Goal: Task Accomplishment & Management: Manage account settings

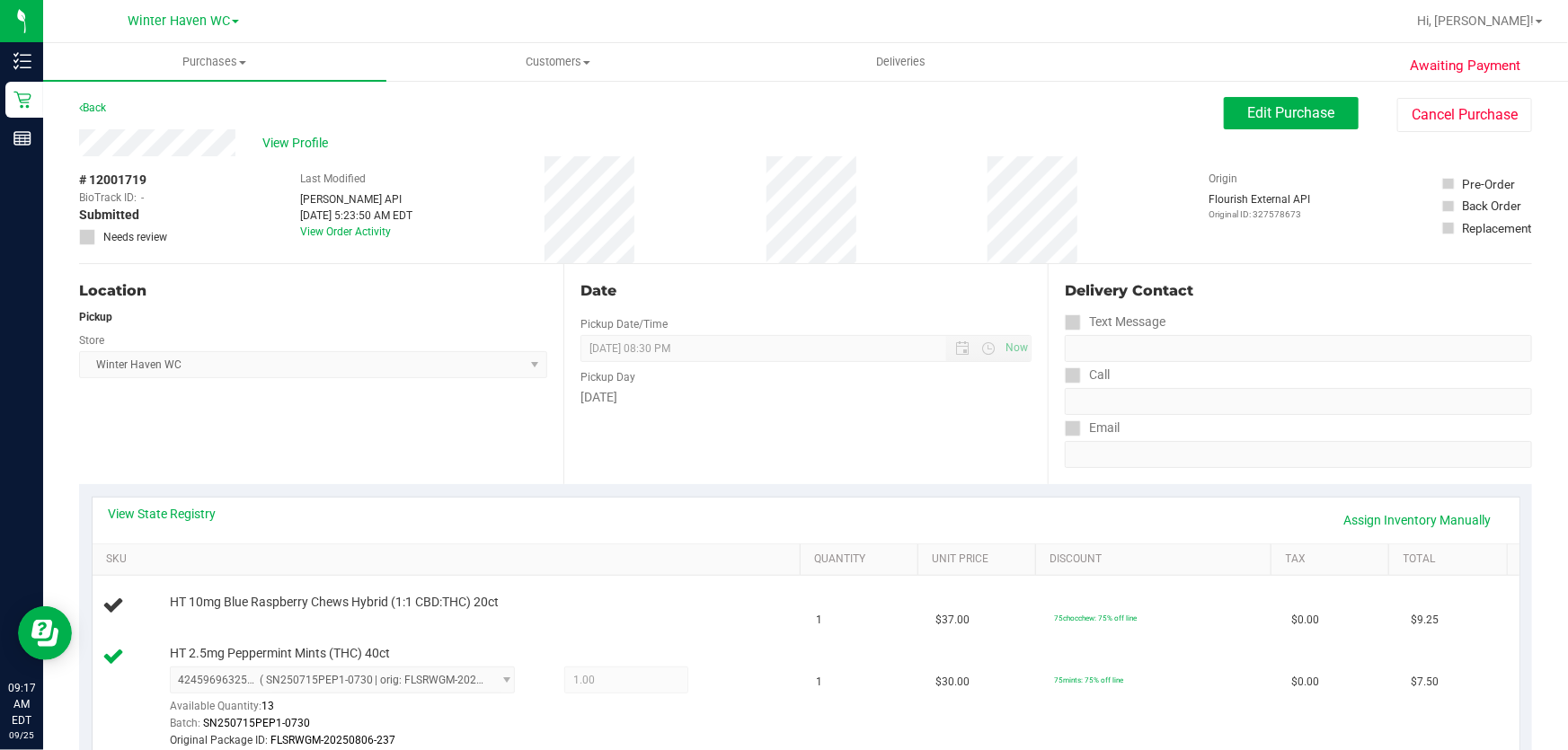
click at [807, 377] on div "Pickup Day" at bounding box center [806, 375] width 451 height 26
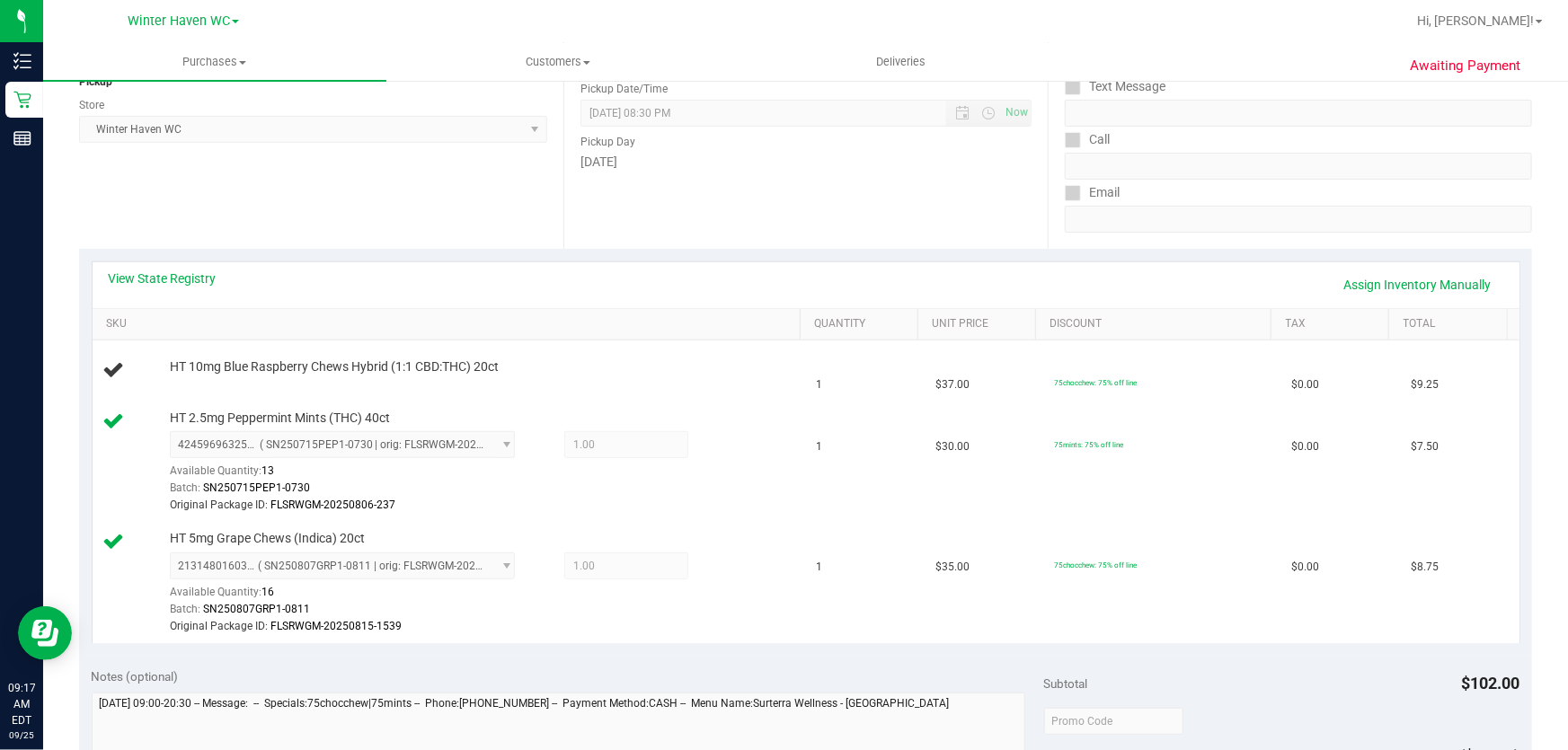
scroll to position [245, 0]
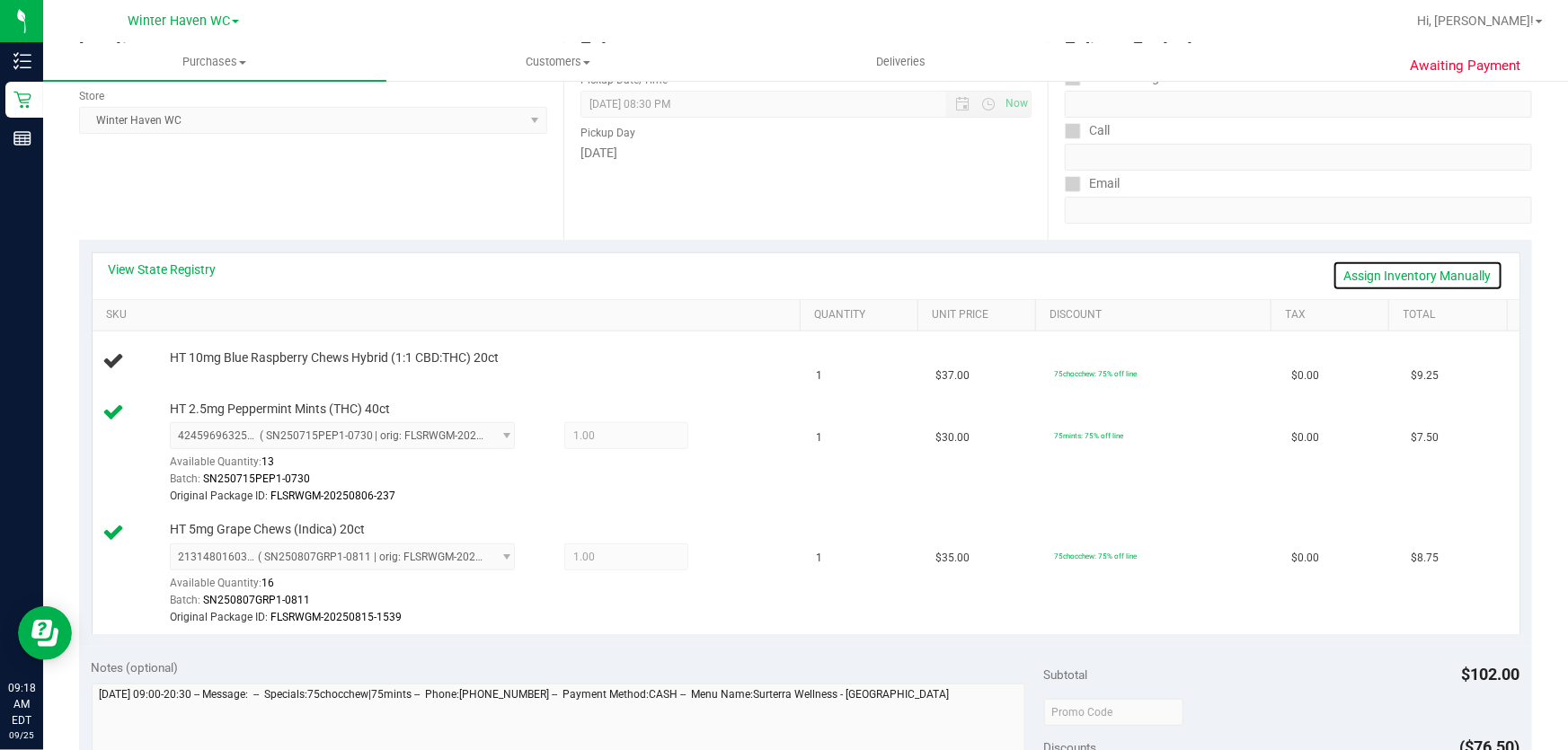
click at [1427, 262] on link "Assign Inventory Manually" at bounding box center [1417, 276] width 171 height 30
click at [174, 370] on link "Add Package" at bounding box center [202, 370] width 65 height 13
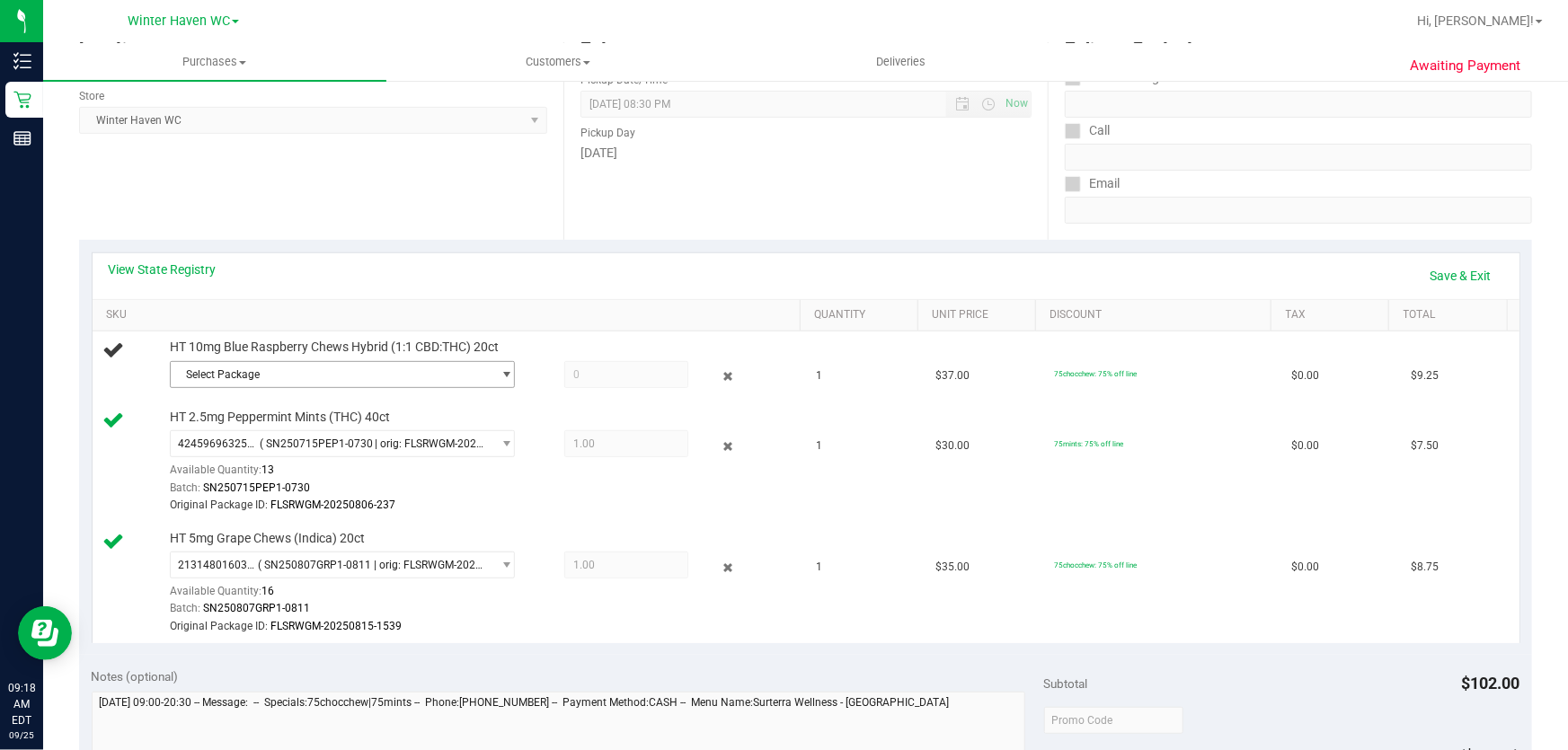
click at [402, 365] on span "Select Package" at bounding box center [331, 375] width 321 height 26
click at [425, 448] on span "( SN250811BLR1-0812 | orig: FLSRWGM-20250817-1202 )" at bounding box center [423, 447] width 280 height 13
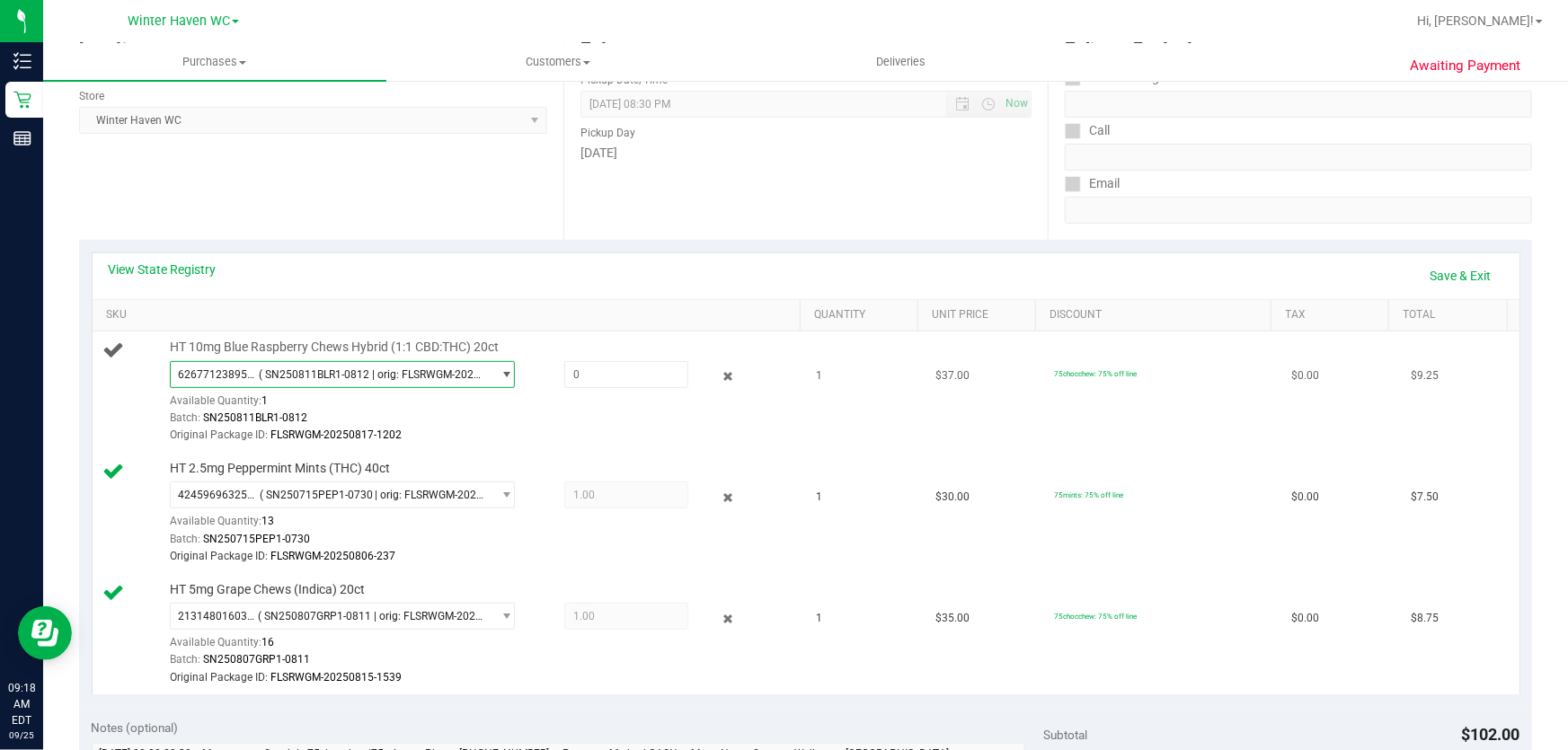
click at [455, 433] on div "Original Package ID: FLSRWGM-20250817-1202" at bounding box center [481, 435] width 622 height 17
click at [586, 378] on span at bounding box center [626, 375] width 125 height 27
type input "1"
type input "1.0000"
click at [584, 453] on td "HT 2.5mg Peppermint Mints (THC) 40ct 4245969632509560 ( SN250715PEP1-0730 | ori…" at bounding box center [449, 513] width 714 height 121
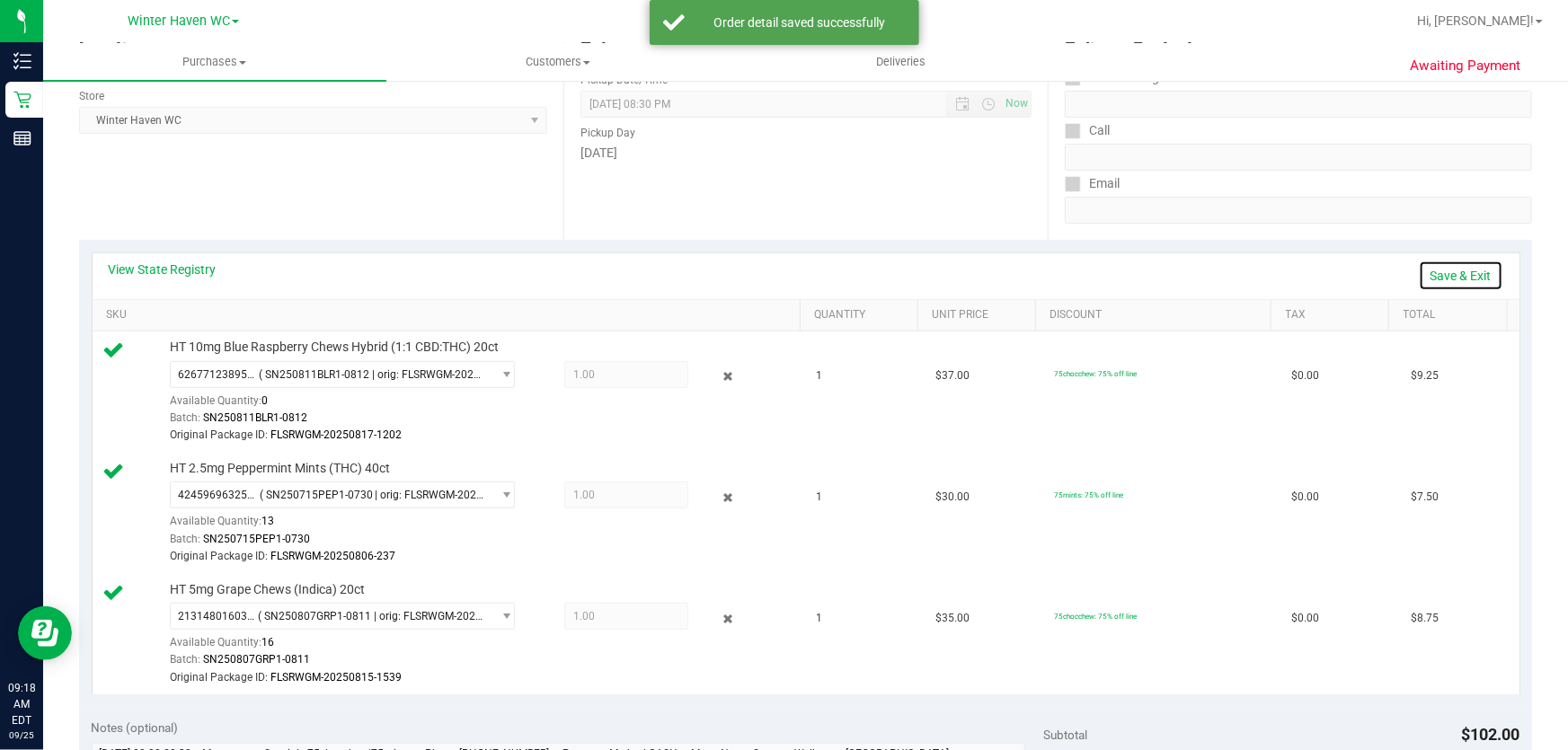
click at [1458, 270] on link "Save & Exit" at bounding box center [1461, 276] width 85 height 30
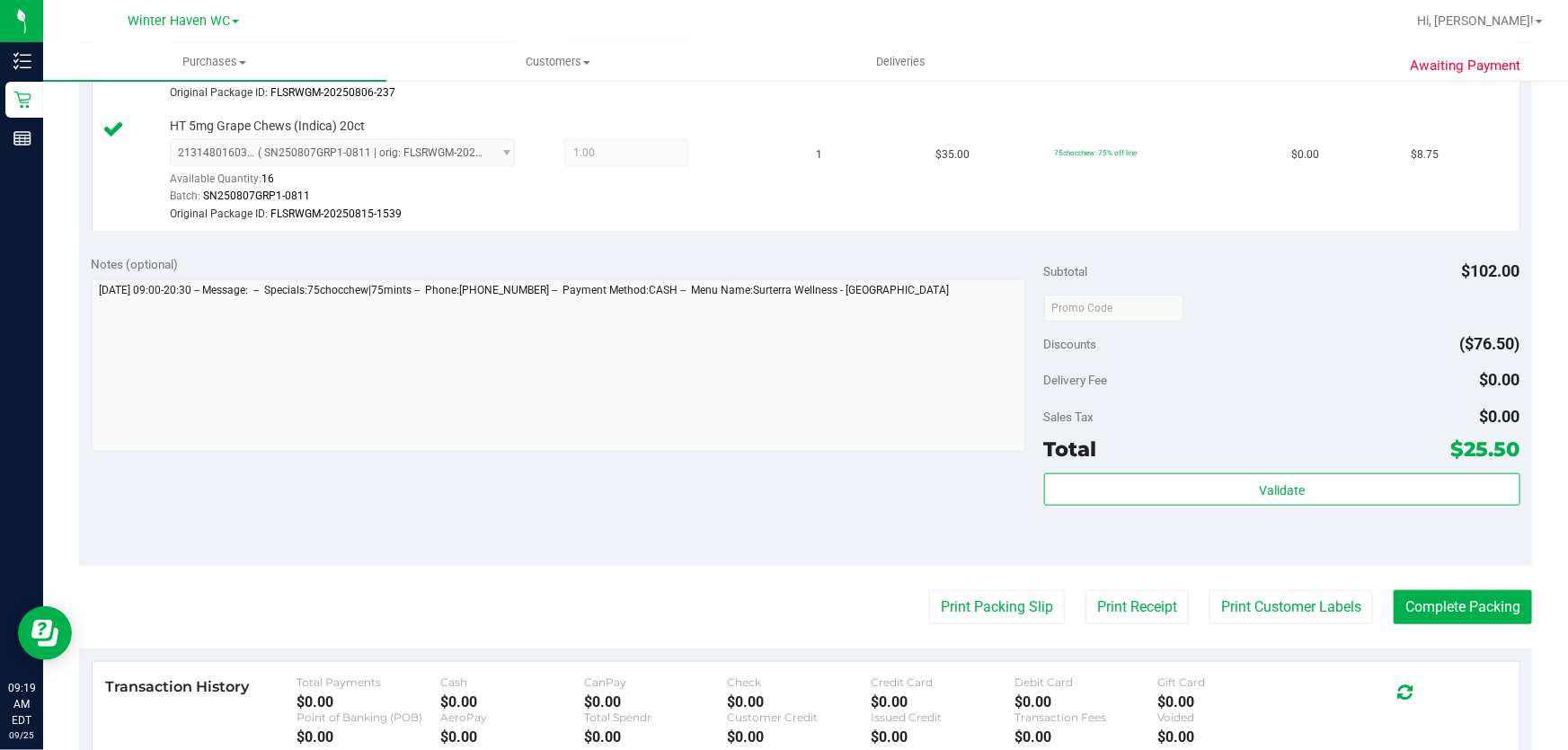
scroll to position [771, 0]
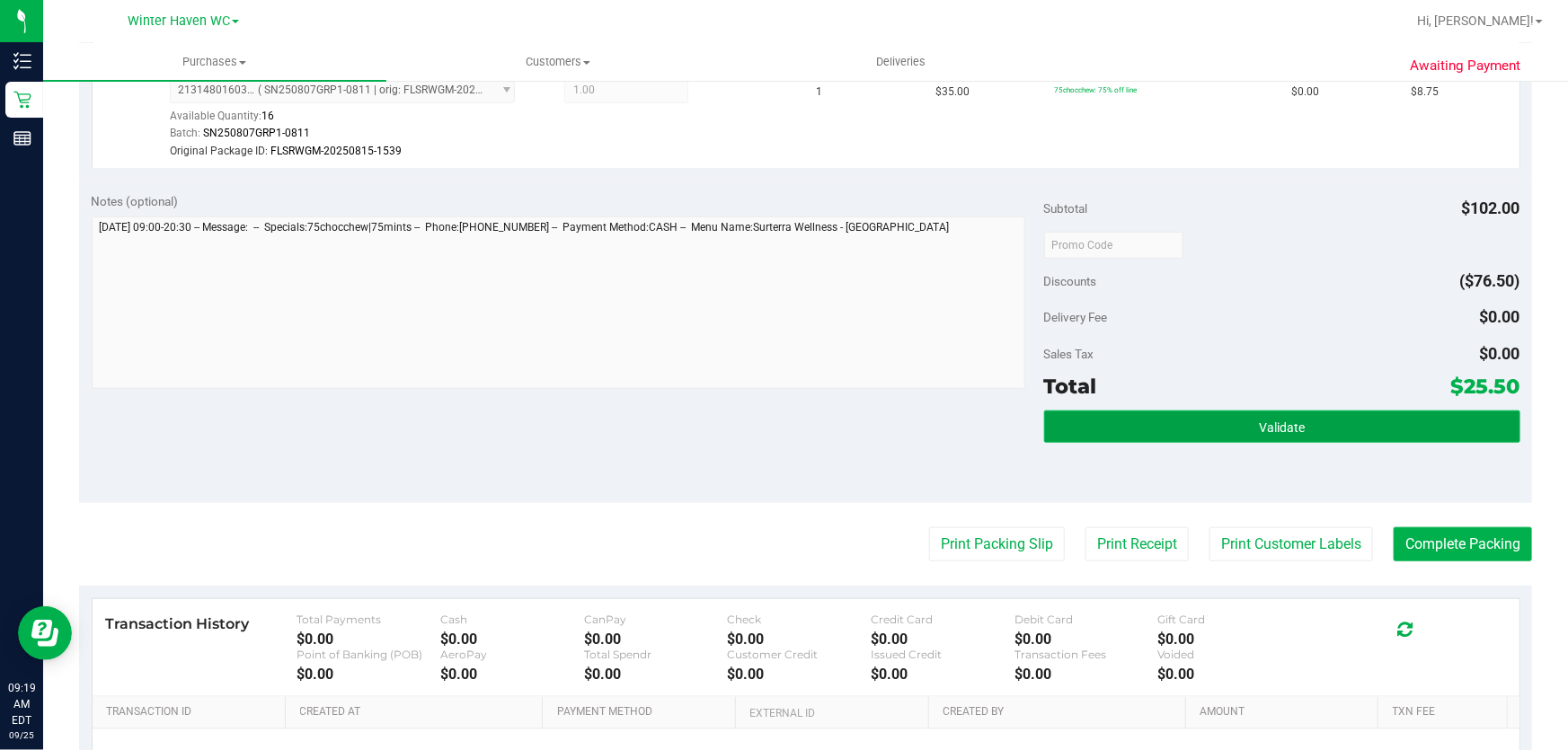
click at [1347, 438] on button "Validate" at bounding box center [1282, 426] width 476 height 32
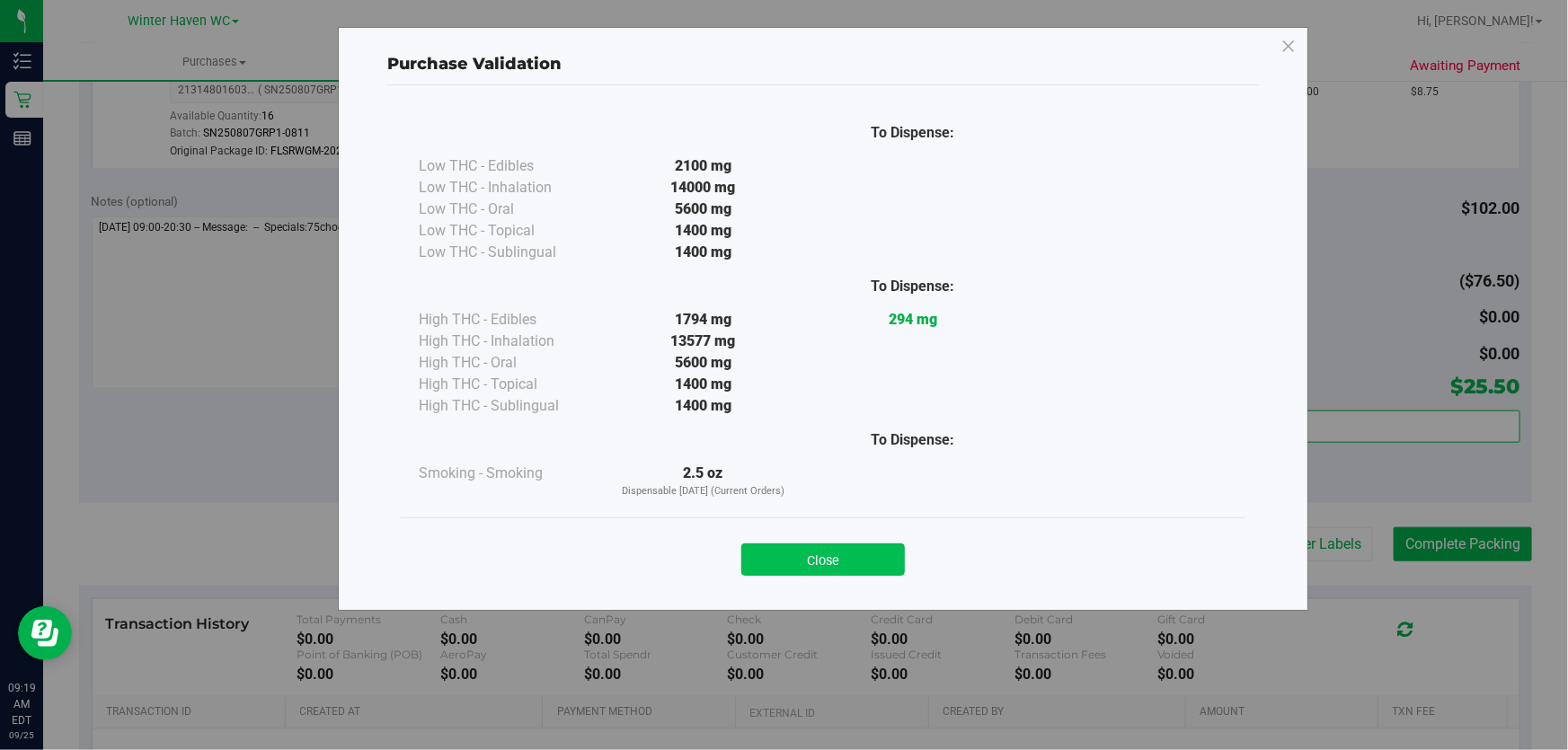
click at [815, 557] on button "Close" at bounding box center [822, 559] width 163 height 32
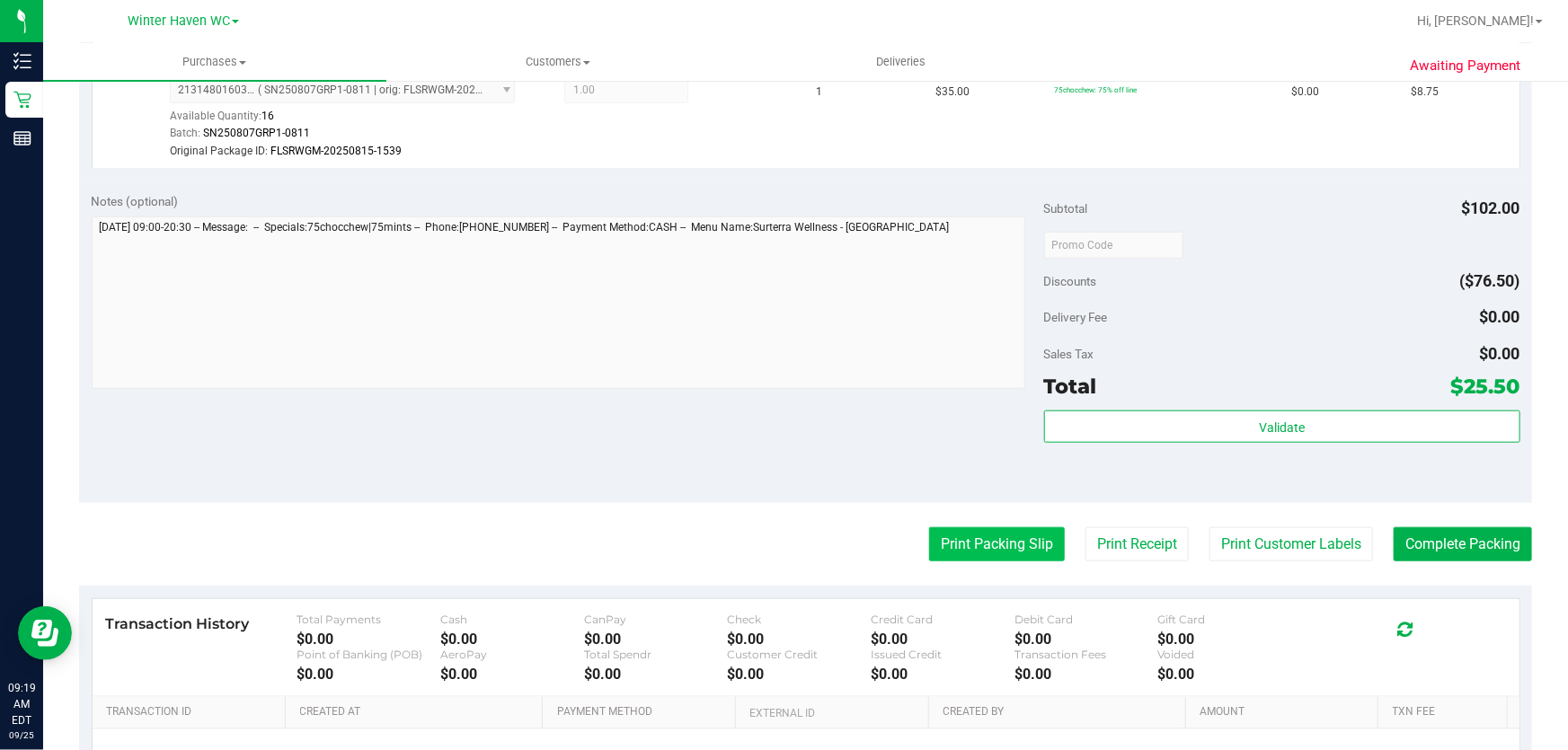
click at [1009, 555] on button "Print Packing Slip" at bounding box center [997, 544] width 136 height 34
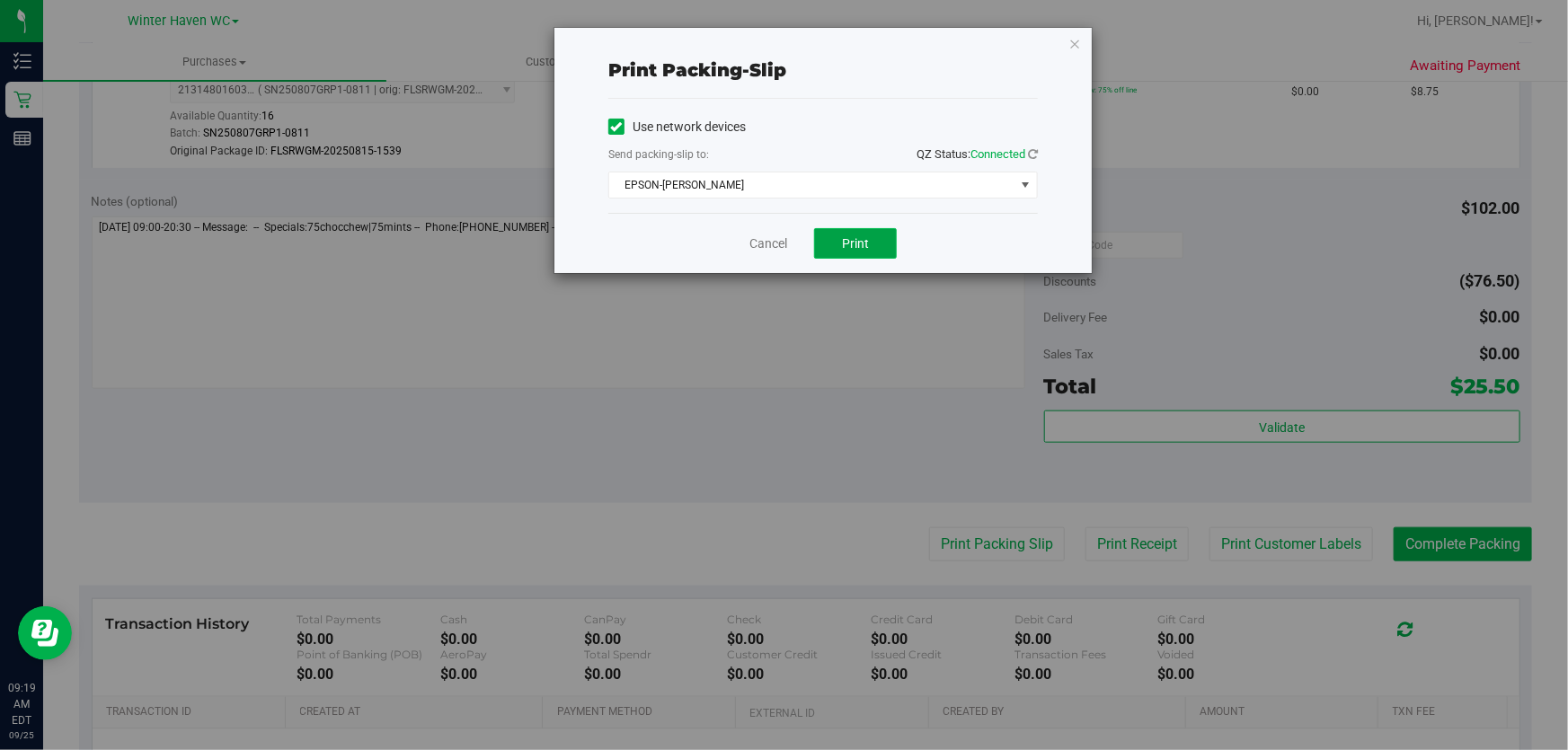
click at [860, 252] on button "Print" at bounding box center [855, 243] width 83 height 30
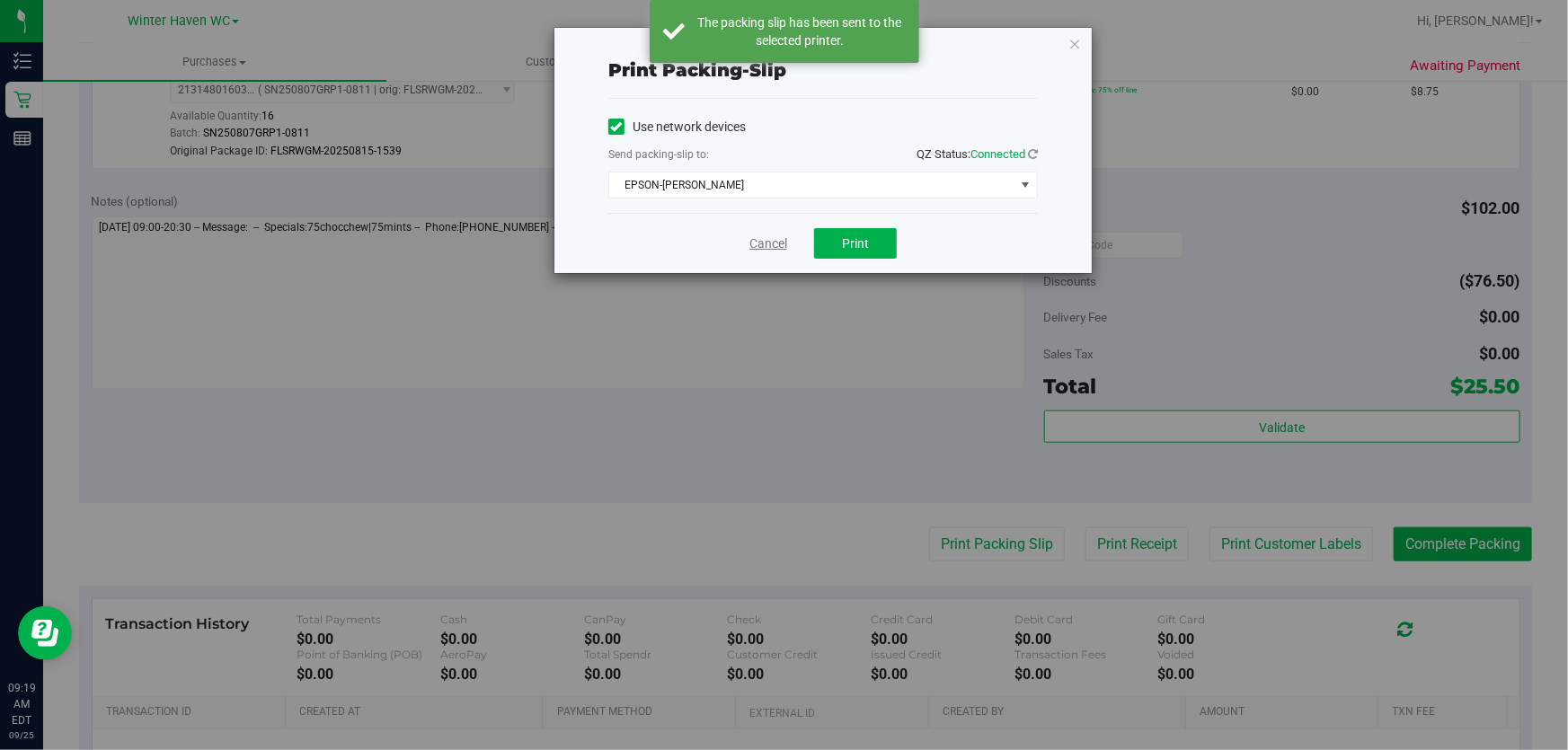
click at [750, 248] on link "Cancel" at bounding box center [768, 244] width 37 height 19
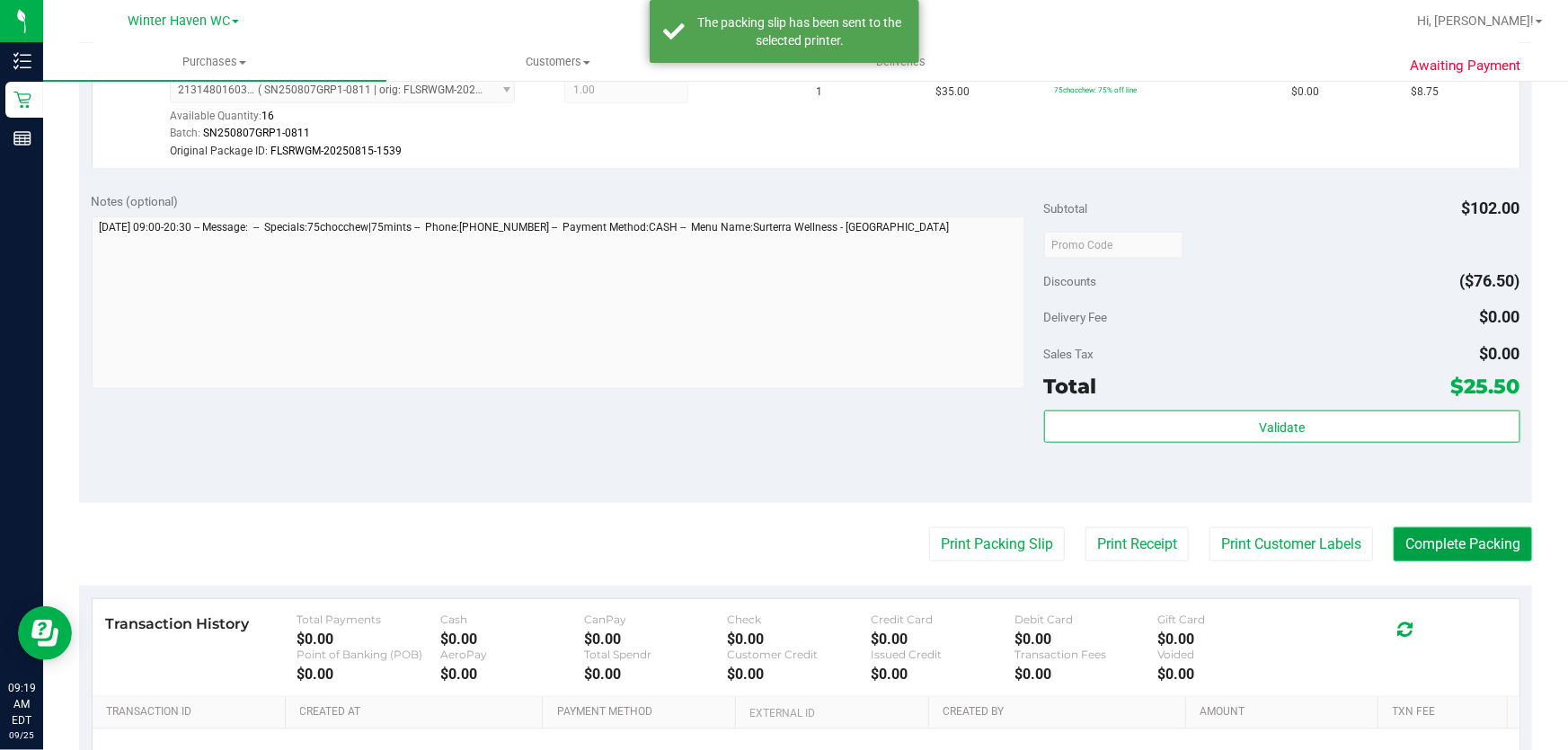
click at [1486, 554] on button "Complete Packing" at bounding box center [1463, 544] width 139 height 34
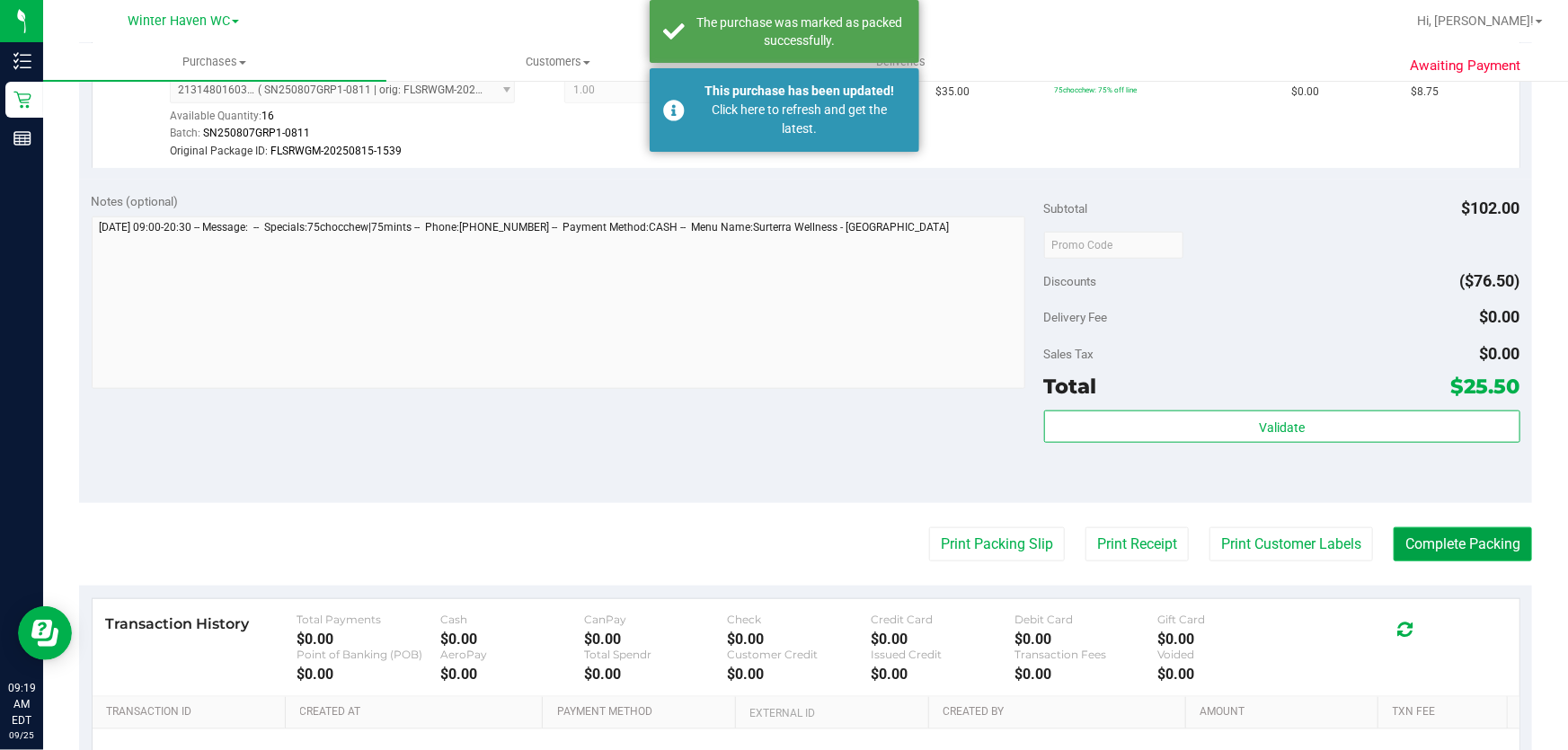
click at [1481, 544] on button "Complete Packing" at bounding box center [1463, 544] width 139 height 34
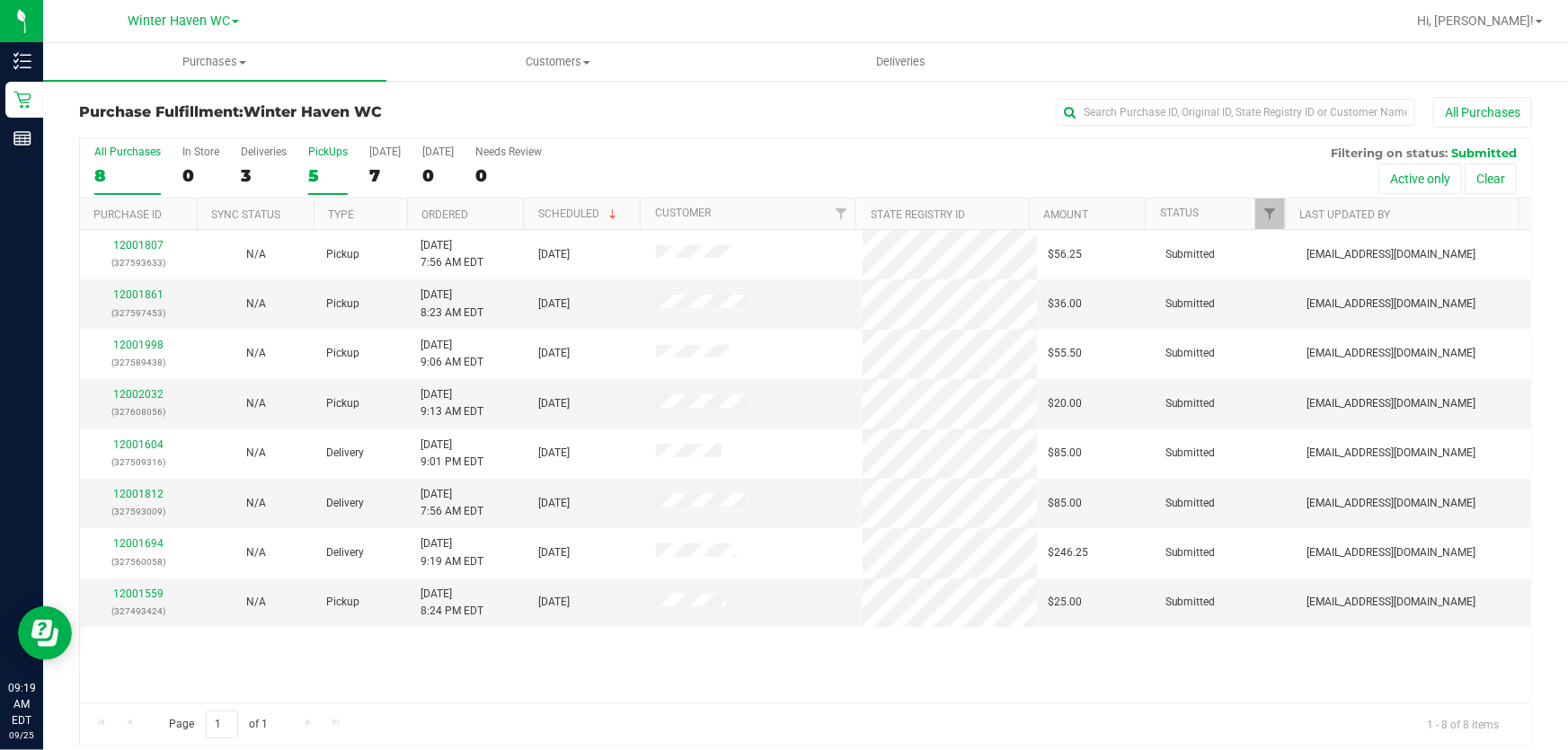
click at [329, 172] on div "5" at bounding box center [328, 175] width 39 height 21
click at [0, 0] on input "PickUps 5" at bounding box center [0, 0] width 0 height 0
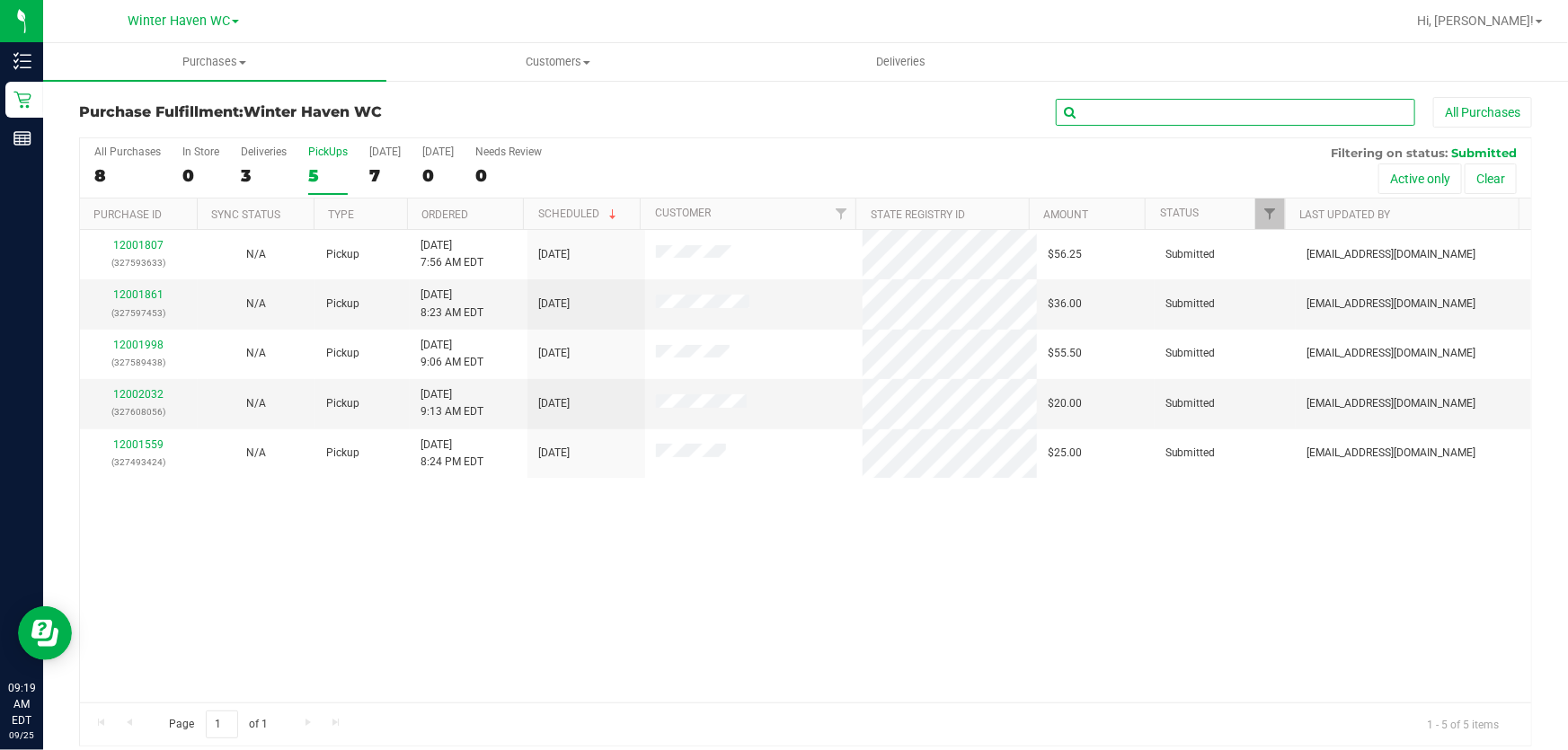
click at [1189, 114] on input "text" at bounding box center [1236, 112] width 360 height 27
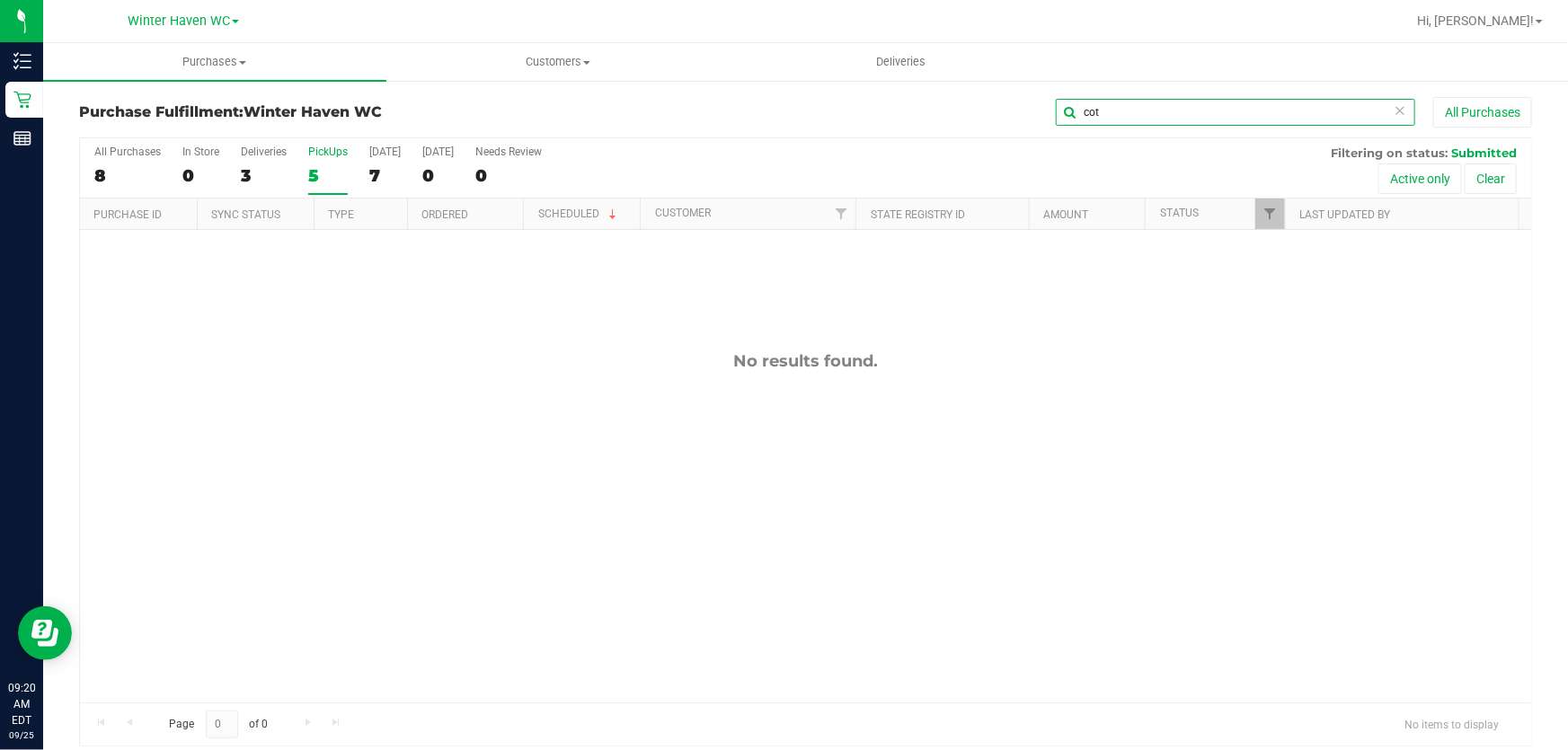
type input "cot"
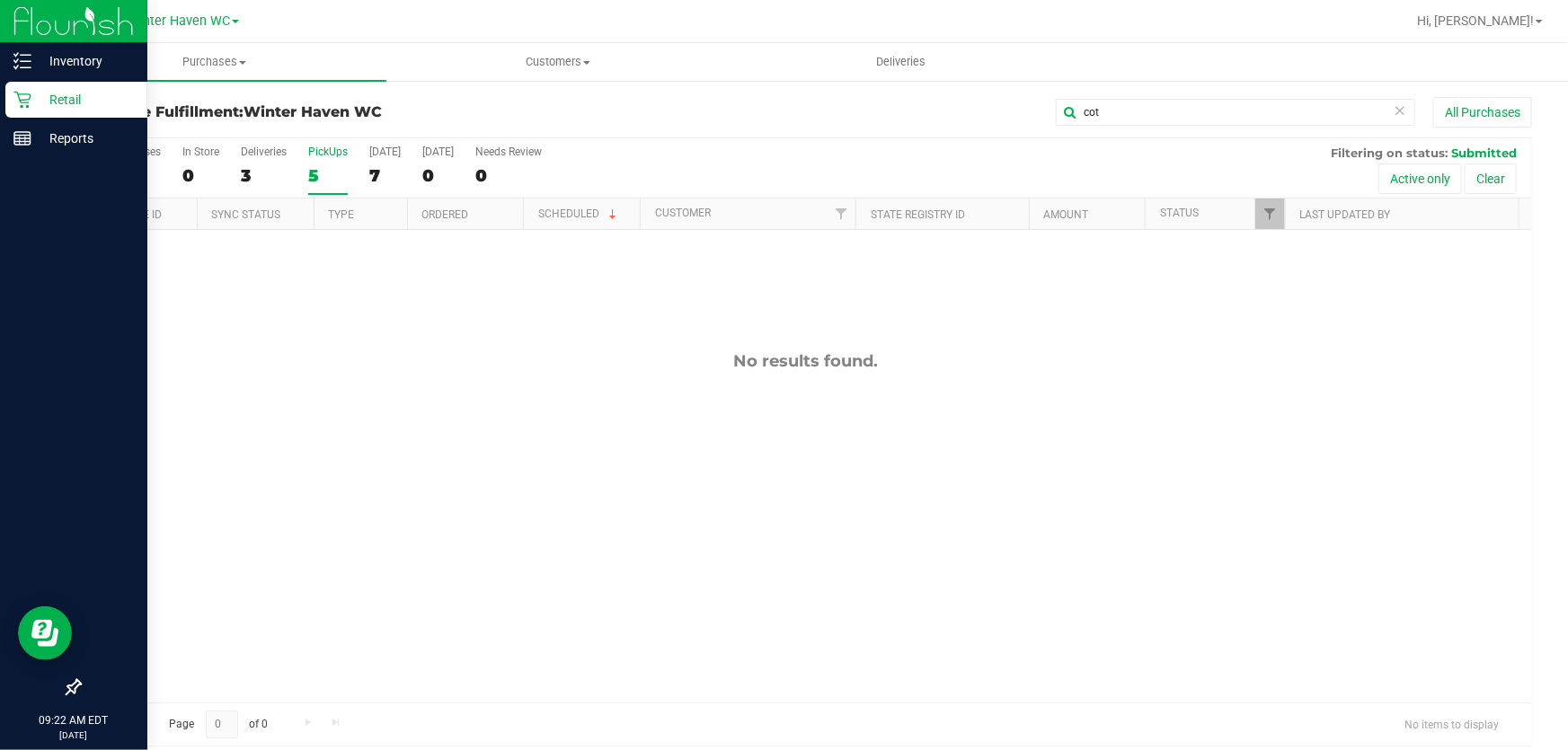
click at [63, 91] on p "Retail" at bounding box center [85, 99] width 108 height 22
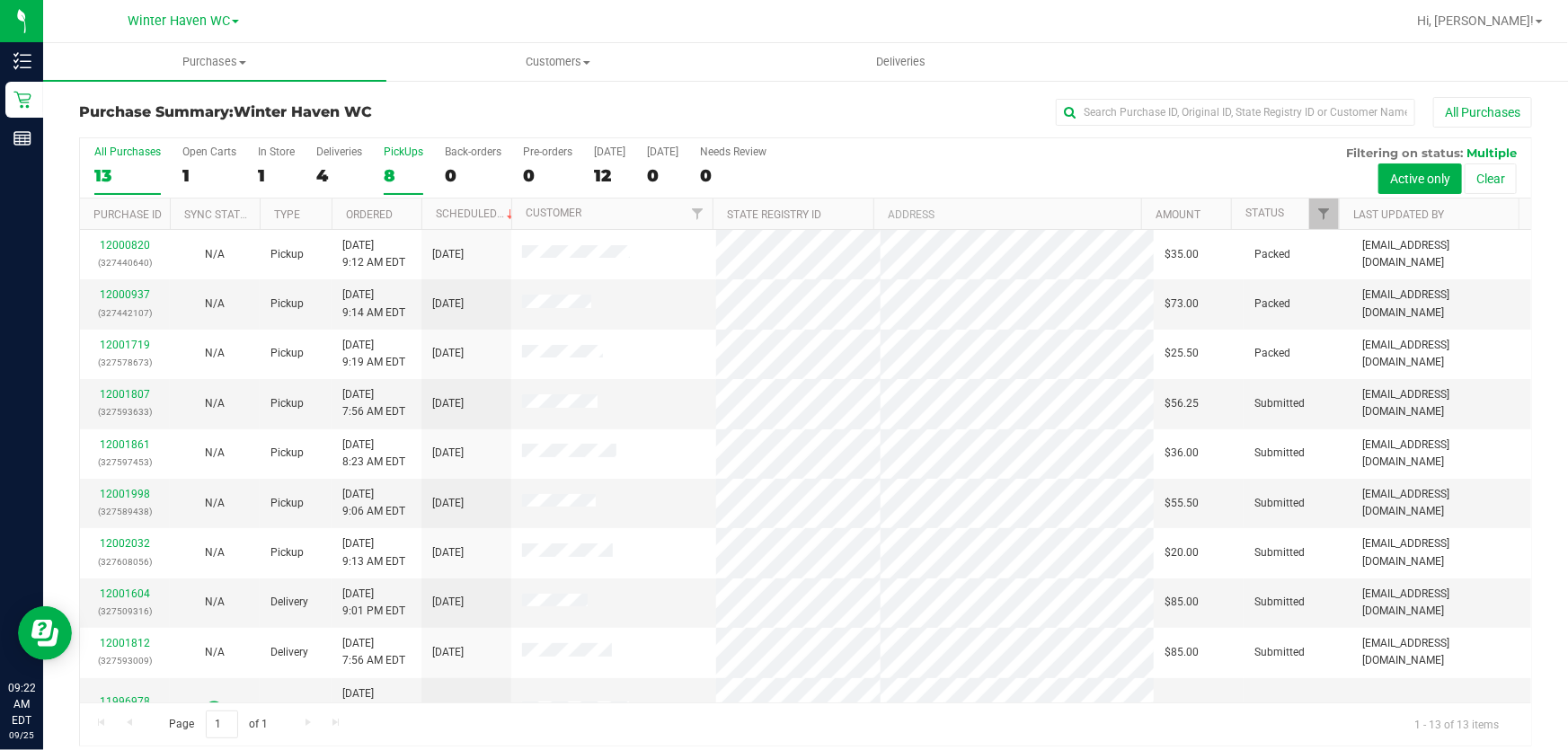
click at [398, 173] on div "8" at bounding box center [402, 175] width 39 height 21
click at [0, 0] on input "PickUps 8" at bounding box center [0, 0] width 0 height 0
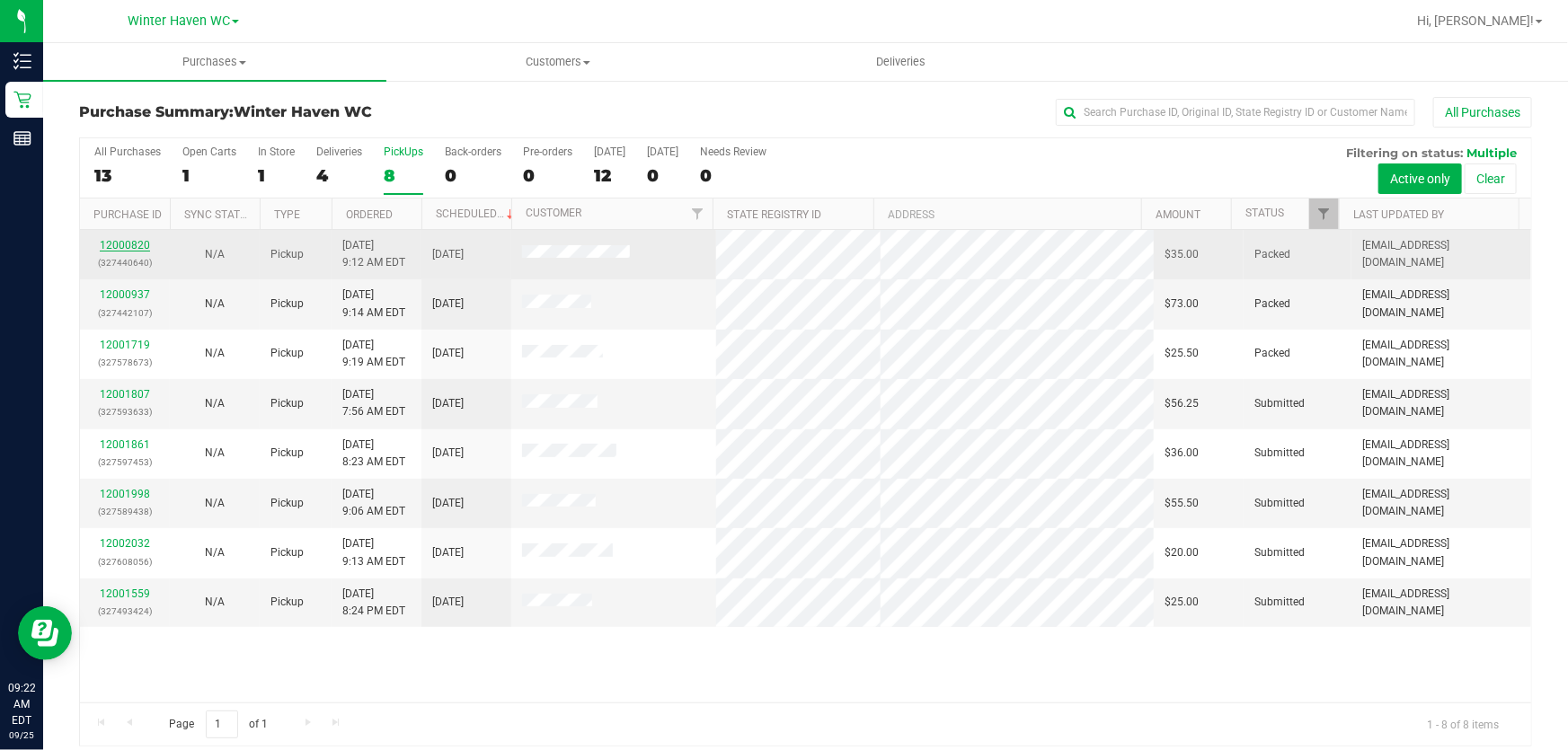
click at [126, 241] on link "12000820" at bounding box center [124, 245] width 50 height 13
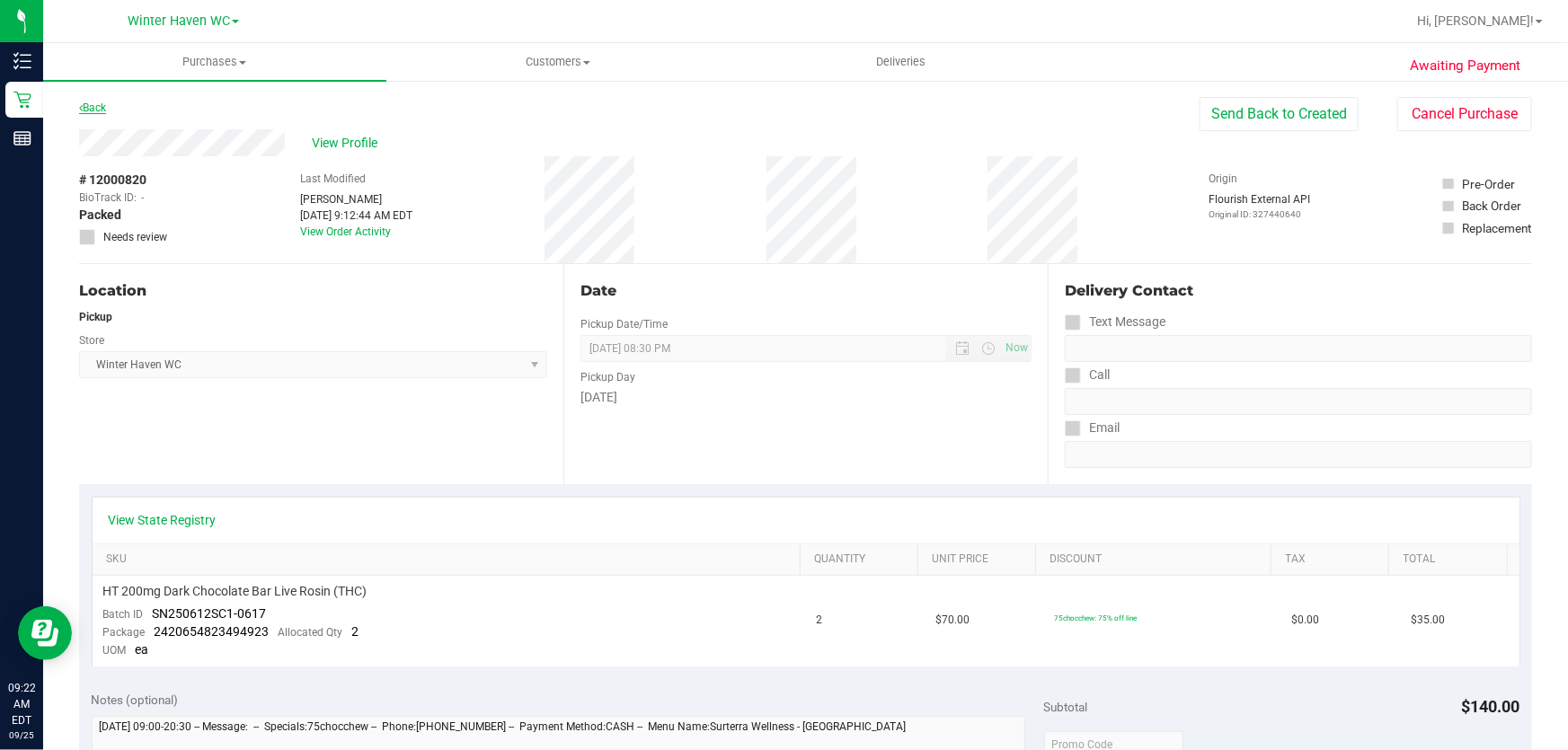
click at [97, 106] on link "Back" at bounding box center [93, 108] width 27 height 13
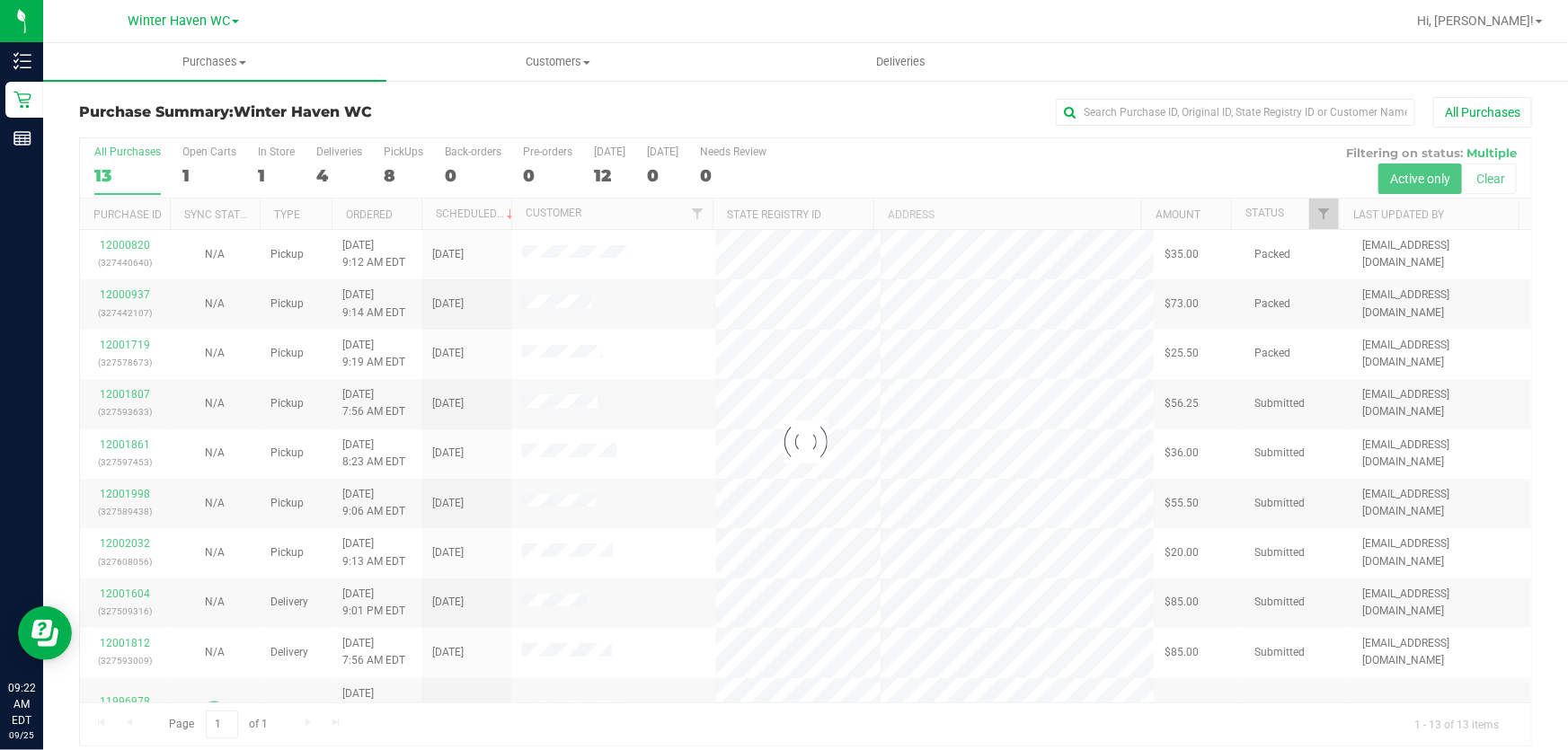
click at [396, 179] on div at bounding box center [806, 443] width 1451 height 608
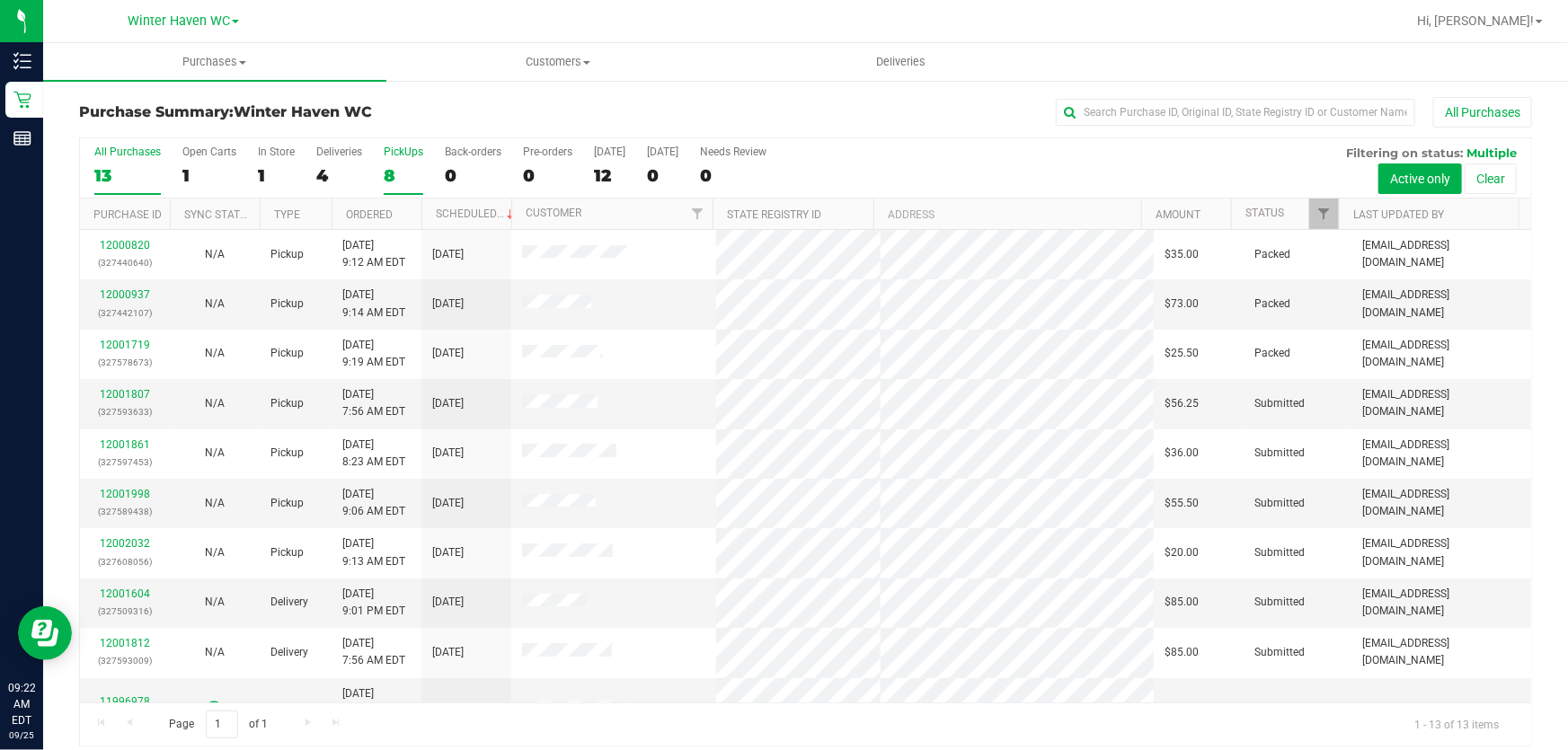
click at [398, 174] on div "8" at bounding box center [402, 175] width 39 height 21
click at [0, 0] on input "PickUps 8" at bounding box center [0, 0] width 0 height 0
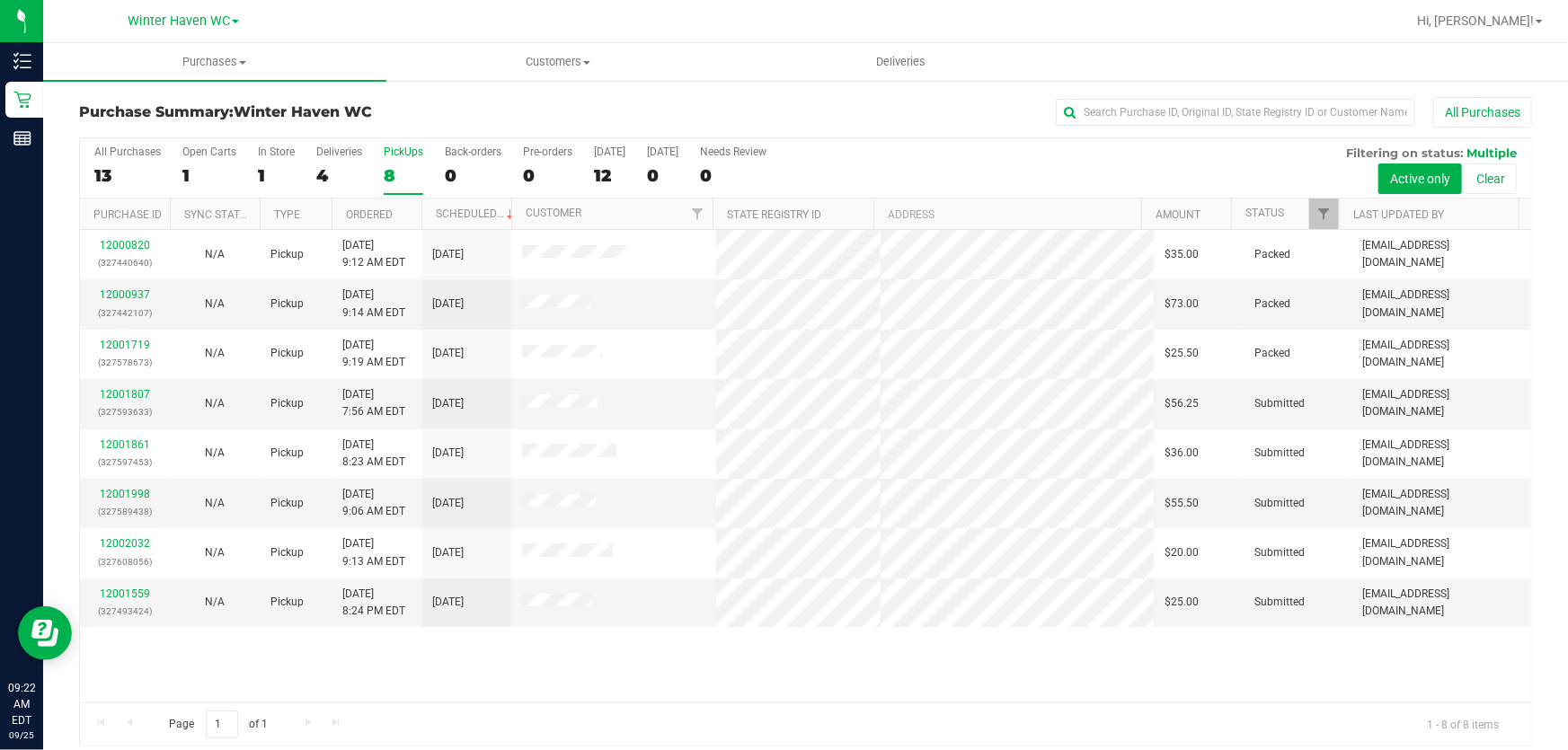
click at [398, 174] on div "8" at bounding box center [402, 175] width 39 height 21
click at [0, 0] on input "PickUps 8" at bounding box center [0, 0] width 0 height 0
click at [124, 391] on link "12001807" at bounding box center [124, 394] width 50 height 13
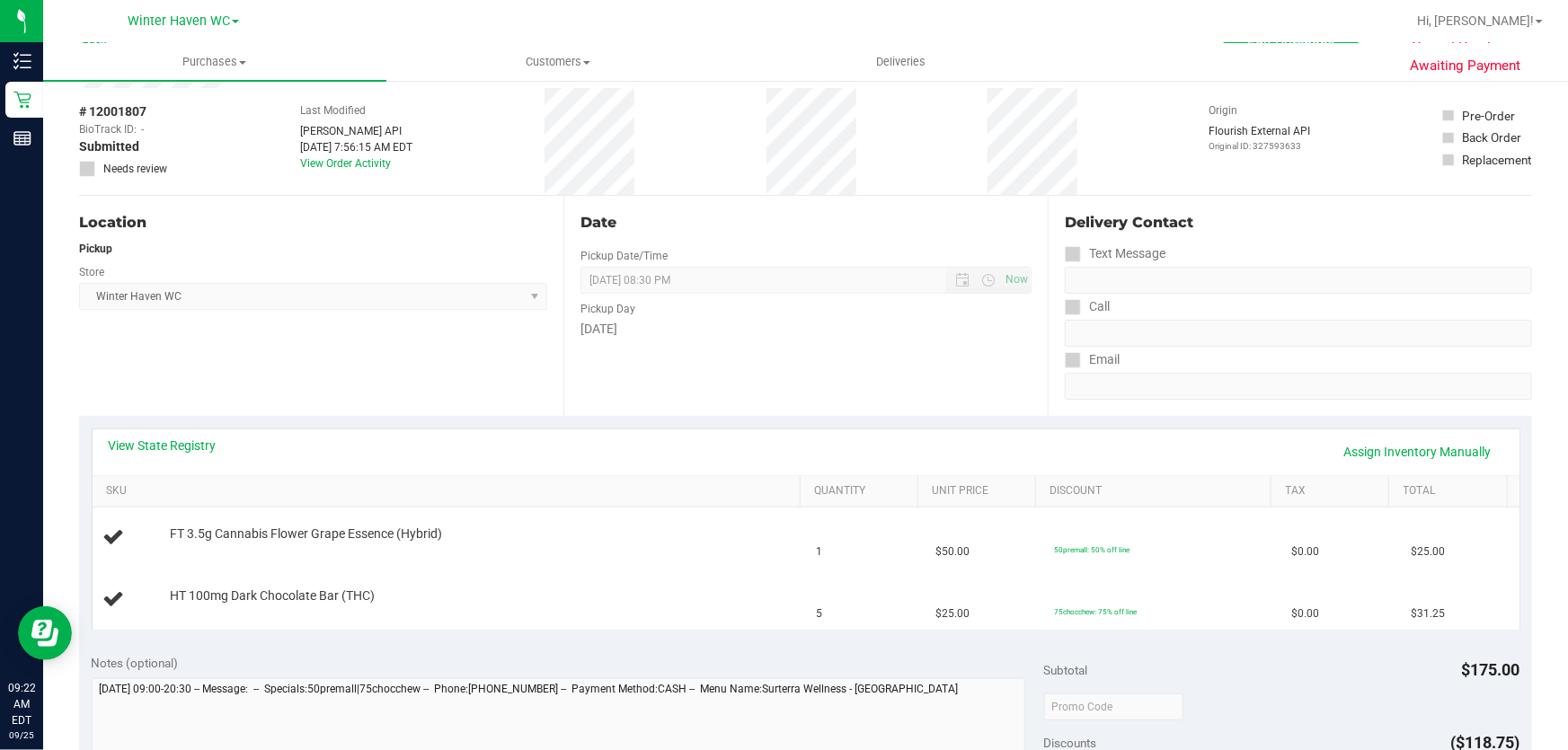
scroll to position [162, 0]
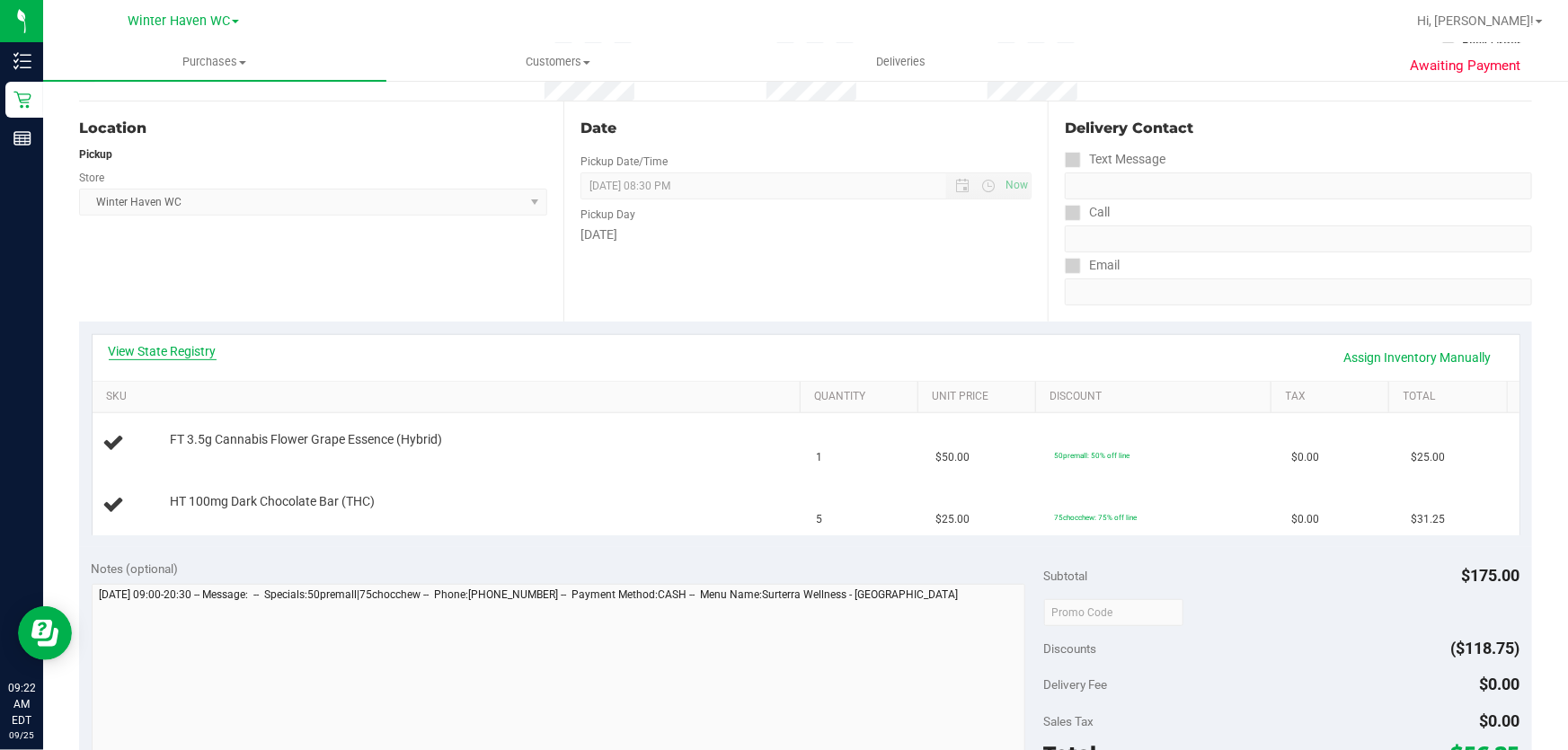
click at [173, 347] on link "View State Registry" at bounding box center [162, 351] width 108 height 18
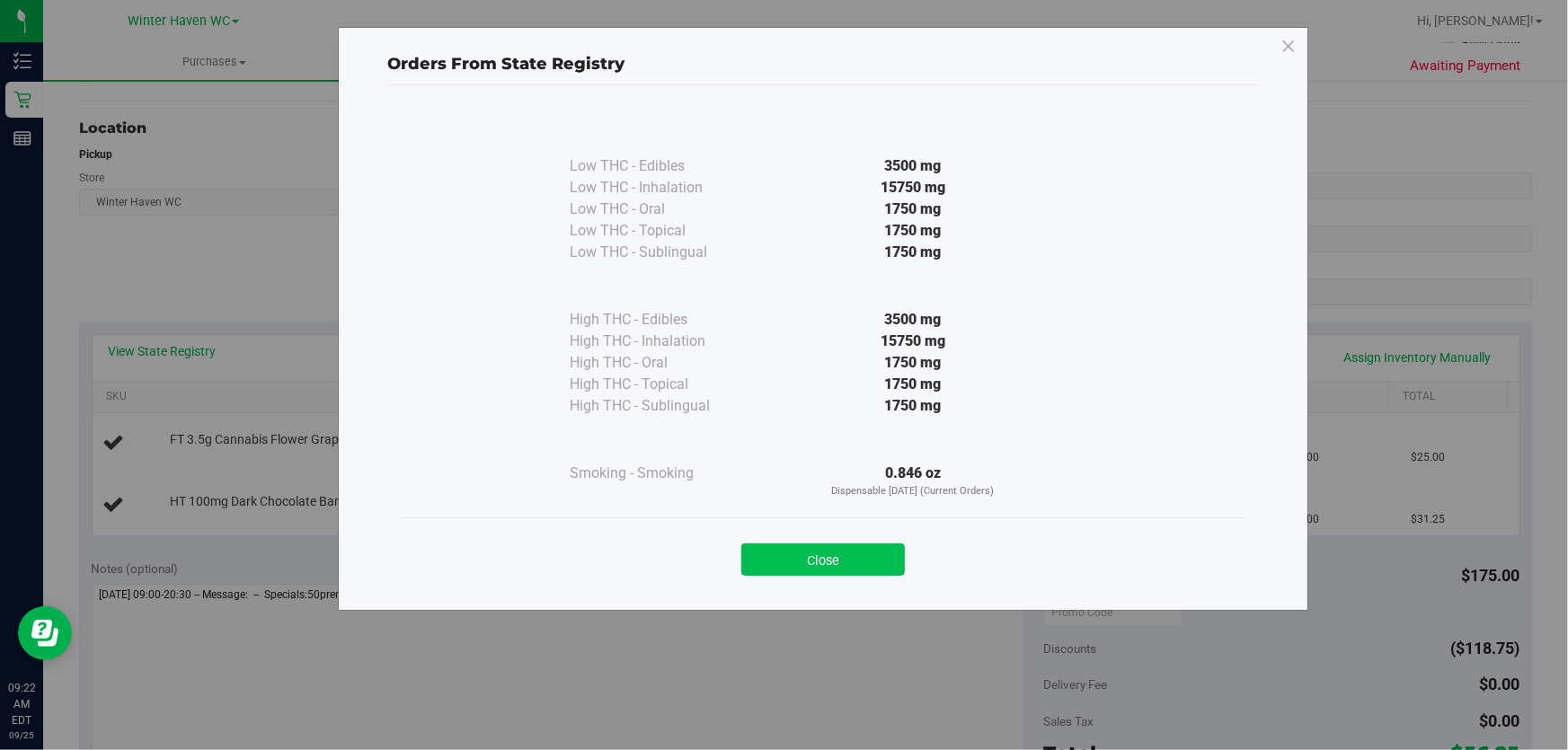
drag, startPoint x: 879, startPoint y: 564, endPoint x: 727, endPoint y: 450, distance: 190.0
click at [878, 562] on button "Close" at bounding box center [822, 559] width 163 height 32
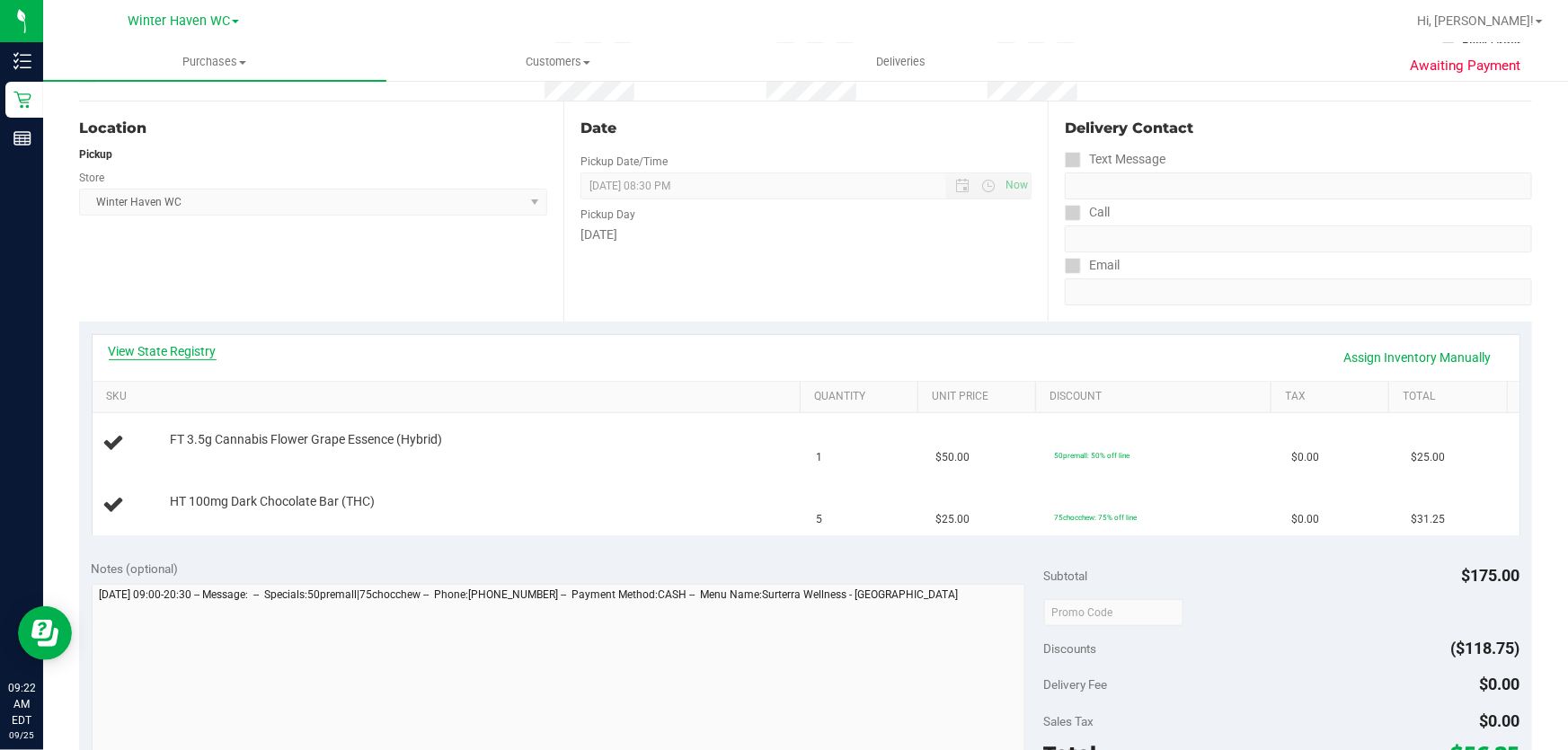
click at [168, 347] on link "View State Registry" at bounding box center [162, 351] width 108 height 18
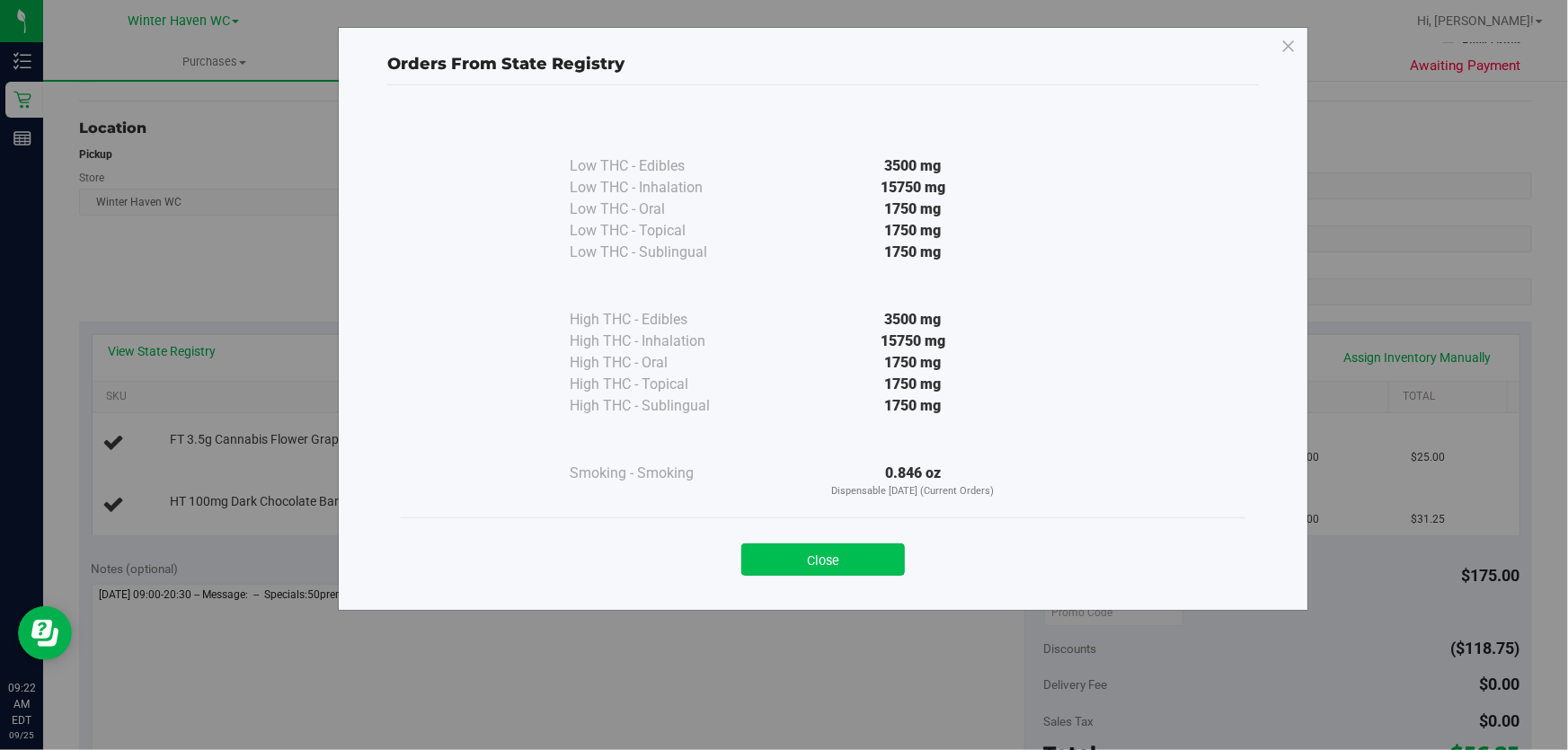
click at [814, 566] on button "Close" at bounding box center [822, 559] width 163 height 32
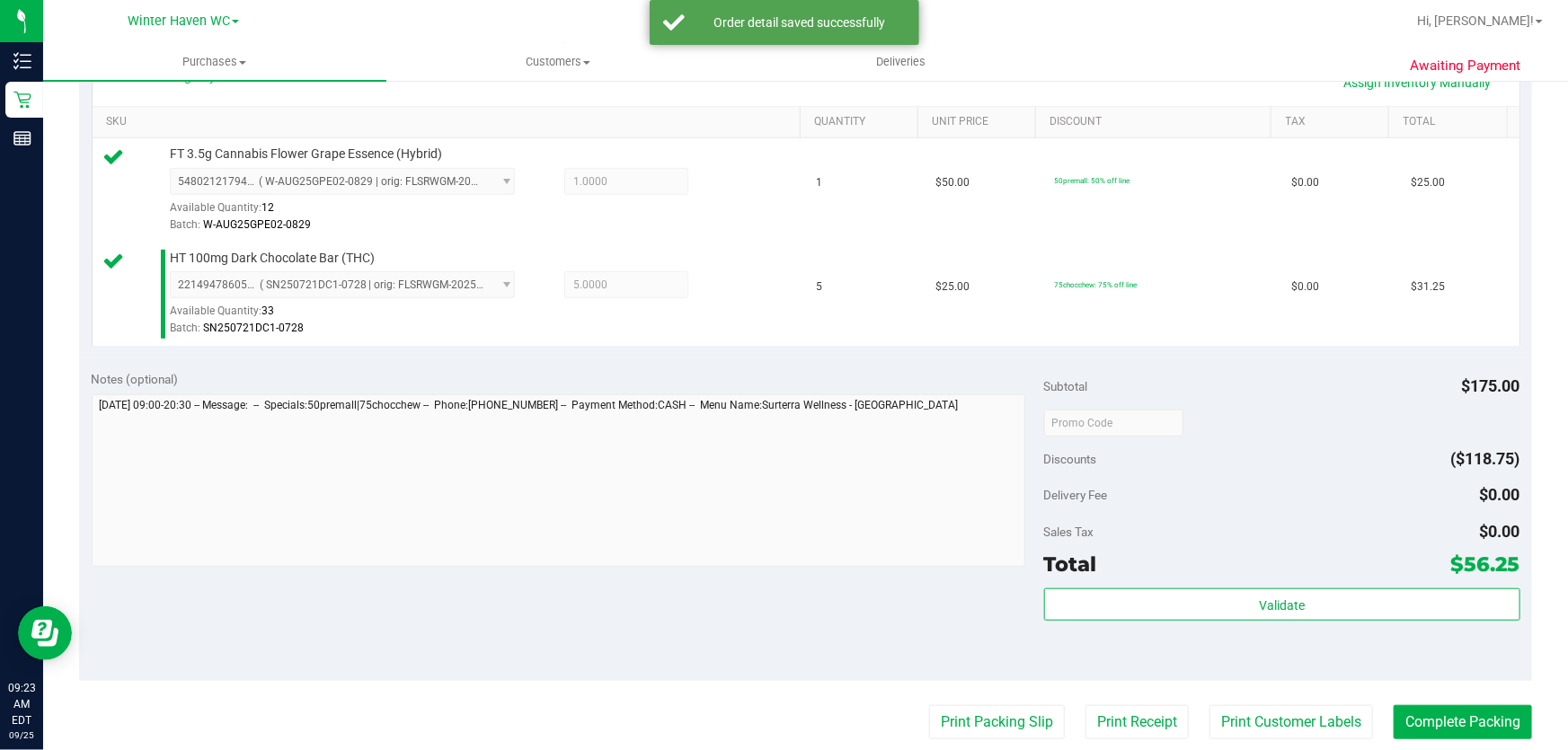
scroll to position [490, 0]
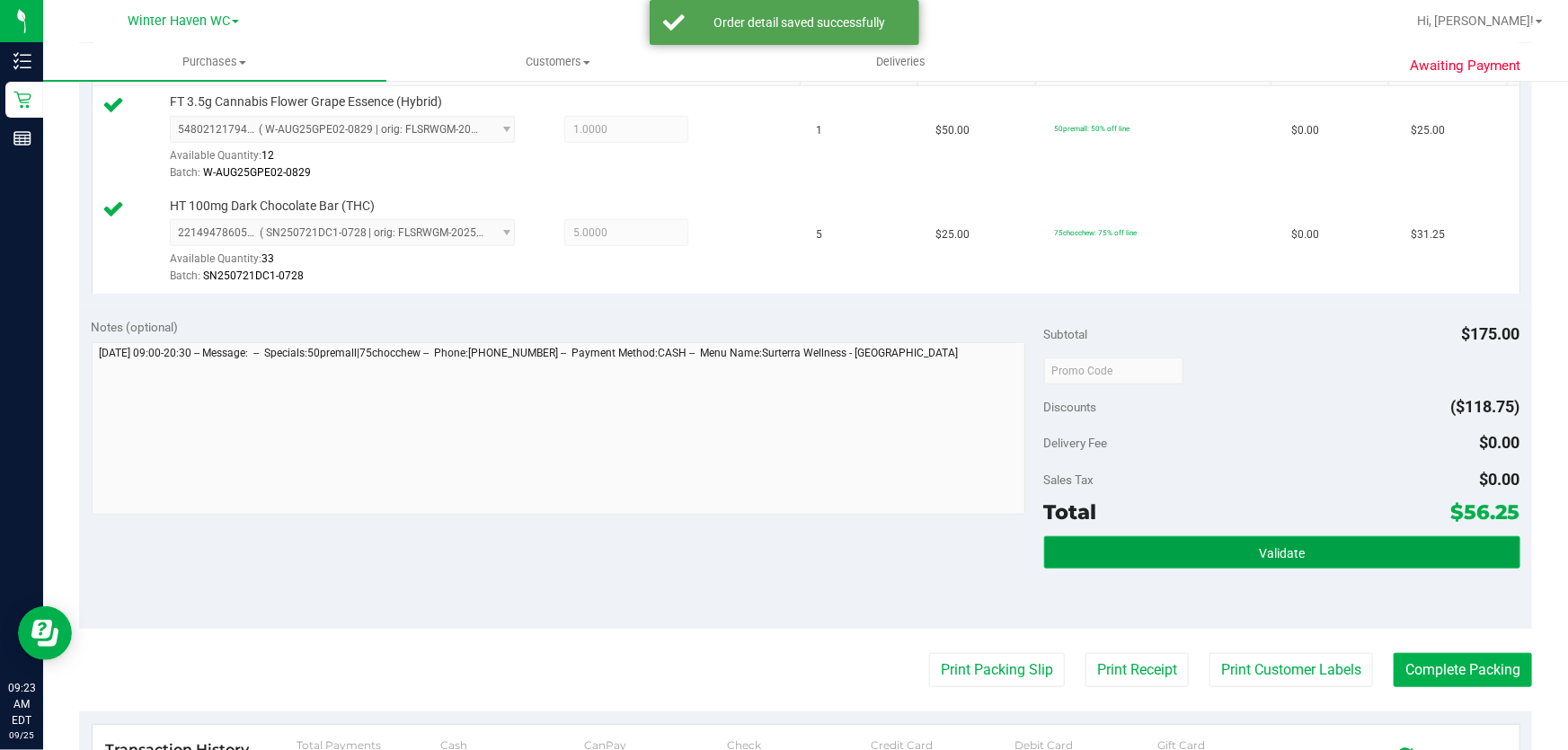
click at [1194, 543] on button "Validate" at bounding box center [1282, 552] width 476 height 32
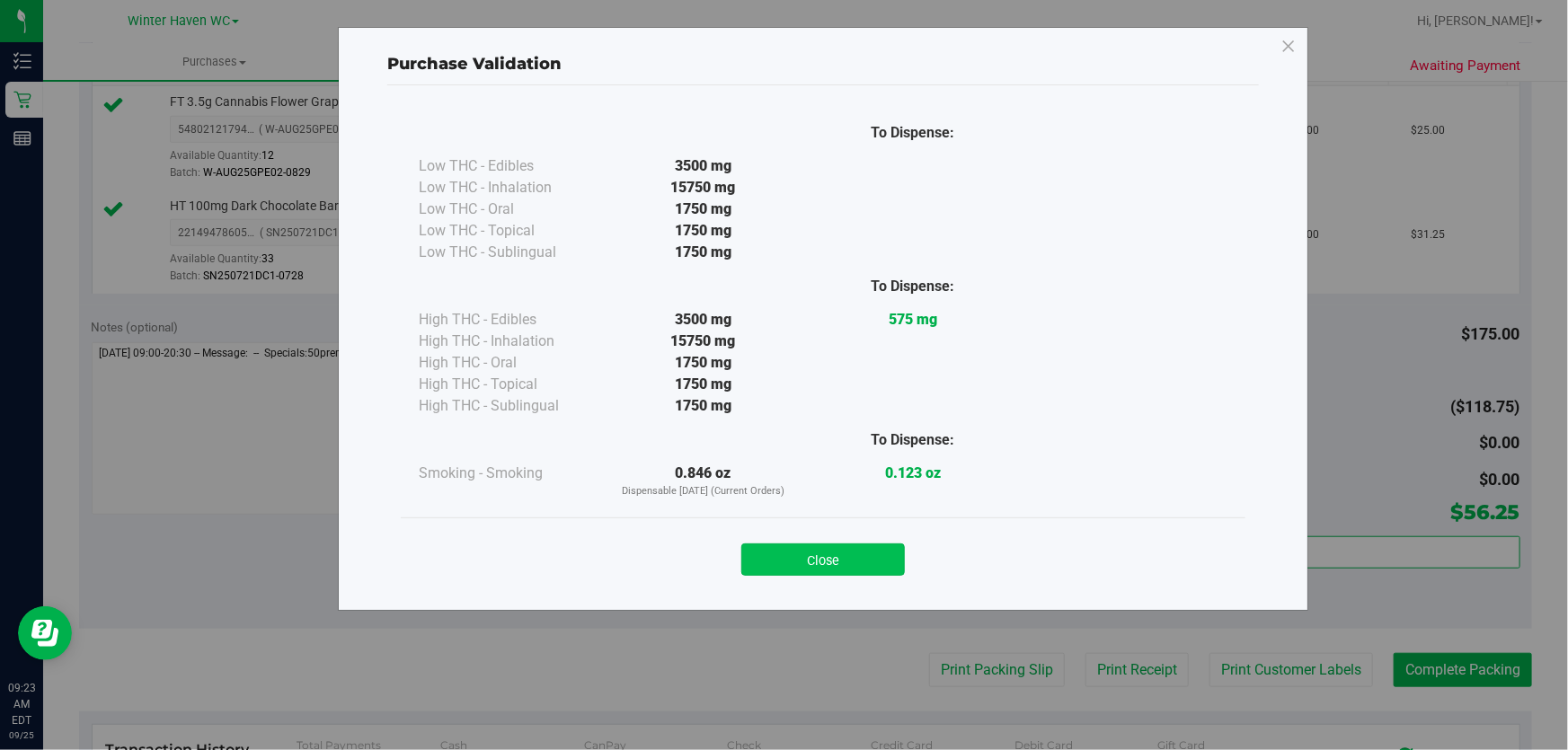
click at [810, 563] on button "Close" at bounding box center [822, 559] width 163 height 32
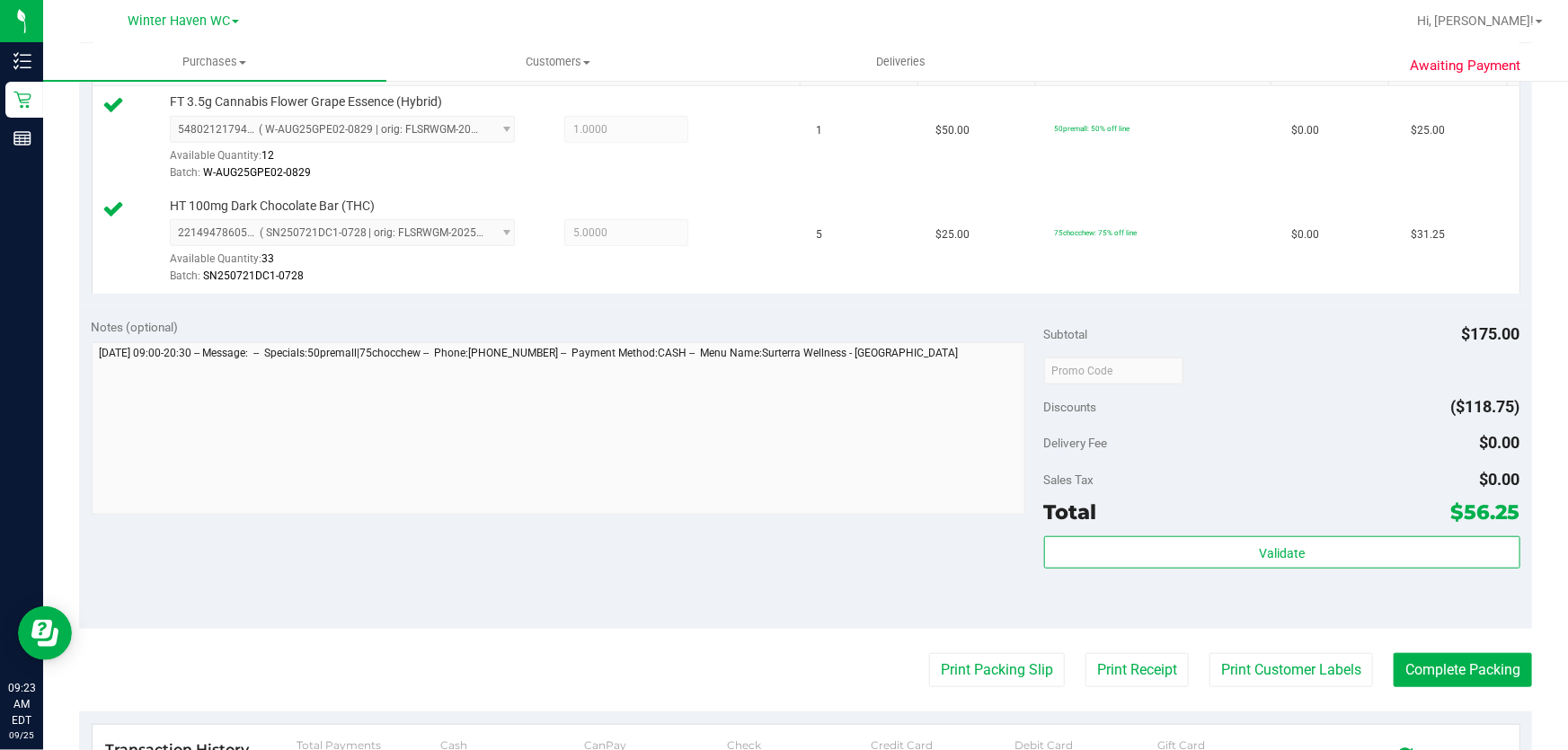
click at [1015, 651] on purchase-details "Back Edit Purchase Cancel Purchase View Profile # 12001807 BioTrack ID: - Submi…" at bounding box center [806, 328] width 1453 height 1440
drag, startPoint x: 956, startPoint y: 673, endPoint x: 960, endPoint y: 666, distance: 8.1
click at [960, 666] on button "Print Packing Slip" at bounding box center [997, 670] width 136 height 34
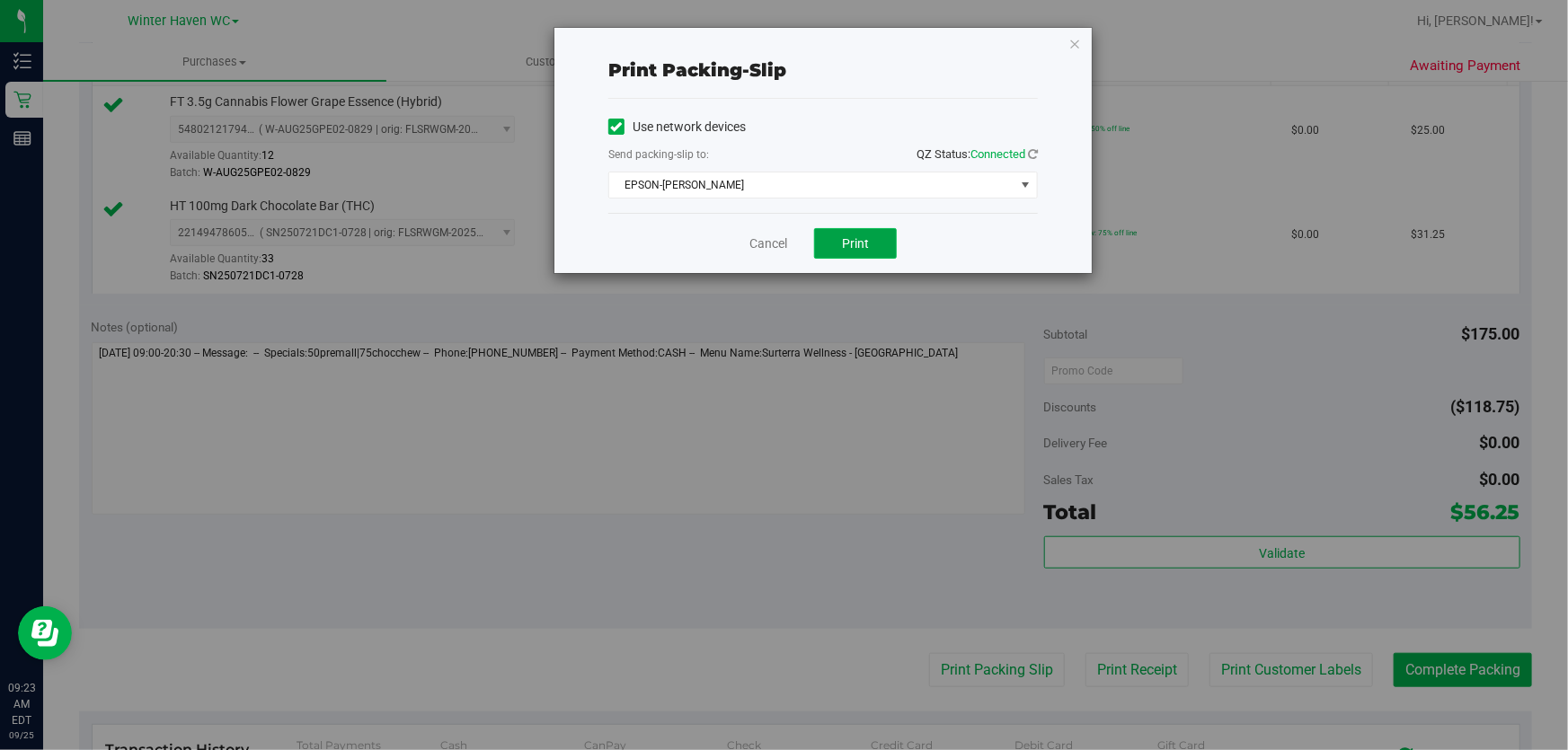
click at [864, 233] on button "Print" at bounding box center [855, 243] width 83 height 30
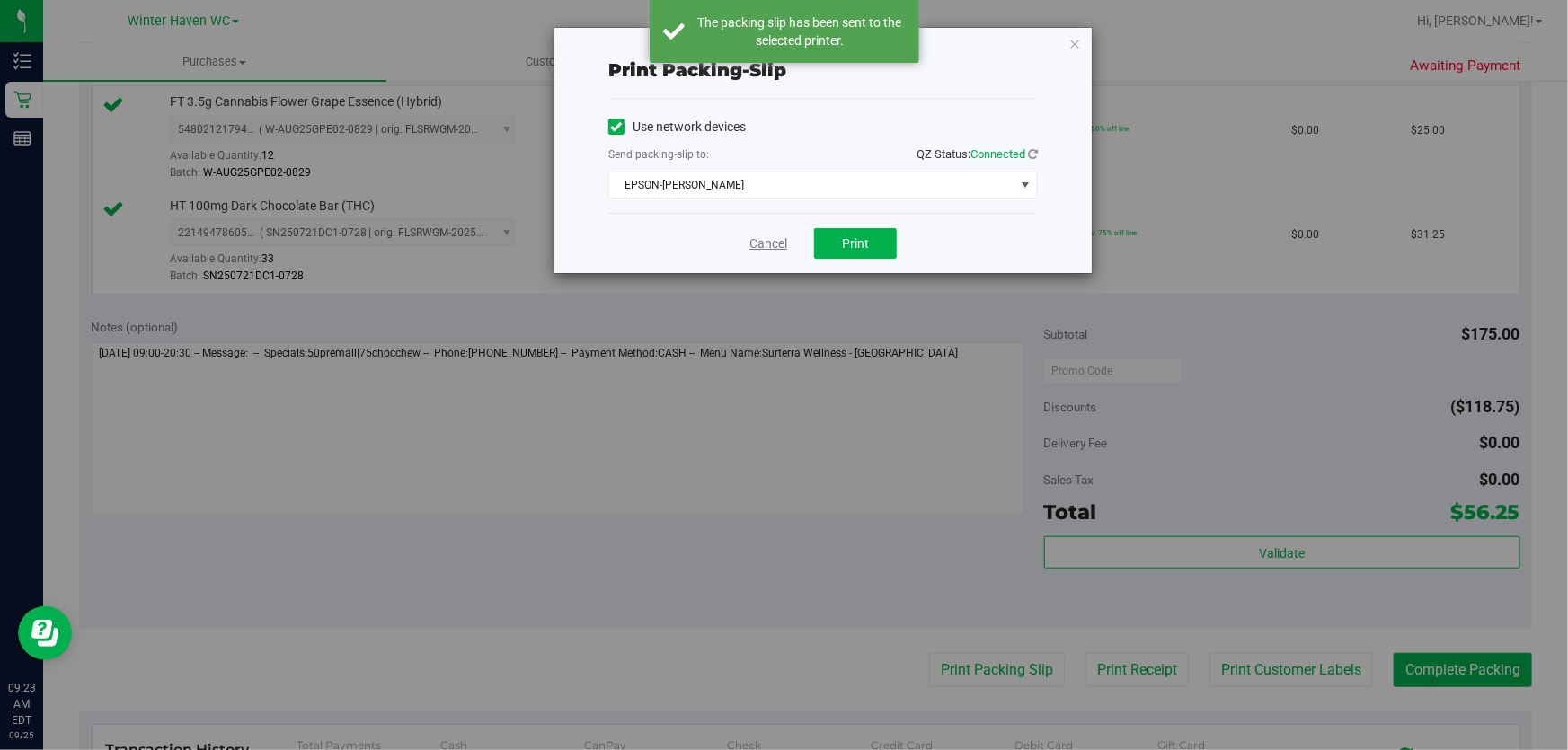
click at [772, 241] on link "Cancel" at bounding box center [768, 244] width 37 height 19
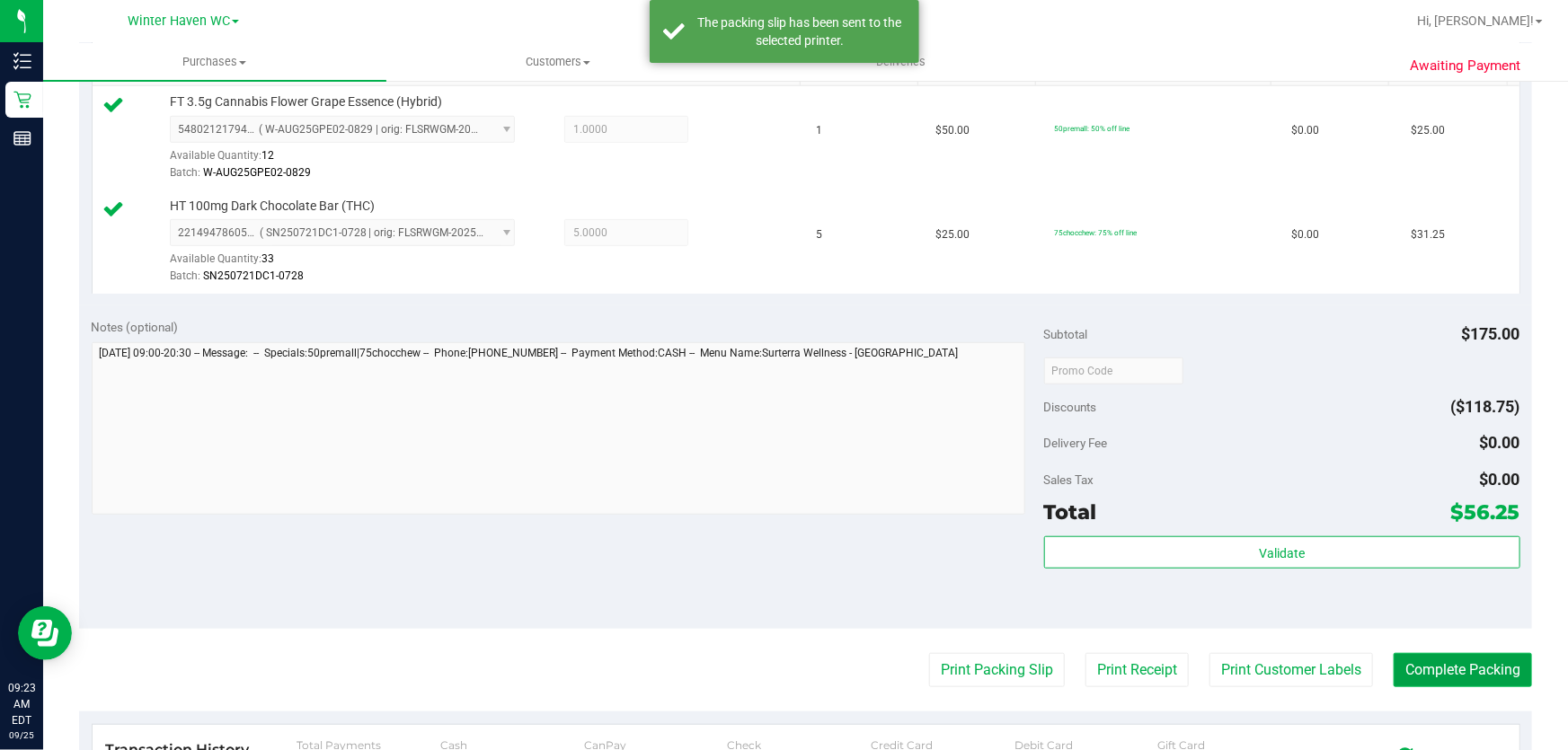
click at [1462, 673] on button "Complete Packing" at bounding box center [1463, 670] width 139 height 34
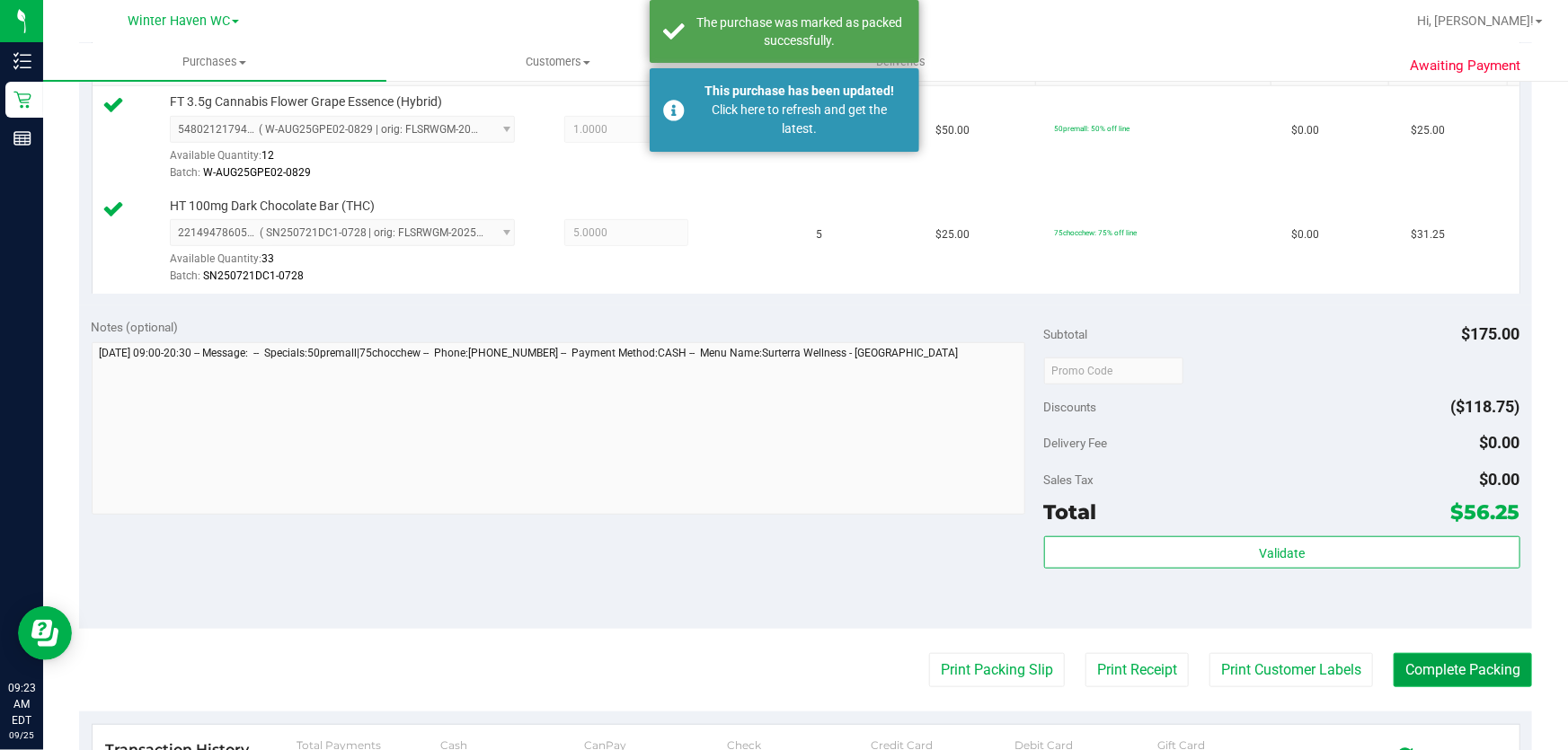
click at [1483, 665] on button "Complete Packing" at bounding box center [1463, 670] width 139 height 34
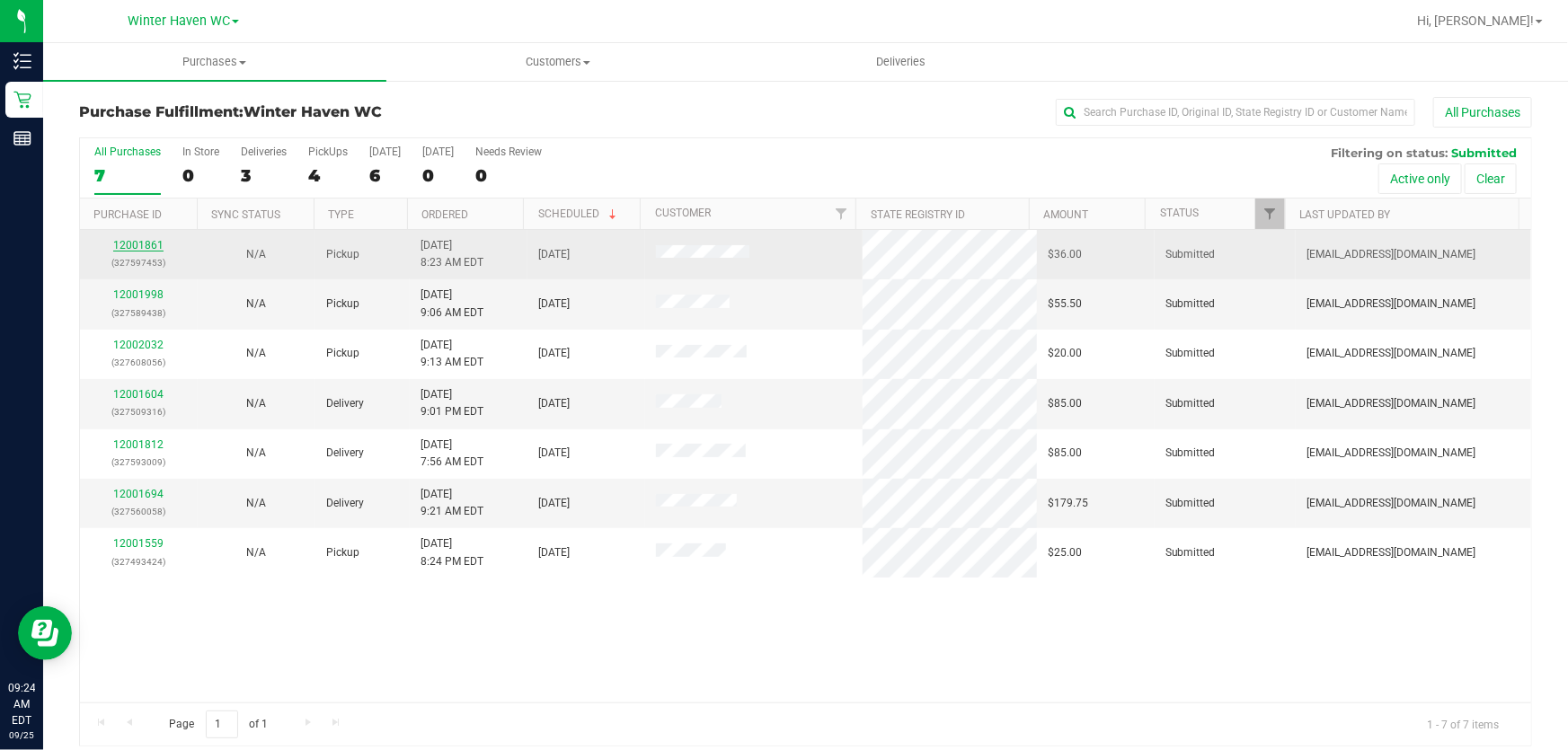
click at [144, 243] on link "12001861" at bounding box center [138, 245] width 50 height 13
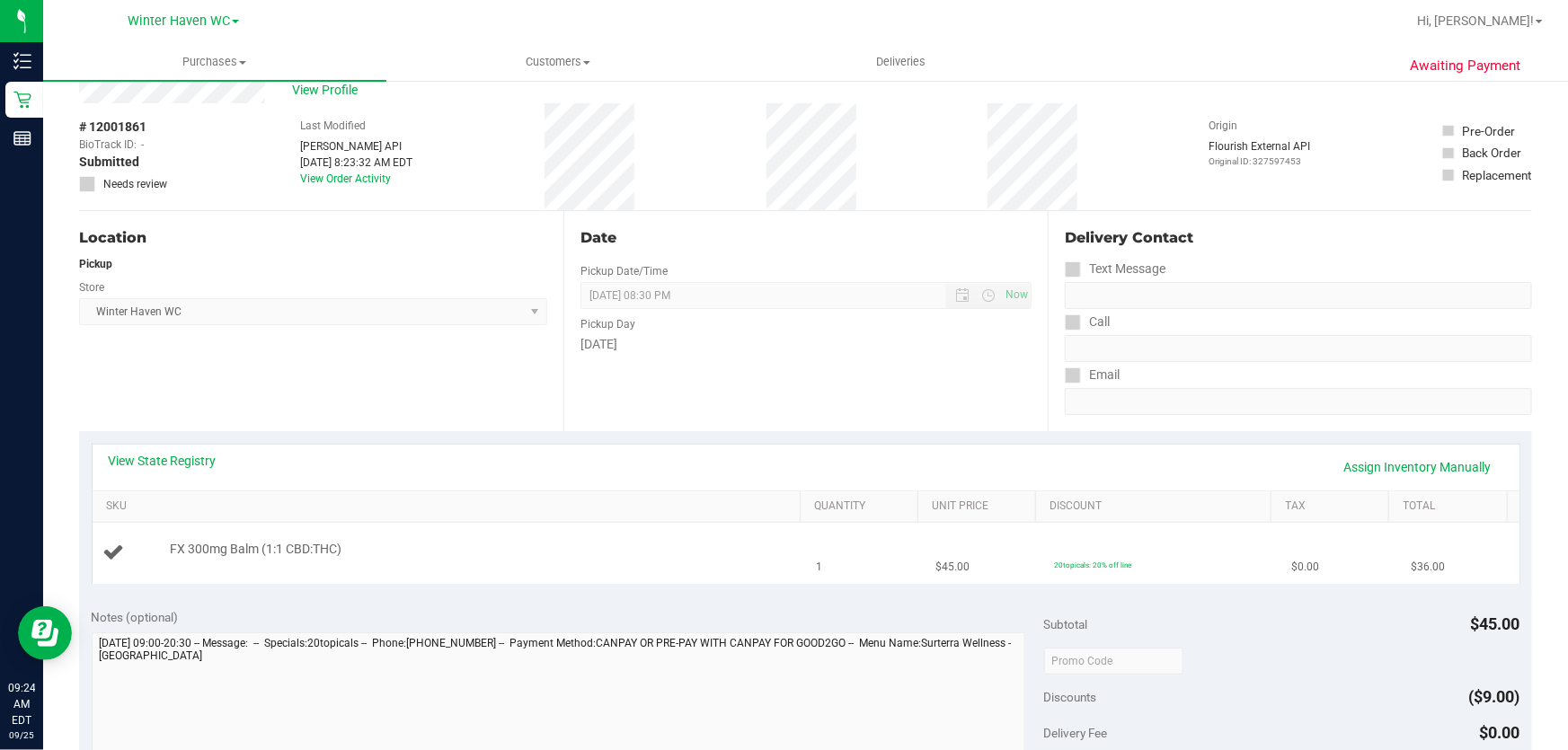
scroll to position [81, 0]
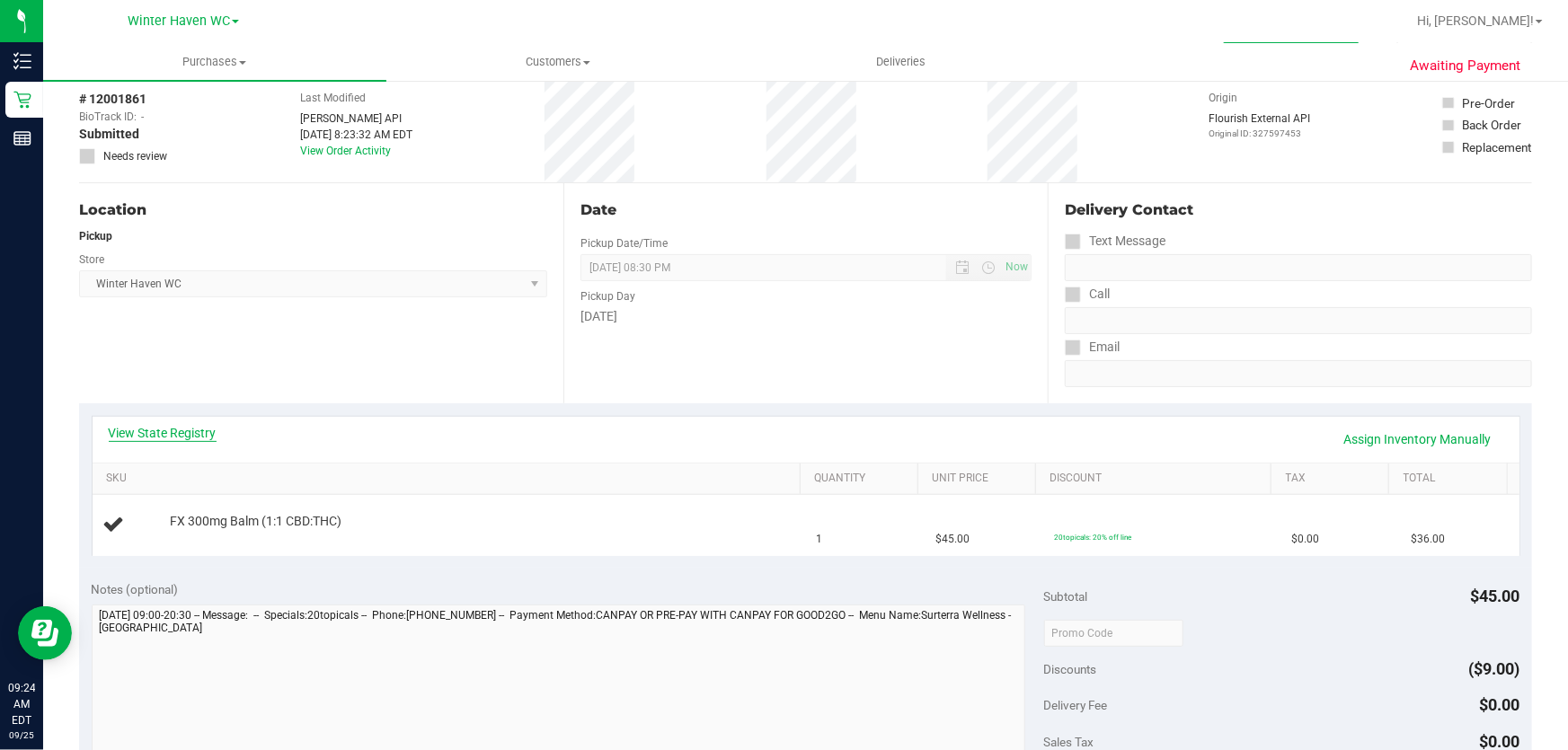
click at [192, 428] on link "View State Registry" at bounding box center [162, 433] width 108 height 18
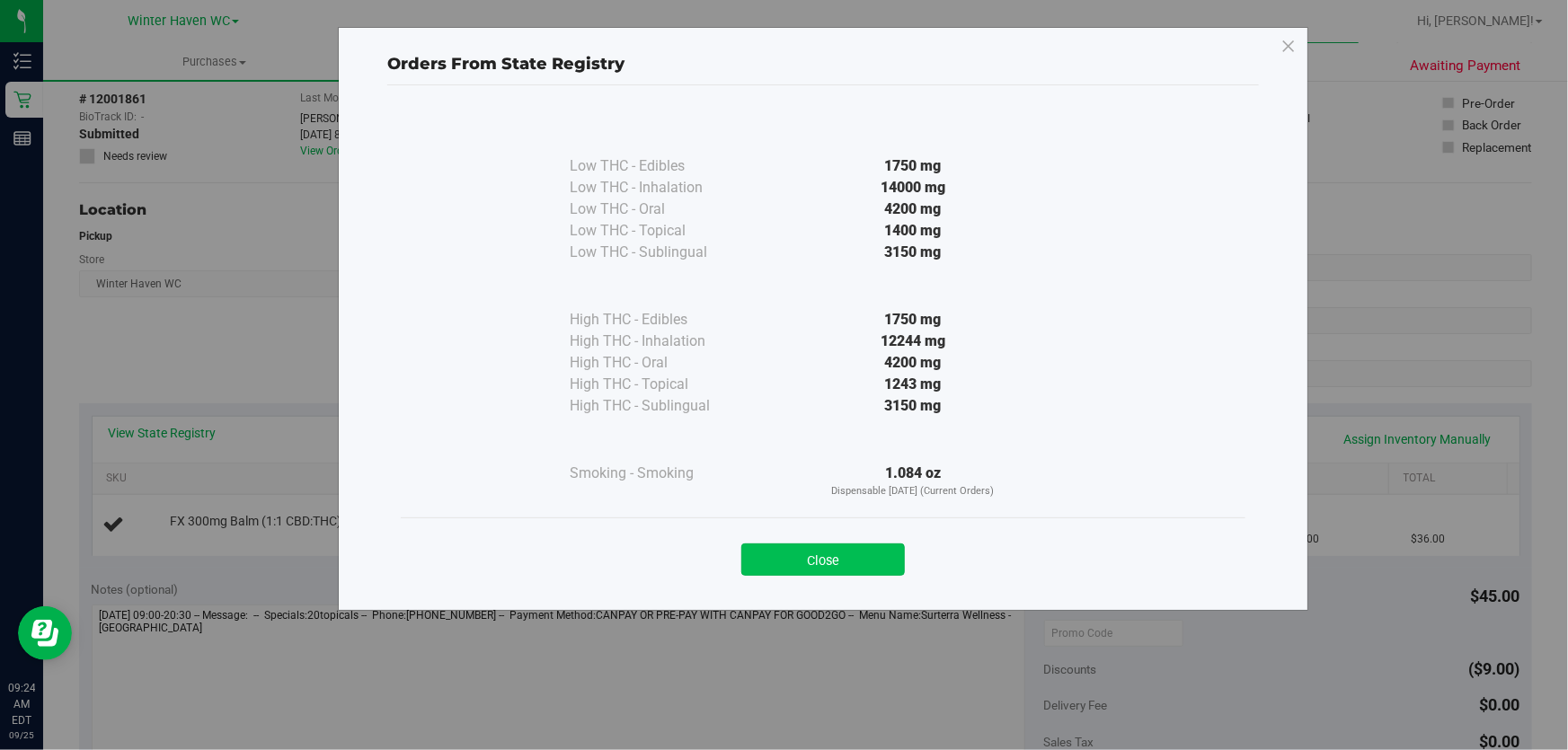
click at [849, 556] on button "Close" at bounding box center [822, 559] width 163 height 32
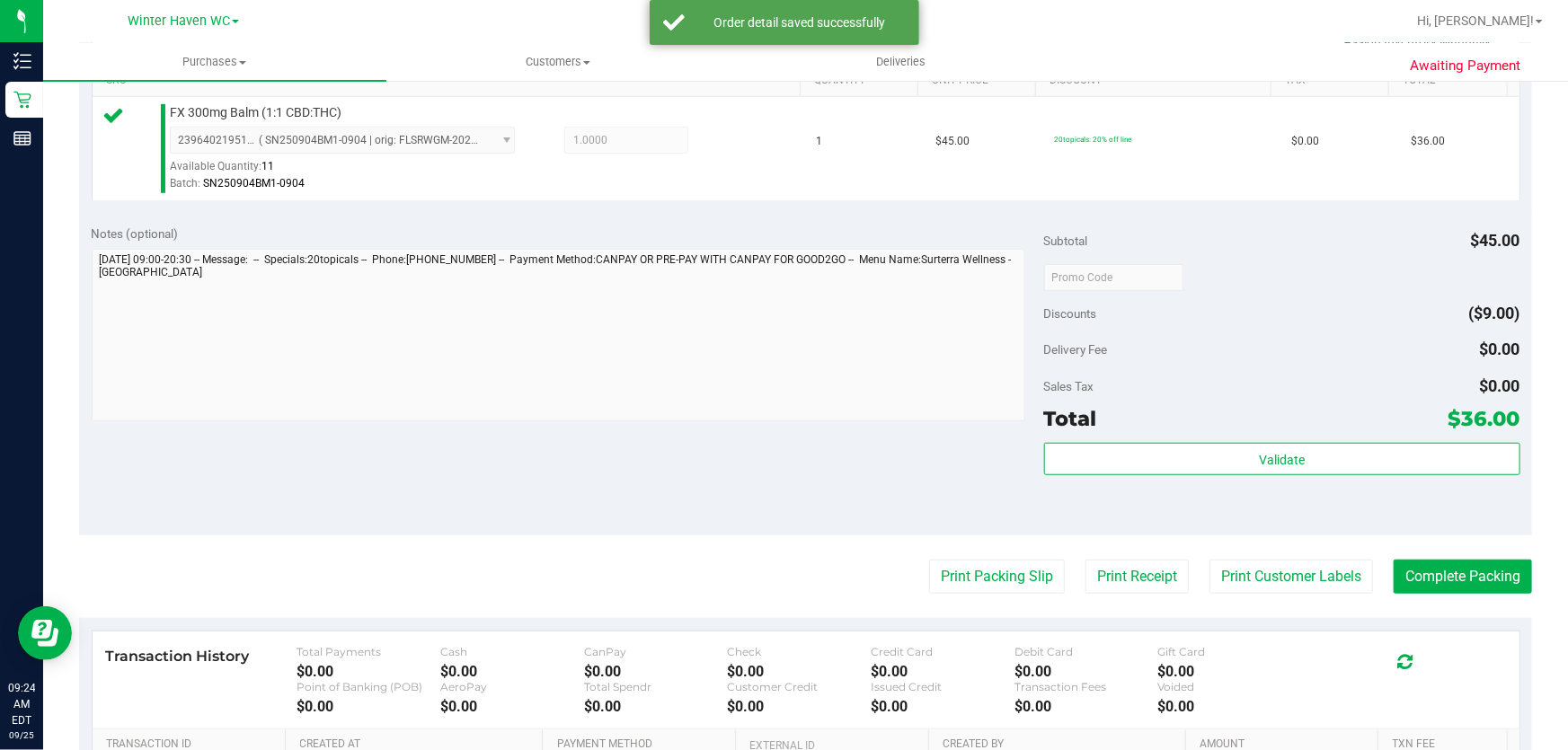
scroll to position [481, 0]
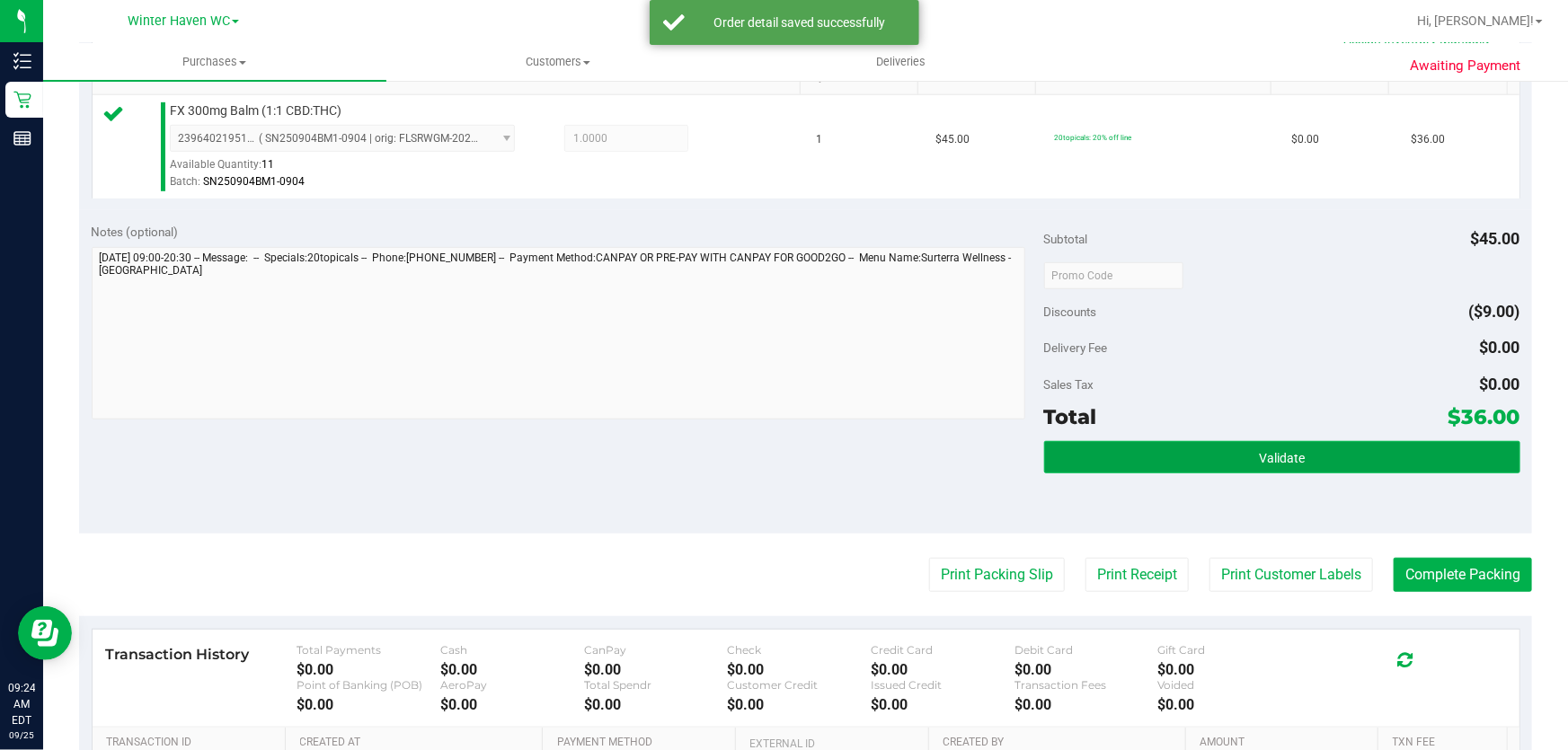
click at [1360, 451] on button "Validate" at bounding box center [1282, 456] width 476 height 32
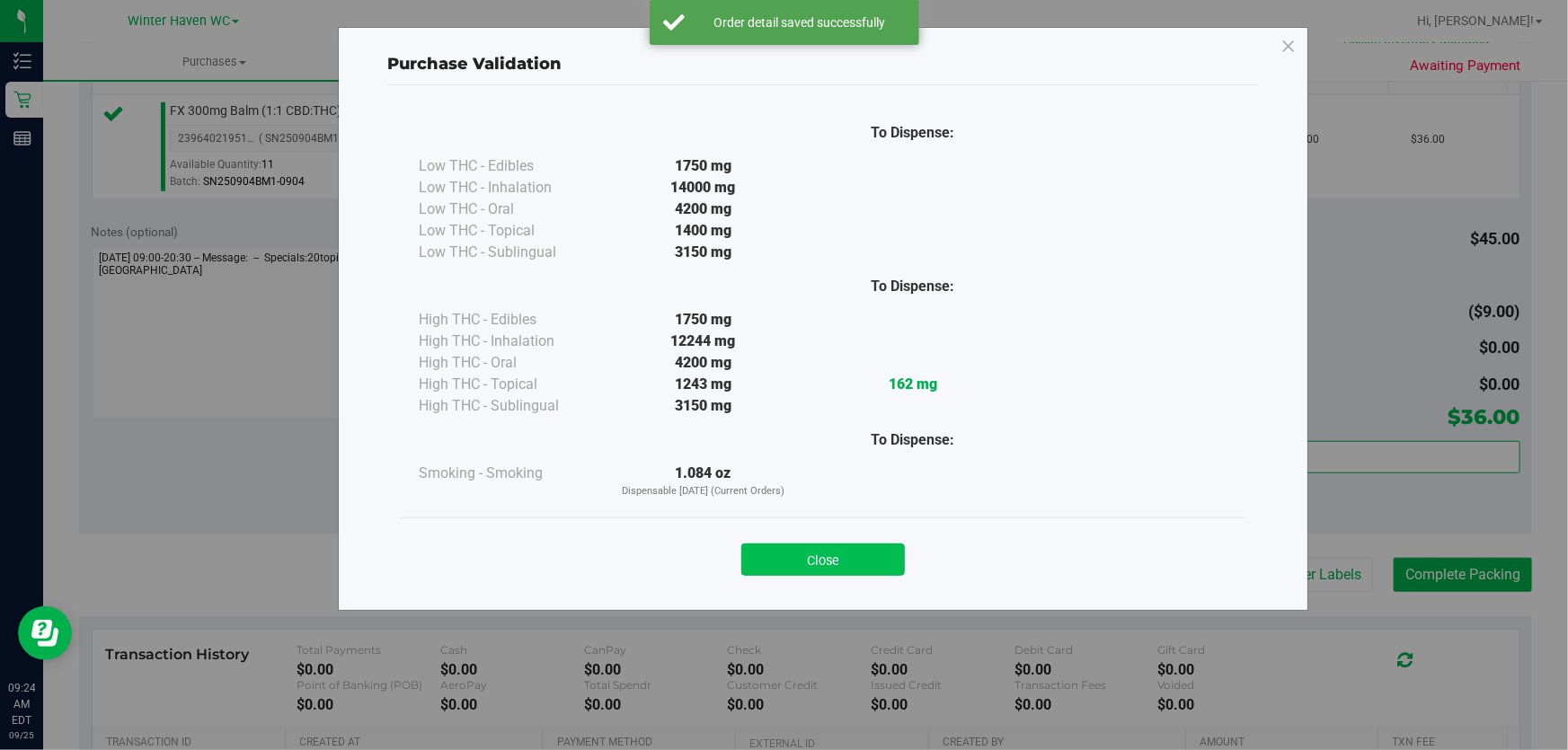
click at [837, 560] on button "Close" at bounding box center [822, 559] width 163 height 32
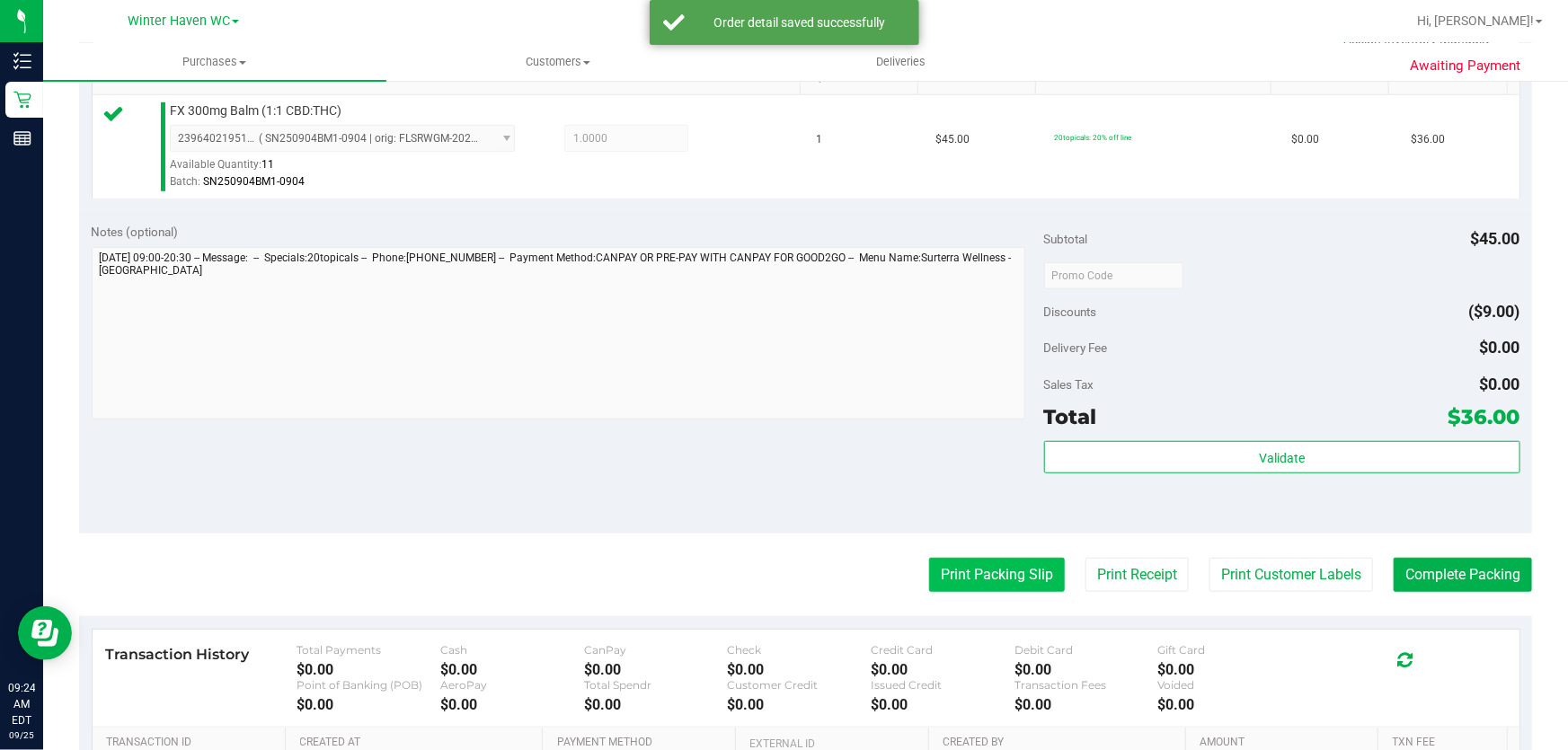
click at [988, 583] on button "Print Packing Slip" at bounding box center [997, 574] width 136 height 34
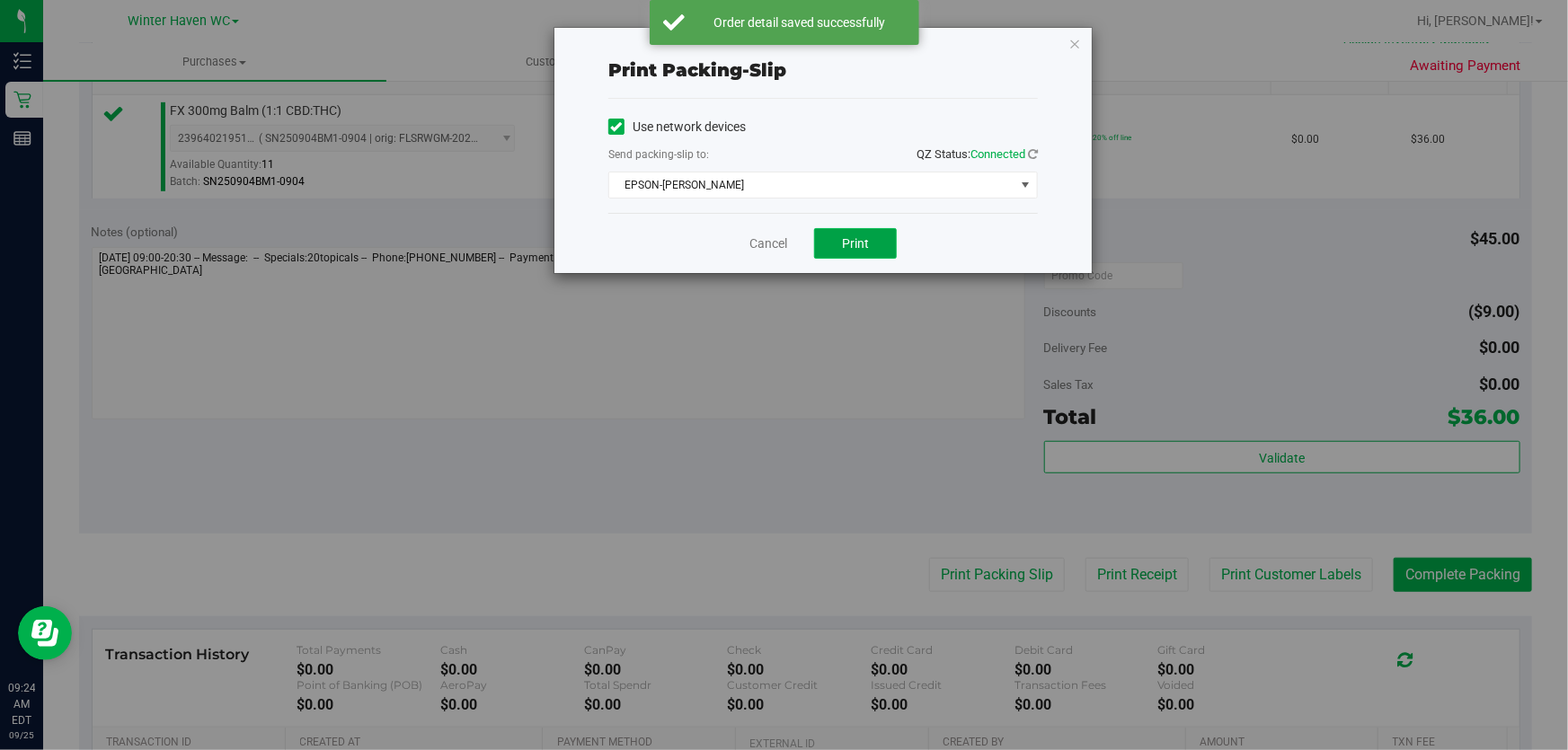
click at [857, 246] on span "Print" at bounding box center [856, 244] width 27 height 15
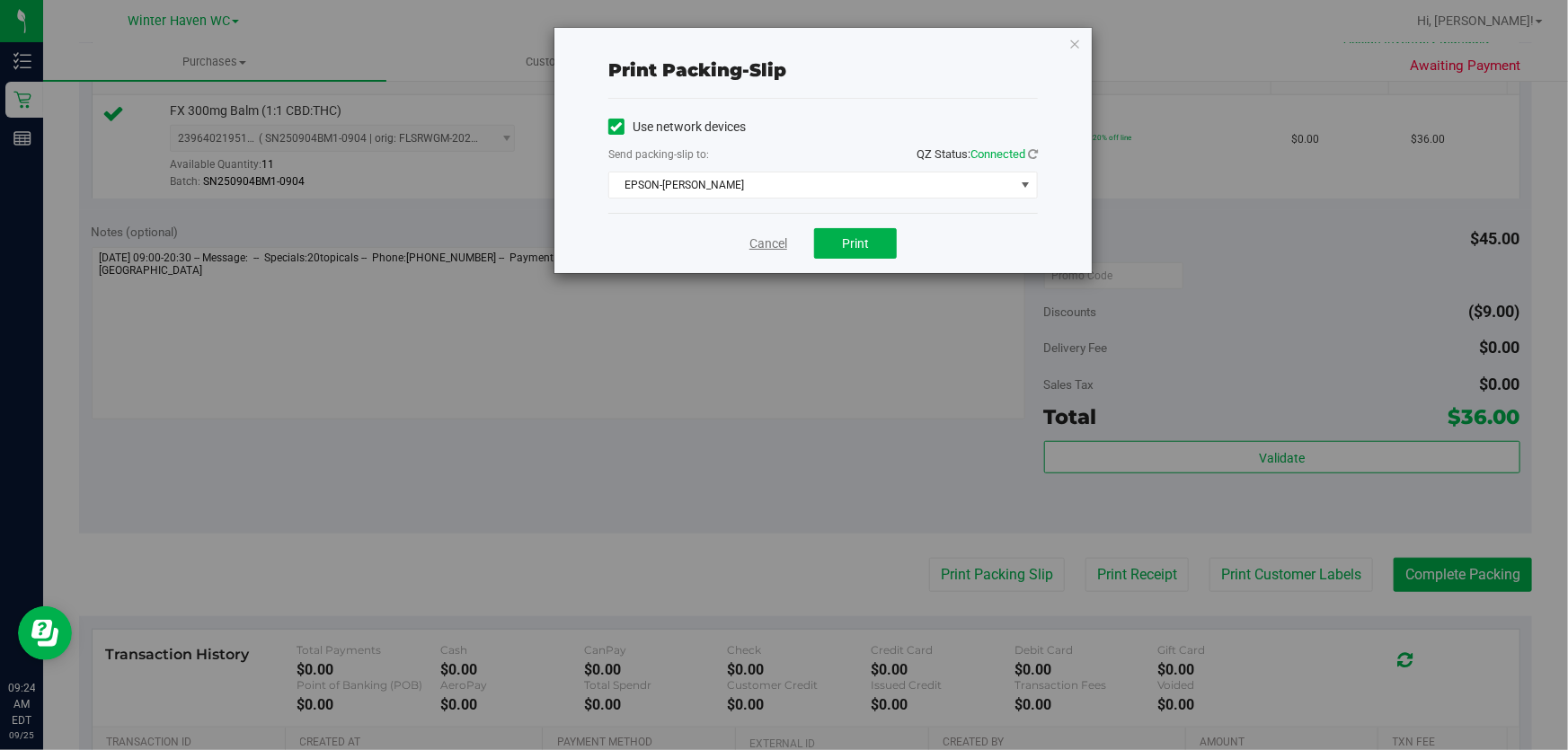
click at [763, 236] on link "Cancel" at bounding box center [768, 244] width 37 height 19
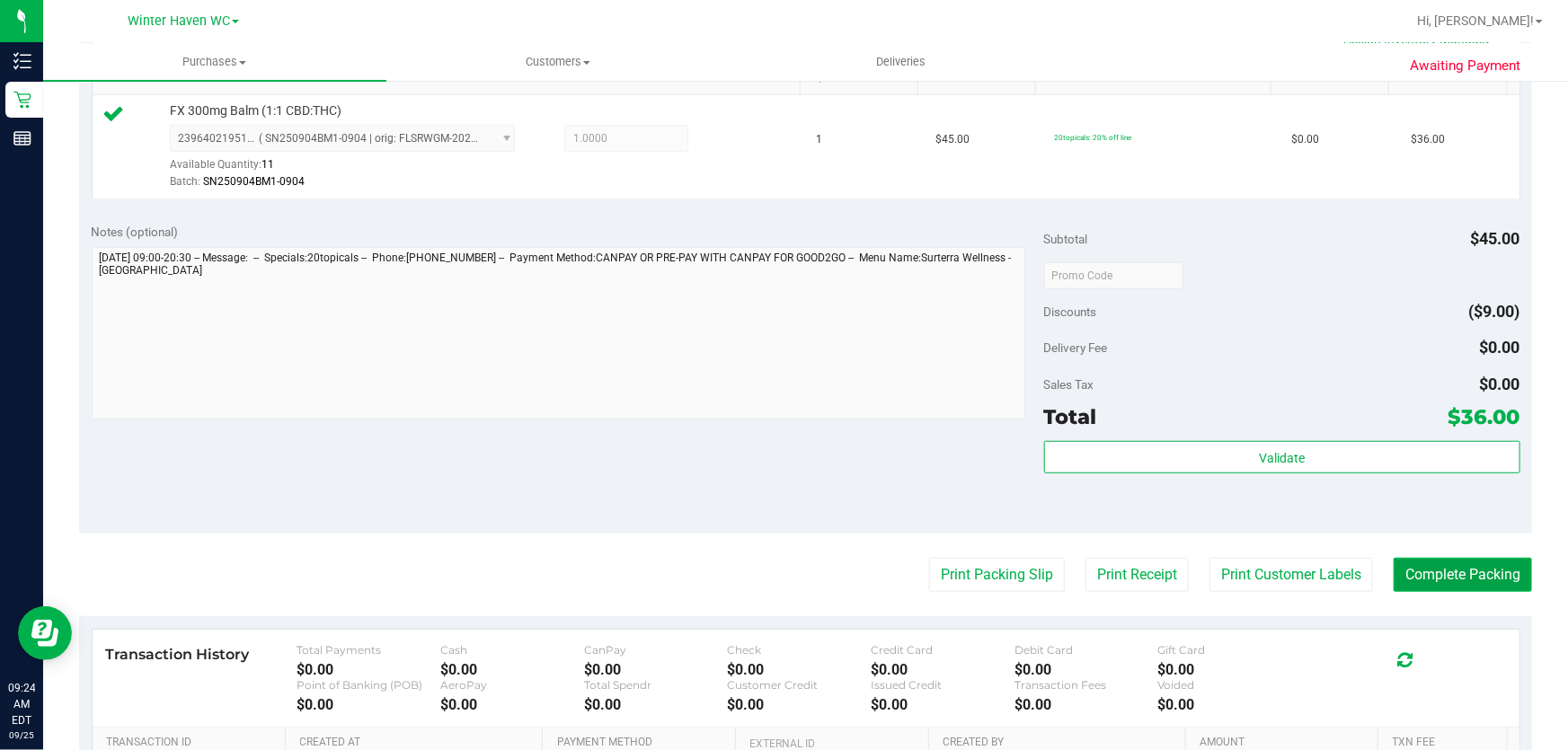
click at [1480, 567] on button "Complete Packing" at bounding box center [1463, 574] width 139 height 34
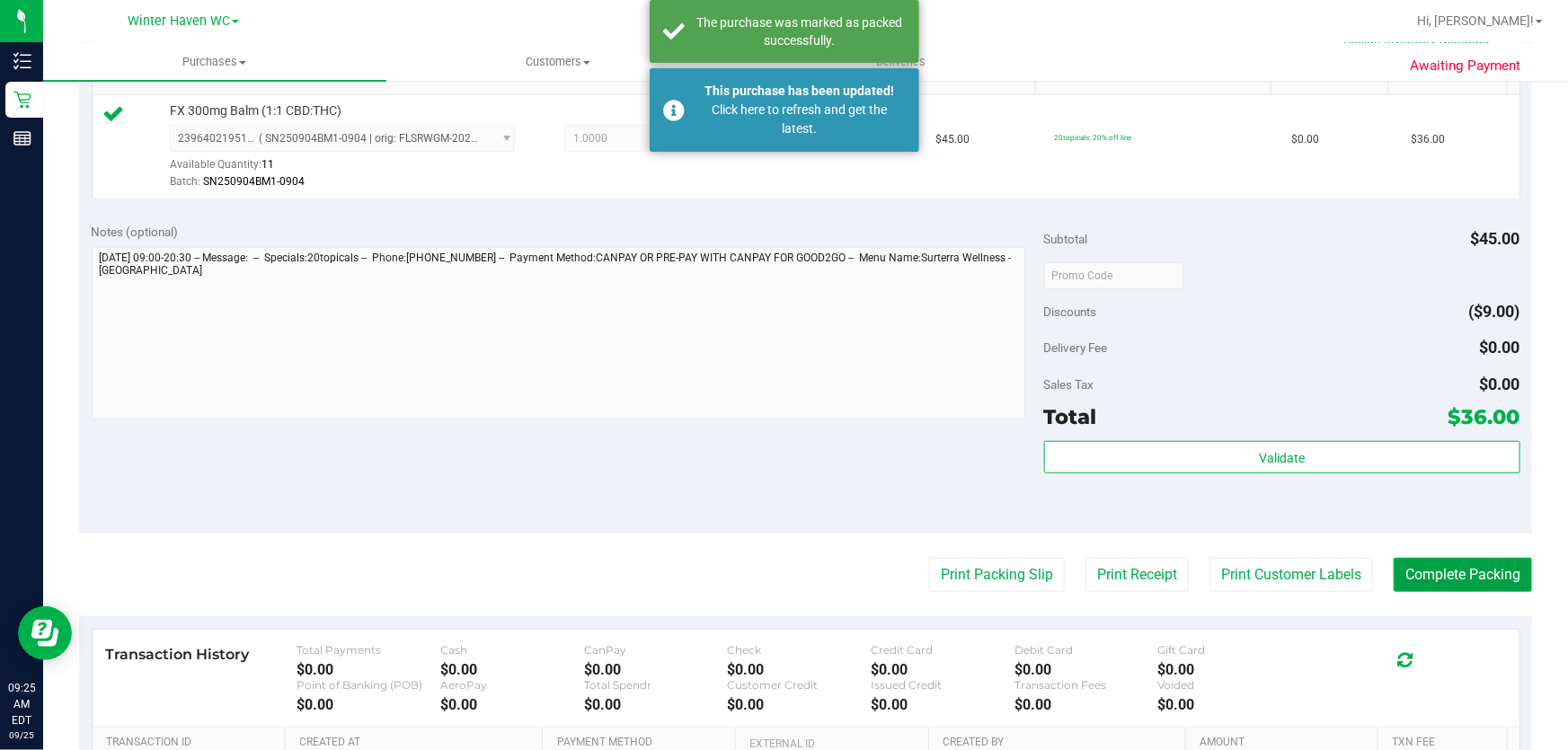
click at [1448, 577] on button "Complete Packing" at bounding box center [1463, 574] width 139 height 34
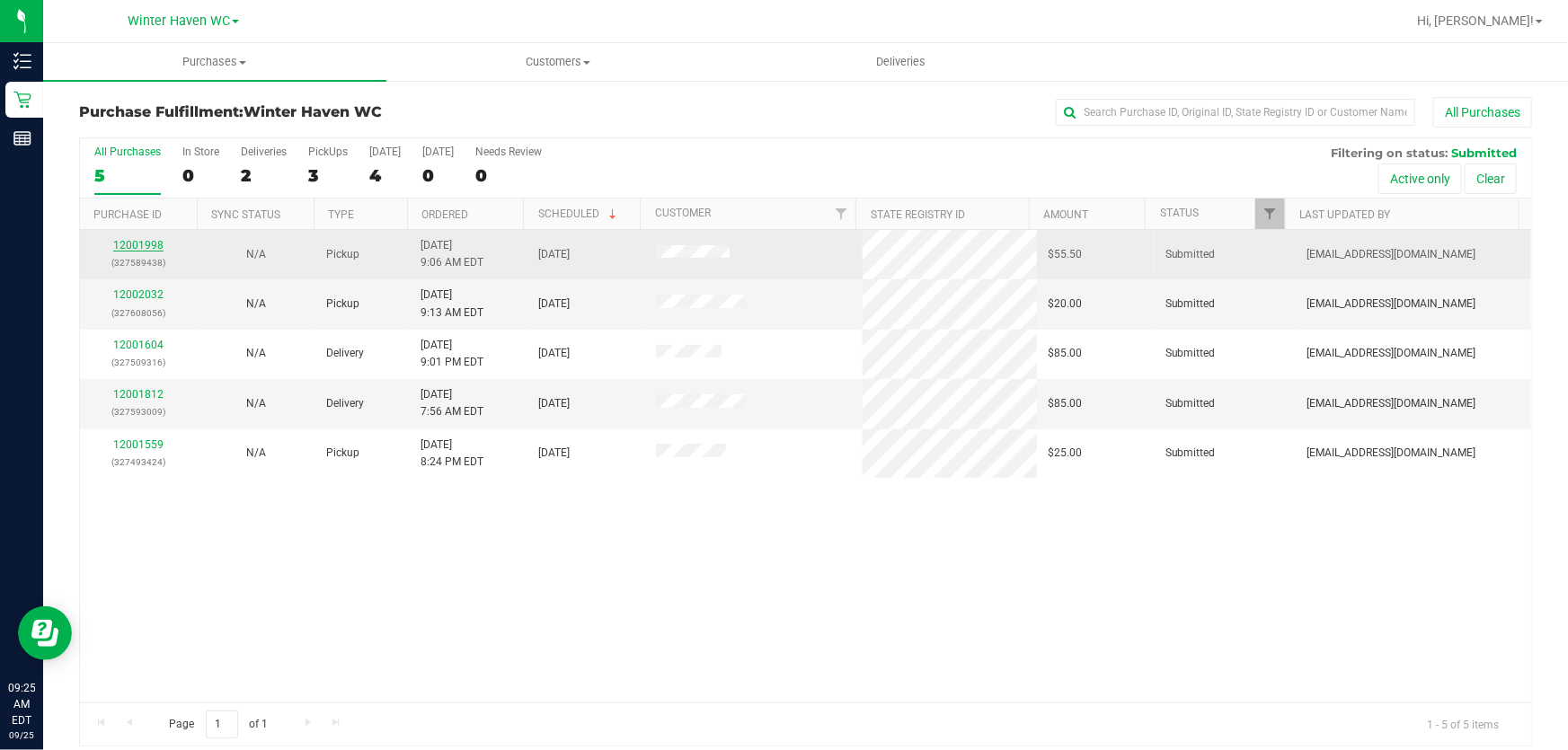
click at [134, 242] on link "12001998" at bounding box center [138, 245] width 50 height 13
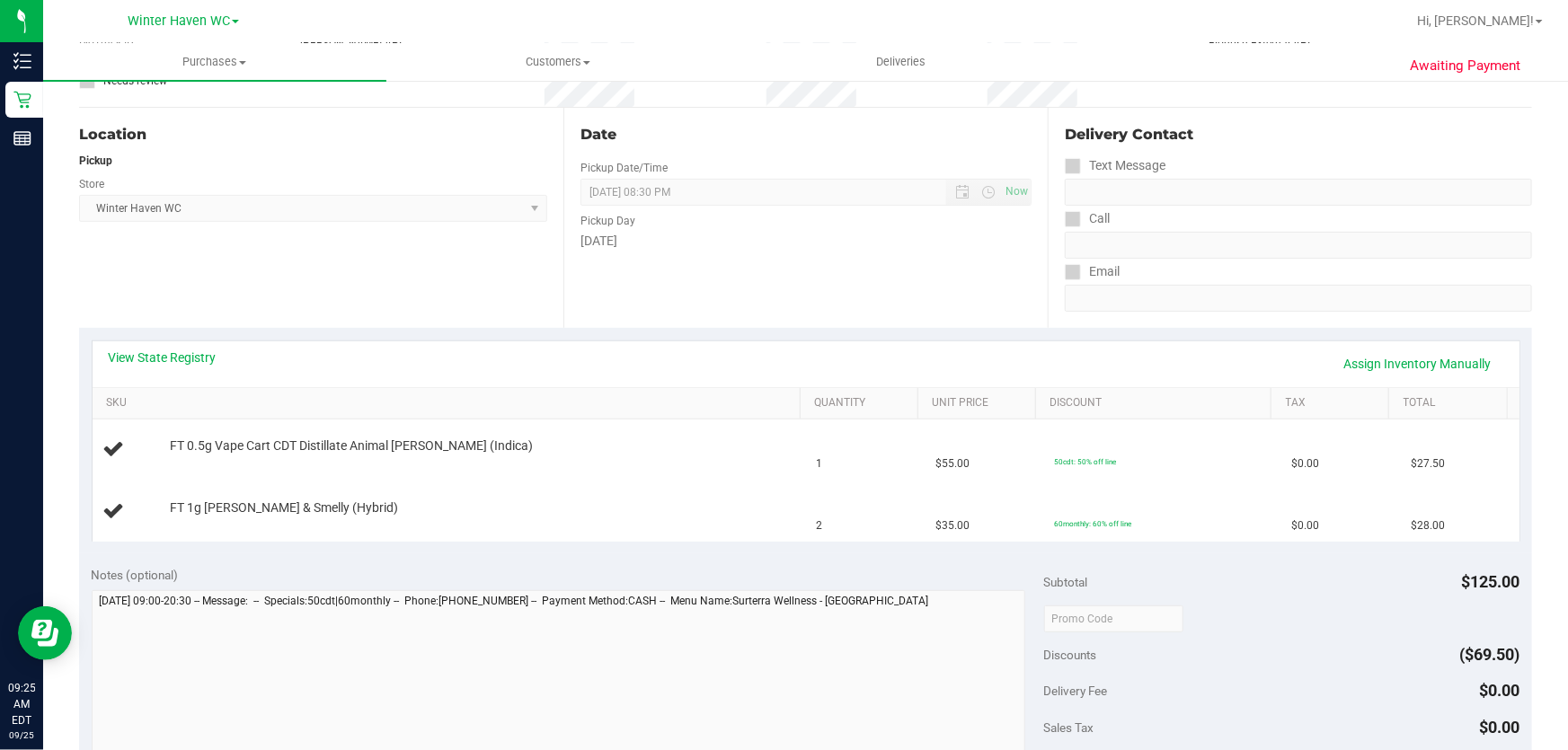
scroll to position [162, 0]
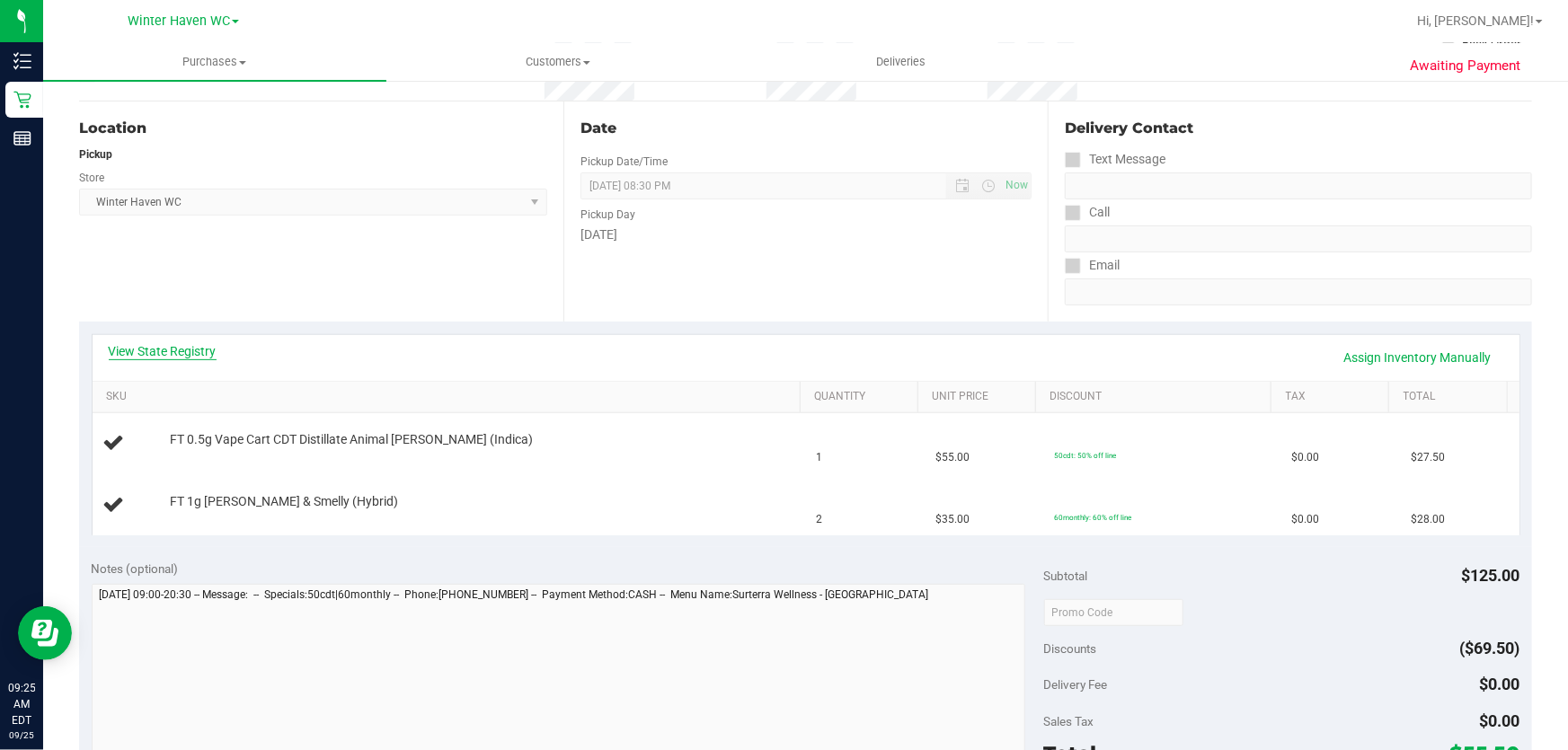
click at [174, 349] on link "View State Registry" at bounding box center [162, 351] width 108 height 18
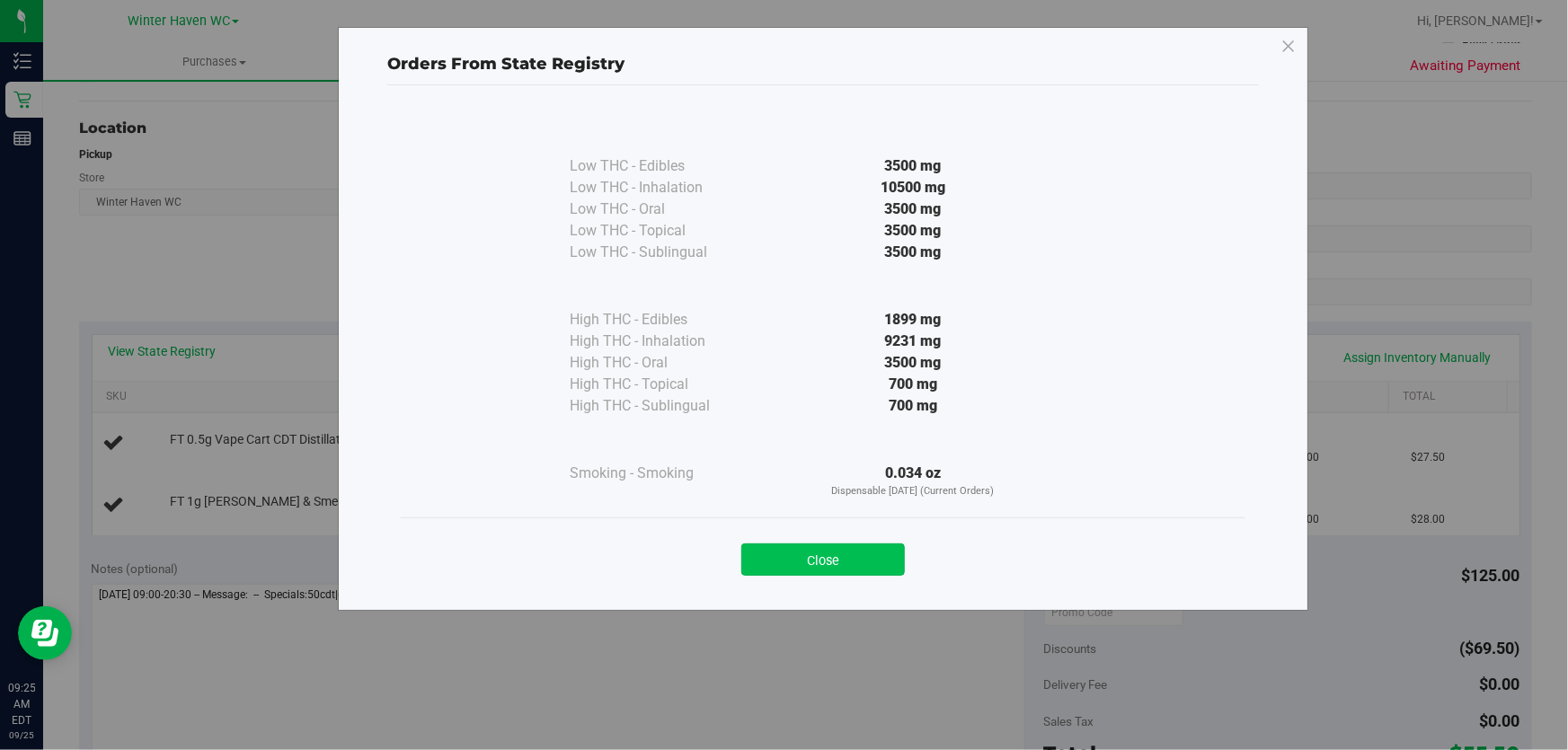
click at [827, 560] on button "Close" at bounding box center [822, 559] width 163 height 32
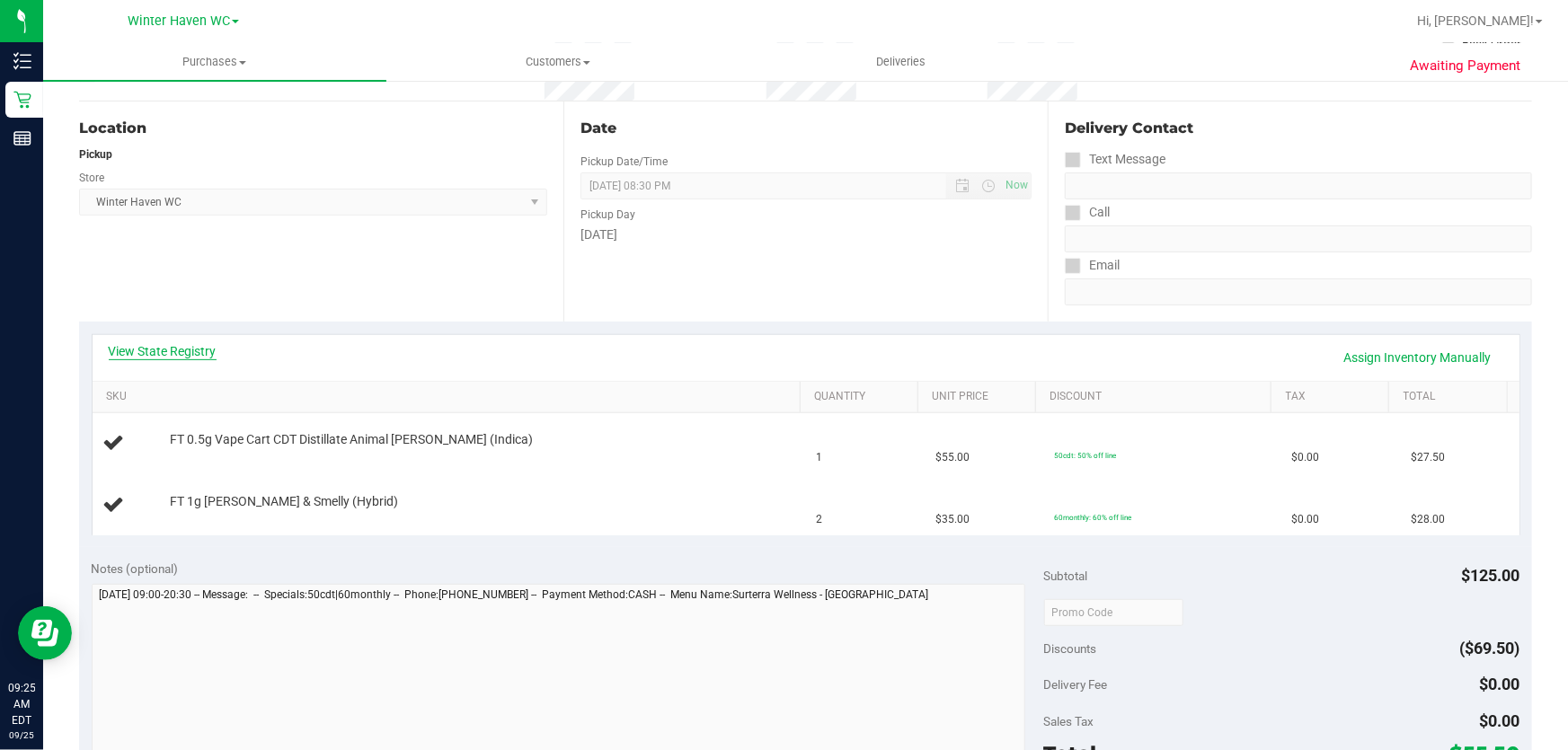
click at [184, 346] on link "View State Registry" at bounding box center [162, 351] width 108 height 18
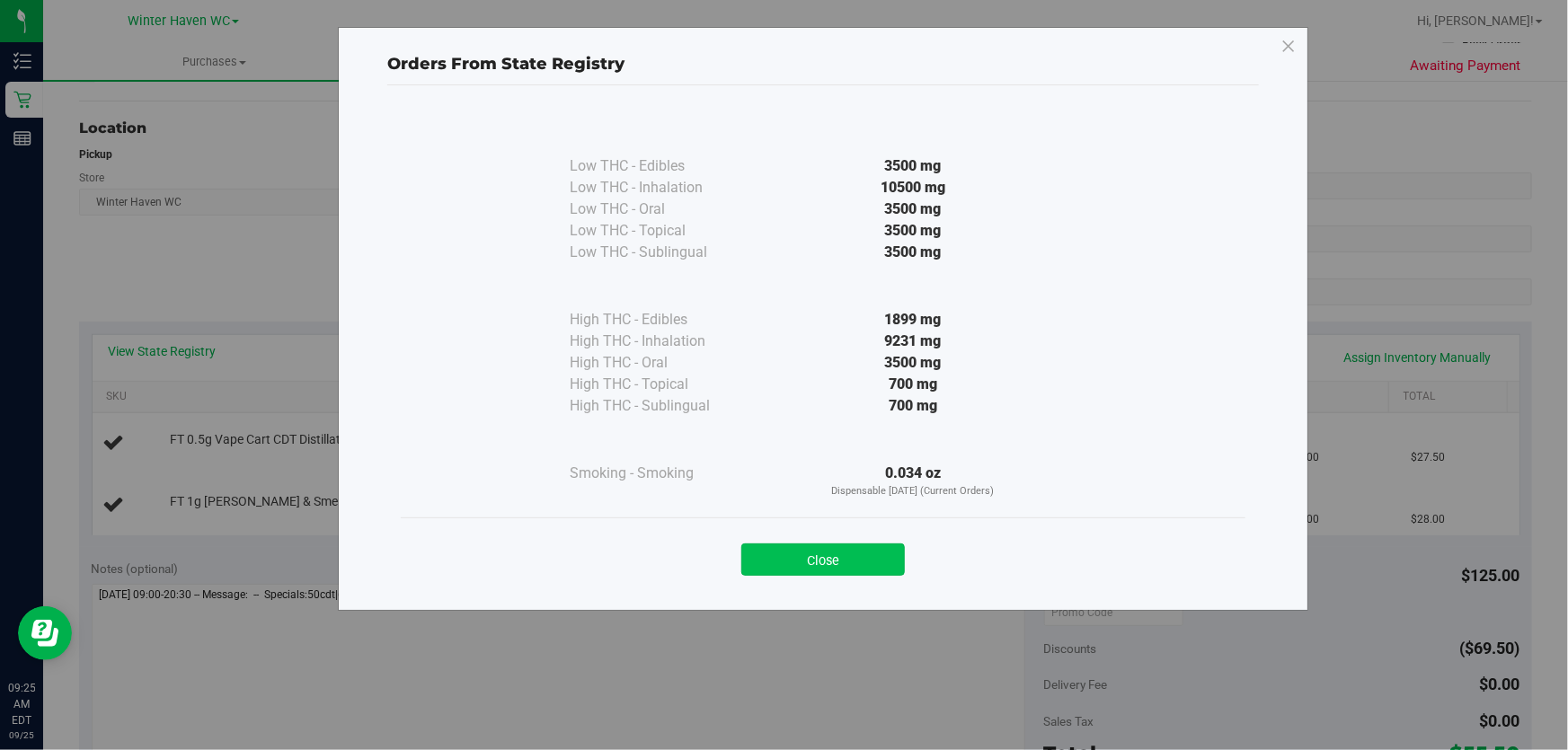
click at [840, 570] on button "Close" at bounding box center [822, 559] width 163 height 32
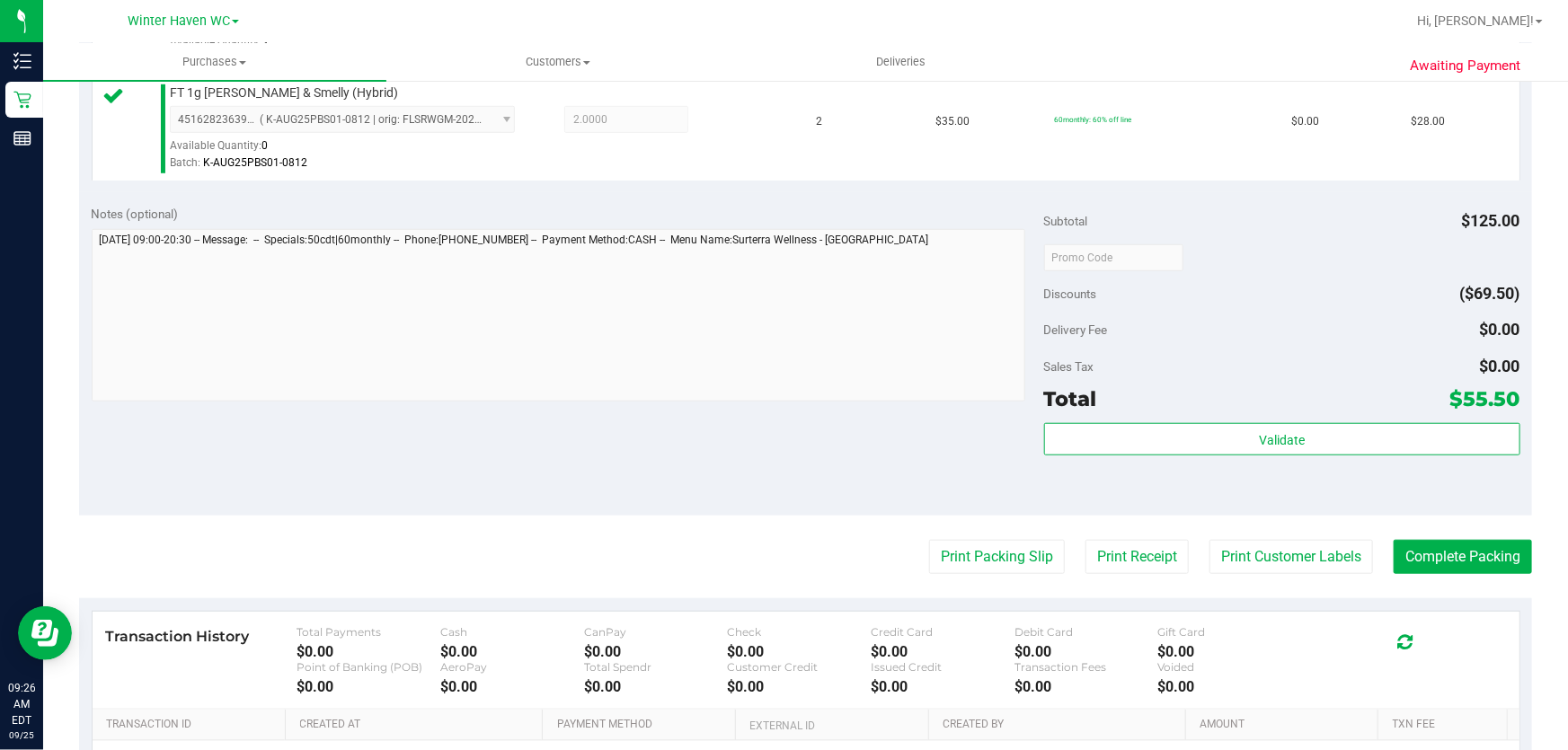
scroll to position [602, 0]
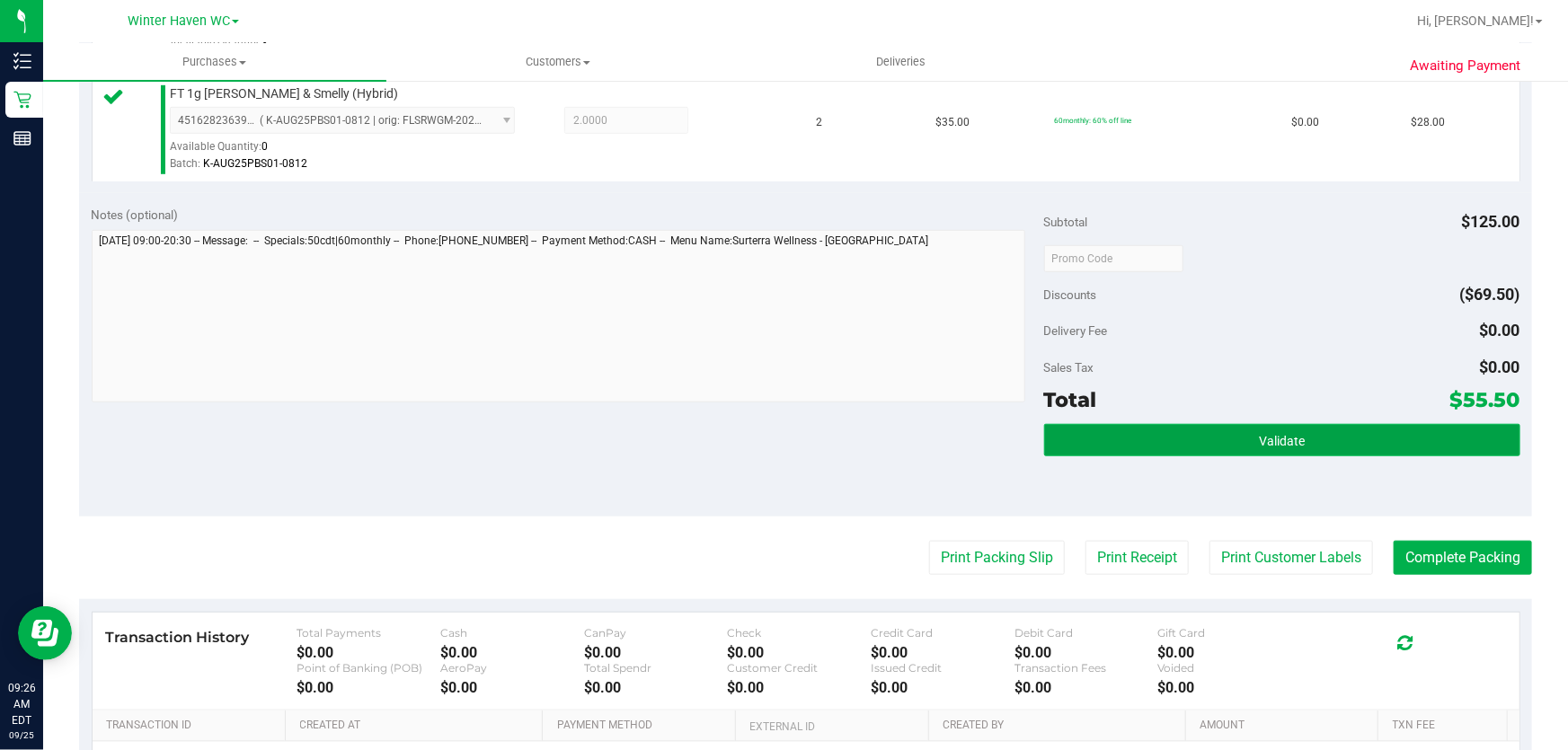
click at [1326, 432] on button "Validate" at bounding box center [1282, 440] width 476 height 32
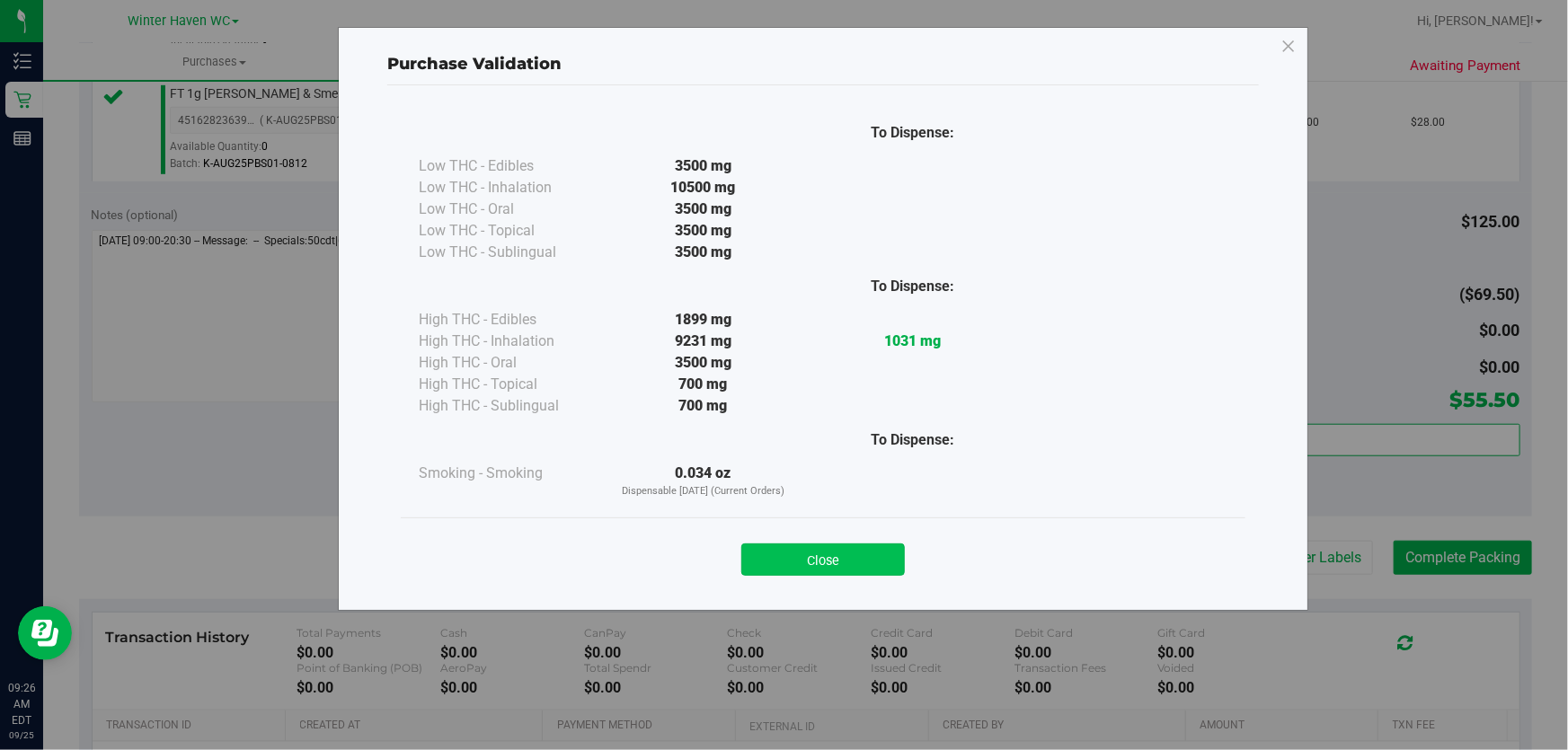
click at [842, 548] on button "Close" at bounding box center [822, 559] width 163 height 32
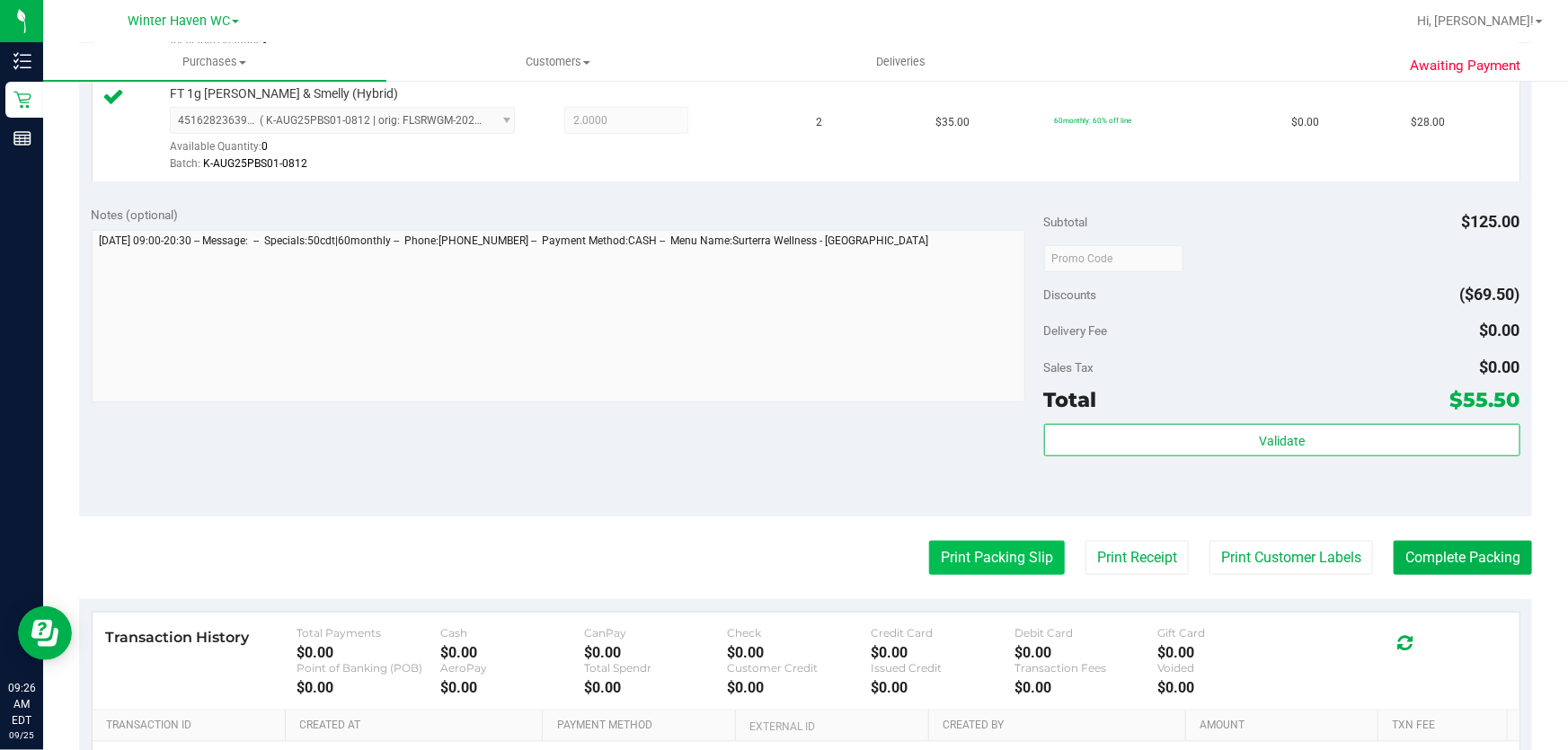
click at [977, 557] on button "Print Packing Slip" at bounding box center [997, 557] width 136 height 34
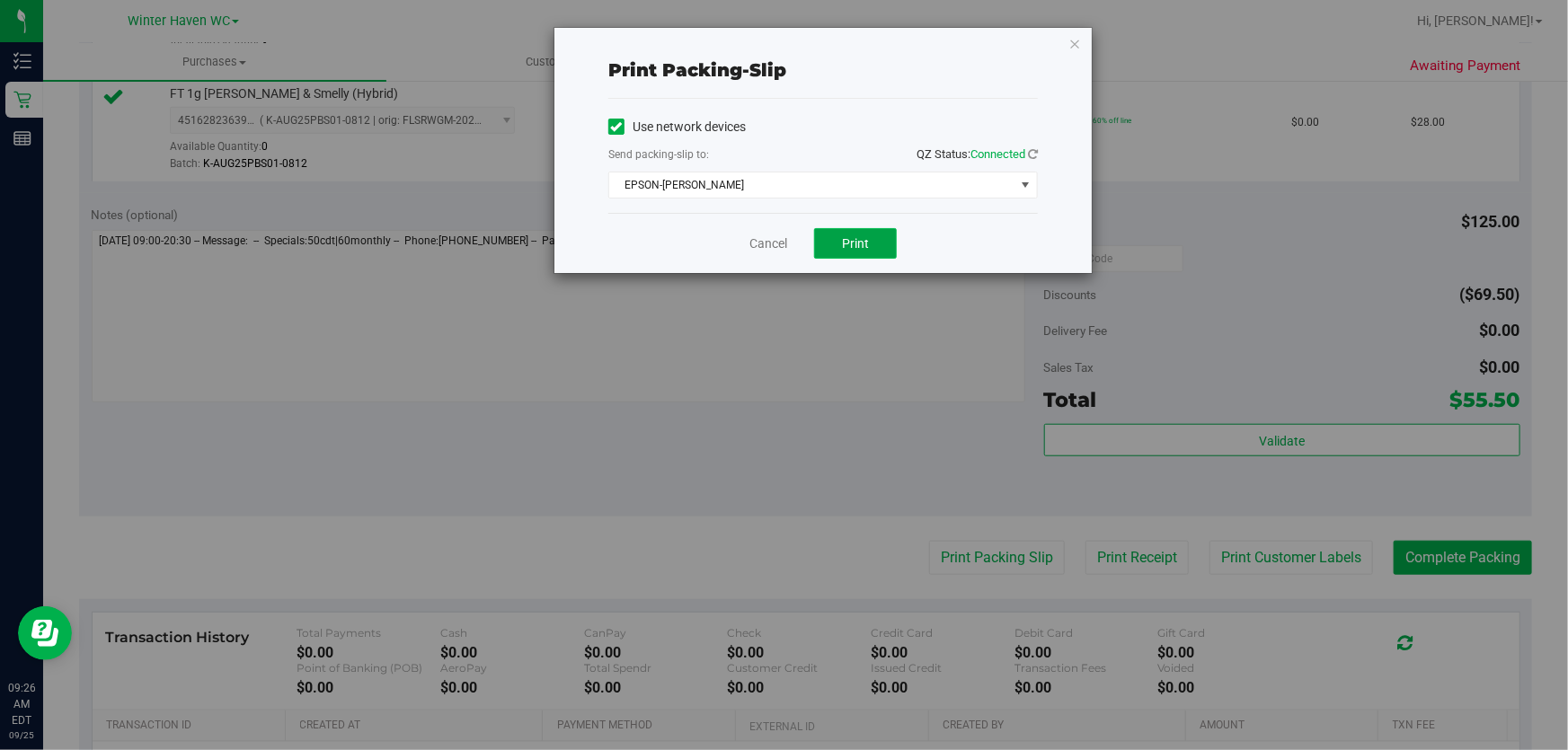
click at [862, 242] on span "Print" at bounding box center [856, 244] width 27 height 15
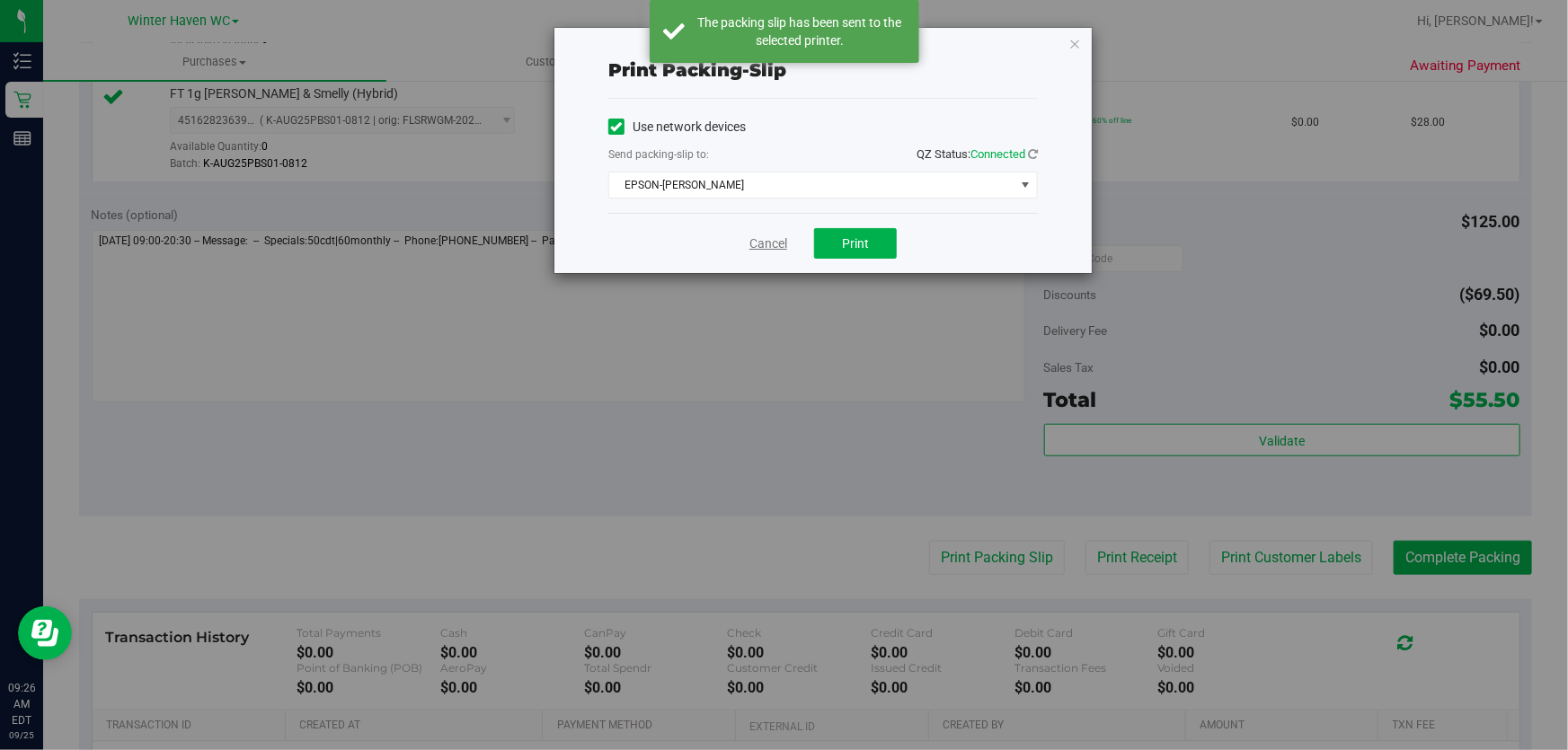
click at [772, 248] on link "Cancel" at bounding box center [768, 244] width 37 height 19
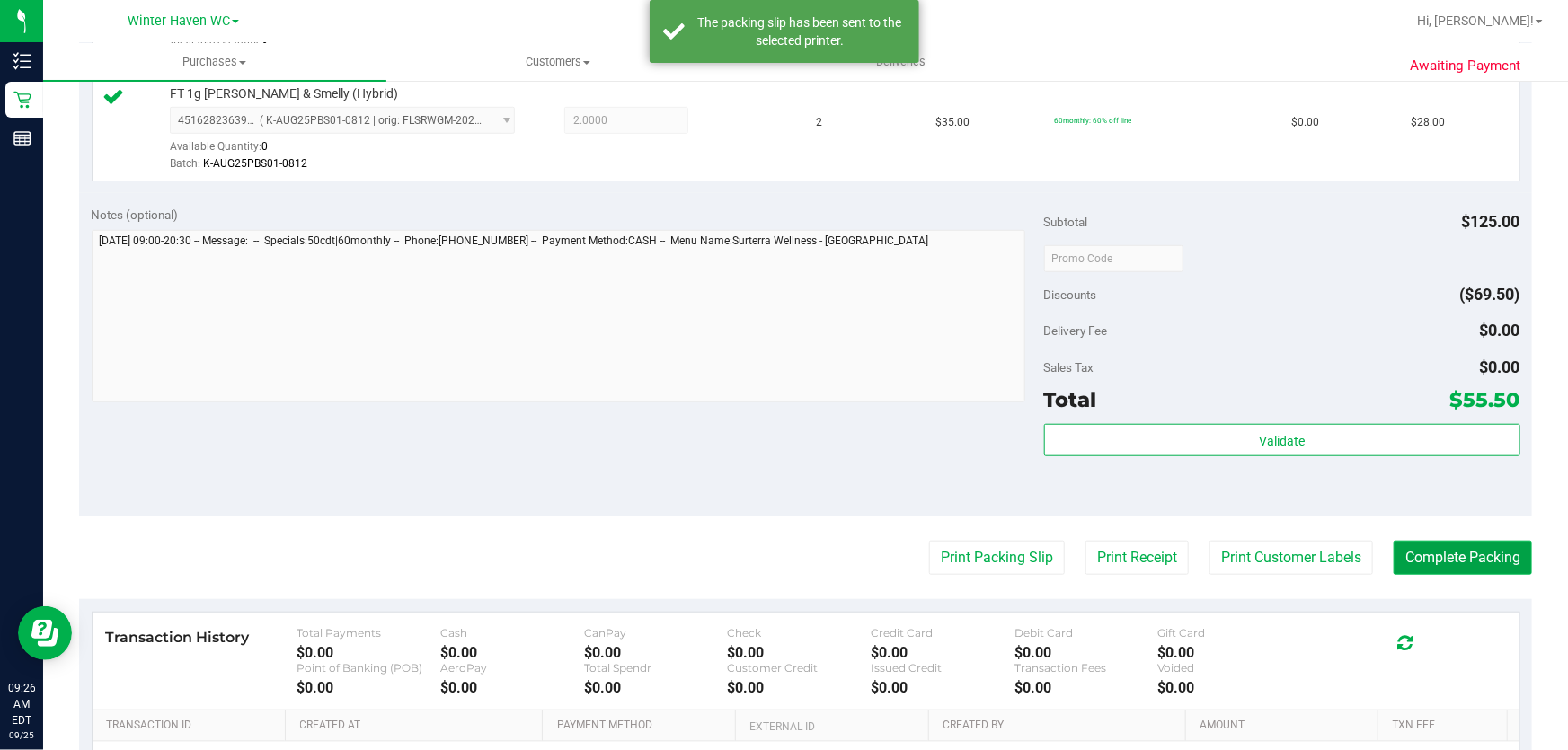
click at [1456, 544] on button "Complete Packing" at bounding box center [1463, 557] width 139 height 34
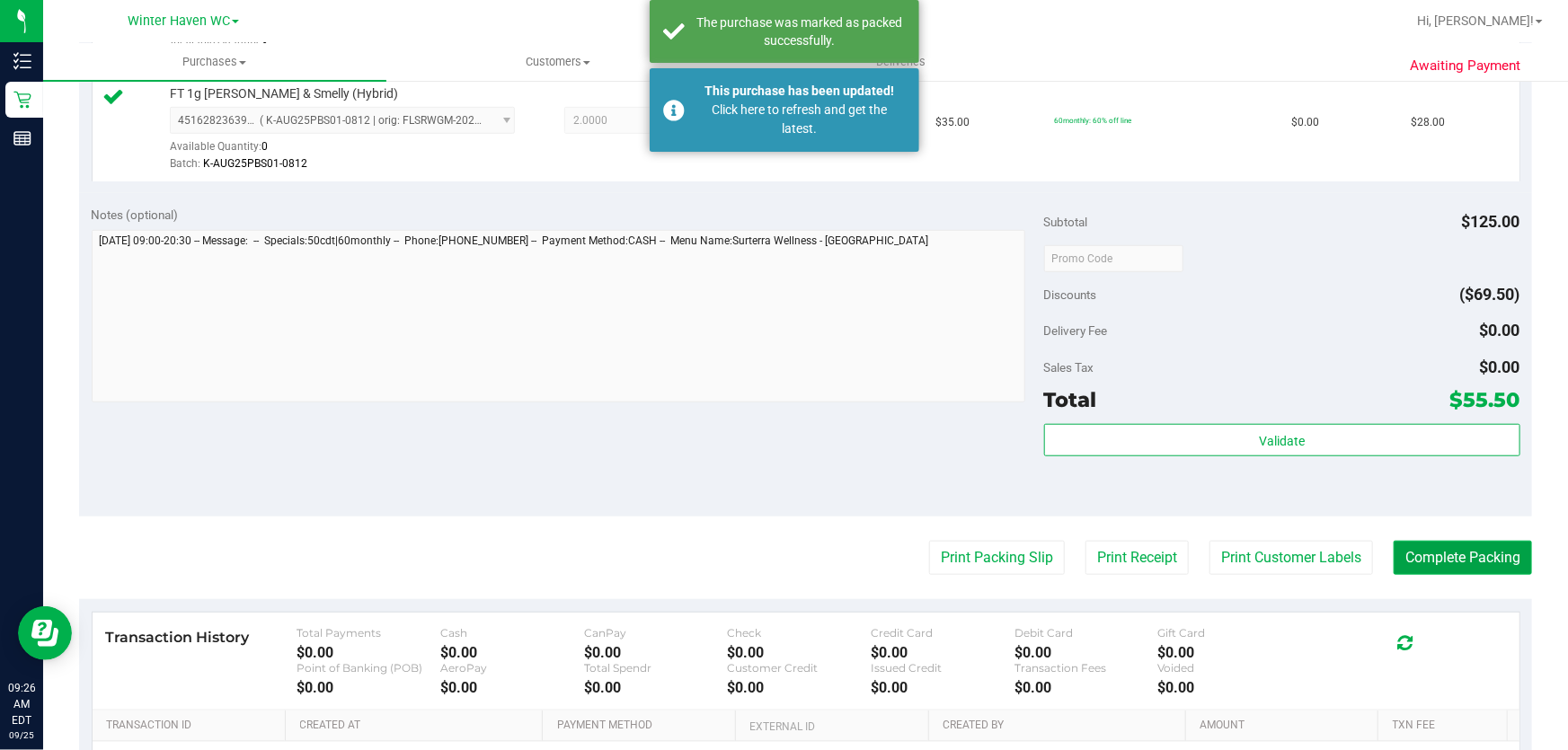
click at [1465, 545] on button "Complete Packing" at bounding box center [1463, 557] width 139 height 34
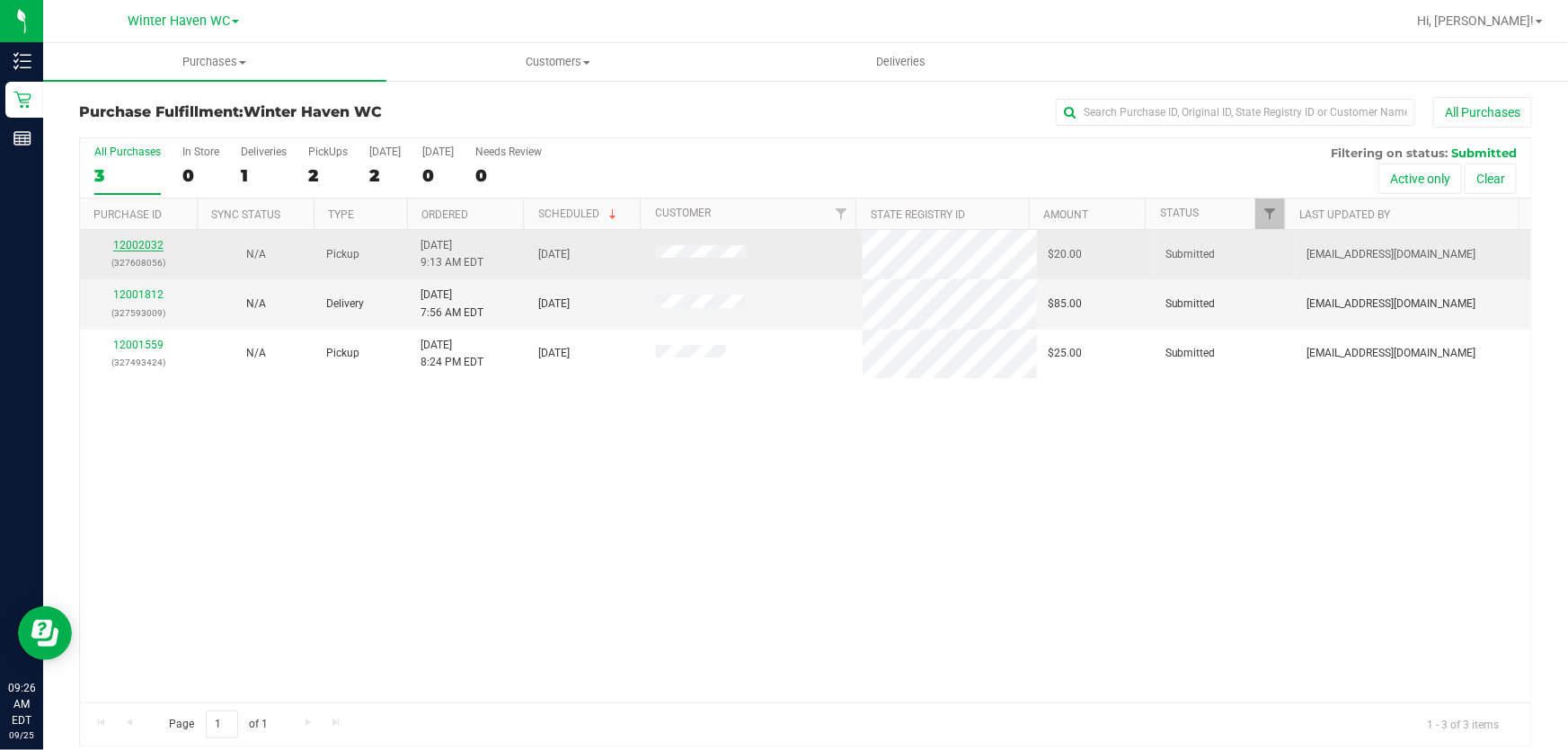
click at [139, 243] on link "12002032" at bounding box center [138, 245] width 50 height 13
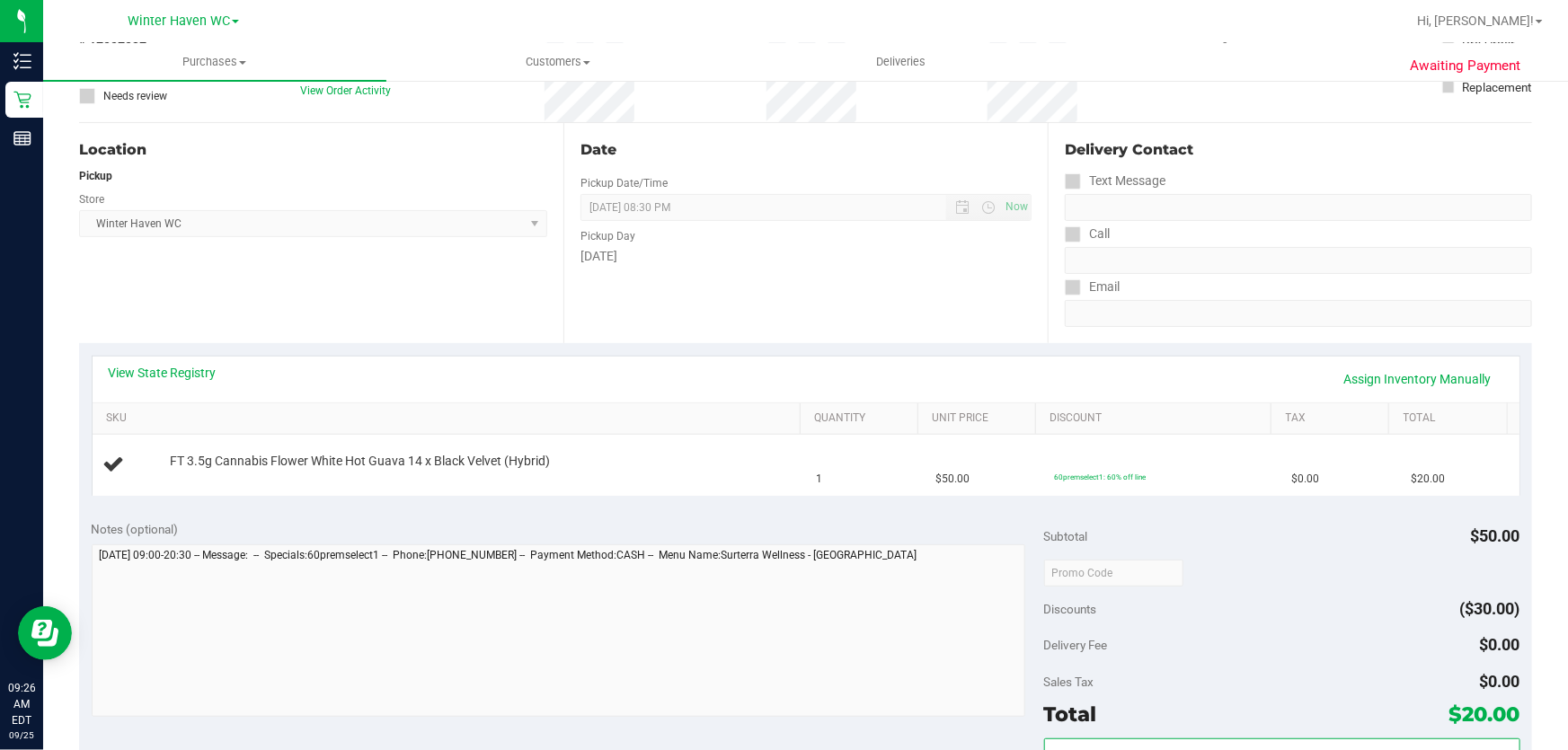
scroll to position [144, 0]
click at [184, 370] on link "View State Registry" at bounding box center [162, 370] width 108 height 18
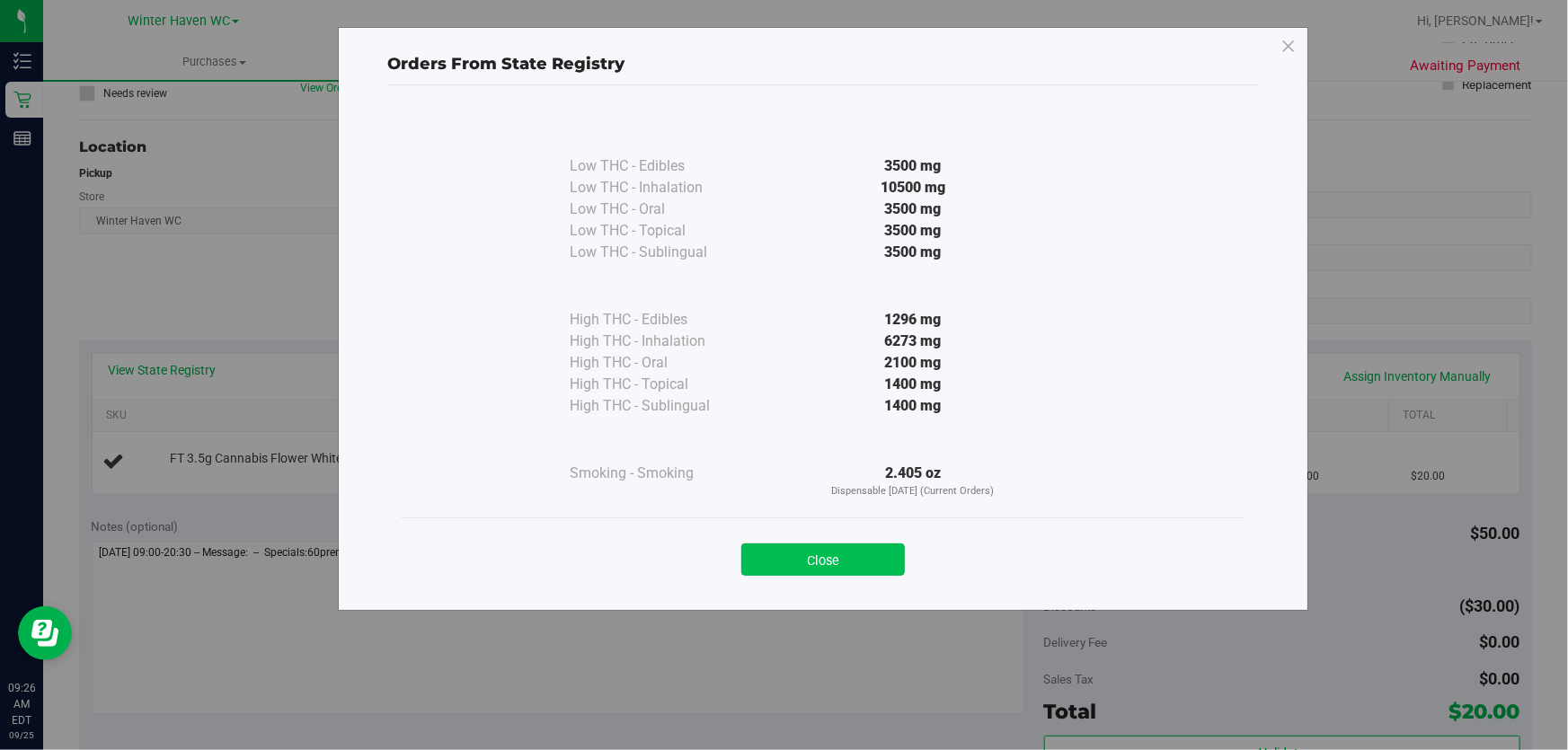
click at [850, 566] on button "Close" at bounding box center [822, 559] width 163 height 32
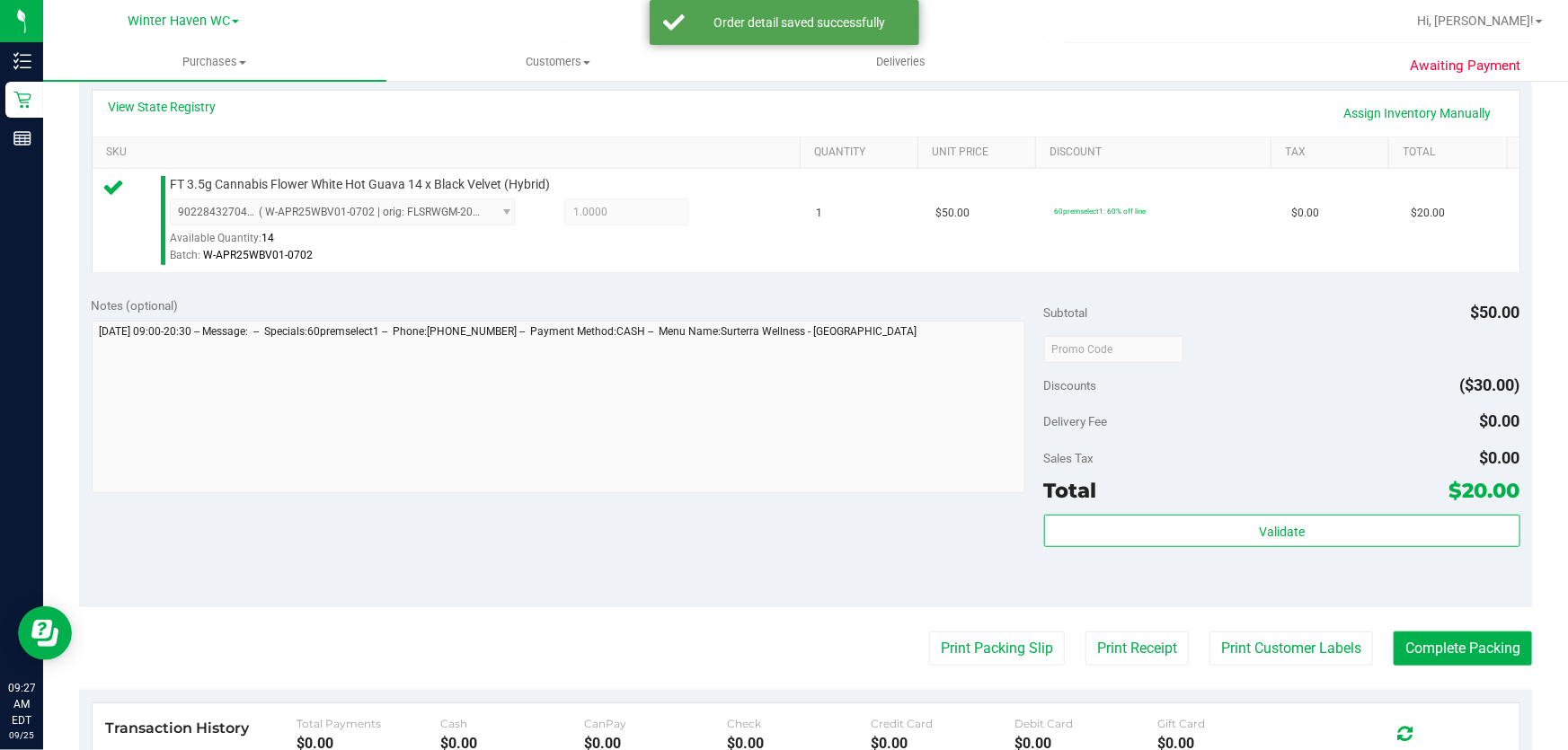
scroll to position [492, 0]
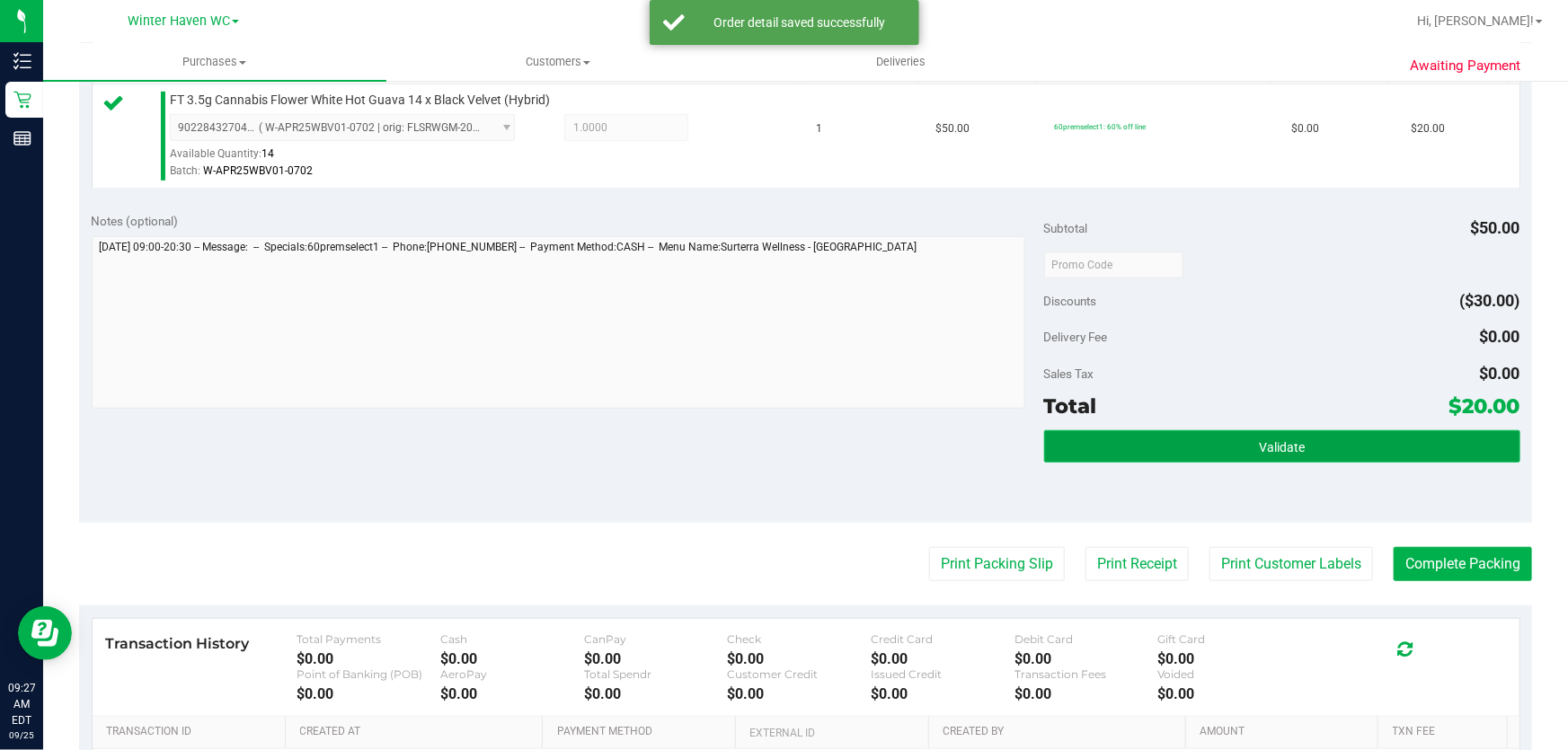
click at [1335, 440] on button "Validate" at bounding box center [1282, 446] width 476 height 32
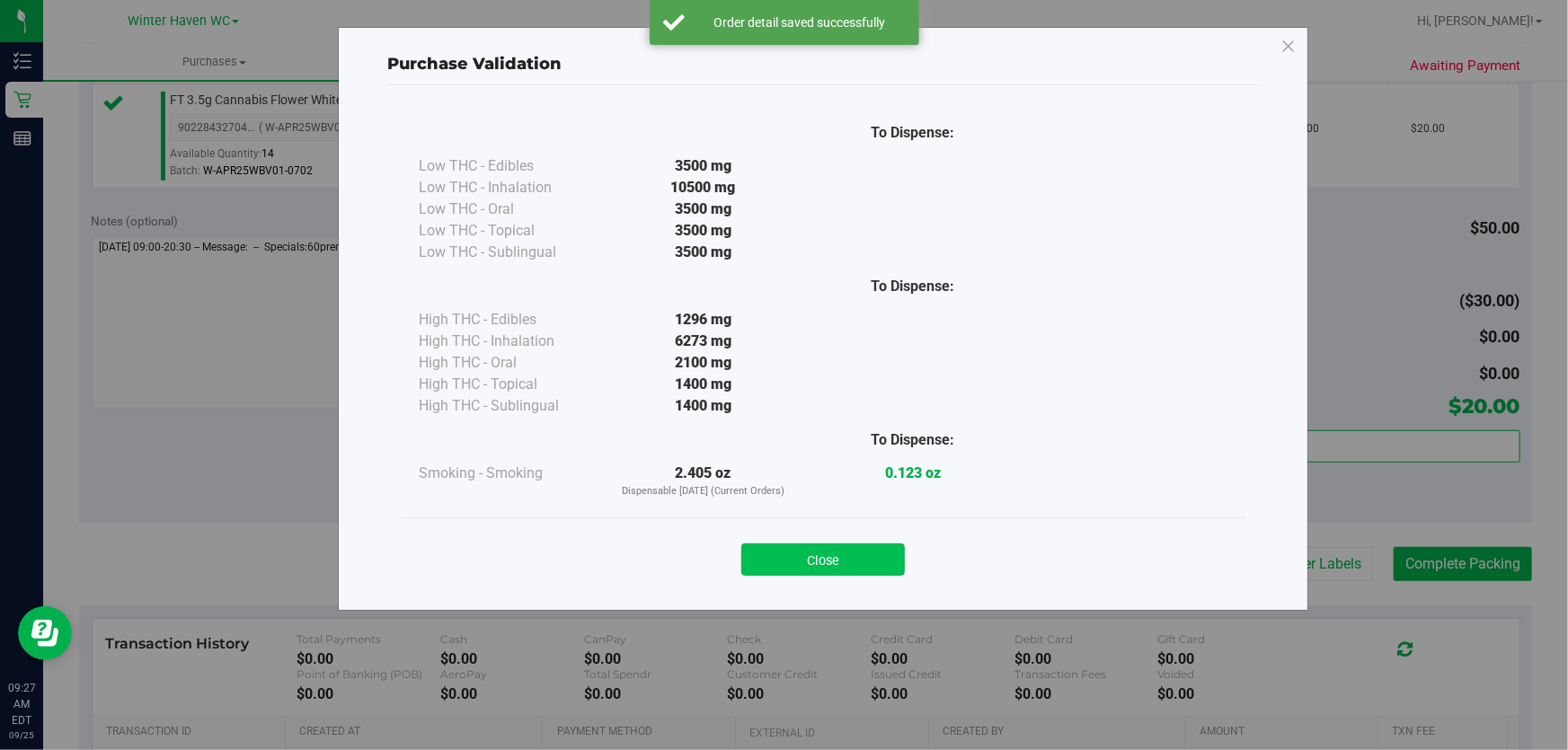
click at [841, 560] on button "Close" at bounding box center [822, 559] width 163 height 32
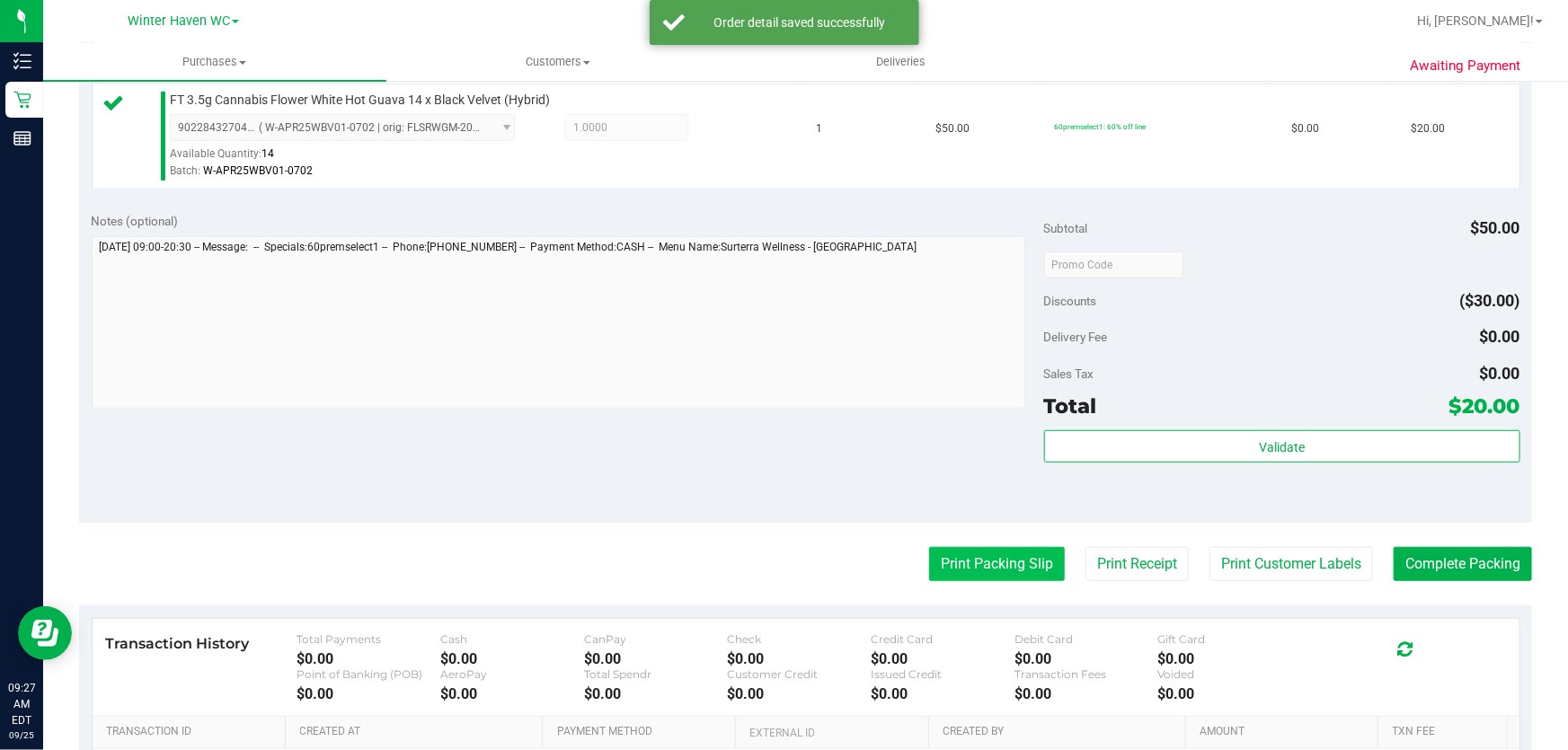
click at [1028, 570] on button "Print Packing Slip" at bounding box center [997, 564] width 136 height 34
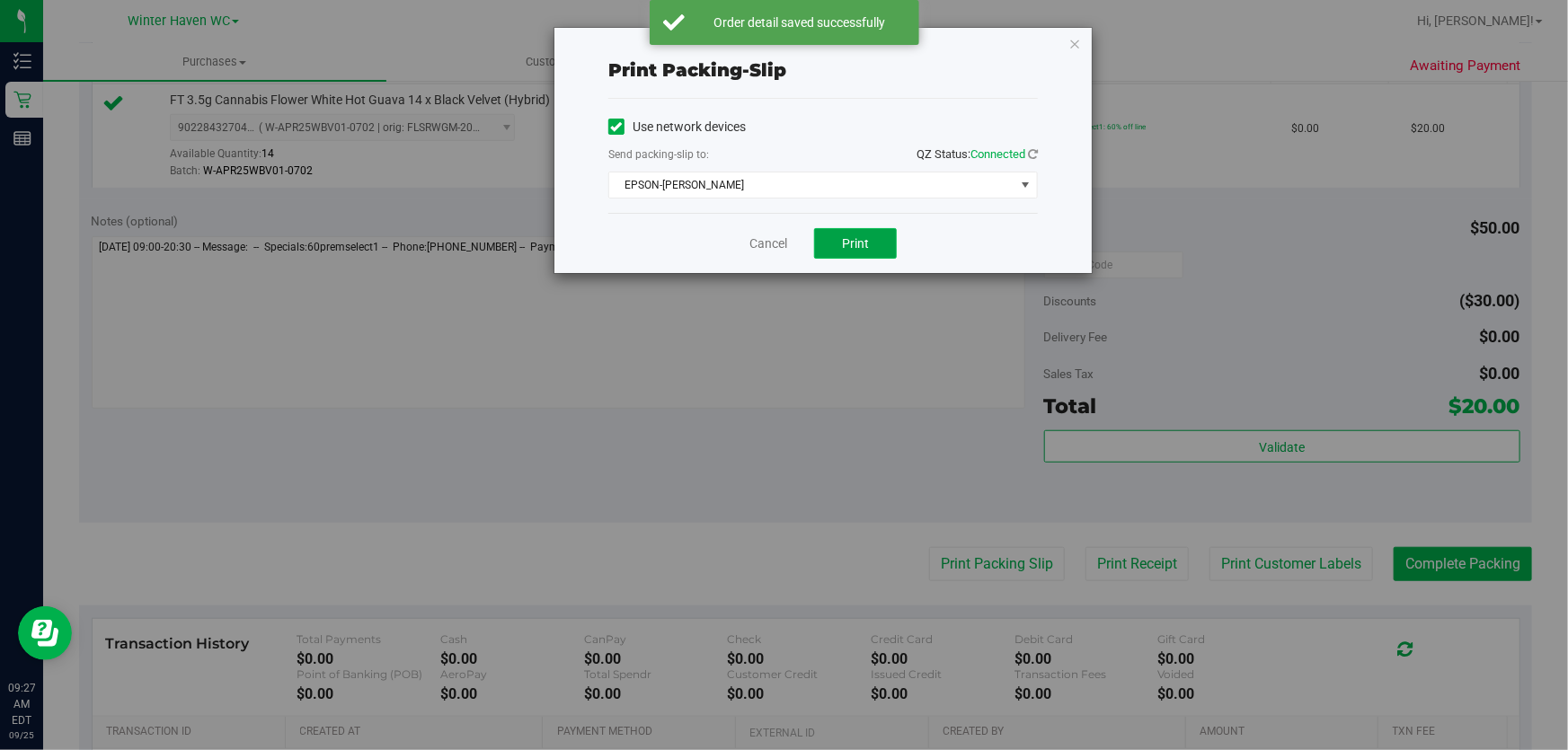
click at [871, 250] on button "Print" at bounding box center [855, 243] width 83 height 30
click at [752, 236] on link "Cancel" at bounding box center [768, 244] width 37 height 19
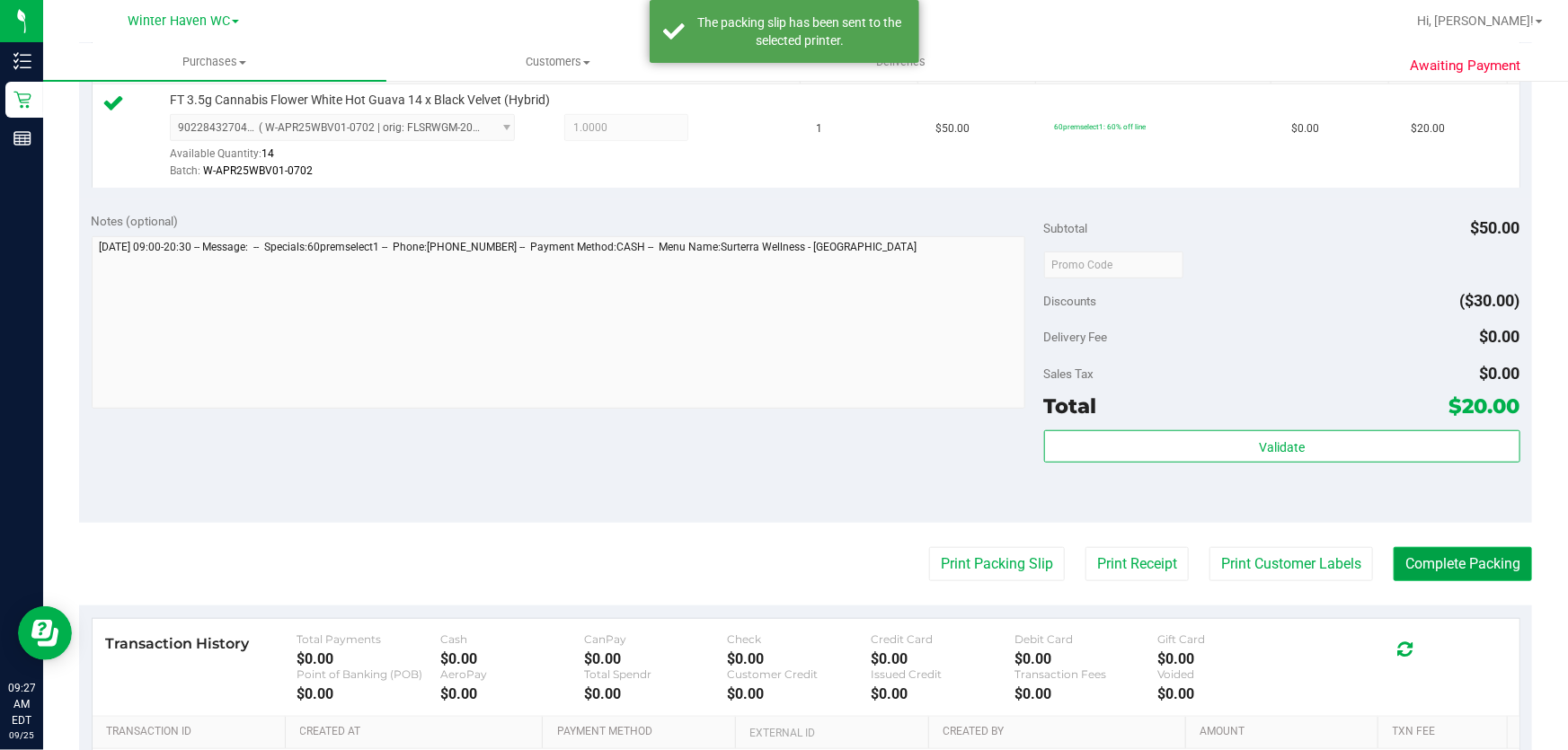
click at [1457, 567] on button "Complete Packing" at bounding box center [1463, 564] width 139 height 34
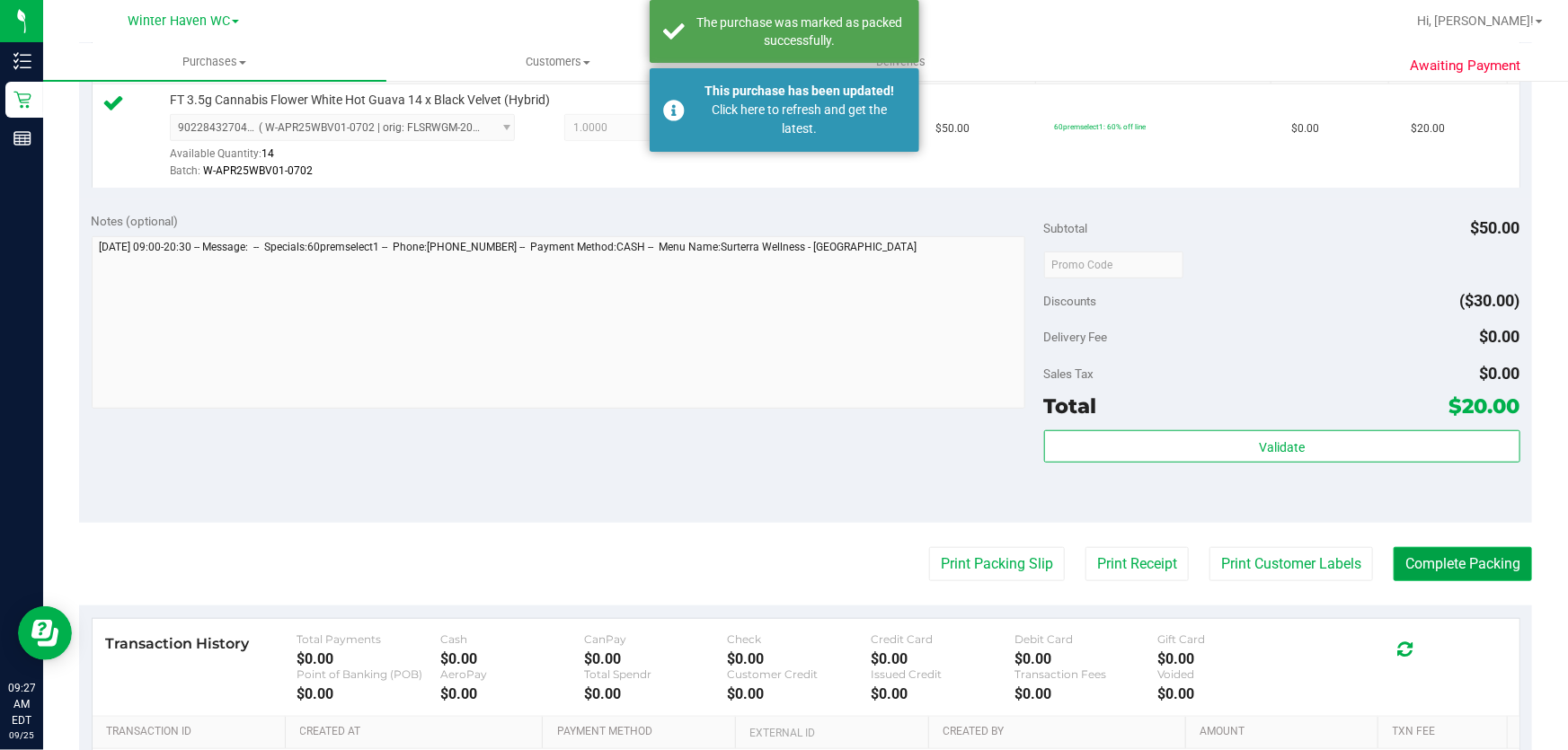
click at [1458, 548] on button "Complete Packing" at bounding box center [1463, 564] width 139 height 34
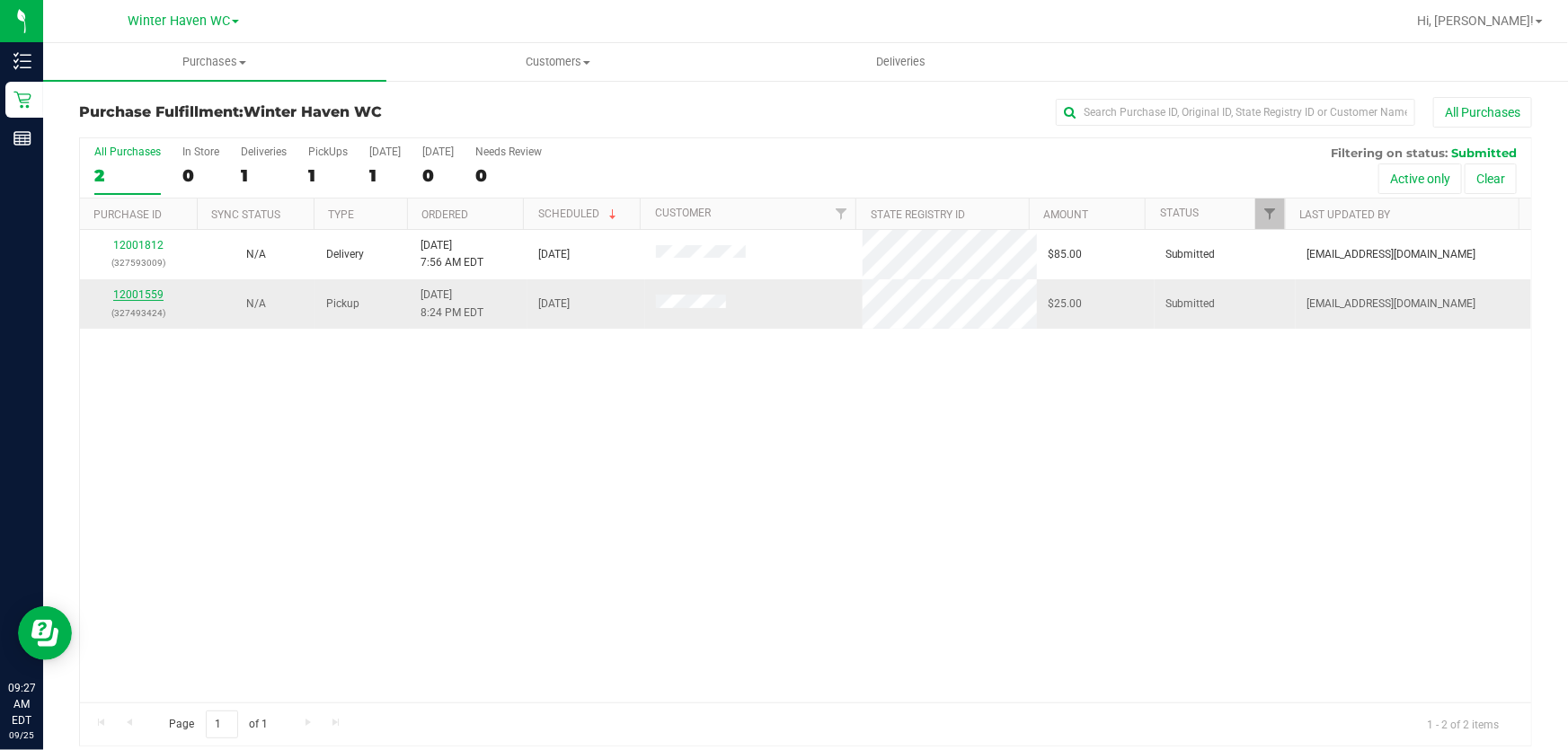
click at [146, 296] on link "12001559" at bounding box center [138, 295] width 50 height 13
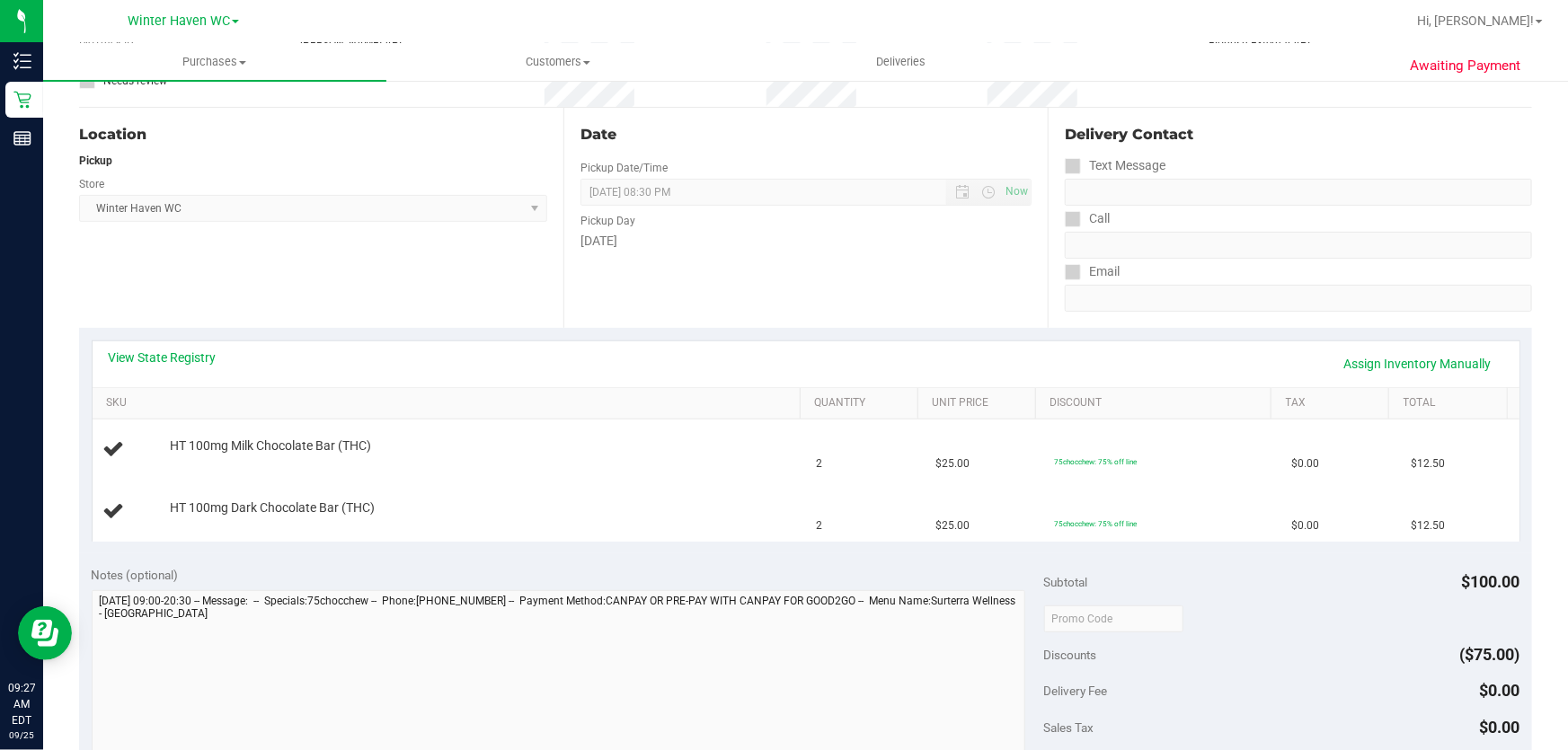
scroll to position [162, 0]
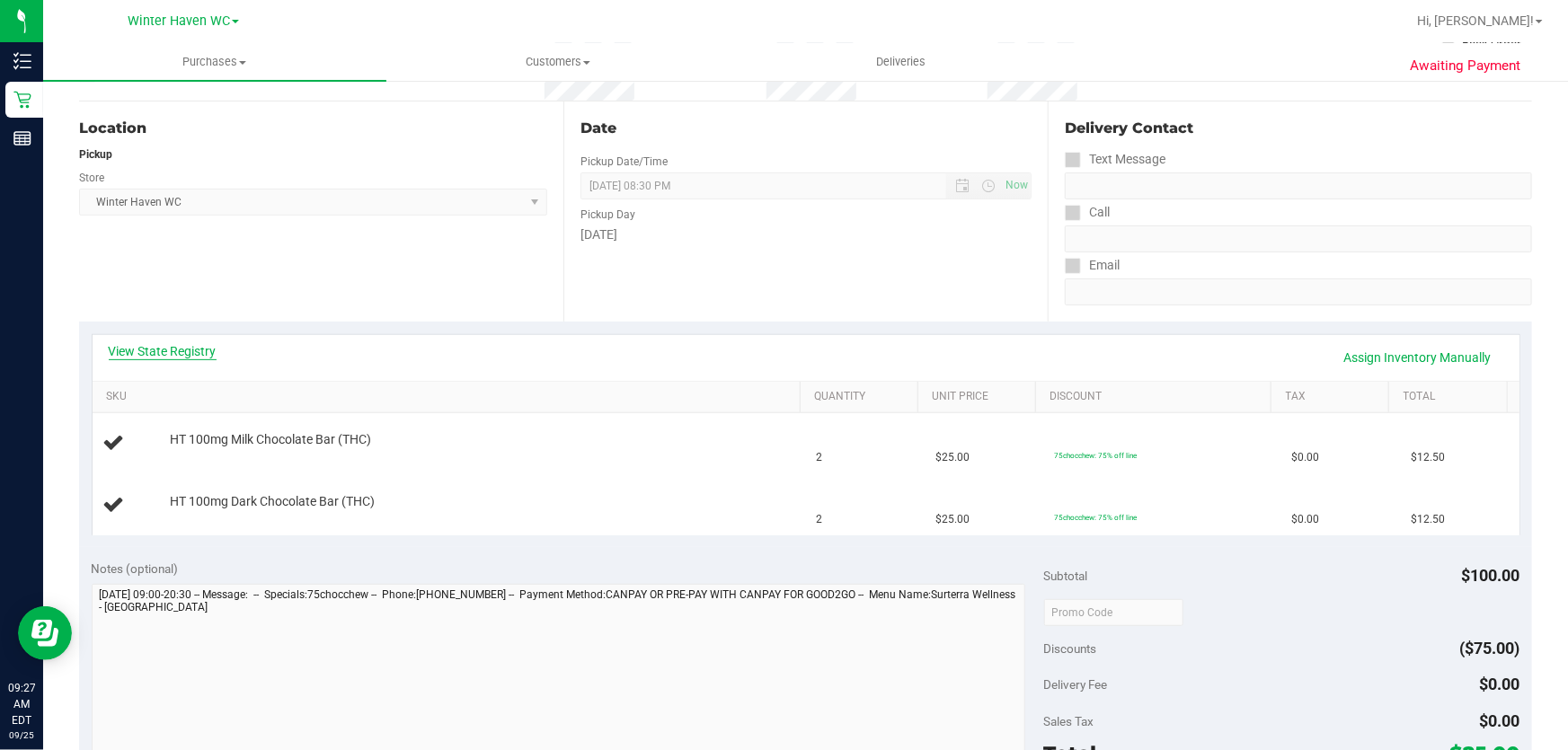
click at [183, 348] on link "View State Registry" at bounding box center [162, 351] width 108 height 18
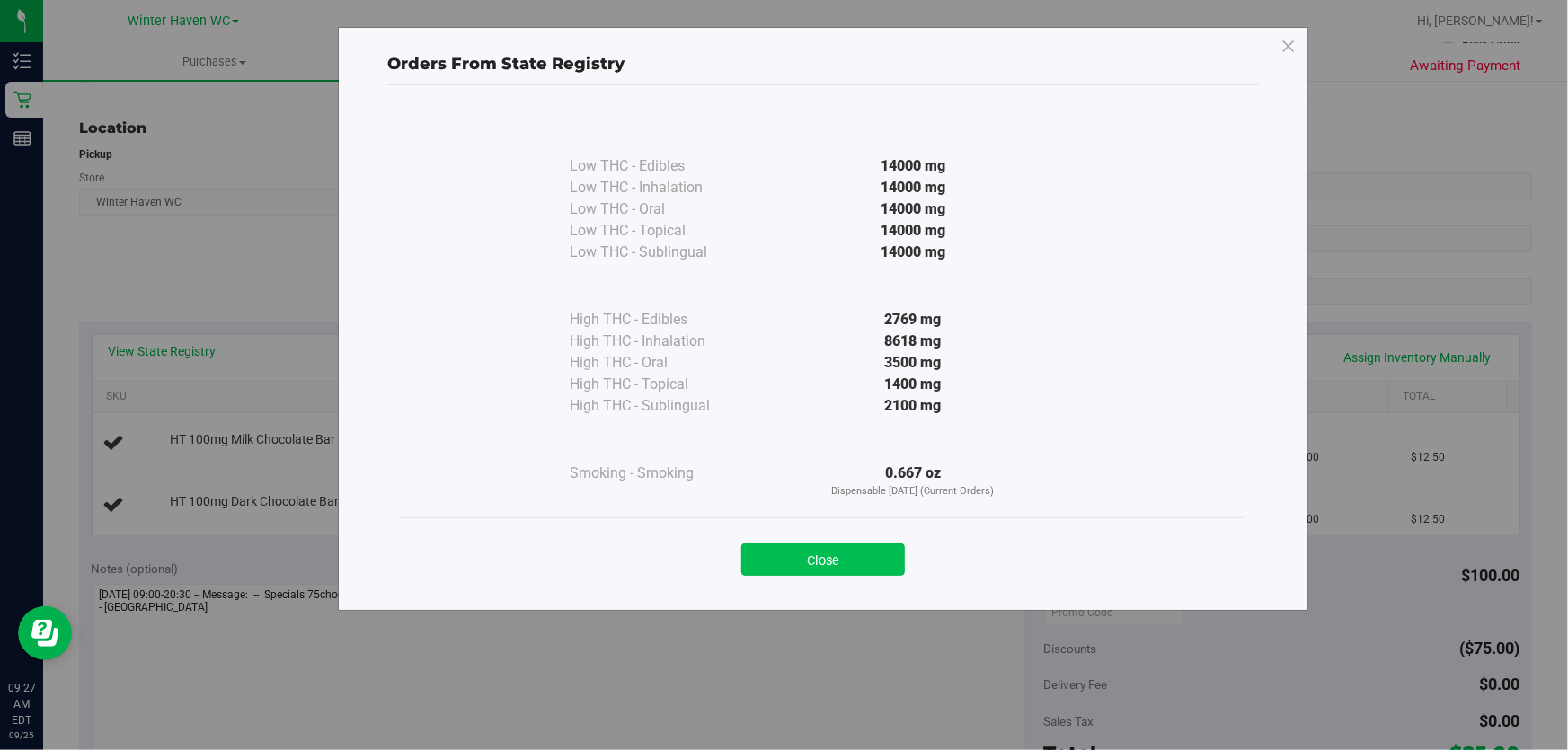
click at [867, 564] on button "Close" at bounding box center [822, 559] width 163 height 32
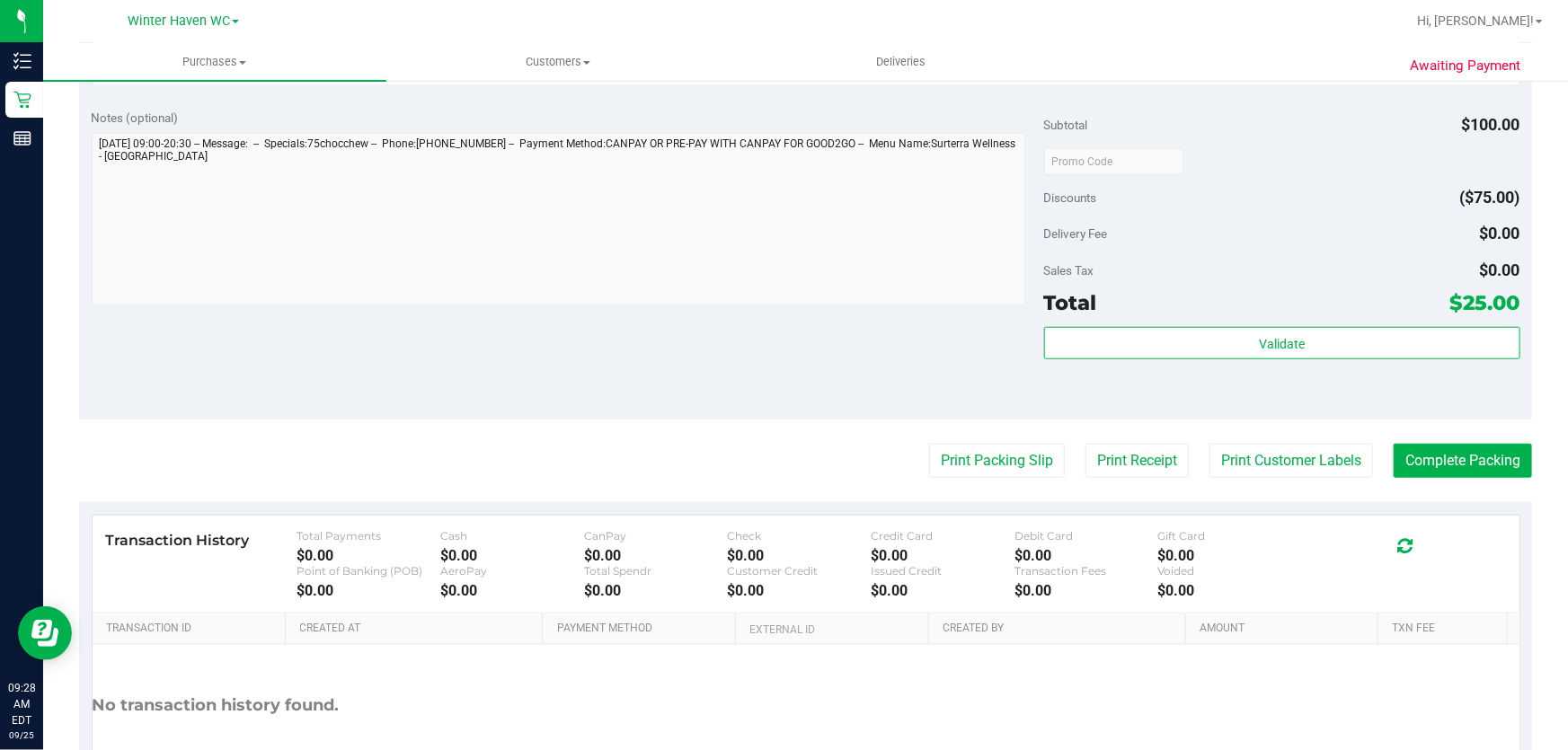
scroll to position [720, 0]
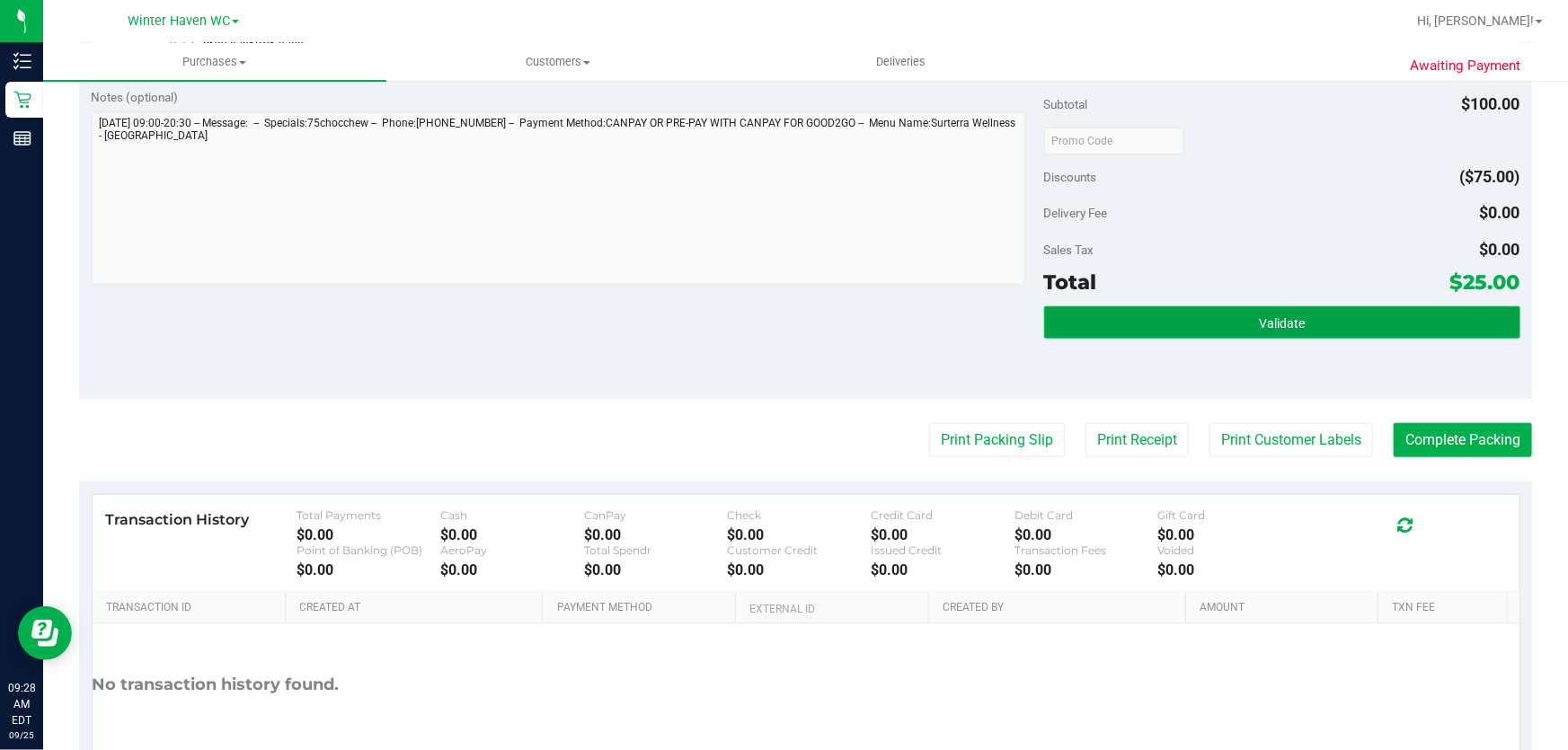
click at [1339, 309] on button "Validate" at bounding box center [1282, 322] width 476 height 32
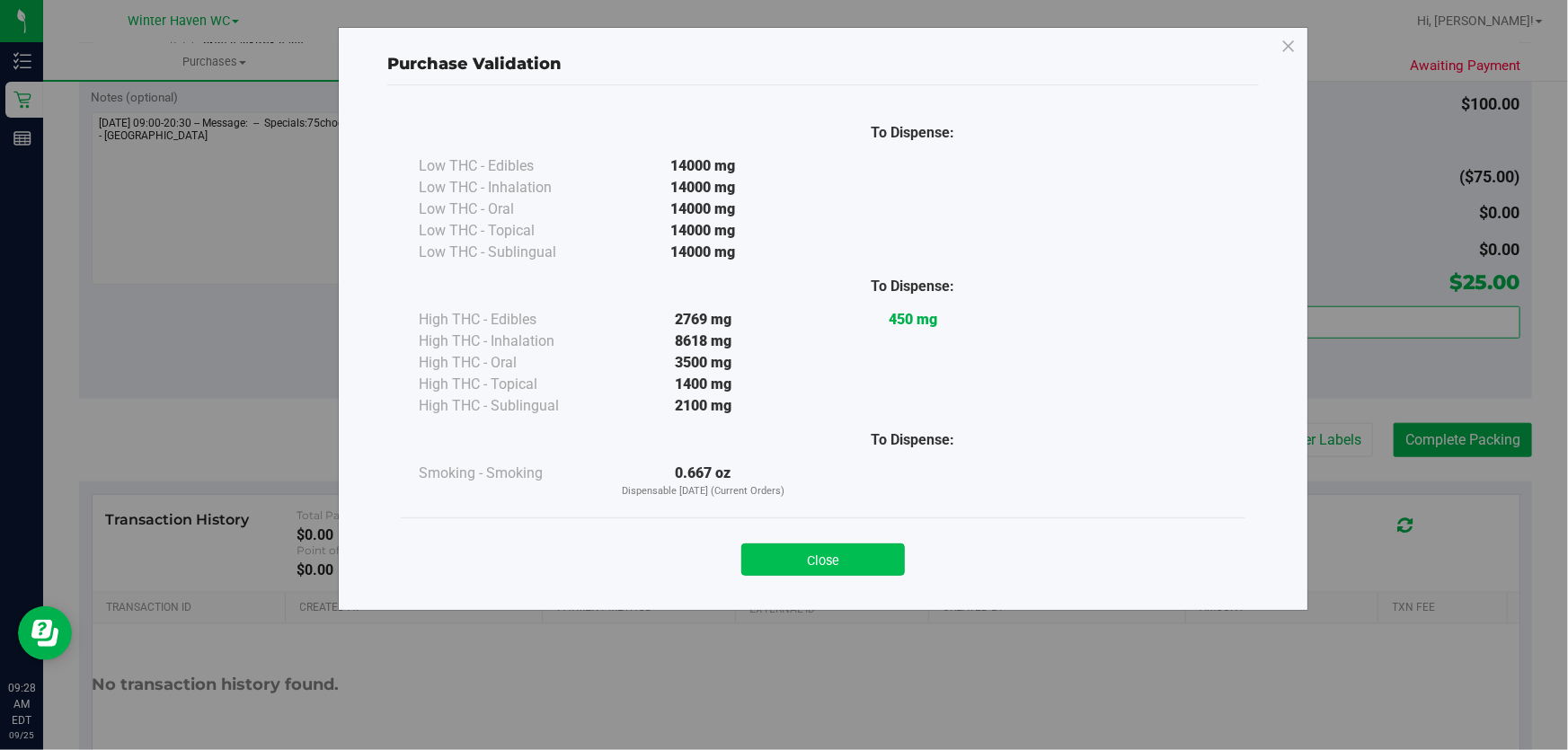
click at [835, 548] on button "Close" at bounding box center [822, 559] width 163 height 32
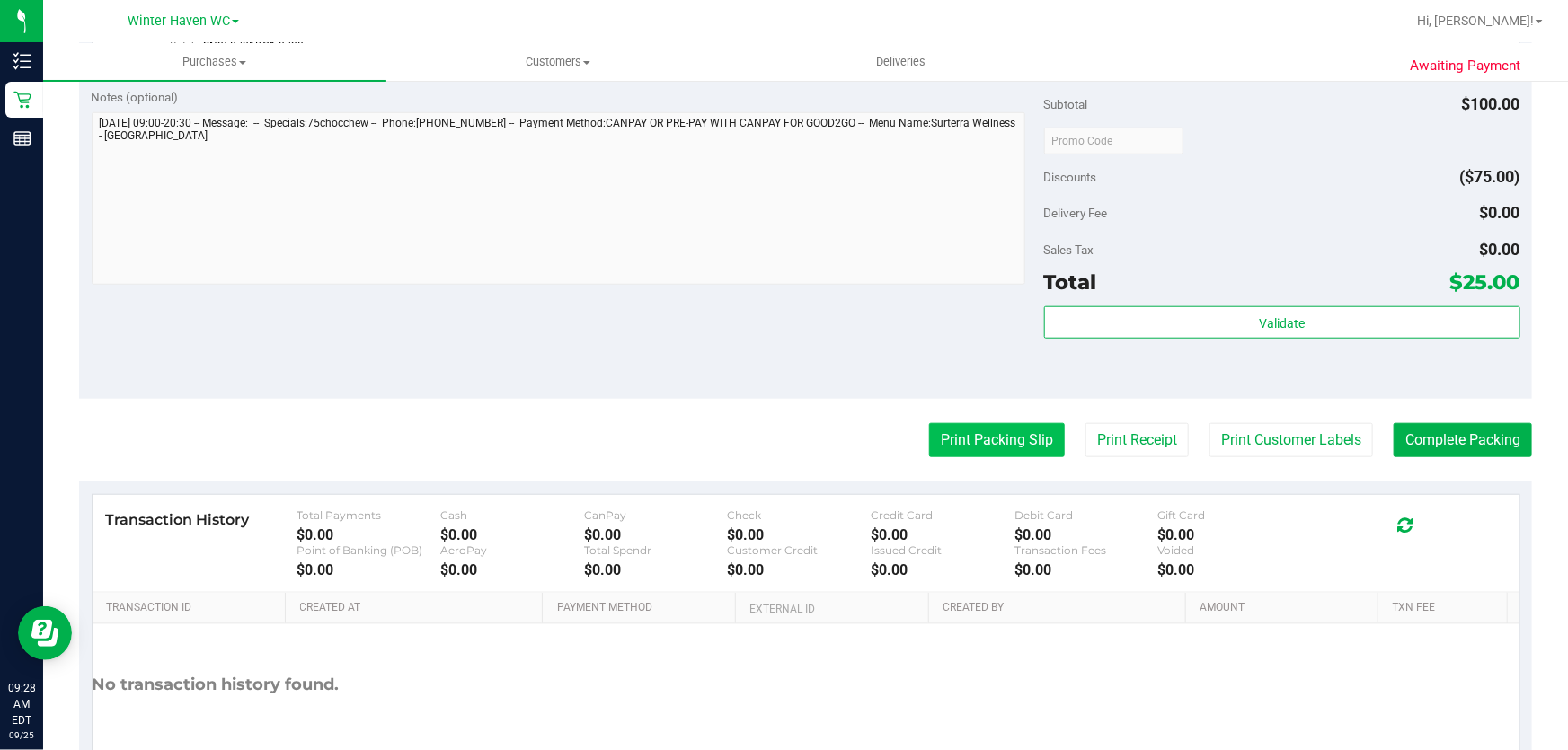
click at [987, 431] on button "Print Packing Slip" at bounding box center [997, 440] width 136 height 34
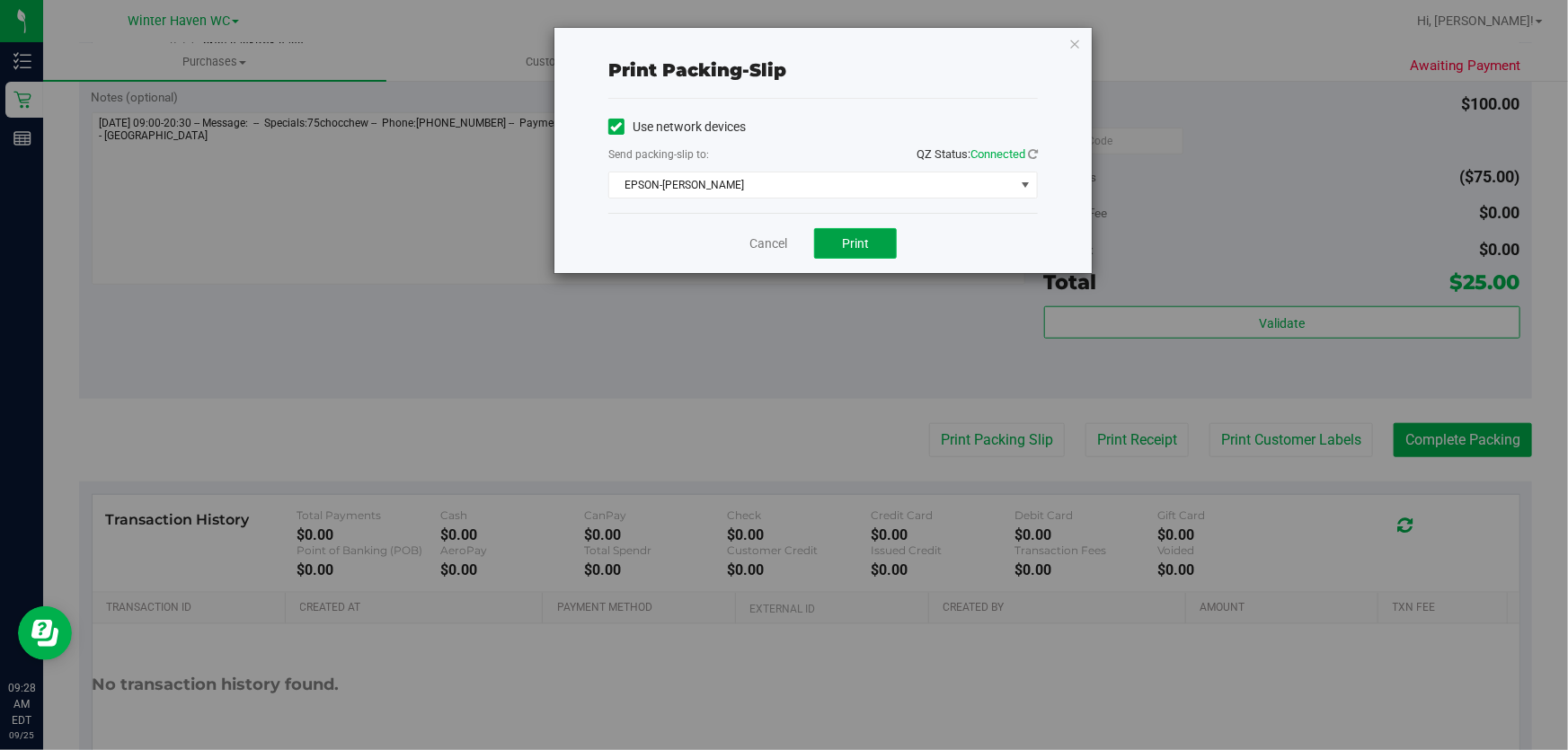
click at [862, 245] on span "Print" at bounding box center [856, 244] width 27 height 15
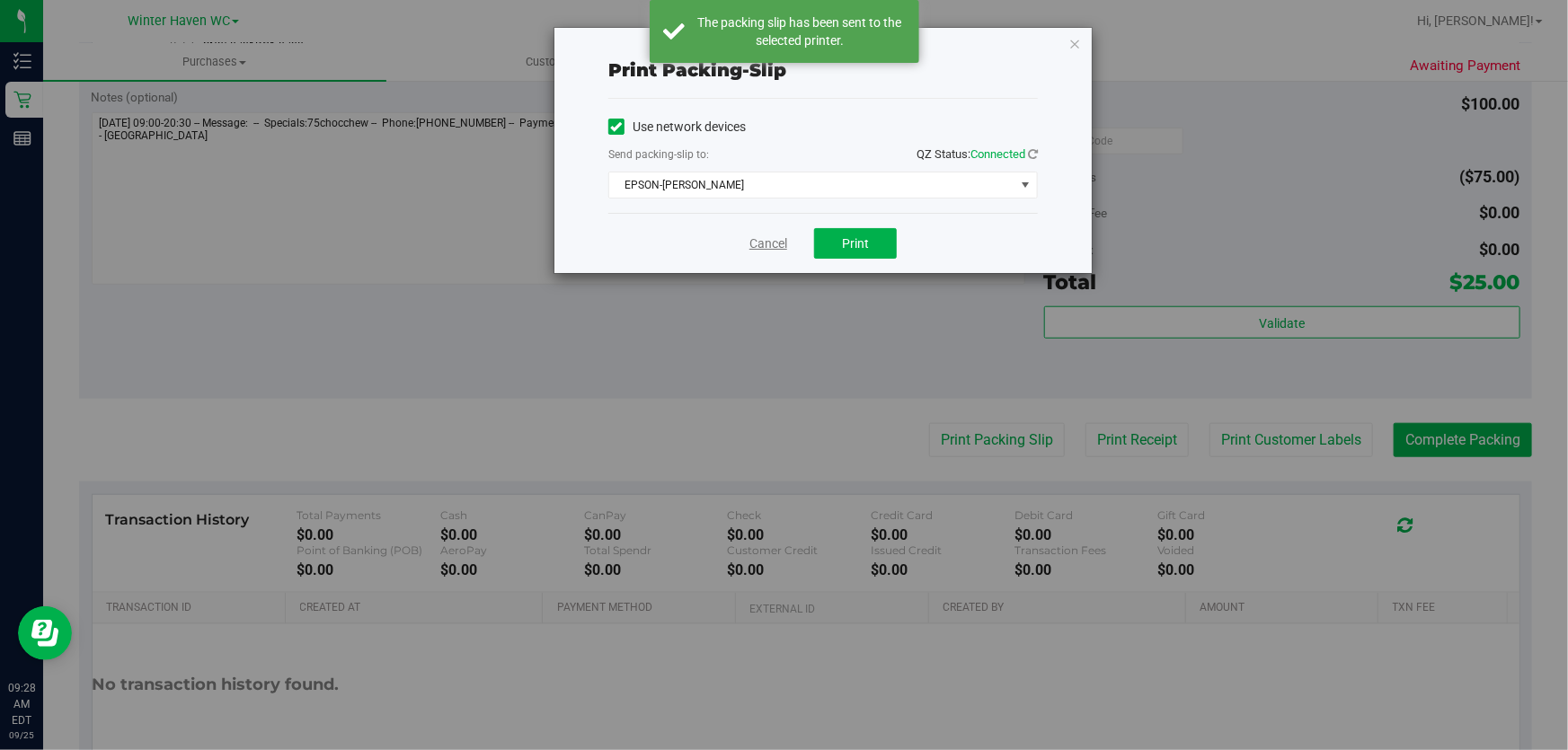
click at [756, 239] on link "Cancel" at bounding box center [768, 244] width 37 height 19
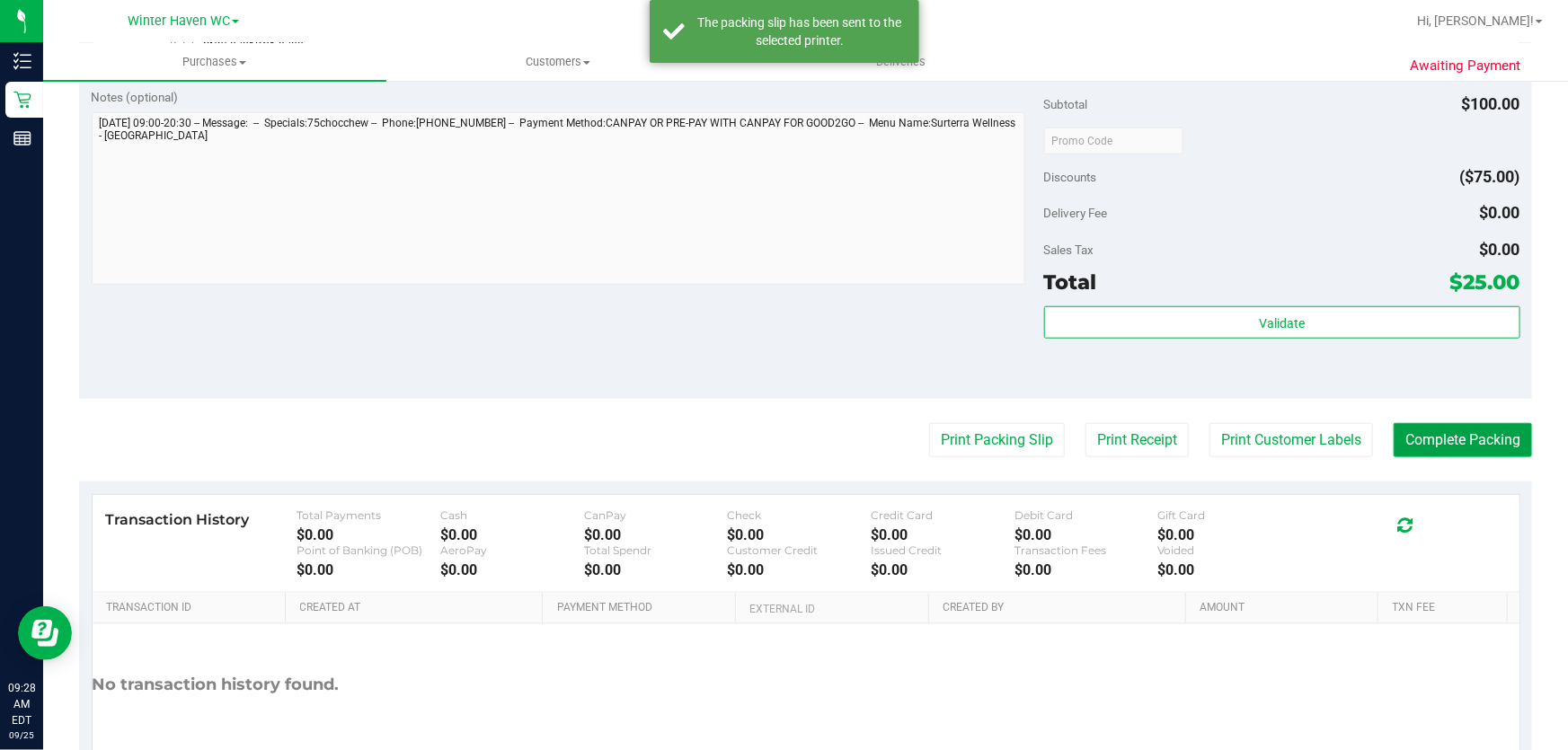
click at [1479, 426] on button "Complete Packing" at bounding box center [1463, 440] width 139 height 34
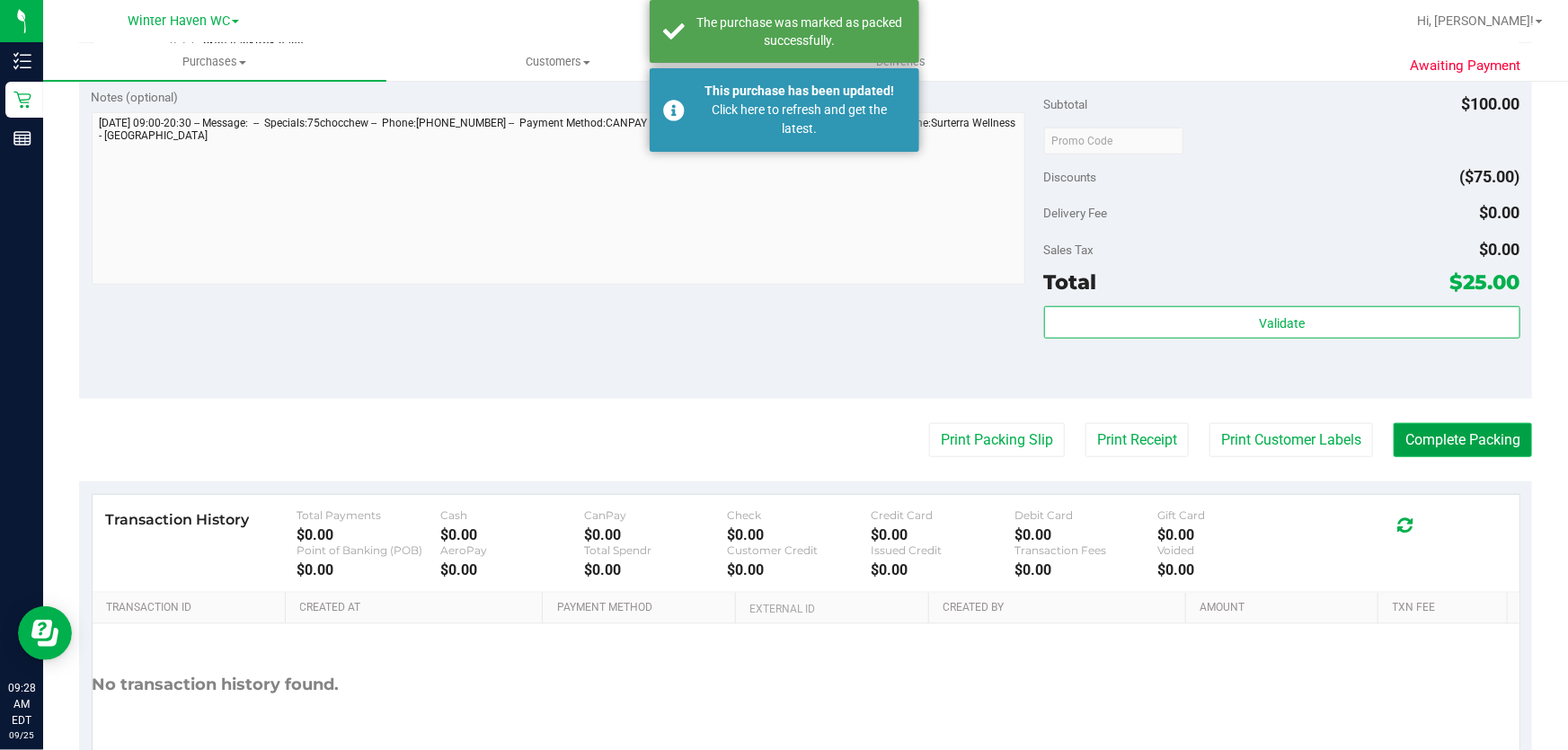
click at [1488, 438] on button "Complete Packing" at bounding box center [1463, 440] width 139 height 34
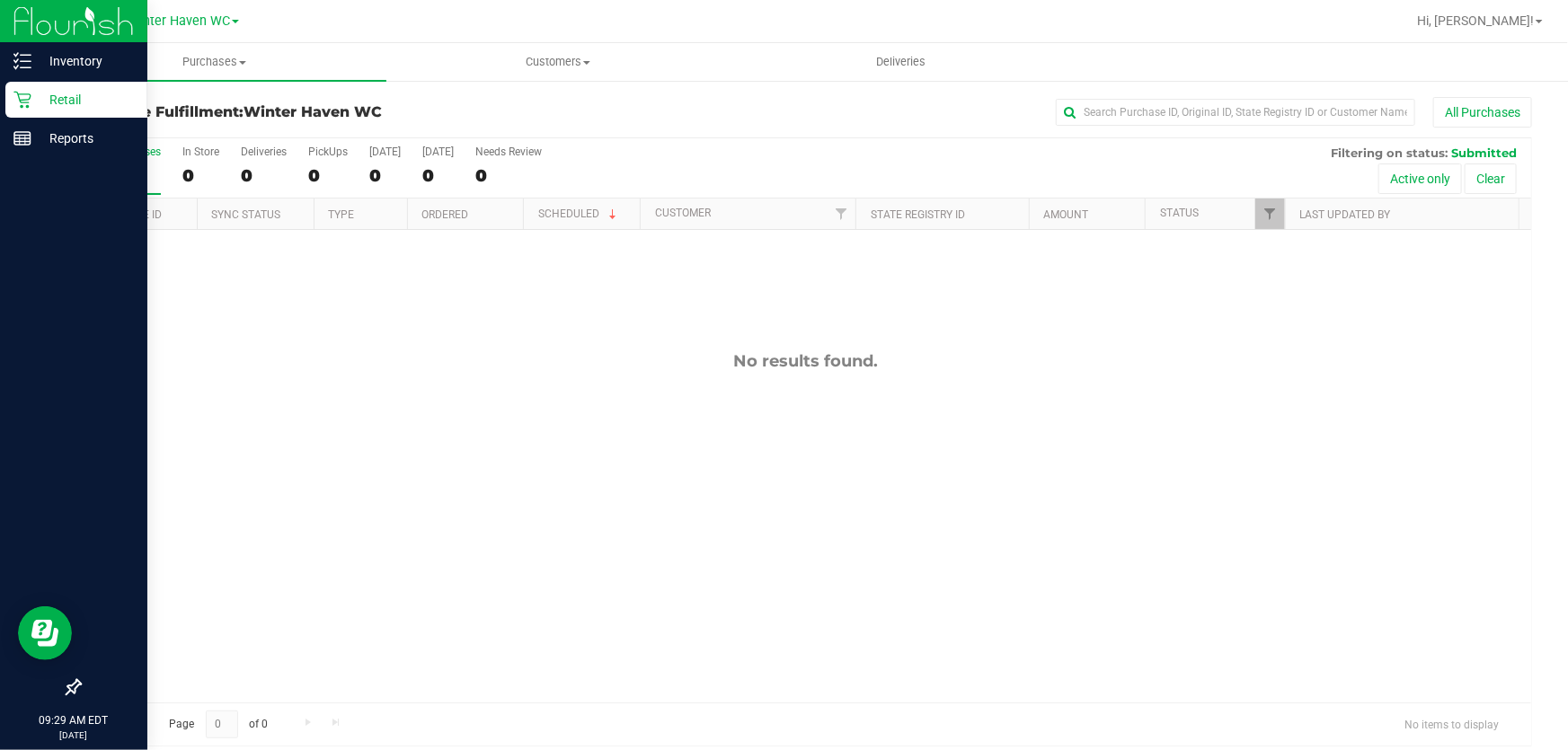
click at [68, 98] on p "Retail" at bounding box center [85, 99] width 108 height 22
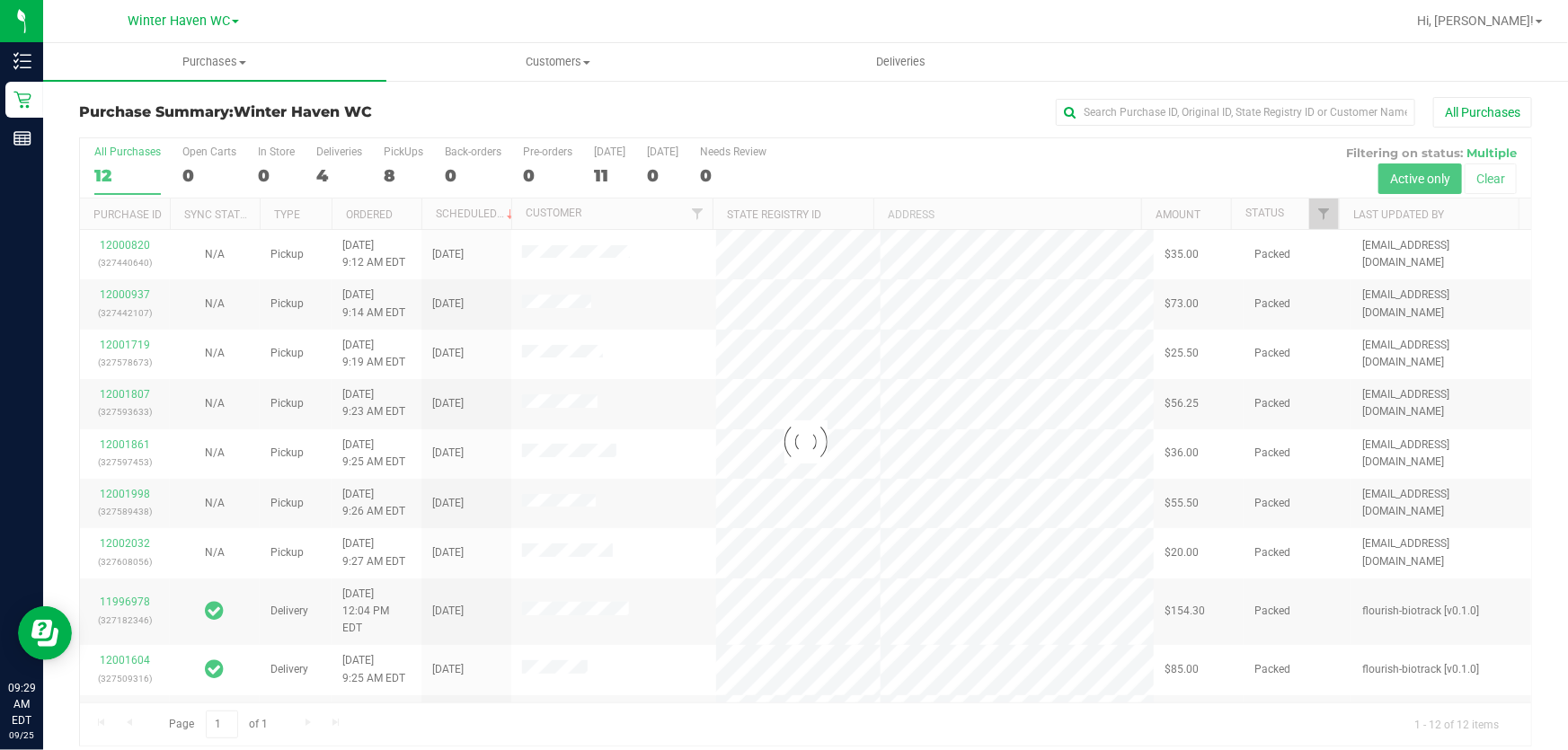
click at [664, 101] on div "All Purchases" at bounding box center [1047, 111] width 968 height 30
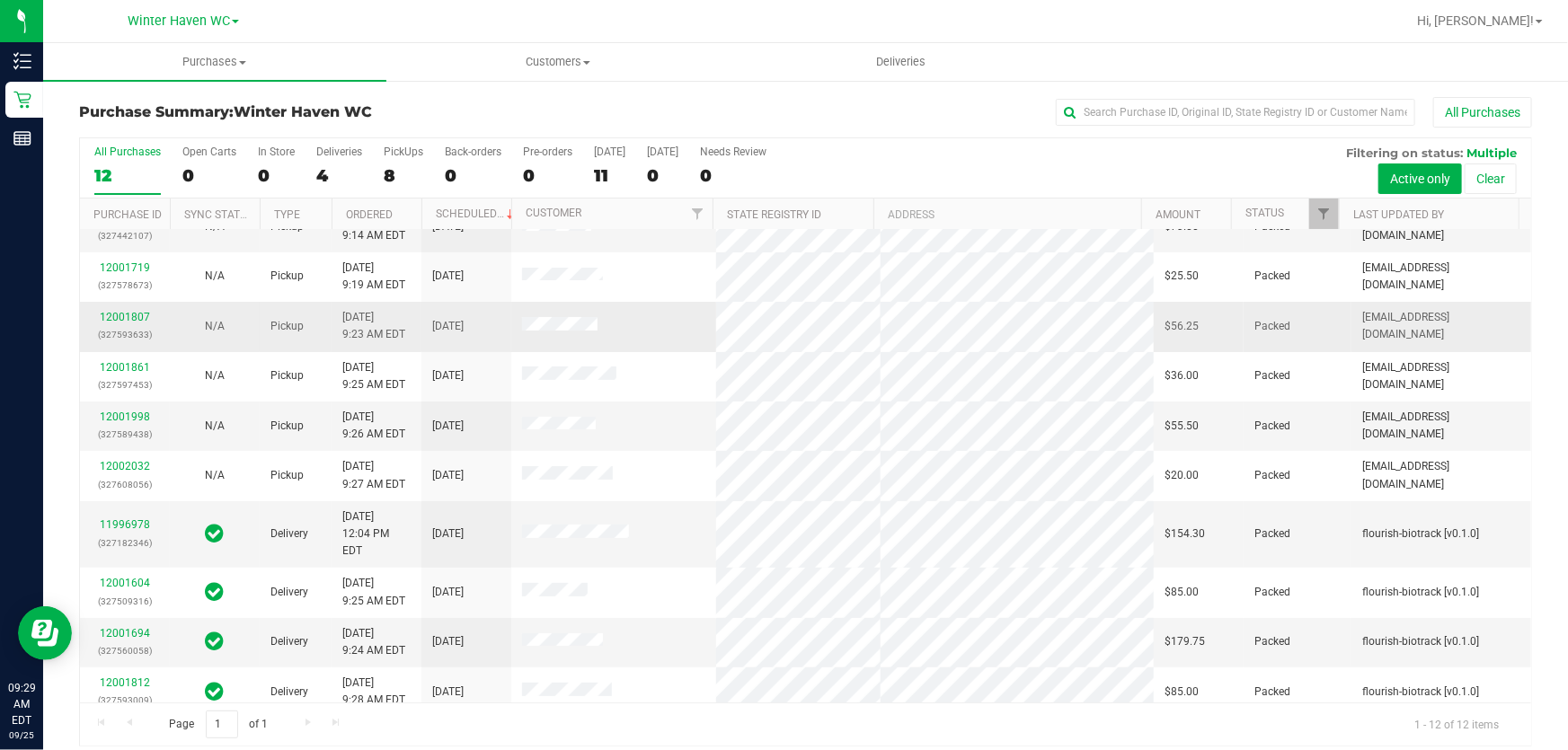
scroll to position [40, 0]
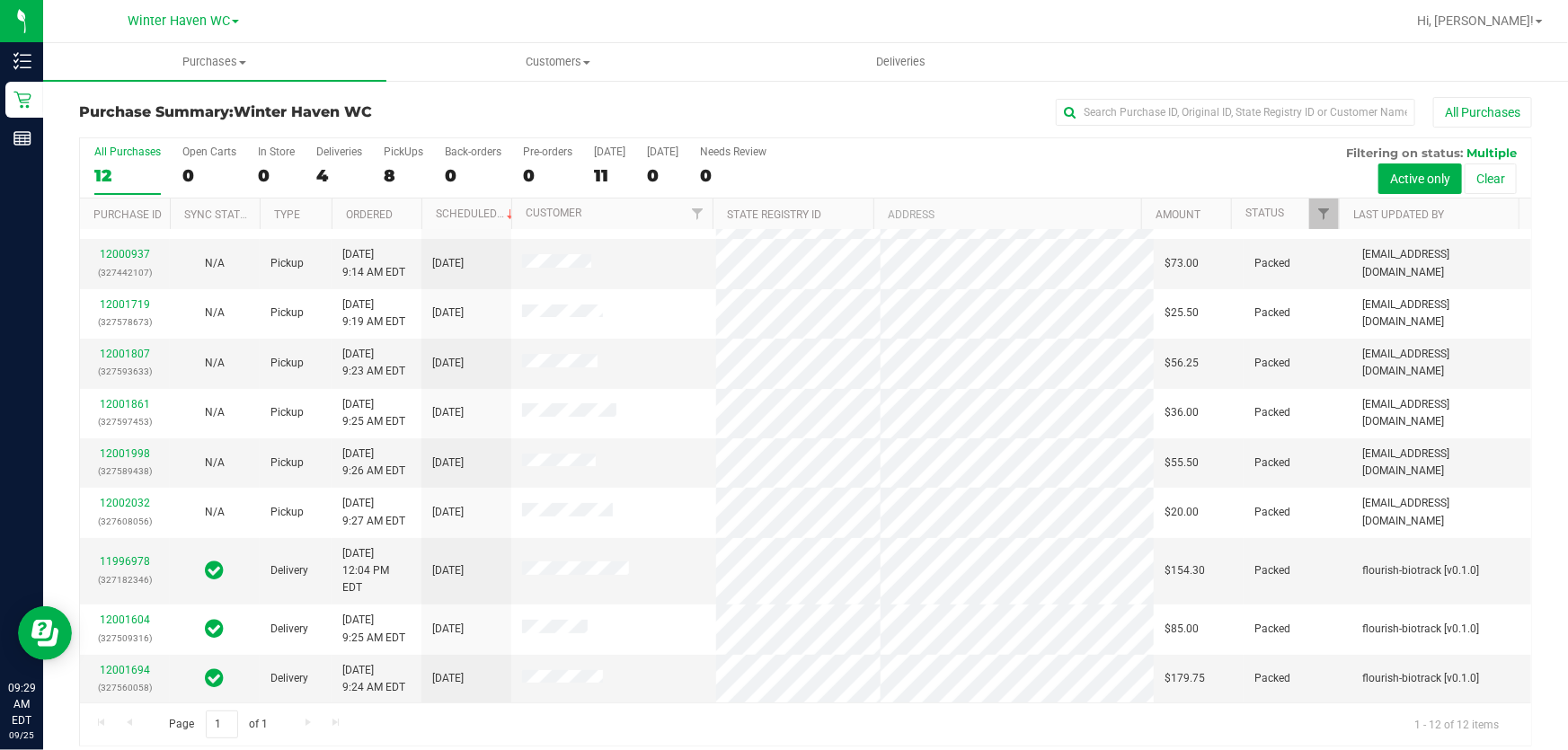
click at [1007, 167] on div "All Purchases 12 Open Carts 0 In Store 0 Deliveries 4 PickUps 8 Back-orders 0 P…" at bounding box center [806, 169] width 1451 height 60
click at [389, 178] on div "8" at bounding box center [402, 175] width 39 height 21
click at [0, 0] on input "PickUps 8" at bounding box center [0, 0] width 0 height 0
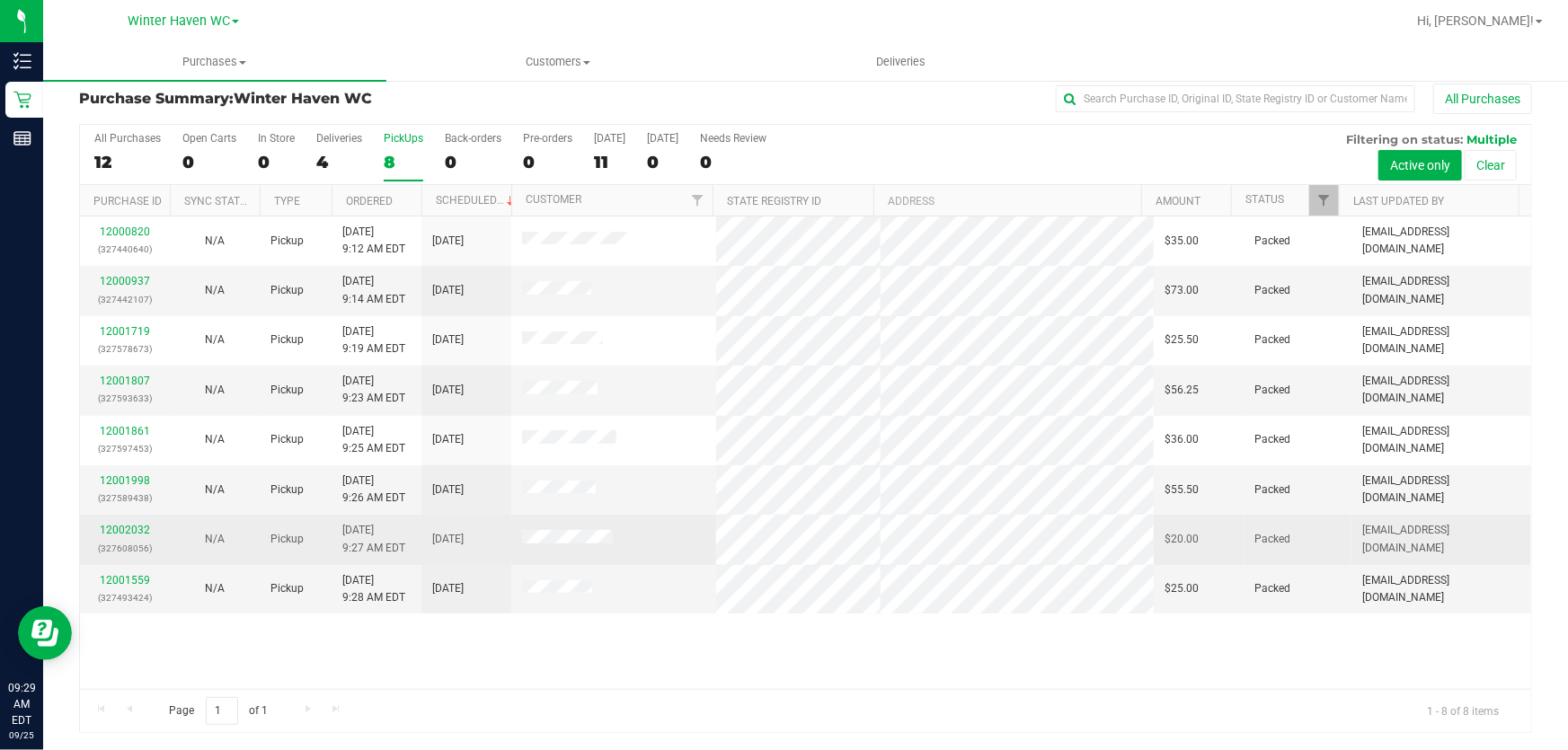
scroll to position [0, 0]
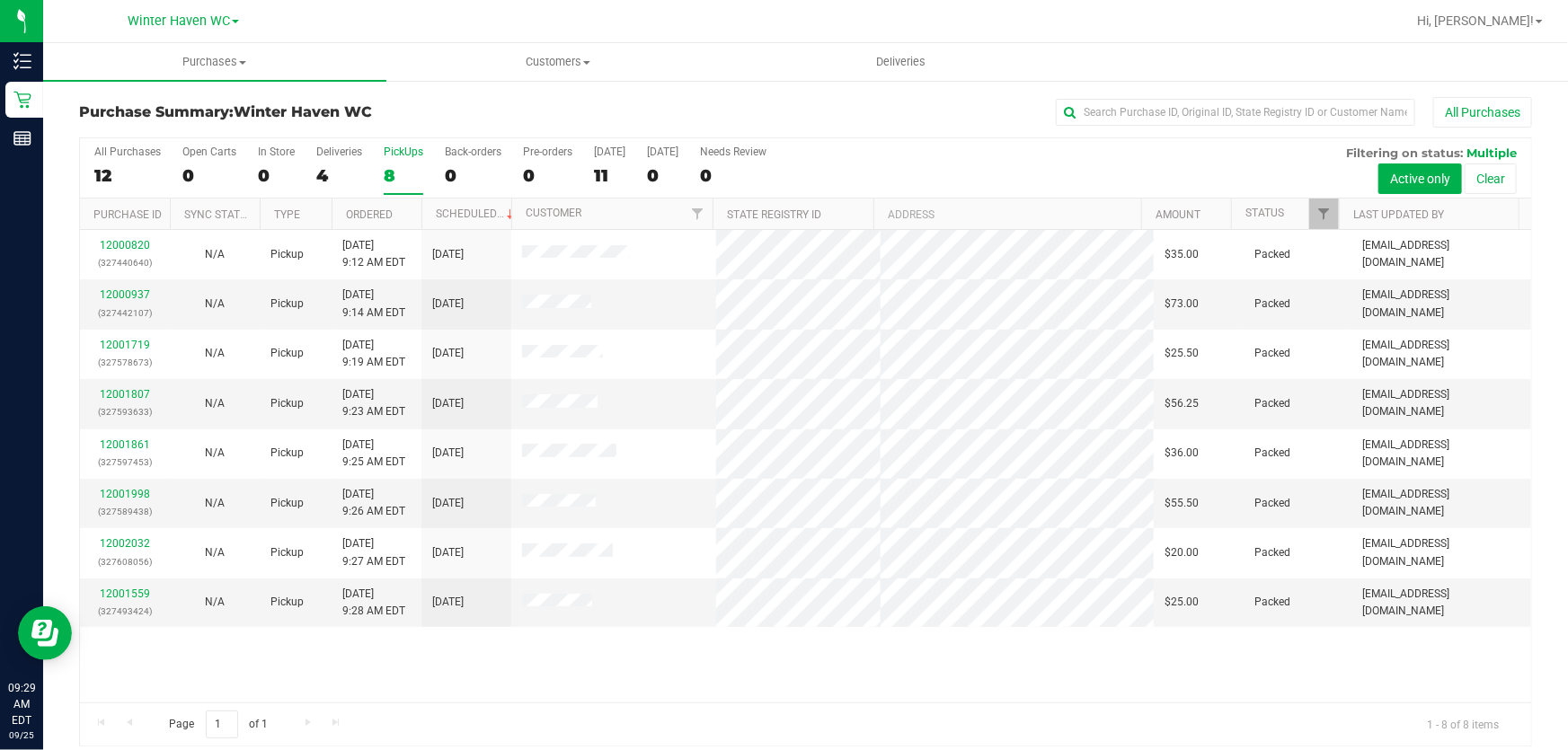
click at [1062, 149] on div "All Purchases 12 Open Carts 0 In Store 0 Deliveries 4 PickUps 8 Back-orders 0 P…" at bounding box center [806, 146] width 1451 height 15
click at [1057, 151] on div "All Purchases 12 Open Carts 0 In Store 0 Deliveries 4 PickUps 8 Back-orders 0 P…" at bounding box center [806, 146] width 1451 height 15
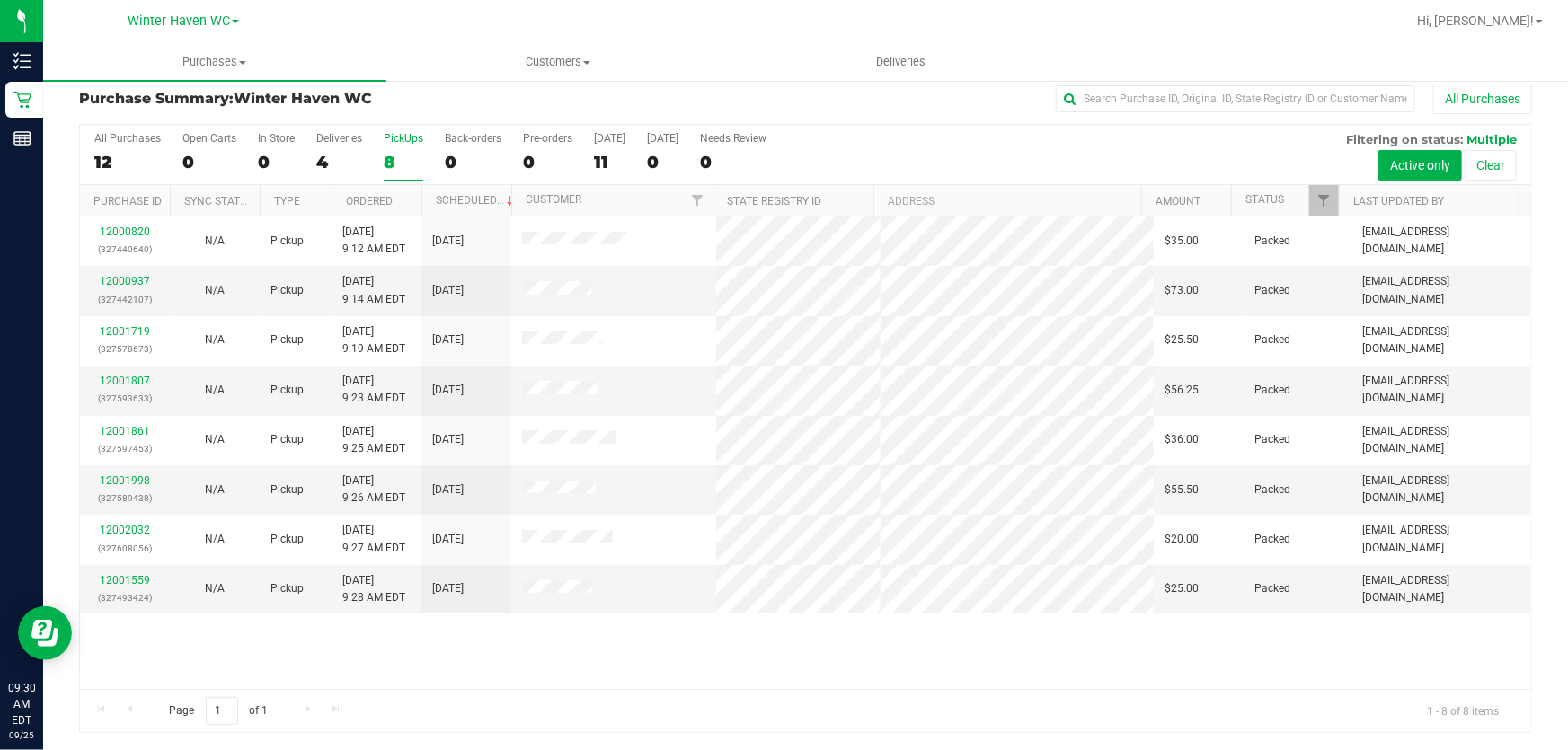
click at [1039, 144] on div "All Purchases 12 Open Carts 0 In Store 0 Deliveries 4 PickUps 8 Back-orders 0 P…" at bounding box center [806, 155] width 1451 height 60
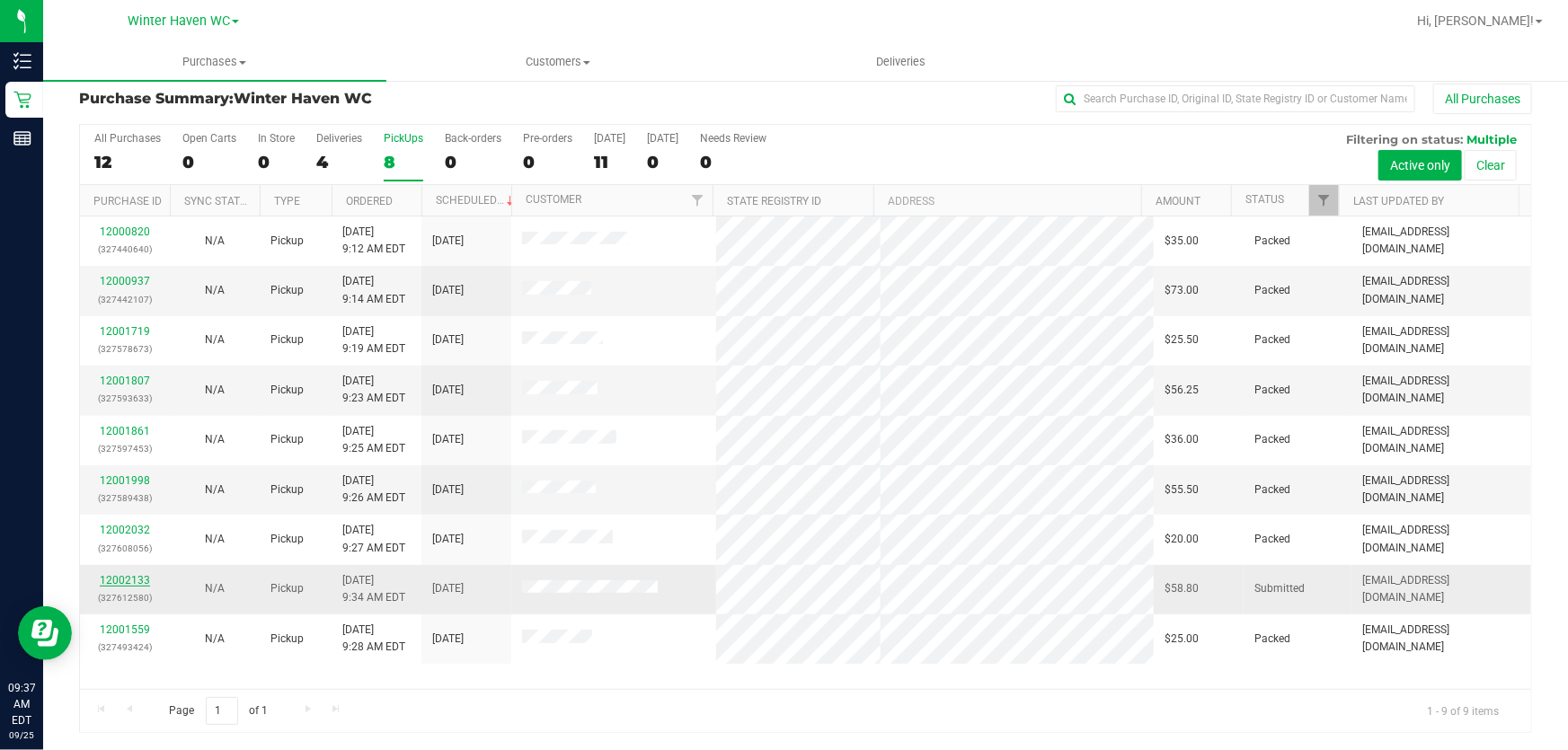
click at [131, 577] on link "12002133" at bounding box center [124, 580] width 50 height 13
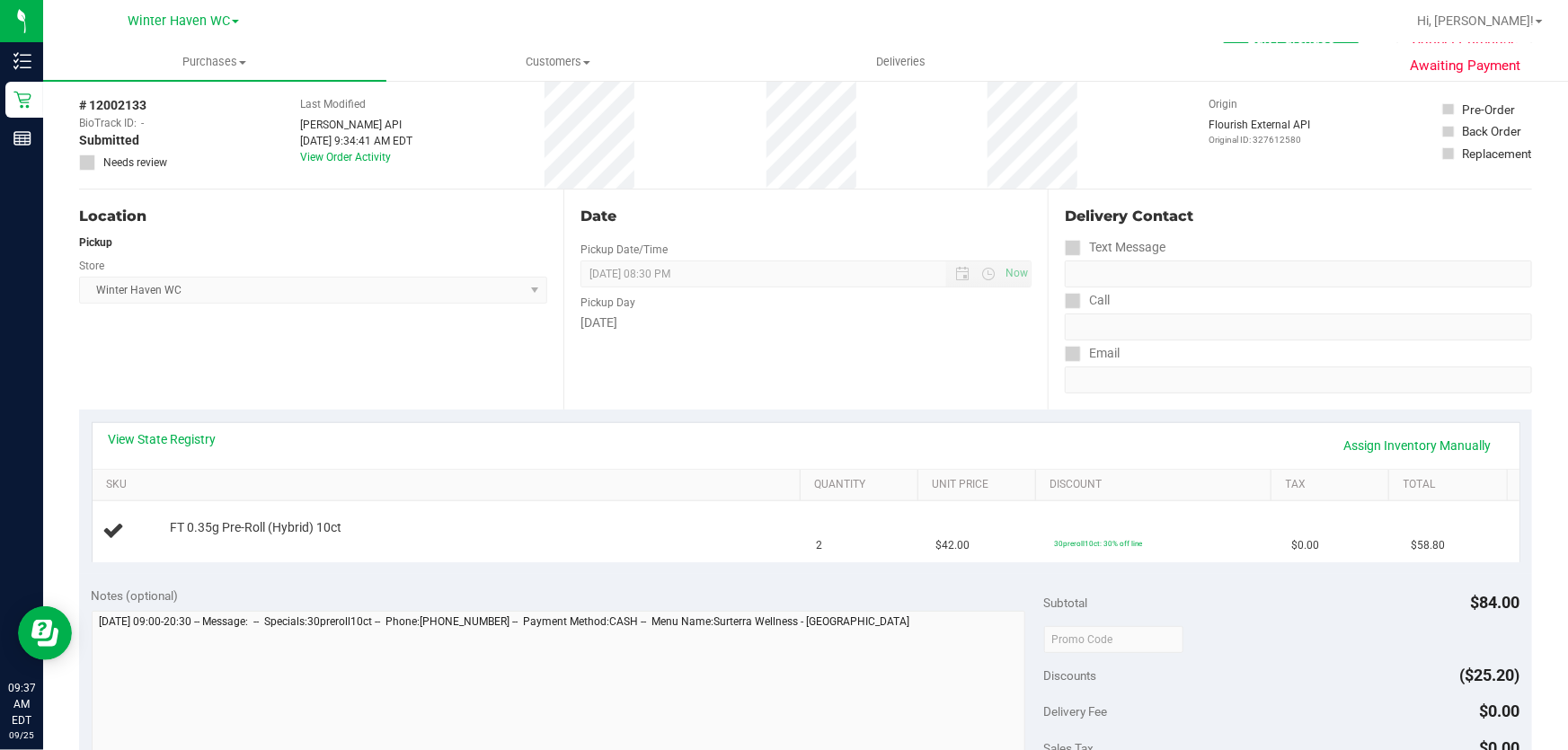
scroll to position [259, 0]
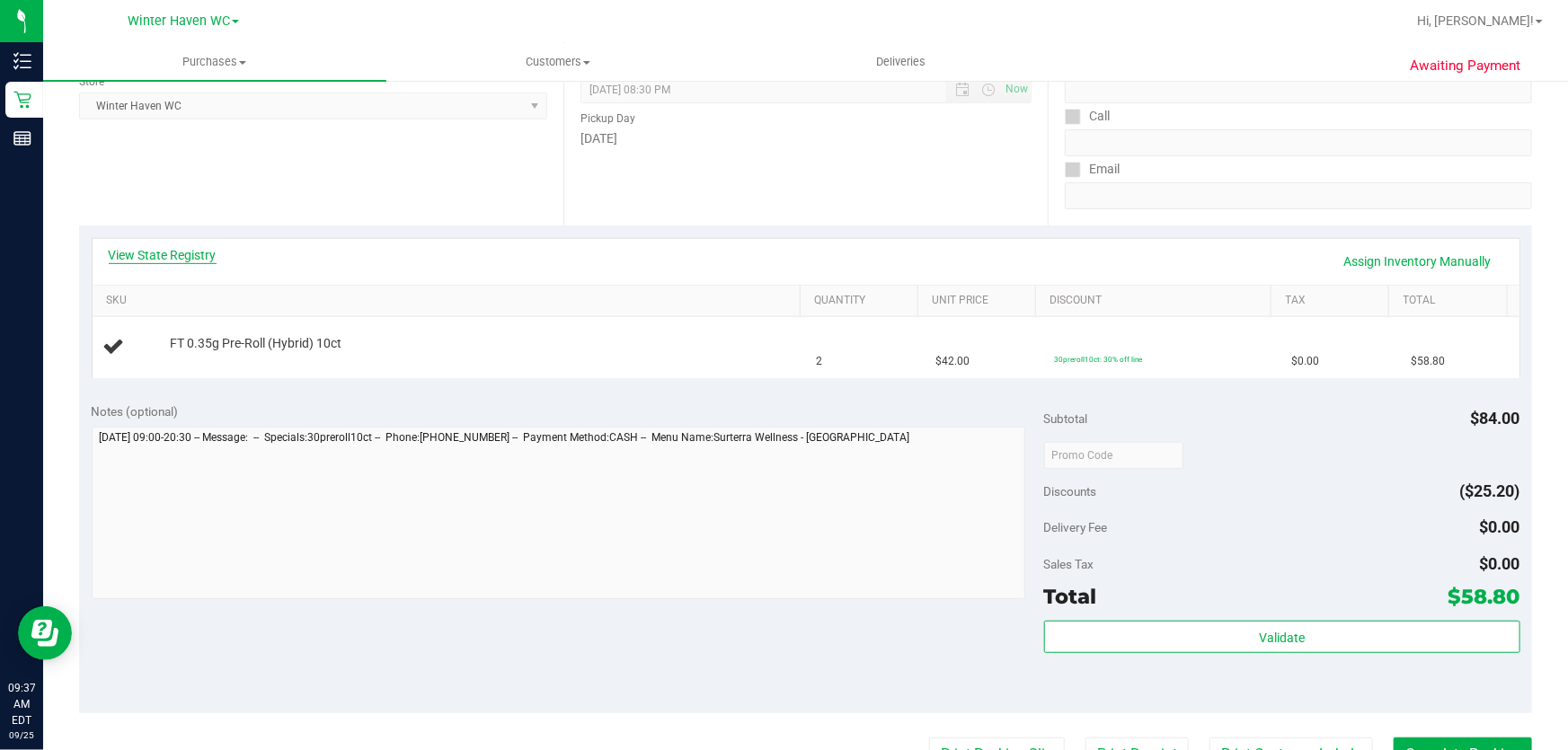
click at [141, 252] on link "View State Registry" at bounding box center [162, 255] width 108 height 18
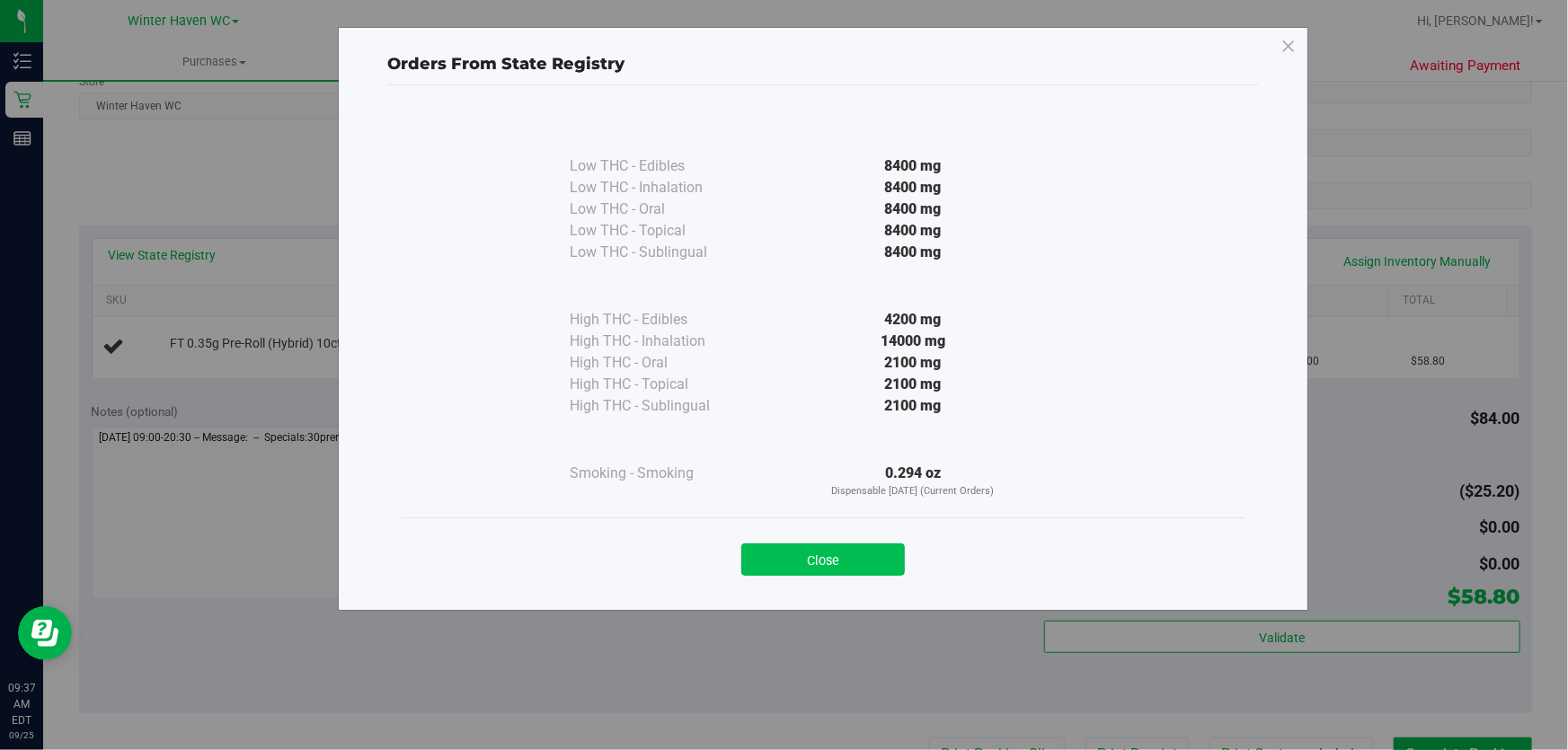
click at [835, 569] on button "Close" at bounding box center [822, 559] width 163 height 32
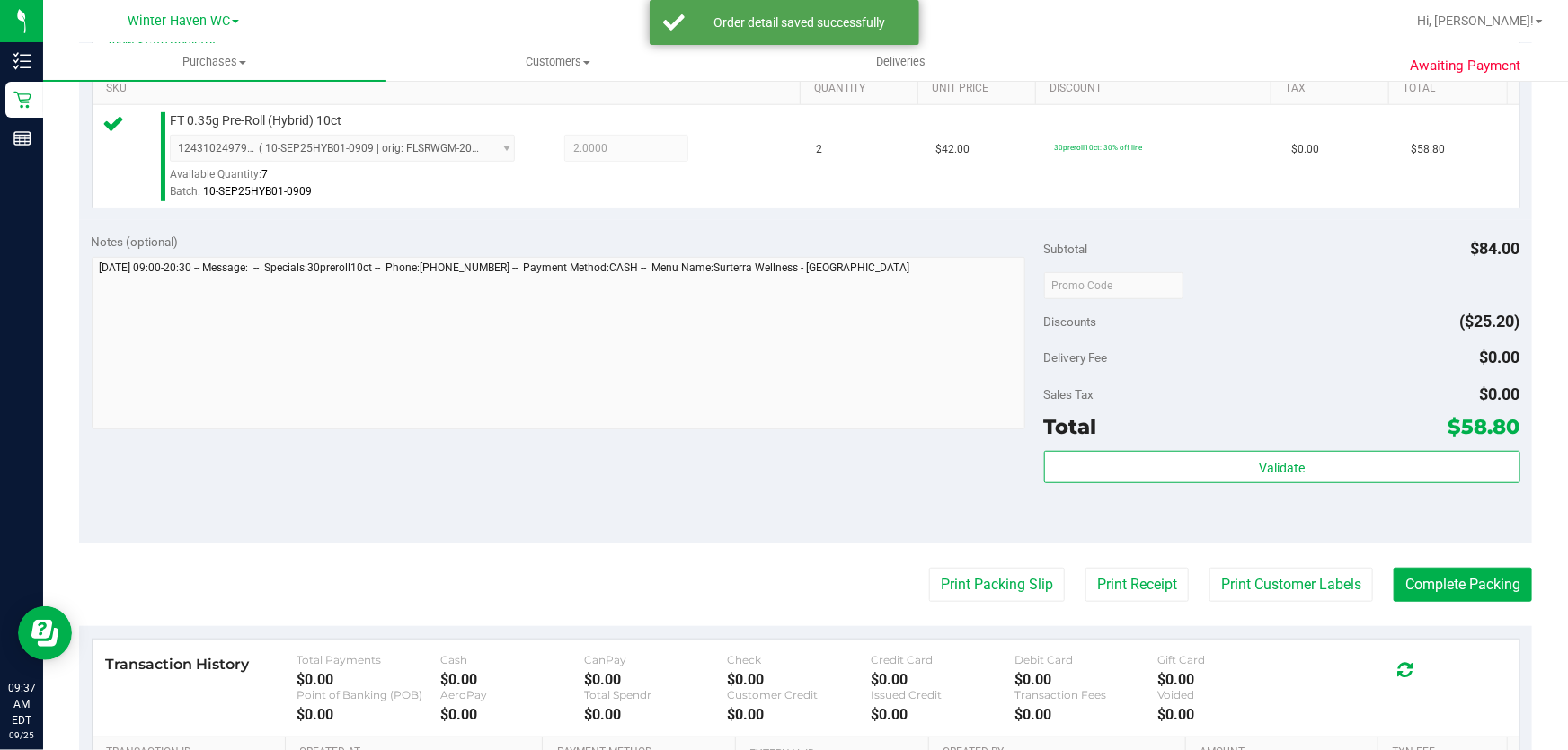
scroll to position [680, 0]
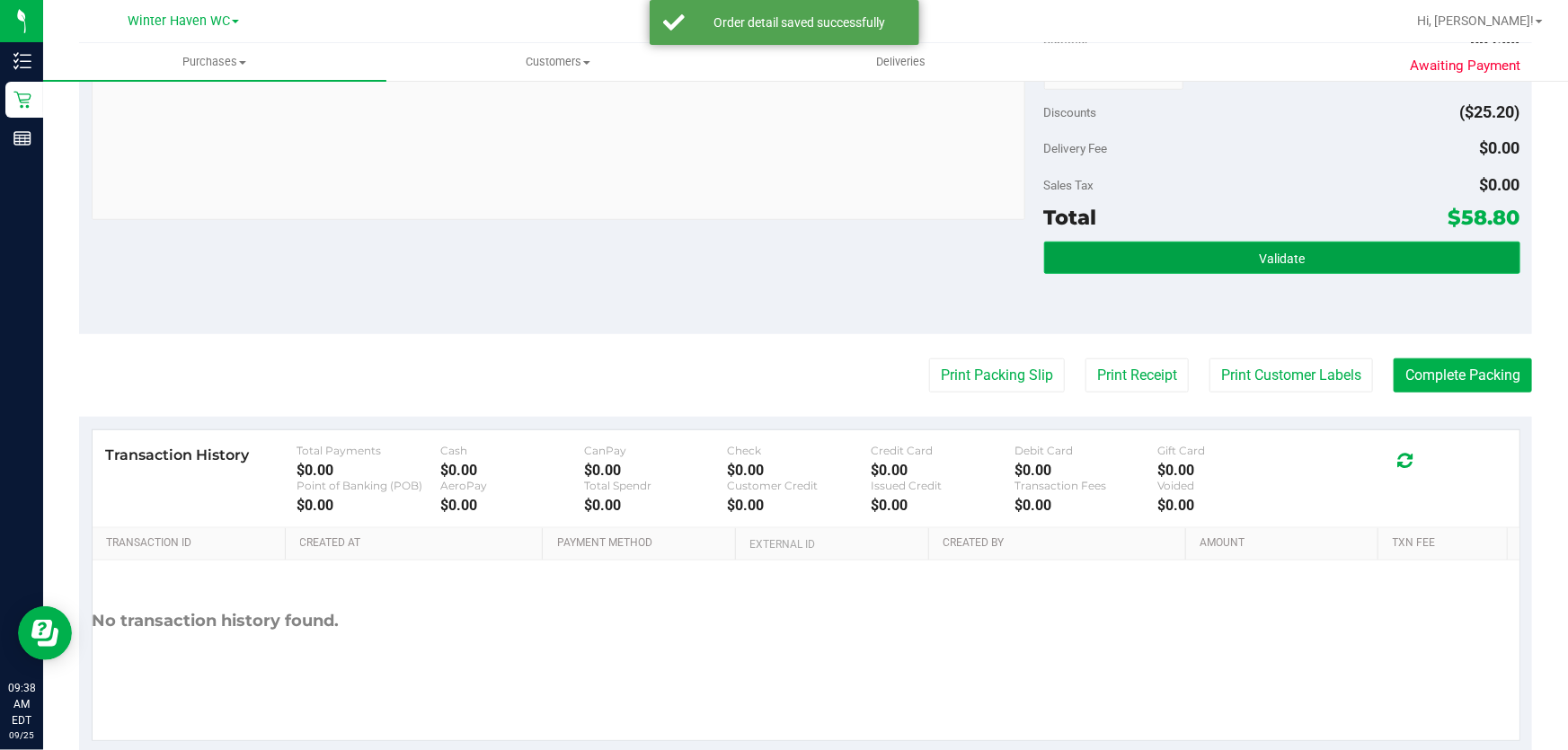
click at [1341, 263] on button "Validate" at bounding box center [1282, 257] width 476 height 32
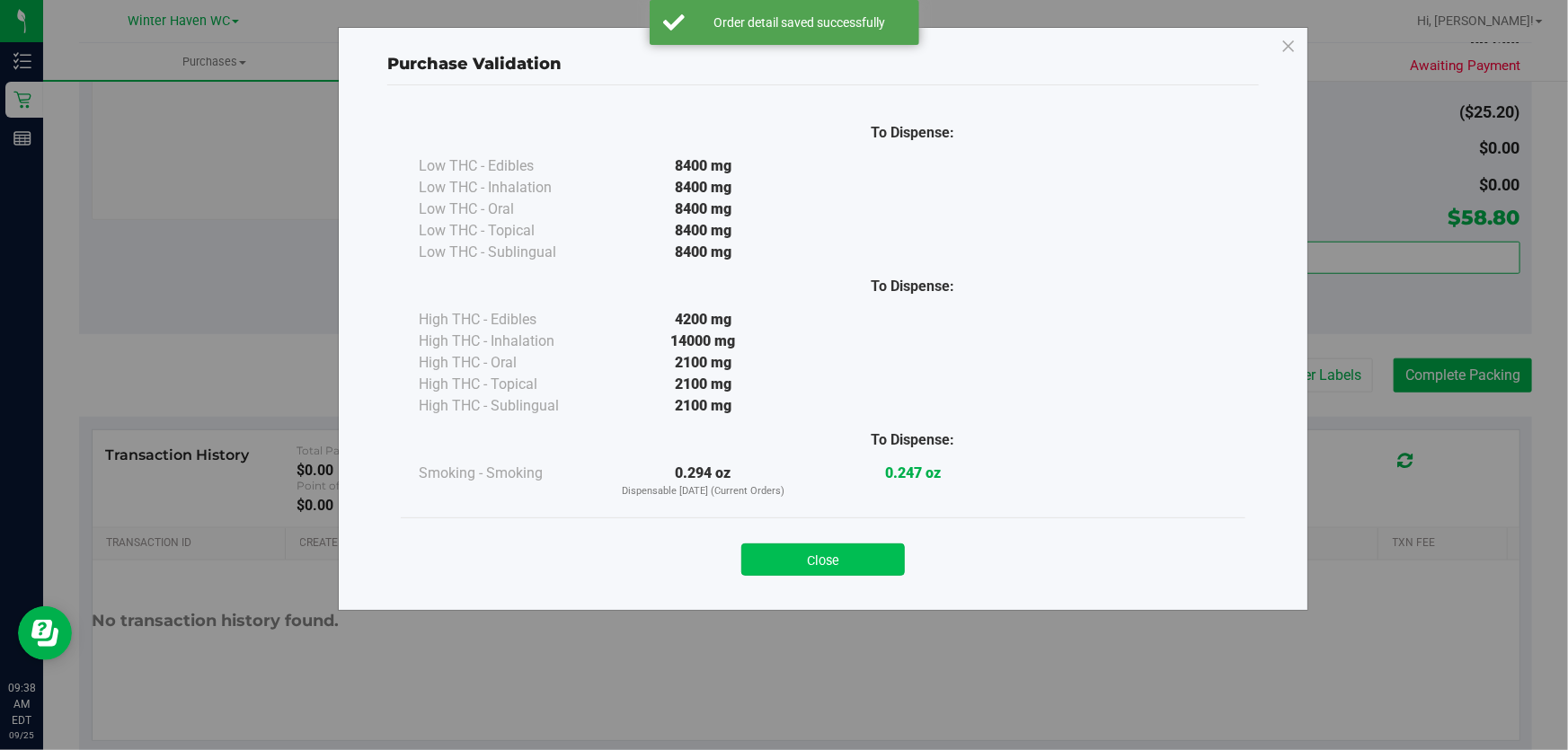
click at [844, 557] on button "Close" at bounding box center [822, 559] width 163 height 32
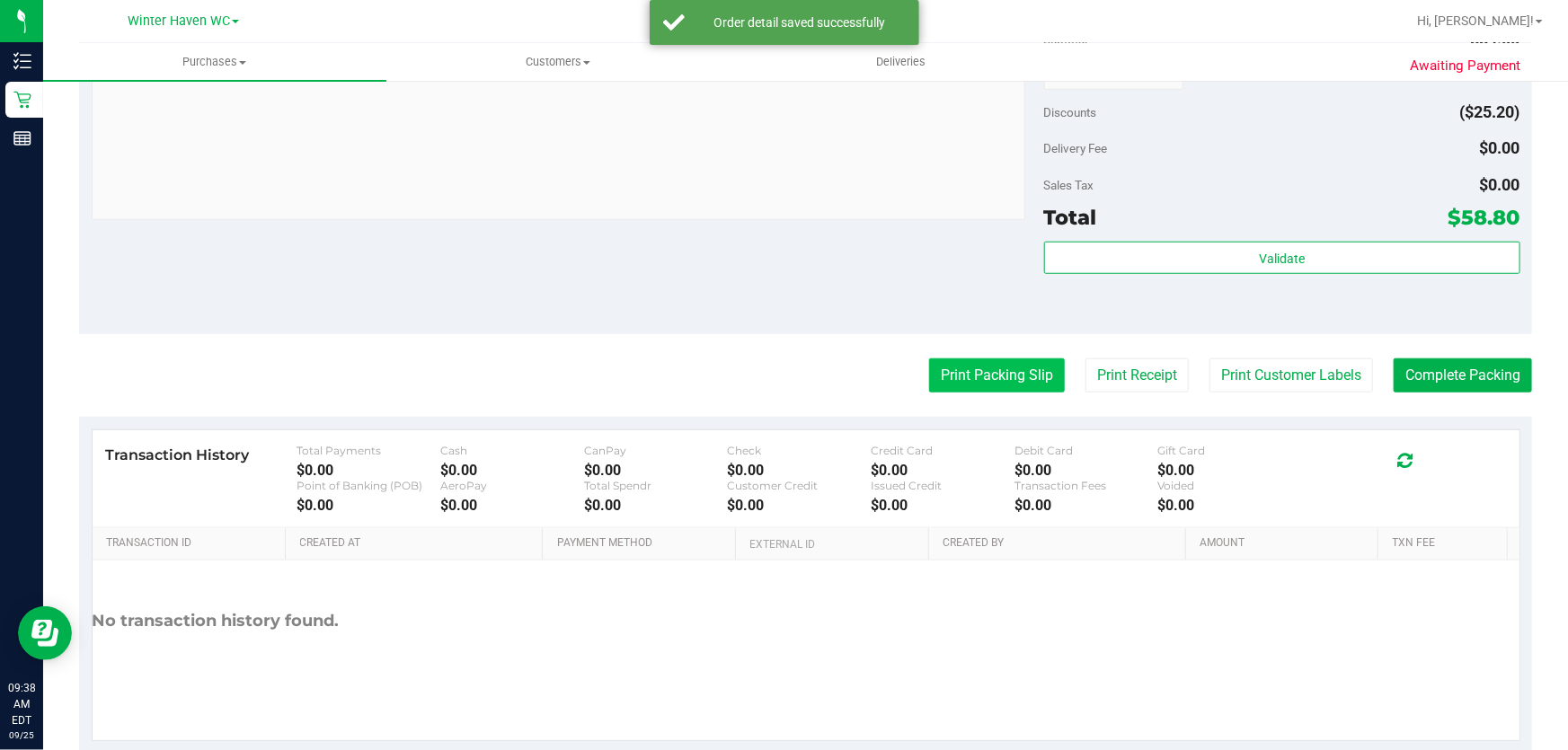
click at [992, 391] on button "Print Packing Slip" at bounding box center [997, 375] width 136 height 34
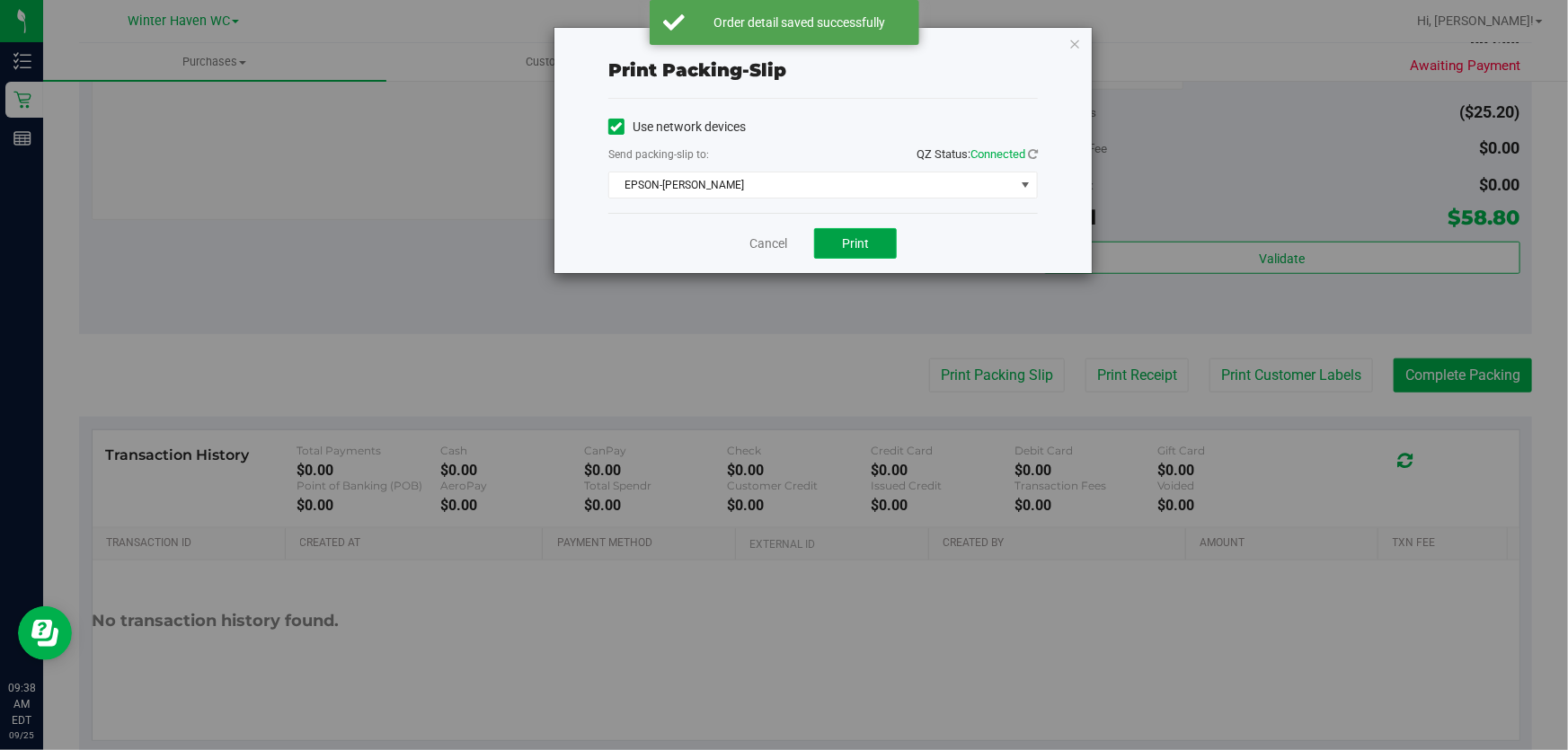
click at [854, 245] on span "Print" at bounding box center [856, 244] width 27 height 15
click at [763, 237] on link "Cancel" at bounding box center [768, 244] width 37 height 19
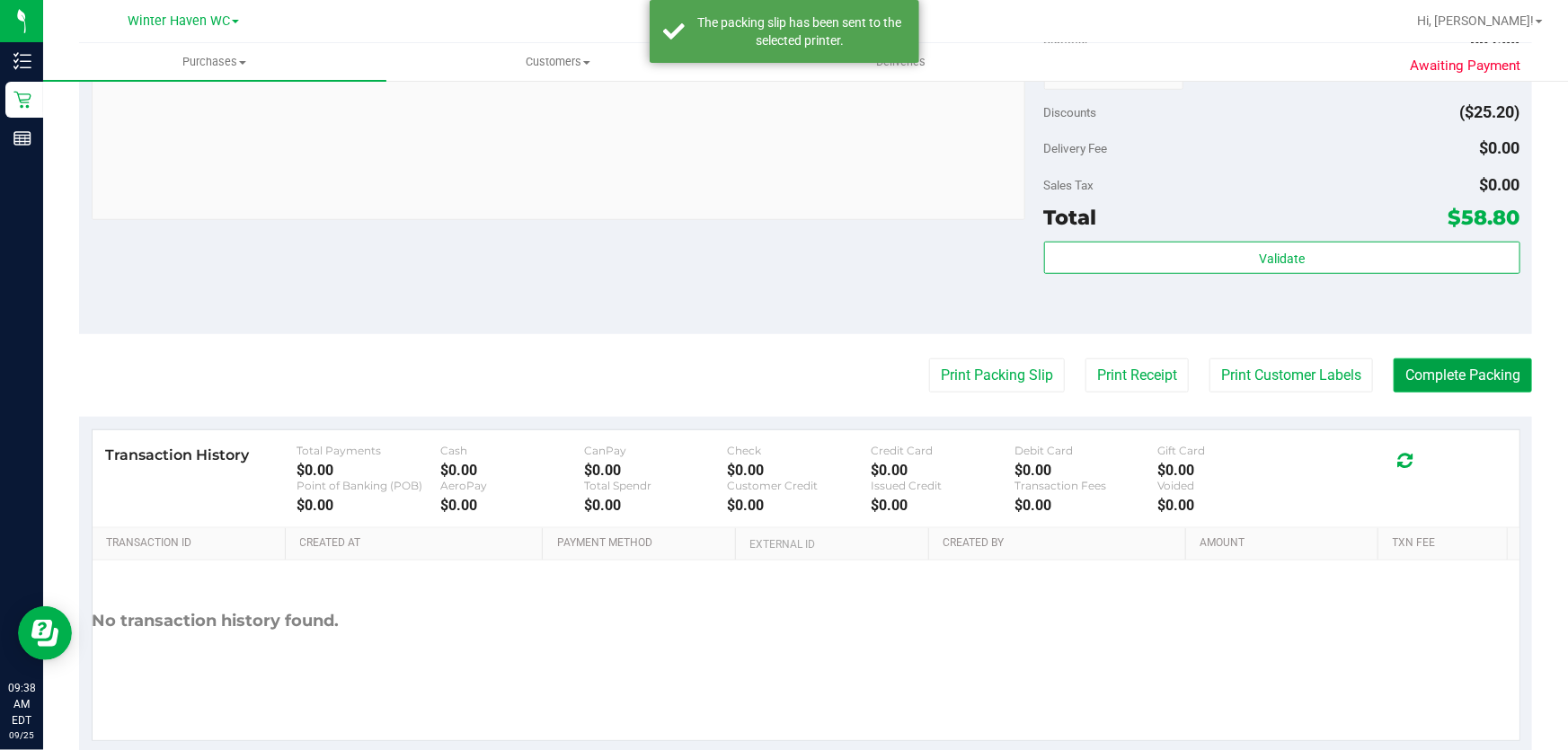
click at [1485, 364] on button "Complete Packing" at bounding box center [1463, 375] width 139 height 34
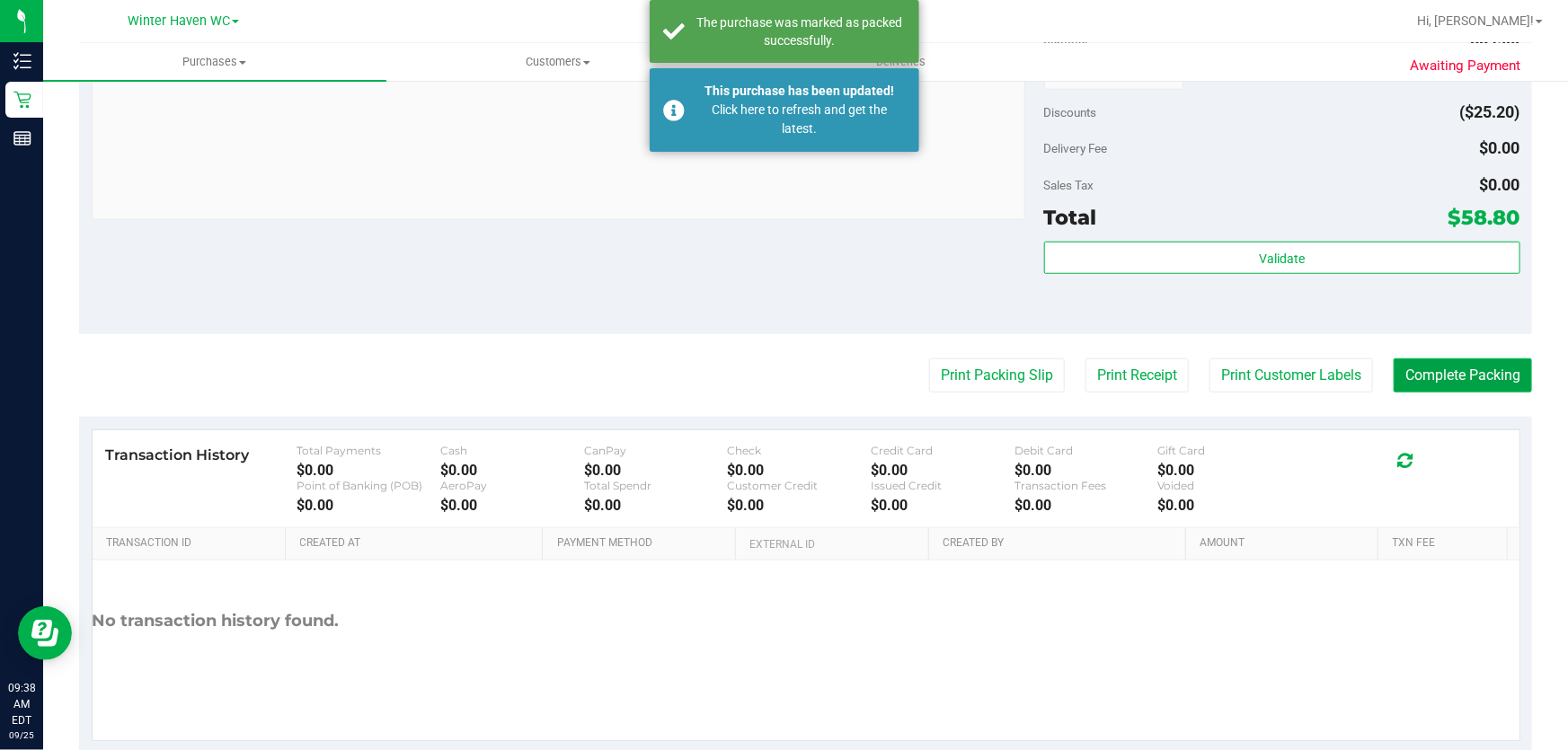
click at [1474, 373] on button "Complete Packing" at bounding box center [1463, 375] width 139 height 34
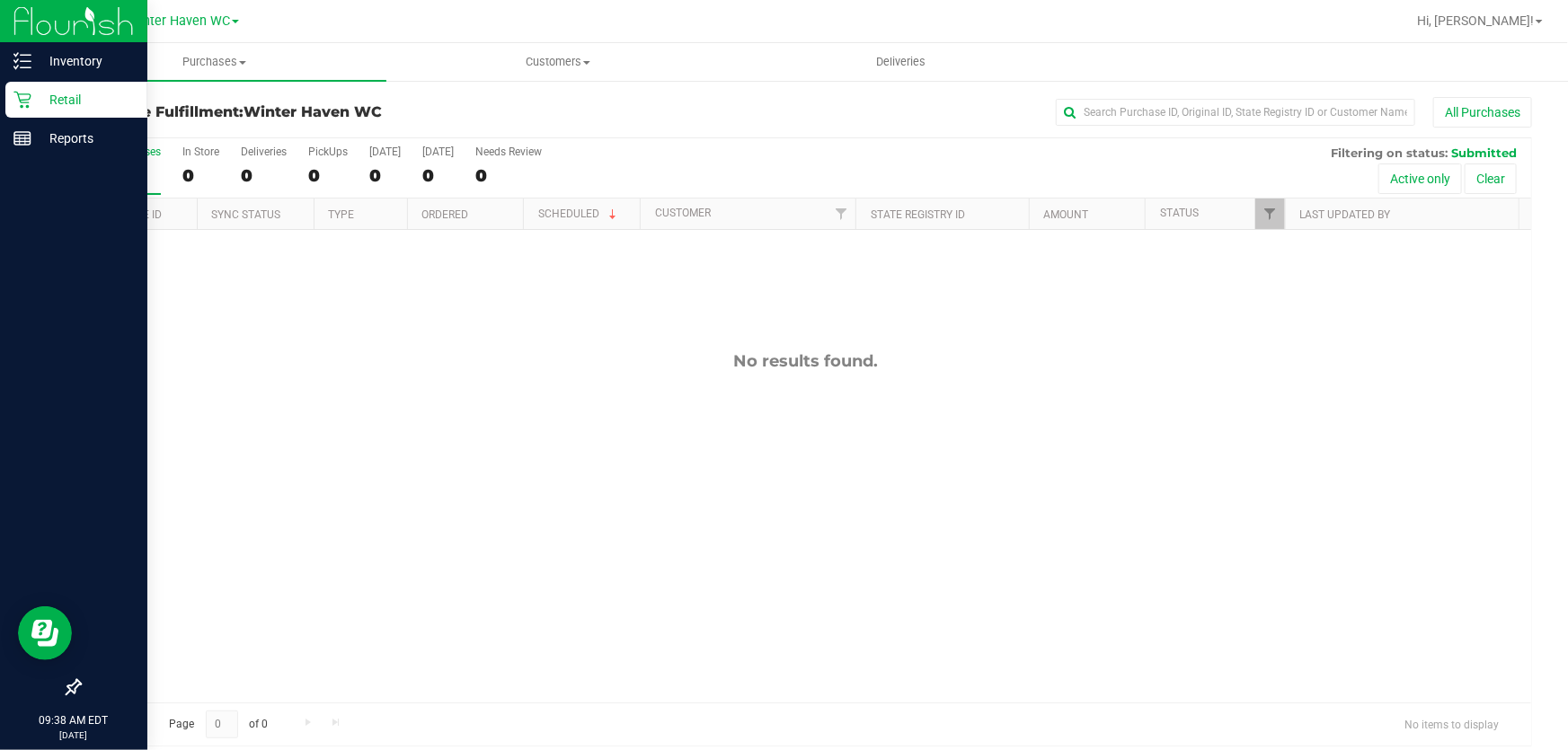
click at [65, 100] on p "Retail" at bounding box center [85, 99] width 108 height 22
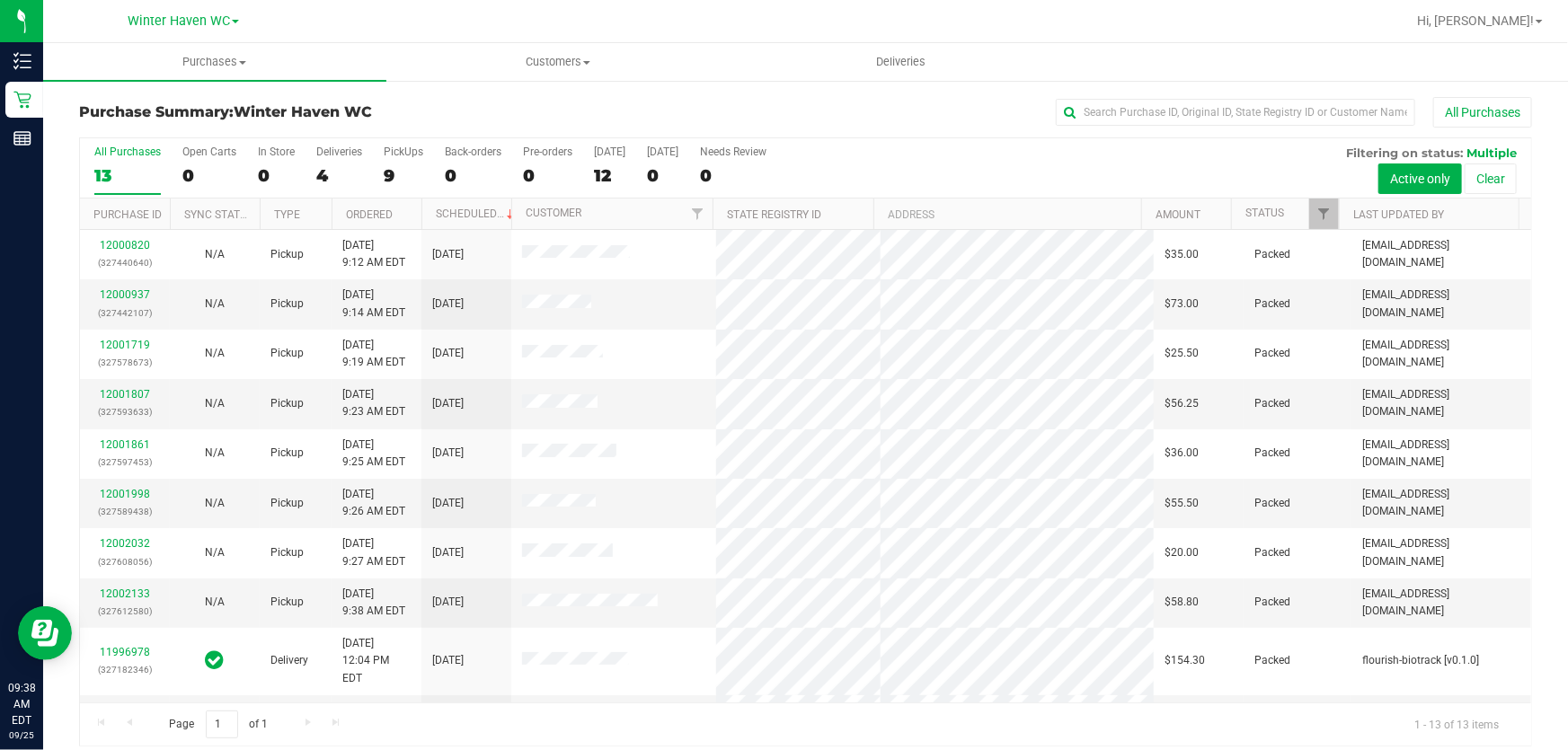
click at [1096, 162] on div "All Purchases 13 Open Carts 0 In Store 0 Deliveries 4 PickUps 9 Back-orders 0 P…" at bounding box center [806, 169] width 1451 height 60
click at [399, 172] on div "9" at bounding box center [402, 175] width 39 height 21
click at [0, 0] on input "PickUps 9" at bounding box center [0, 0] width 0 height 0
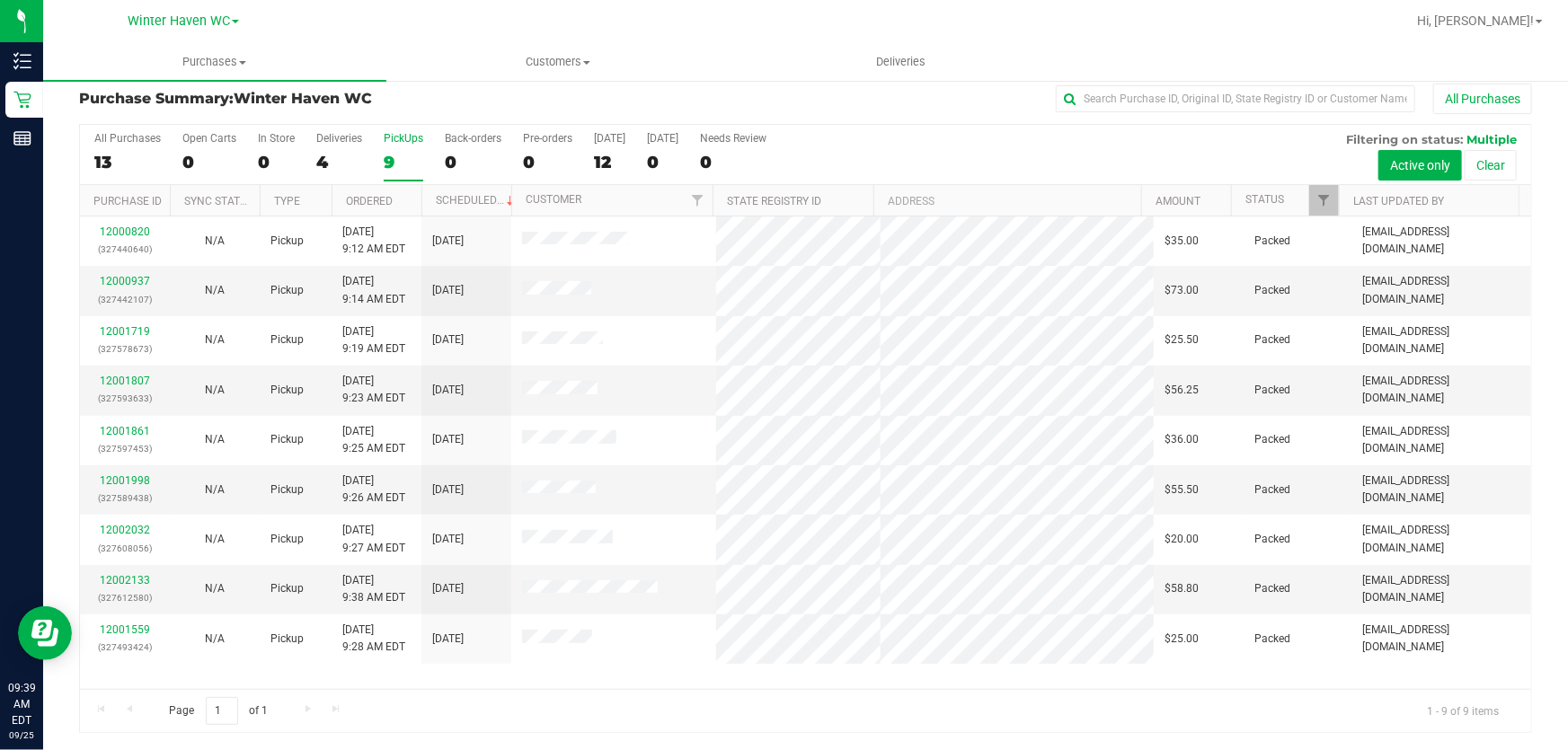
click at [930, 151] on div "All Purchases 13 Open Carts 0 In Store 0 Deliveries 4 PickUps 9 Back-orders 0 P…" at bounding box center [806, 155] width 1451 height 60
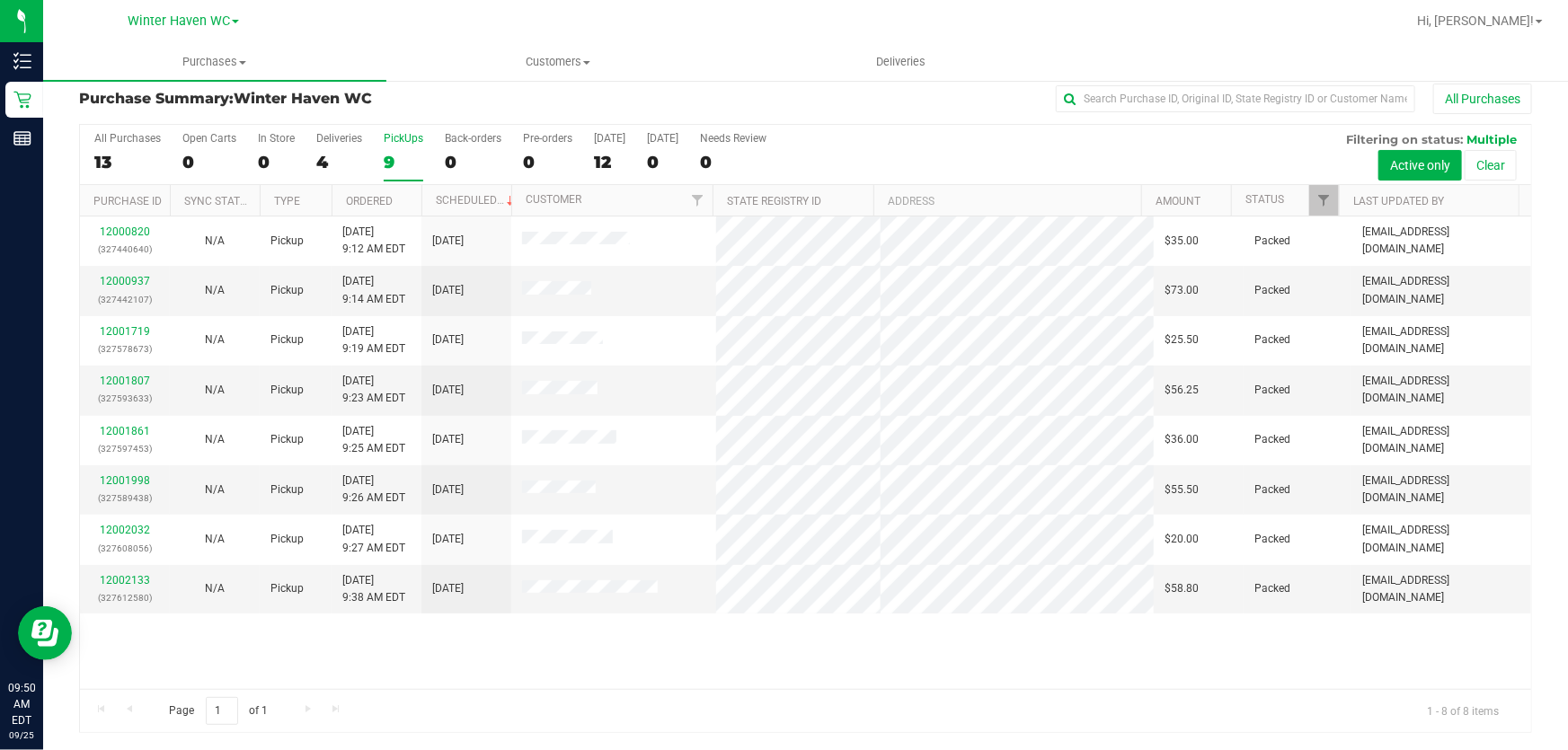
click at [1055, 149] on div "All Purchases 13 Open Carts 0 In Store 0 Deliveries 4 PickUps 9 Back-orders 0 P…" at bounding box center [806, 155] width 1451 height 60
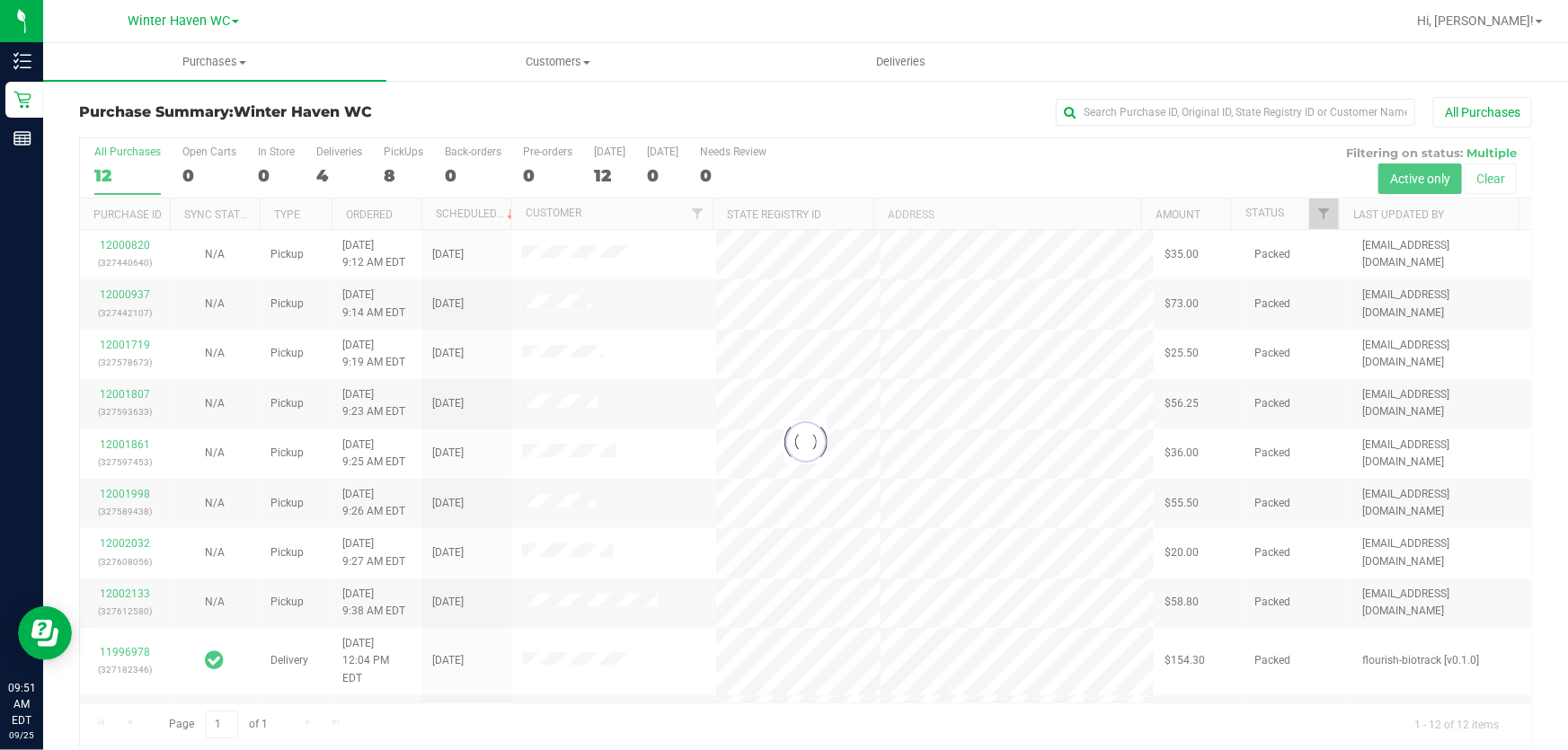
click at [966, 148] on div at bounding box center [806, 443] width 1451 height 608
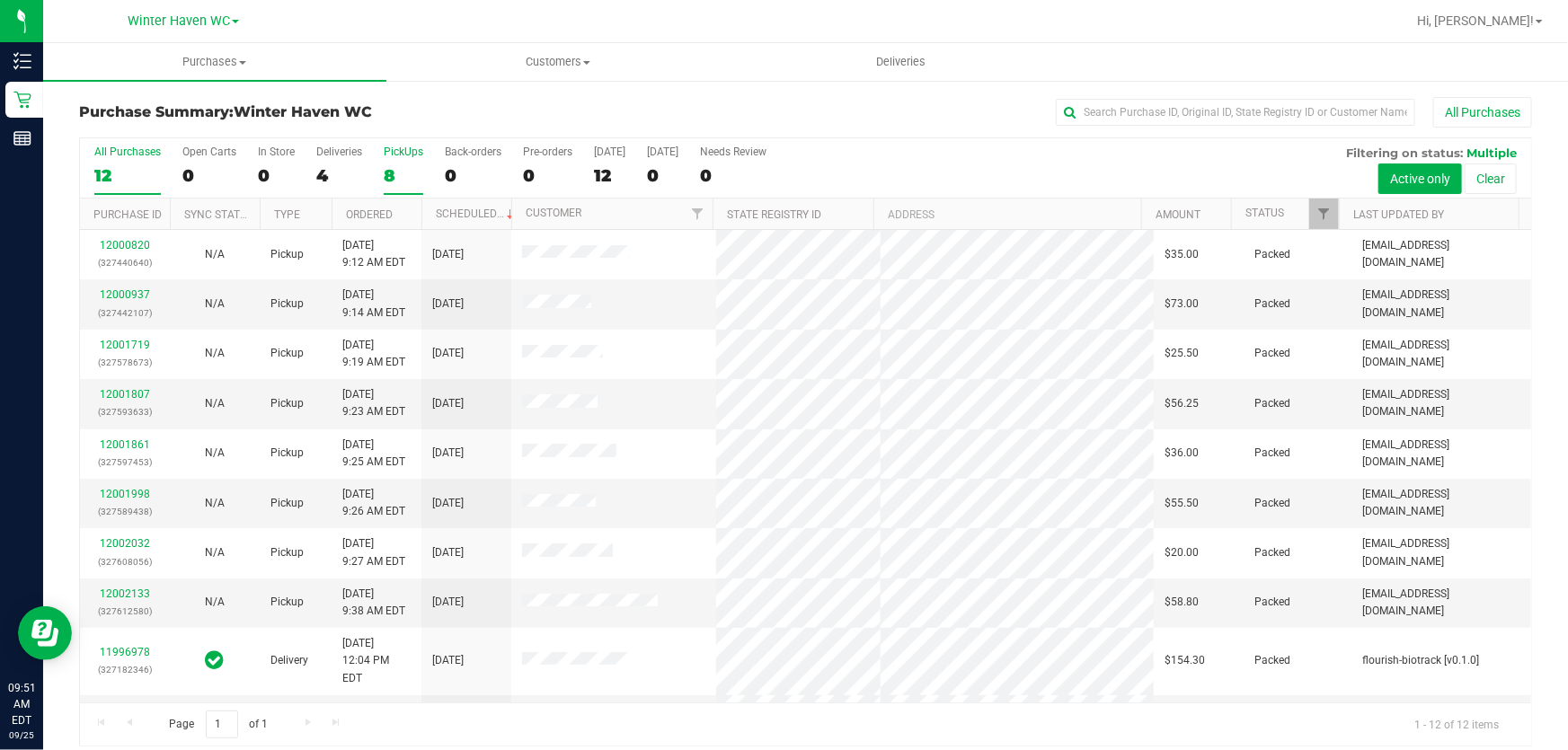
click at [399, 157] on div "PickUps" at bounding box center [402, 152] width 39 height 13
click at [0, 0] on input "PickUps 8" at bounding box center [0, 0] width 0 height 0
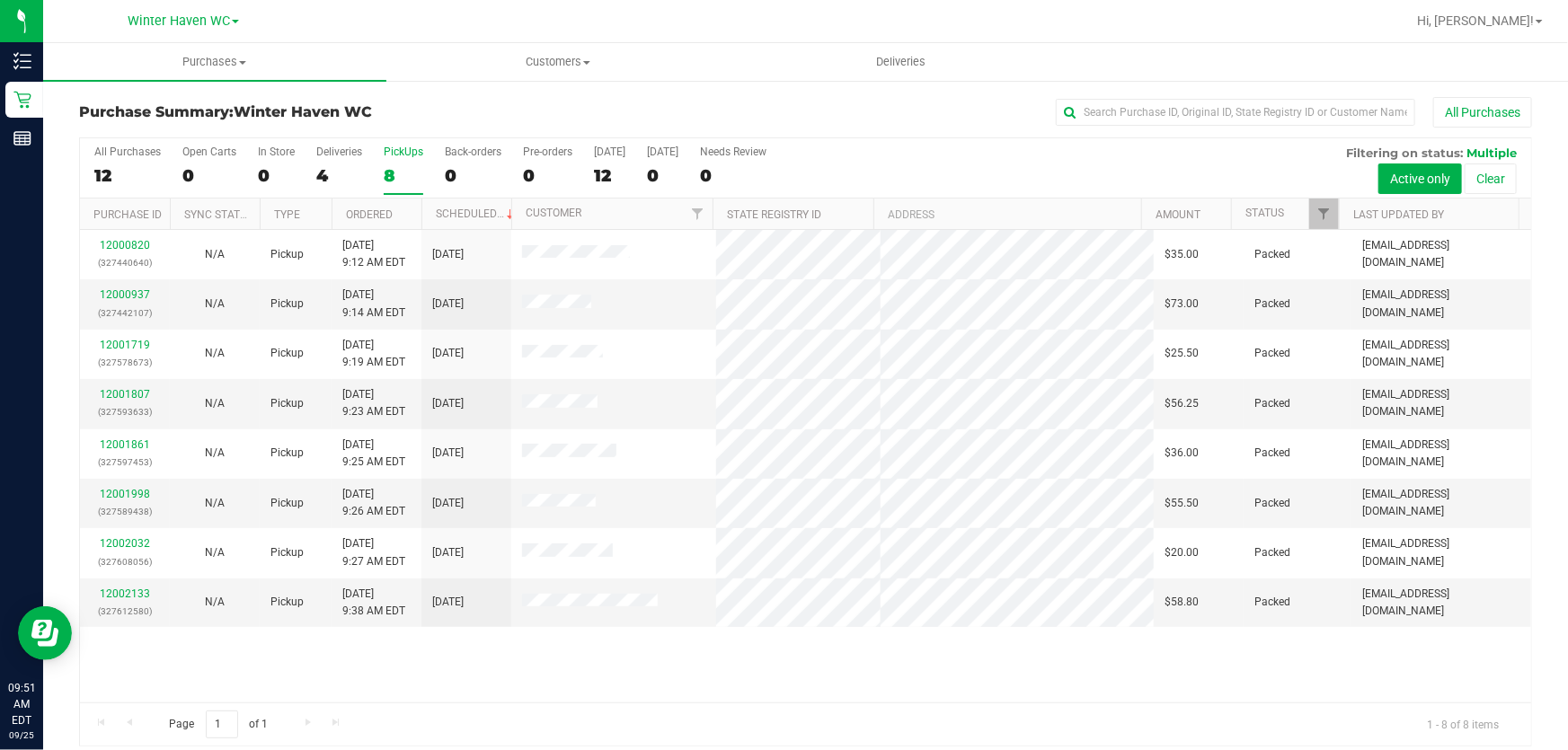
click at [1024, 158] on div "All Purchases 12 Open Carts 0 In Store 0 Deliveries 4 PickUps 8 Back-orders 0 P…" at bounding box center [806, 169] width 1451 height 60
click at [699, 101] on div "All Purchases" at bounding box center [1047, 111] width 968 height 30
click at [789, 671] on div "12000820 (327440640) N/A Pickup 9/25/2025 9:12 AM EDT 9/25/2025 $35.00 Packed a…" at bounding box center [806, 466] width 1451 height 473
click at [845, 143] on div "All Purchases 12 Open Carts 0 In Store 0 Deliveries 4 PickUps 8 Back-orders 0 P…" at bounding box center [806, 146] width 1451 height 15
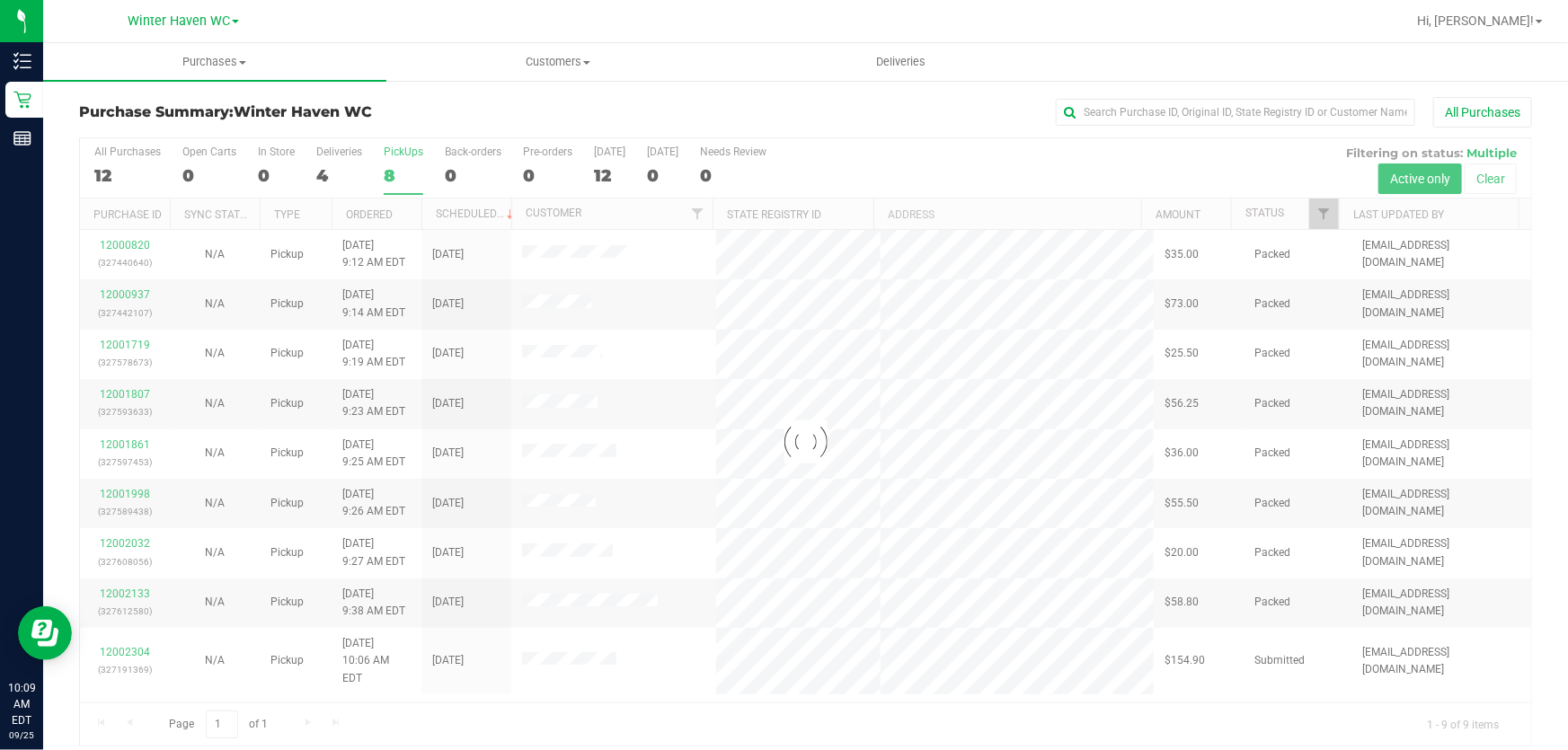
click at [892, 152] on div at bounding box center [806, 443] width 1451 height 608
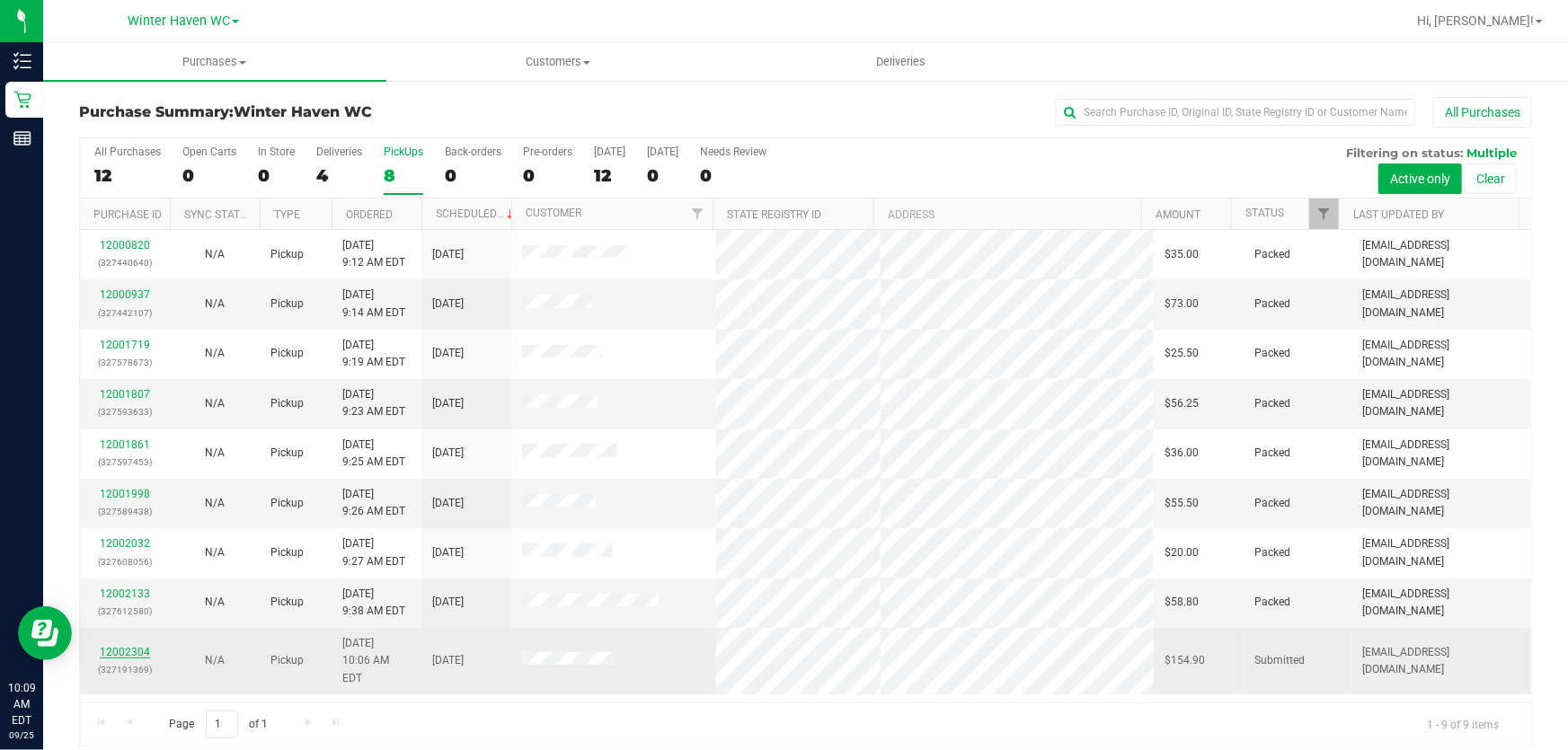
click at [131, 646] on link "12002304" at bounding box center [124, 652] width 50 height 13
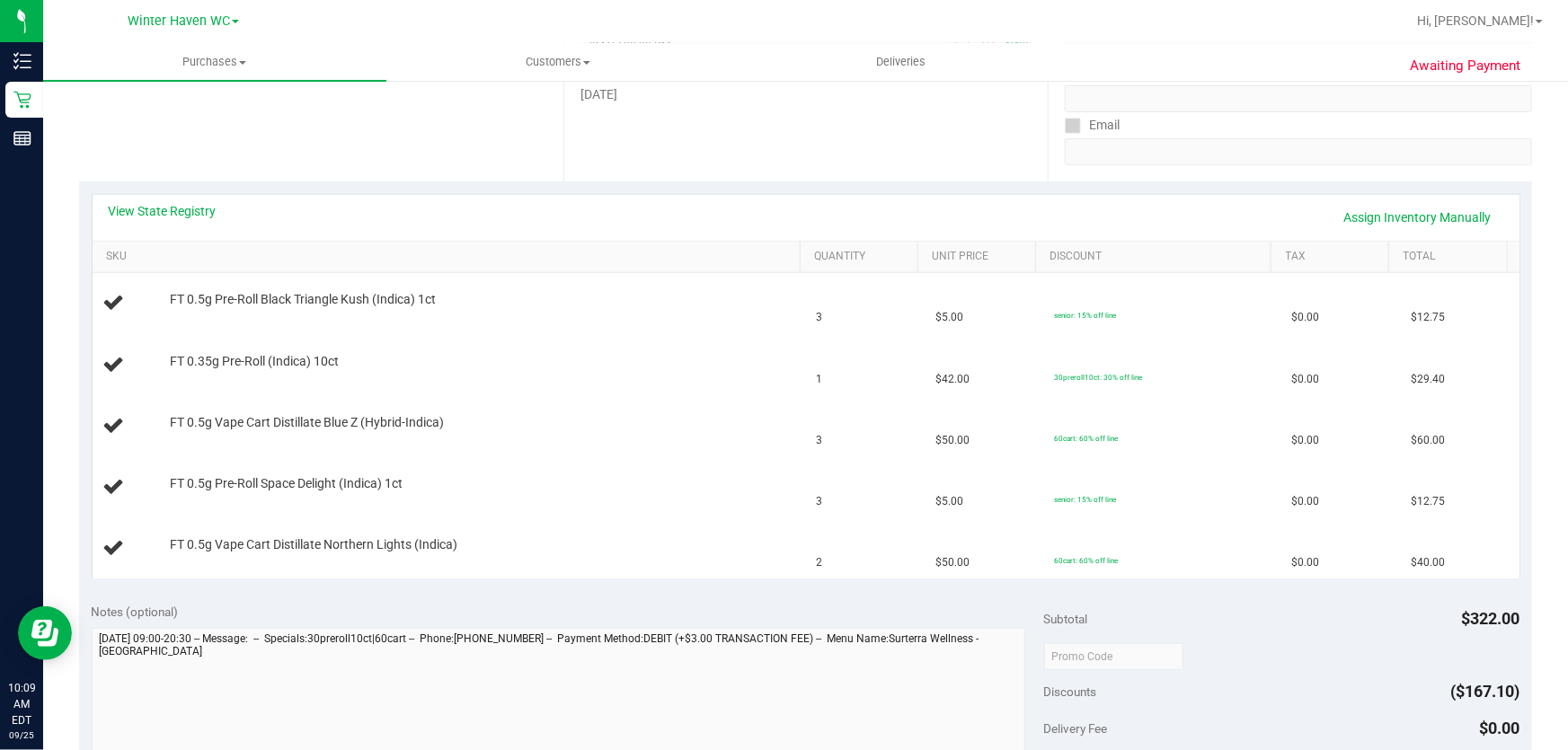
scroll to position [326, 0]
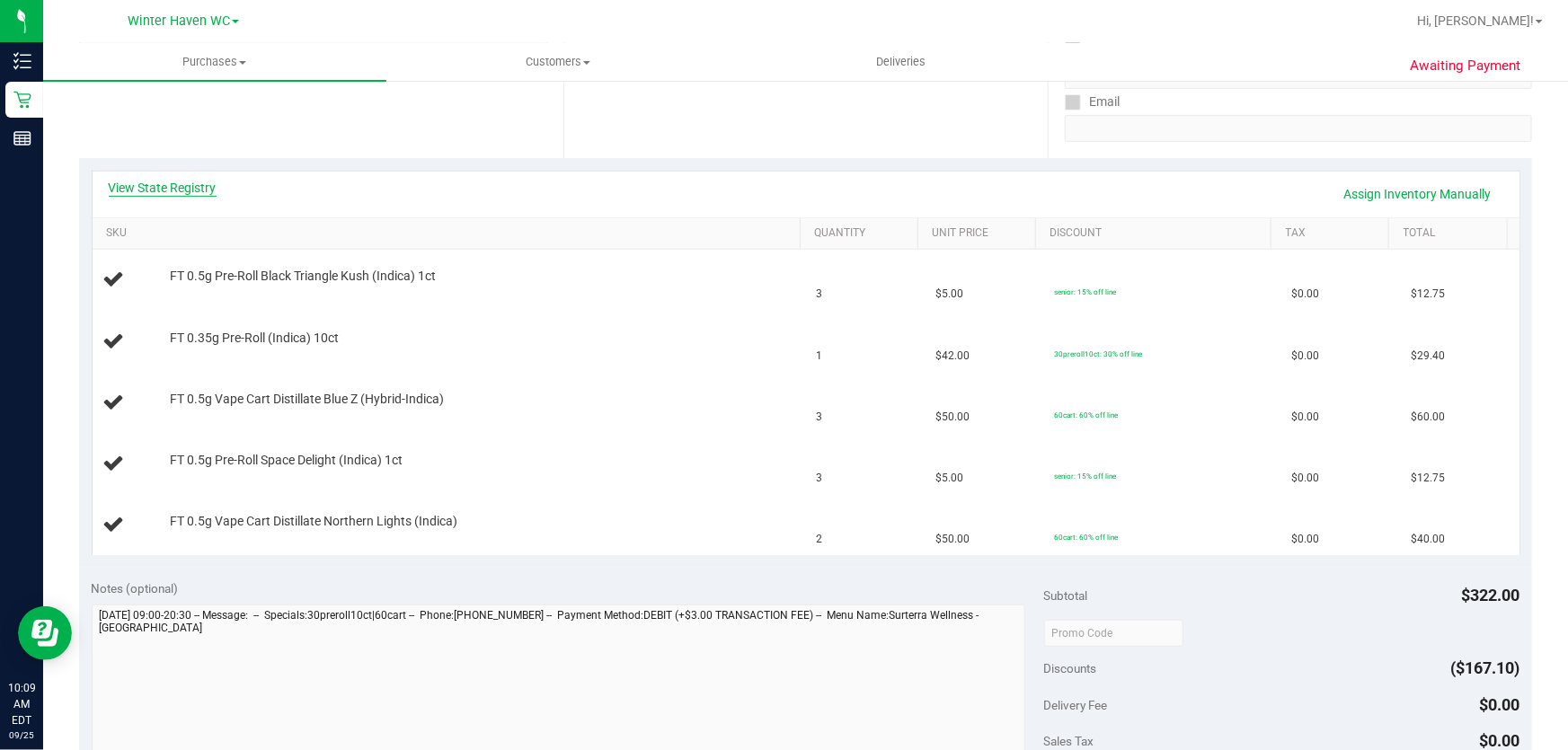
click at [179, 182] on link "View State Registry" at bounding box center [162, 188] width 108 height 18
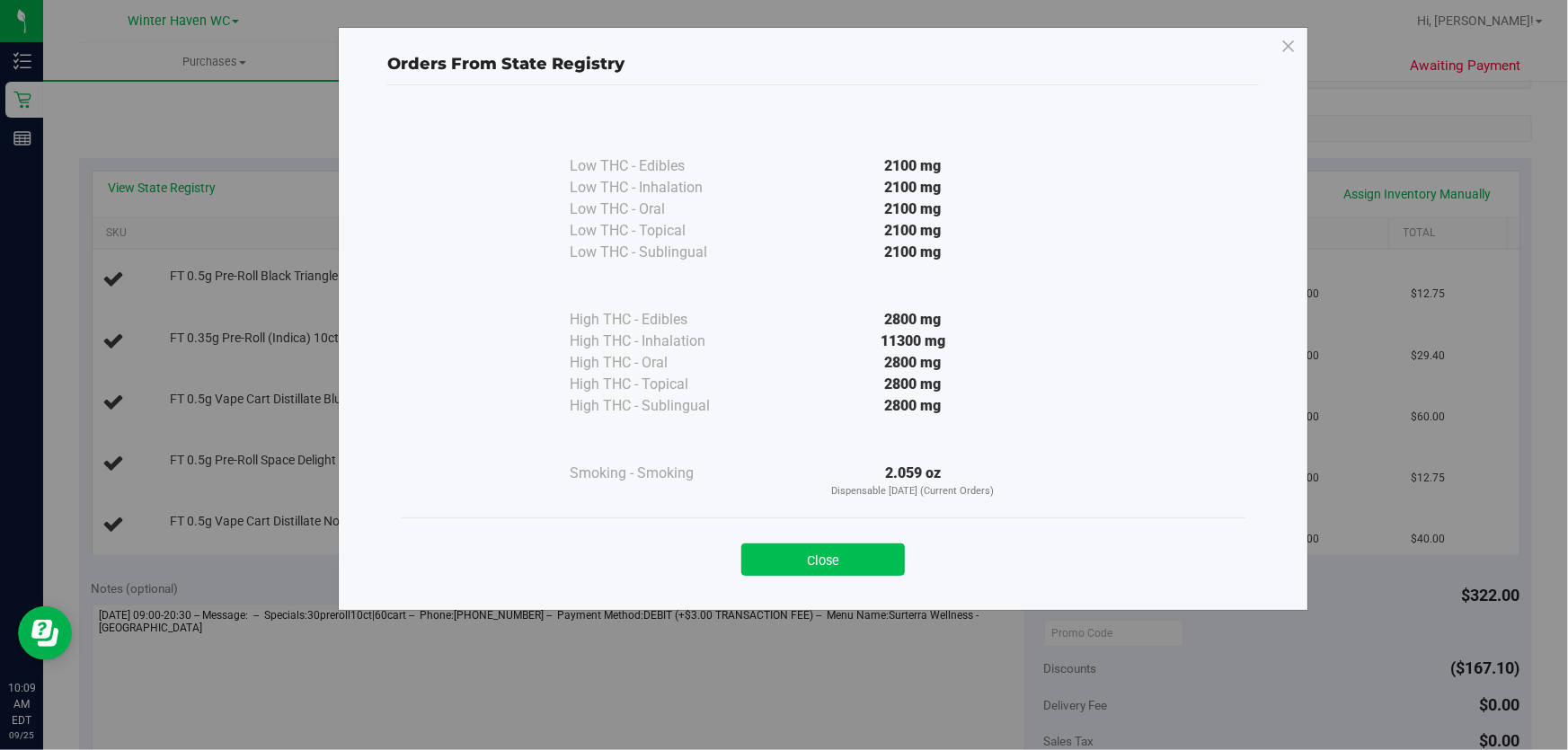
click at [878, 551] on button "Close" at bounding box center [822, 559] width 163 height 32
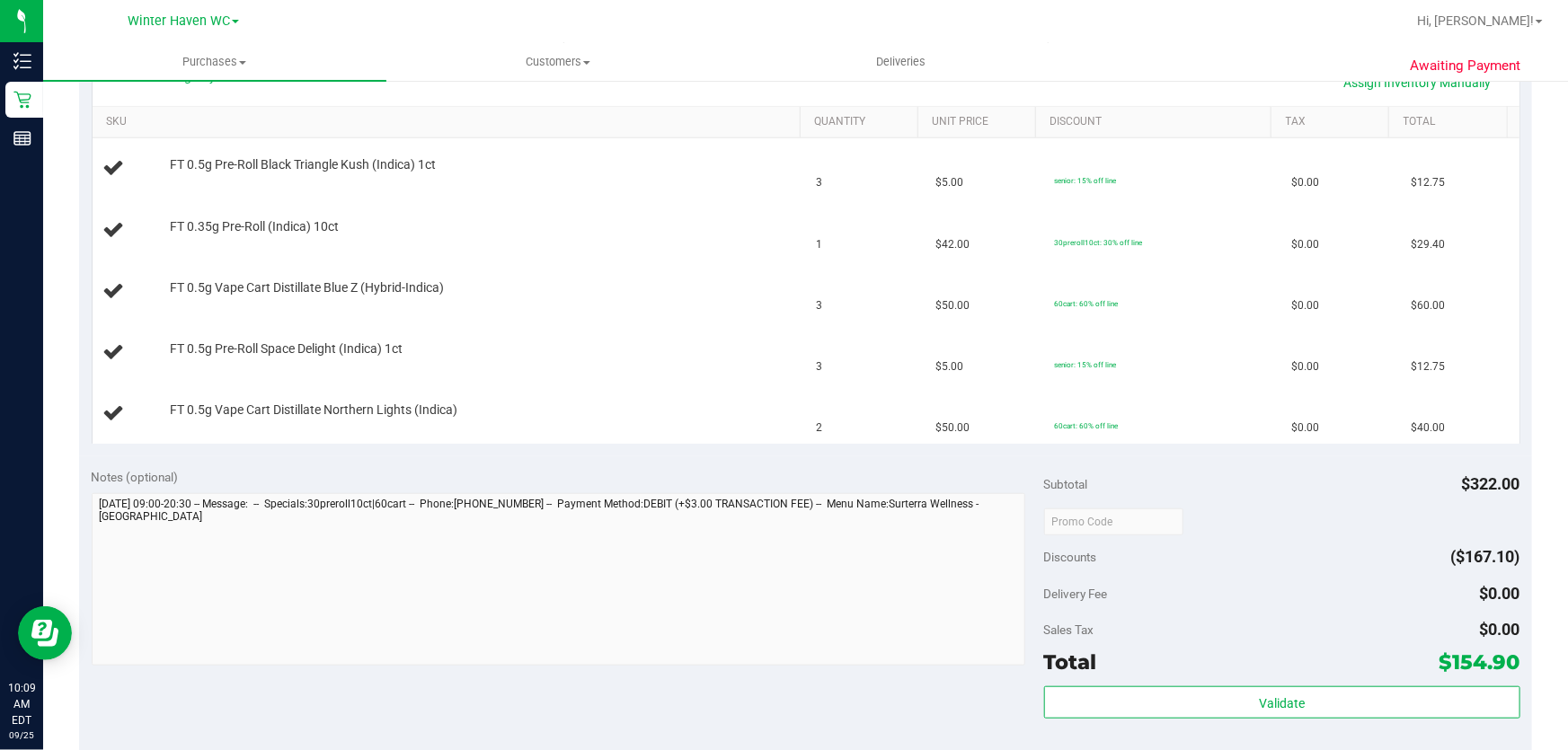
scroll to position [571, 0]
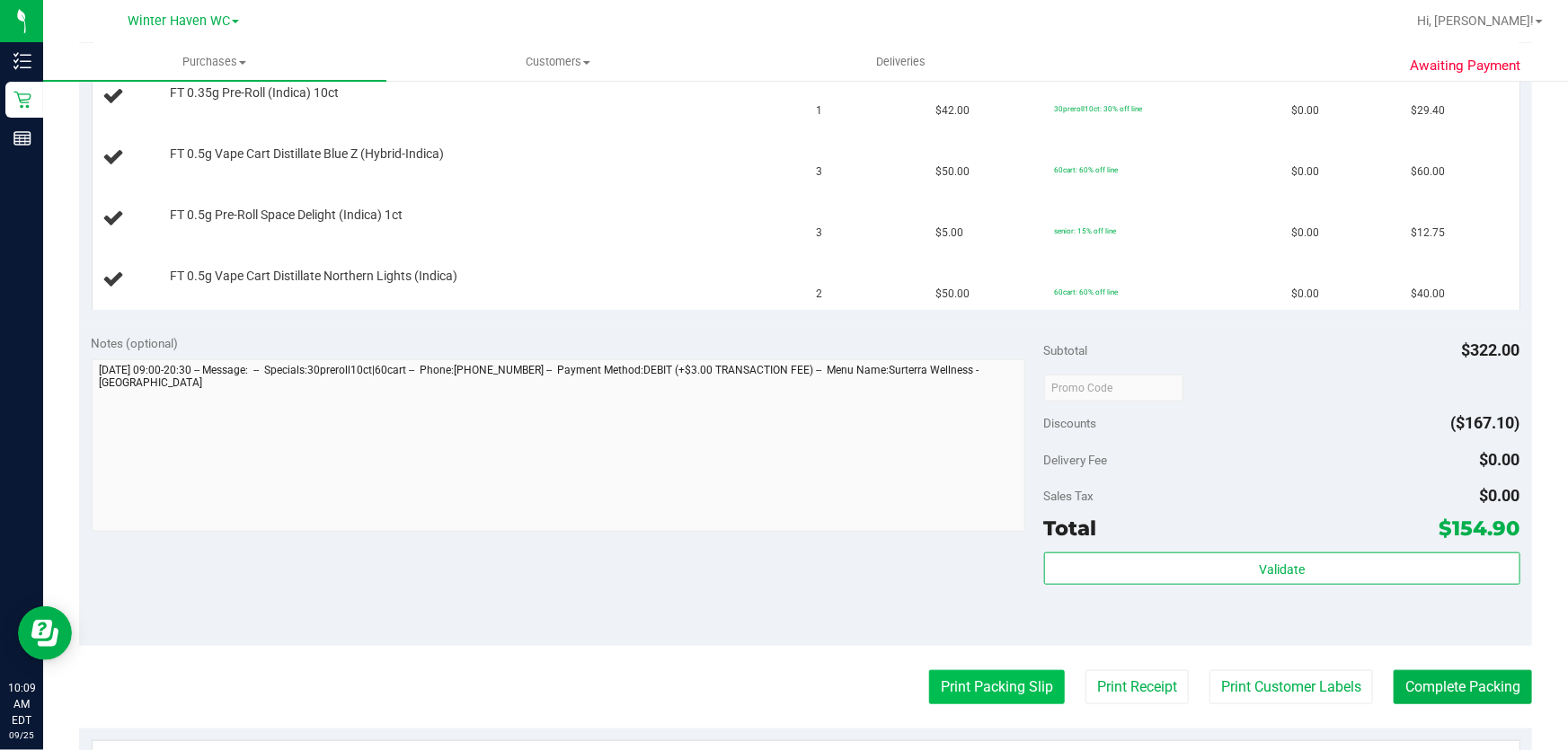
click at [994, 672] on button "Print Packing Slip" at bounding box center [997, 687] width 136 height 34
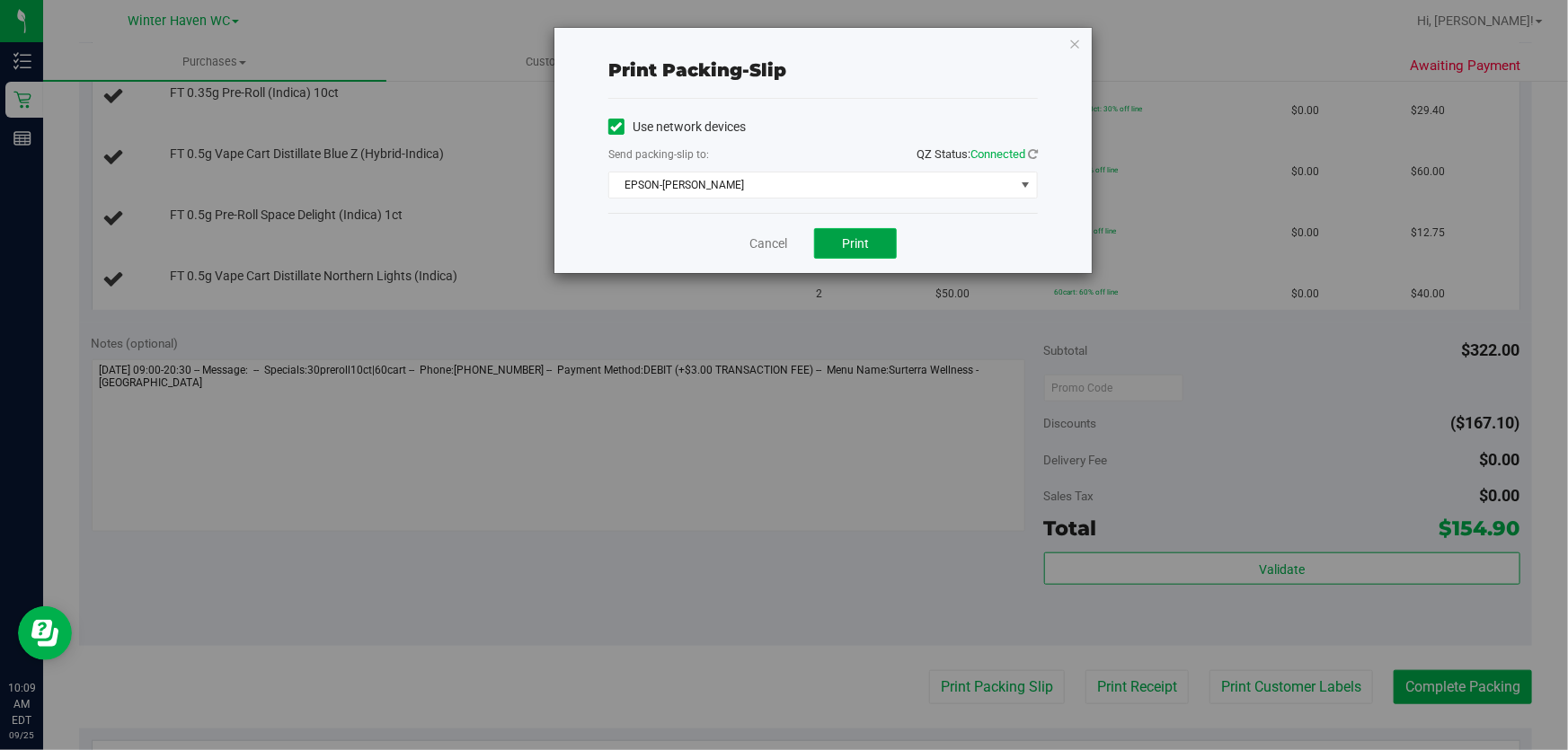
click at [855, 242] on span "Print" at bounding box center [856, 244] width 27 height 15
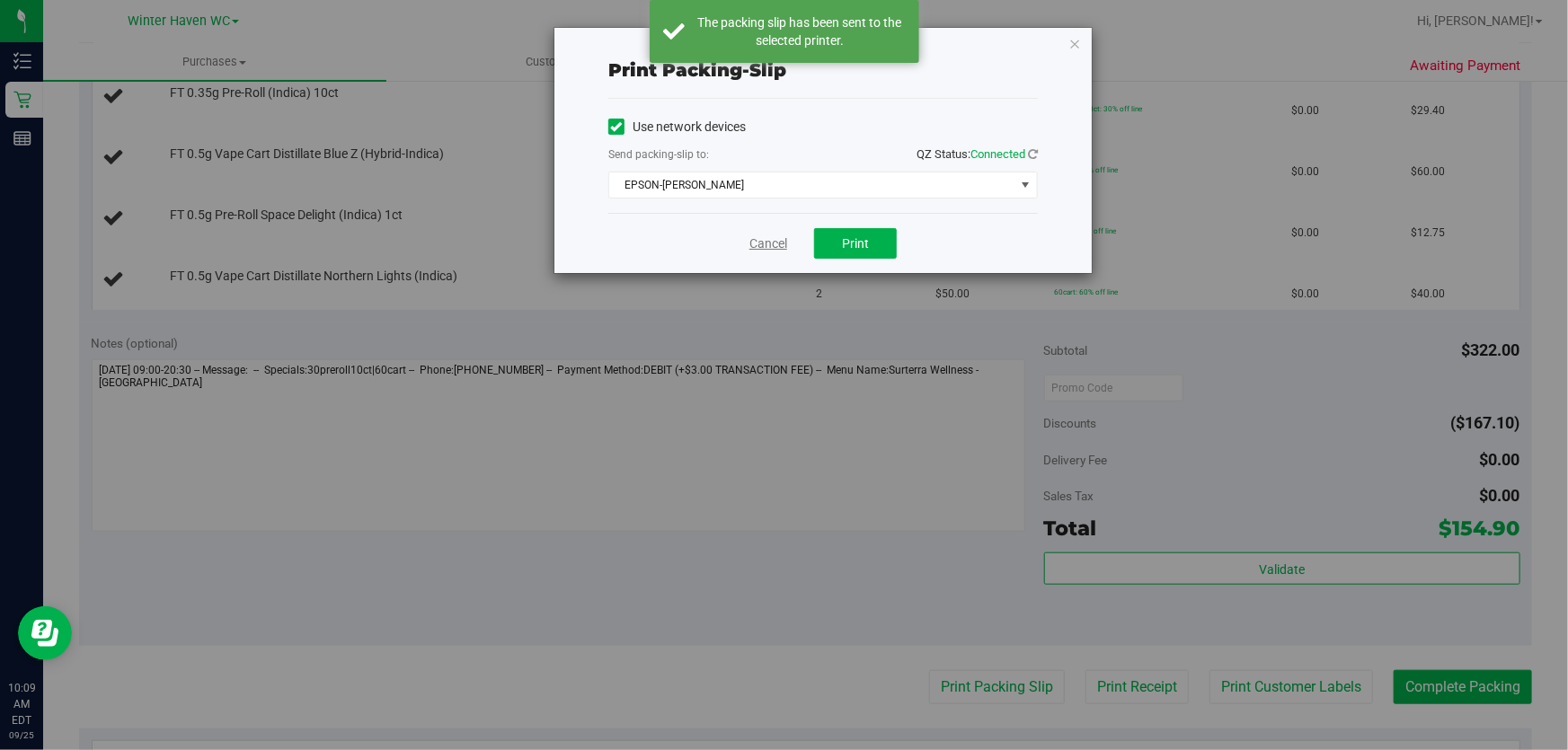
click at [786, 234] on link "Cancel" at bounding box center [768, 244] width 37 height 19
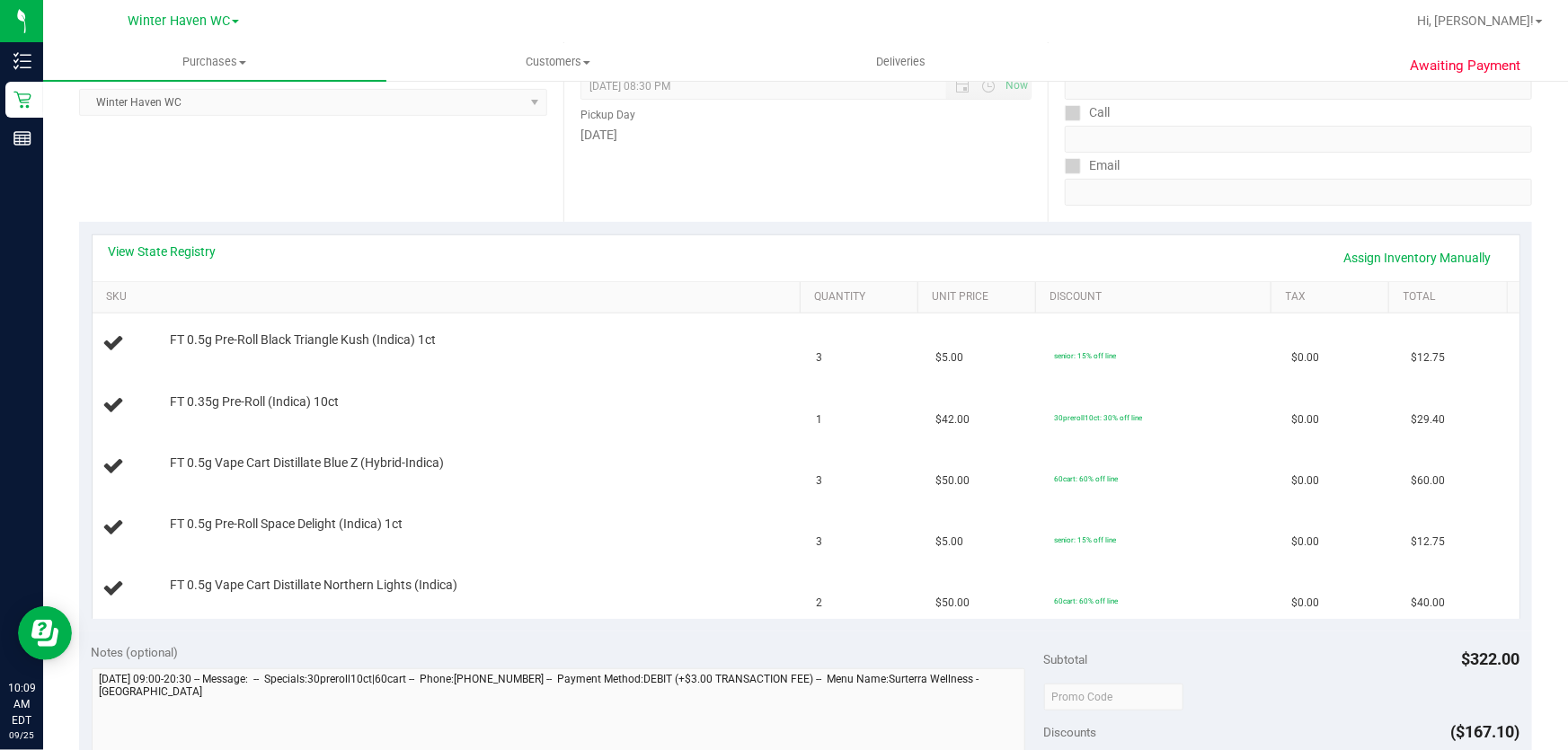
scroll to position [304, 0]
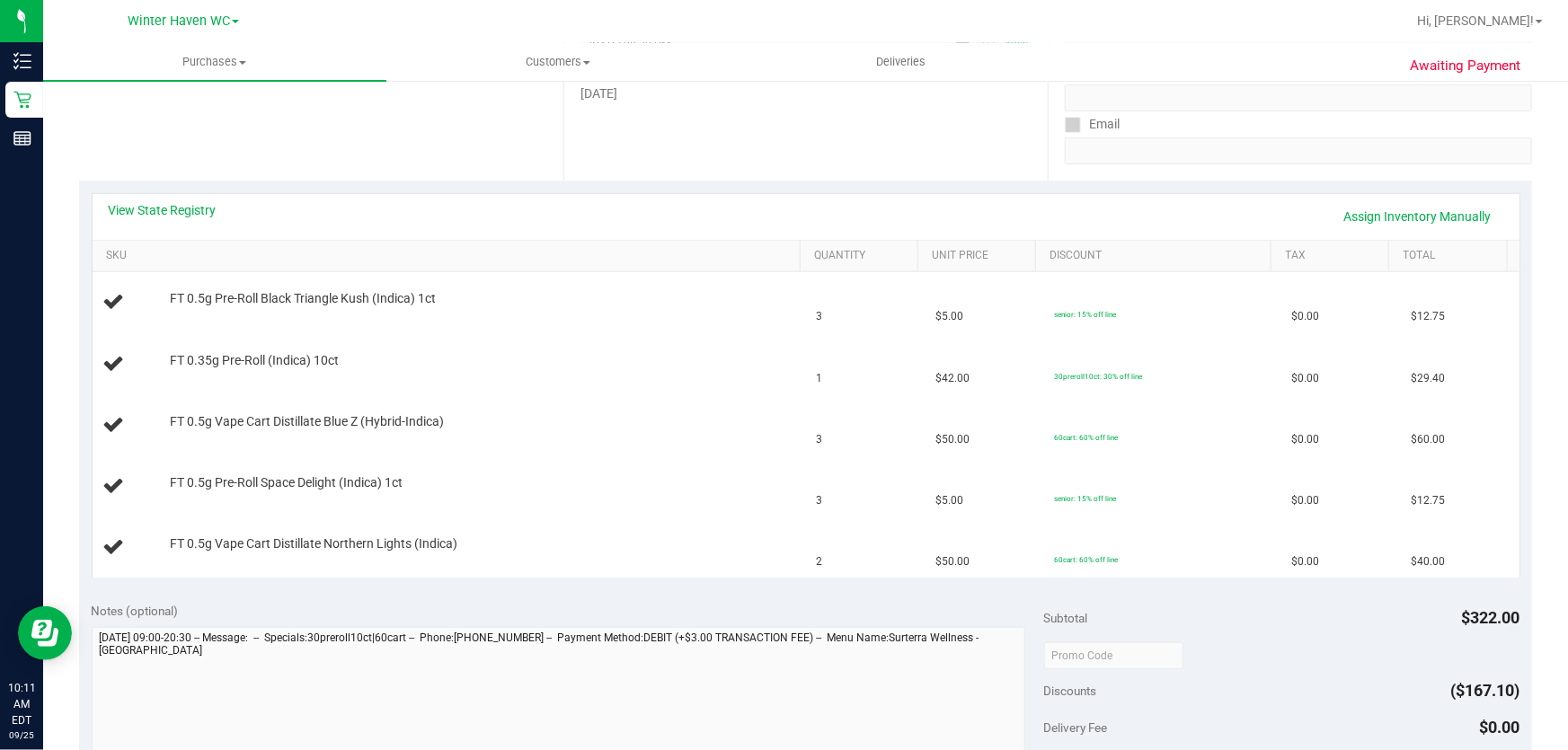
click at [836, 172] on div "Date Pickup Date/Time 09/25/2025 Now 09/25/2025 08:30 PM Now Pickup Day Thursday" at bounding box center [805, 70] width 485 height 220
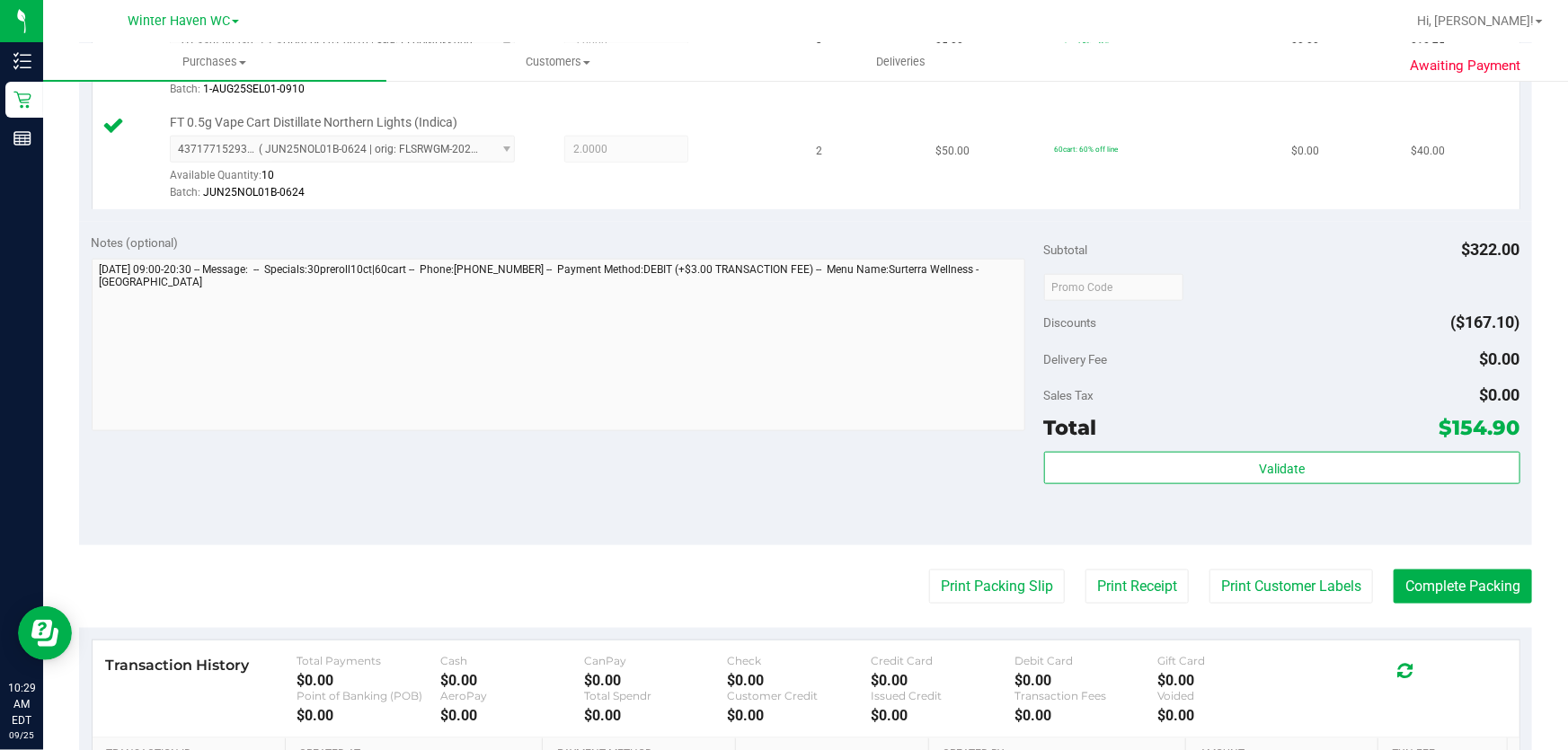
scroll to position [899, 0]
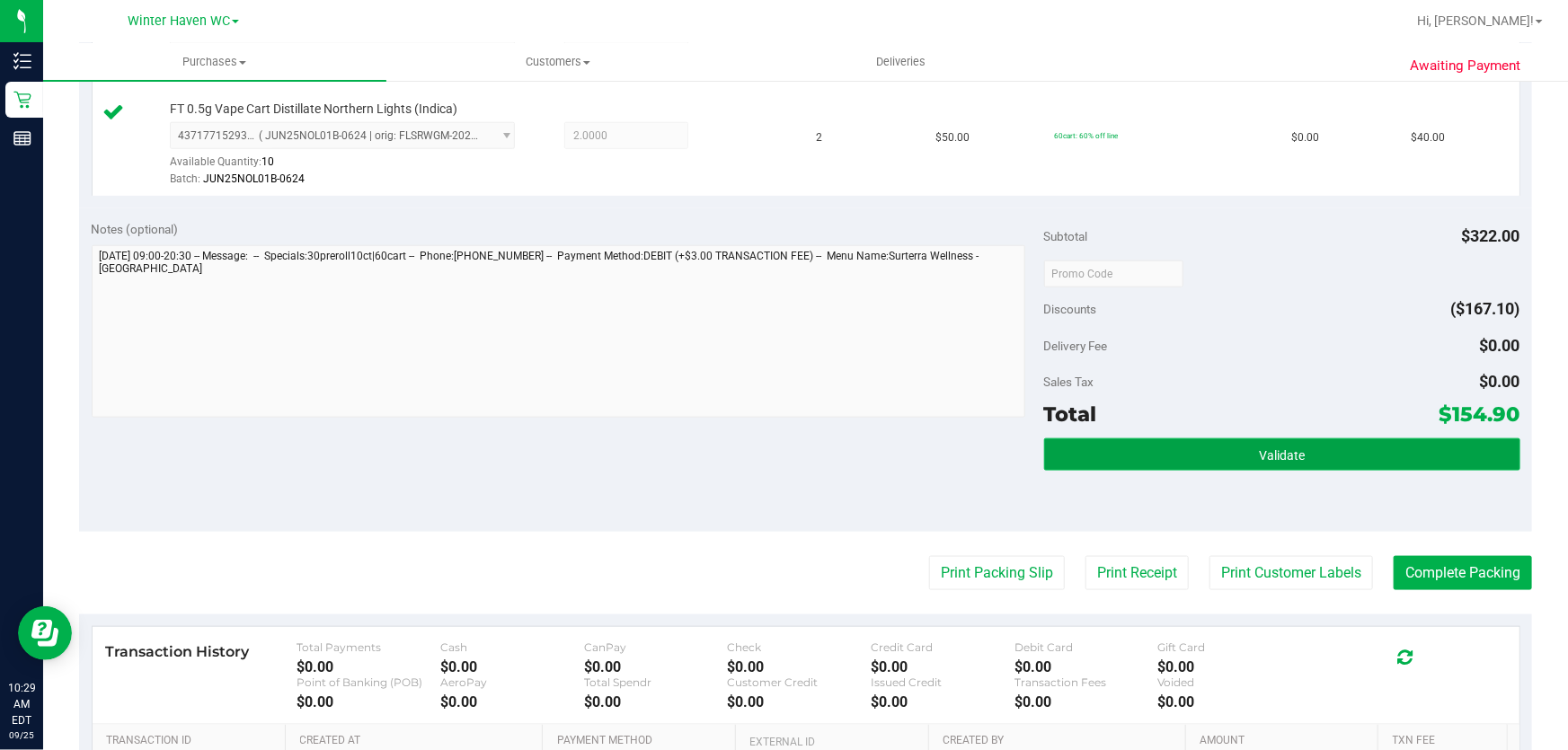
click at [1186, 448] on button "Validate" at bounding box center [1282, 454] width 476 height 32
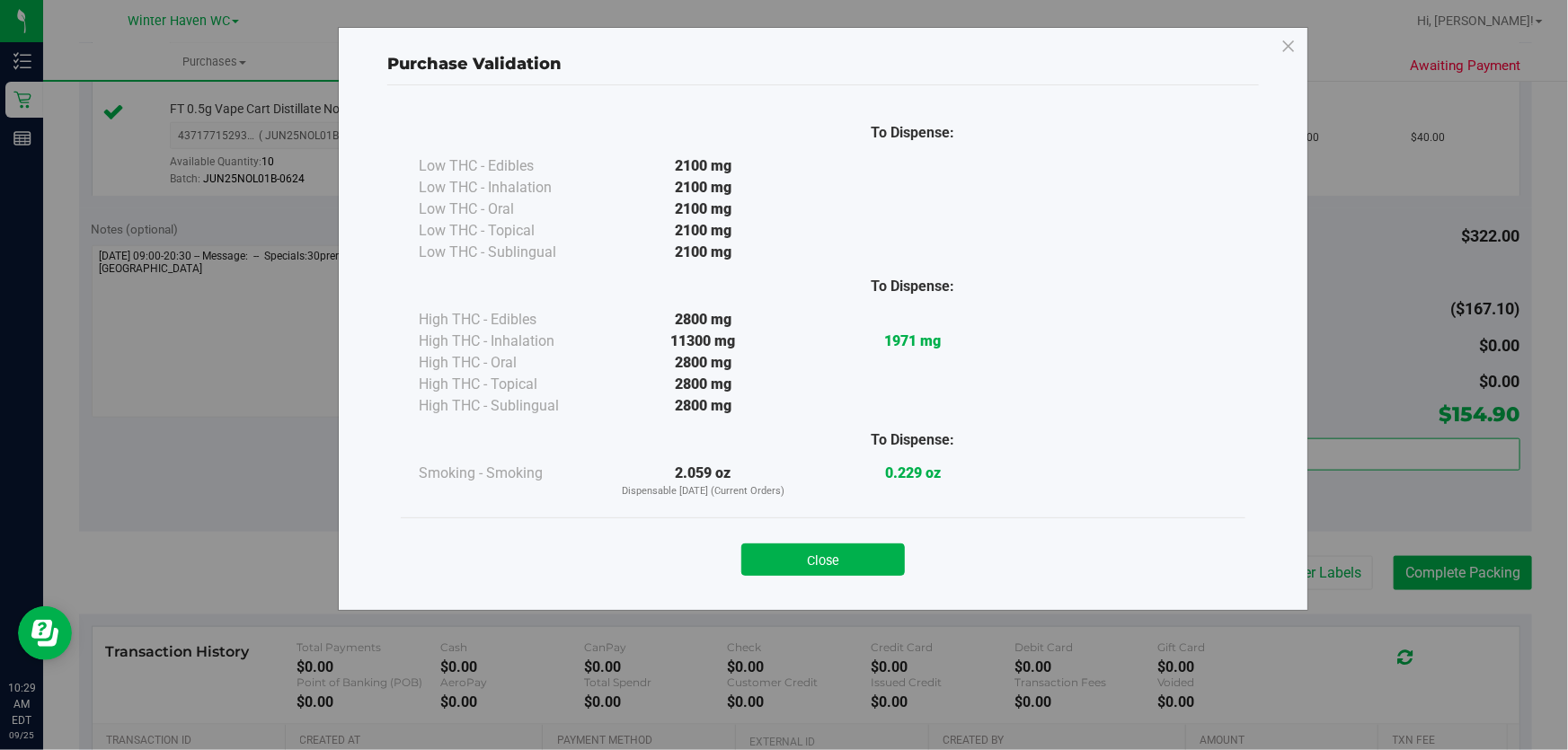
drag, startPoint x: 841, startPoint y: 554, endPoint x: 914, endPoint y: 547, distance: 73.3
click at [843, 551] on button "Close" at bounding box center [822, 559] width 163 height 32
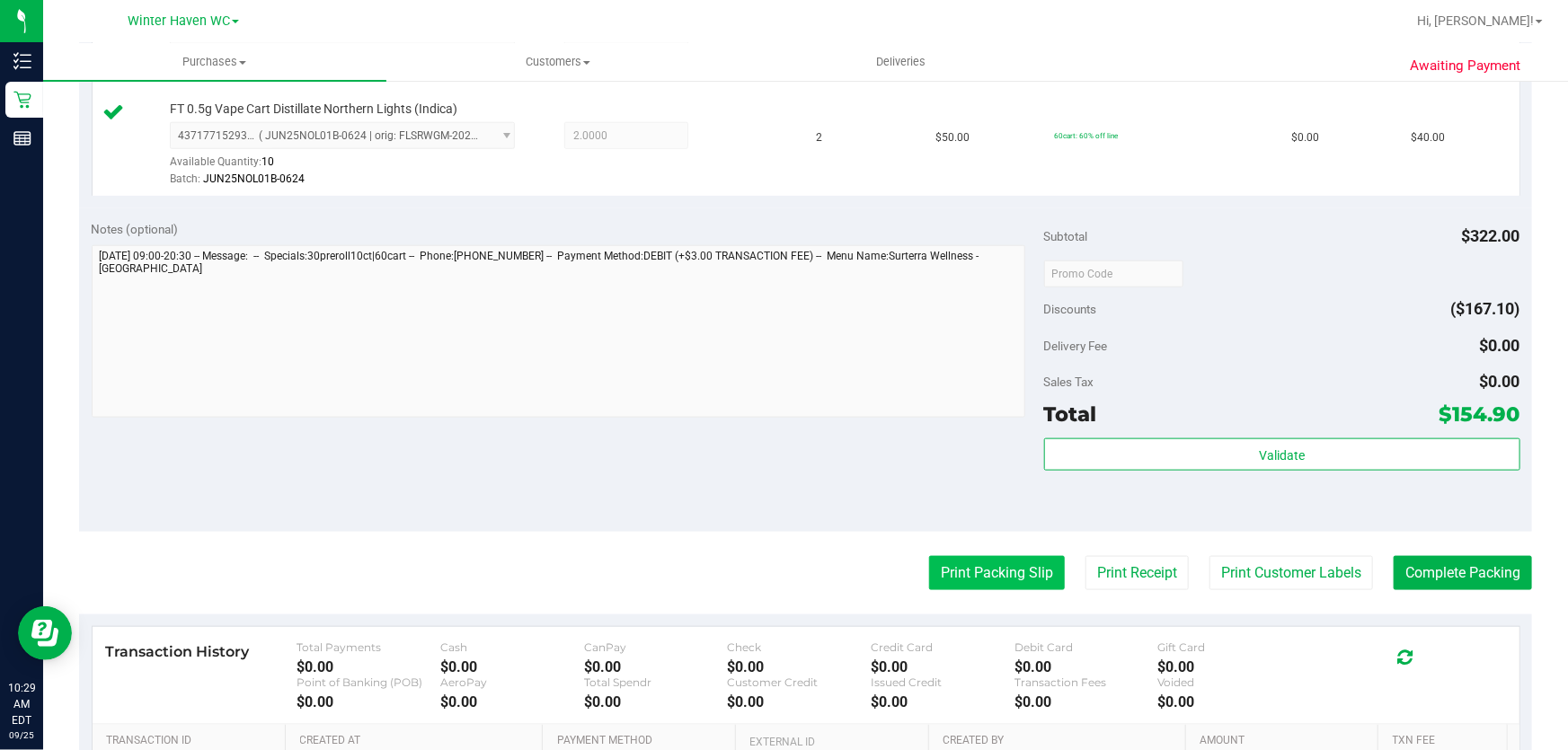
click at [943, 559] on button "Print Packing Slip" at bounding box center [997, 572] width 136 height 34
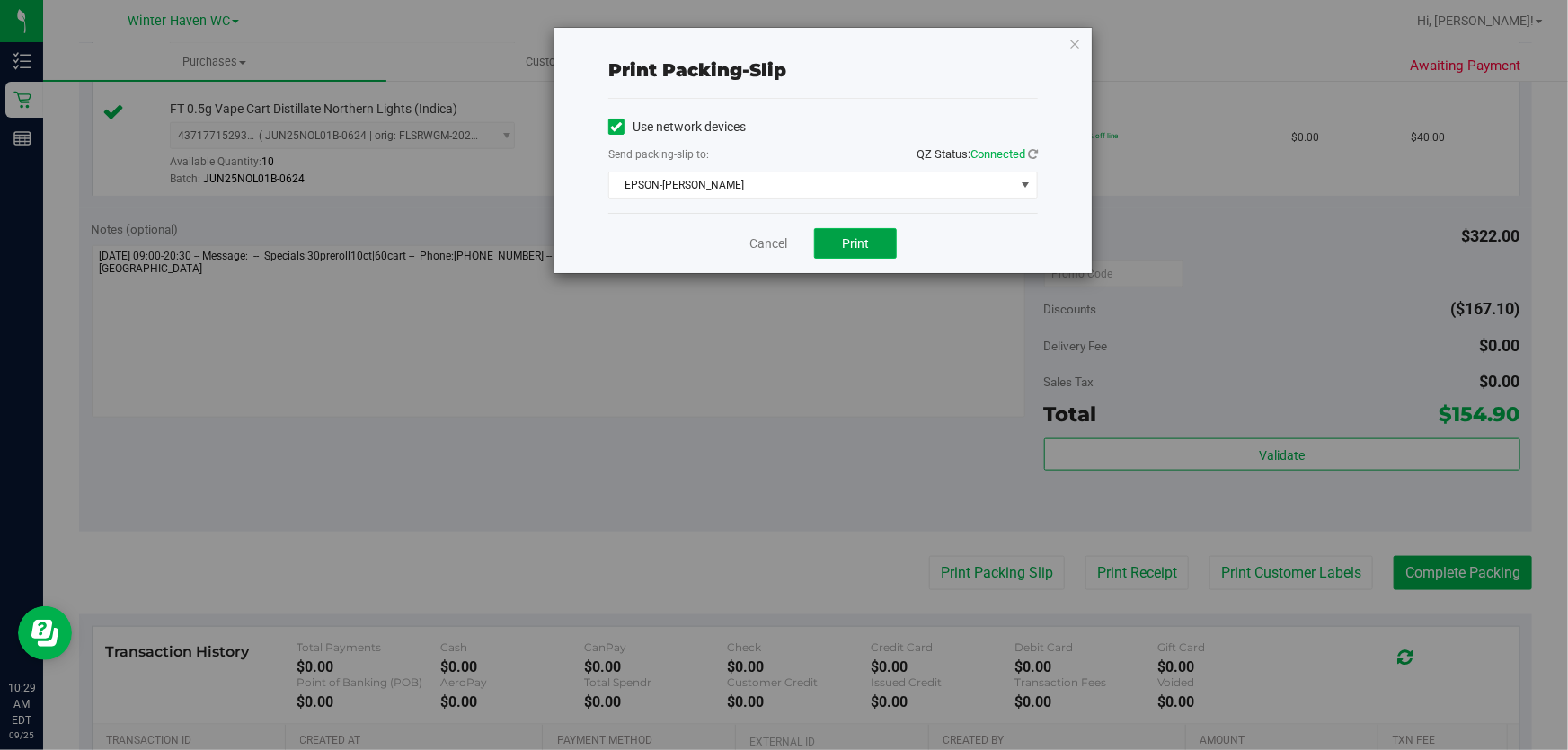
click at [880, 236] on button "Print" at bounding box center [855, 243] width 83 height 30
click at [765, 240] on link "Cancel" at bounding box center [768, 244] width 37 height 19
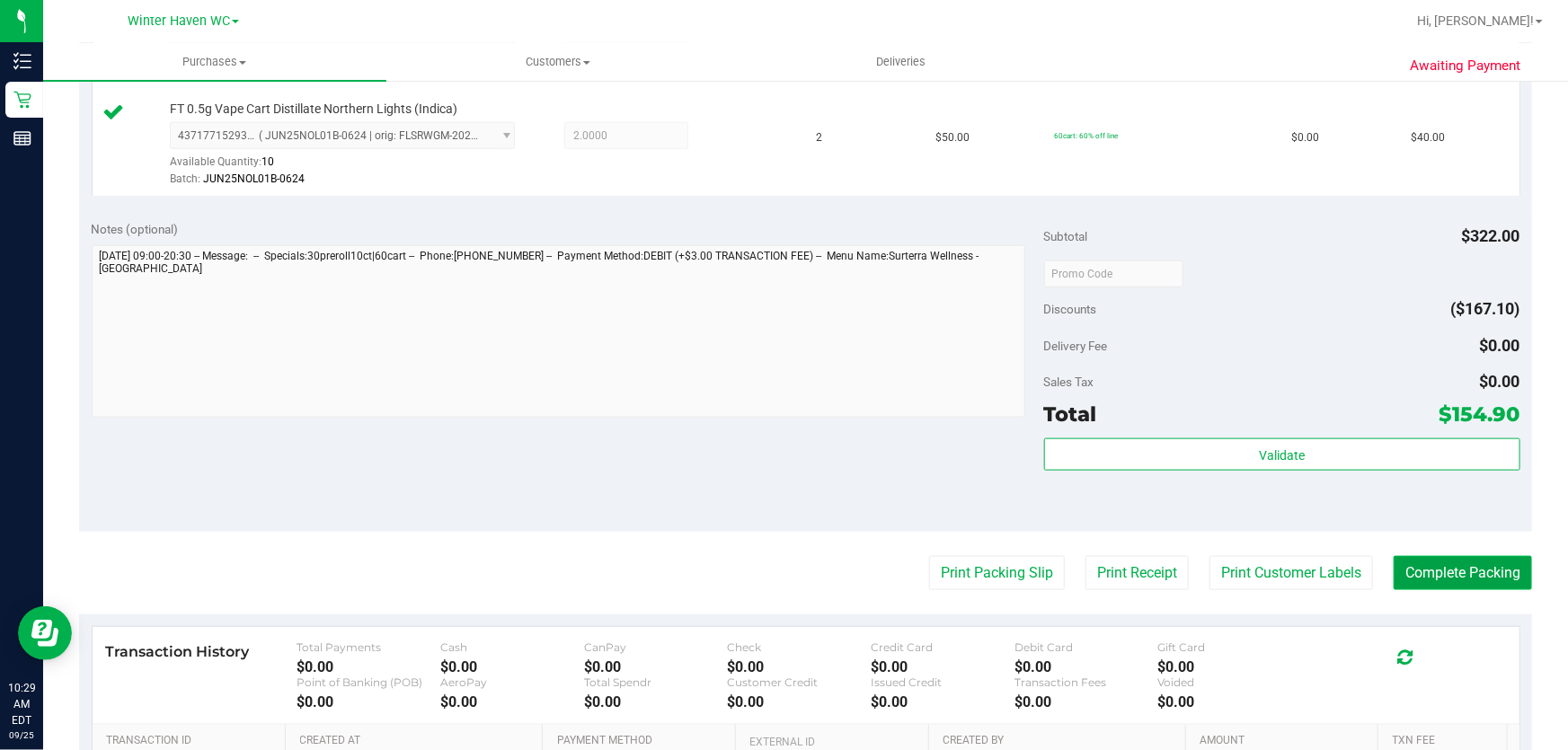
click at [1448, 568] on button "Complete Packing" at bounding box center [1463, 572] width 139 height 34
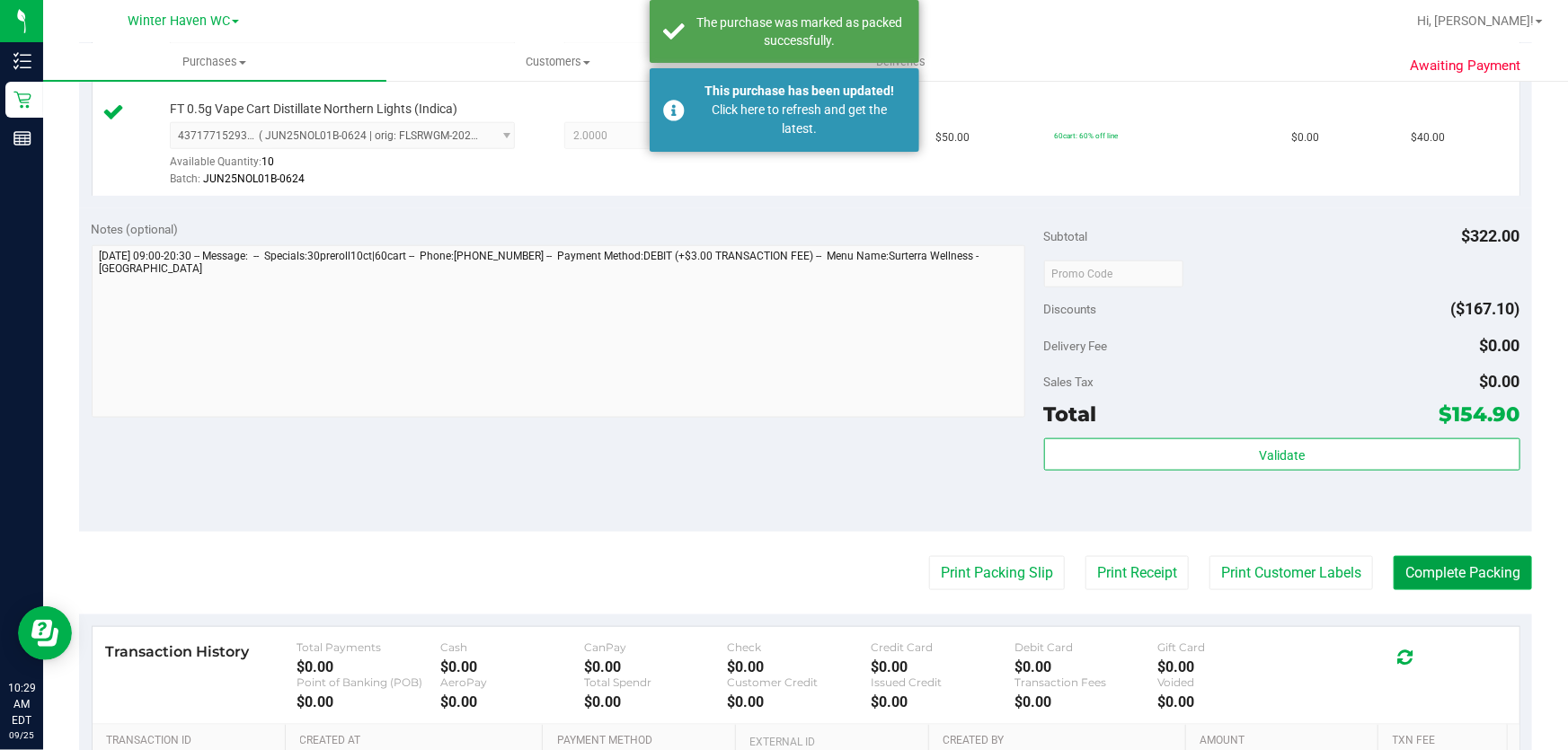
click at [1448, 568] on button "Complete Packing" at bounding box center [1463, 572] width 139 height 34
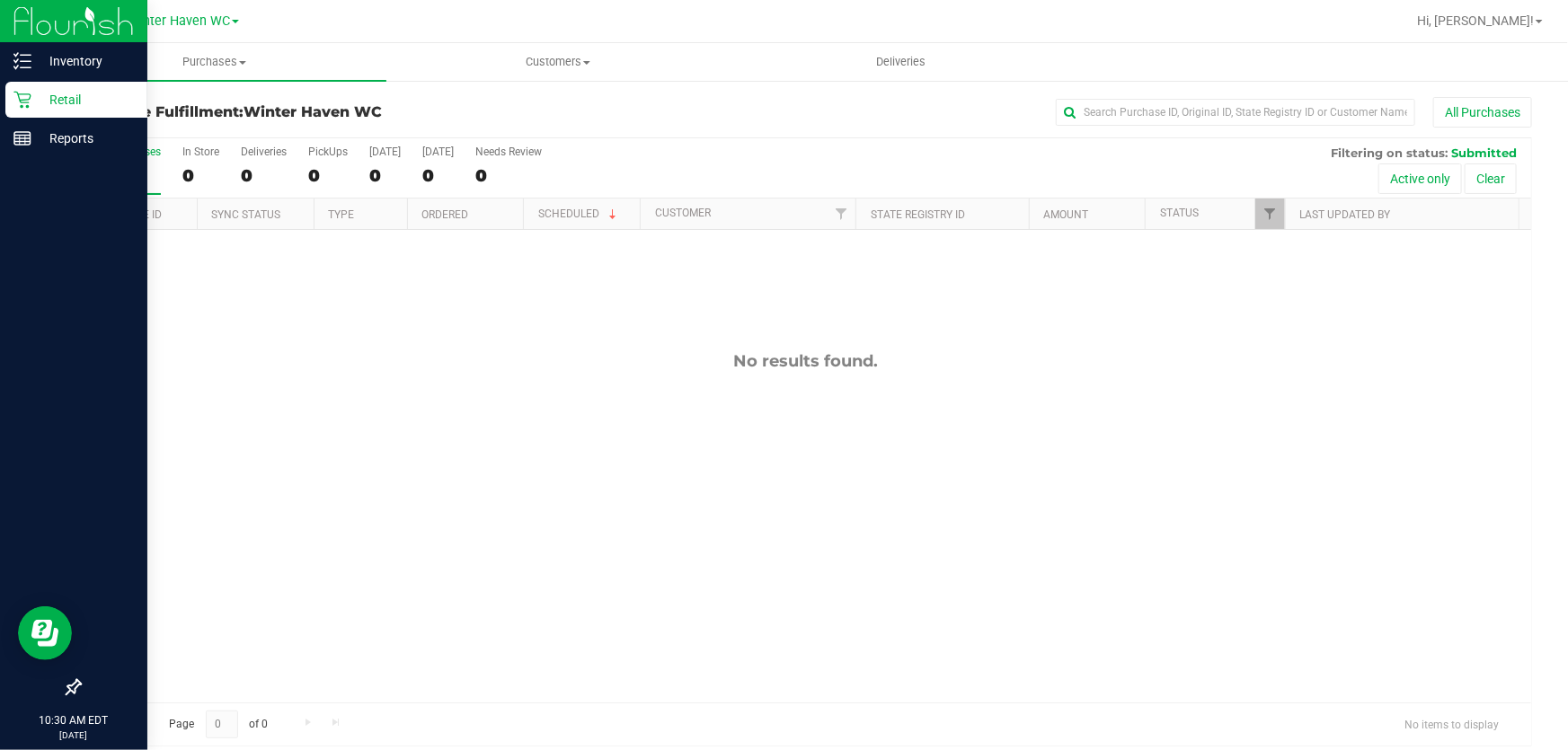
click at [61, 95] on p "Retail" at bounding box center [85, 99] width 108 height 22
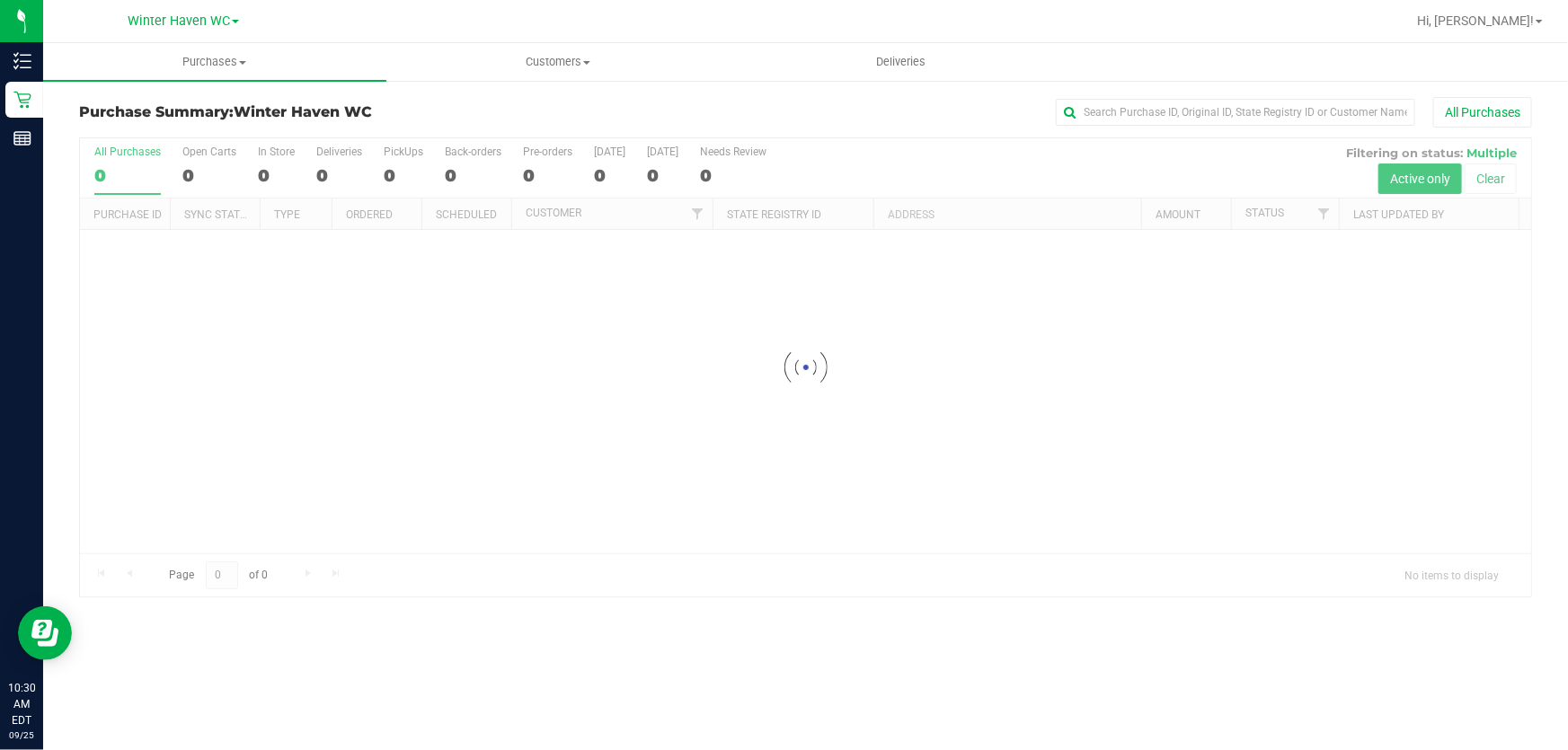
click at [1012, 166] on div at bounding box center [806, 368] width 1451 height 458
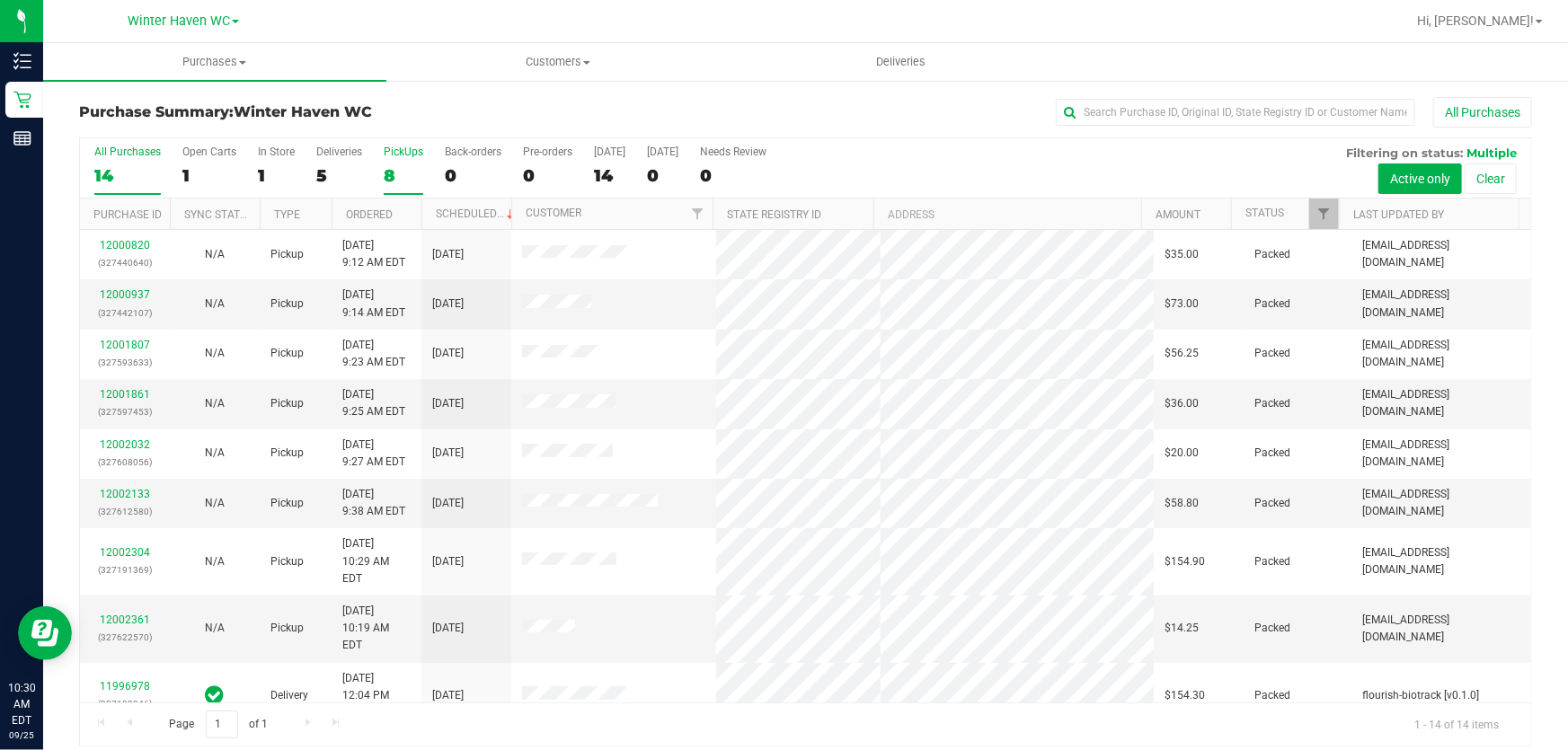
click at [396, 179] on div "8" at bounding box center [402, 175] width 39 height 21
click at [0, 0] on input "PickUps 8" at bounding box center [0, 0] width 0 height 0
click at [979, 159] on div "All Purchases 14 Open Carts 1 In Store 1 Deliveries 5 PickUps 8 Back-orders 0 P…" at bounding box center [806, 169] width 1451 height 60
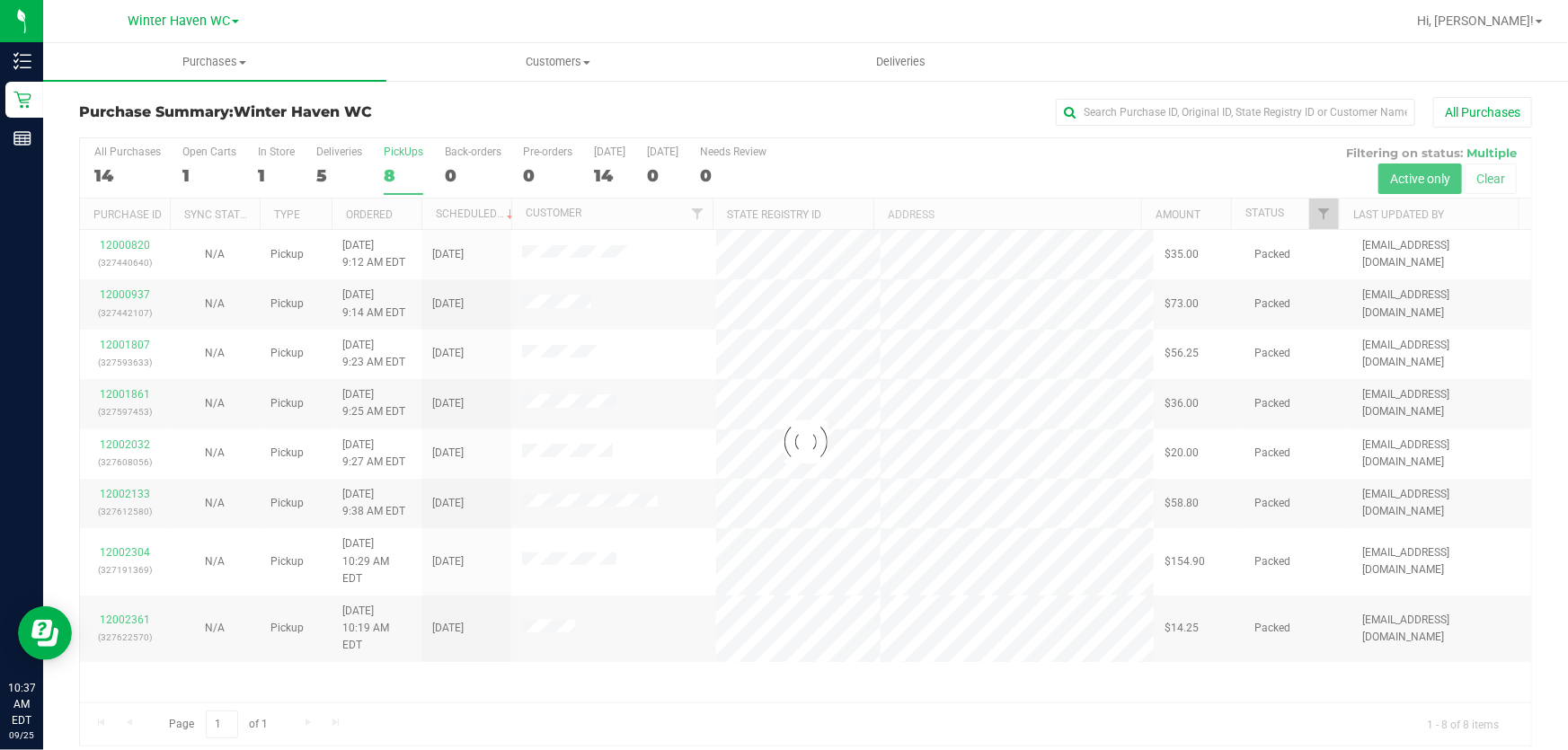
click at [889, 109] on div "All Purchases" at bounding box center [1047, 111] width 968 height 30
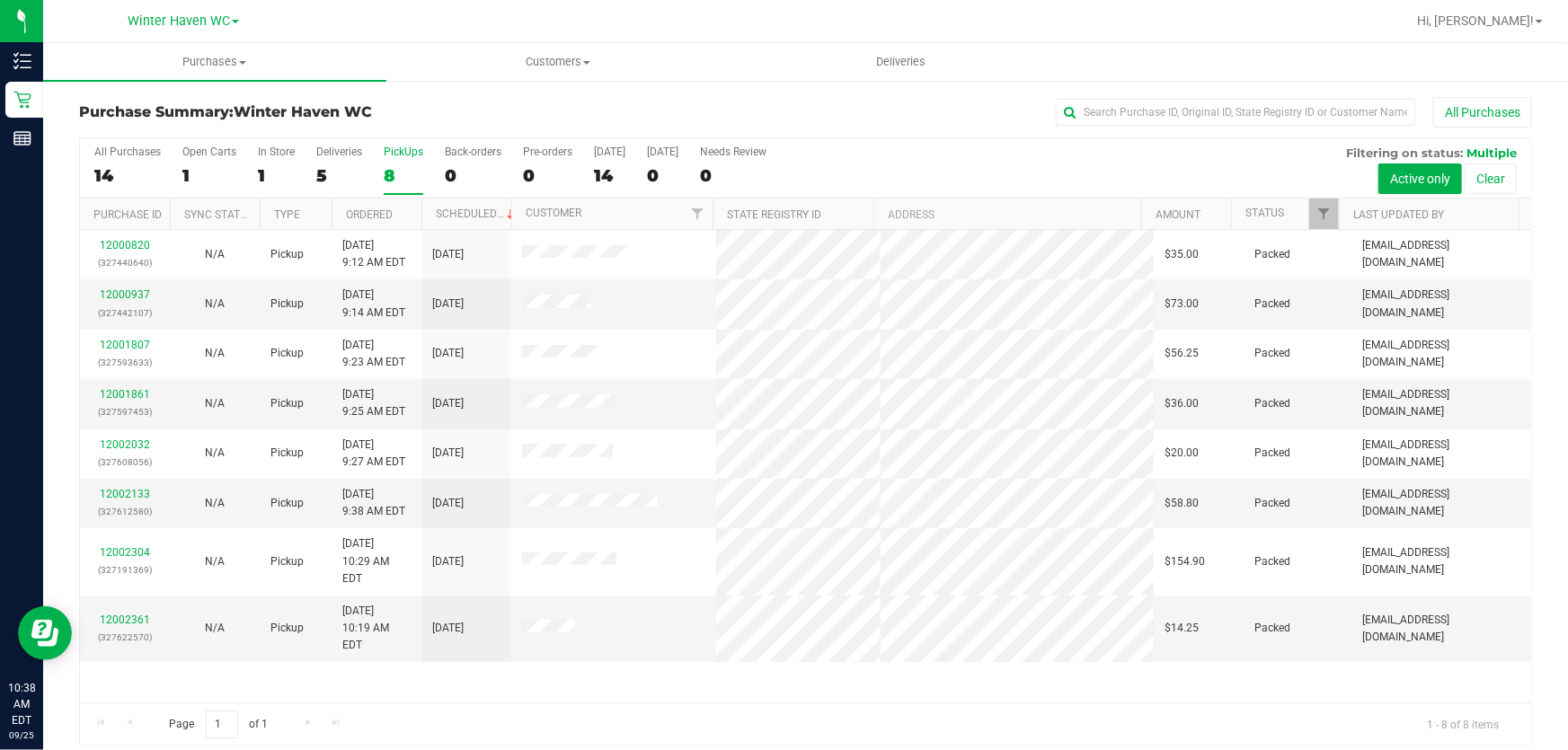
click at [1052, 166] on div "All Purchases 14 Open Carts 1 In Store 1 Deliveries 5 PickUps 8 Back-orders 0 P…" at bounding box center [806, 169] width 1451 height 60
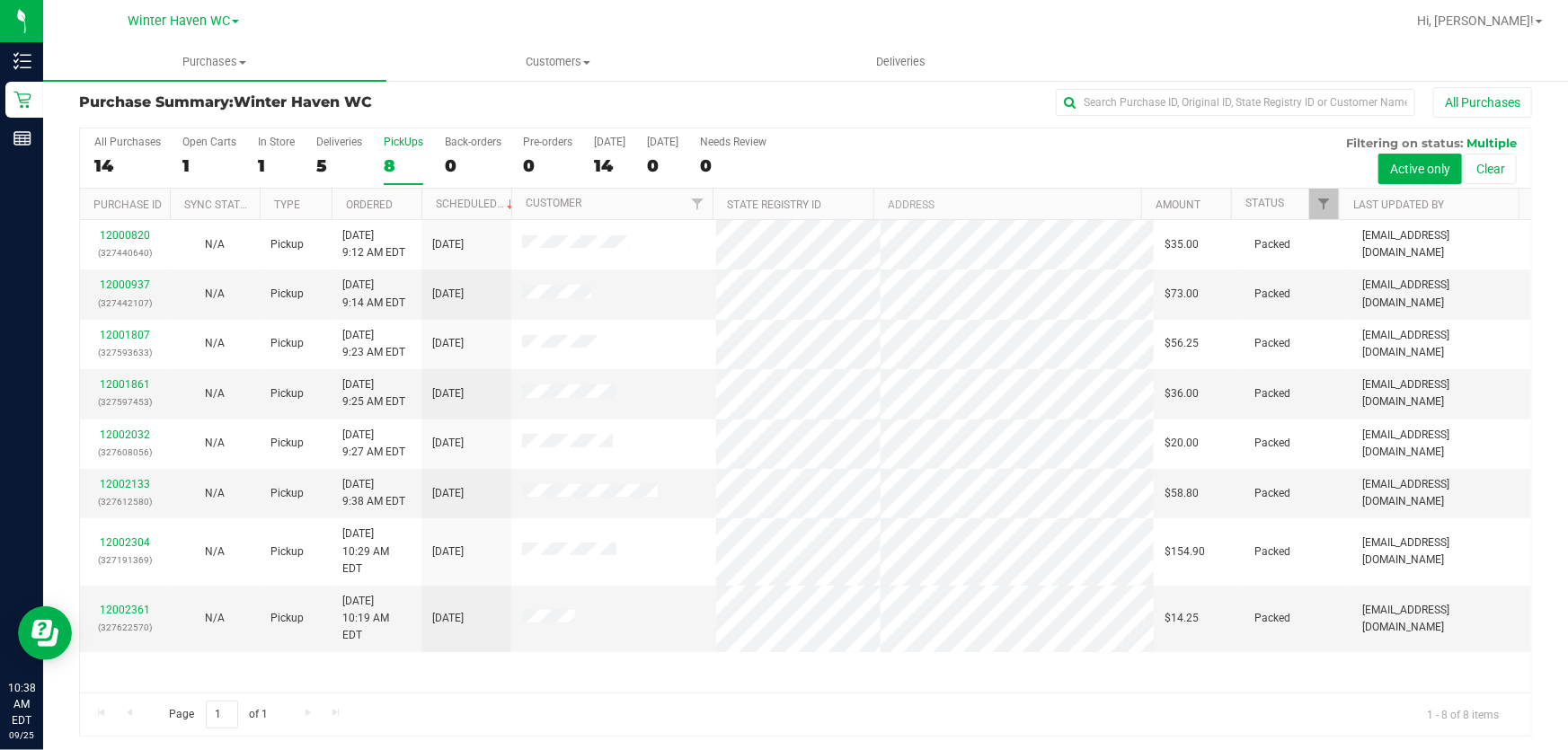
scroll to position [14, 0]
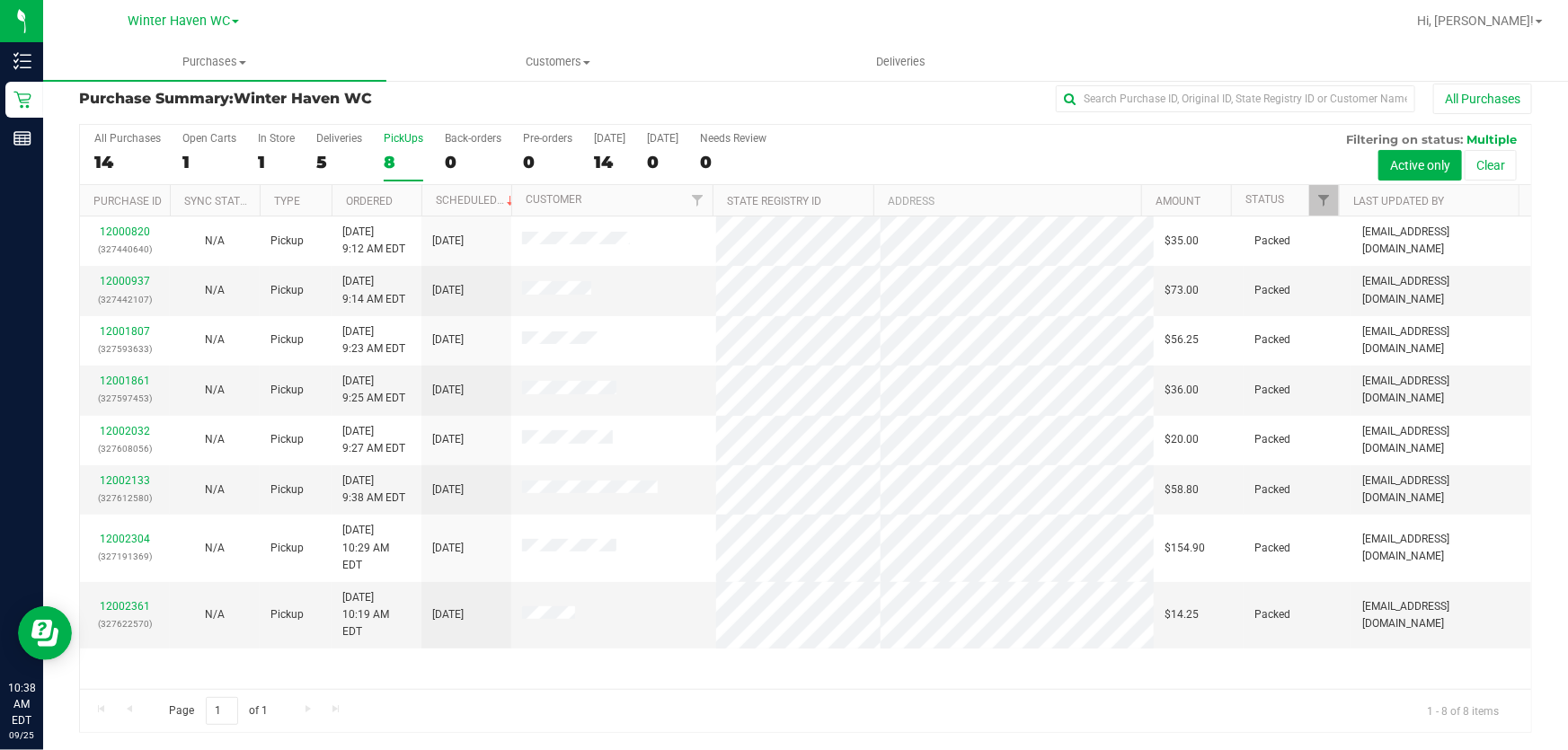
click at [871, 157] on div "All Purchases 14 Open Carts 1 In Store 1 Deliveries 5 PickUps 8 Back-orders 0 P…" at bounding box center [806, 155] width 1451 height 60
click at [1012, 142] on div "All Purchases 14 Open Carts 1 In Store 1 Deliveries 5 PickUps 8 Back-orders 0 P…" at bounding box center [806, 155] width 1451 height 60
click at [945, 148] on div "All Purchases 14 Open Carts 1 In Store 1 Deliveries 5 PickUps 8 Back-orders 0 P…" at bounding box center [806, 155] width 1451 height 60
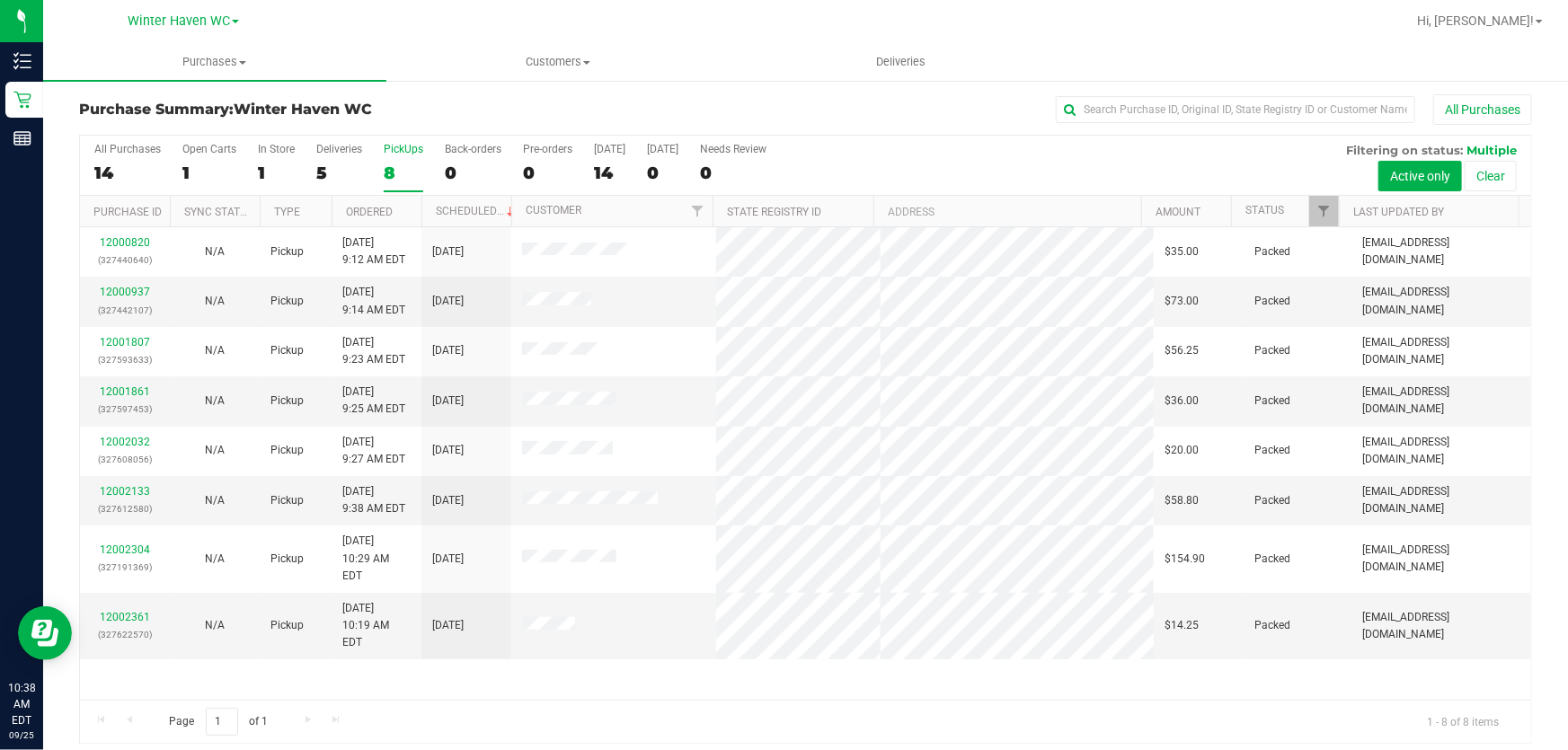
scroll to position [0, 0]
click at [929, 156] on div "All Purchases 14 Open Carts 1 In Store 1 Deliveries 5 PickUps 8 Back-orders 0 P…" at bounding box center [806, 169] width 1451 height 60
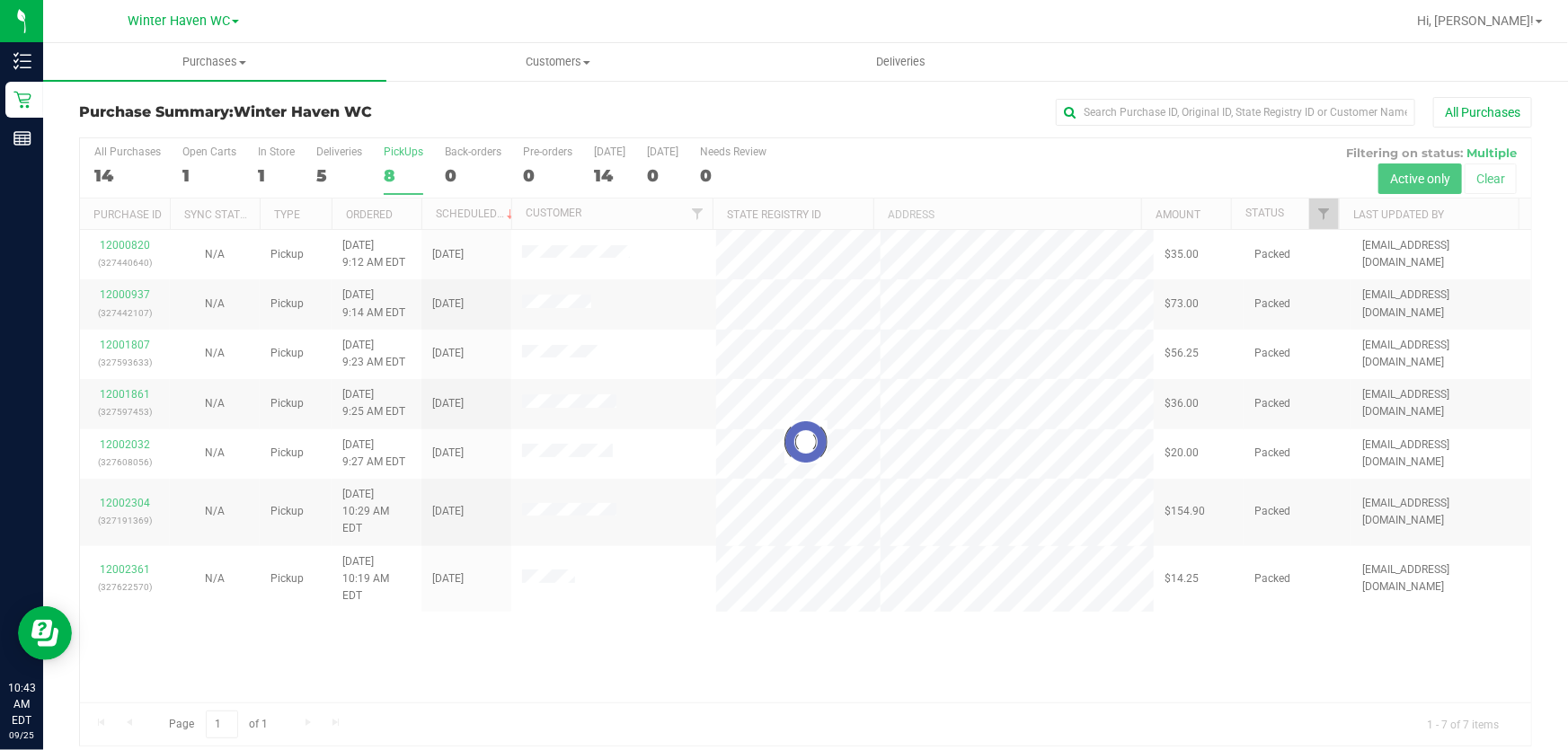
click at [889, 109] on div "All Purchases" at bounding box center [1047, 111] width 968 height 30
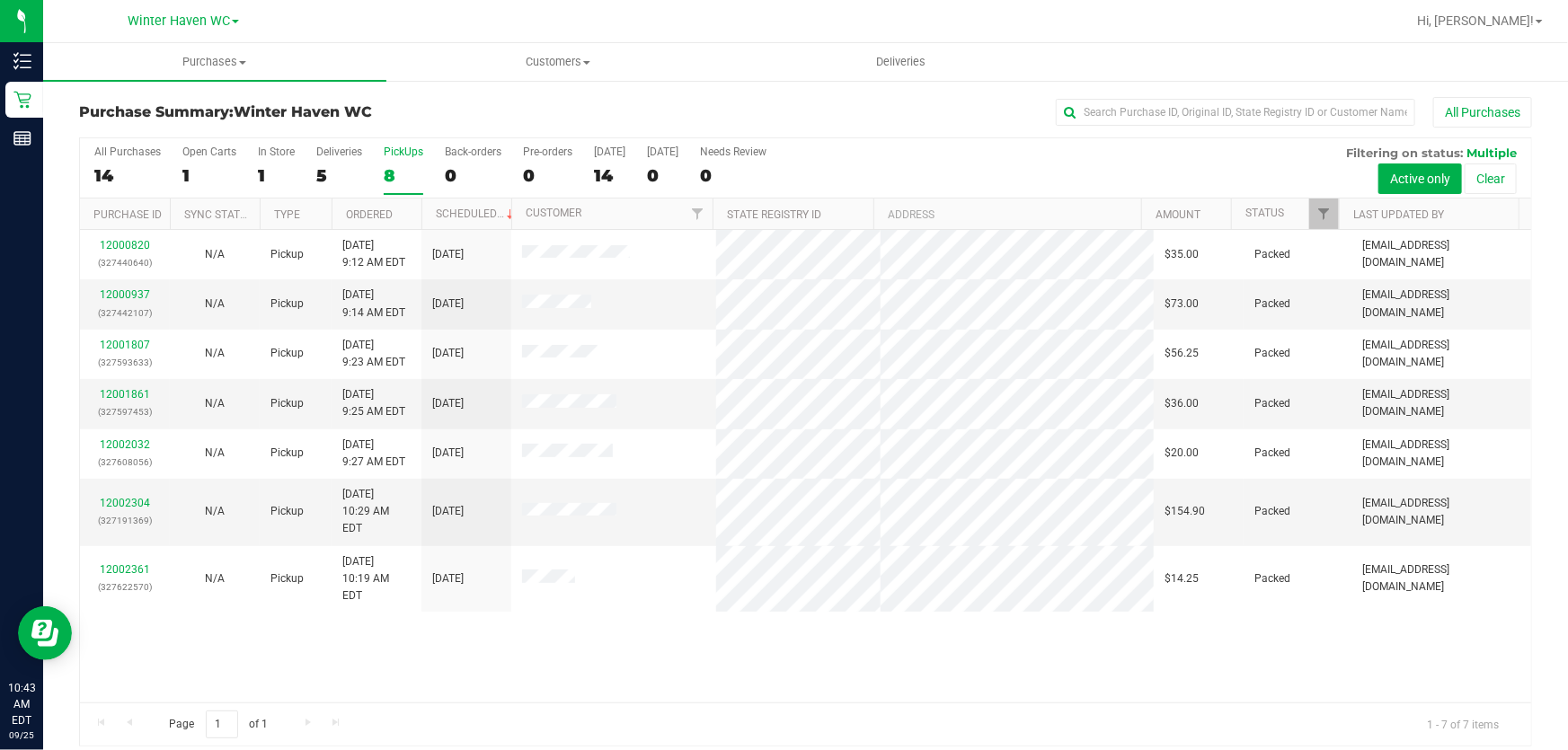
click at [892, 175] on div "All Purchases 14 Open Carts 1 In Store 1 Deliveries 5 PickUps 8 Back-orders 0 P…" at bounding box center [806, 169] width 1451 height 60
click at [893, 160] on div "All Purchases 14 Open Carts 1 In Store 1 Deliveries 5 PickUps 8 Back-orders 0 P…" at bounding box center [806, 169] width 1451 height 60
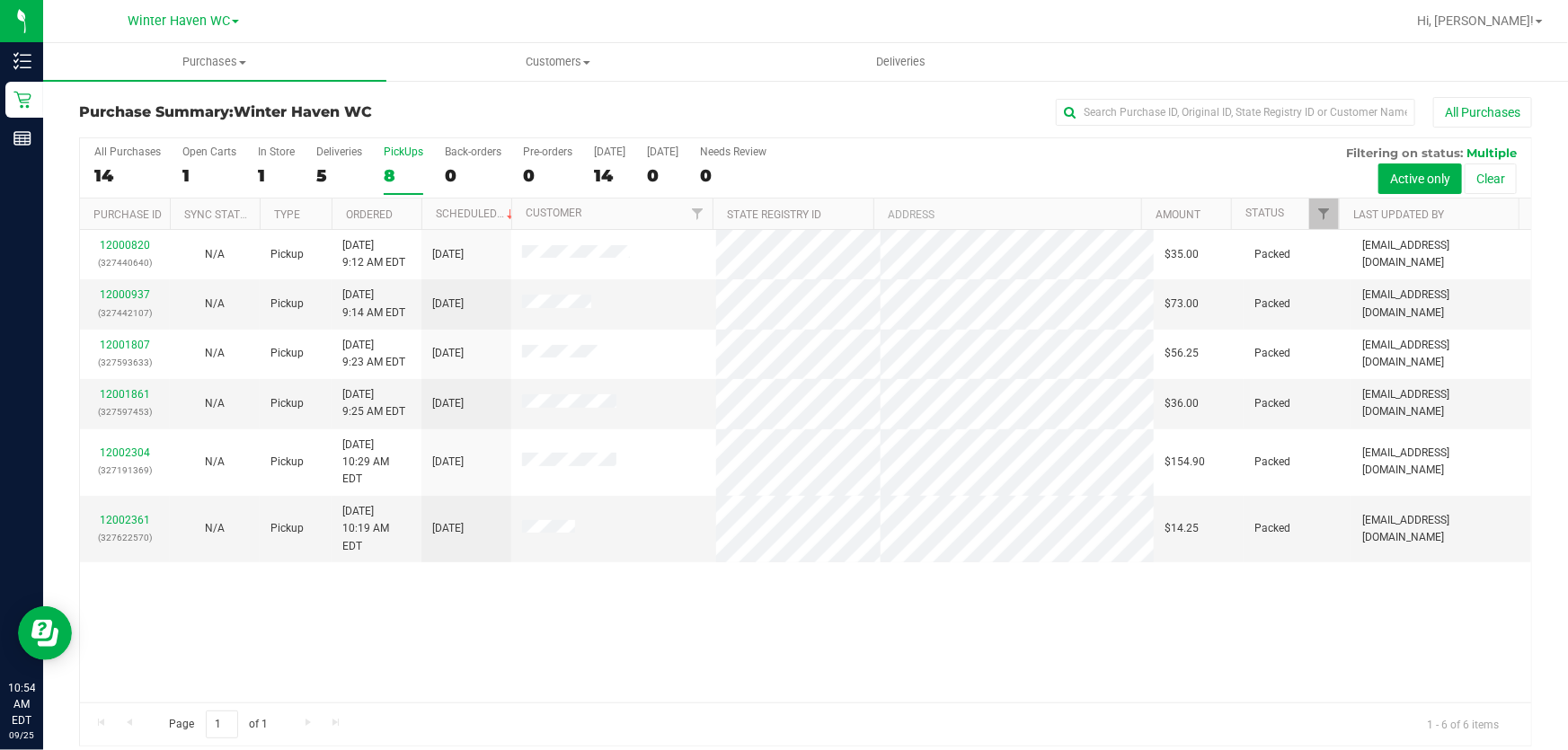
click at [912, 630] on div "12000820 (327440640) N/A Pickup 9/25/2025 9:12 AM EDT 9/25/2025 $35.00 Packed a…" at bounding box center [806, 466] width 1451 height 473
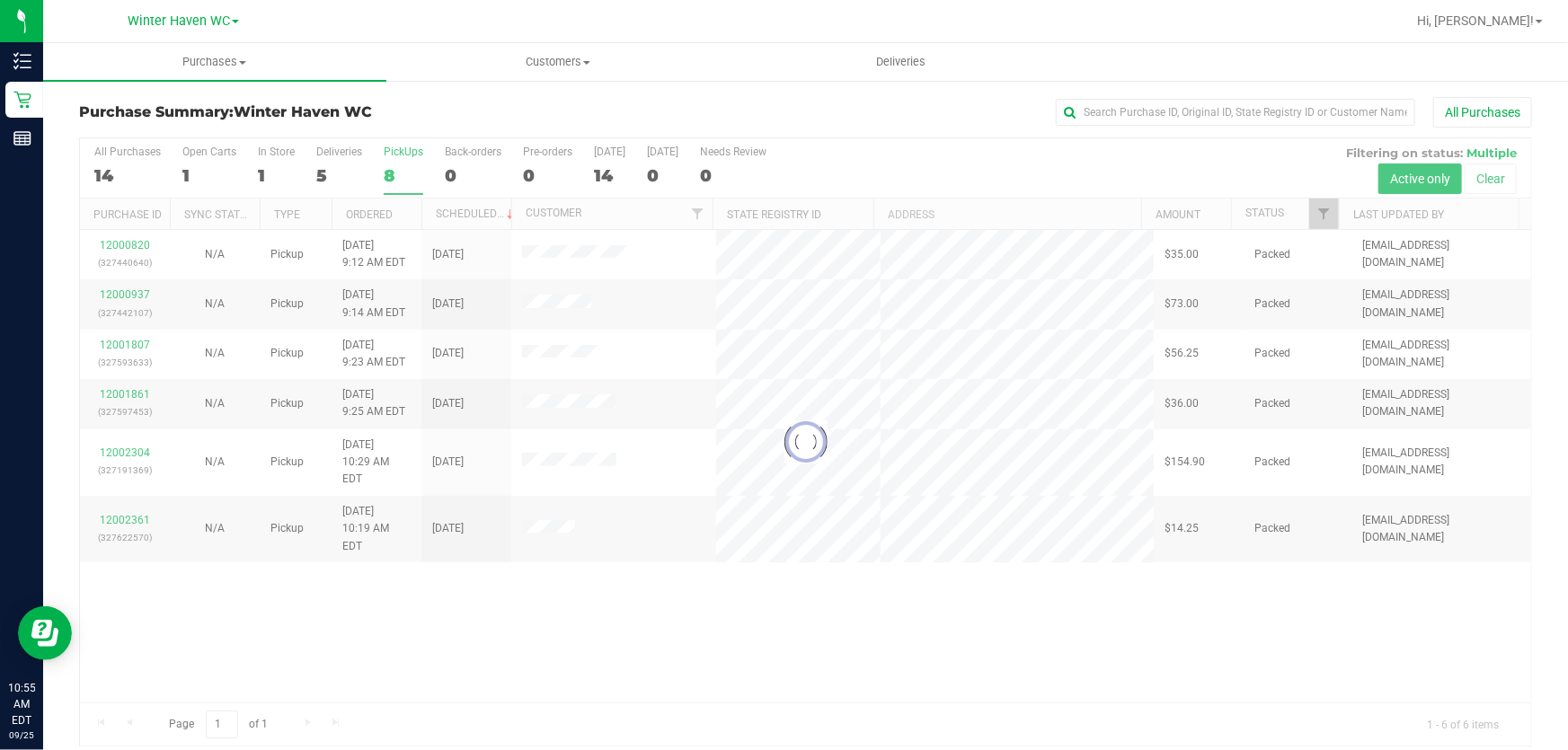
click at [988, 602] on div at bounding box center [806, 443] width 1451 height 608
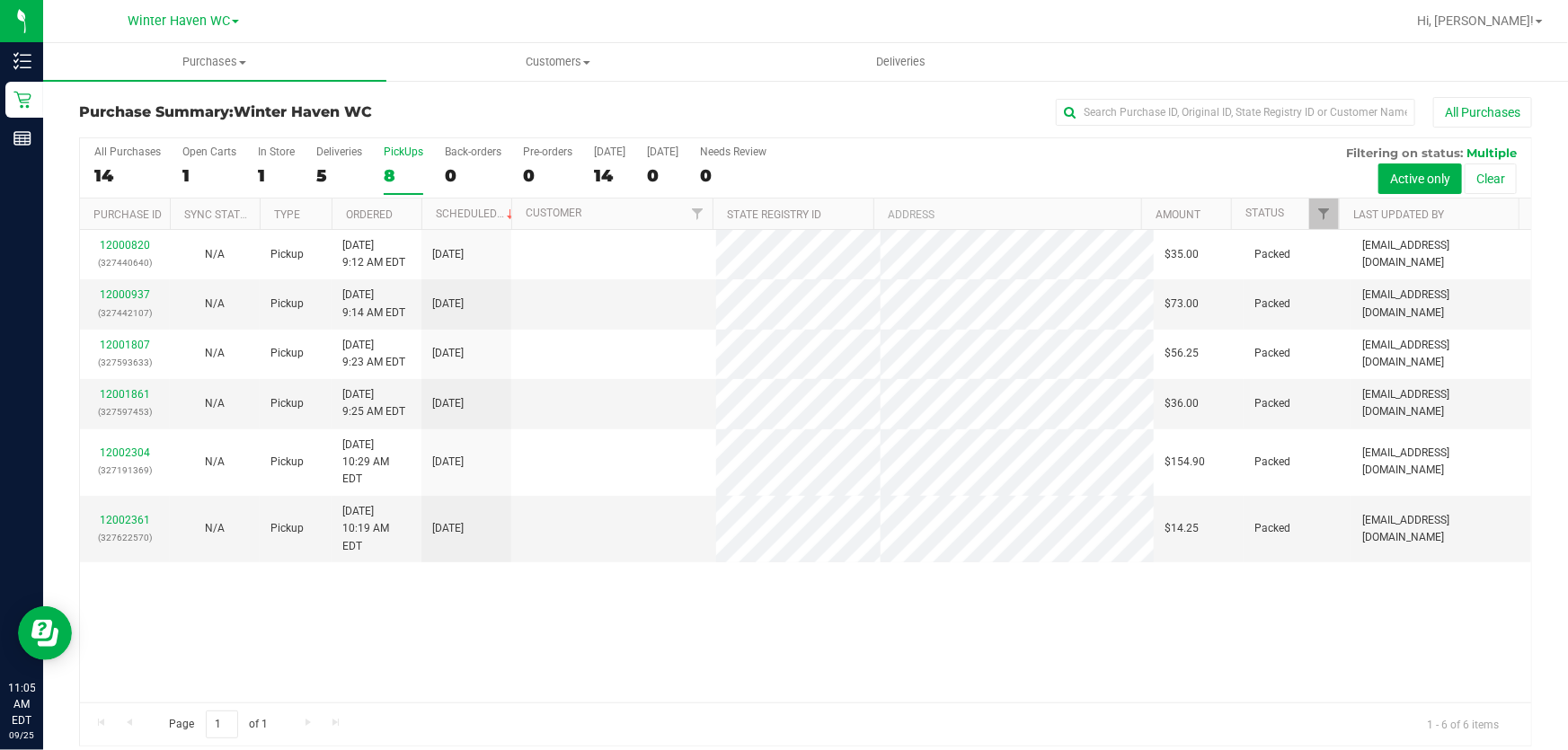
click at [1067, 584] on div "12000820 (327440640) N/A Pickup 9/25/2025 9:12 AM EDT 9/25/2025 $35.00 Packed a…" at bounding box center [806, 466] width 1451 height 473
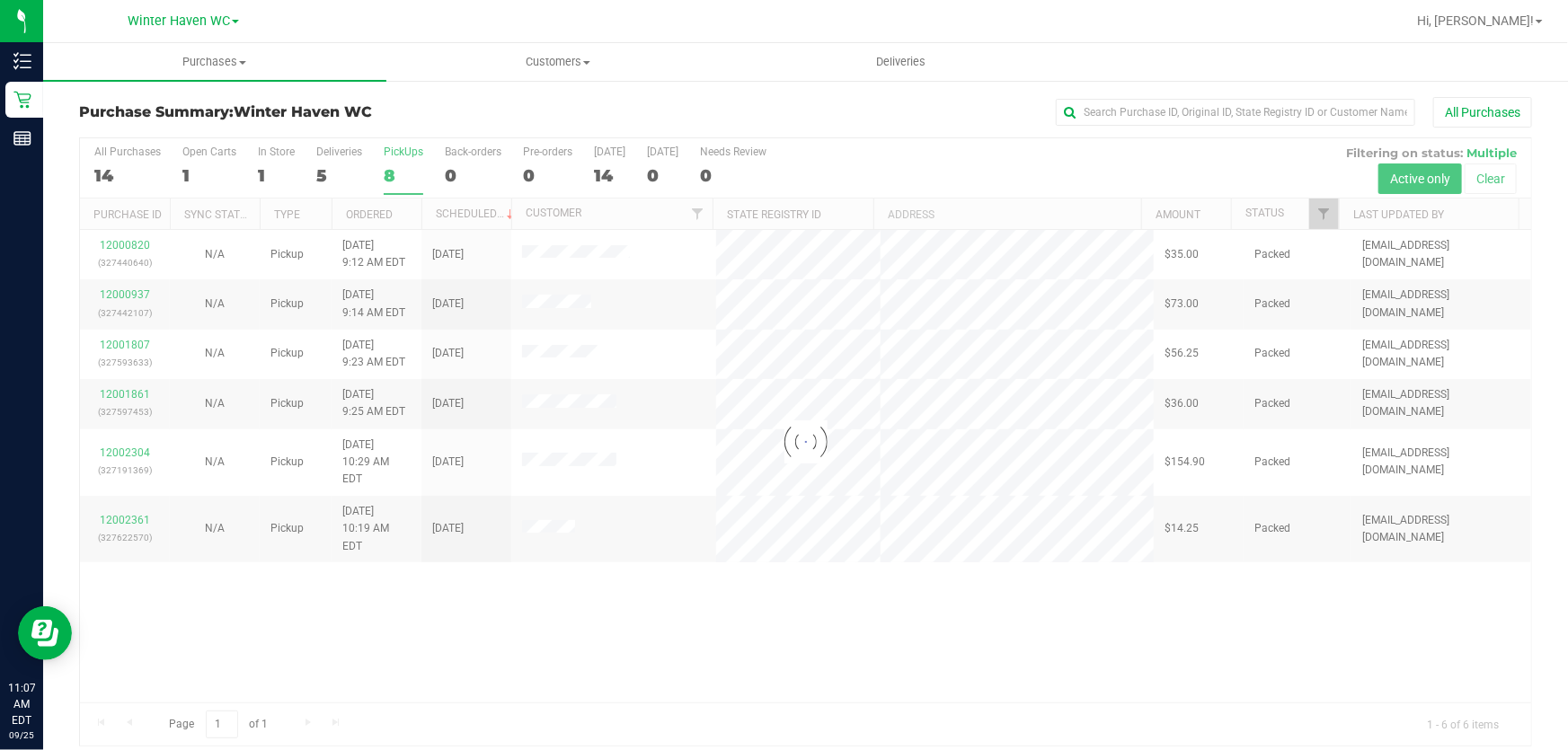
click at [818, 617] on div at bounding box center [806, 443] width 1451 height 608
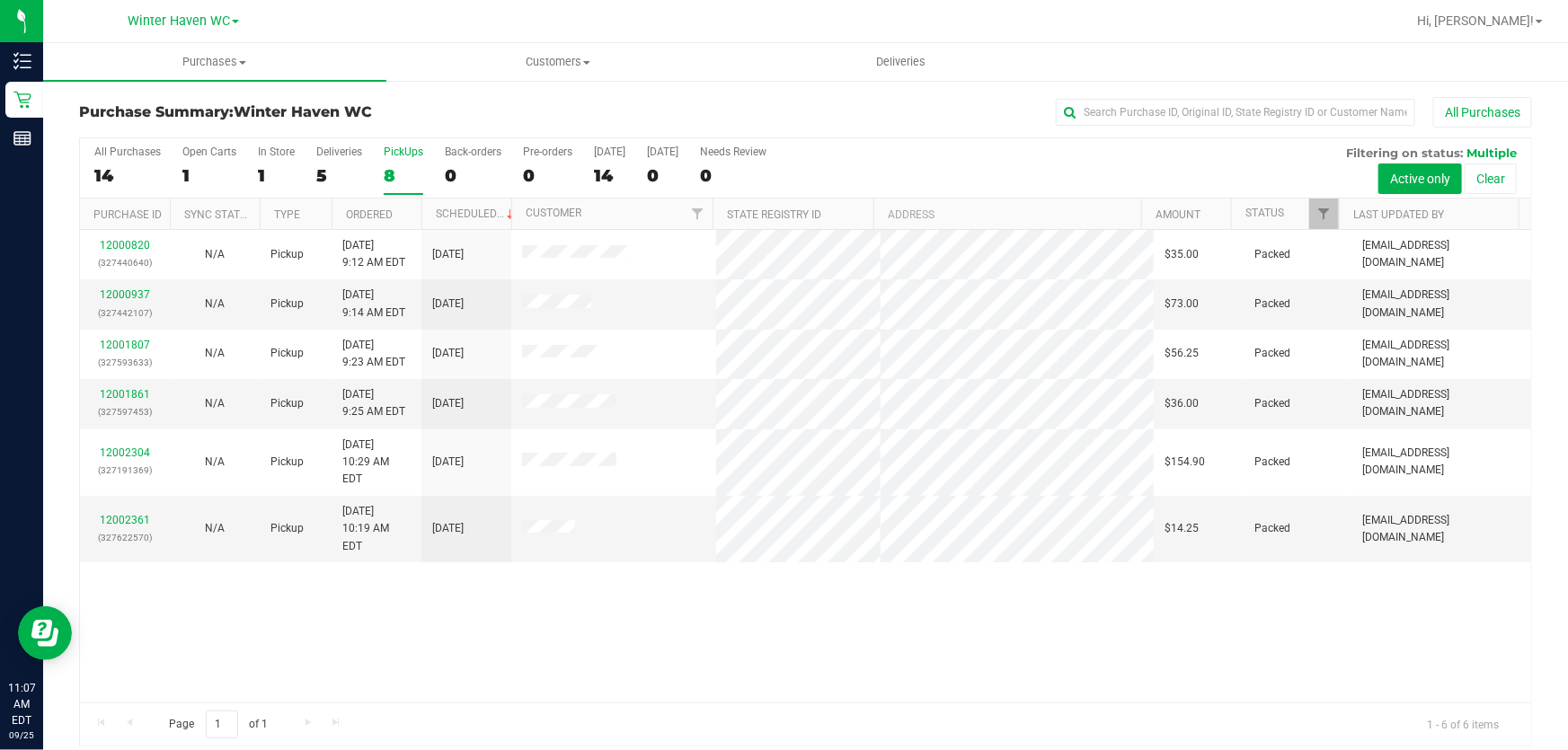
click at [848, 611] on div "12000820 (327440640) N/A Pickup 9/25/2025 9:12 AM EDT 9/25/2025 $35.00 Packed a…" at bounding box center [806, 466] width 1451 height 473
click at [795, 620] on div "12000820 (327440640) N/A Pickup 9/25/2025 9:12 AM EDT 9/25/2025 $35.00 Packed a…" at bounding box center [806, 466] width 1451 height 473
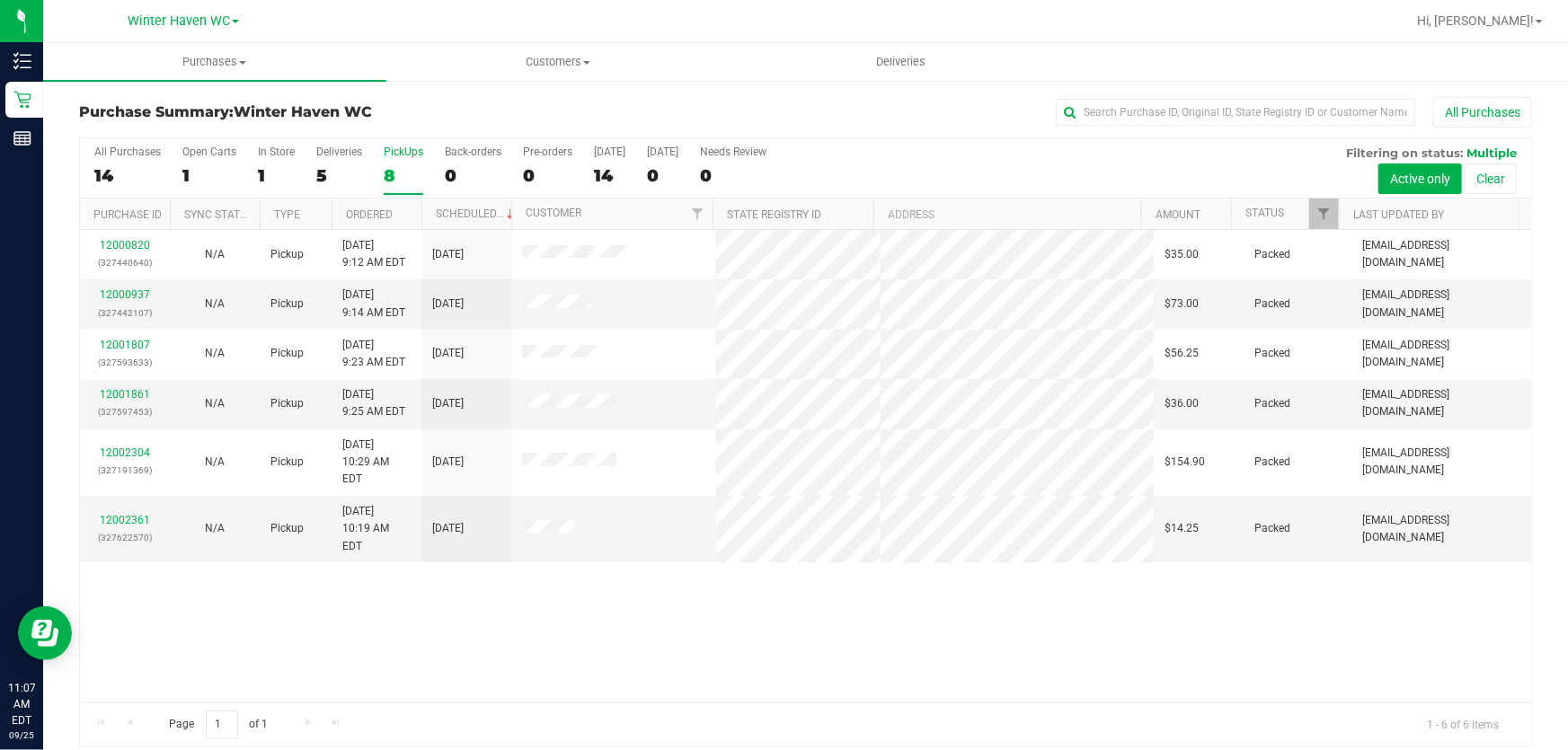
click at [936, 168] on div "All Purchases 14 Open Carts 1 In Store 1 Deliveries 5 PickUps 8 Back-orders 0 P…" at bounding box center [806, 169] width 1451 height 60
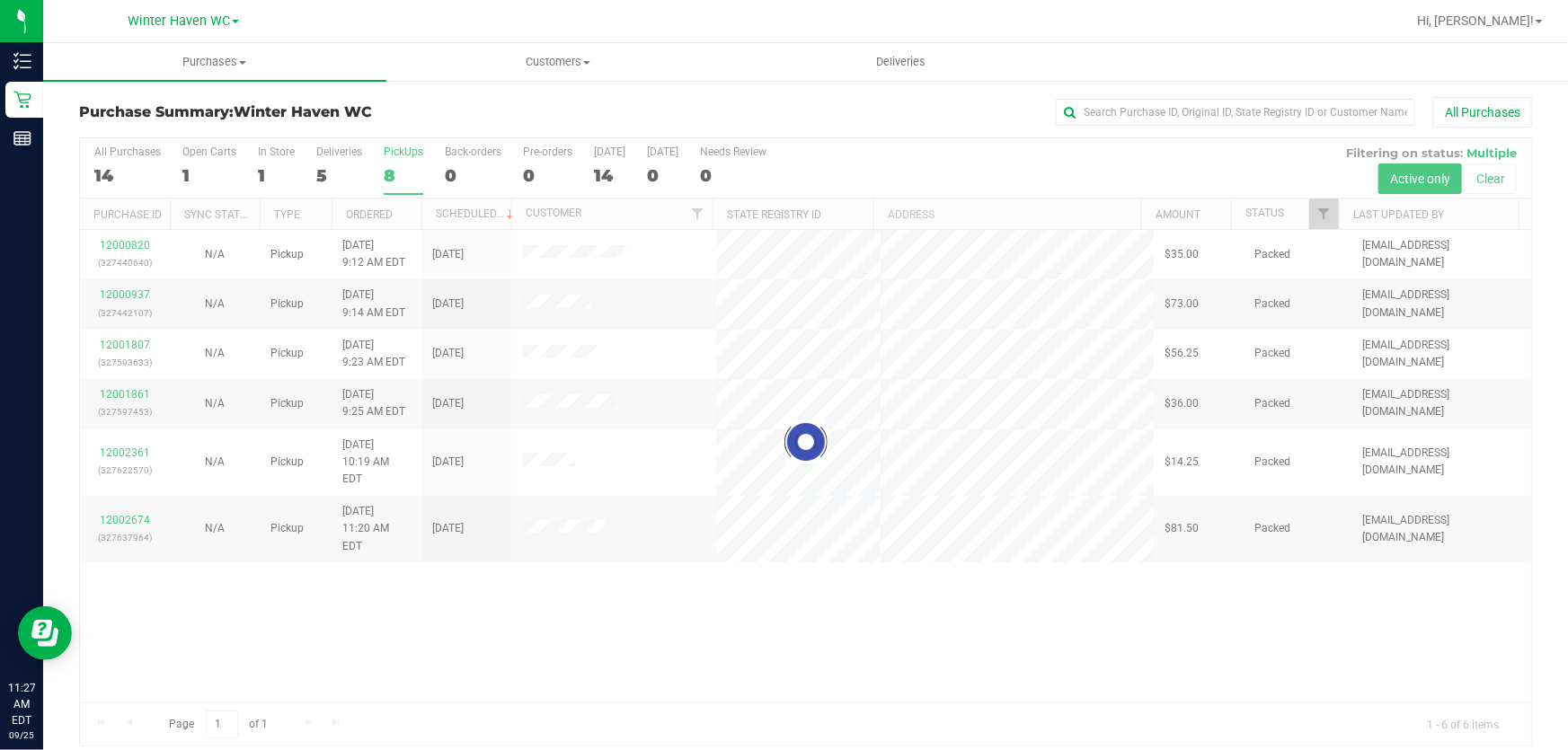
click at [971, 552] on div at bounding box center [806, 443] width 1451 height 608
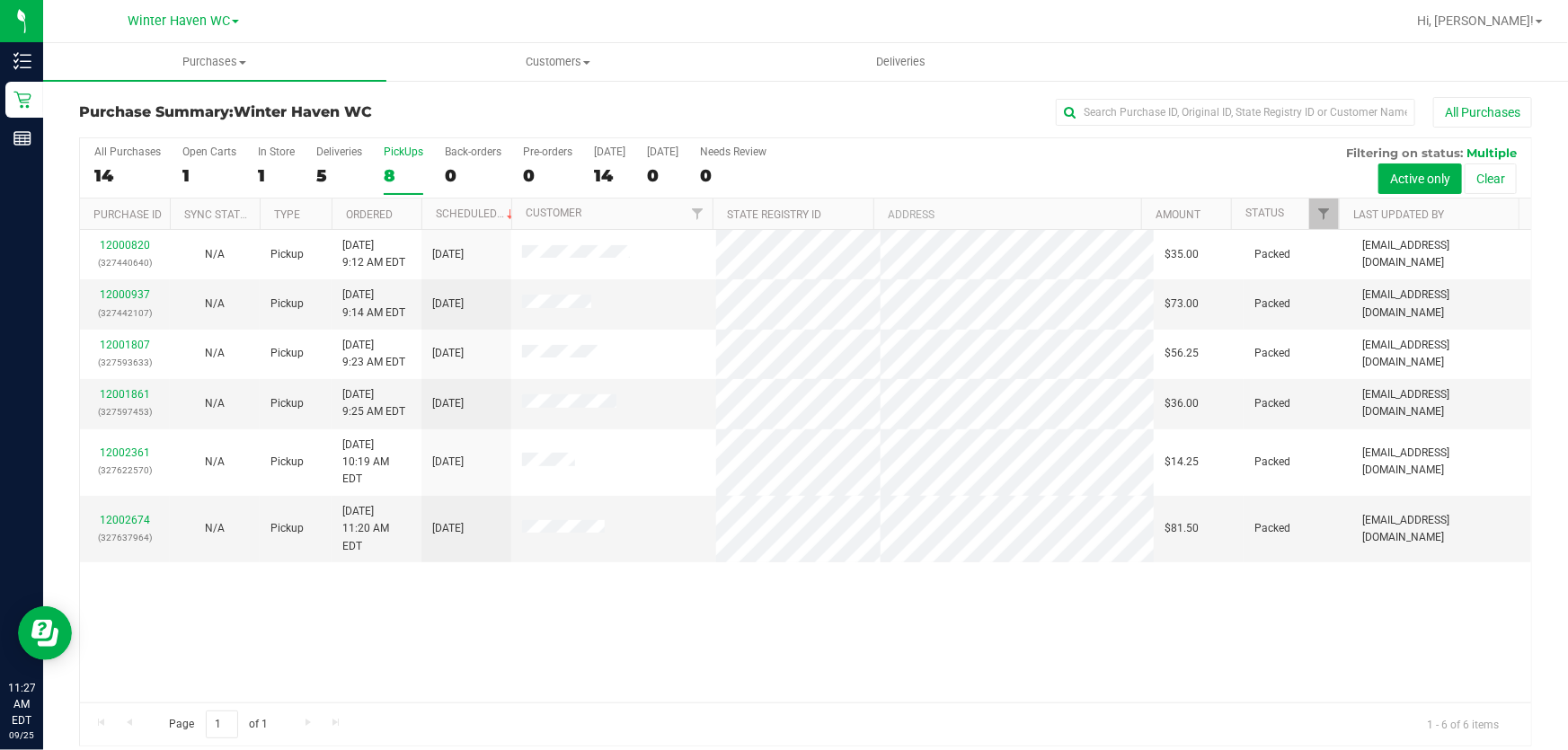
click at [956, 611] on div "12000820 (327440640) N/A Pickup 9/25/2025 9:12 AM EDT 9/25/2025 $35.00 Packed a…" at bounding box center [806, 466] width 1451 height 473
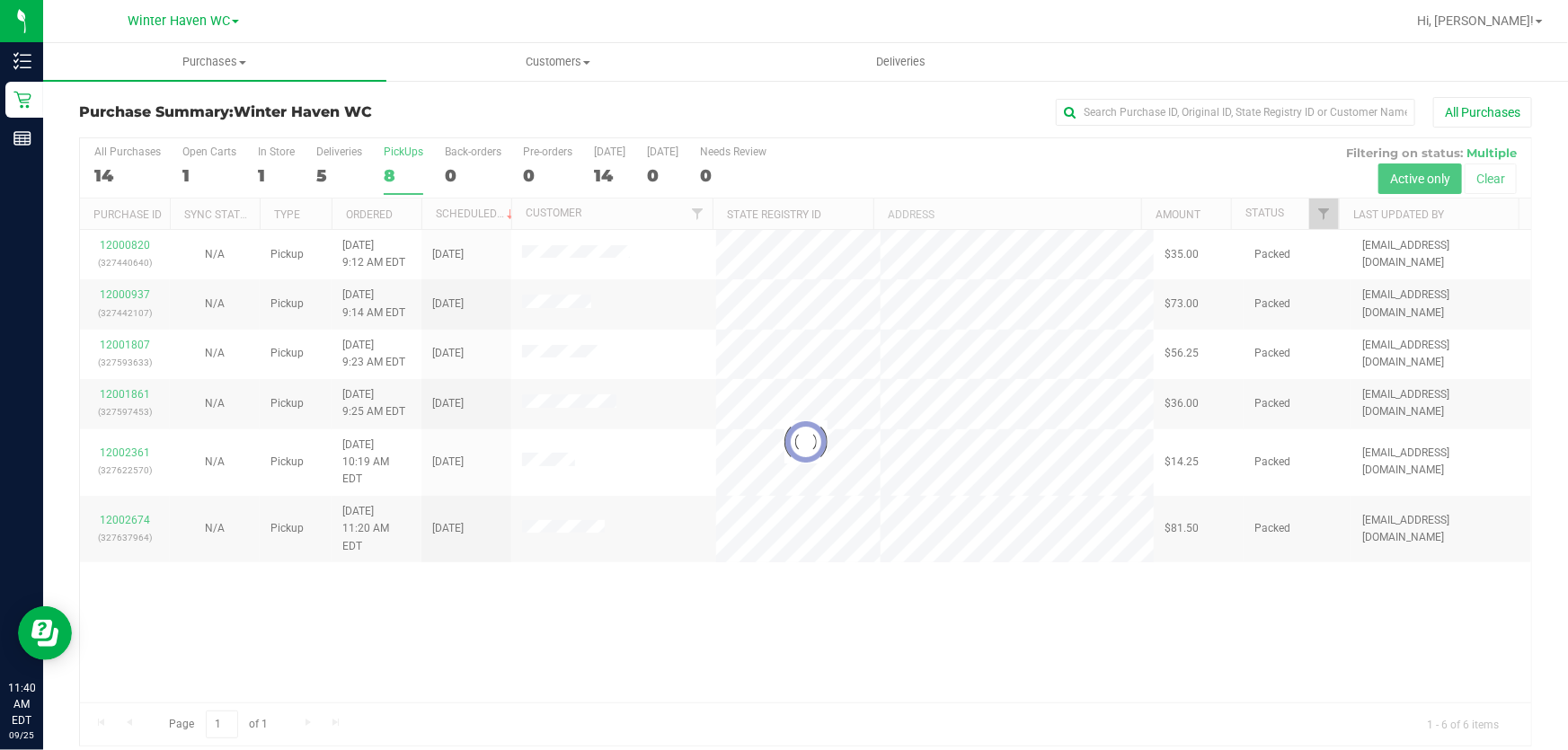
click at [925, 144] on div at bounding box center [806, 443] width 1451 height 608
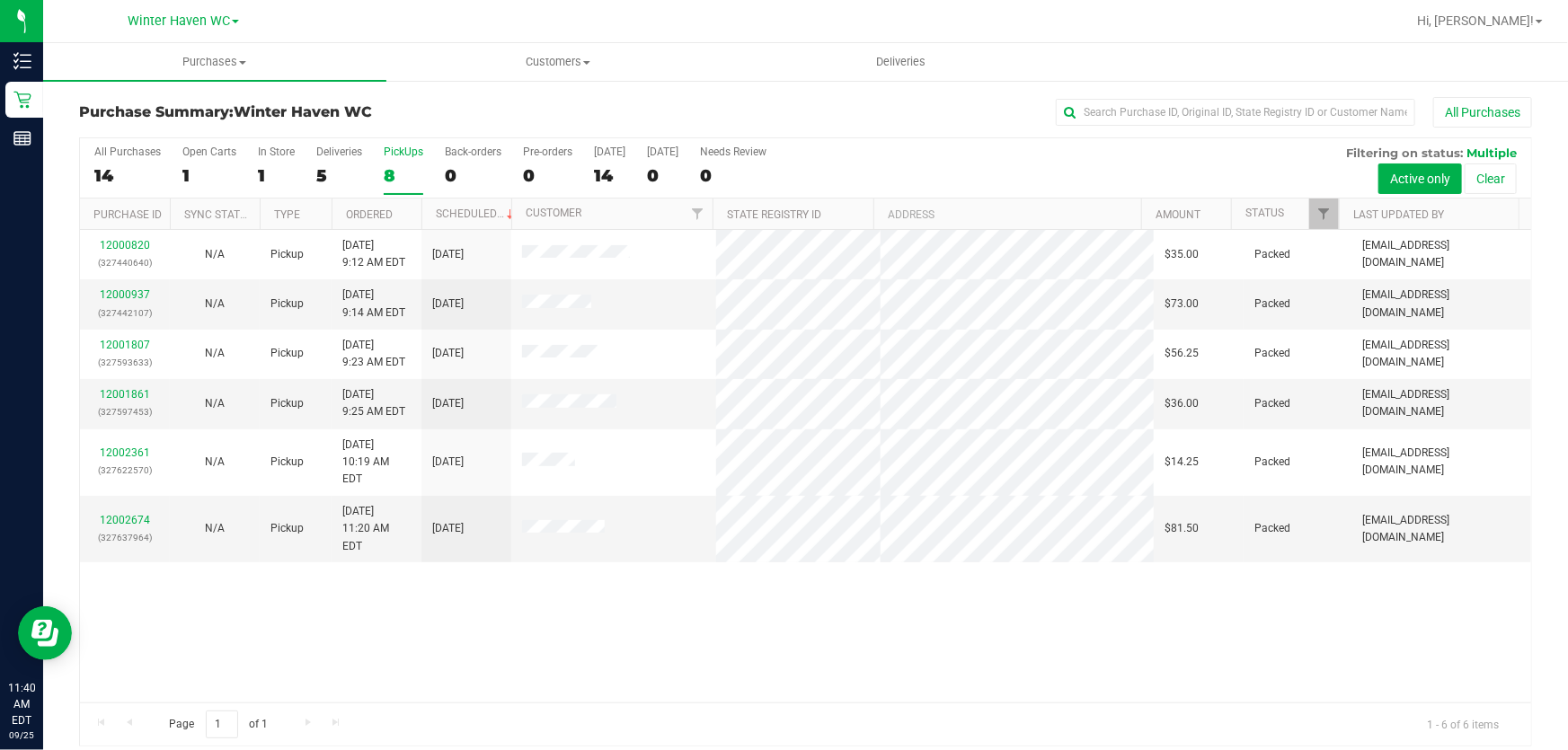
click at [996, 547] on div "12000820 (327440640) N/A Pickup 9/25/2025 9:12 AM EDT 9/25/2025 $35.00 Packed a…" at bounding box center [806, 466] width 1451 height 473
click at [1091, 622] on div "12000820 (327440640) N/A Pickup 9/25/2025 9:12 AM EDT 9/25/2025 $35.00 Packed a…" at bounding box center [806, 466] width 1451 height 473
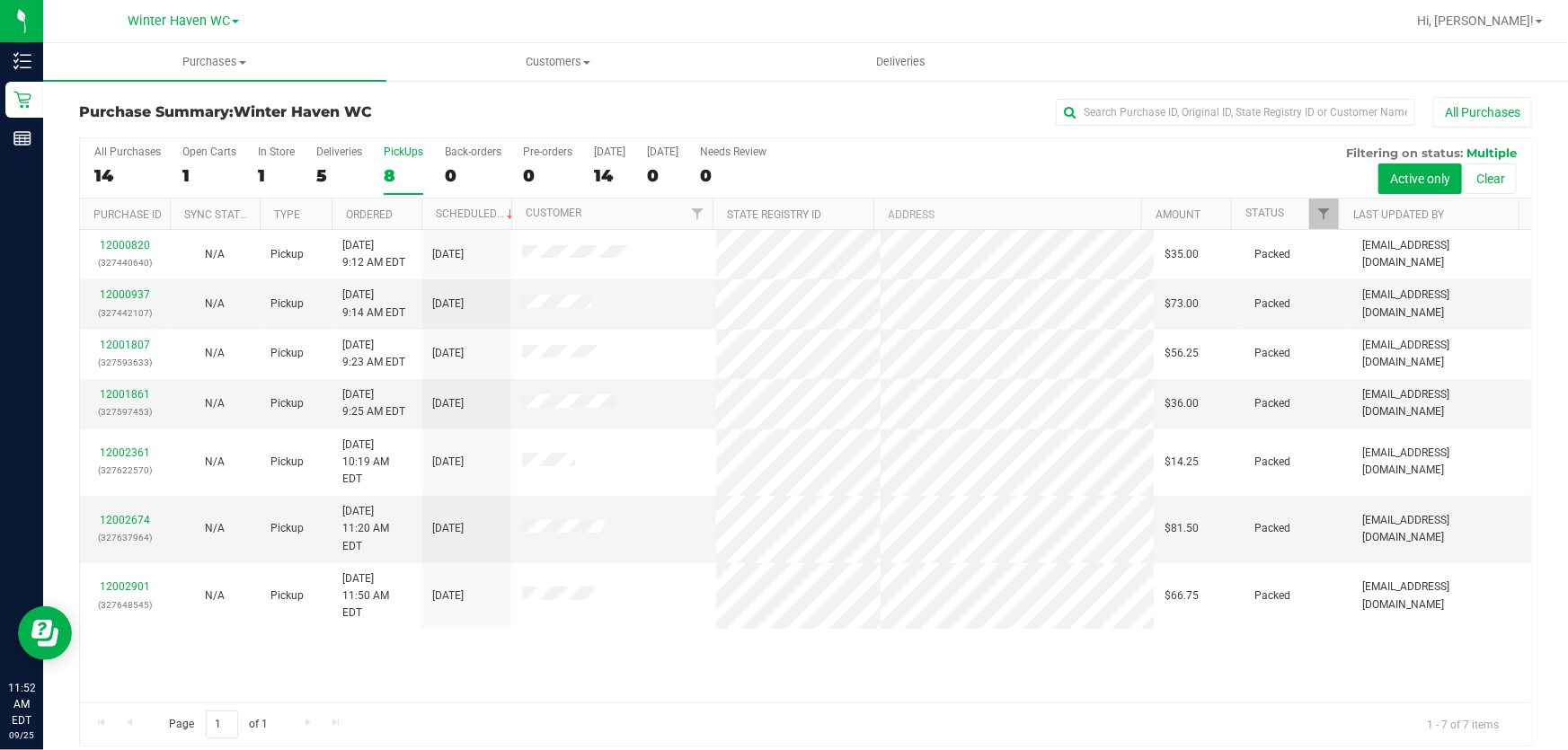
click at [901, 181] on div "All Purchases 14 Open Carts 1 In Store 1 Deliveries 5 PickUps 8 Back-orders 0 P…" at bounding box center [806, 169] width 1451 height 60
click at [592, 95] on div "Purchase Summary: Winter Haven WC All Purchases All Purchases 14 Open Carts 1 I…" at bounding box center [805, 422] width 1525 height 685
click at [772, 635] on div "12000820 (327440640) N/A Pickup 9/25/2025 9:12 AM EDT 9/25/2025 $35.00 Packed a…" at bounding box center [806, 466] width 1451 height 473
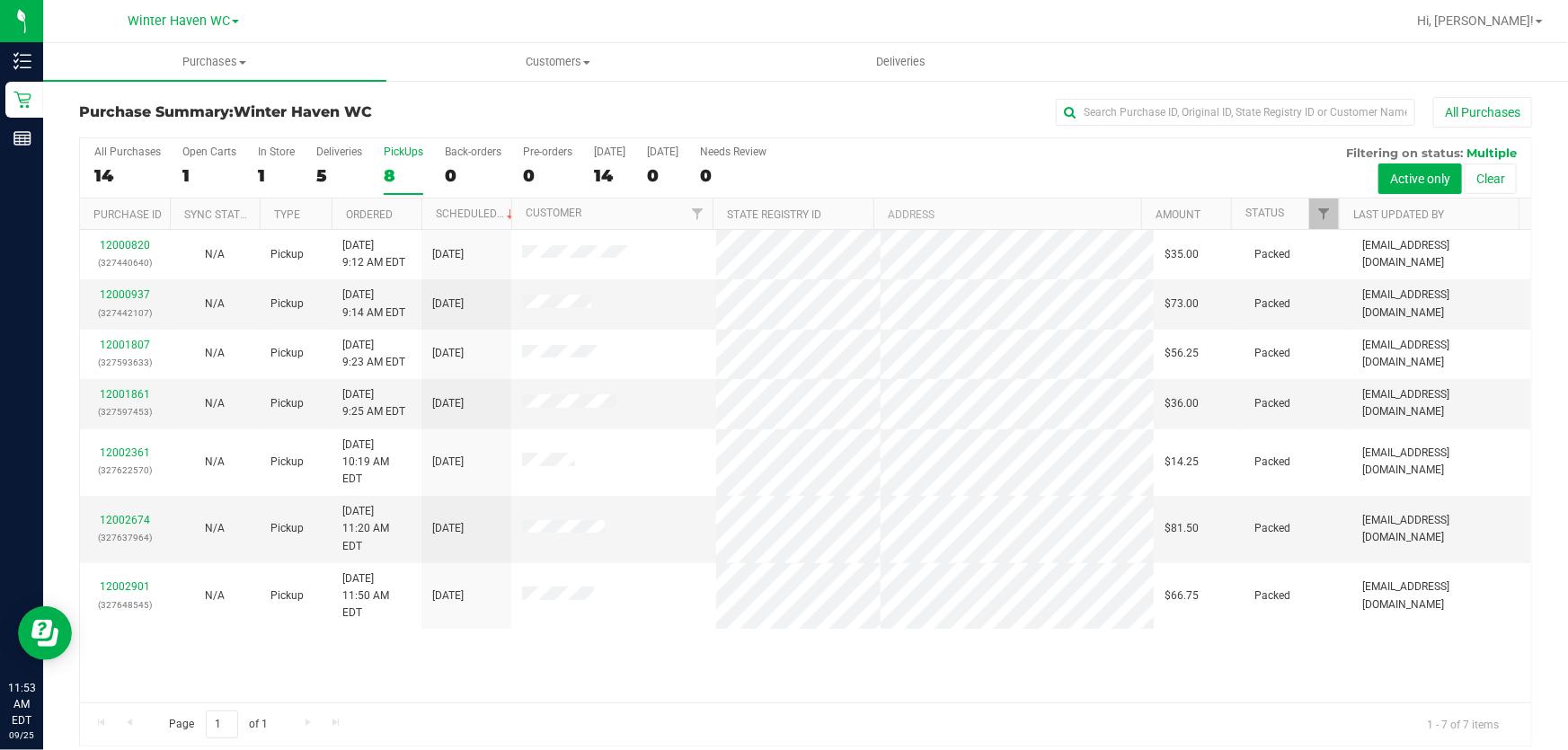
click at [913, 169] on div "All Purchases 14 Open Carts 1 In Store 1 Deliveries 5 PickUps 8 Back-orders 0 P…" at bounding box center [806, 169] width 1451 height 60
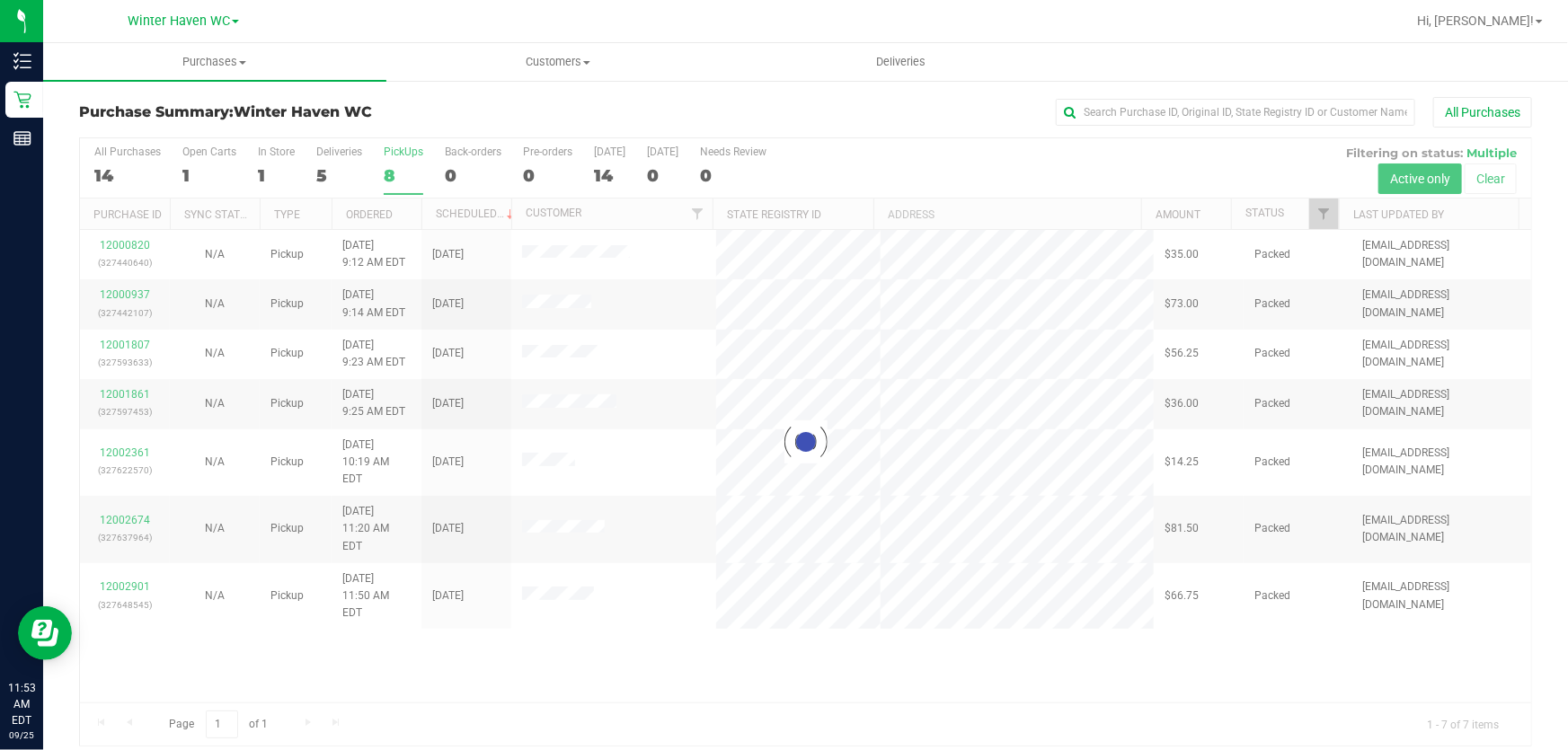
click at [693, 611] on div at bounding box center [806, 443] width 1451 height 608
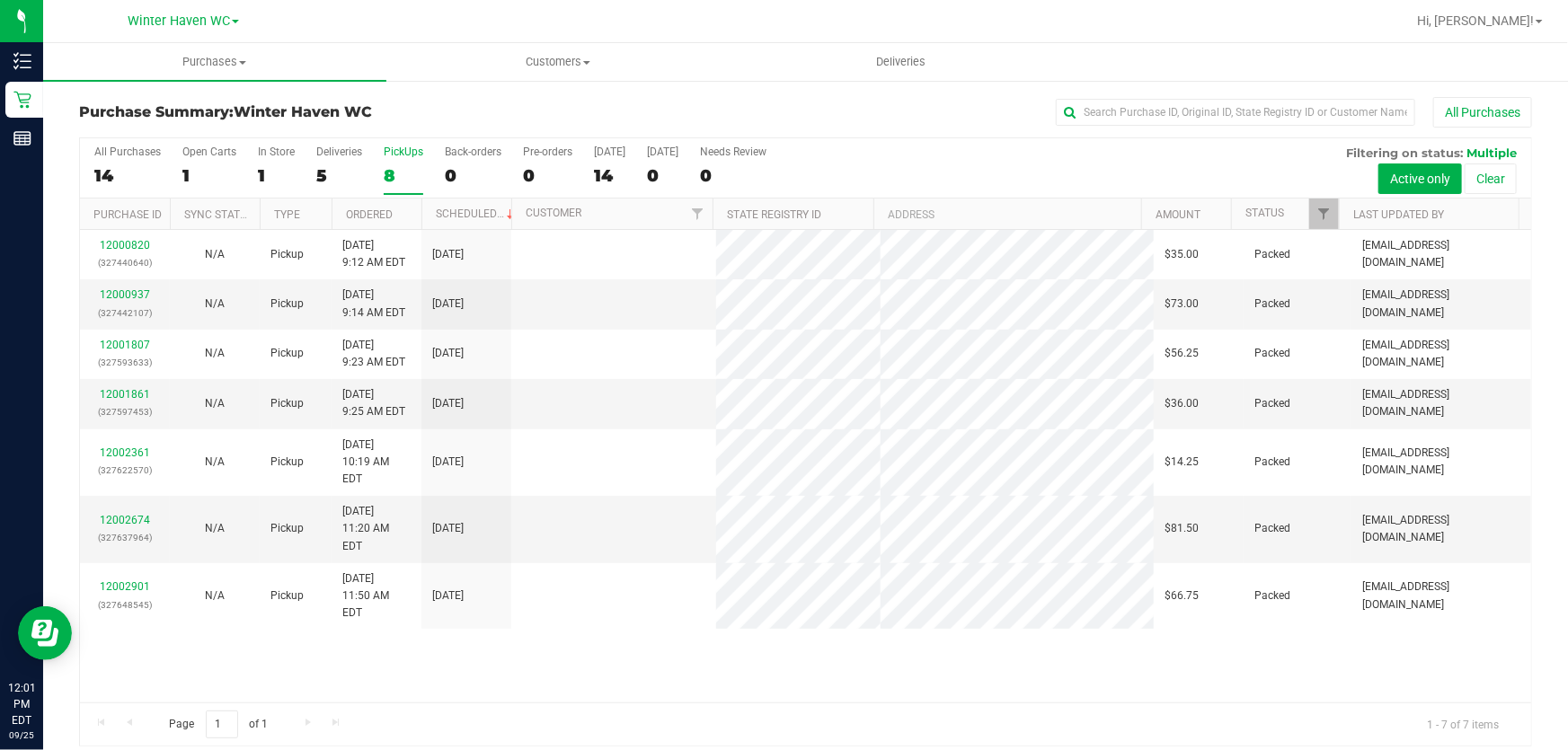
click at [890, 672] on div "12000820 (327440640) N/A Pickup 9/25/2025 9:12 AM EDT 9/25/2025 $35.00 Packed a…" at bounding box center [806, 466] width 1451 height 473
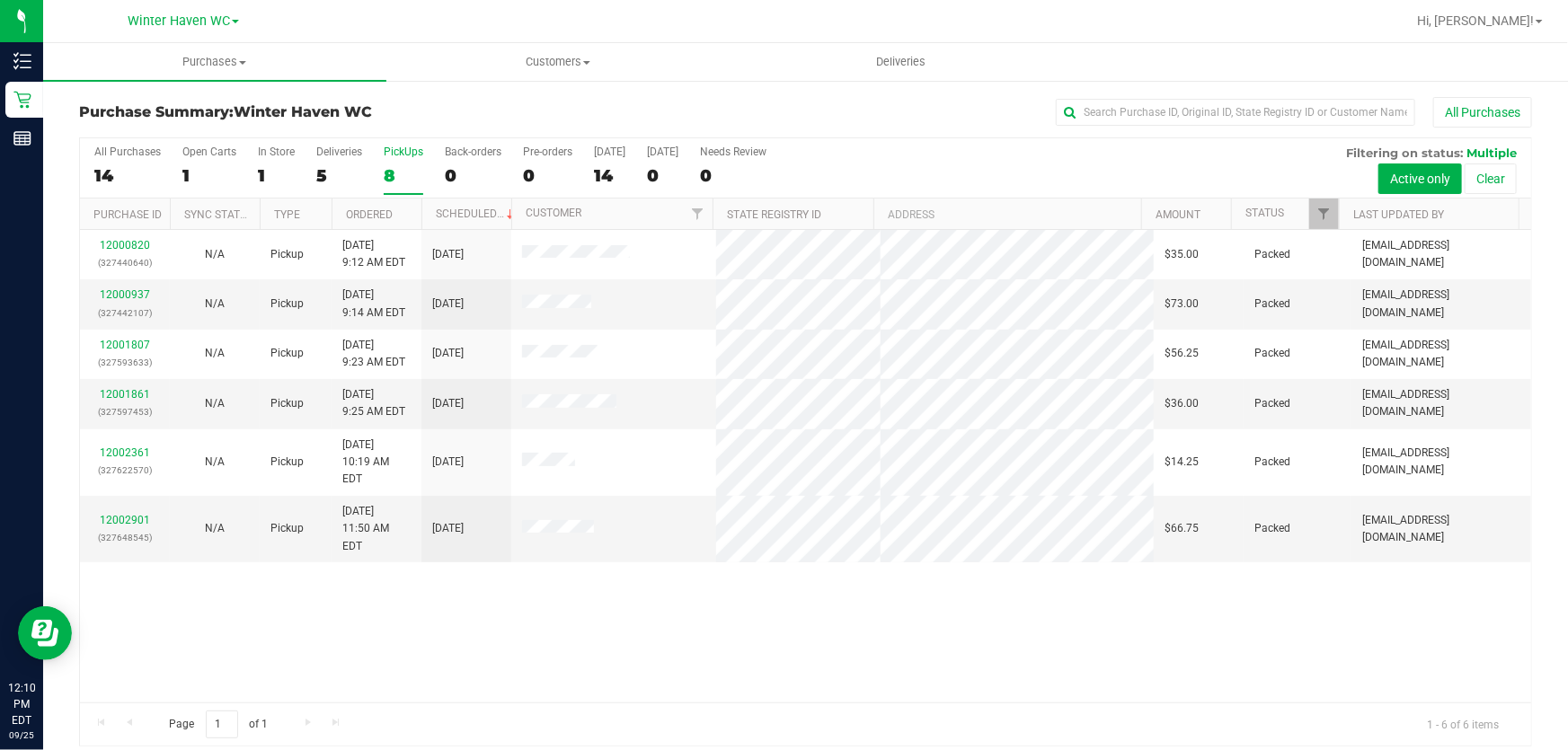
click at [1051, 161] on div "All Purchases 14 Open Carts 1 In Store 1 Deliveries 5 PickUps 8 Back-orders 0 P…" at bounding box center [806, 169] width 1451 height 60
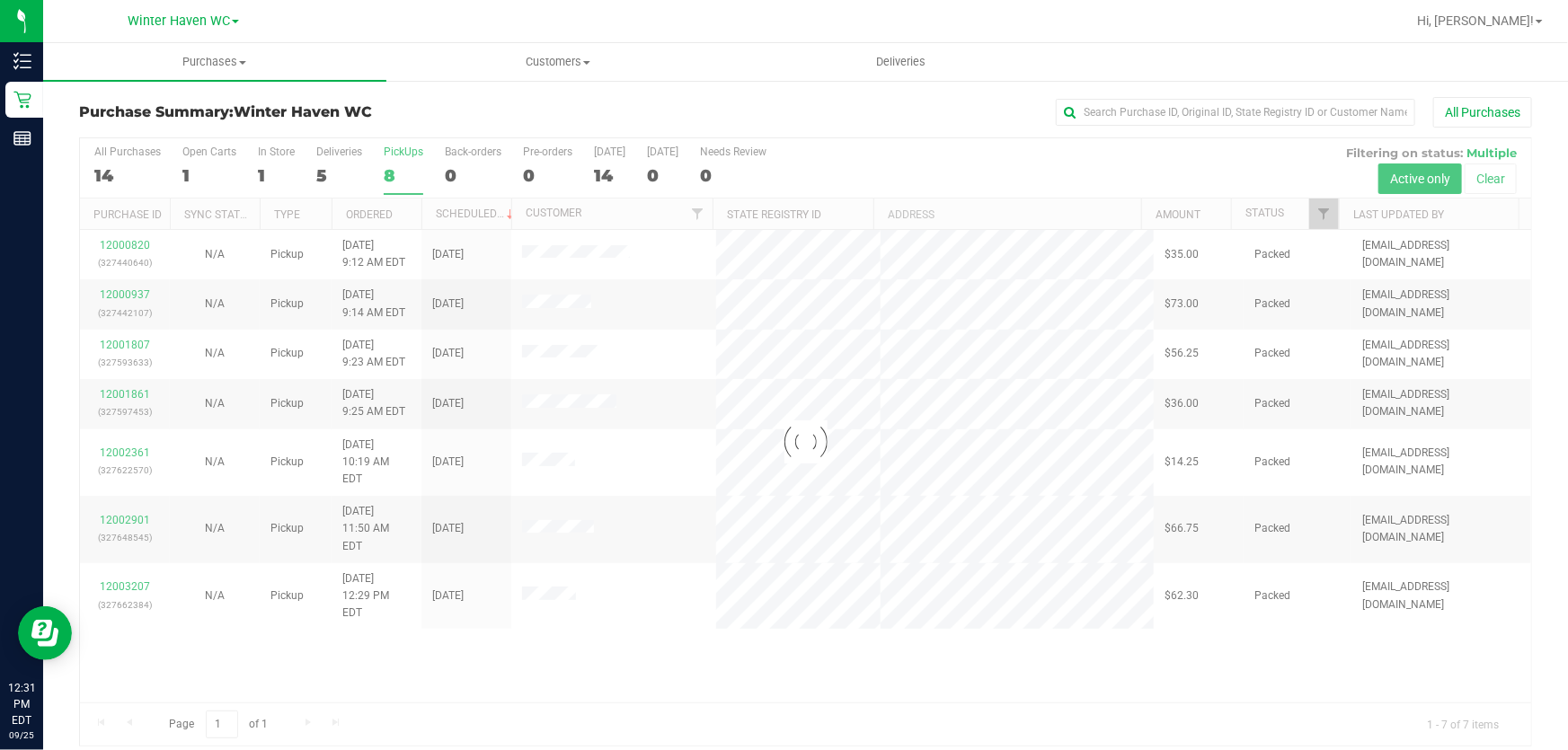
click at [1023, 150] on div at bounding box center [806, 443] width 1451 height 608
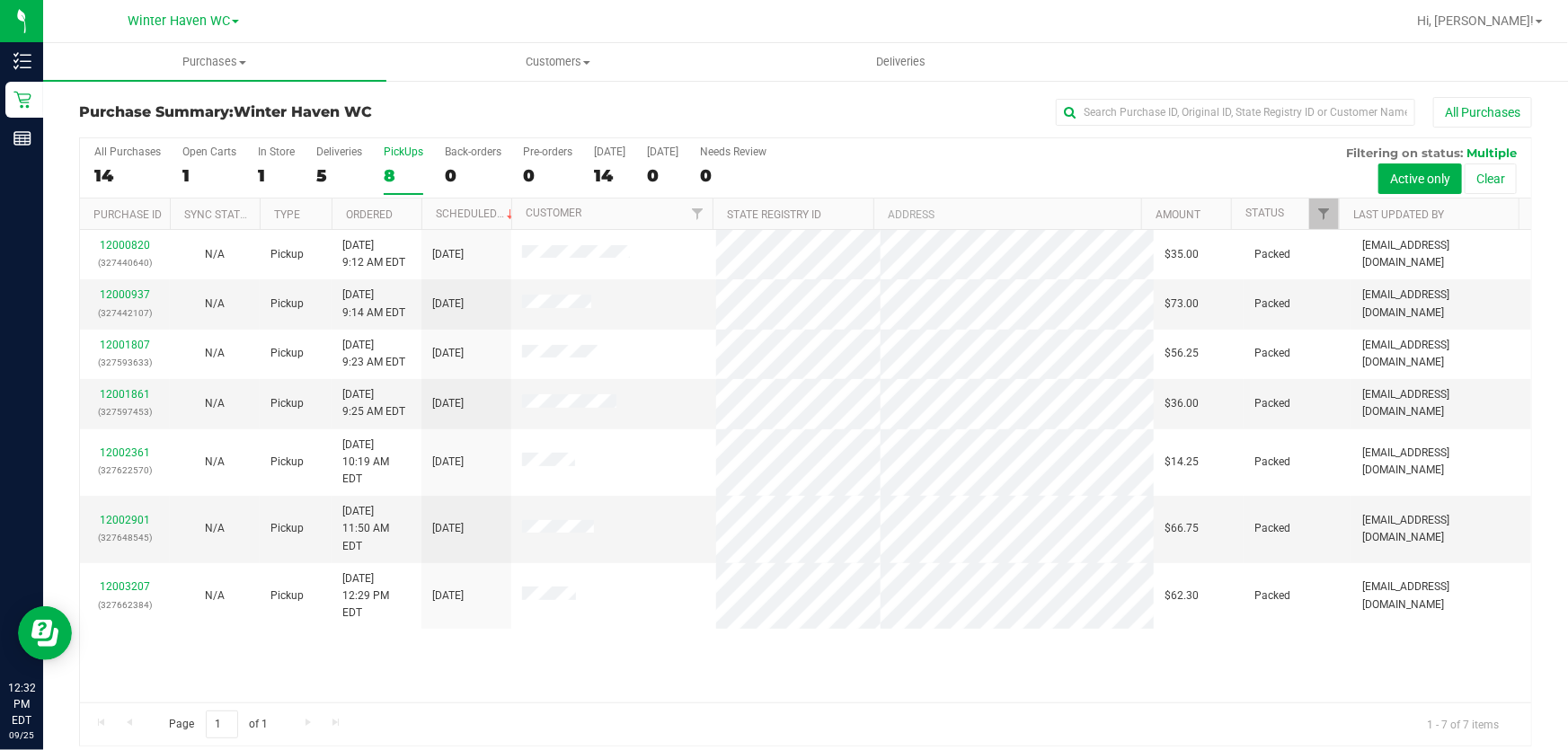
click at [948, 615] on div "12000820 (327440640) N/A Pickup 9/25/2025 9:12 AM EDT 9/25/2025 $35.00 Packed a…" at bounding box center [806, 466] width 1451 height 473
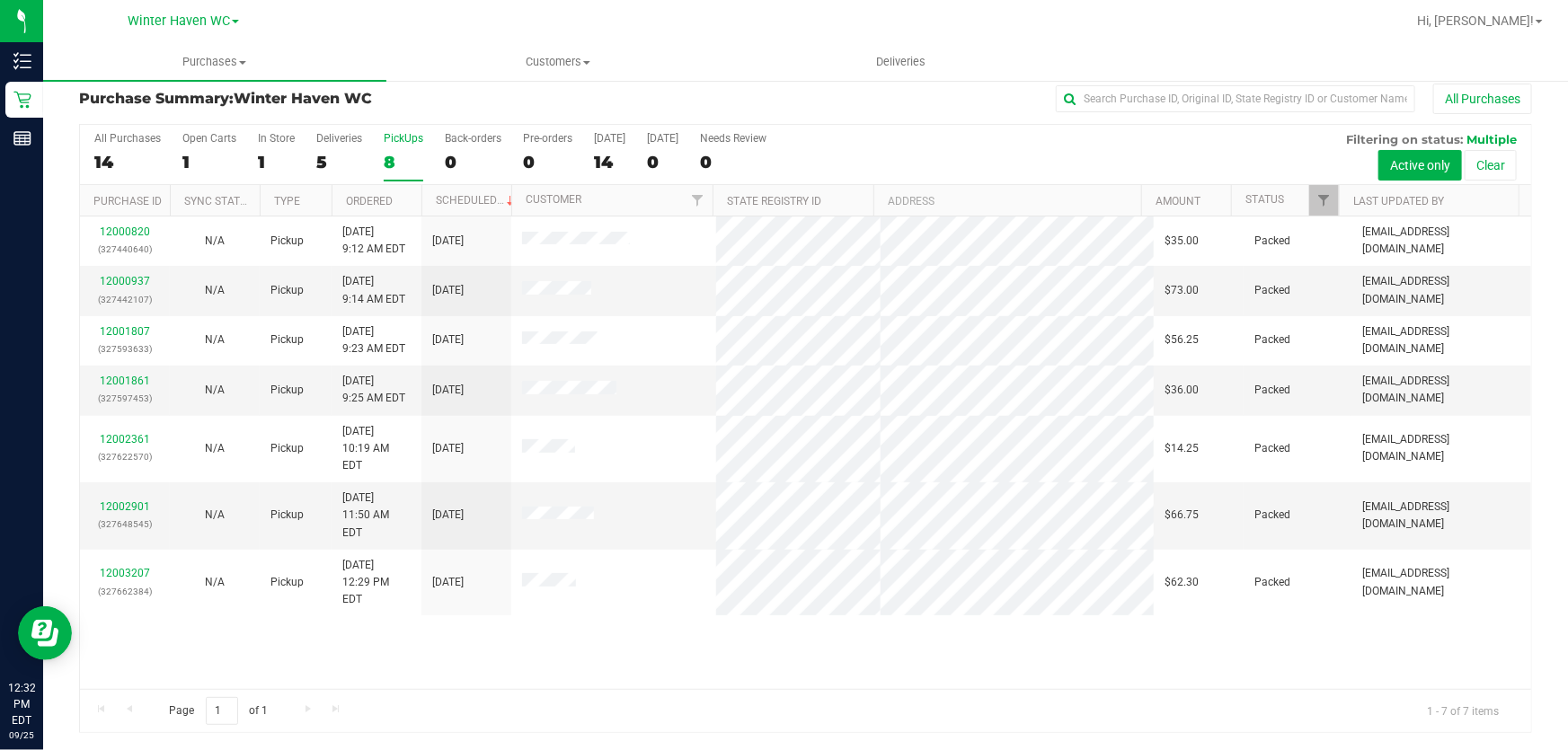
click at [943, 584] on div "12000820 (327440640) N/A Pickup 9/25/2025 9:12 AM EDT 9/25/2025 $35.00 Packed a…" at bounding box center [806, 453] width 1451 height 473
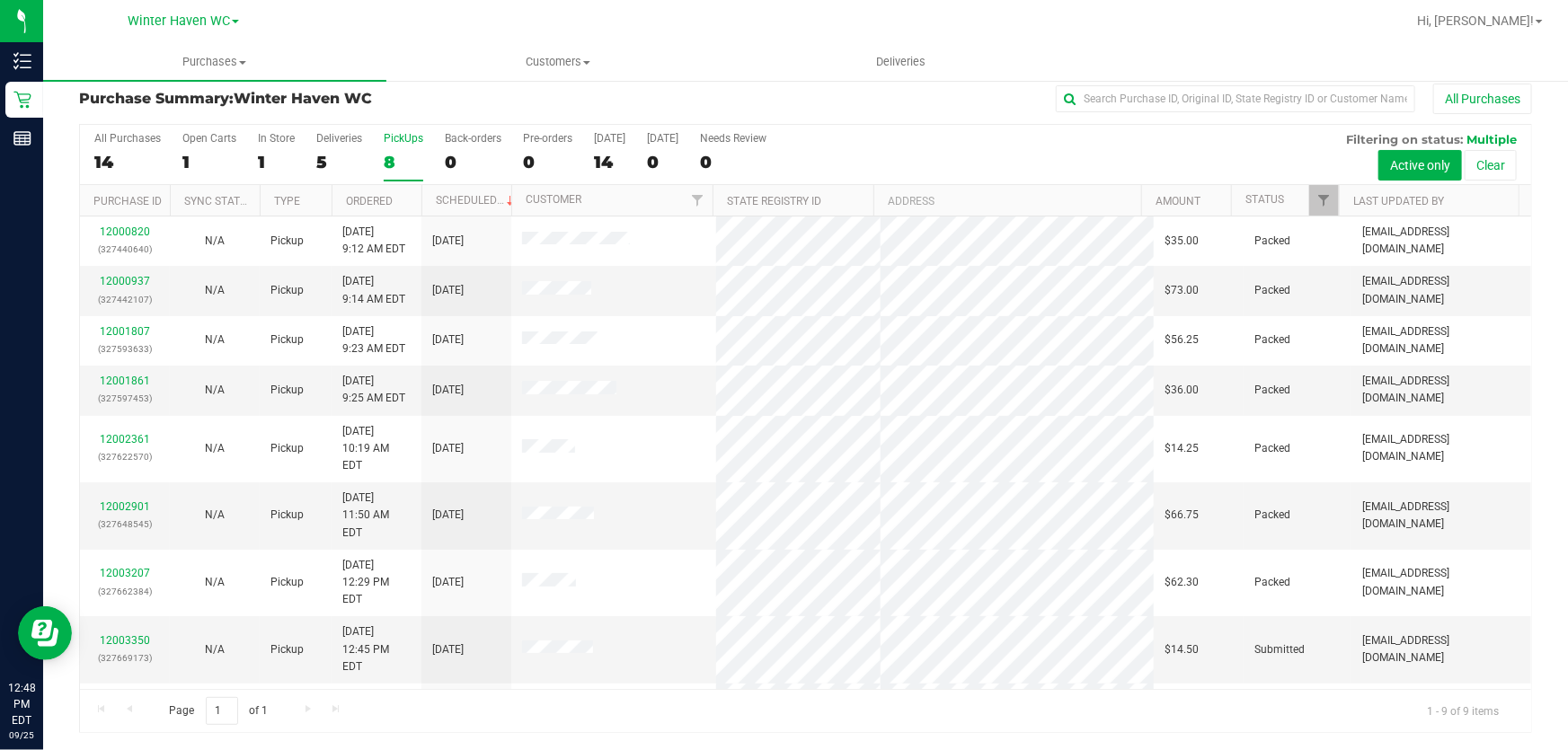
scroll to position [0, 0]
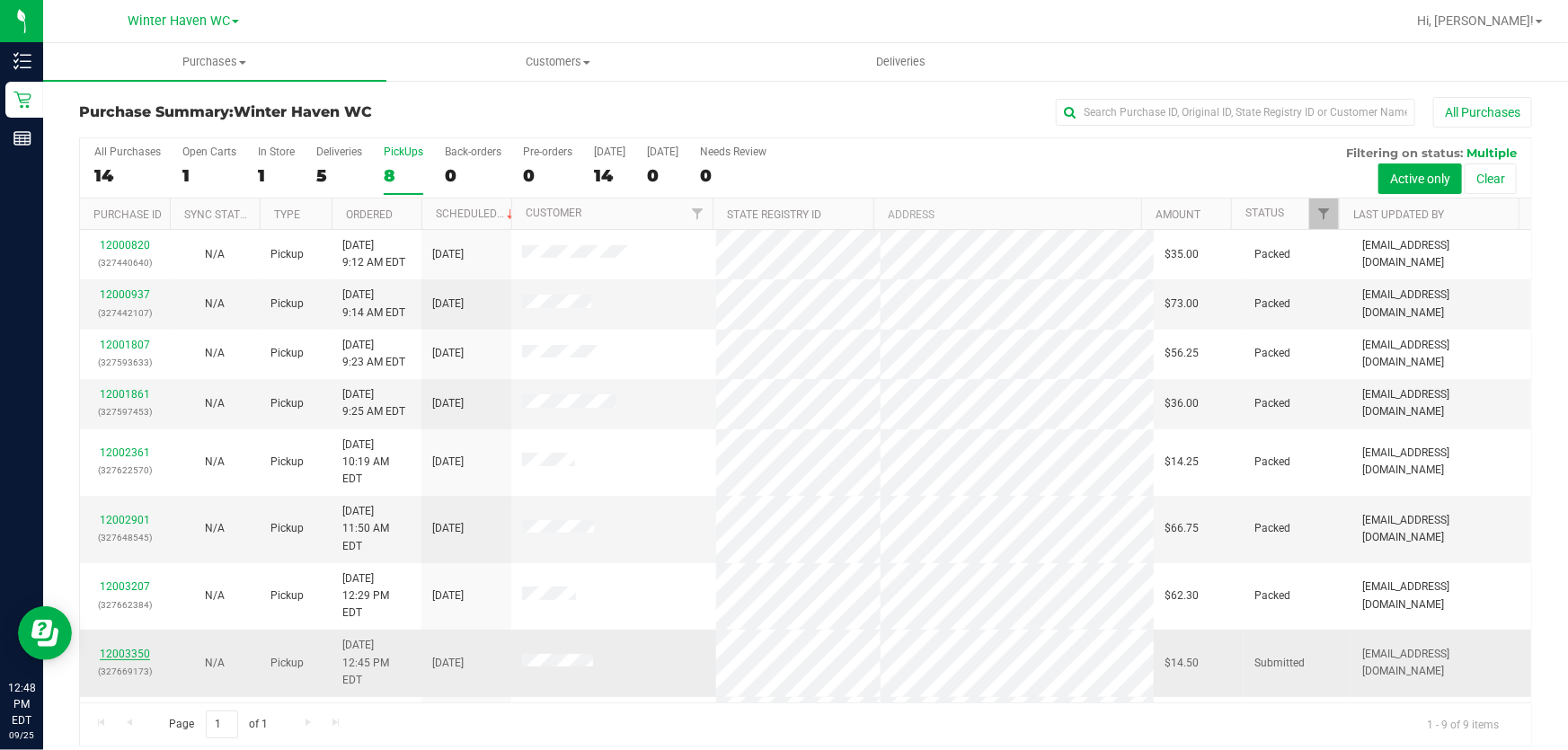
click at [129, 648] on link "12003350" at bounding box center [124, 654] width 50 height 13
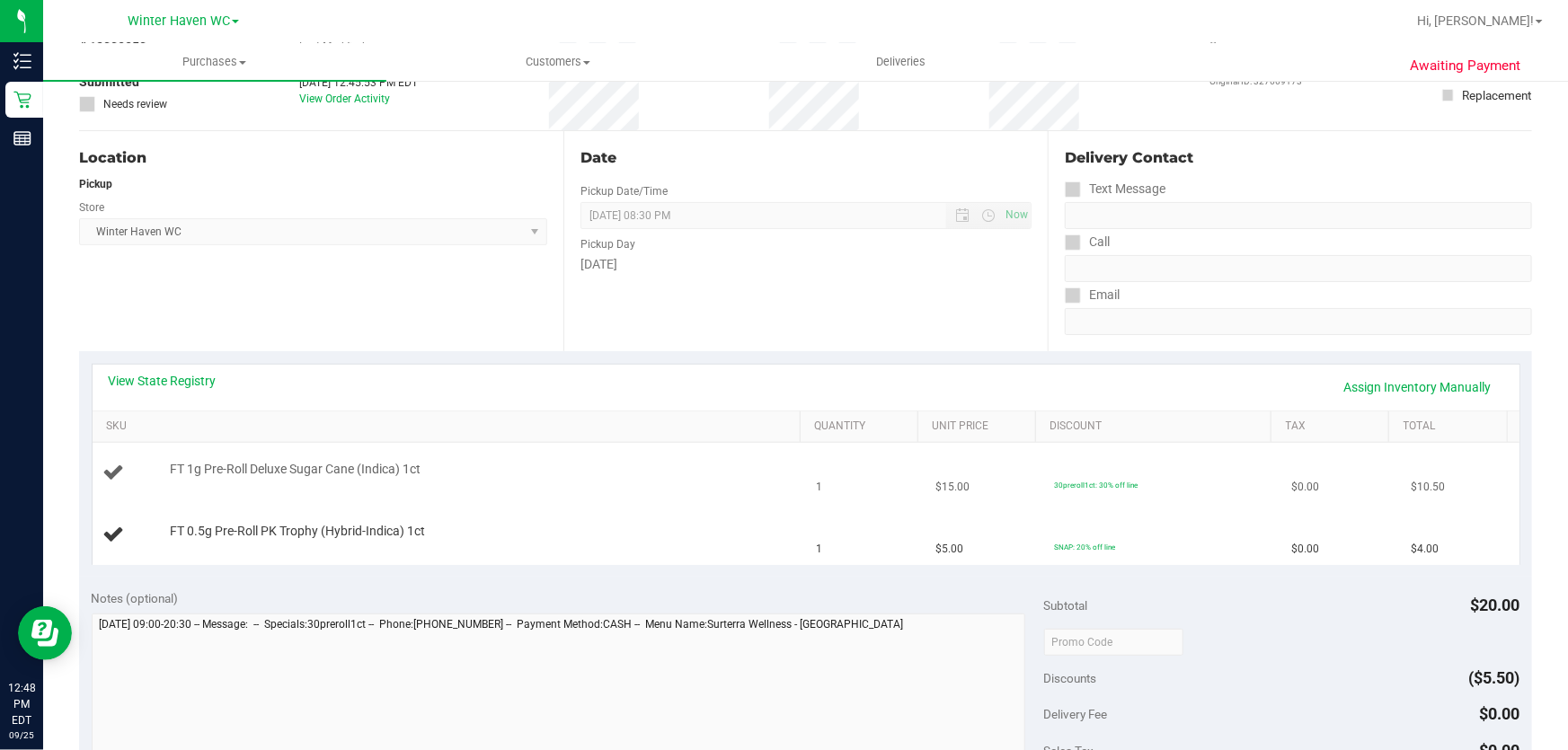
scroll to position [162, 0]
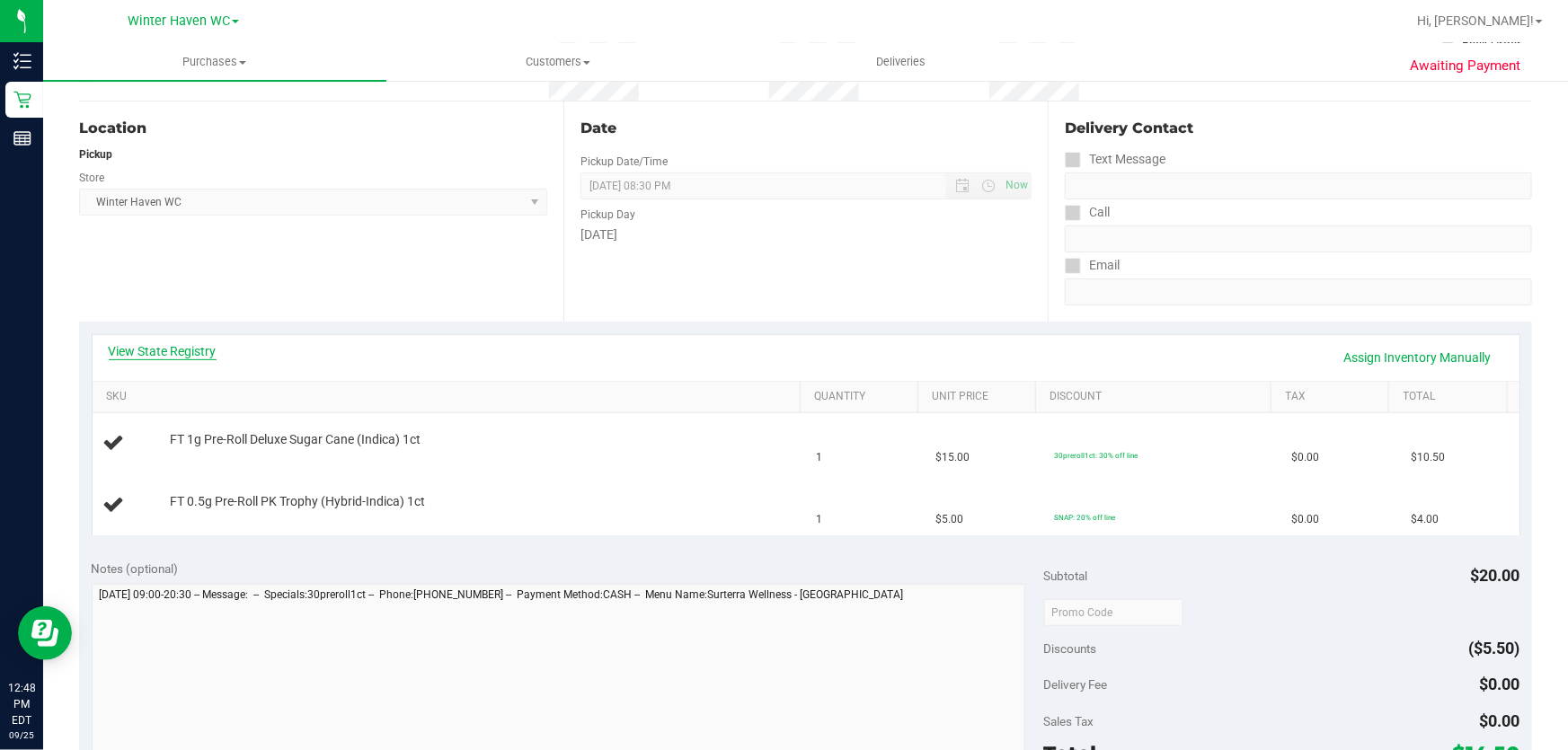
click at [178, 344] on link "View State Registry" at bounding box center [162, 351] width 108 height 18
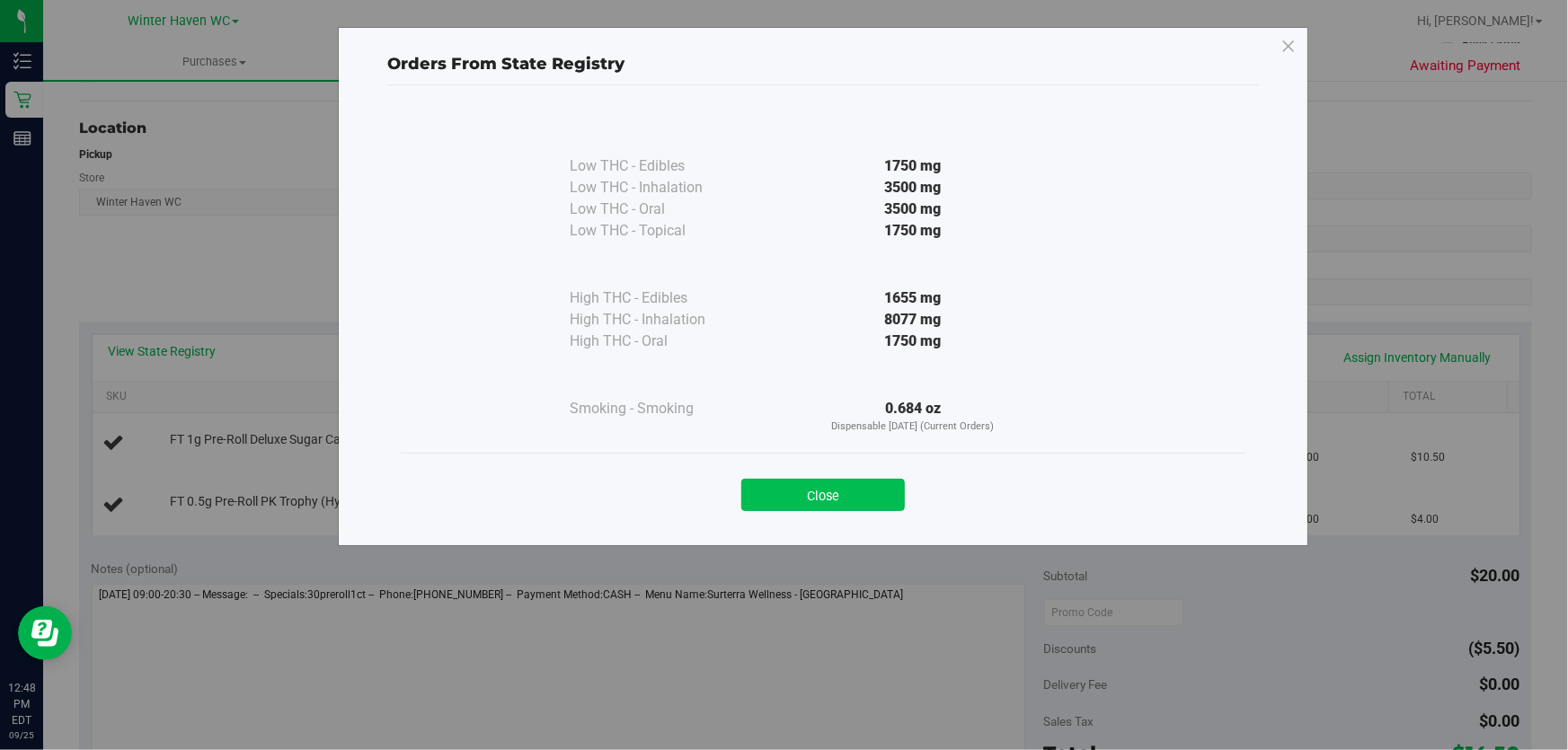
click at [849, 498] on button "Close" at bounding box center [822, 495] width 163 height 32
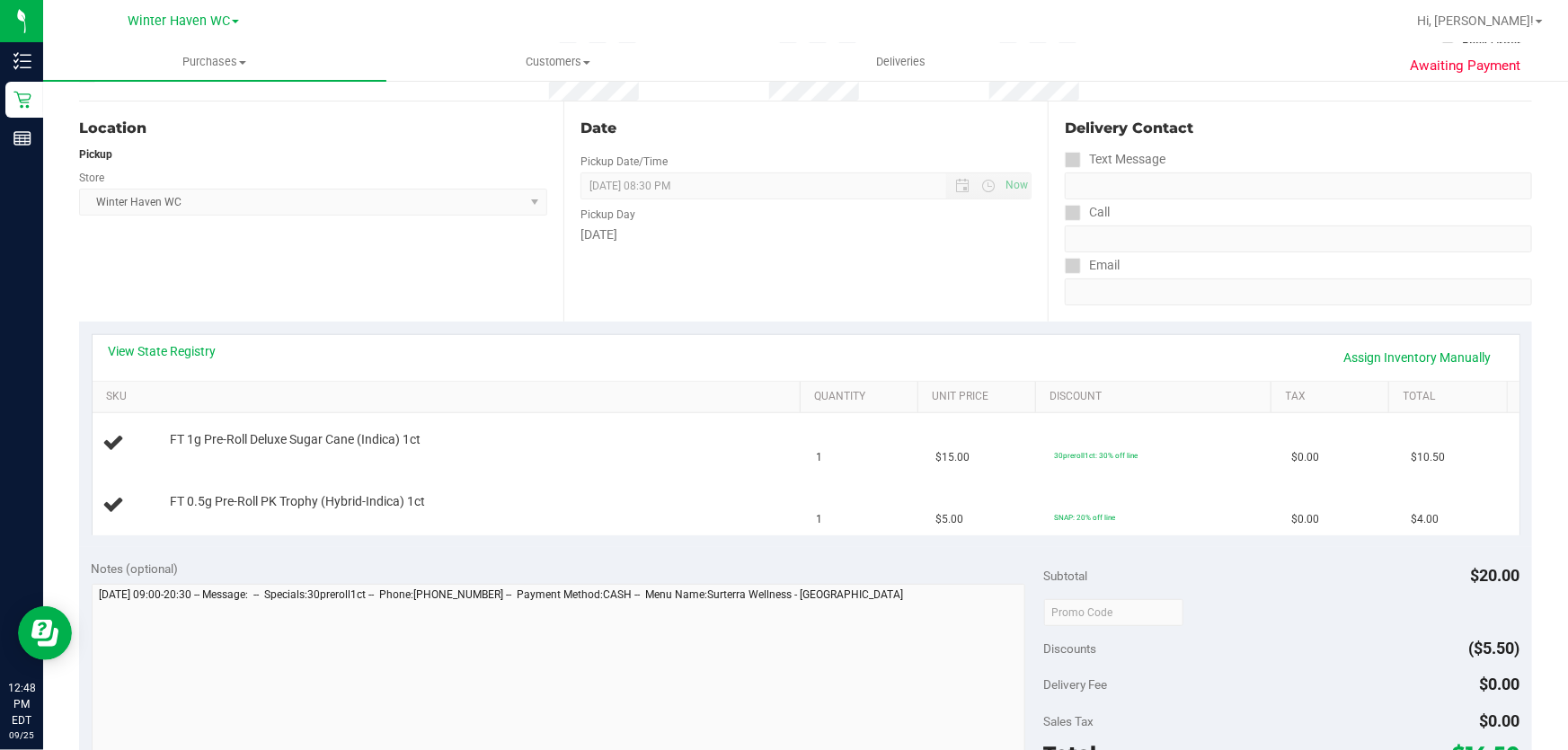
click at [678, 565] on div "Notes (optional)" at bounding box center [568, 568] width 953 height 18
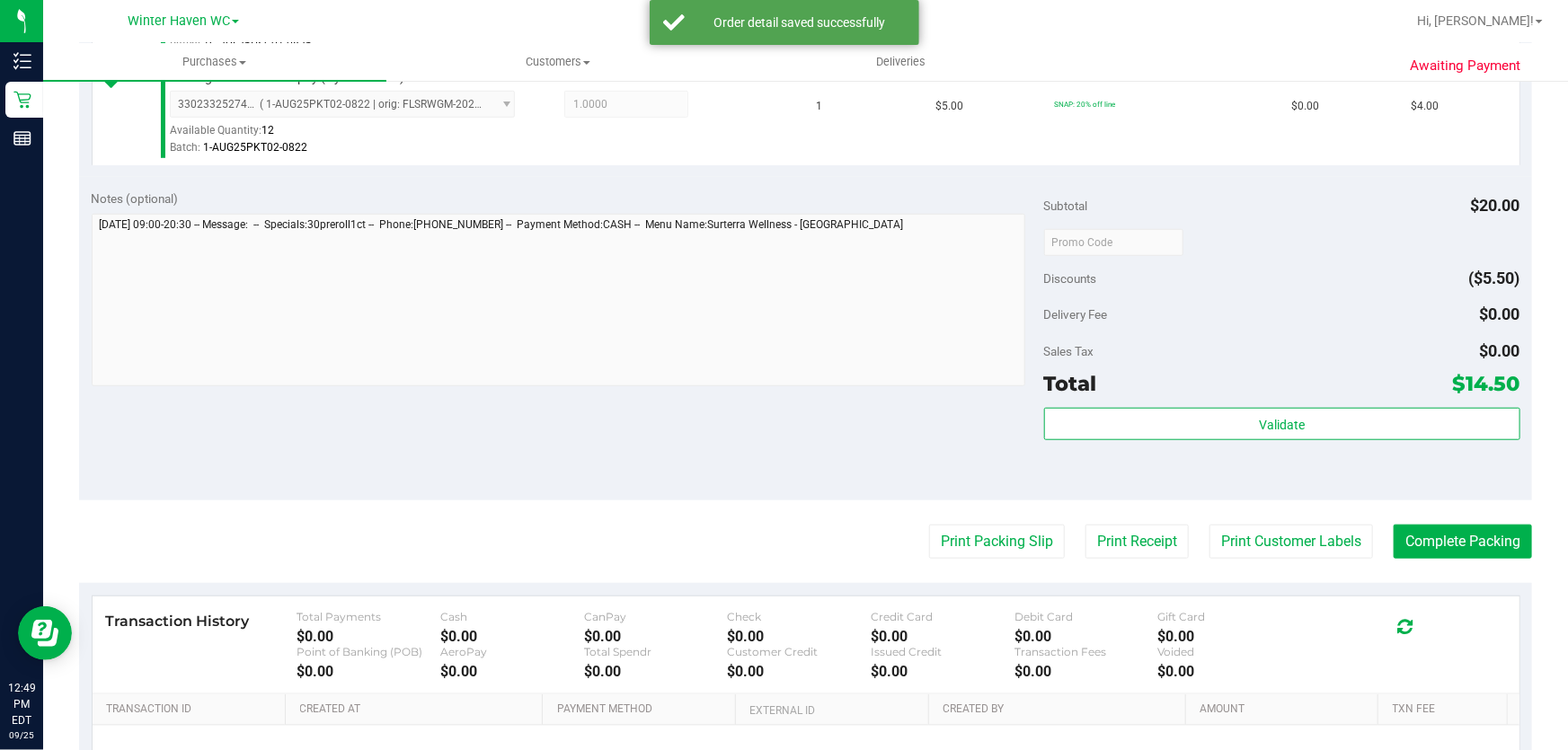
scroll to position [653, 0]
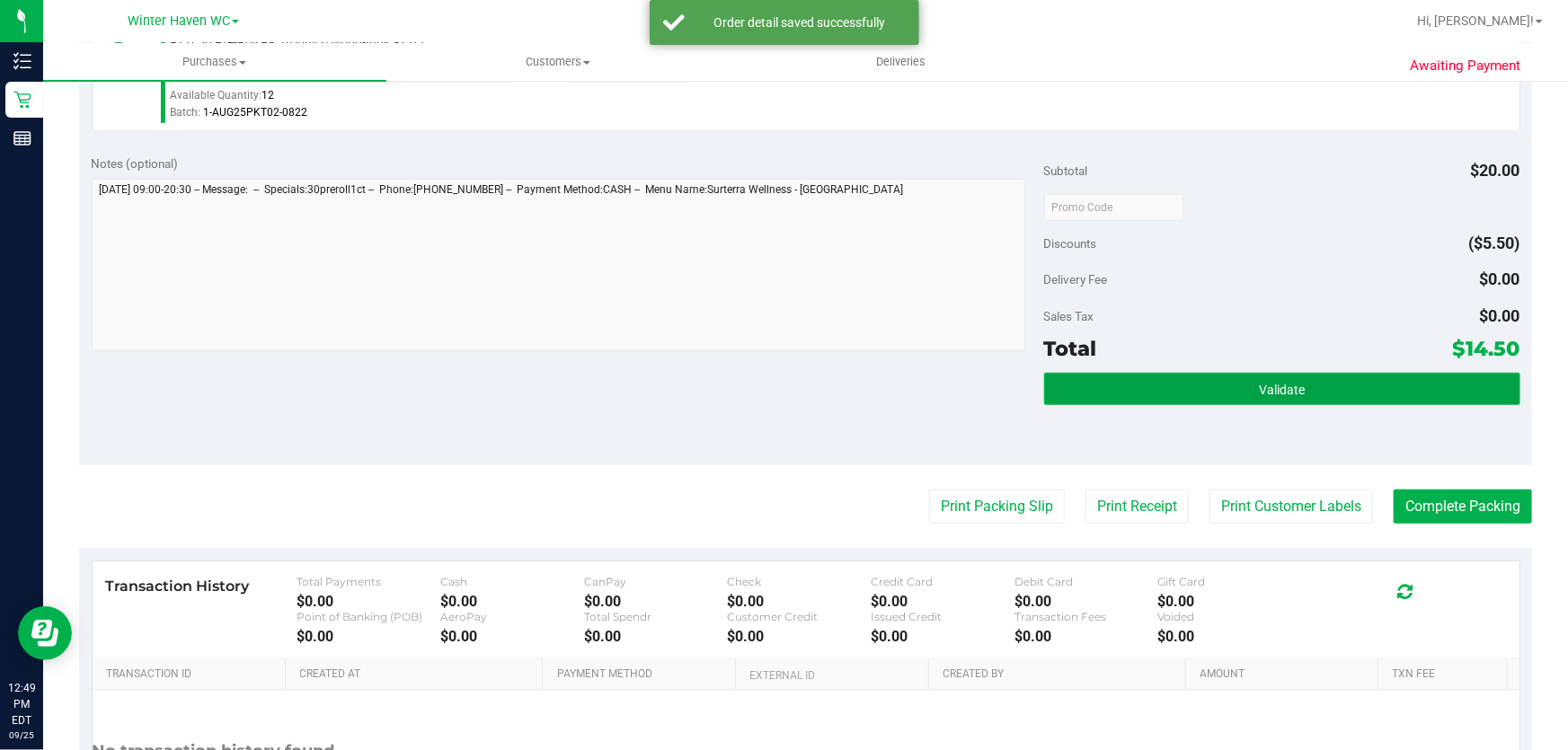
click at [1274, 388] on span "Validate" at bounding box center [1281, 390] width 46 height 15
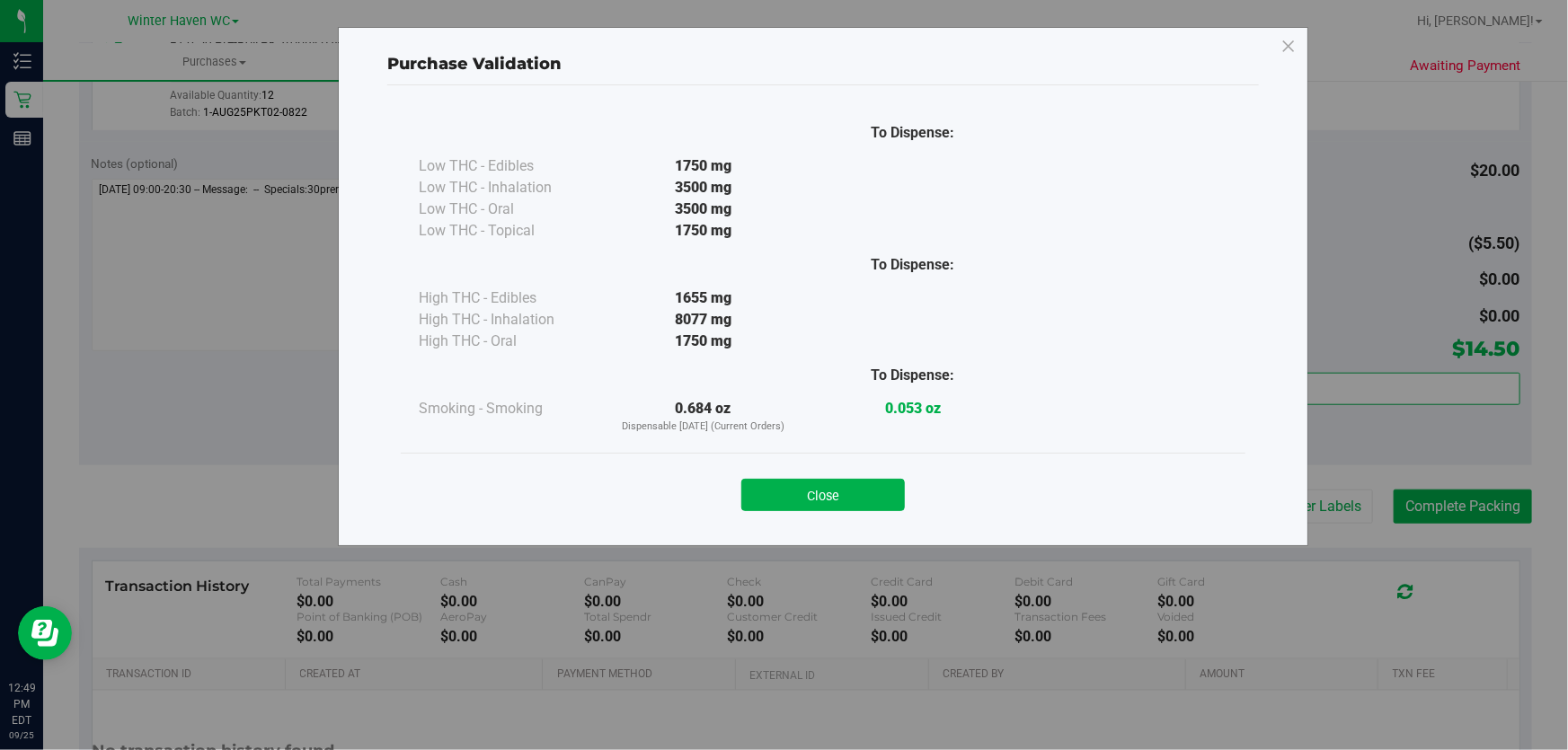
drag, startPoint x: 845, startPoint y: 495, endPoint x: 950, endPoint y: 494, distance: 105.0
click at [847, 495] on button "Close" at bounding box center [822, 495] width 163 height 32
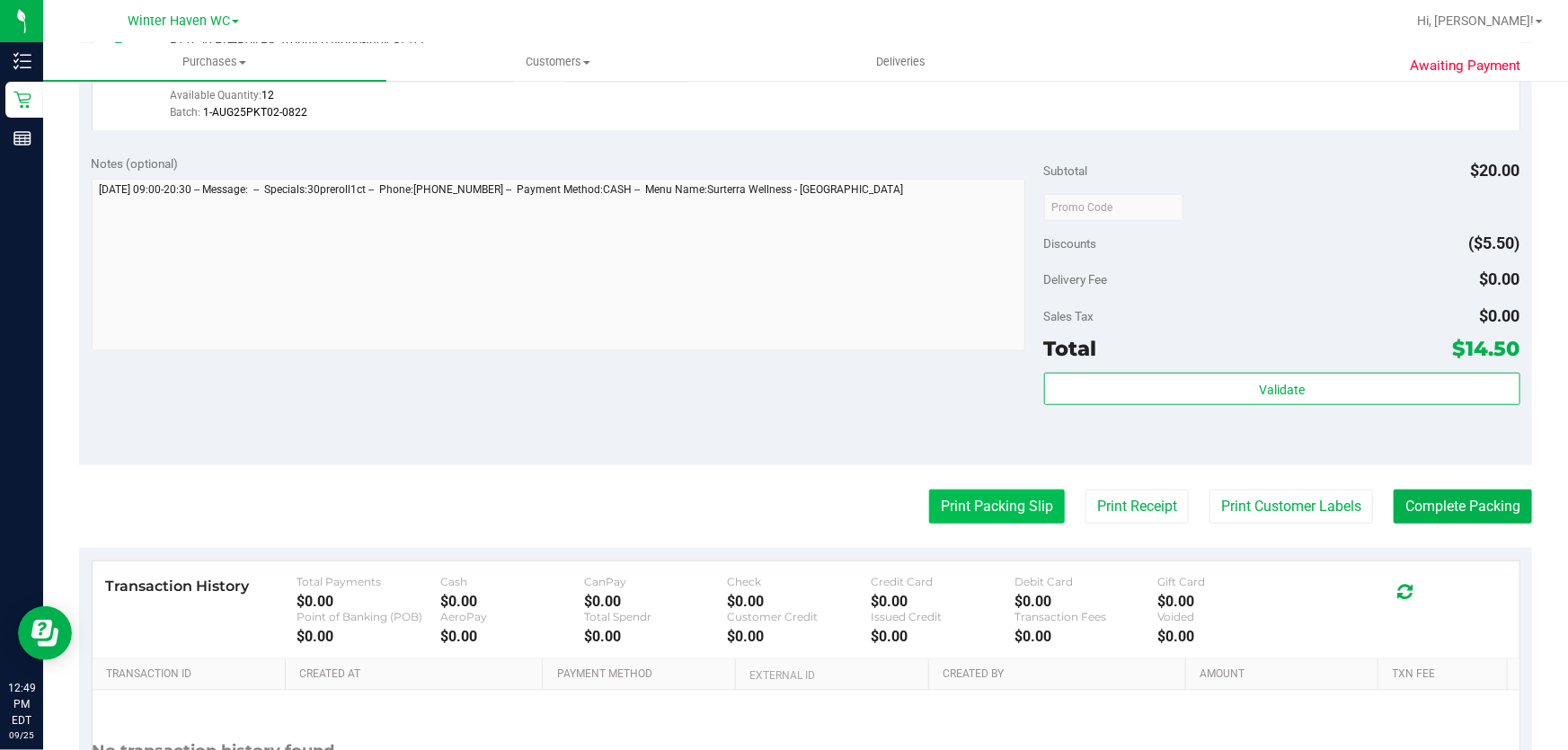
click at [975, 500] on button "Print Packing Slip" at bounding box center [997, 506] width 136 height 34
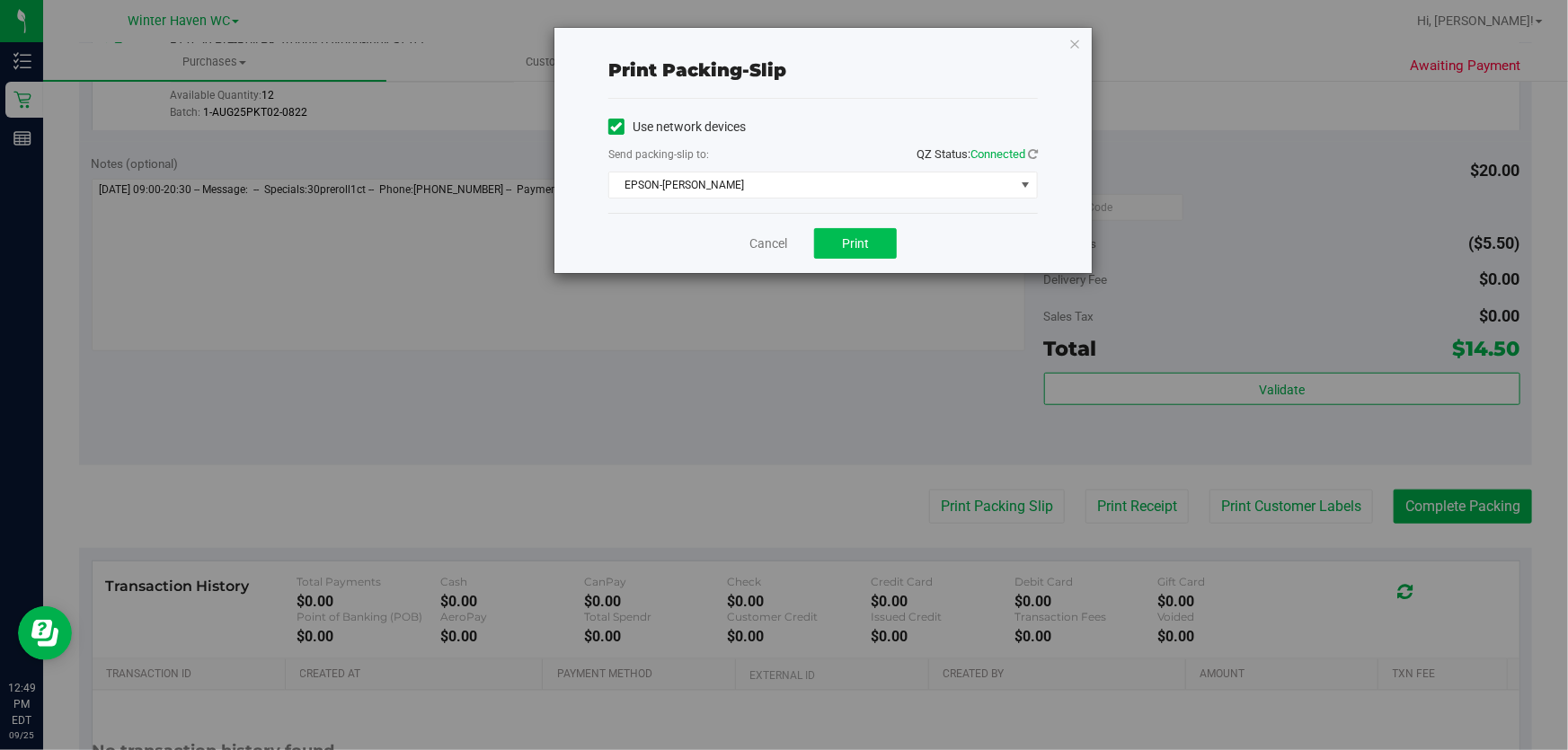
drag, startPoint x: 854, startPoint y: 221, endPoint x: 855, endPoint y: 255, distance: 34.0
click at [854, 234] on div "Cancel Print" at bounding box center [823, 243] width 430 height 60
click at [856, 255] on button "Print" at bounding box center [855, 243] width 83 height 30
click at [765, 245] on link "Cancel" at bounding box center [768, 244] width 37 height 19
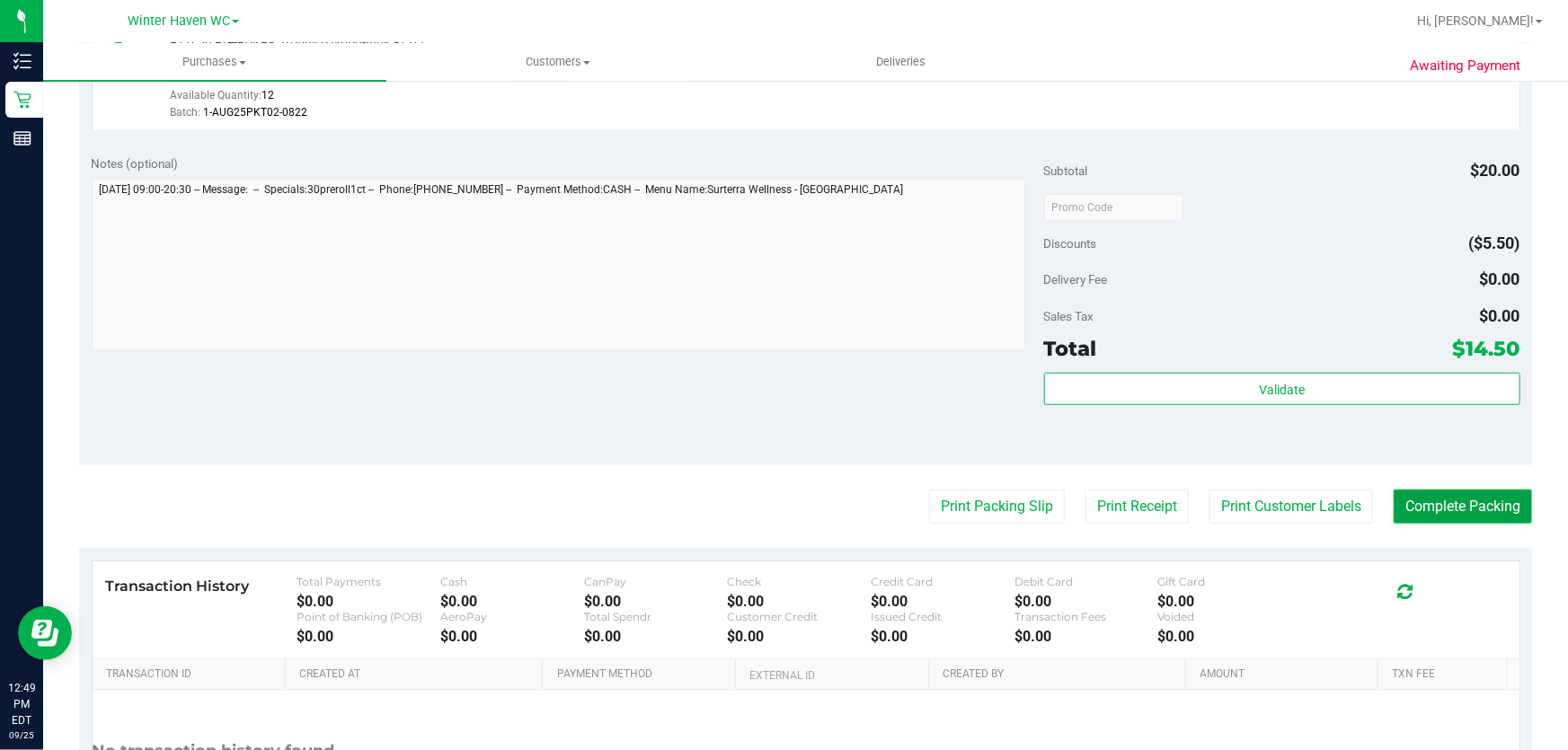
click at [1493, 513] on button "Complete Packing" at bounding box center [1463, 506] width 139 height 34
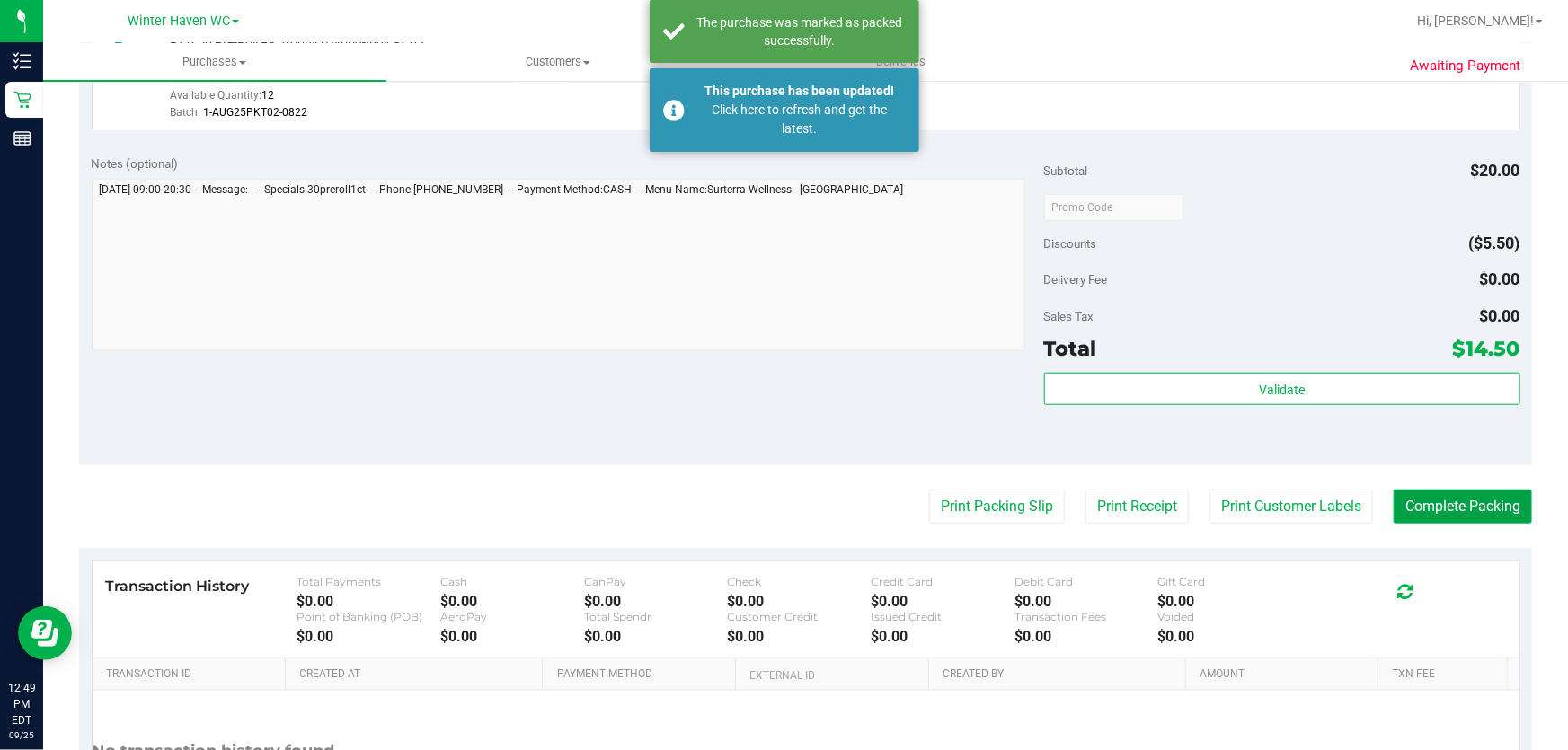
click at [1453, 501] on button "Complete Packing" at bounding box center [1463, 506] width 139 height 34
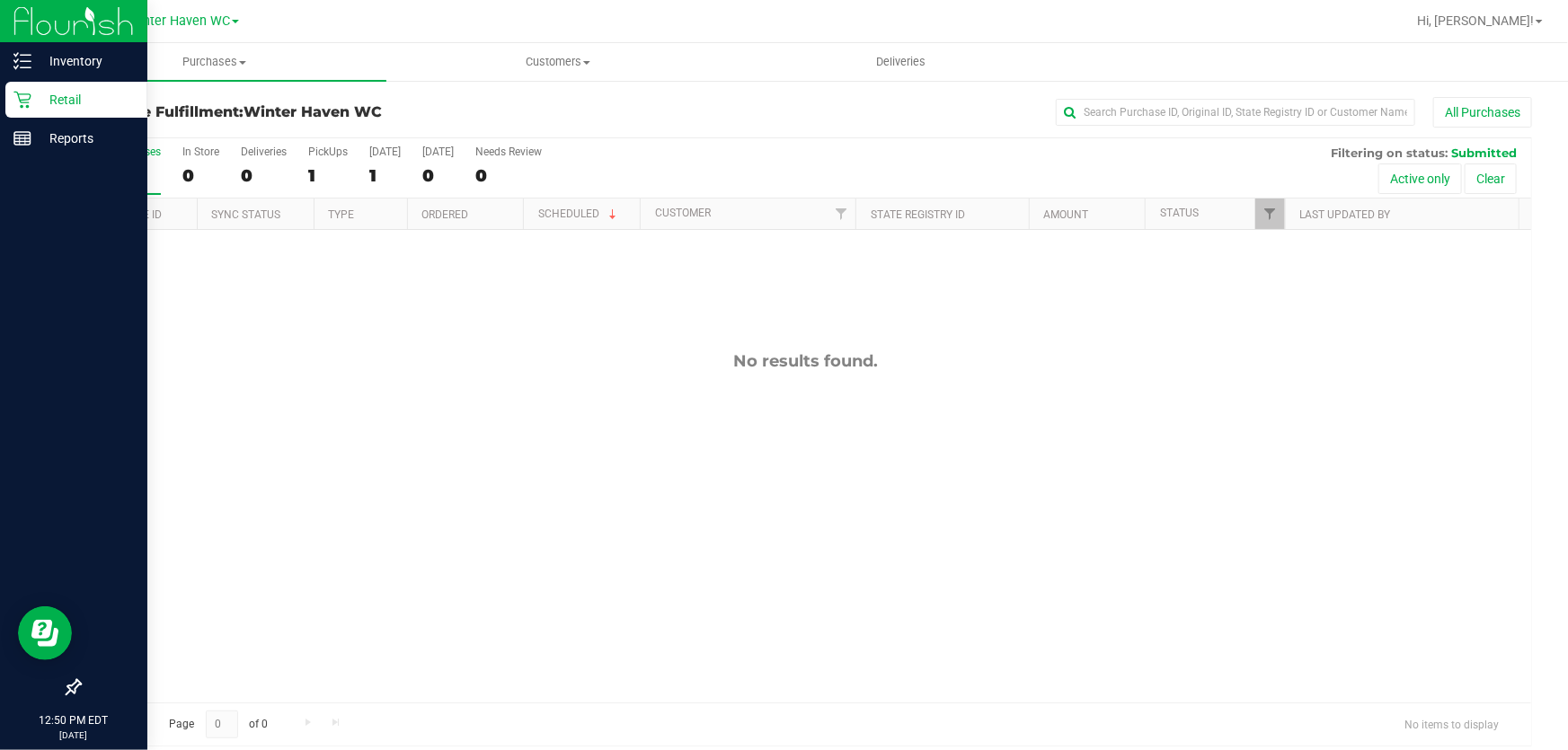
click at [76, 89] on p "Retail" at bounding box center [85, 99] width 108 height 22
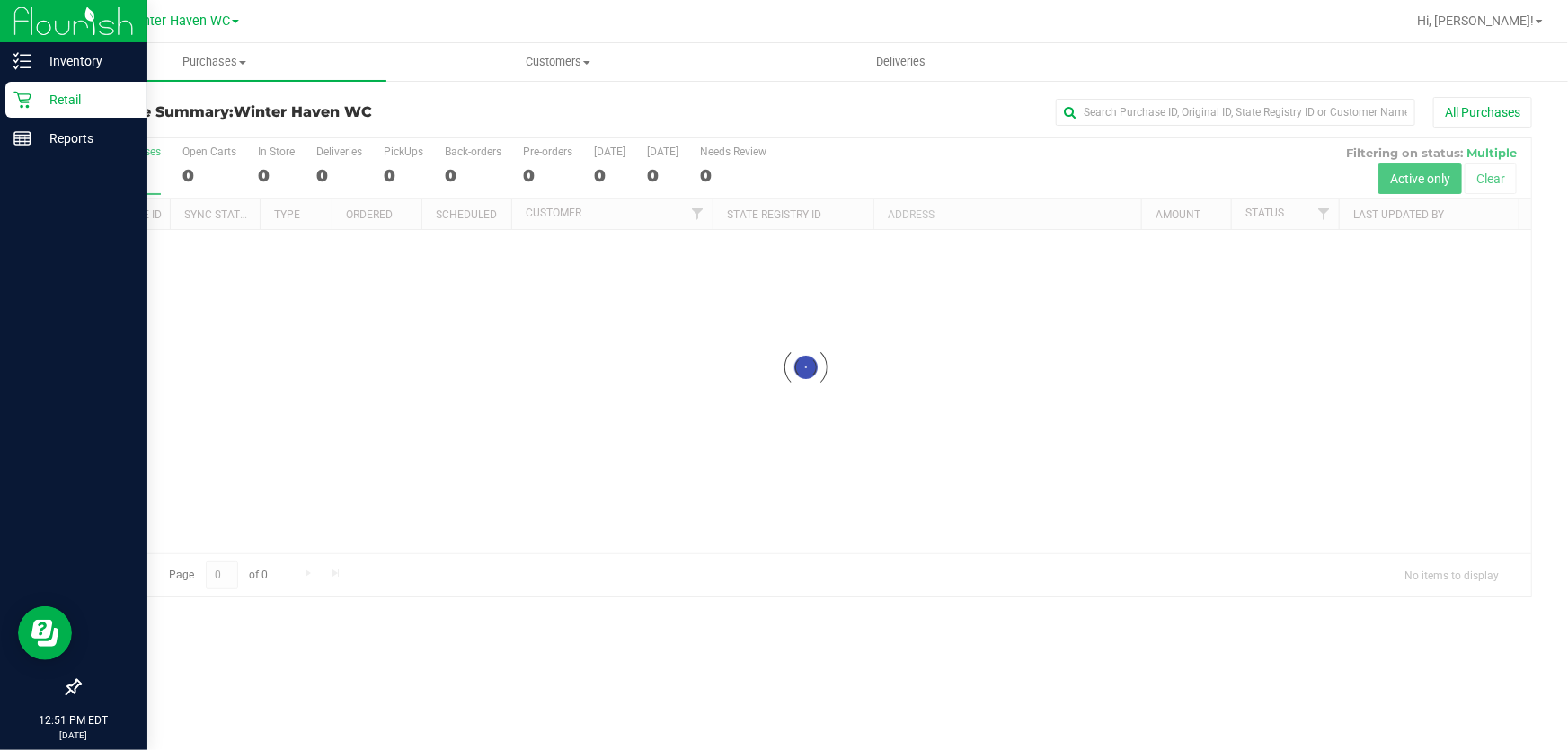
click at [76, 89] on p "Retail" at bounding box center [85, 99] width 108 height 22
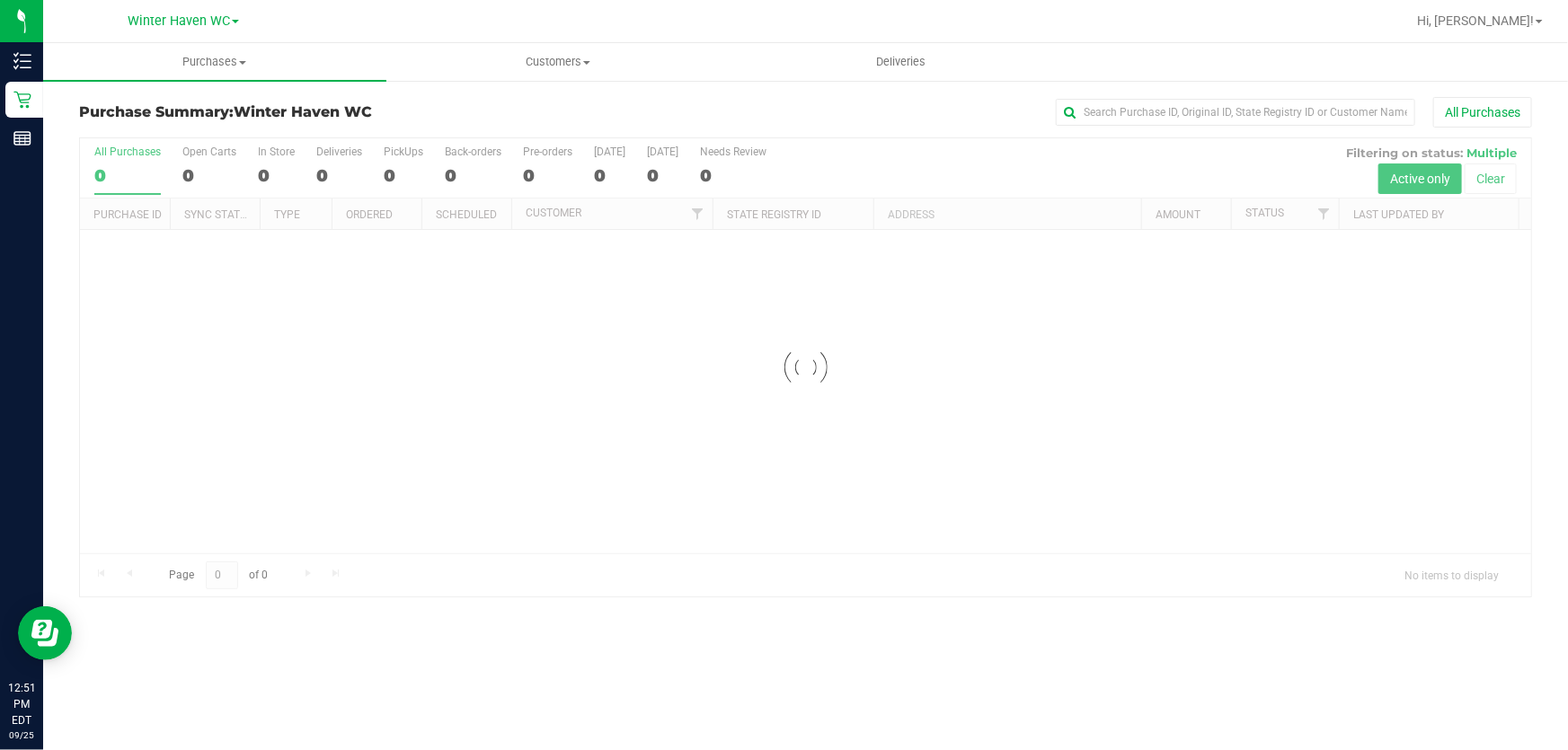
click at [935, 113] on div "All Purchases" at bounding box center [1047, 111] width 968 height 30
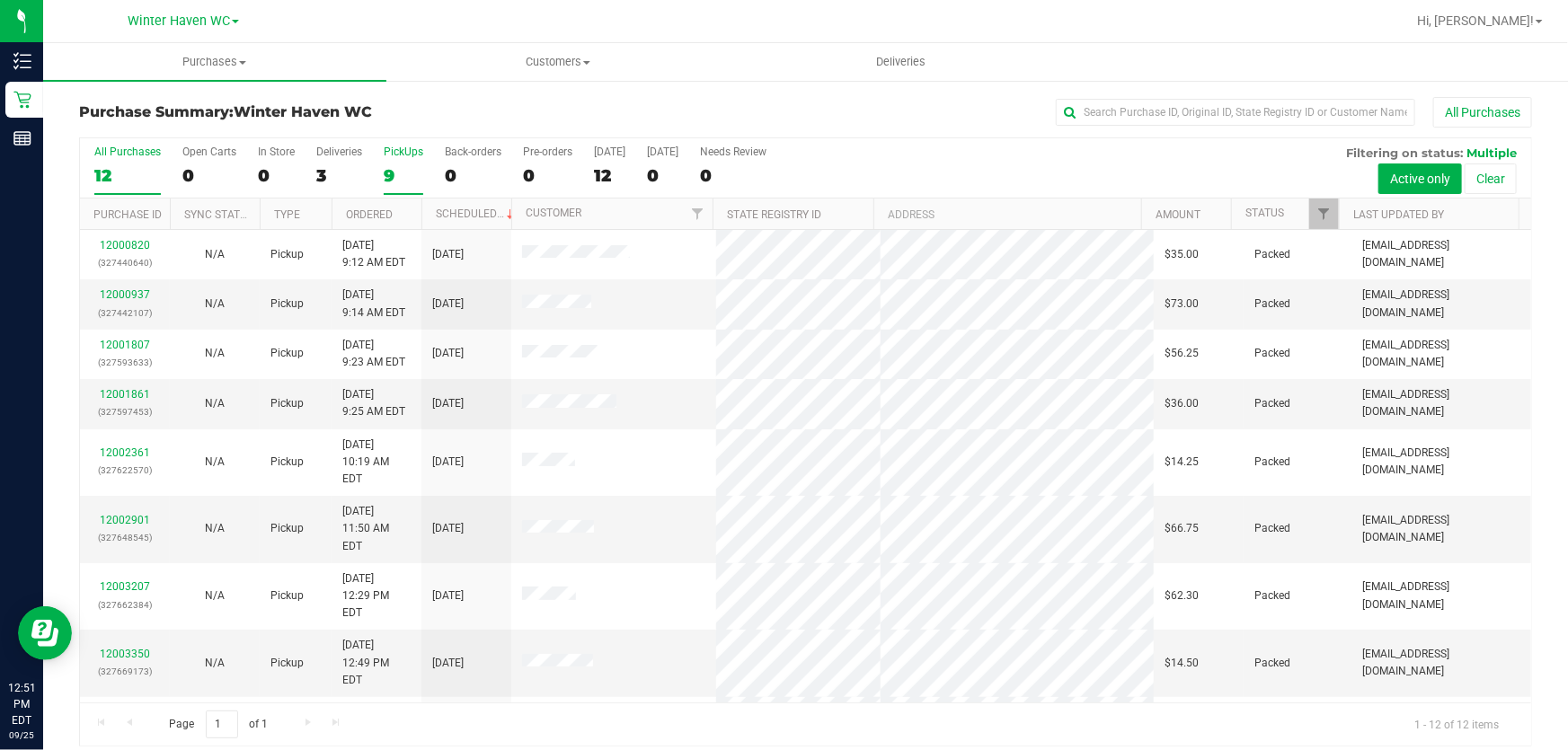
click at [402, 160] on label "PickUps 9" at bounding box center [402, 171] width 39 height 49
click at [0, 0] on input "PickUps 9" at bounding box center [0, 0] width 0 height 0
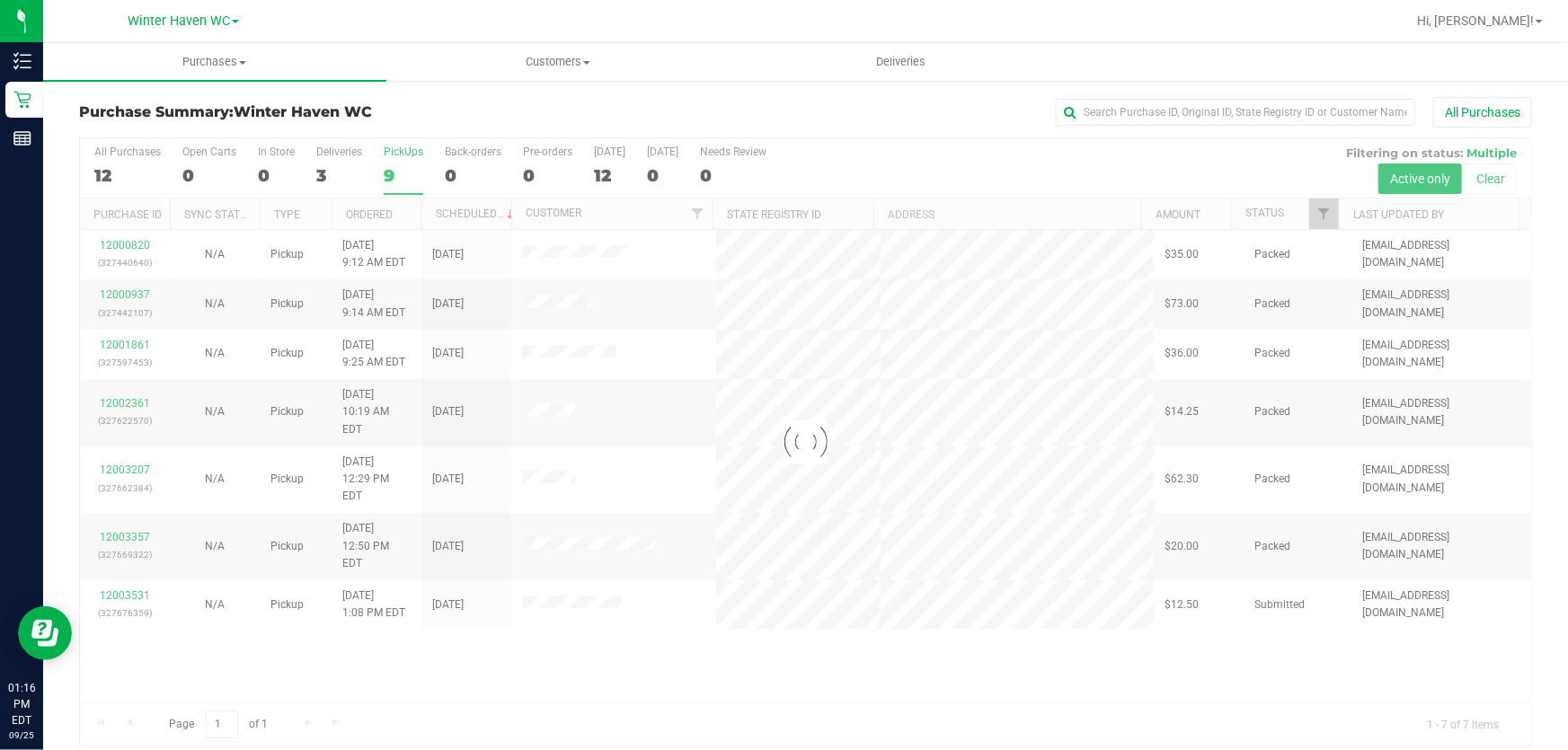
click at [995, 638] on div at bounding box center [806, 443] width 1451 height 608
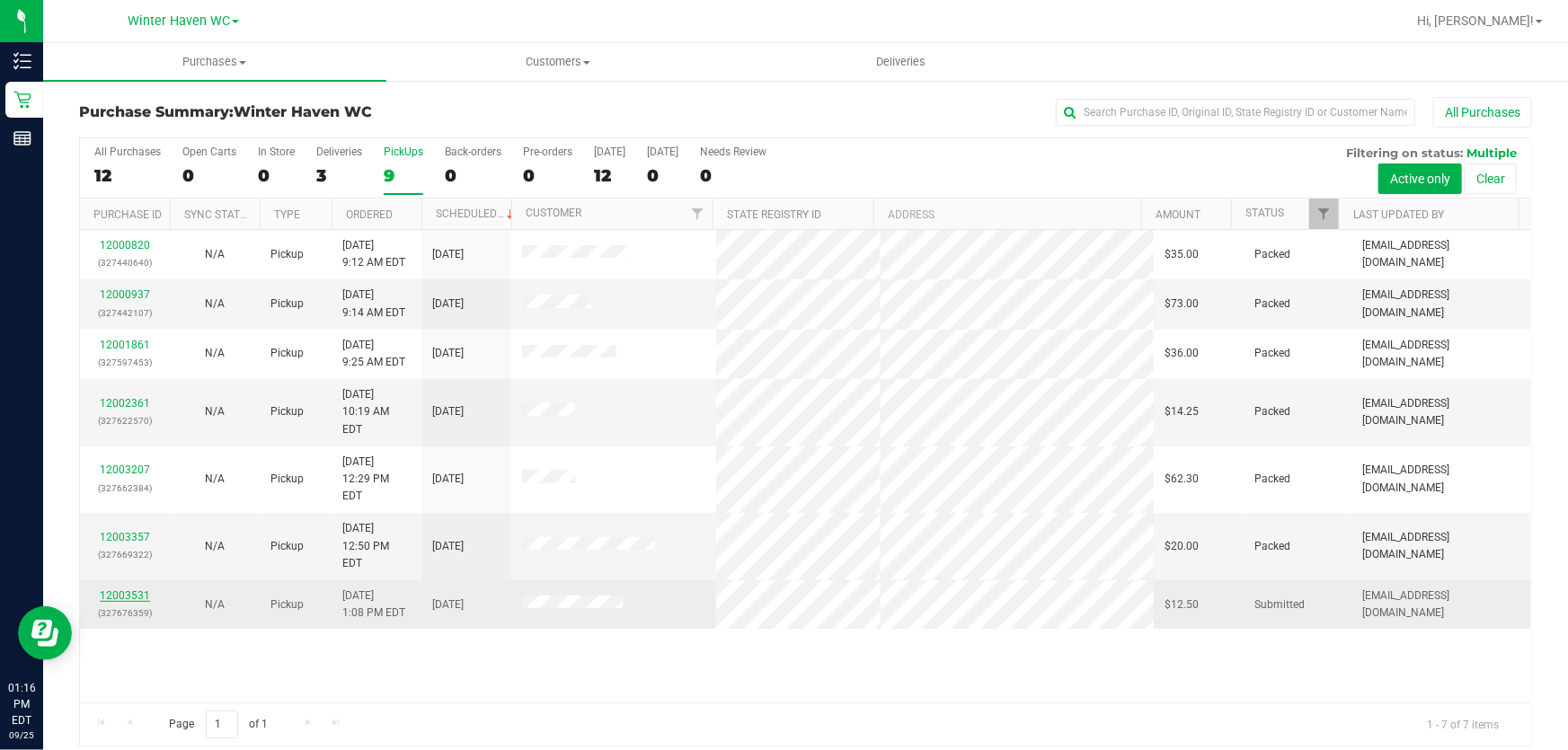
click at [133, 589] on link "12003531" at bounding box center [124, 596] width 50 height 13
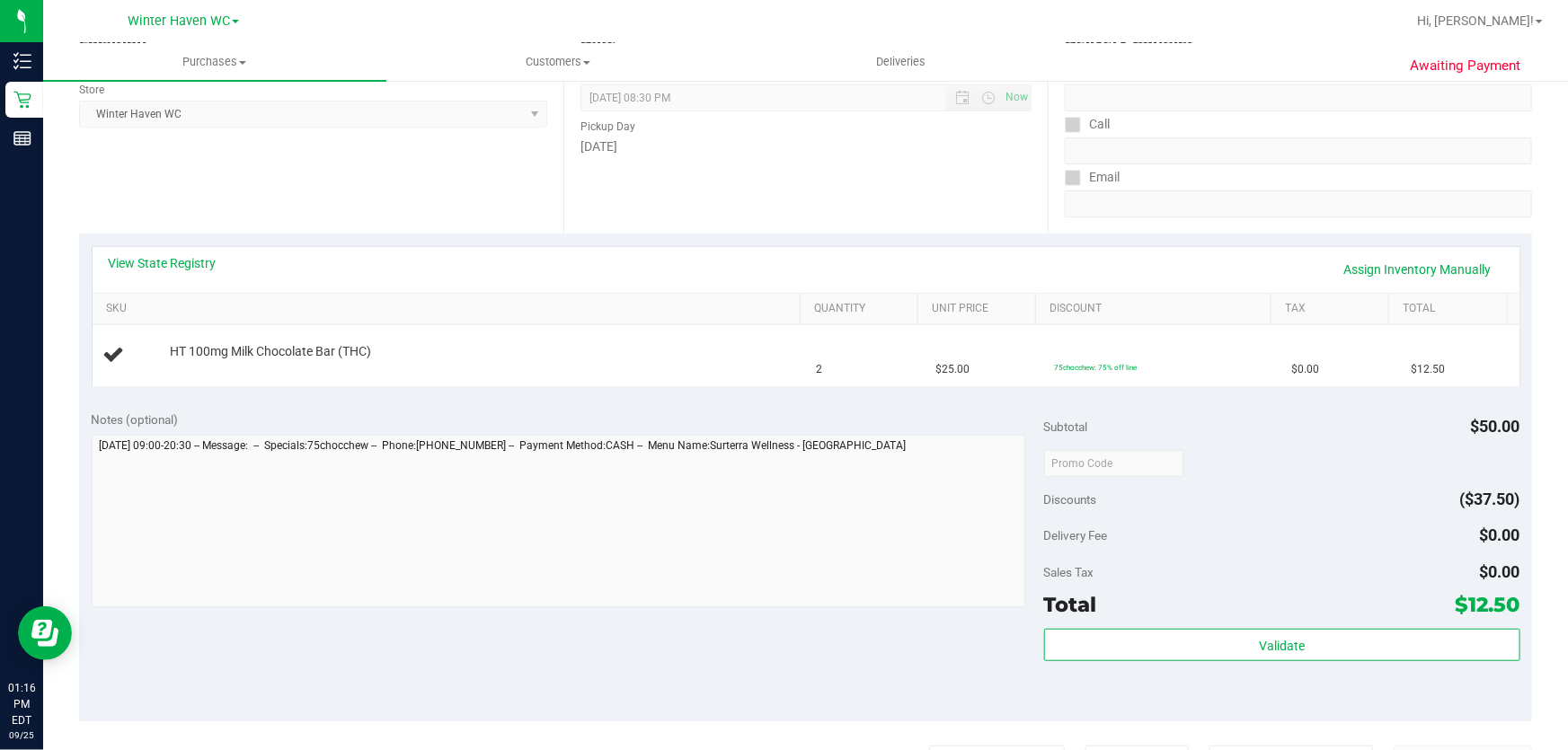
scroll to position [326, 0]
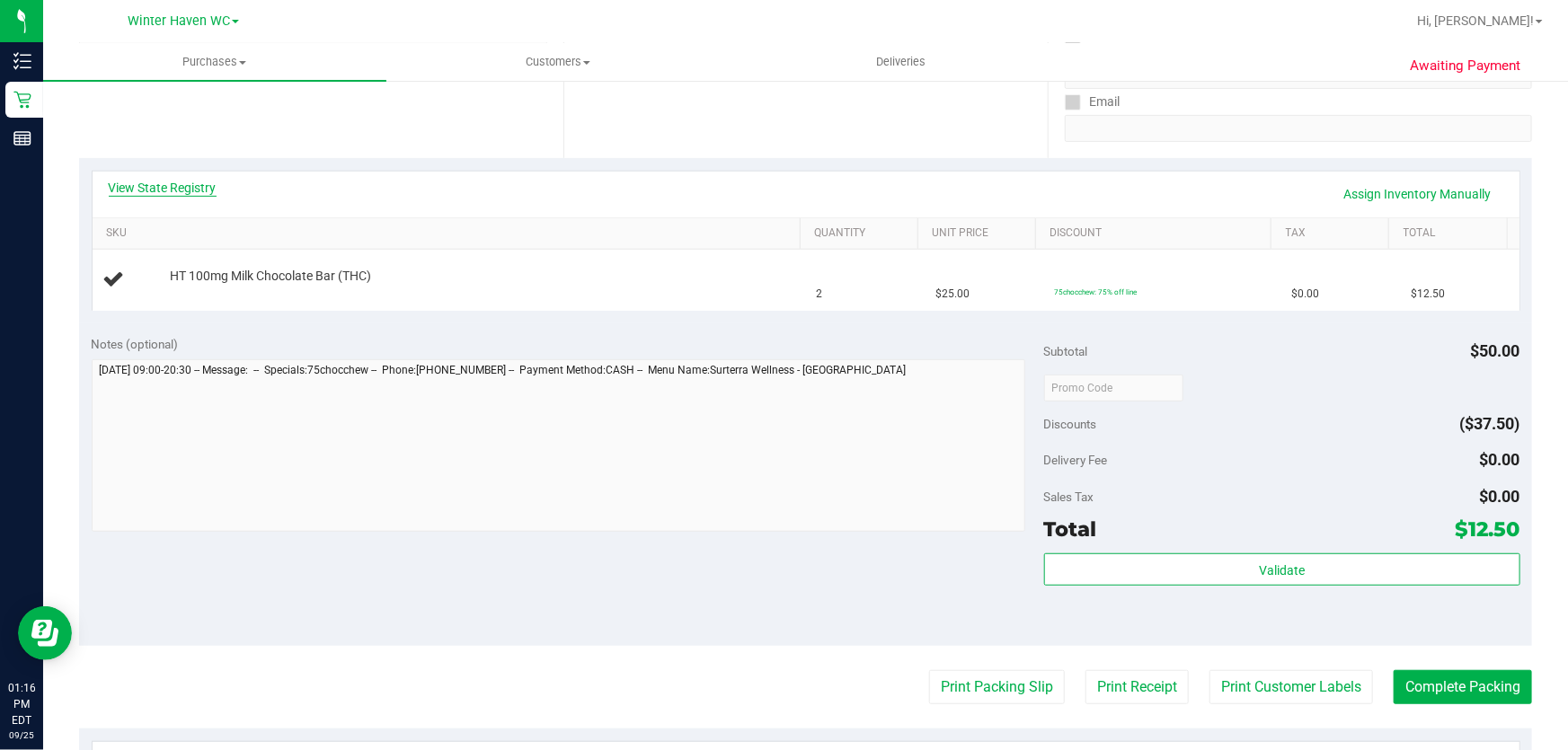
click at [131, 185] on link "View State Registry" at bounding box center [162, 188] width 108 height 18
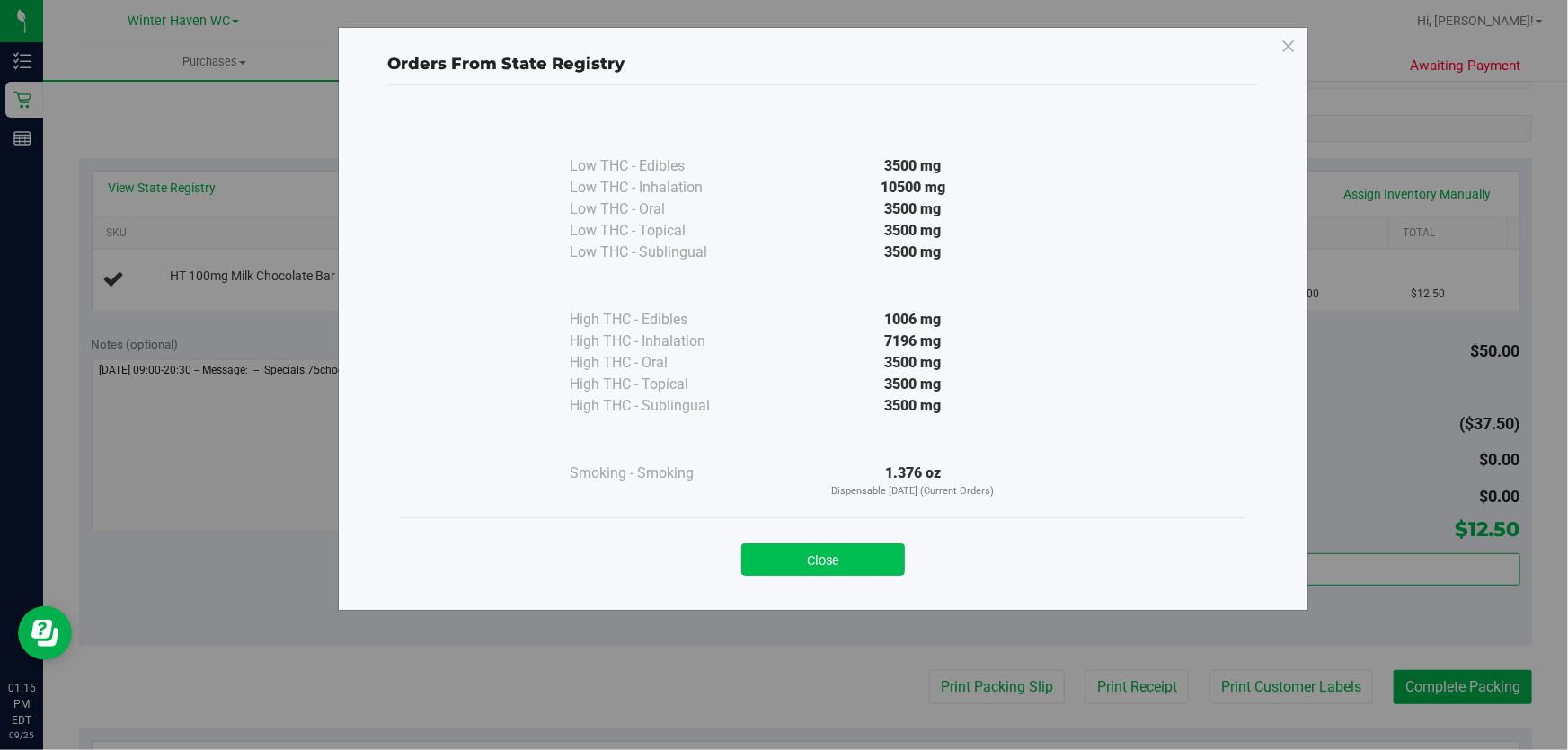
click at [852, 552] on button "Close" at bounding box center [822, 559] width 163 height 32
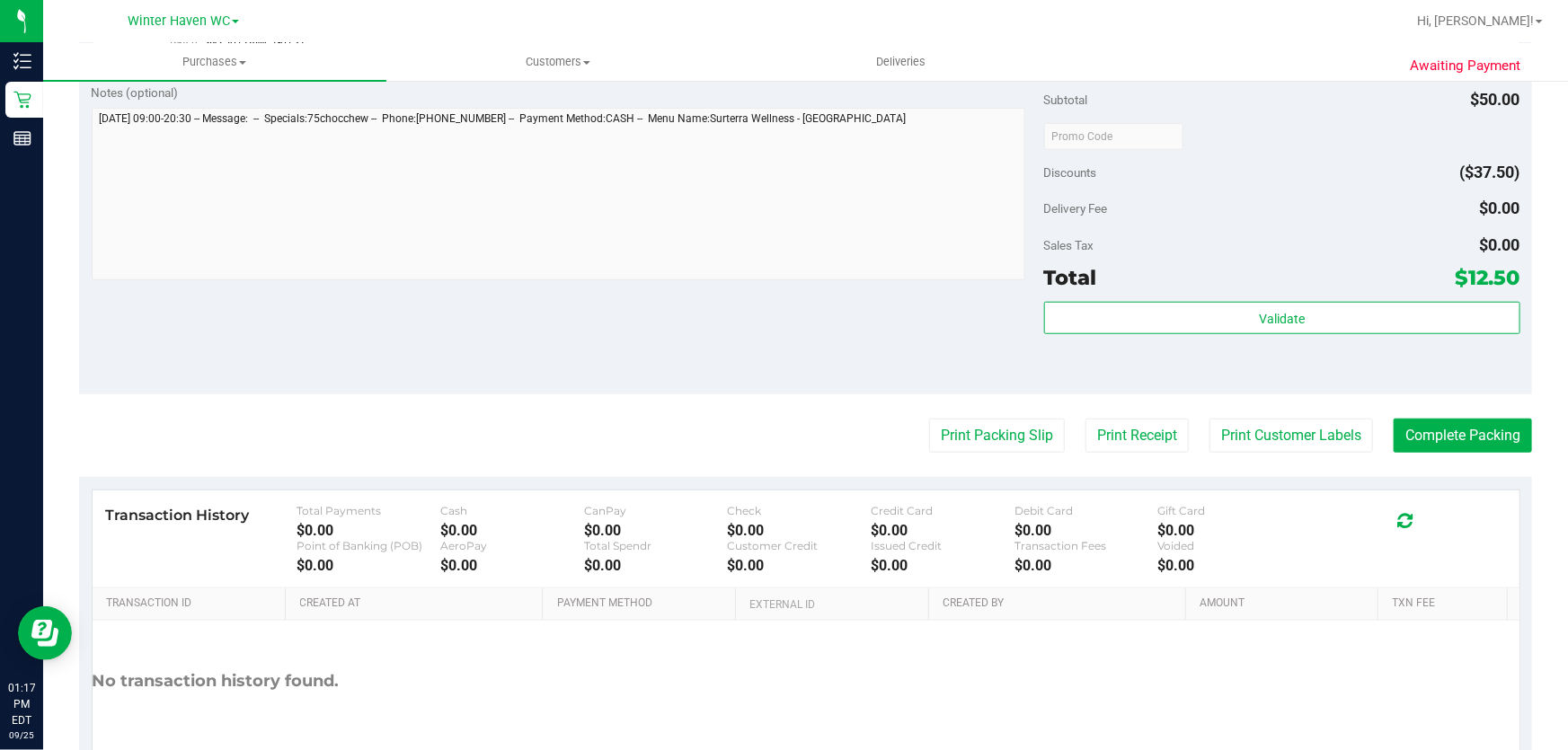
scroll to position [616, 0]
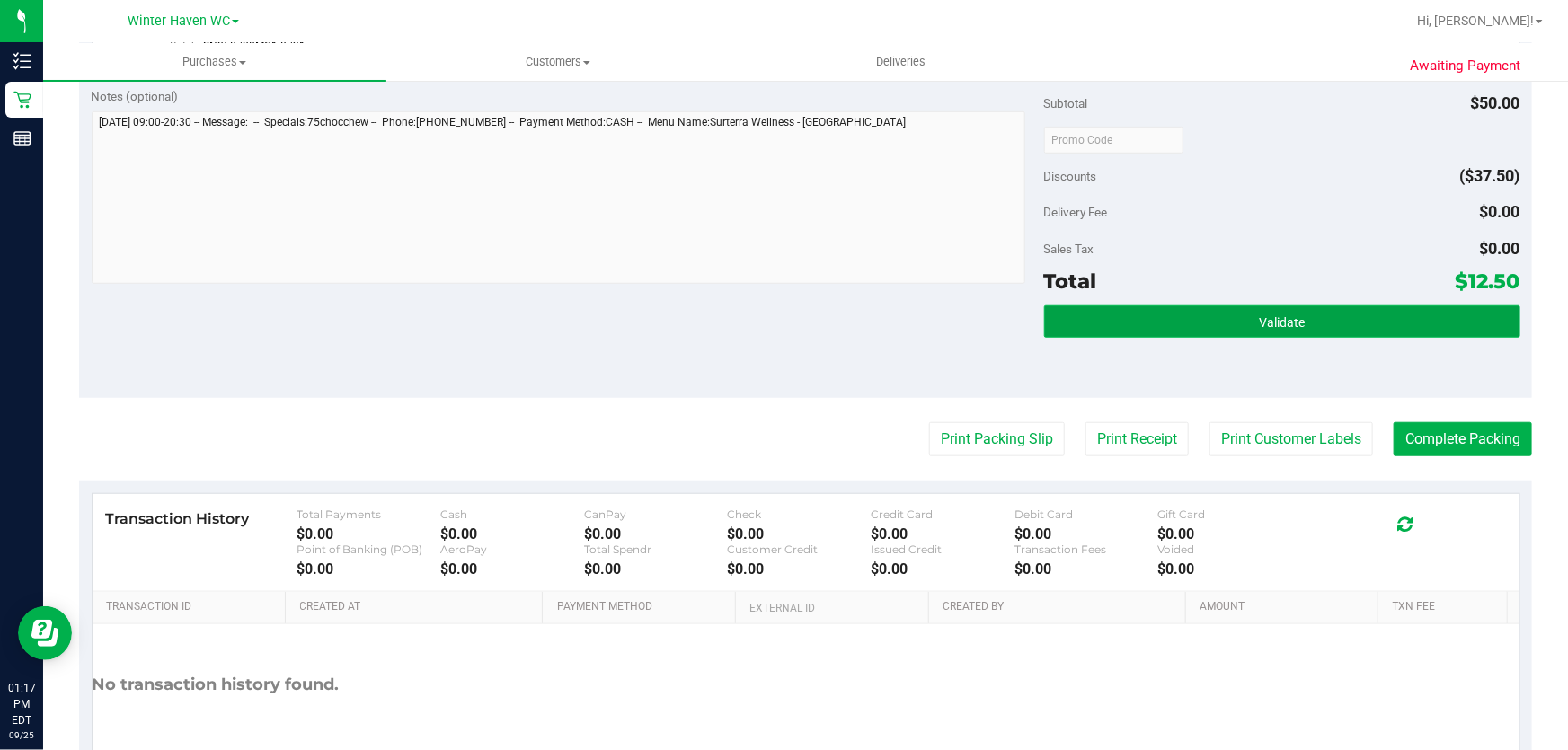
click at [1375, 310] on button "Validate" at bounding box center [1282, 321] width 476 height 32
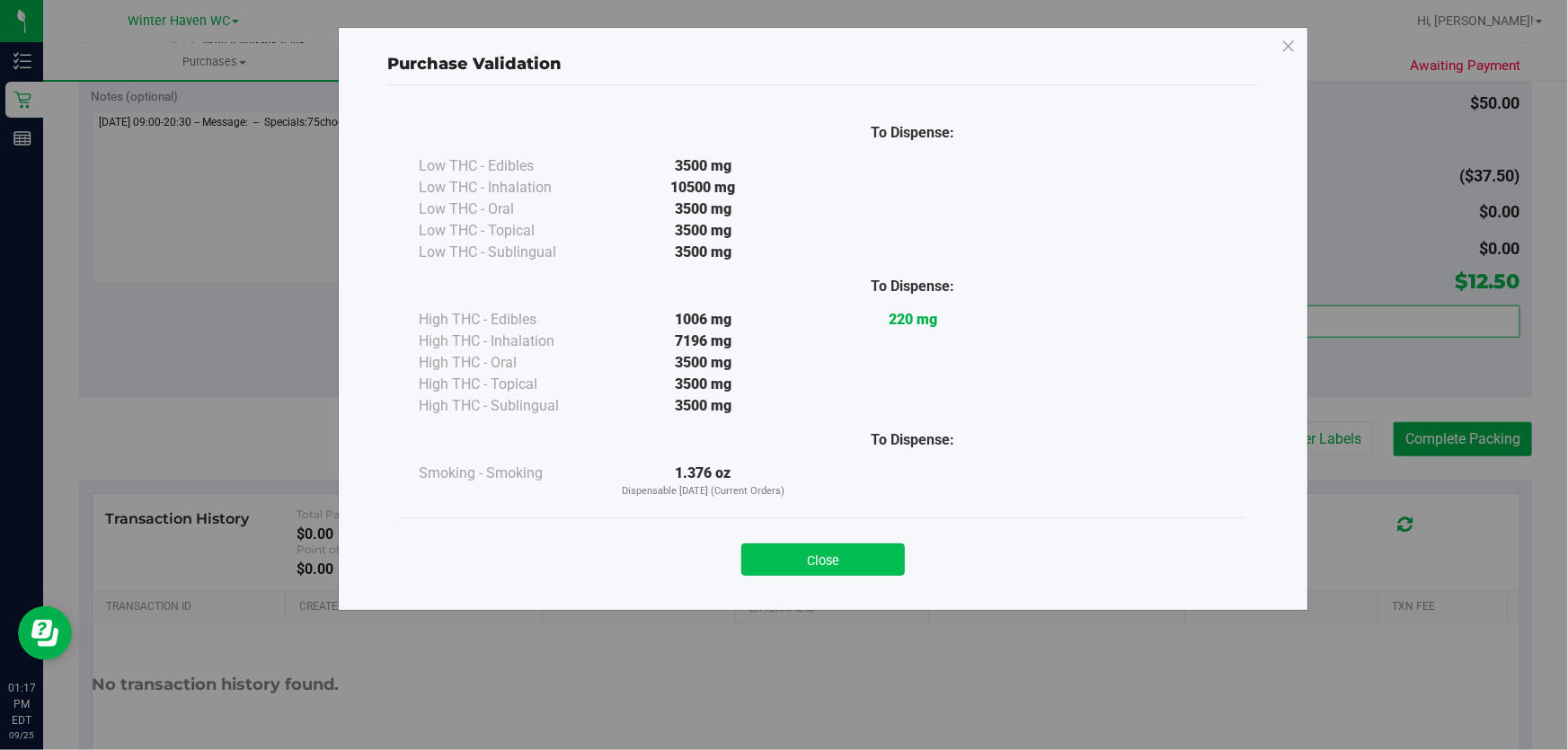
click at [844, 572] on button "Close" at bounding box center [822, 559] width 163 height 32
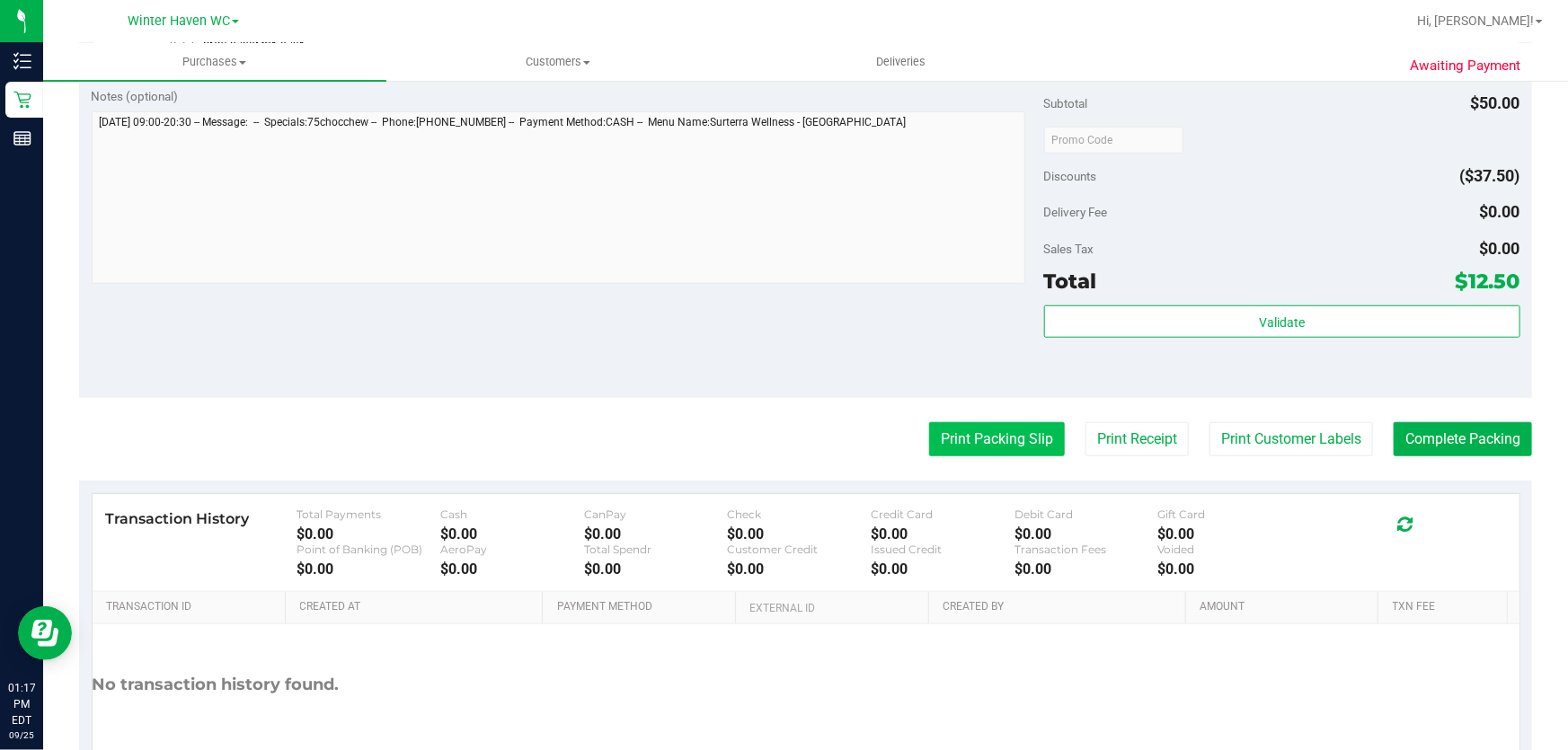
click at [992, 441] on button "Print Packing Slip" at bounding box center [997, 439] width 136 height 34
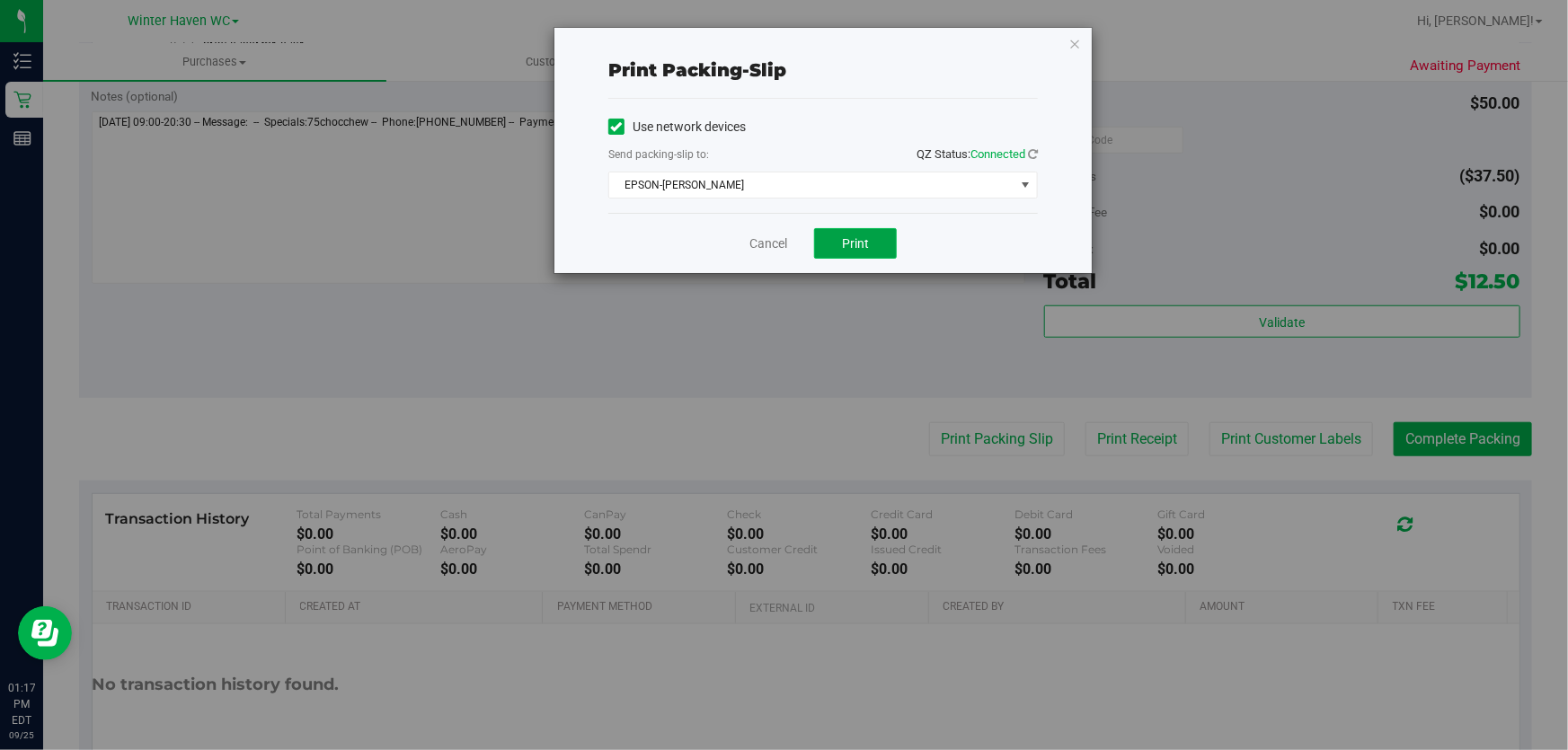
click at [863, 240] on span "Print" at bounding box center [856, 244] width 27 height 15
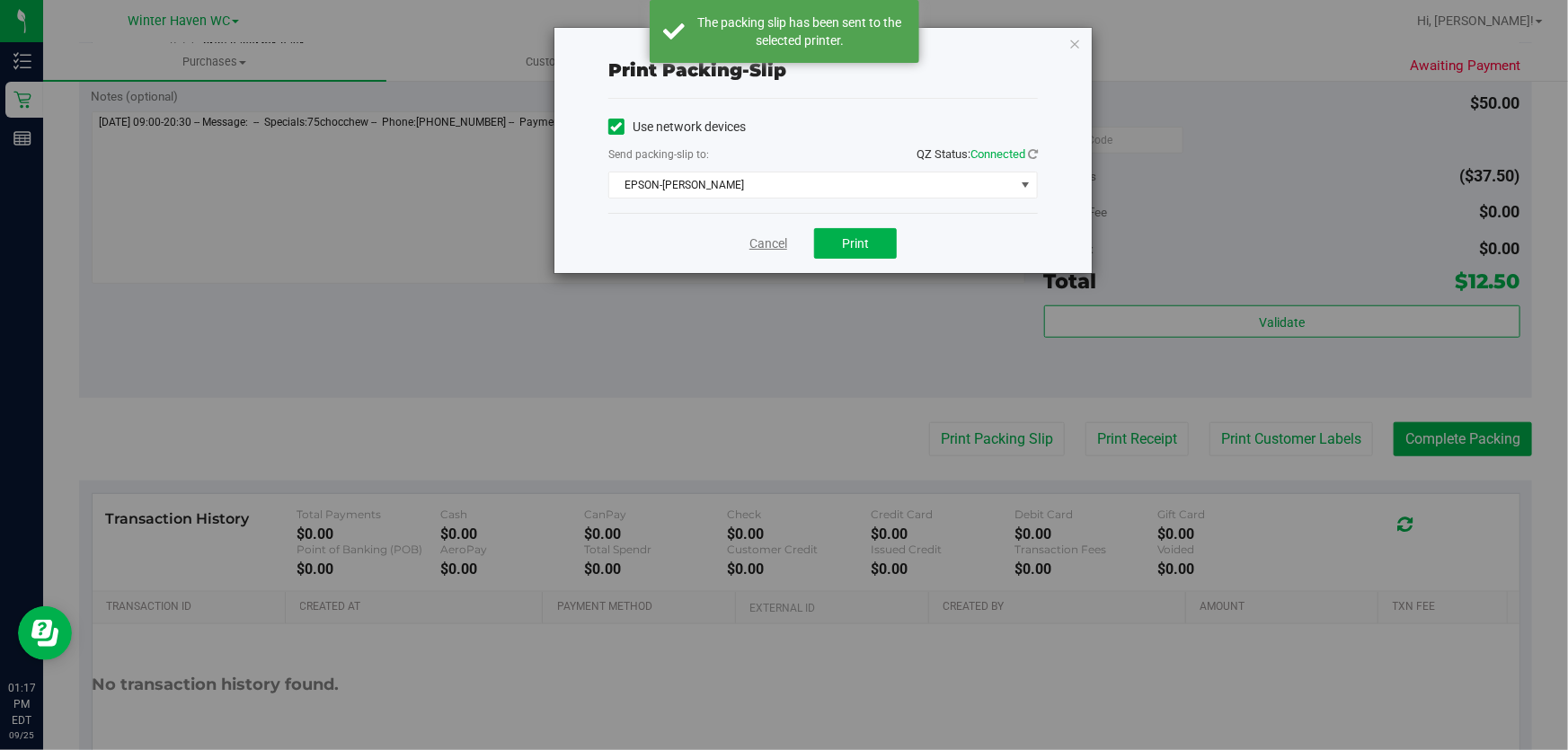
click at [762, 249] on link "Cancel" at bounding box center [768, 244] width 37 height 19
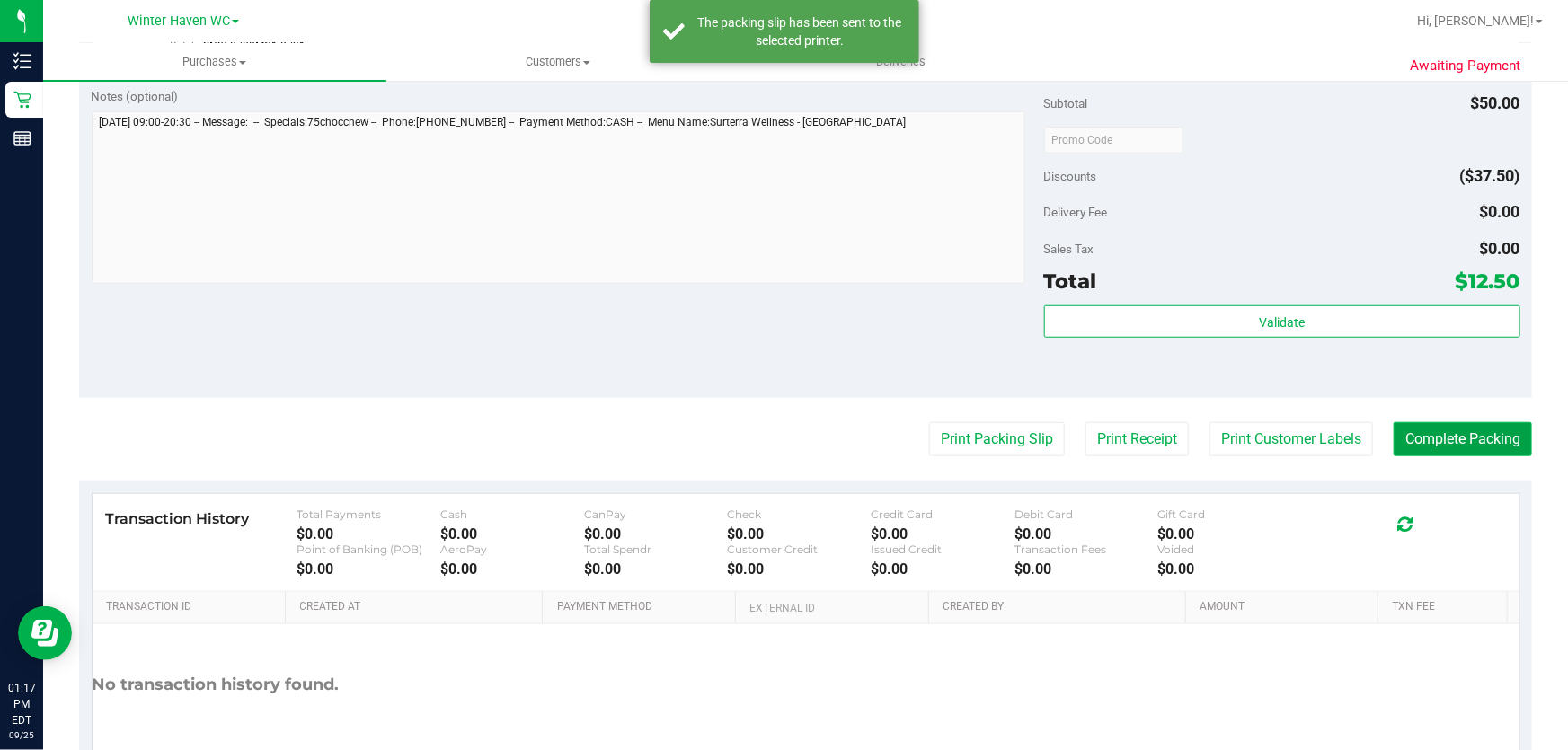
click at [1499, 446] on button "Complete Packing" at bounding box center [1463, 439] width 139 height 34
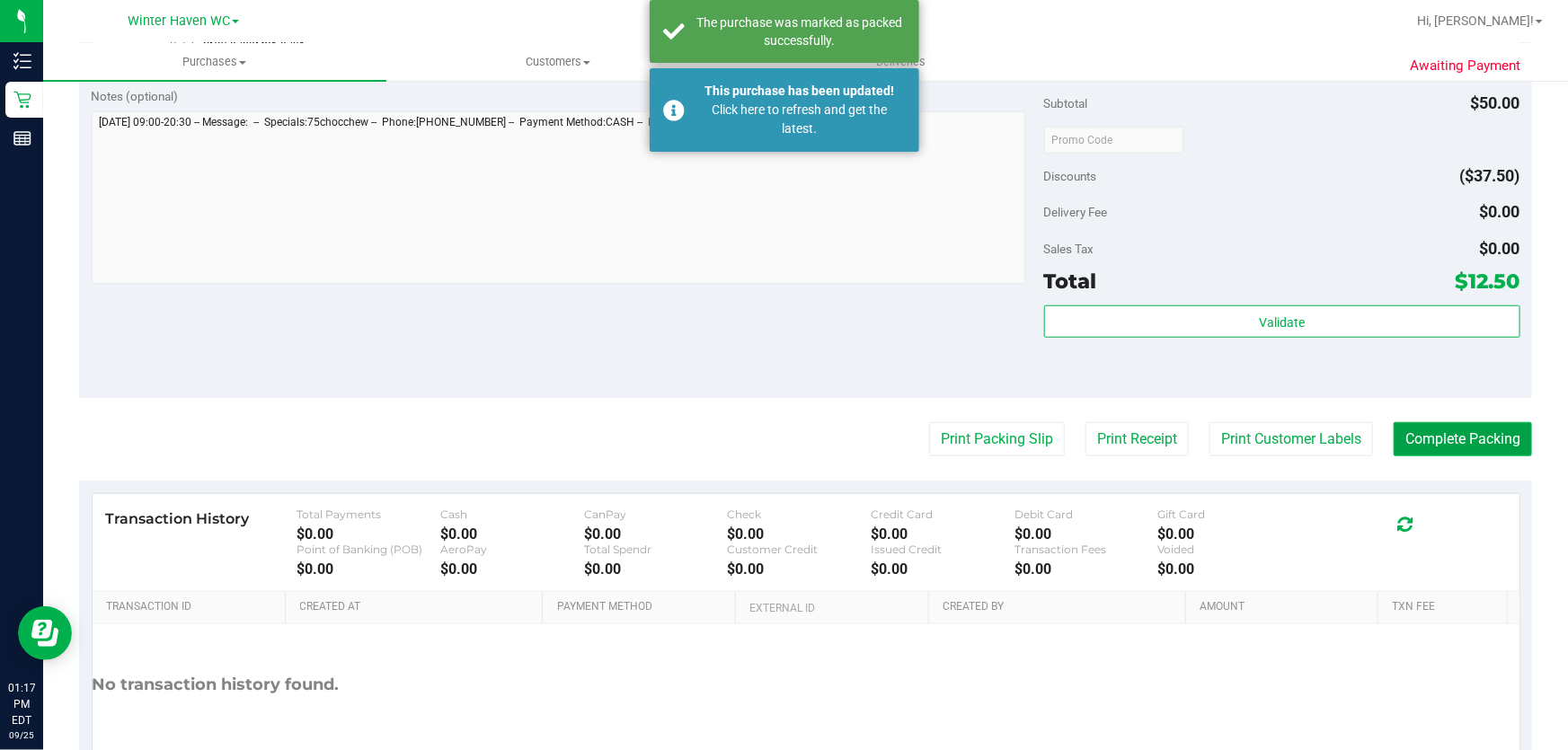
click at [1481, 441] on button "Complete Packing" at bounding box center [1463, 439] width 139 height 34
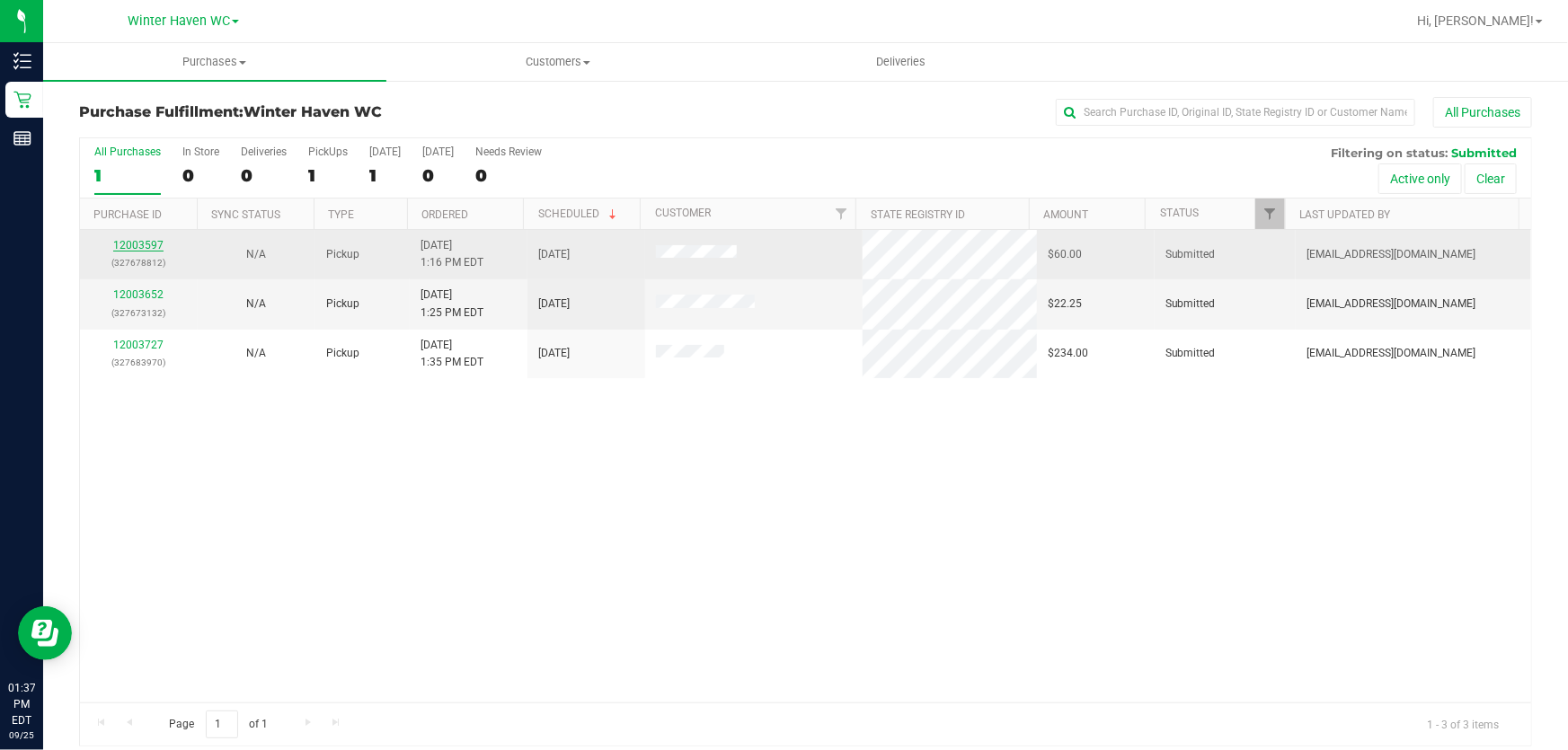
click at [146, 244] on link "12003597" at bounding box center [138, 245] width 50 height 13
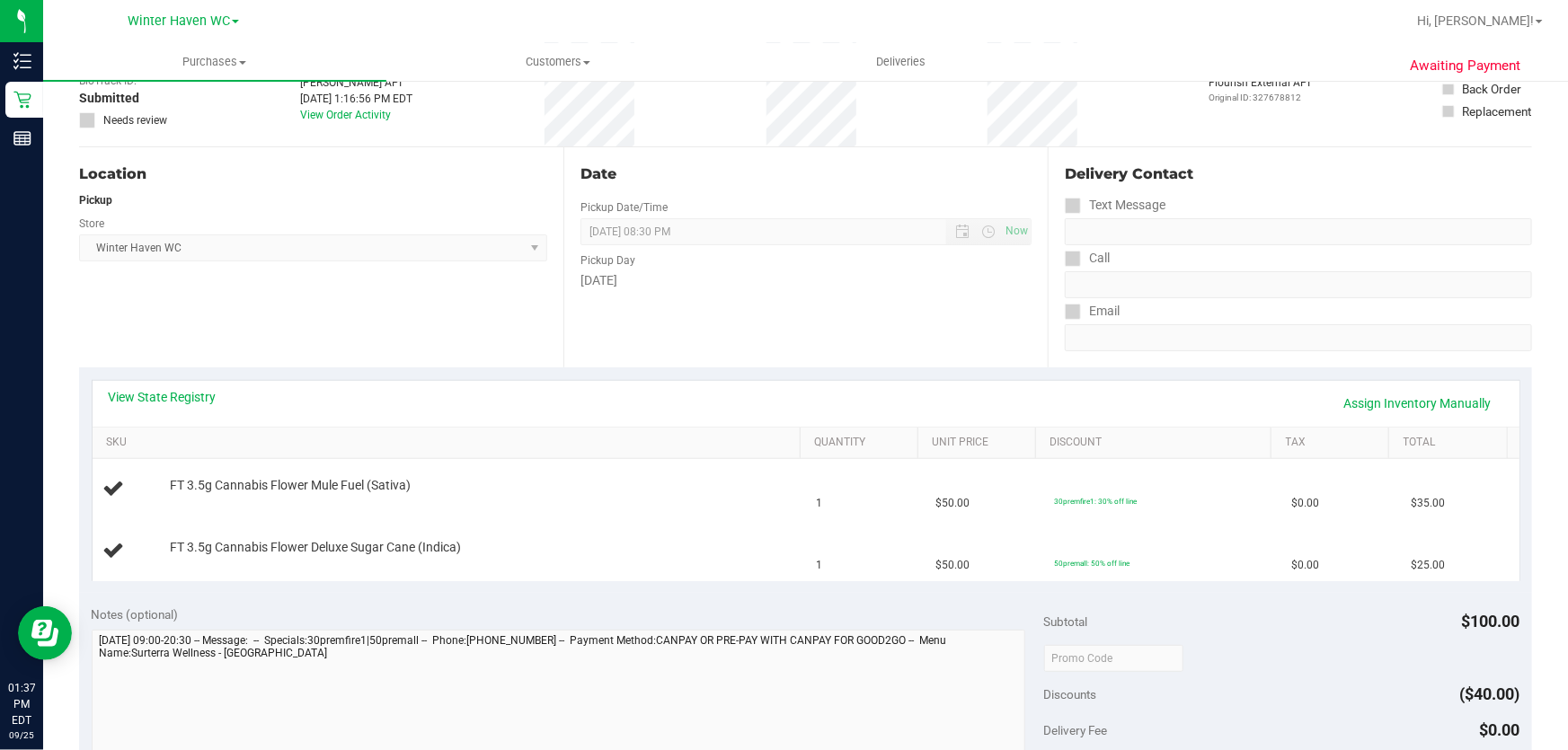
scroll to position [326, 0]
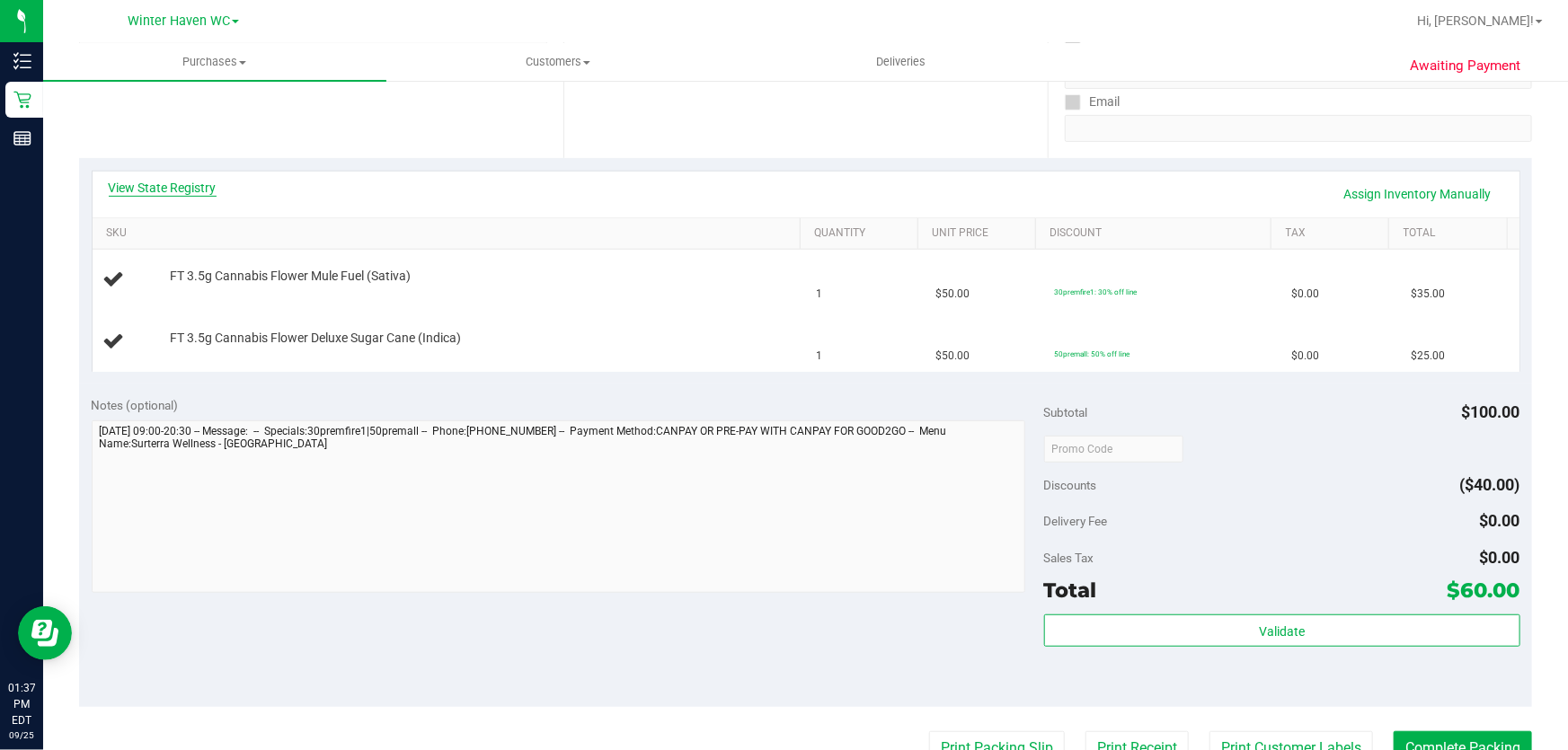
click at [161, 179] on link "View State Registry" at bounding box center [162, 188] width 108 height 18
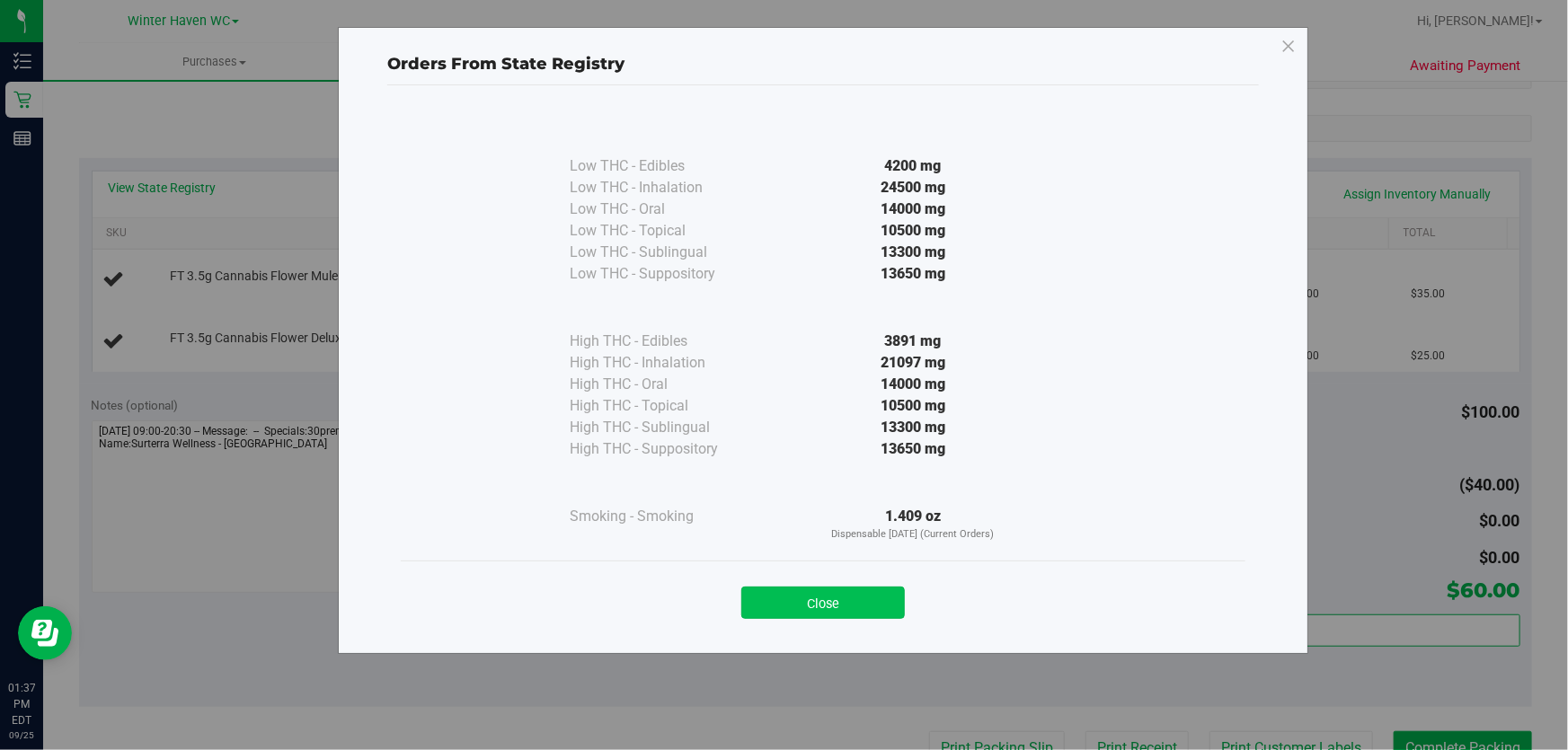
click at [807, 590] on button "Close" at bounding box center [822, 602] width 163 height 32
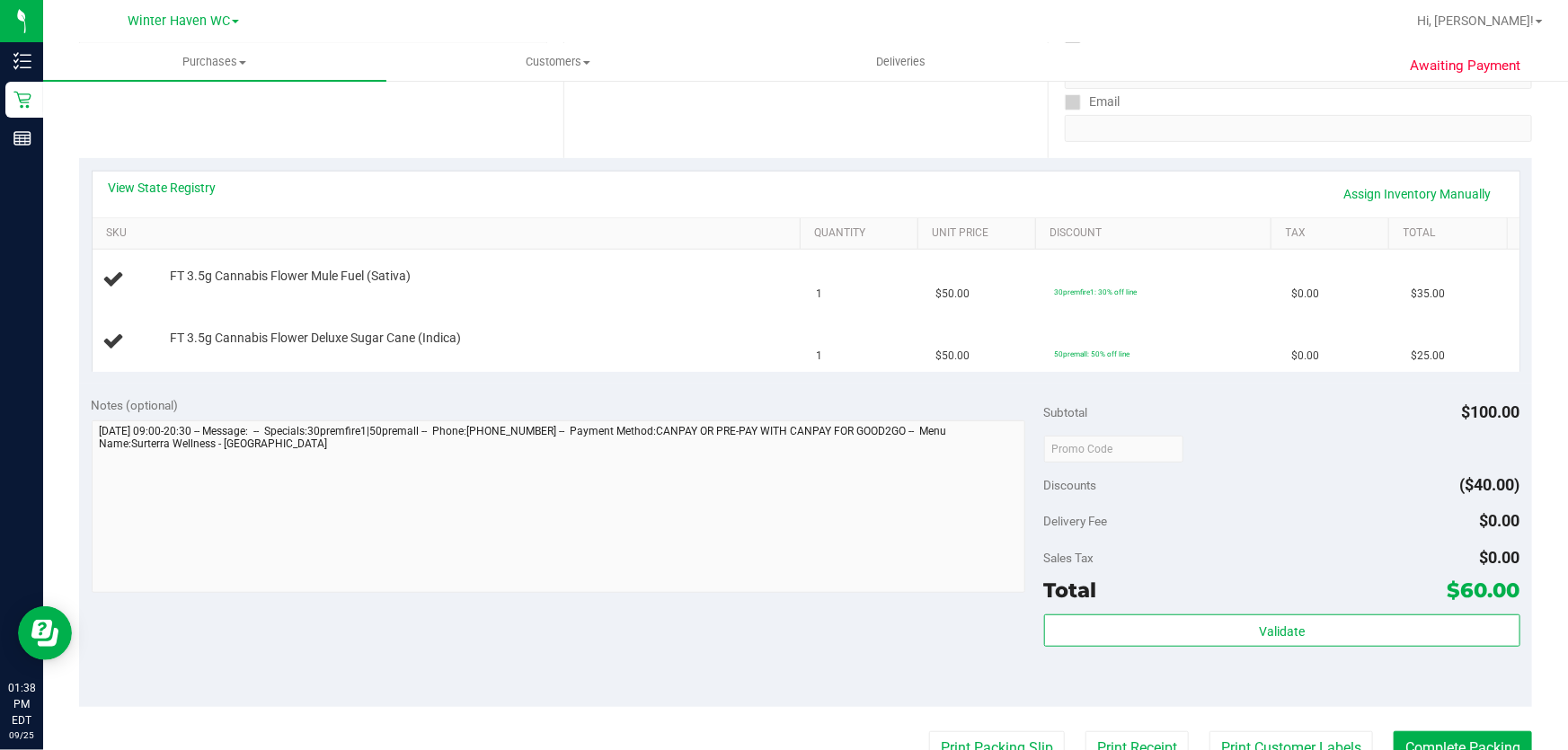
click at [669, 371] on div "View State Registry Assign Inventory Manually SKU Quantity Unit Price Discount …" at bounding box center [806, 270] width 1453 height 225
click at [660, 380] on div "View State Registry Assign Inventory Manually SKU Quantity Unit Price Discount …" at bounding box center [806, 270] width 1453 height 225
click at [145, 189] on link "View State Registry" at bounding box center [162, 188] width 108 height 18
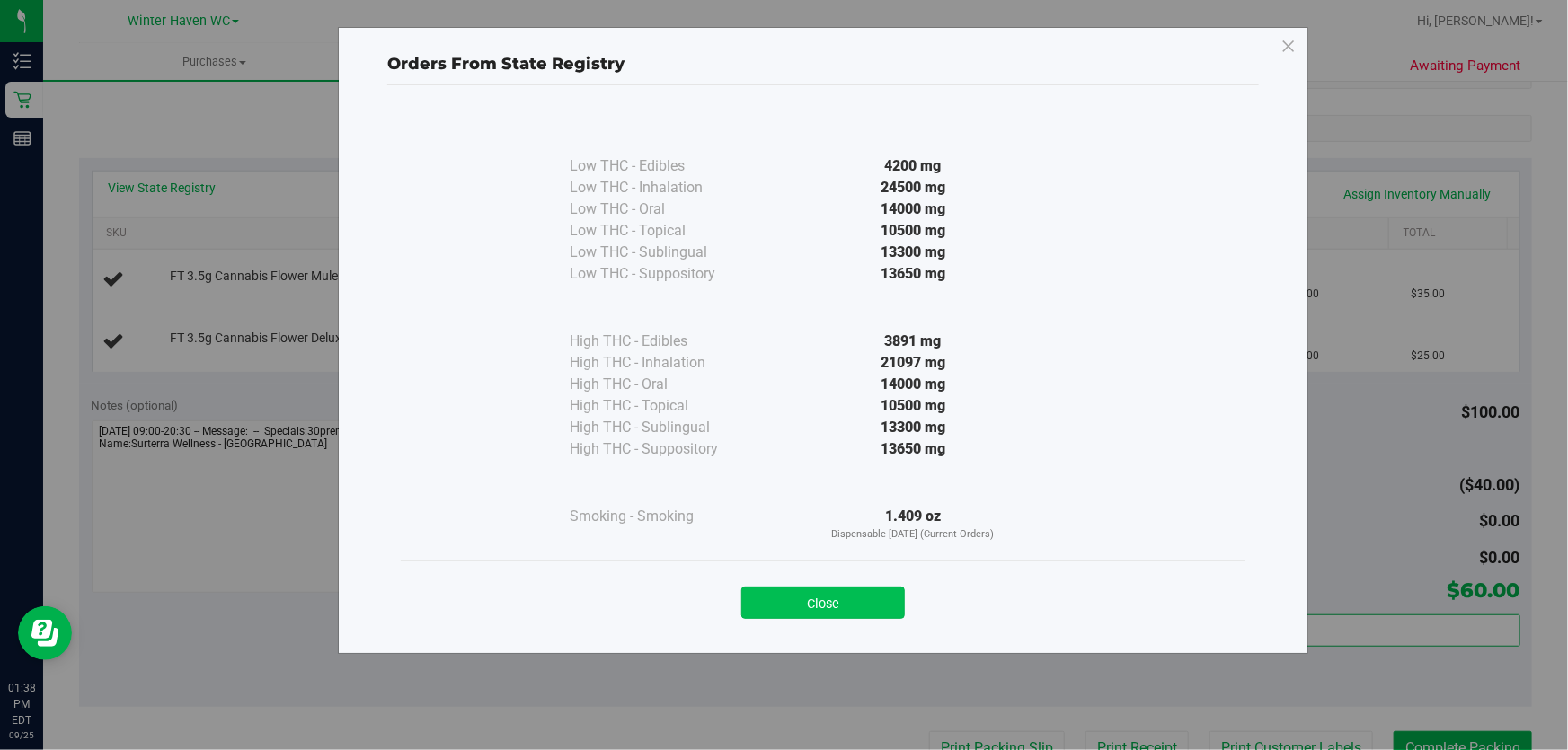
click at [862, 602] on button "Close" at bounding box center [822, 602] width 163 height 32
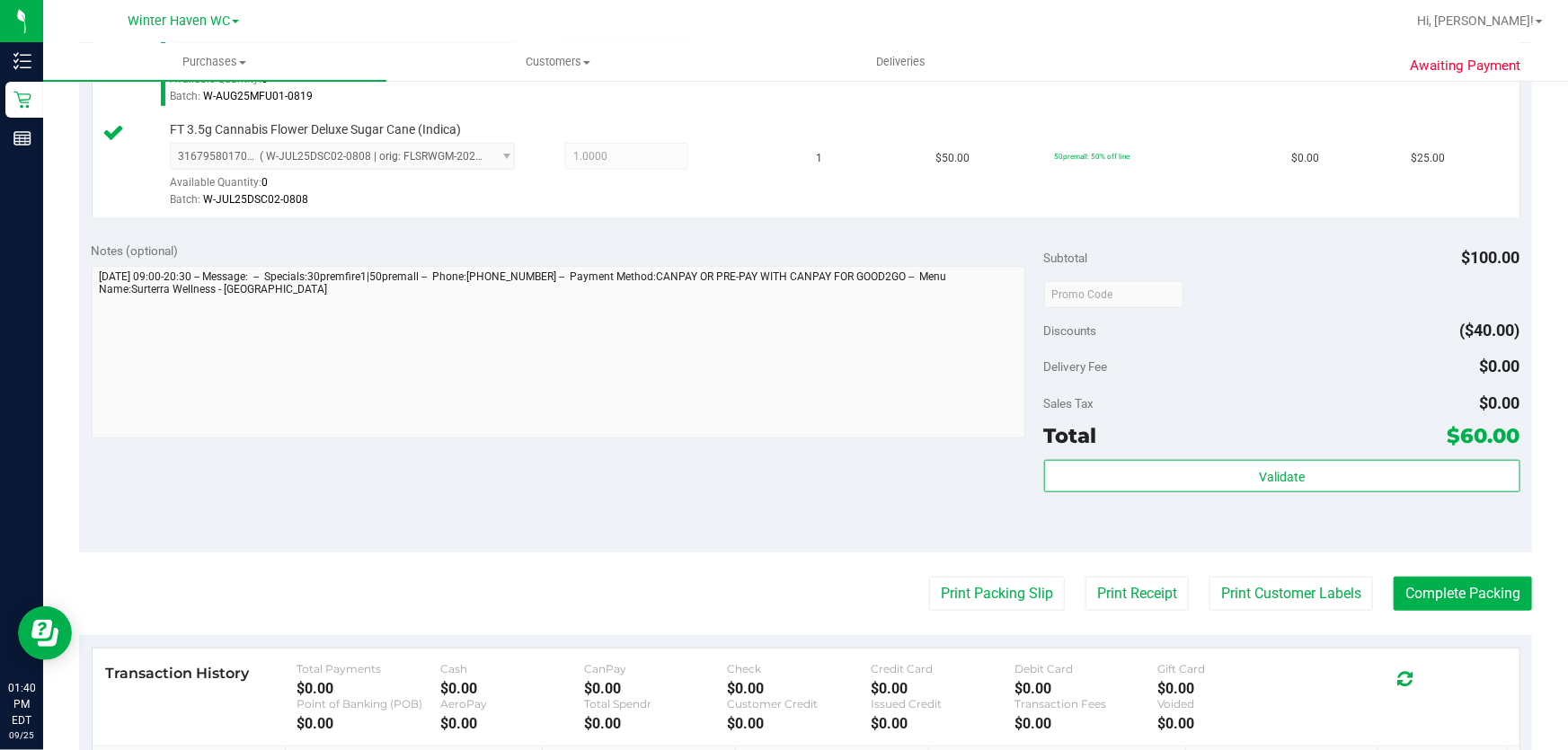
scroll to position [754, 0]
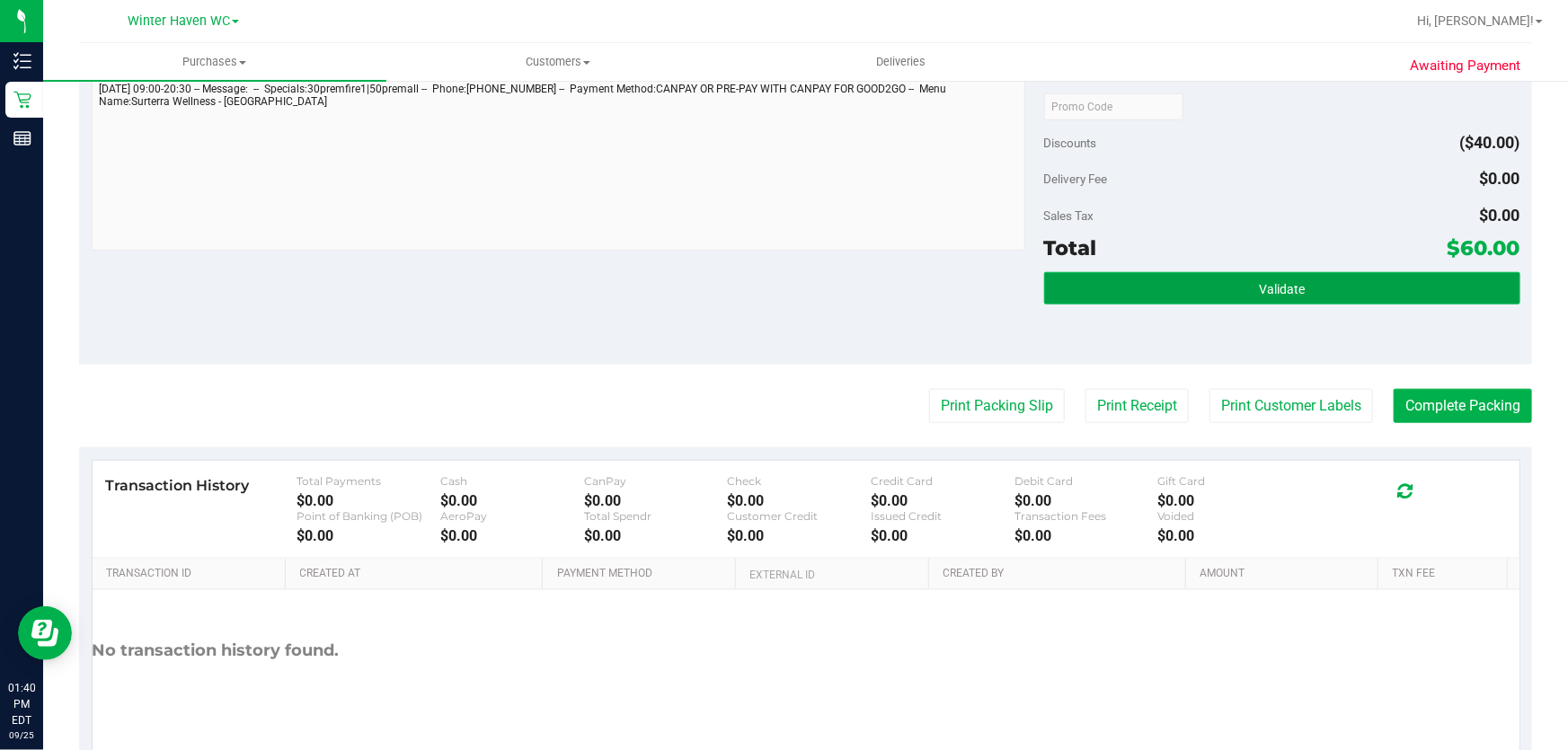
click at [1371, 302] on button "Validate" at bounding box center [1282, 287] width 476 height 32
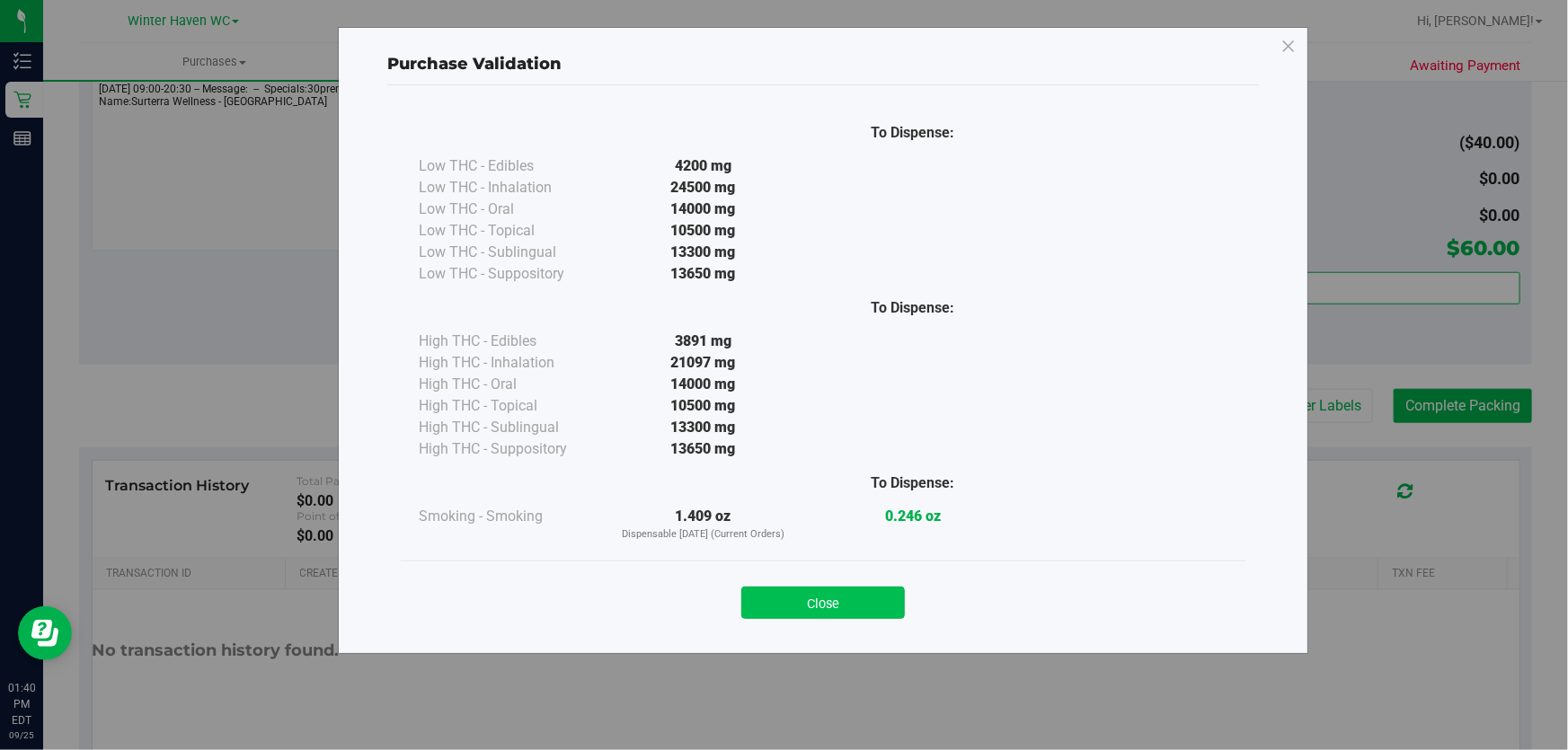
click at [790, 608] on button "Close" at bounding box center [822, 602] width 163 height 32
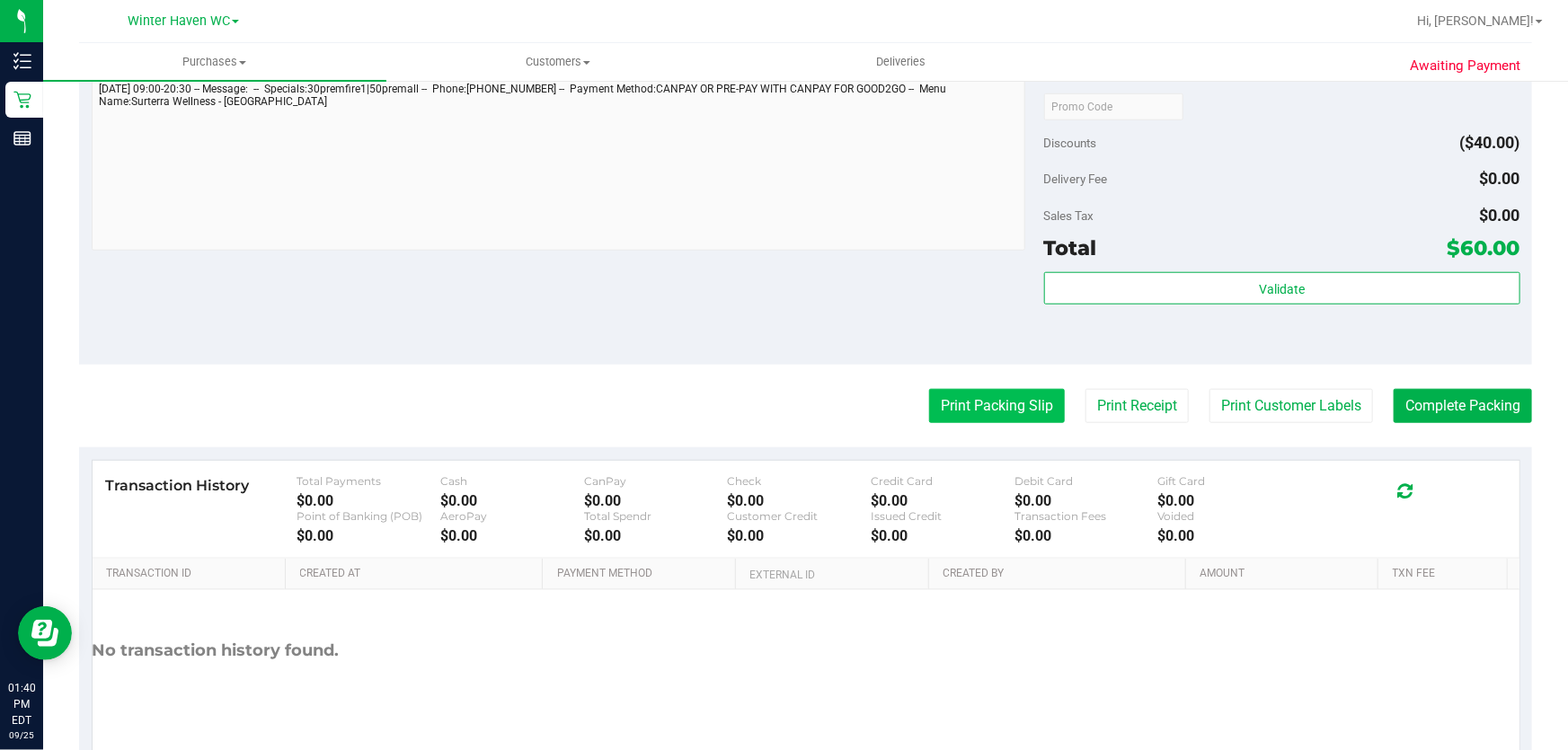
click at [979, 418] on button "Print Packing Slip" at bounding box center [997, 405] width 136 height 34
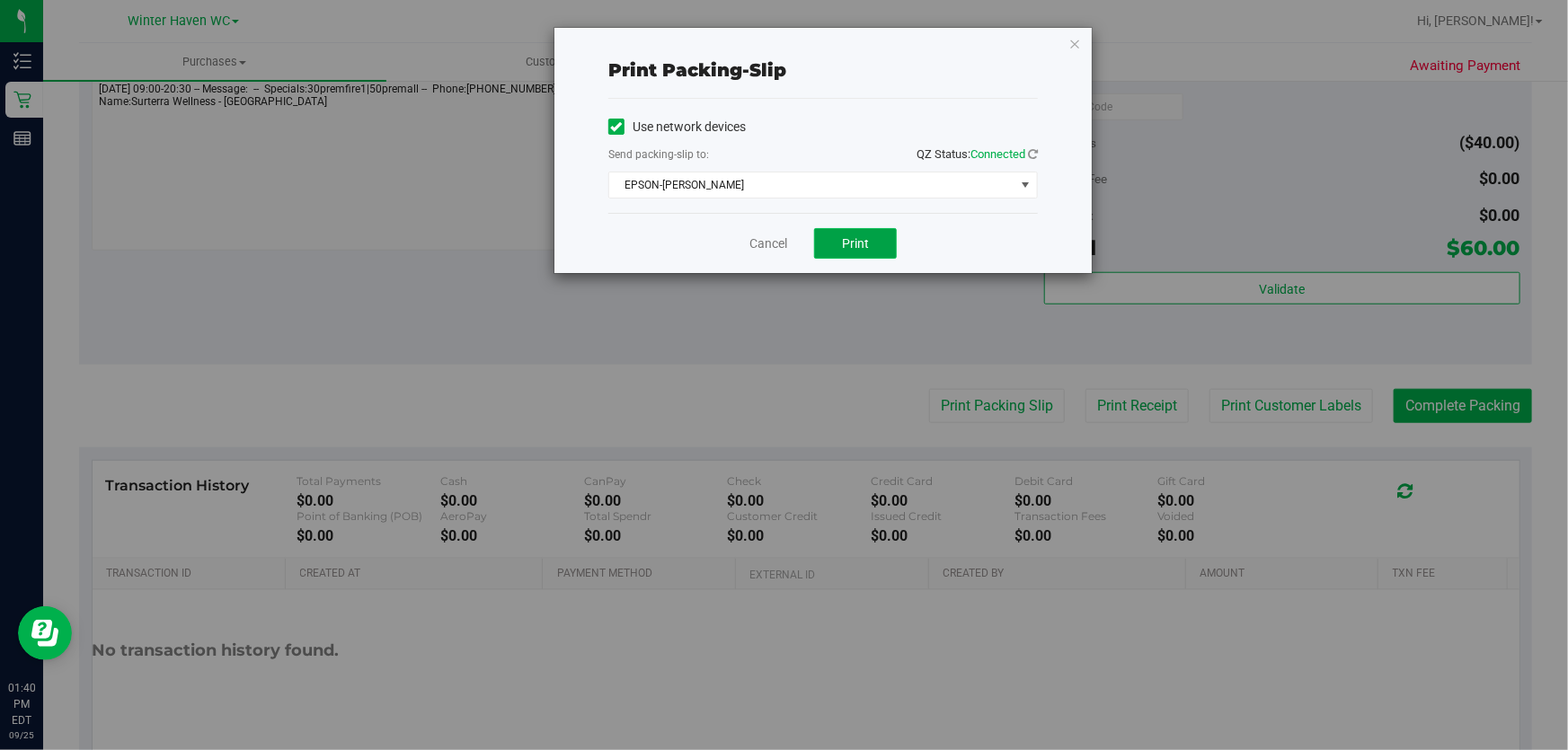
click at [852, 256] on button "Print" at bounding box center [855, 243] width 83 height 30
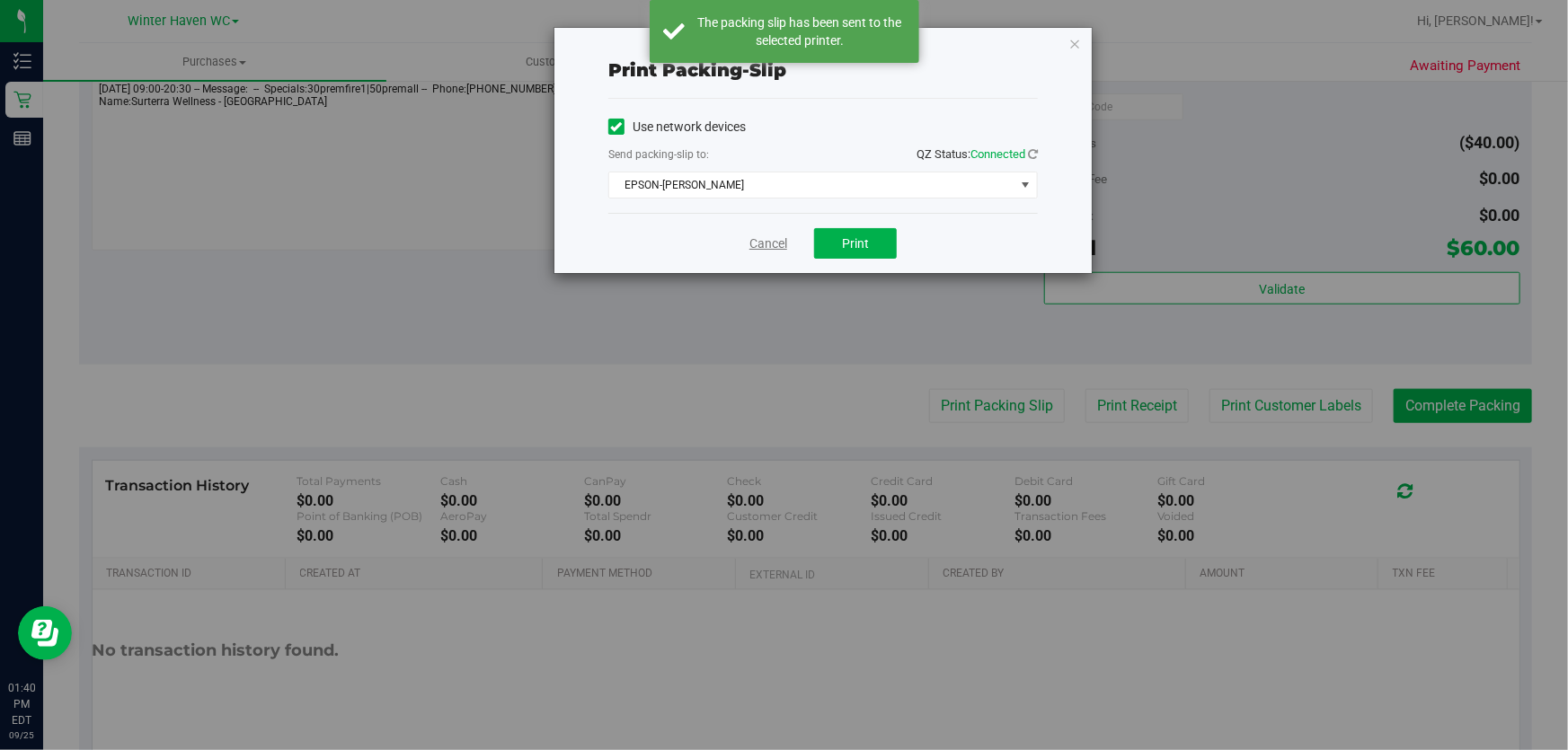
click at [760, 245] on link "Cancel" at bounding box center [768, 244] width 37 height 19
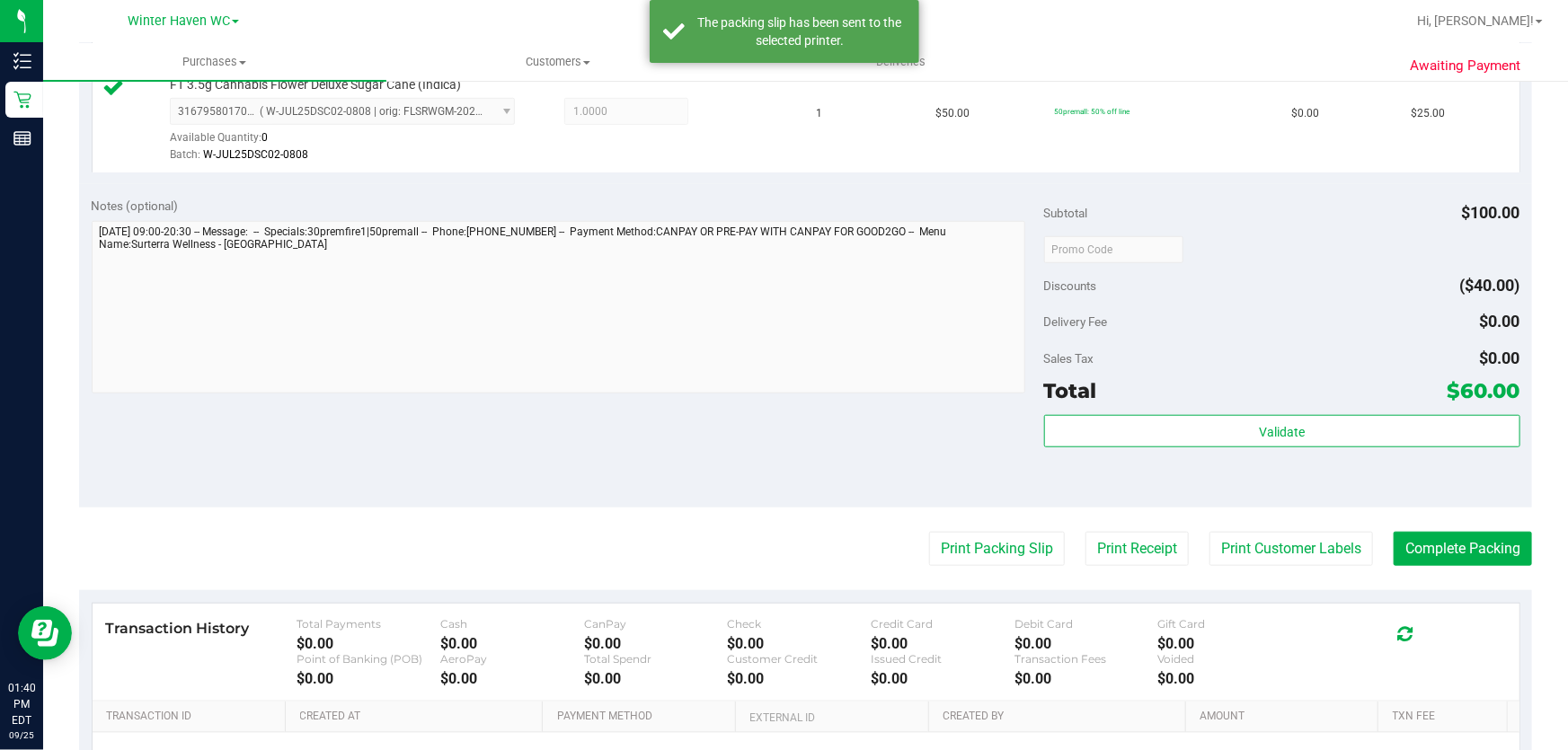
scroll to position [548, 0]
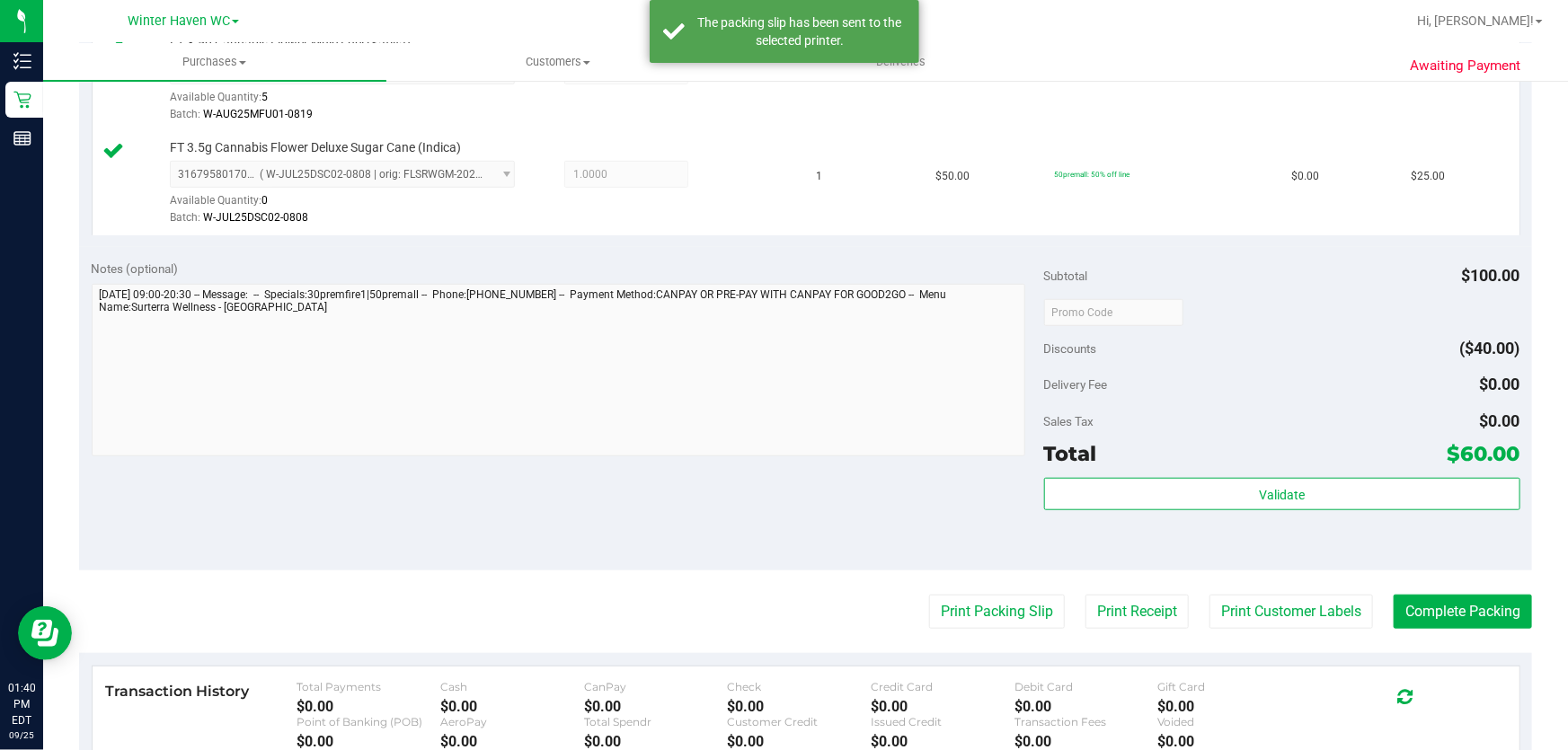
click at [727, 538] on div "Notes (optional) Subtotal $100.00 Discounts ($40.00) Delivery Fee $0.00 Sales T…" at bounding box center [806, 409] width 1453 height 323
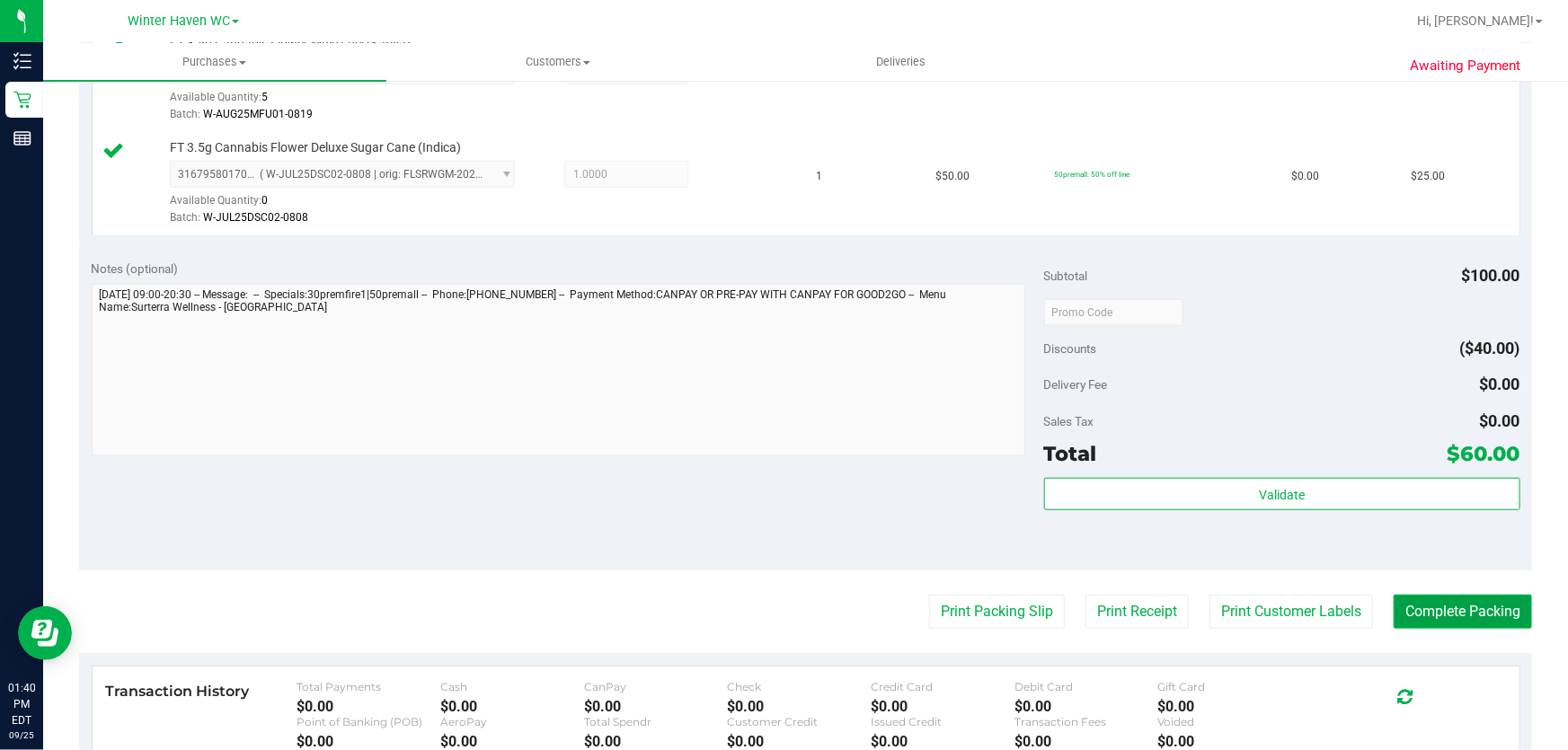
click at [1468, 606] on button "Complete Packing" at bounding box center [1463, 611] width 139 height 34
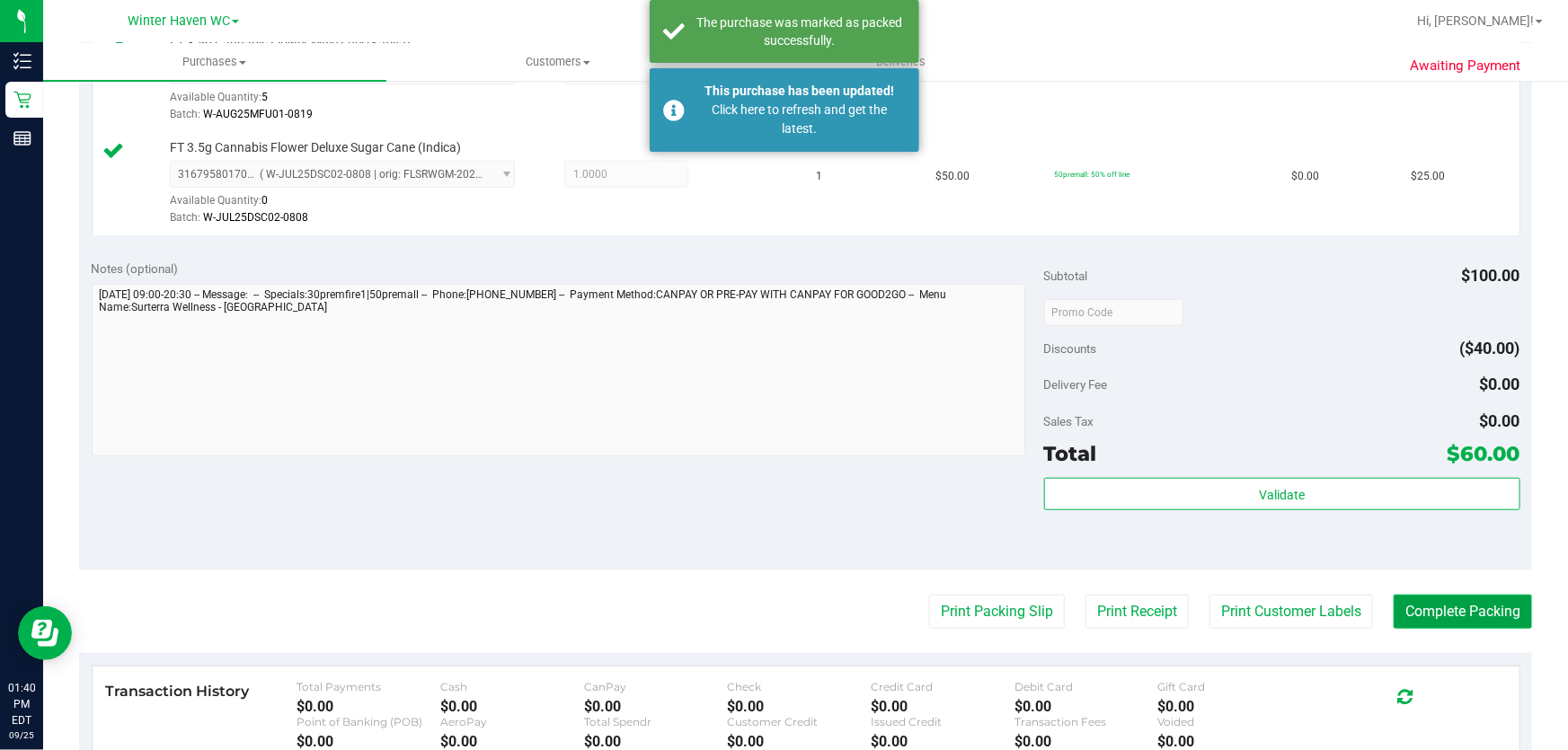
click at [1458, 627] on button "Complete Packing" at bounding box center [1463, 611] width 139 height 34
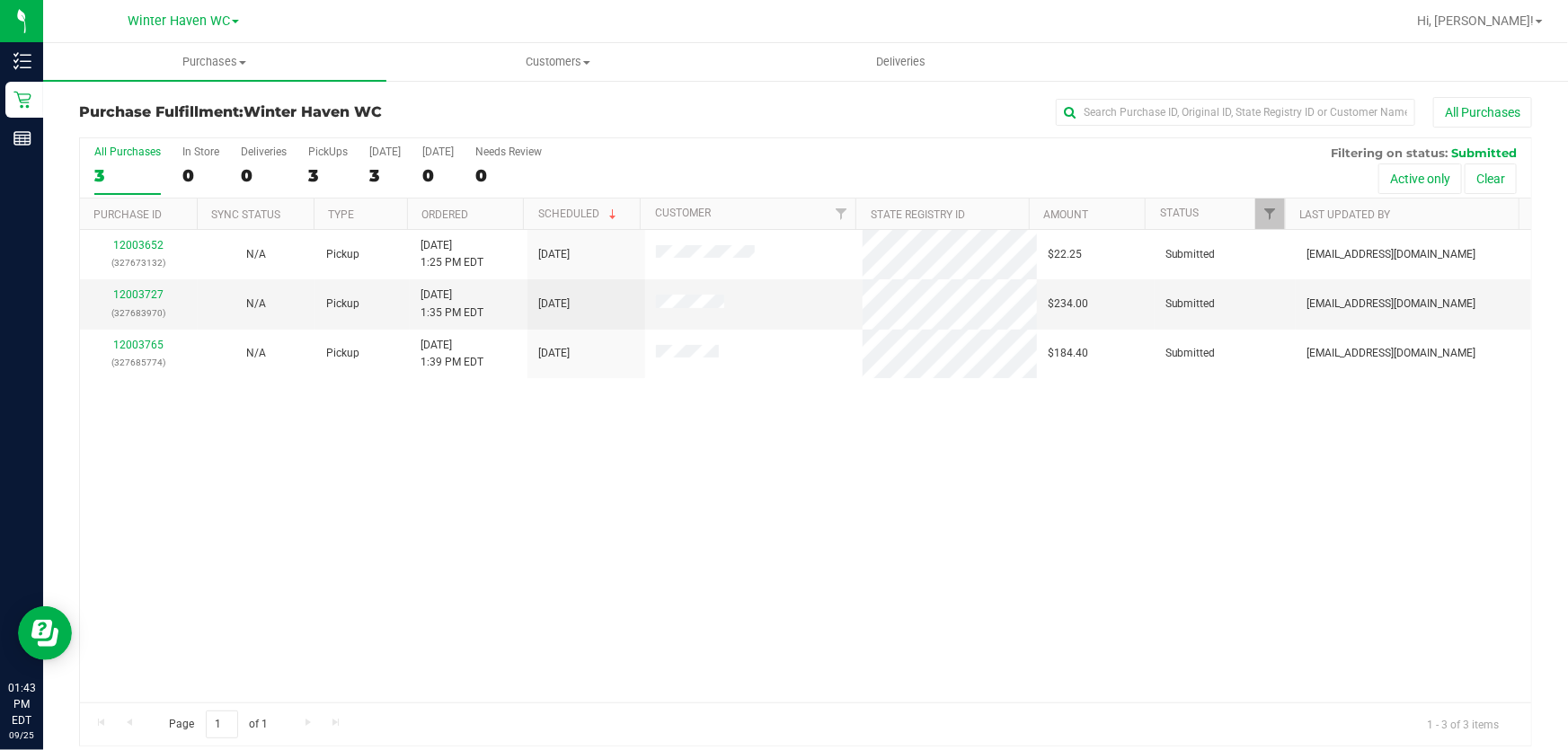
click at [799, 163] on div "All Purchases 3 In Store 0 Deliveries 0 PickUps 3 Today 3 Tomorrow 0 Needs Revi…" at bounding box center [806, 169] width 1451 height 60
click at [821, 568] on div "12003652 (327673132) N/A Pickup 9/25/2025 1:25 PM EDT 9/25/2025 $22.25 Submitte…" at bounding box center [806, 466] width 1451 height 473
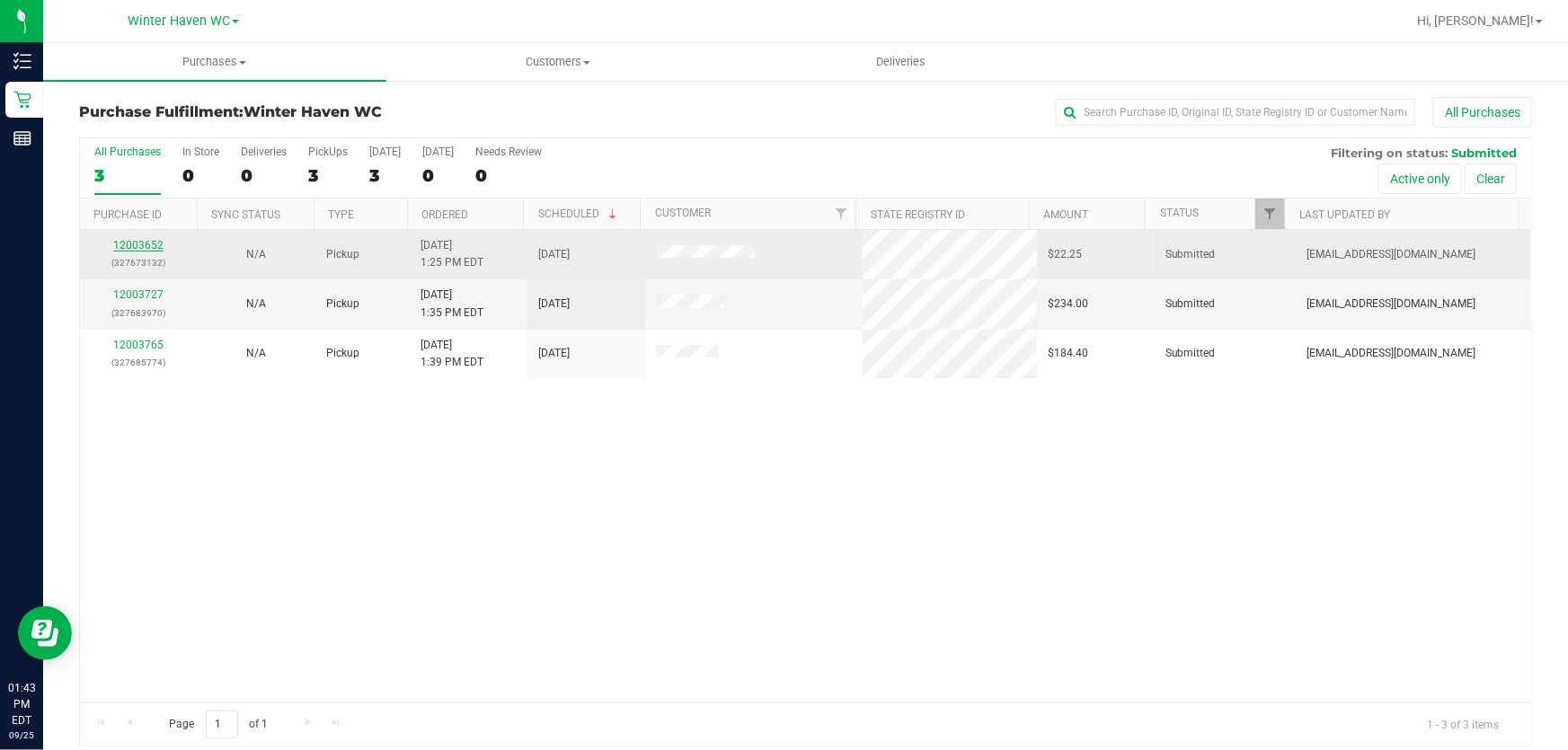
click at [129, 240] on link "12003652" at bounding box center [138, 245] width 50 height 13
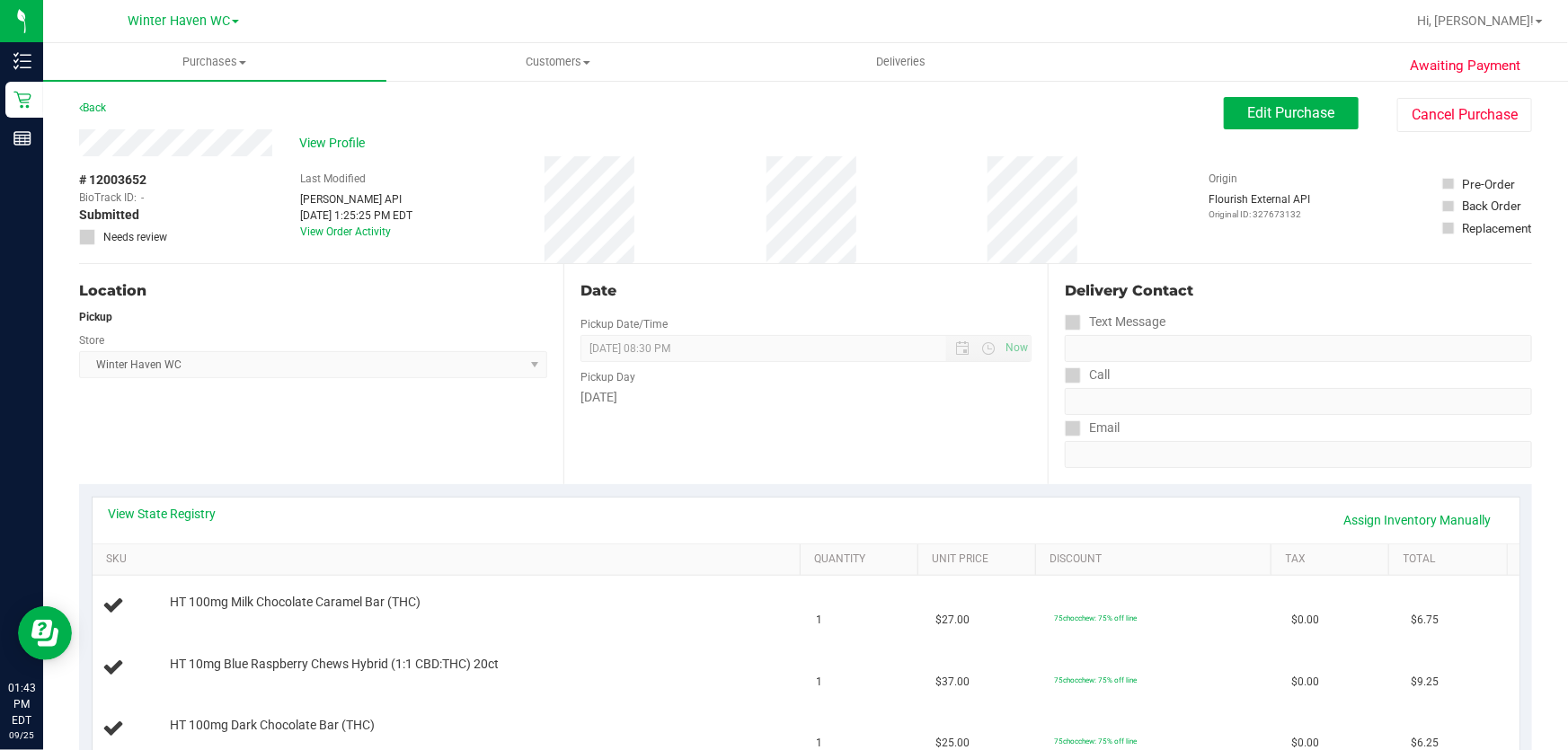
click at [479, 434] on div "Location Pickup Store Winter Haven WC Select Store Bonita Springs WC Boynton Be…" at bounding box center [321, 373] width 485 height 220
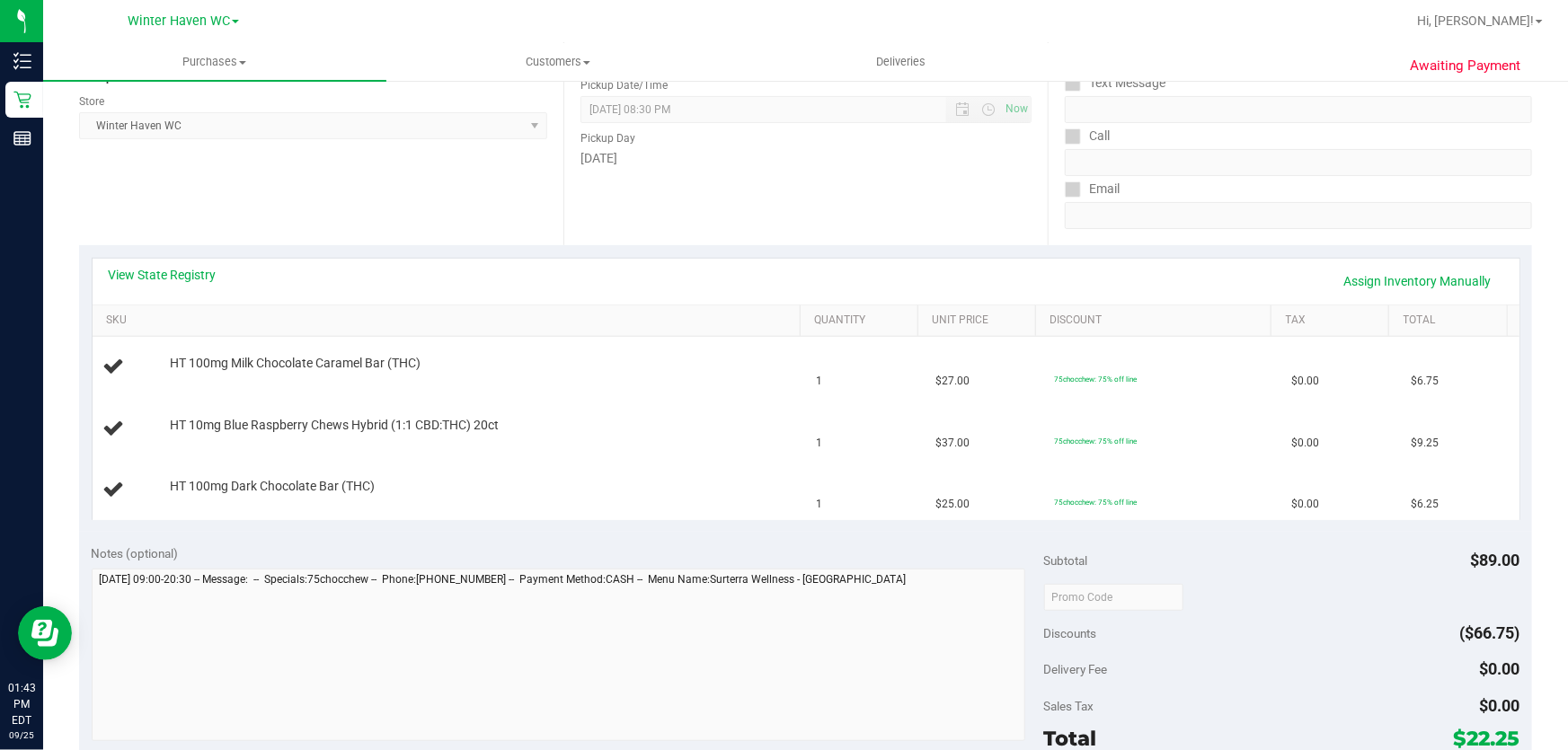
scroll to position [245, 0]
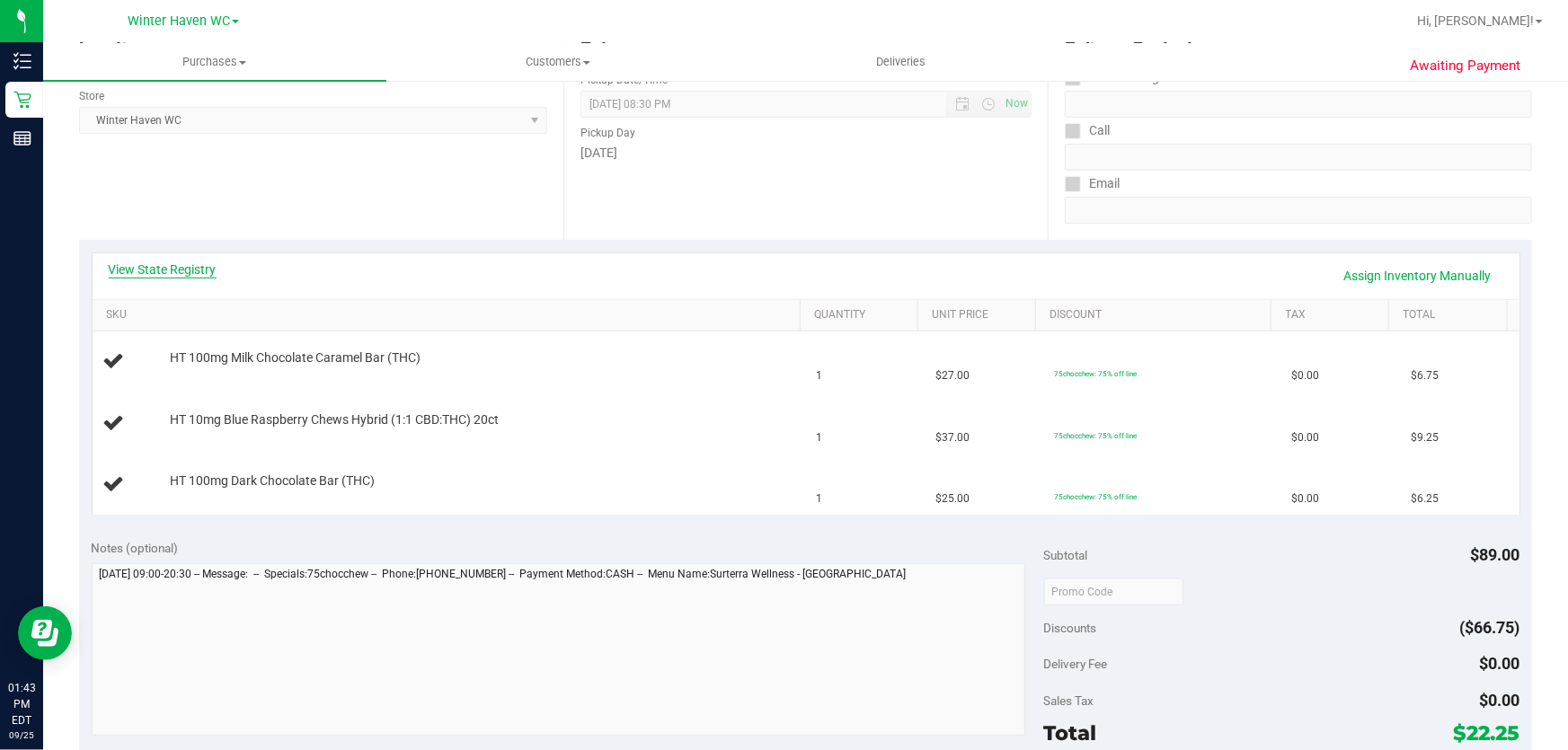
click at [146, 261] on div "View State Registry Assign Inventory Manually" at bounding box center [806, 276] width 1427 height 46
click at [144, 269] on link "View State Registry" at bounding box center [162, 270] width 108 height 18
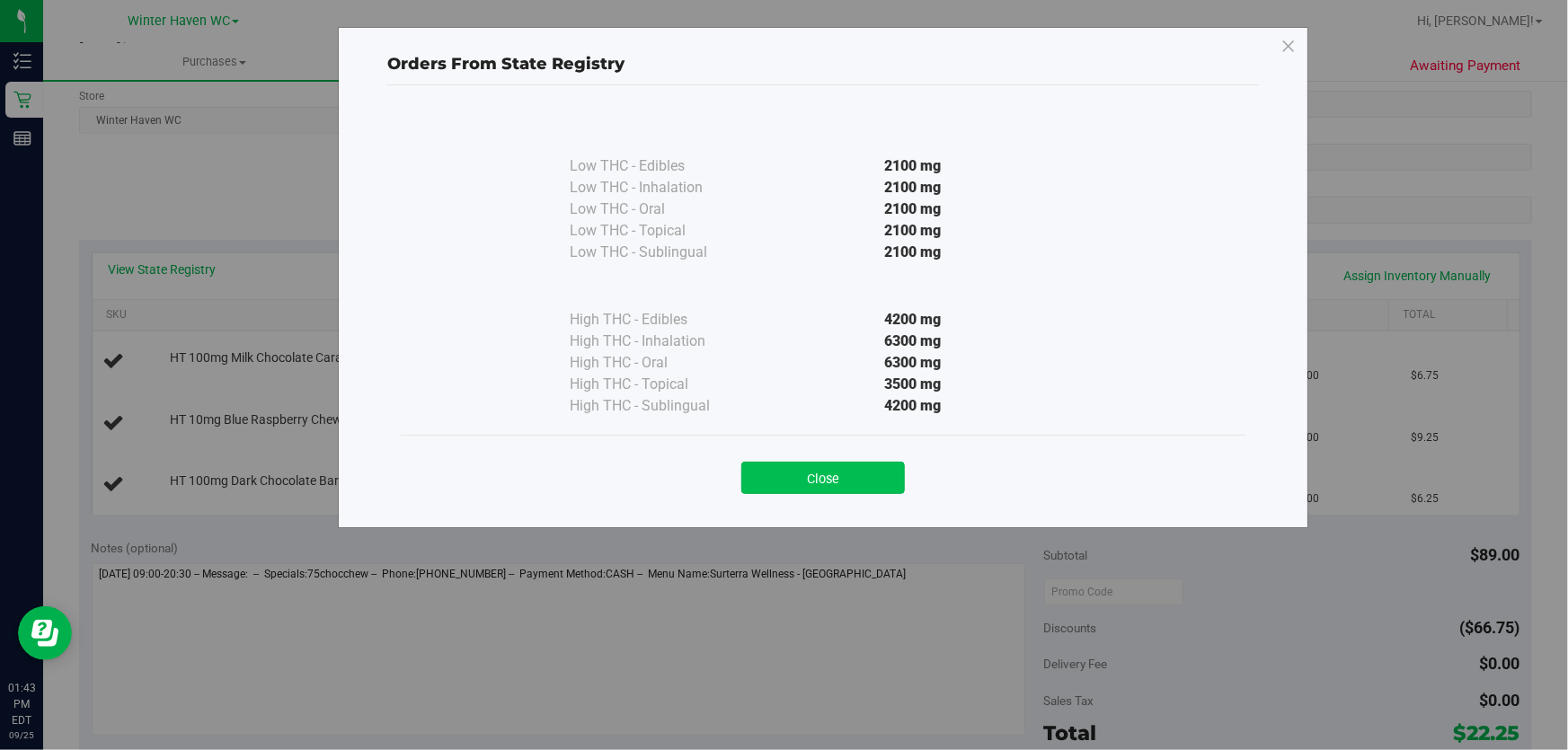
click at [808, 474] on button "Close" at bounding box center [822, 477] width 163 height 32
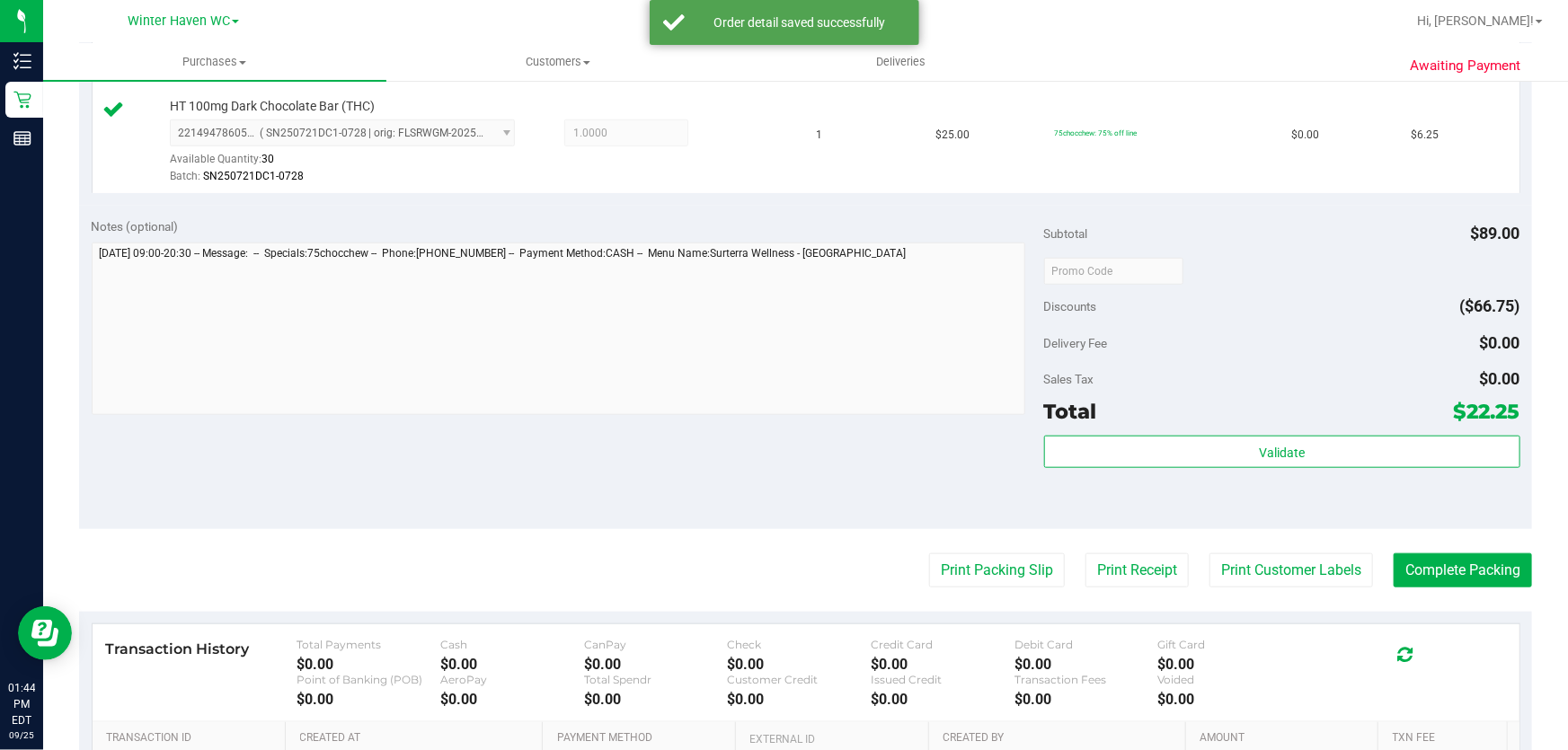
scroll to position [817, 0]
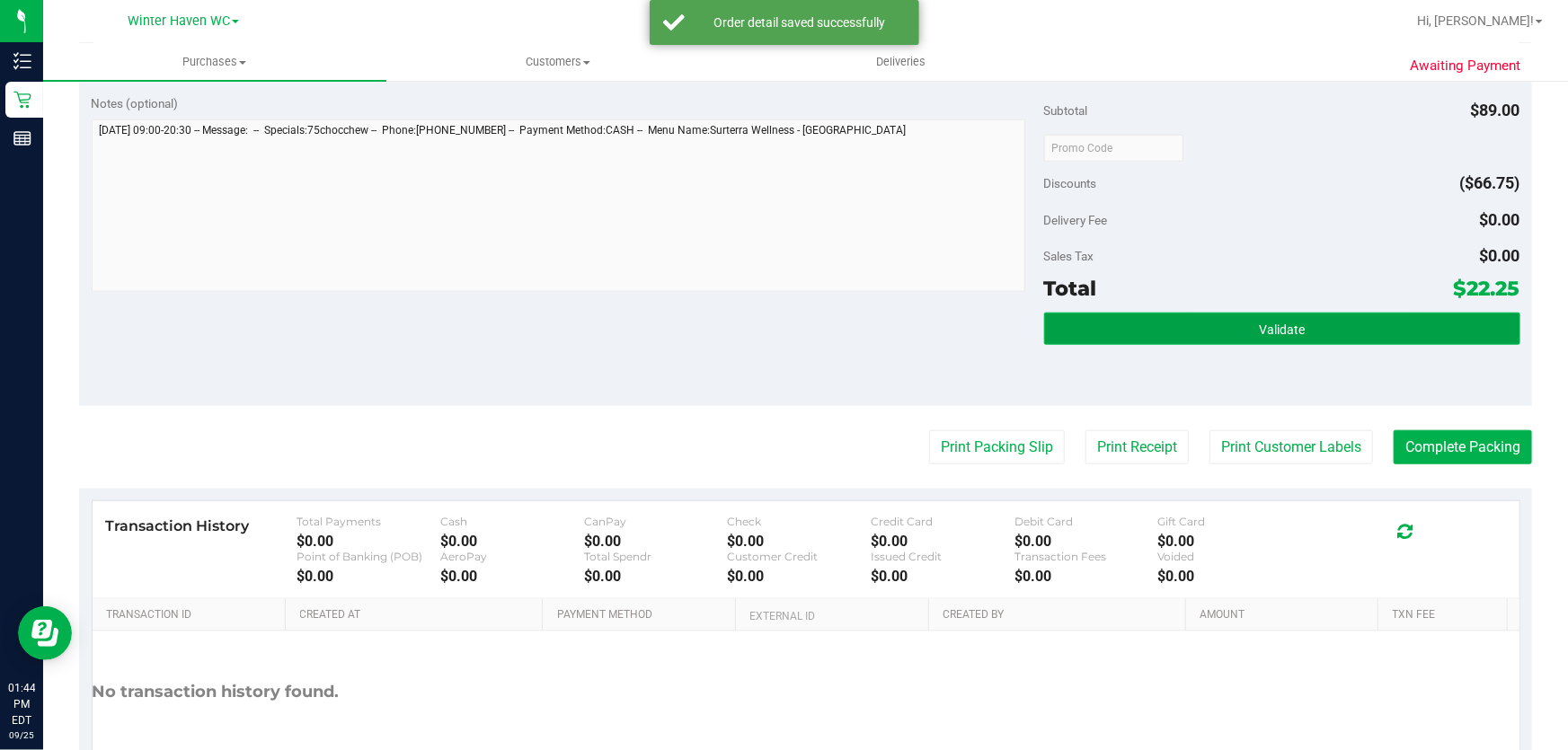
click at [1191, 319] on button "Validate" at bounding box center [1282, 328] width 476 height 32
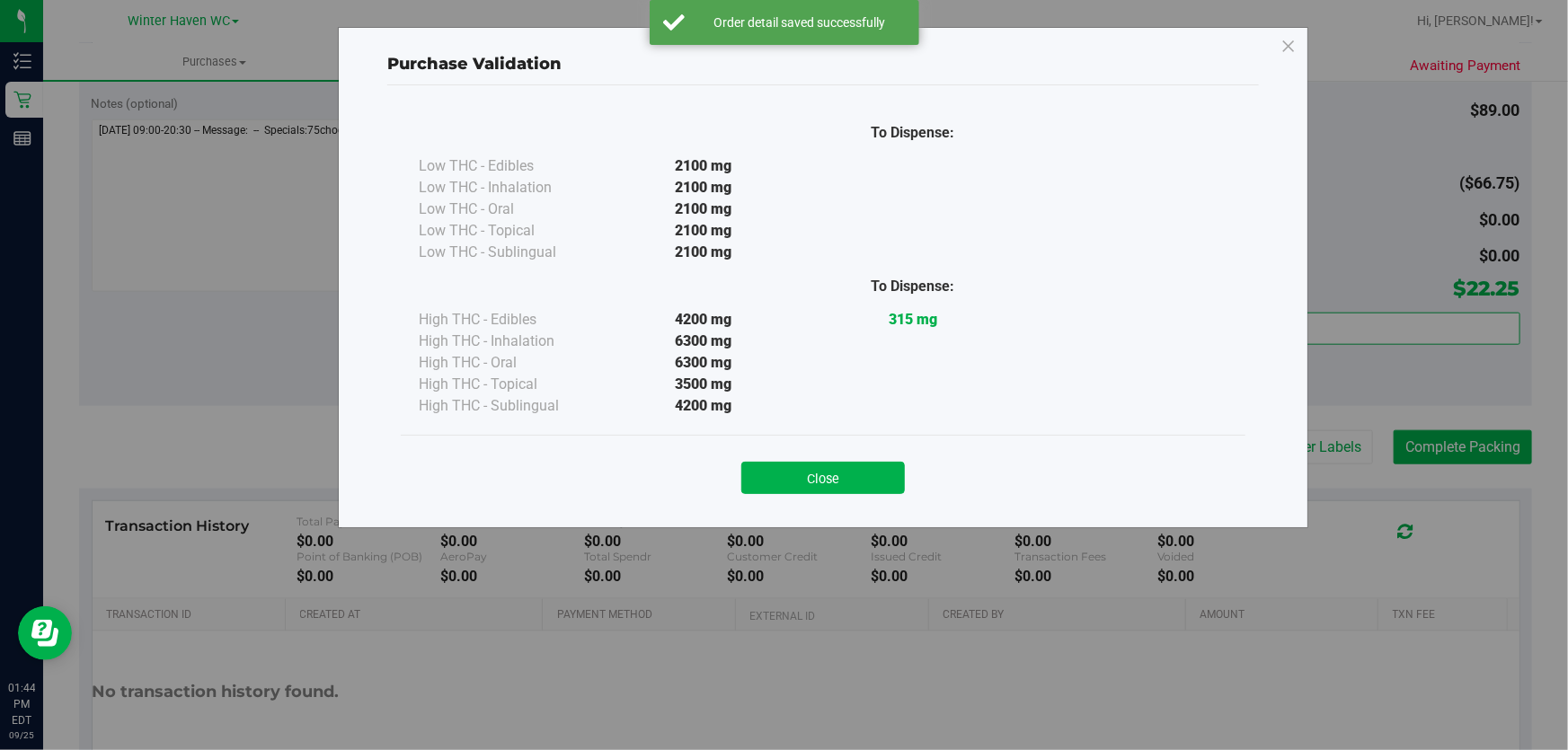
drag, startPoint x: 844, startPoint y: 479, endPoint x: 856, endPoint y: 464, distance: 19.2
click at [846, 475] on button "Close" at bounding box center [822, 477] width 163 height 32
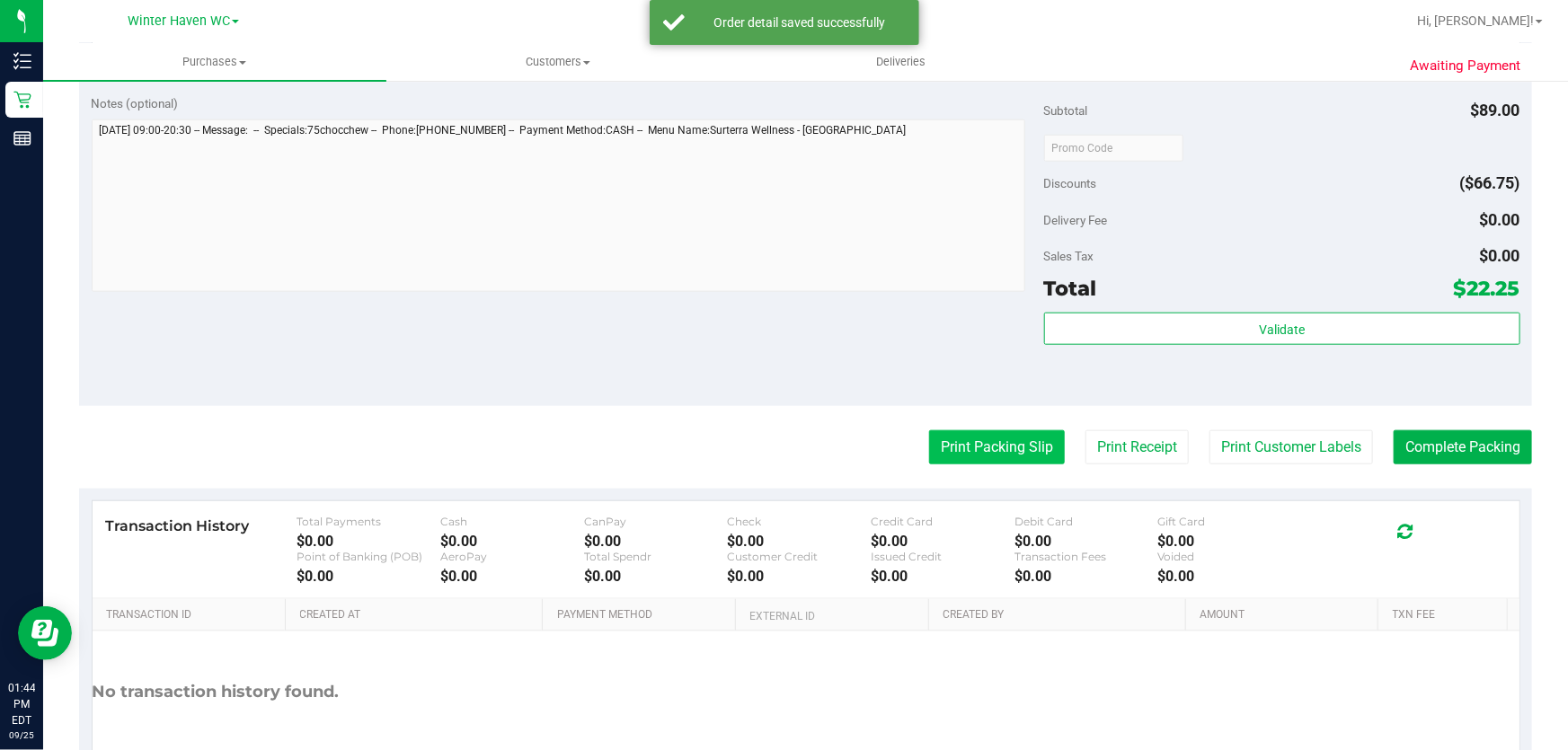
click at [956, 443] on button "Print Packing Slip" at bounding box center [997, 447] width 136 height 34
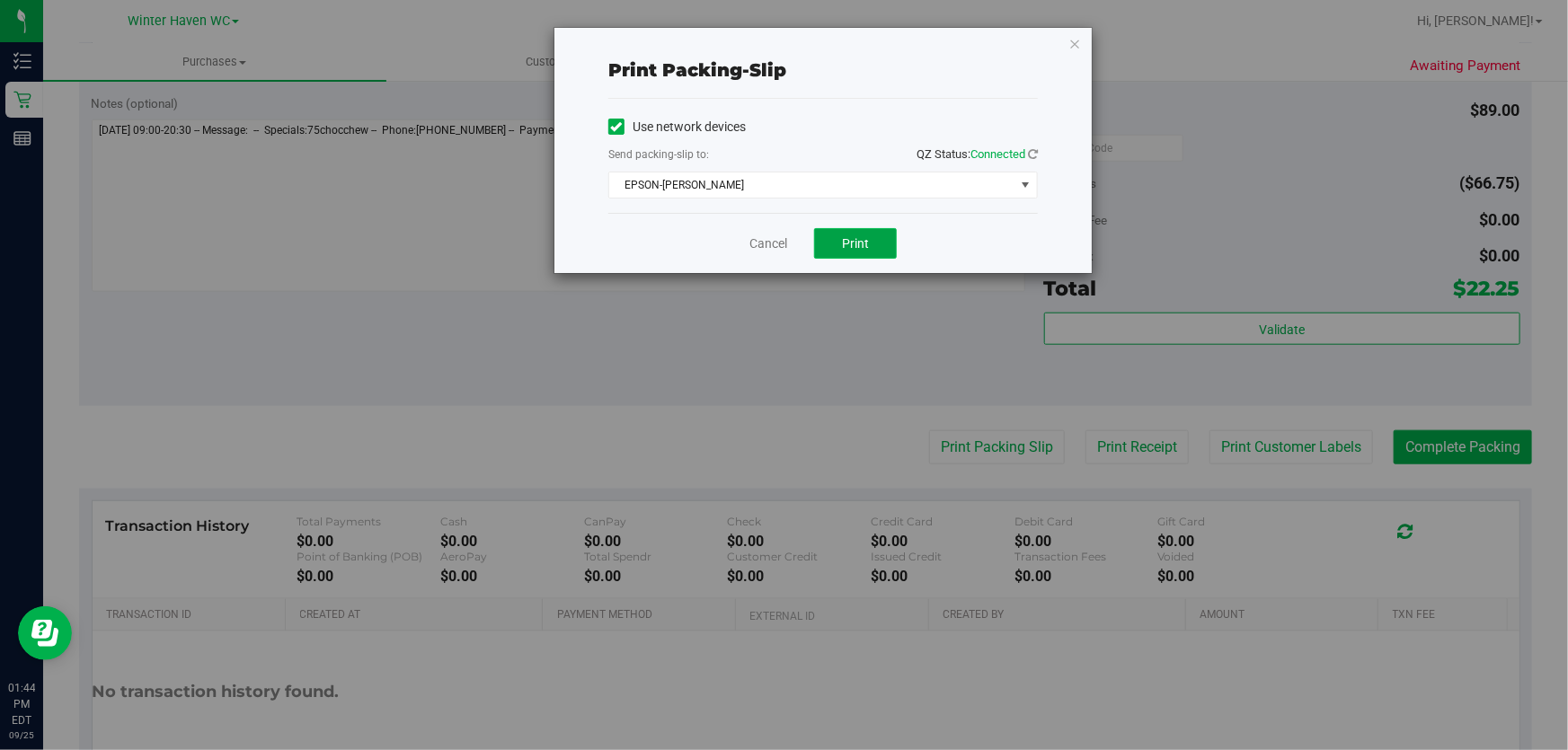
click at [843, 246] on span "Print" at bounding box center [856, 244] width 27 height 15
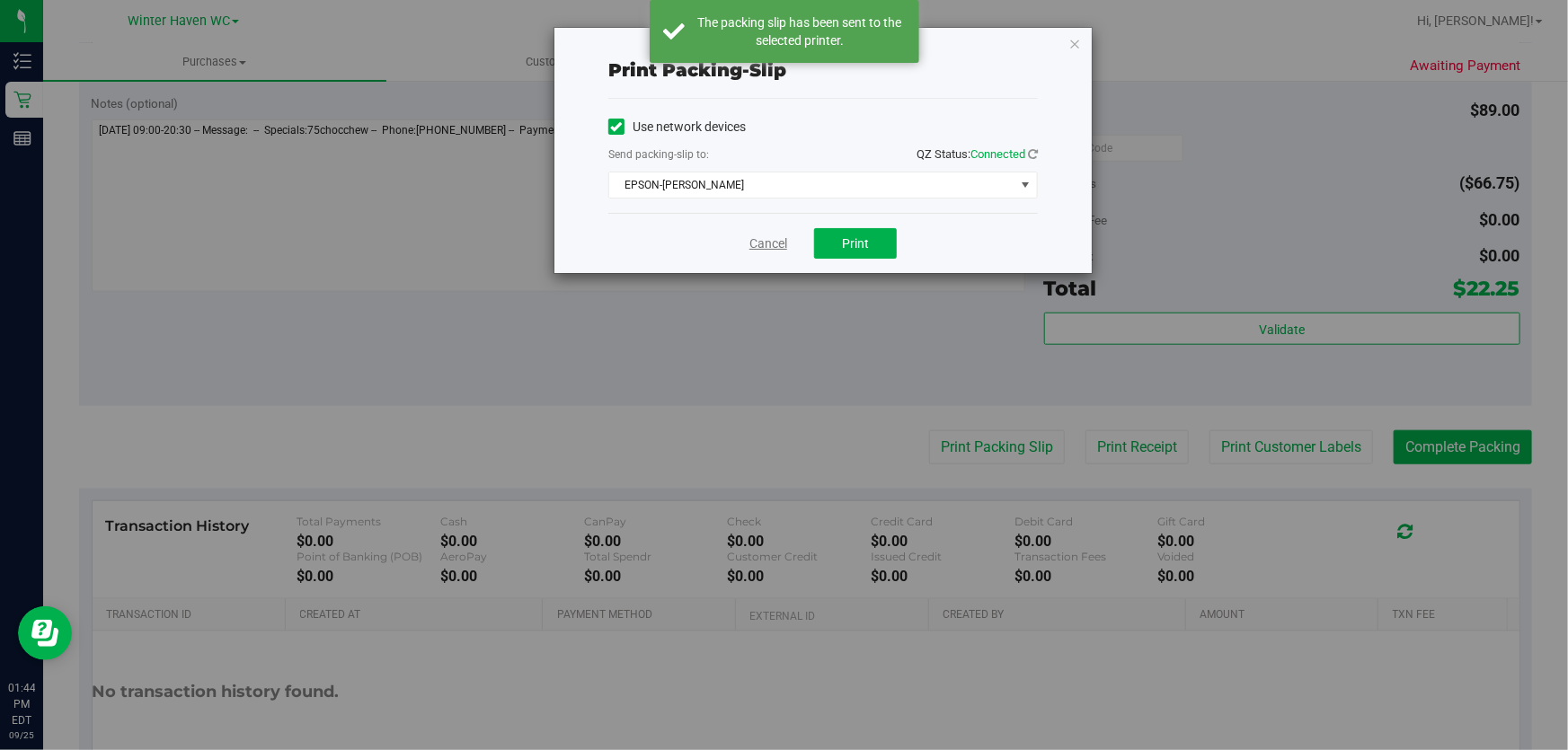
click at [764, 245] on link "Cancel" at bounding box center [768, 244] width 37 height 19
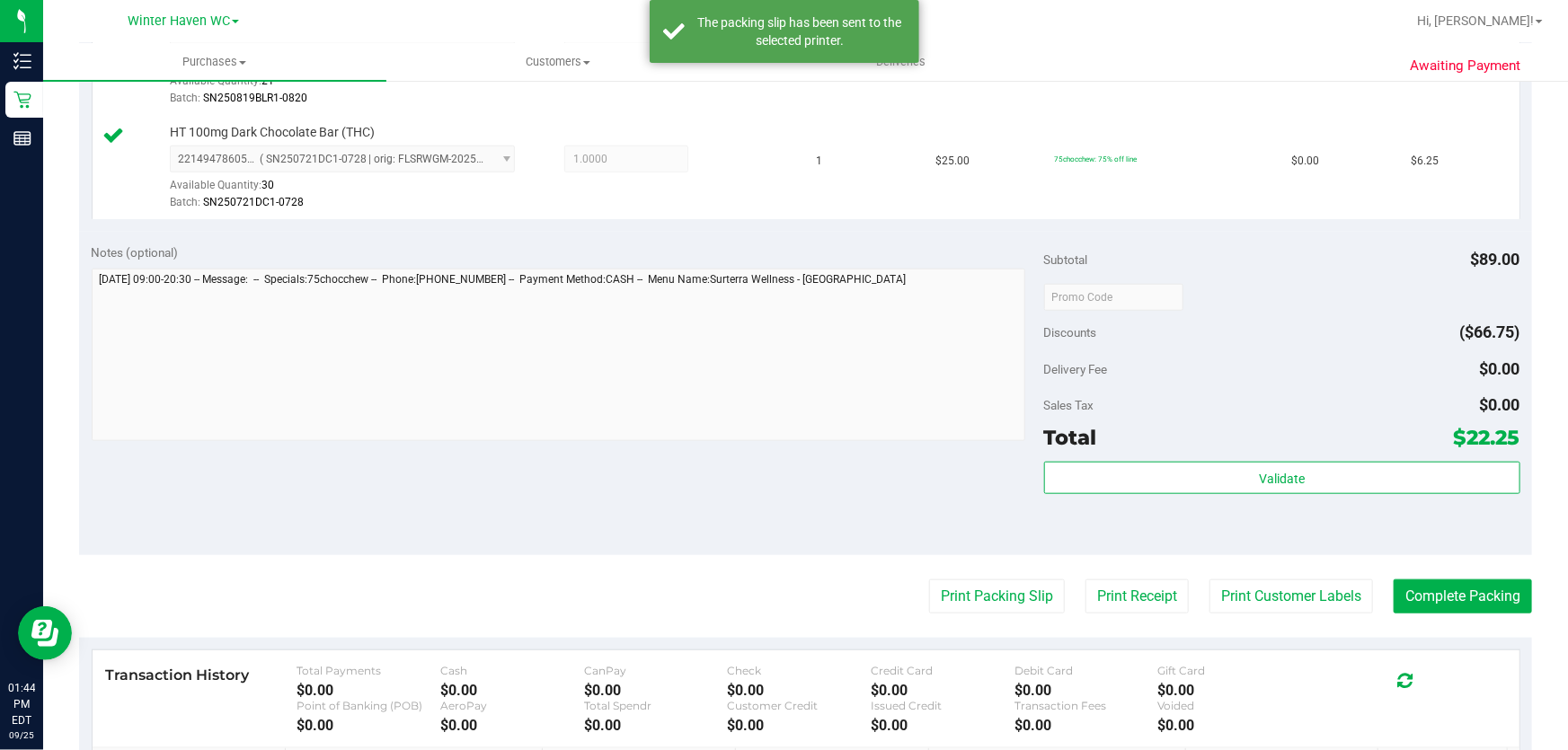
scroll to position [653, 0]
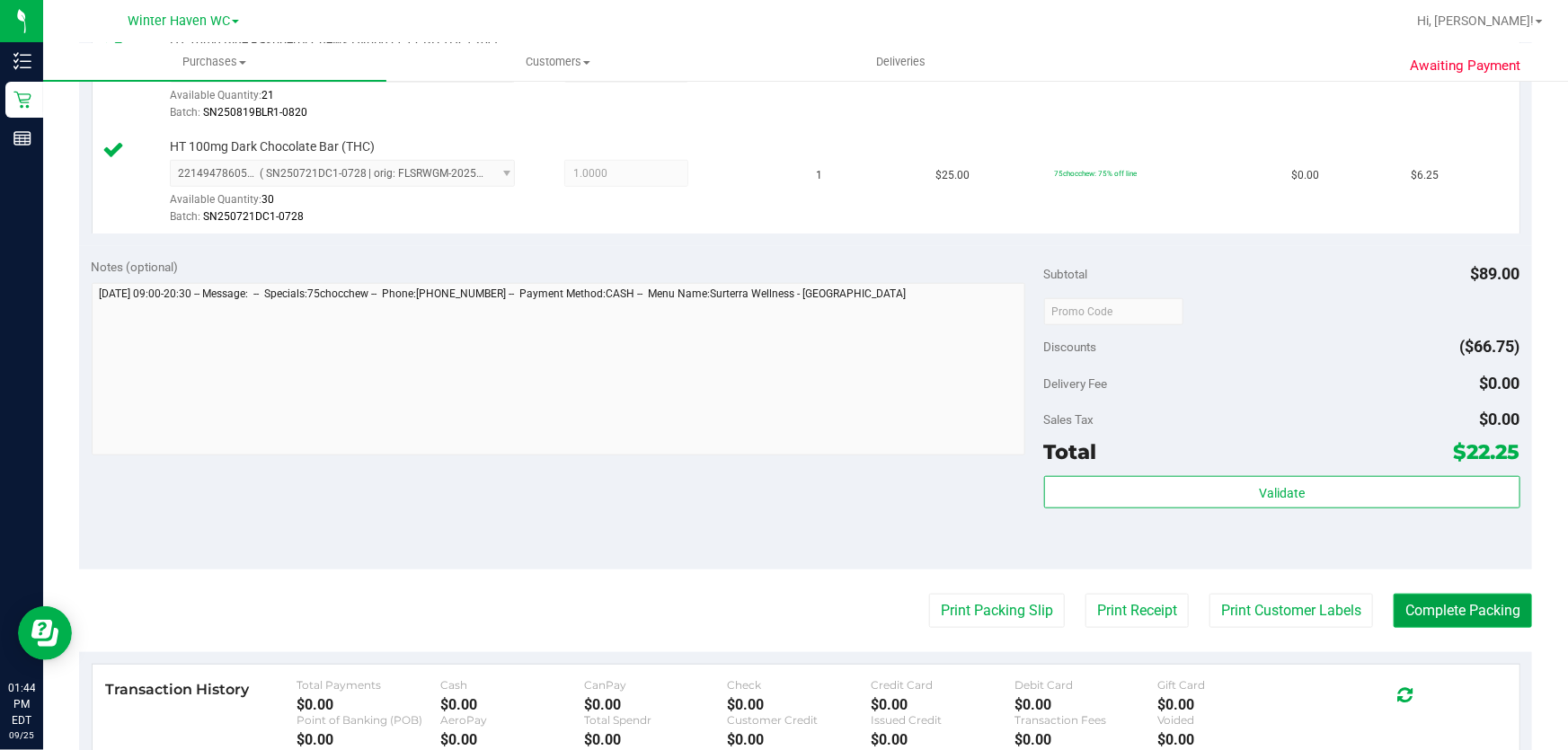
click at [1485, 610] on button "Complete Packing" at bounding box center [1463, 610] width 139 height 34
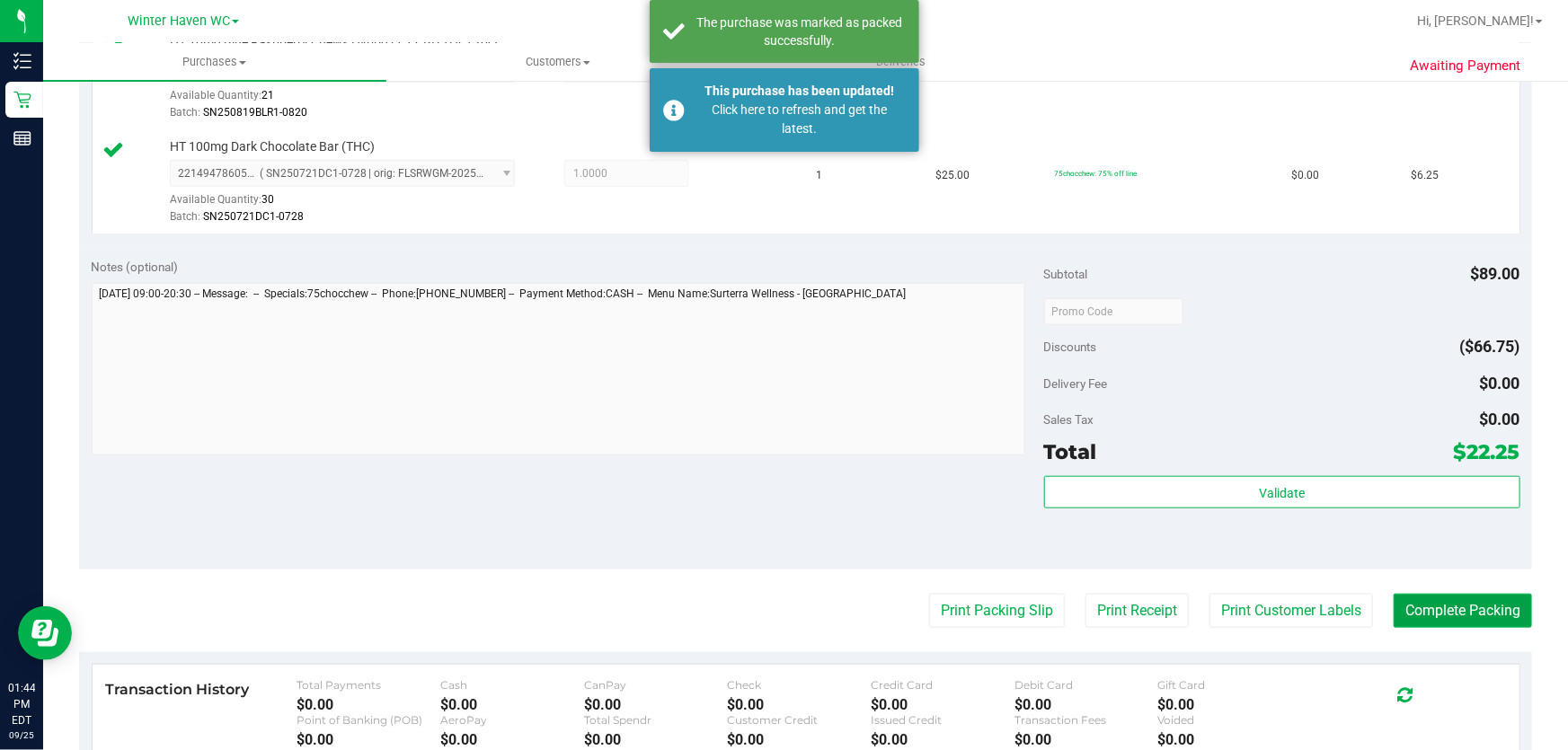
click at [1485, 610] on button "Complete Packing" at bounding box center [1463, 610] width 139 height 34
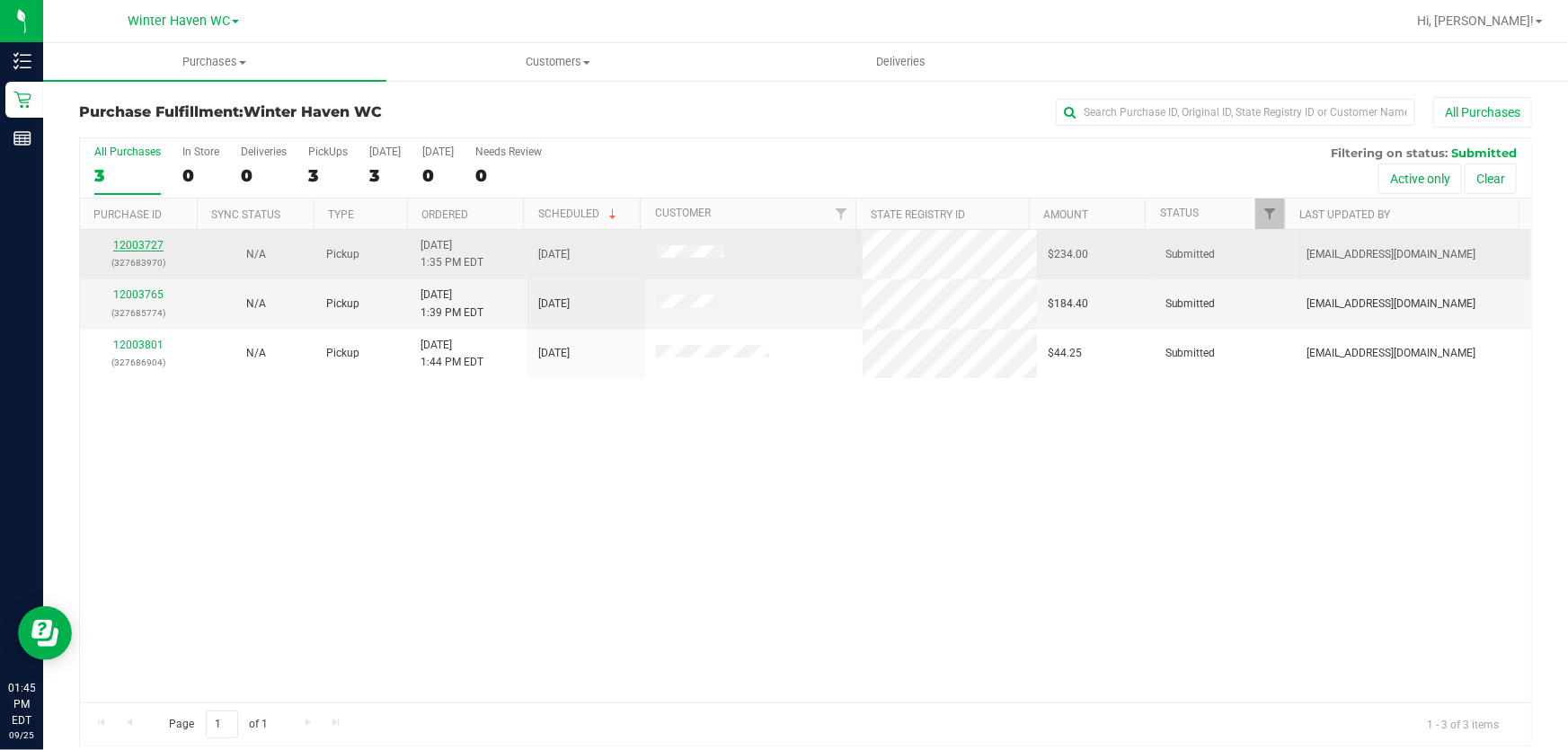
click at [130, 250] on link "12003727" at bounding box center [138, 245] width 50 height 13
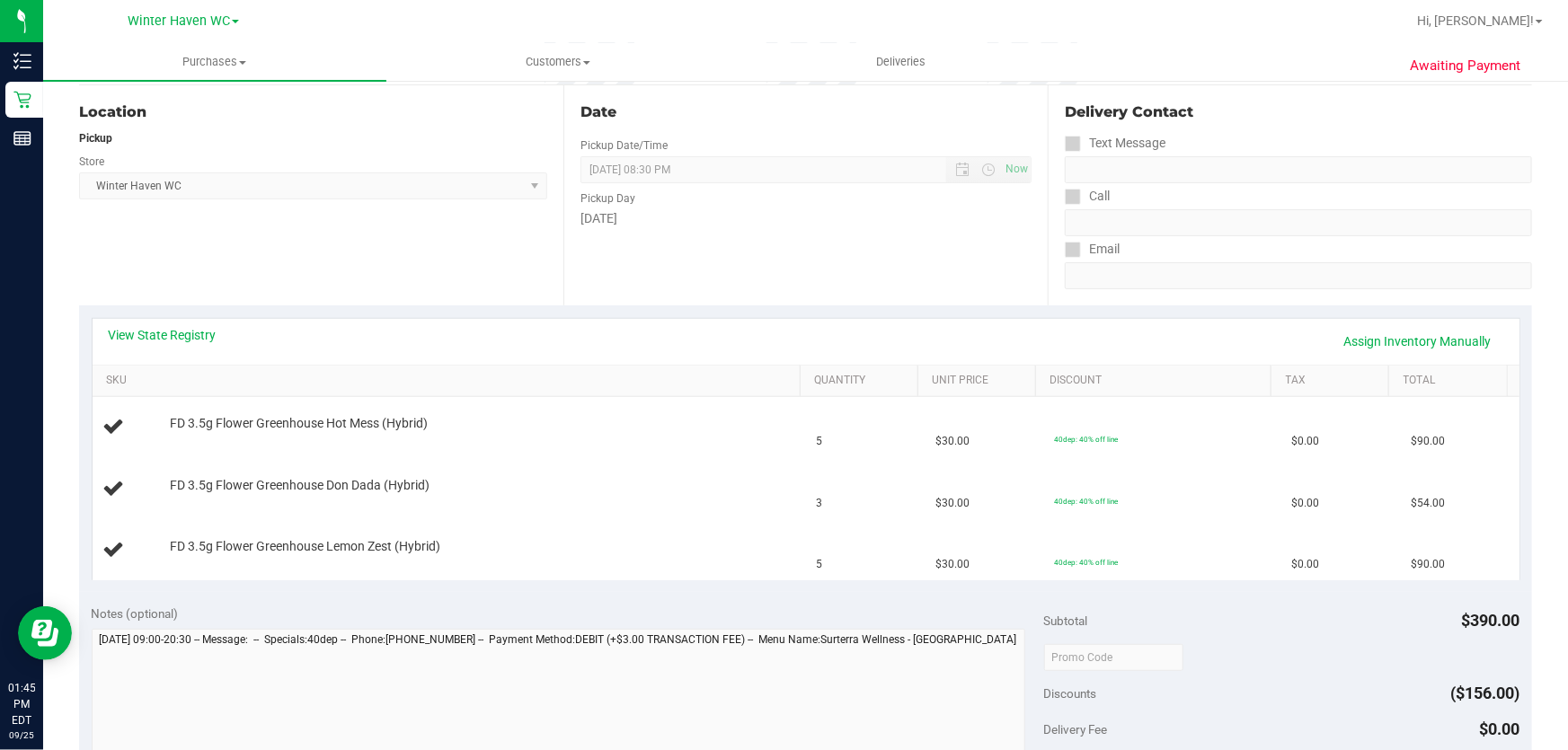
scroll to position [245, 0]
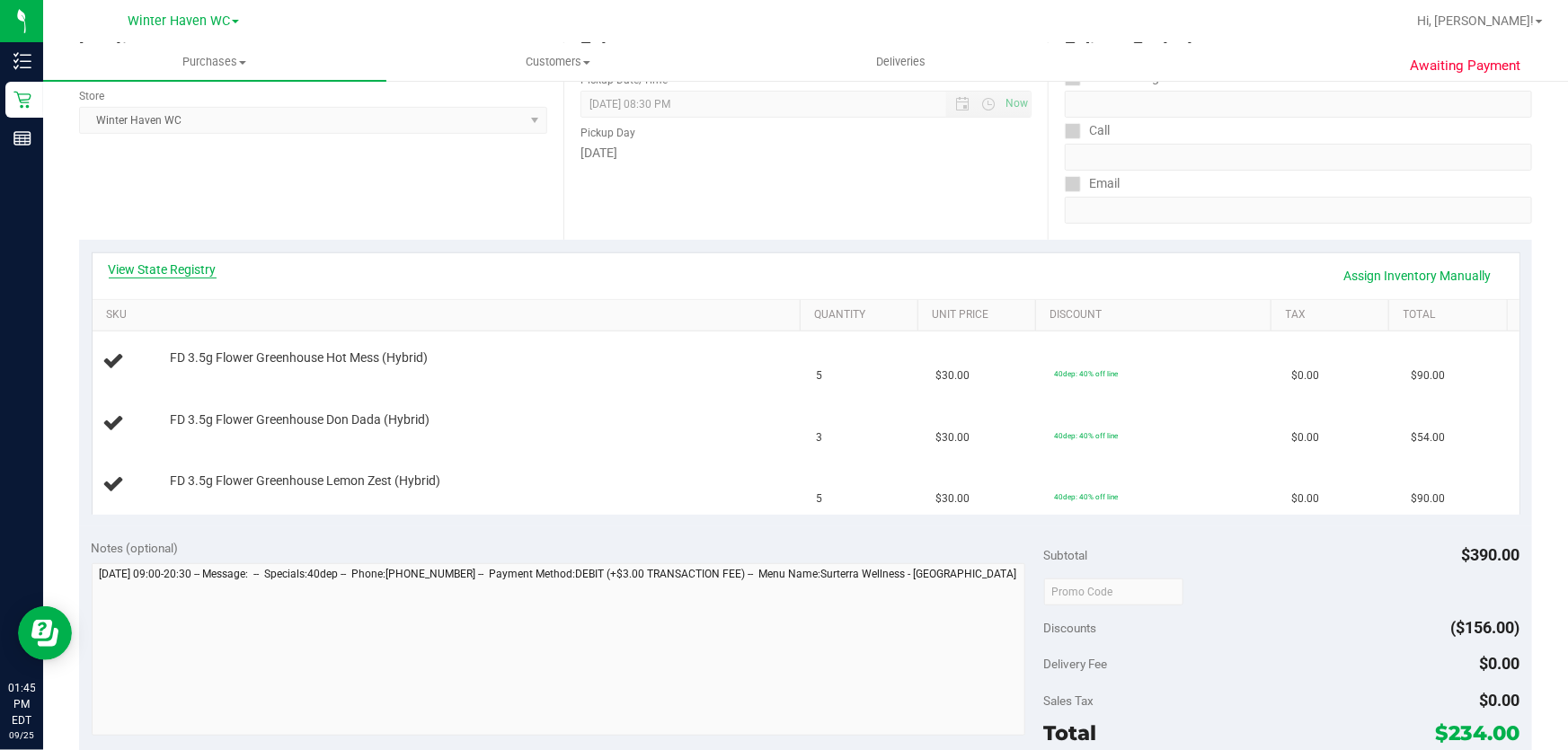
click at [169, 262] on link "View State Registry" at bounding box center [162, 270] width 108 height 18
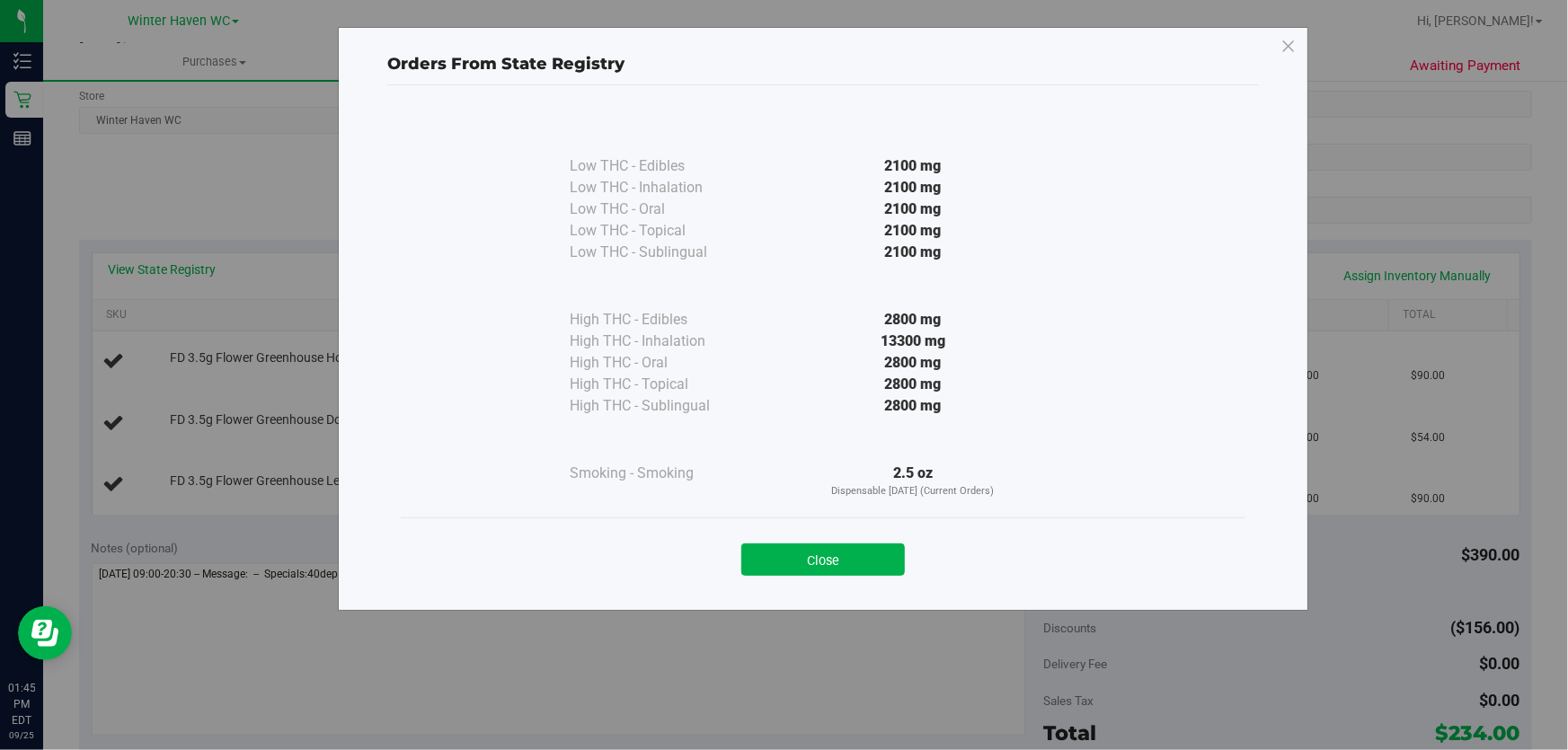
click at [823, 322] on div "2800 mg" at bounding box center [913, 320] width 327 height 22
click at [804, 556] on button "Close" at bounding box center [822, 559] width 163 height 32
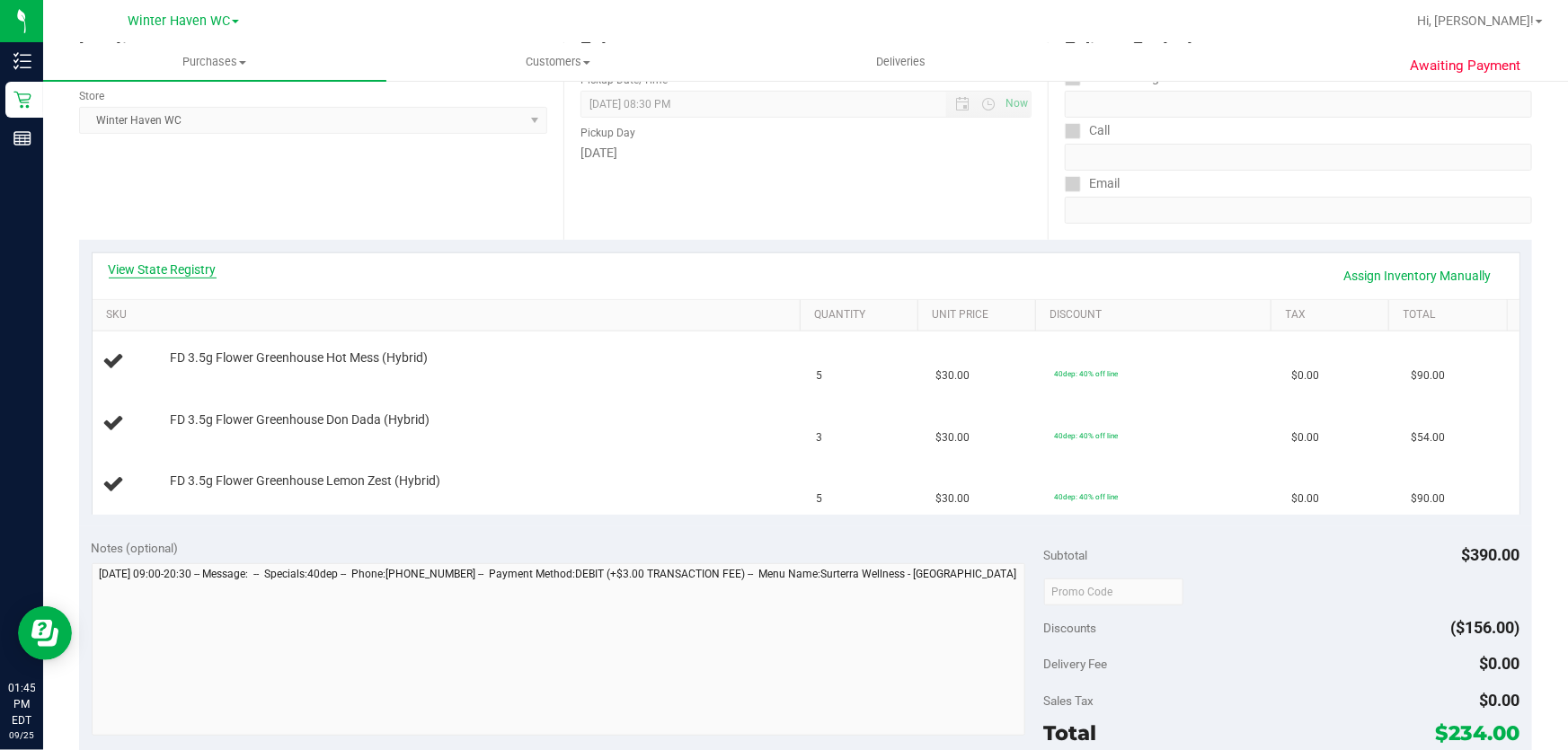
click at [178, 269] on link "View State Registry" at bounding box center [162, 270] width 108 height 18
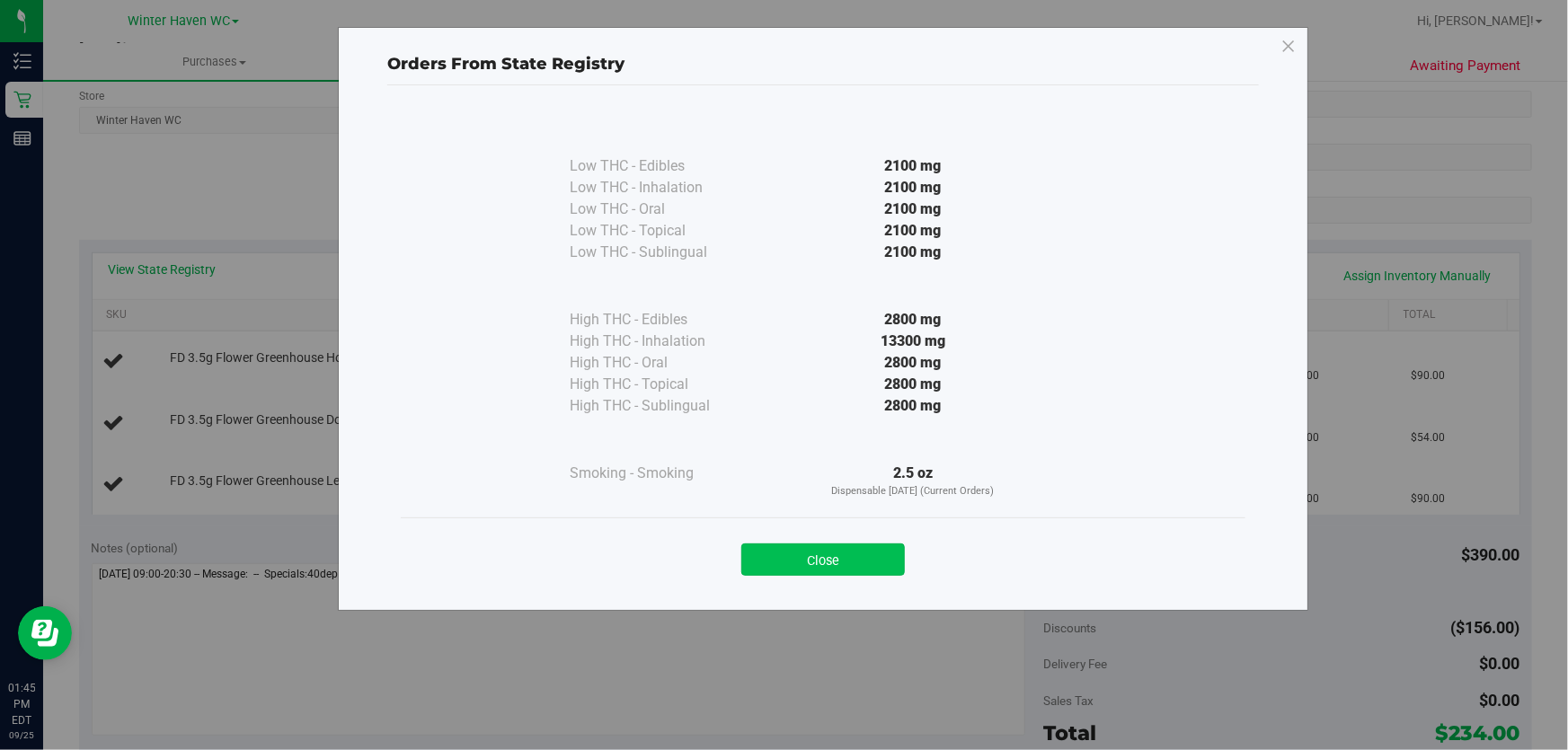
click at [830, 553] on button "Close" at bounding box center [822, 559] width 163 height 32
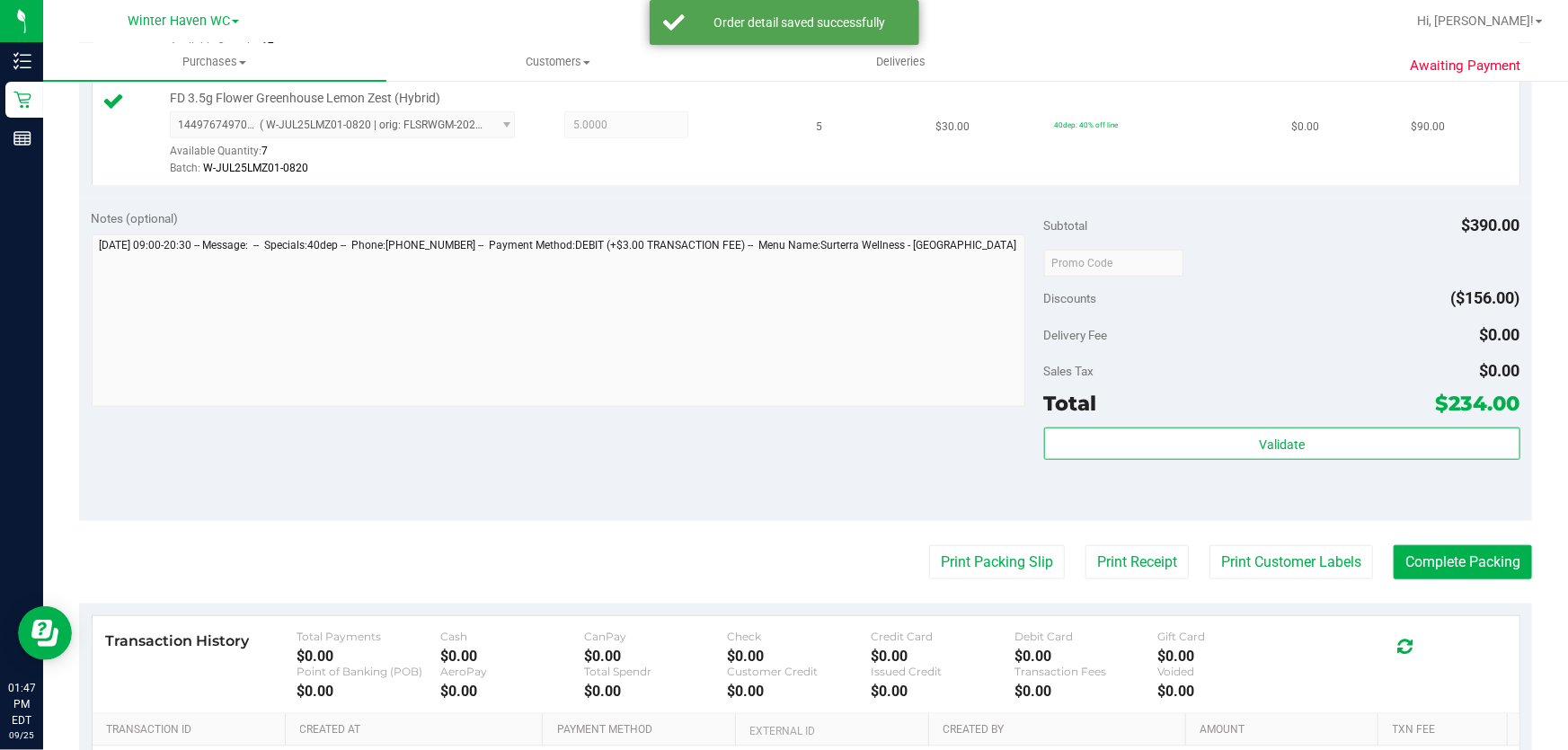
scroll to position [734, 0]
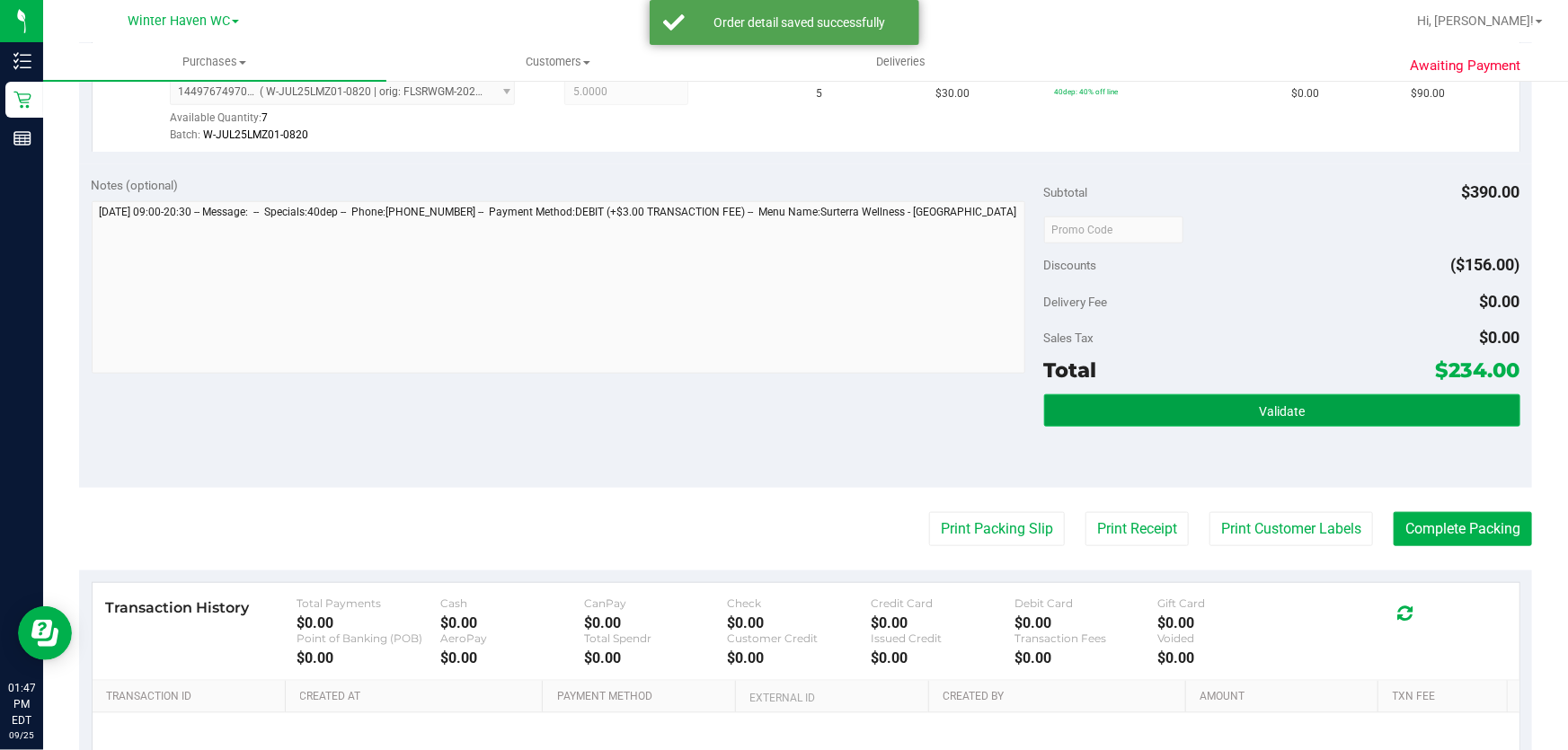
click at [1280, 399] on button "Validate" at bounding box center [1282, 410] width 476 height 32
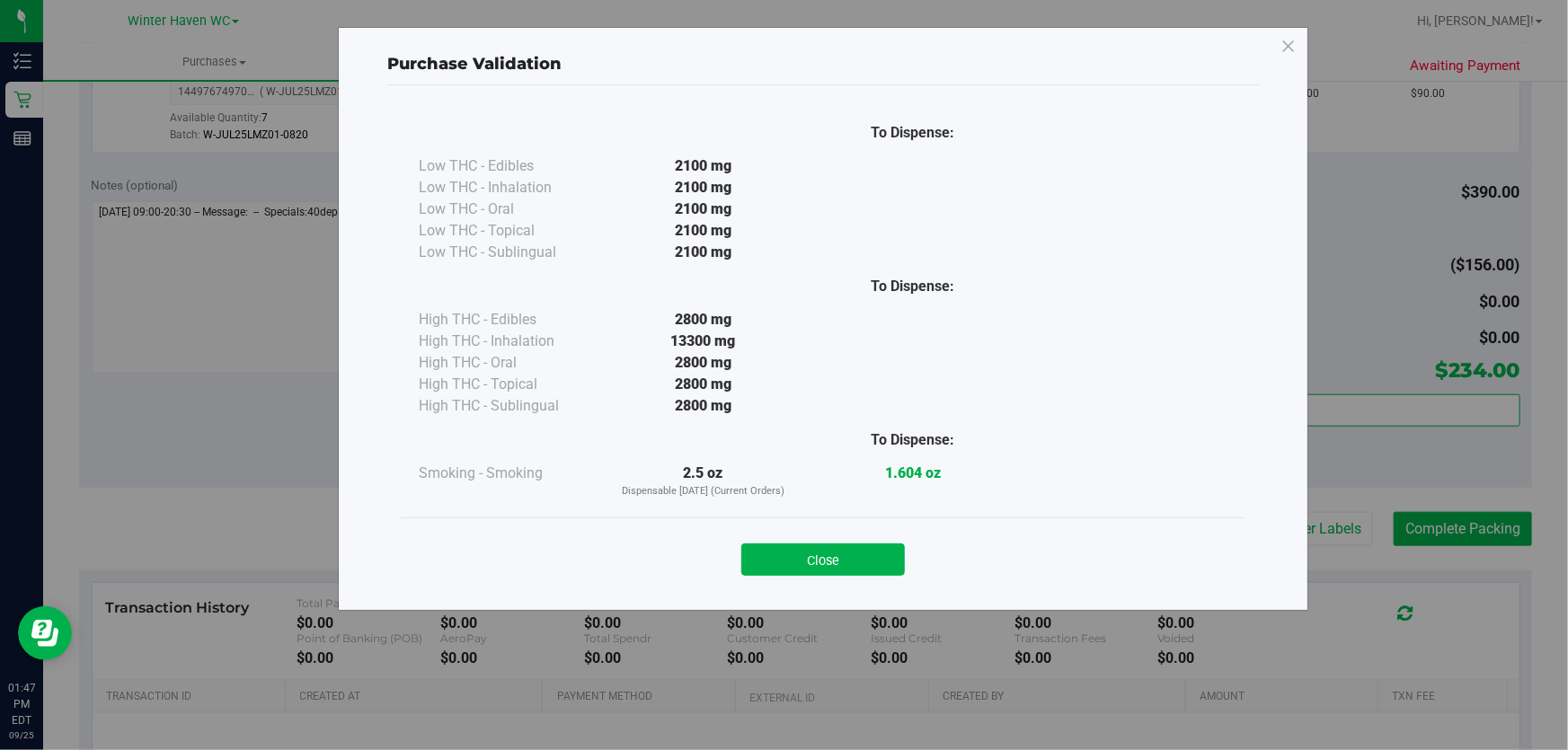
drag, startPoint x: 861, startPoint y: 557, endPoint x: 929, endPoint y: 539, distance: 70.3
click at [862, 557] on button "Close" at bounding box center [822, 559] width 163 height 32
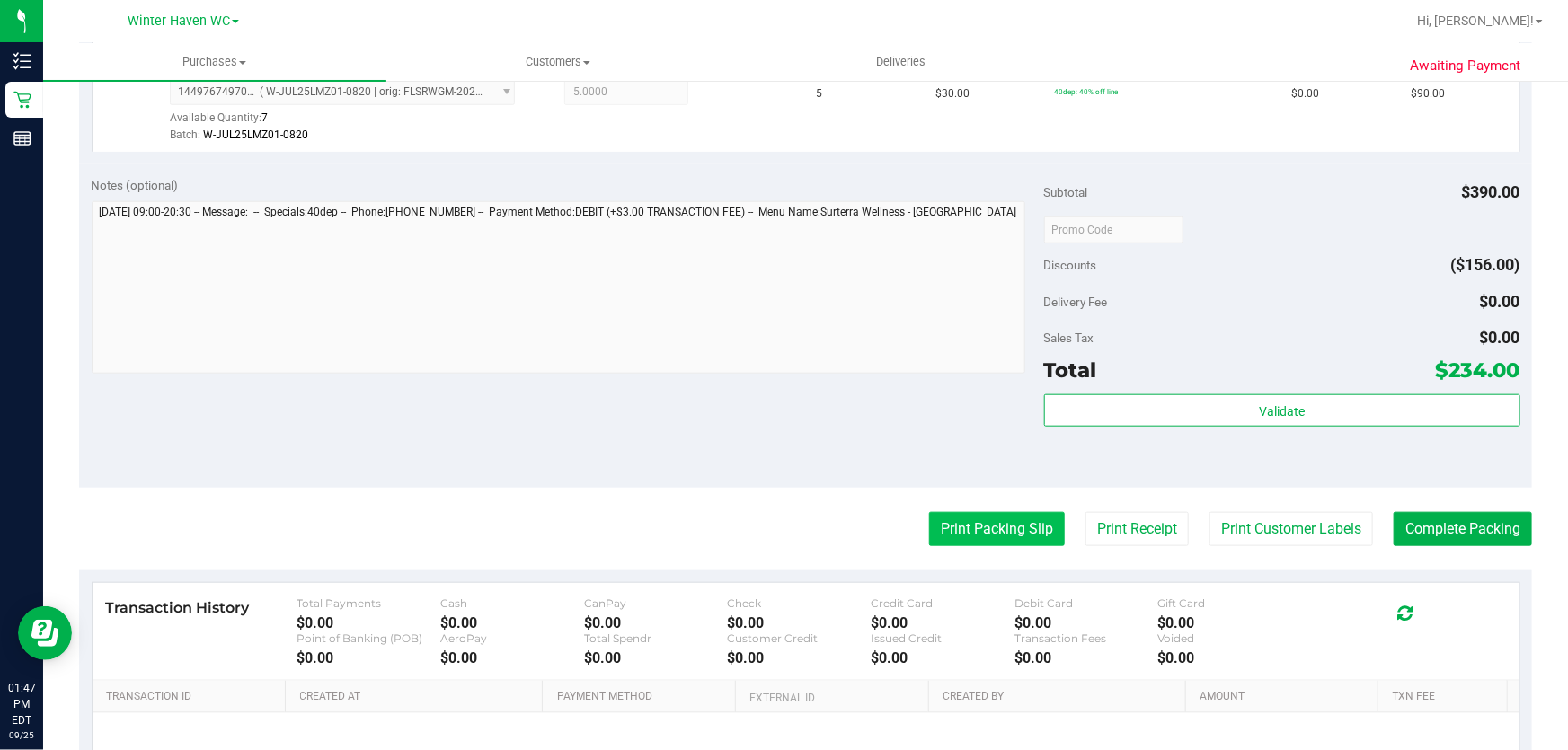
click at [952, 525] on button "Print Packing Slip" at bounding box center [997, 528] width 136 height 34
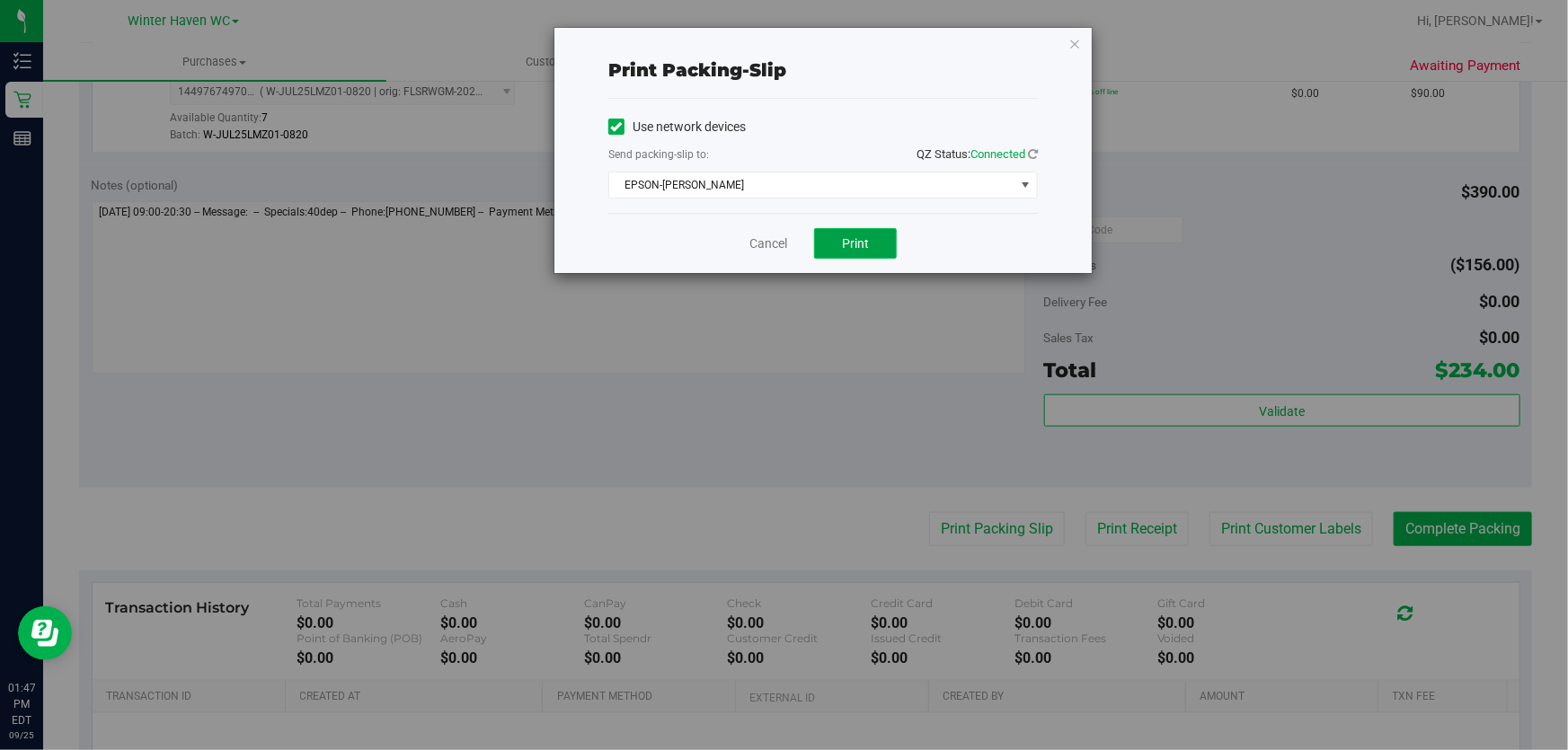
click at [875, 243] on button "Print" at bounding box center [855, 243] width 83 height 30
click at [763, 237] on link "Cancel" at bounding box center [768, 244] width 37 height 19
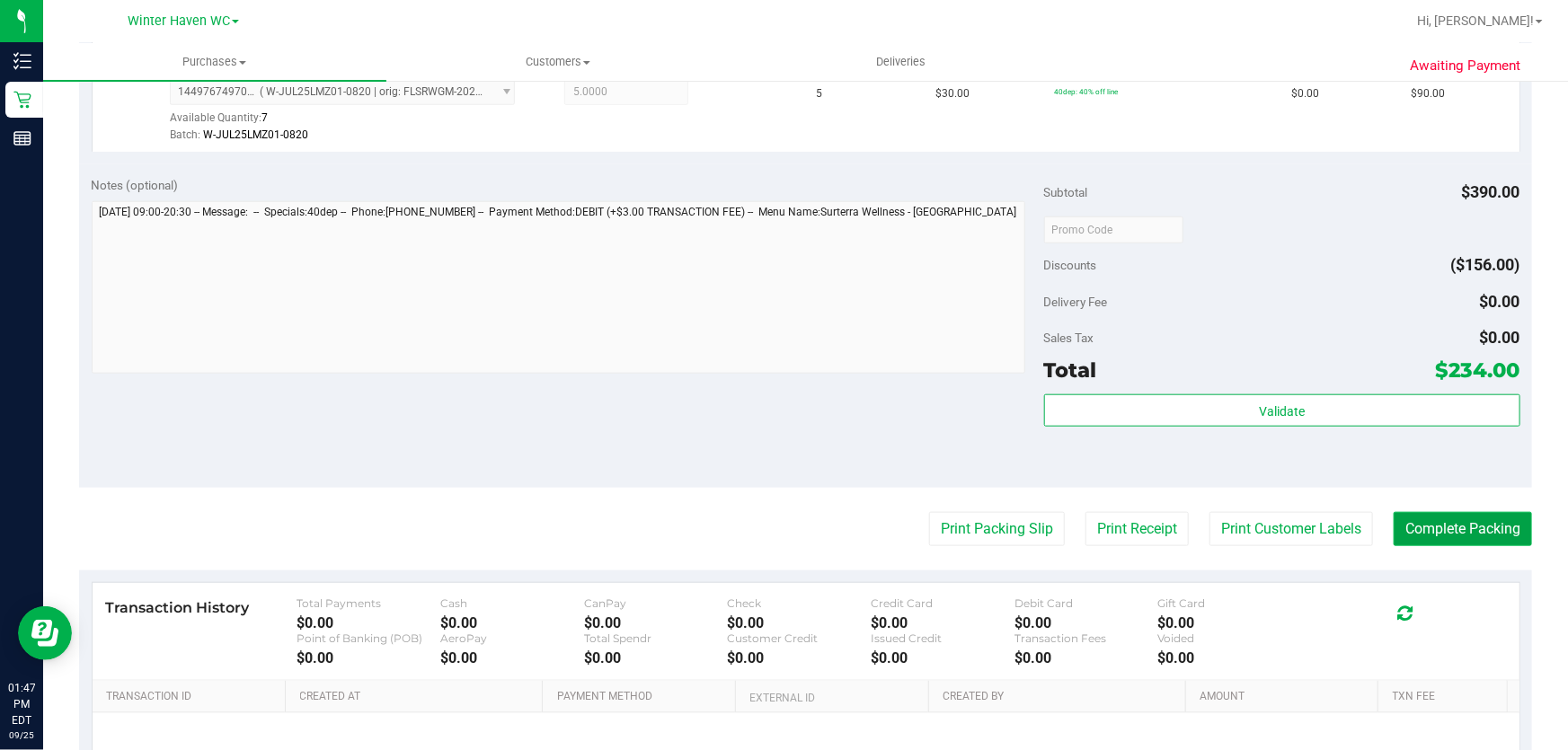
click at [1482, 539] on button "Complete Packing" at bounding box center [1463, 528] width 139 height 34
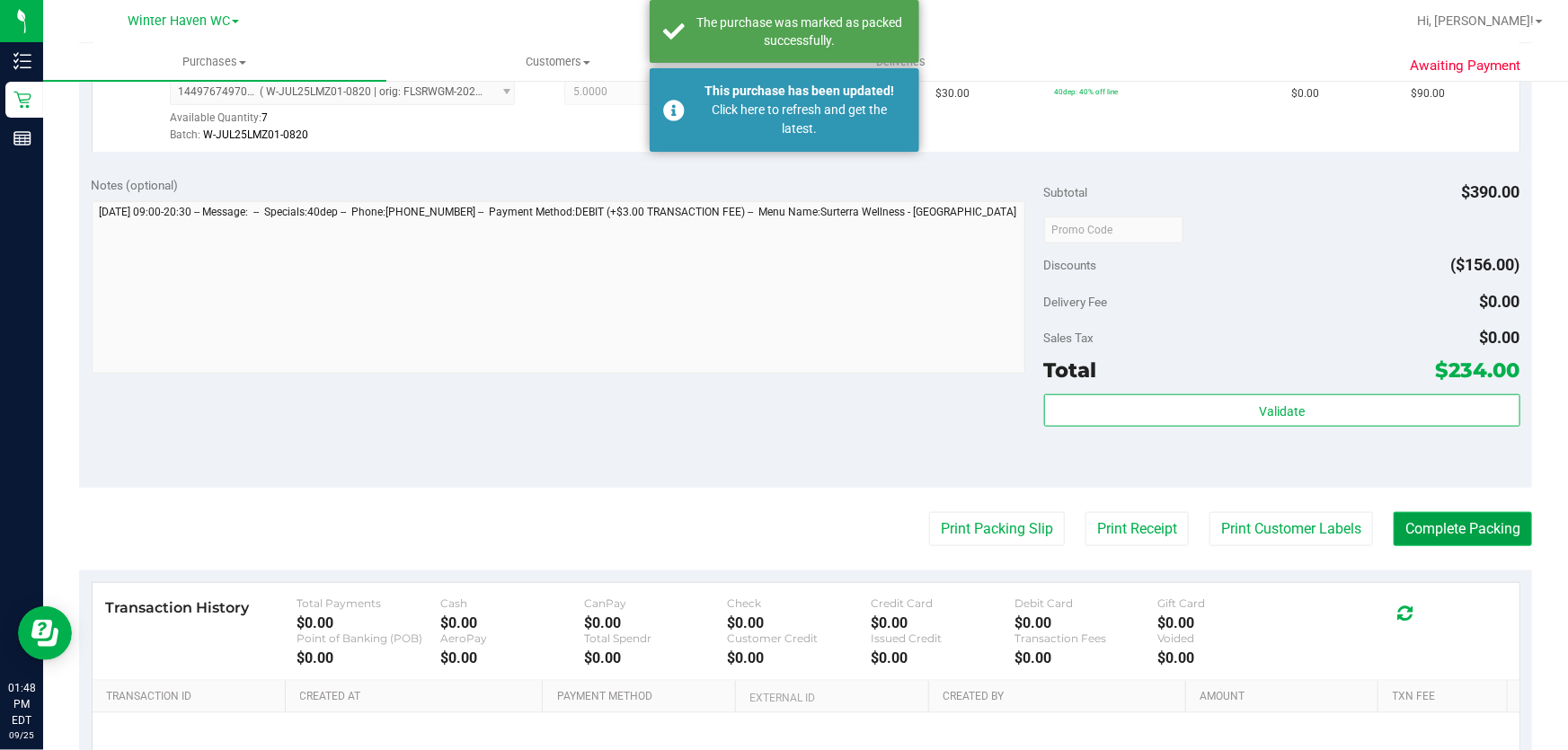
click at [1456, 528] on button "Complete Packing" at bounding box center [1463, 528] width 139 height 34
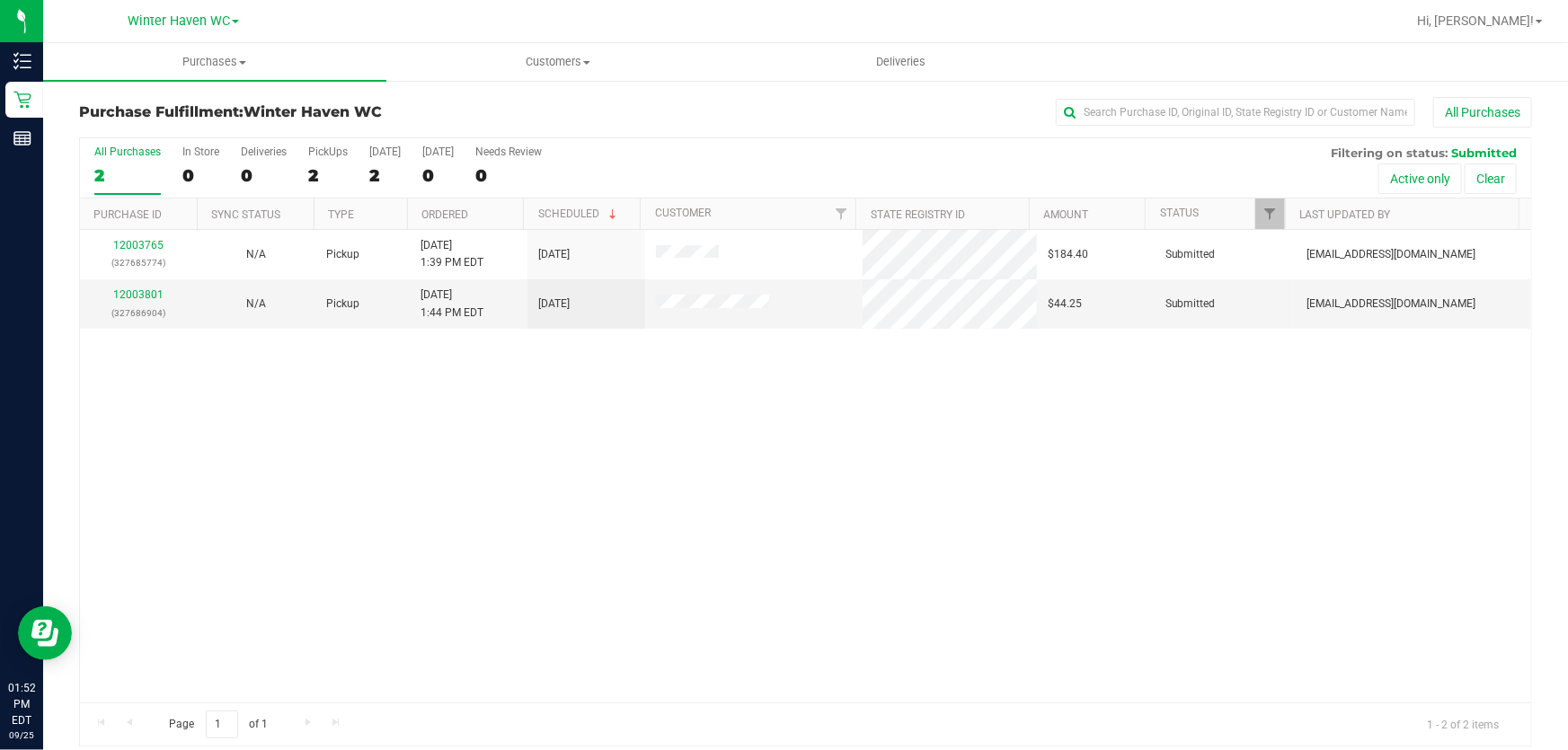
drag, startPoint x: 653, startPoint y: 450, endPoint x: 353, endPoint y: 285, distance: 342.4
click at [630, 443] on div "12003765 (327685774) N/A Pickup 9/25/2025 1:39 PM EDT 9/25/2025 $184.40 Submitt…" at bounding box center [806, 466] width 1451 height 473
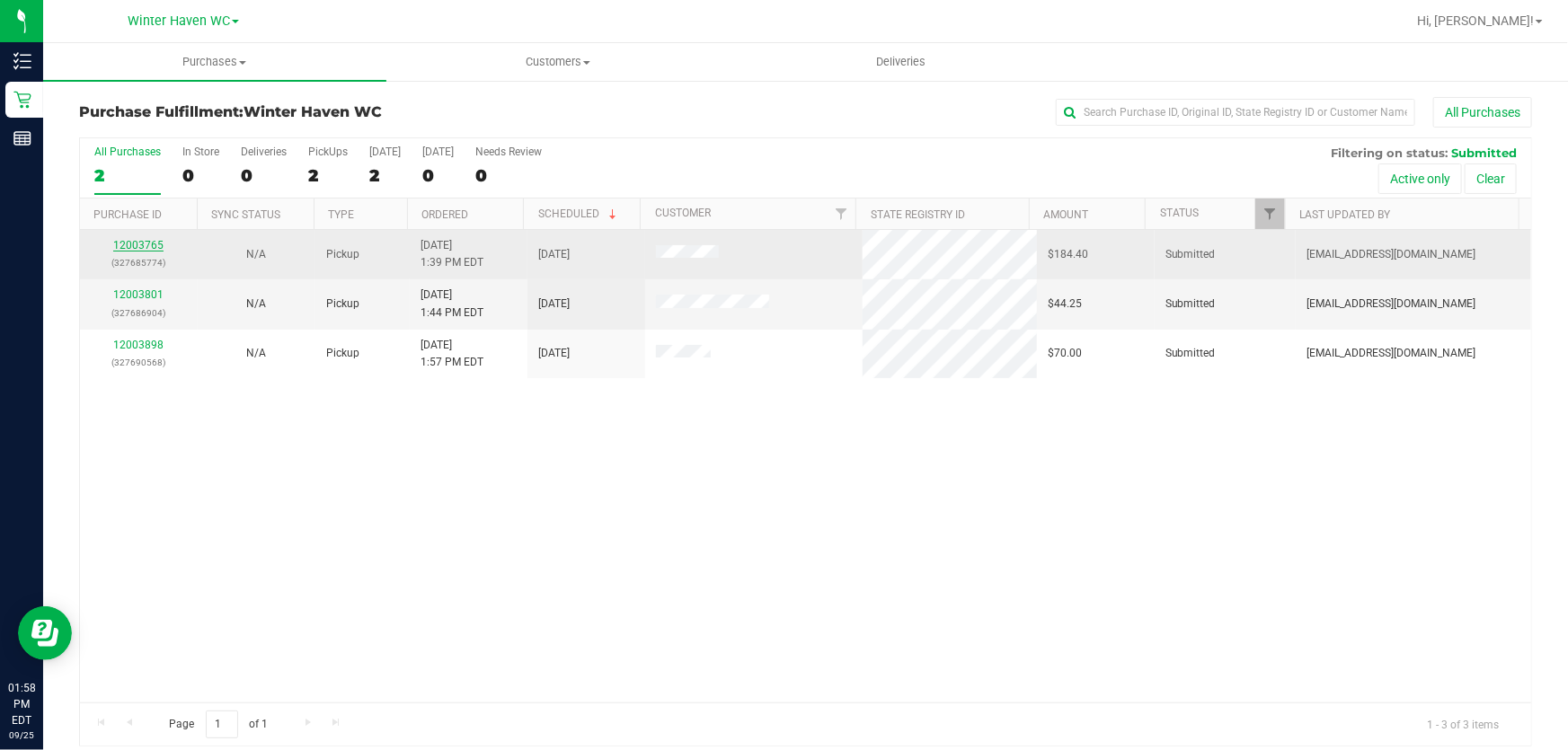
click at [128, 239] on link "12003765" at bounding box center [138, 245] width 50 height 13
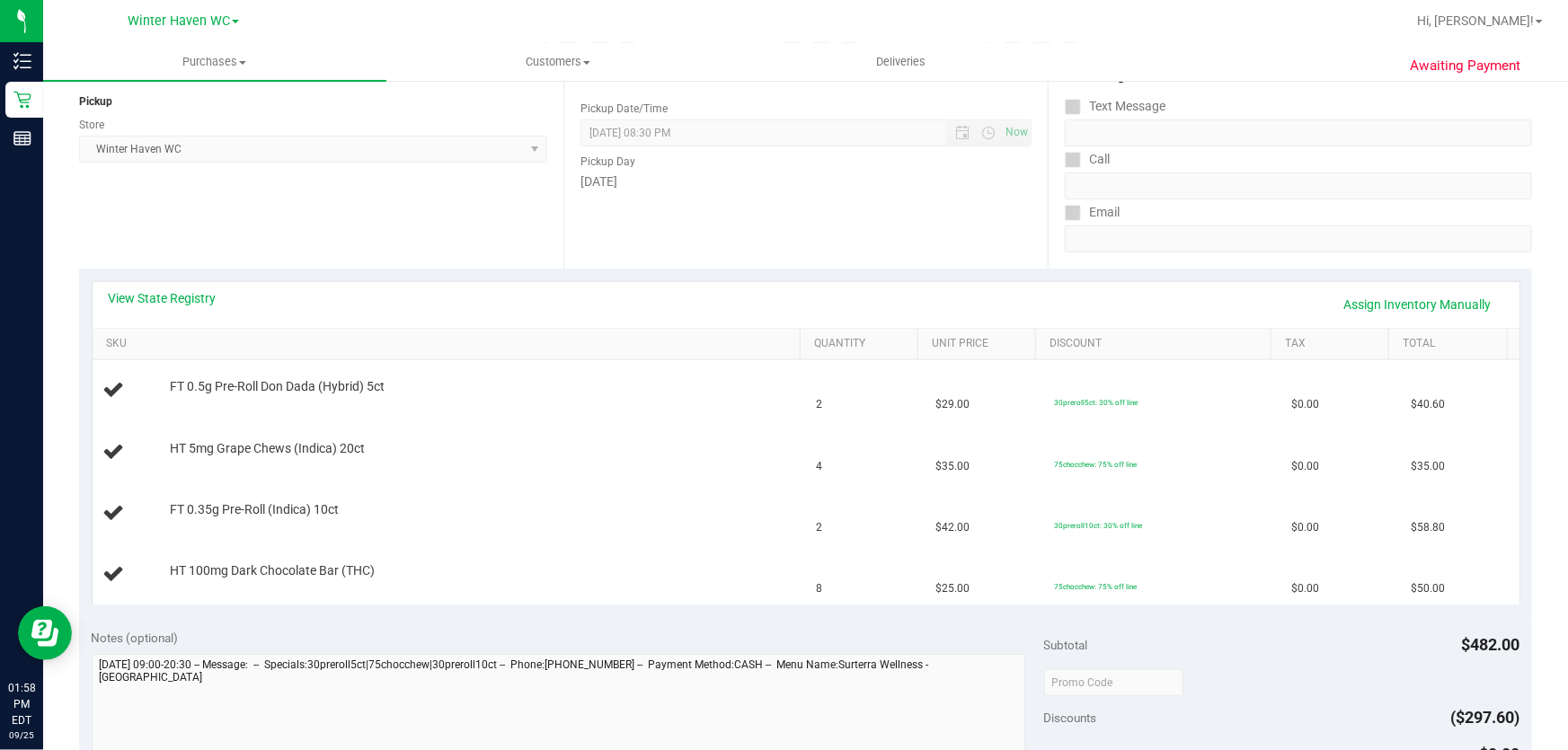
scroll to position [245, 0]
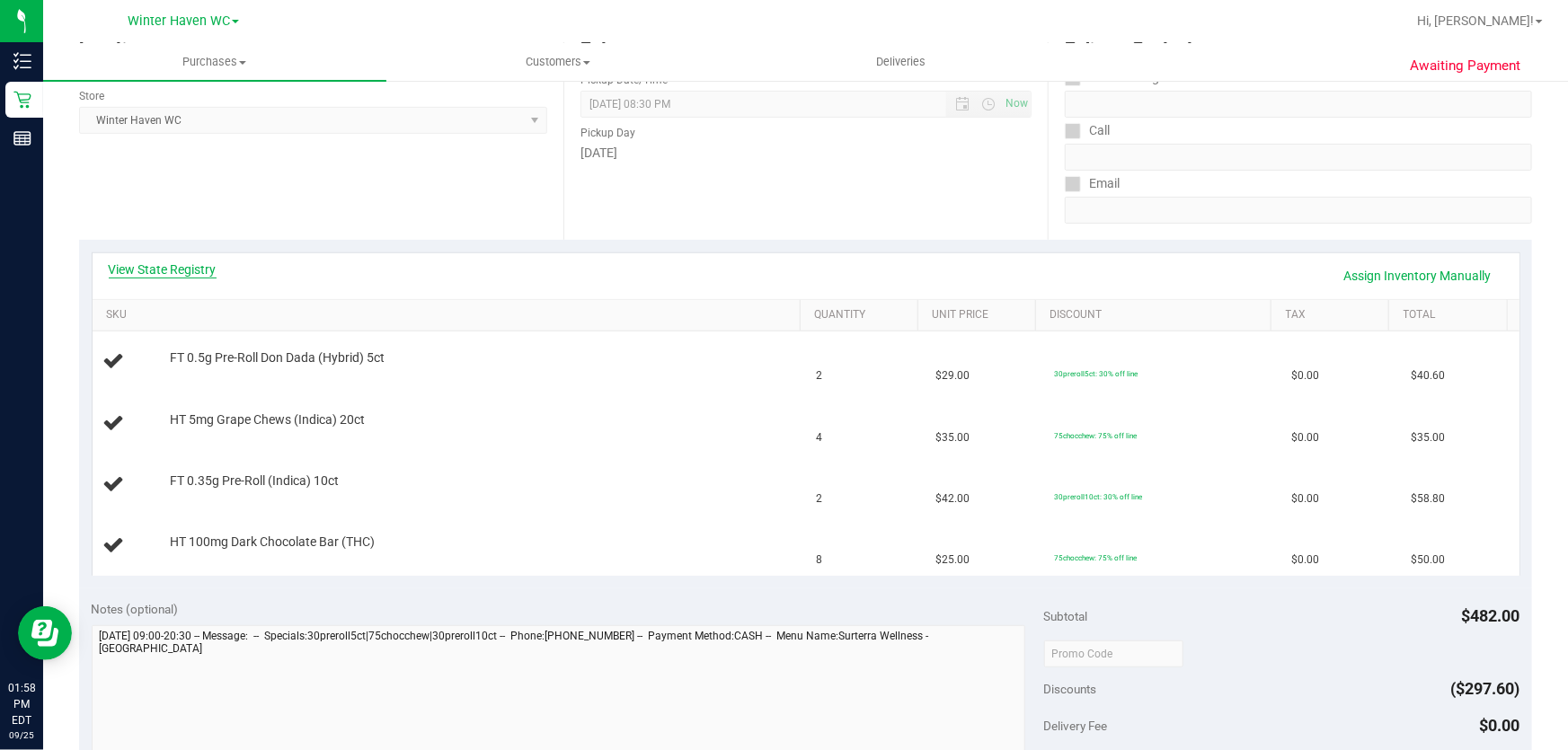
click at [134, 274] on link "View State Registry" at bounding box center [162, 270] width 108 height 18
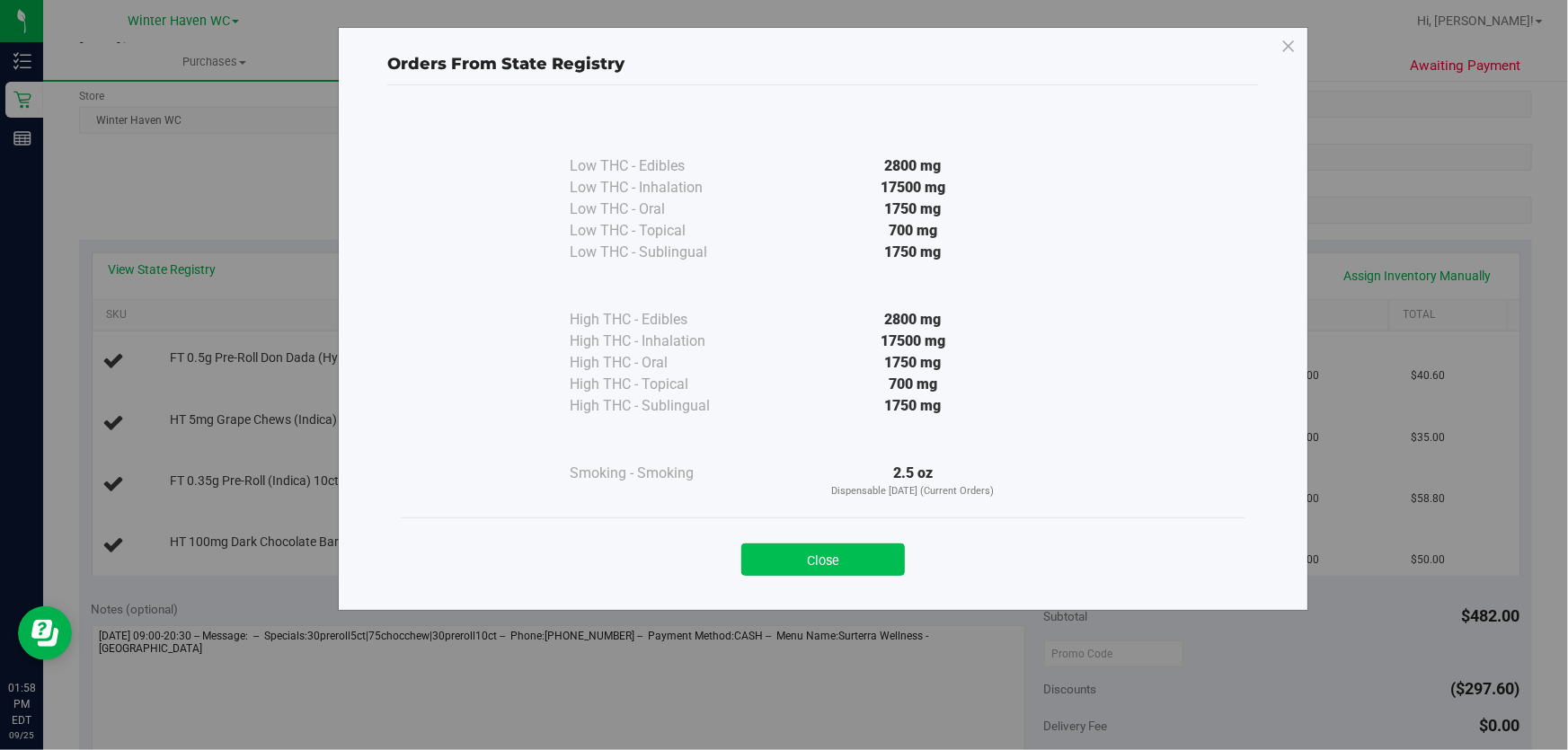
click at [813, 557] on button "Close" at bounding box center [822, 559] width 163 height 32
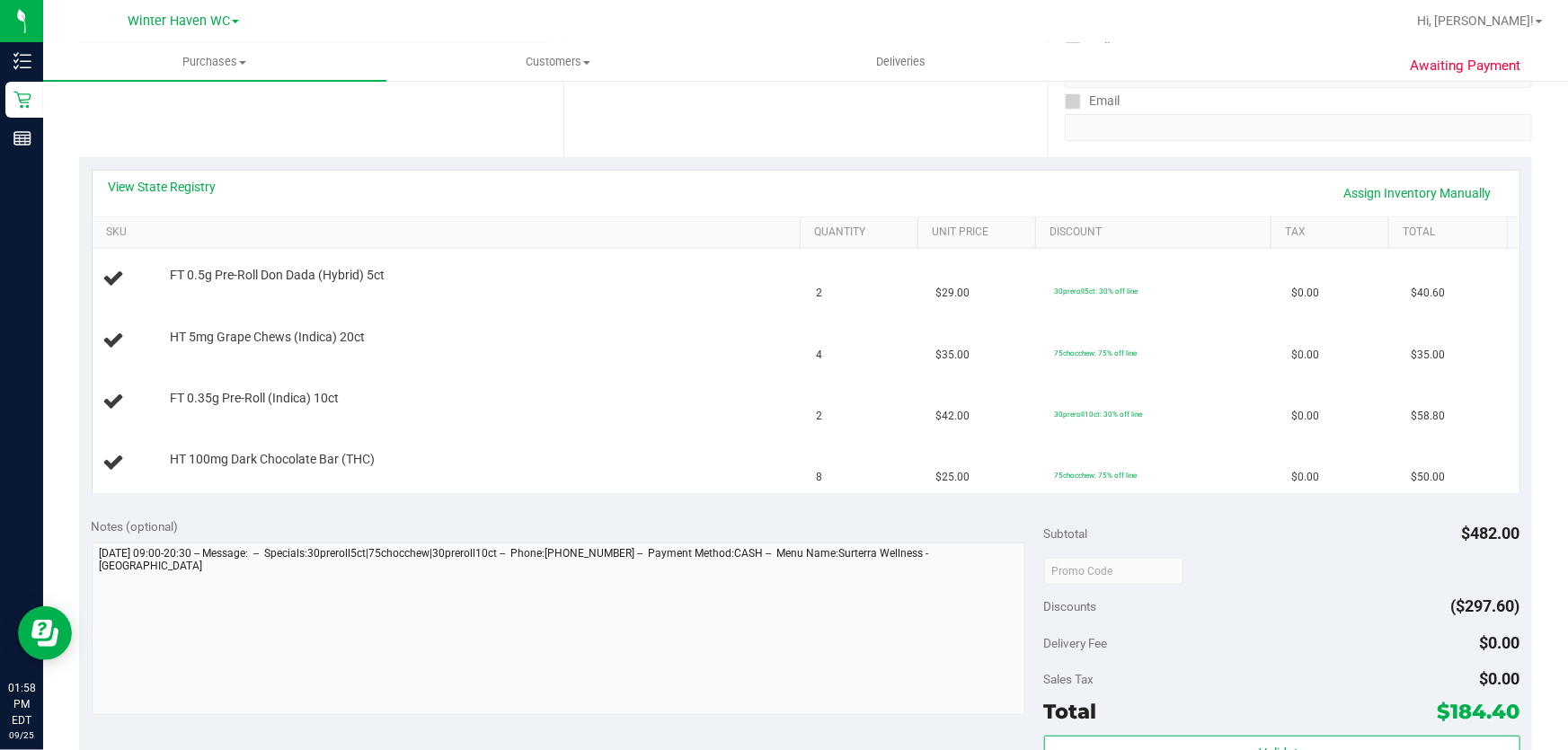
scroll to position [326, 0]
click at [204, 193] on link "View State Registry" at bounding box center [162, 188] width 108 height 18
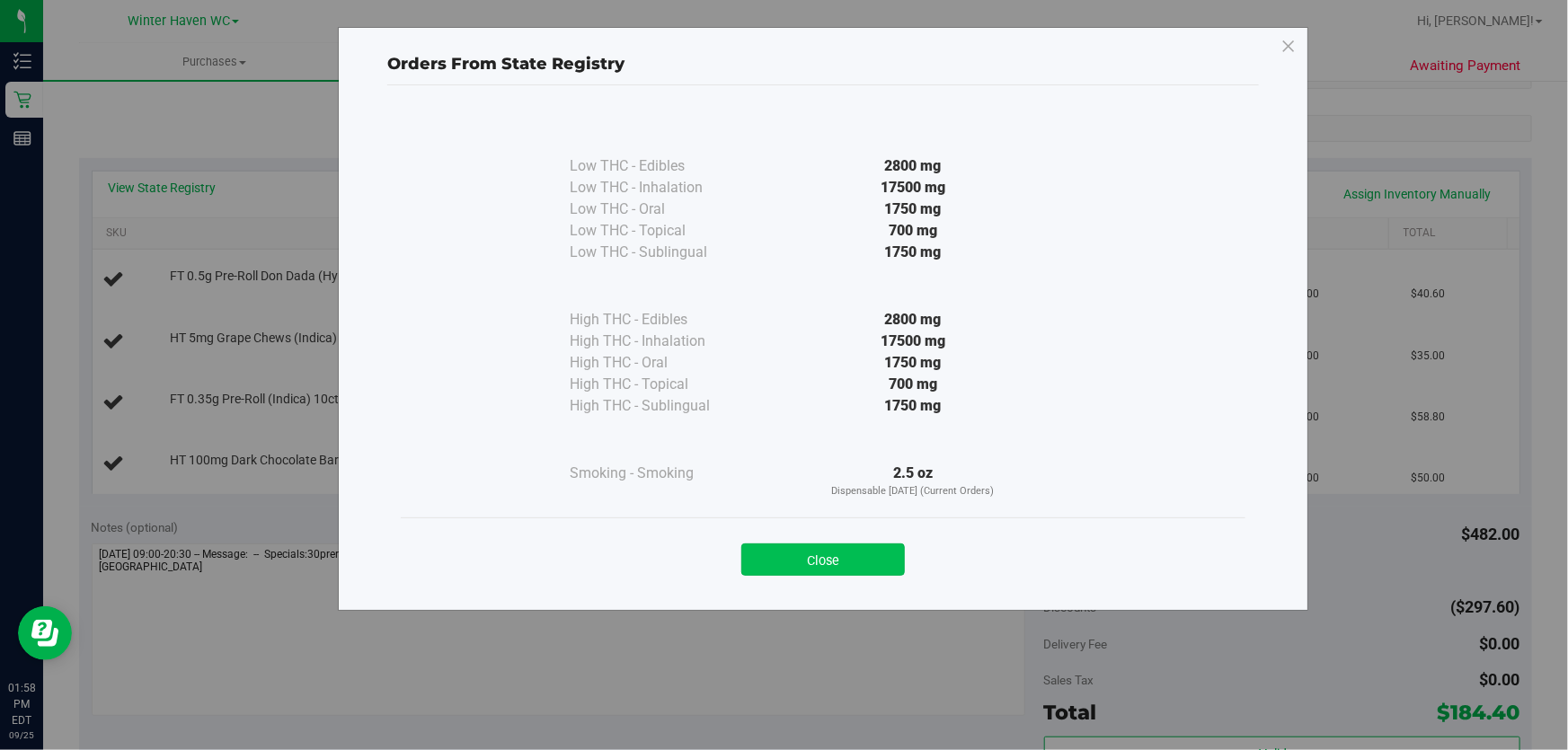
click at [876, 549] on button "Close" at bounding box center [822, 559] width 163 height 32
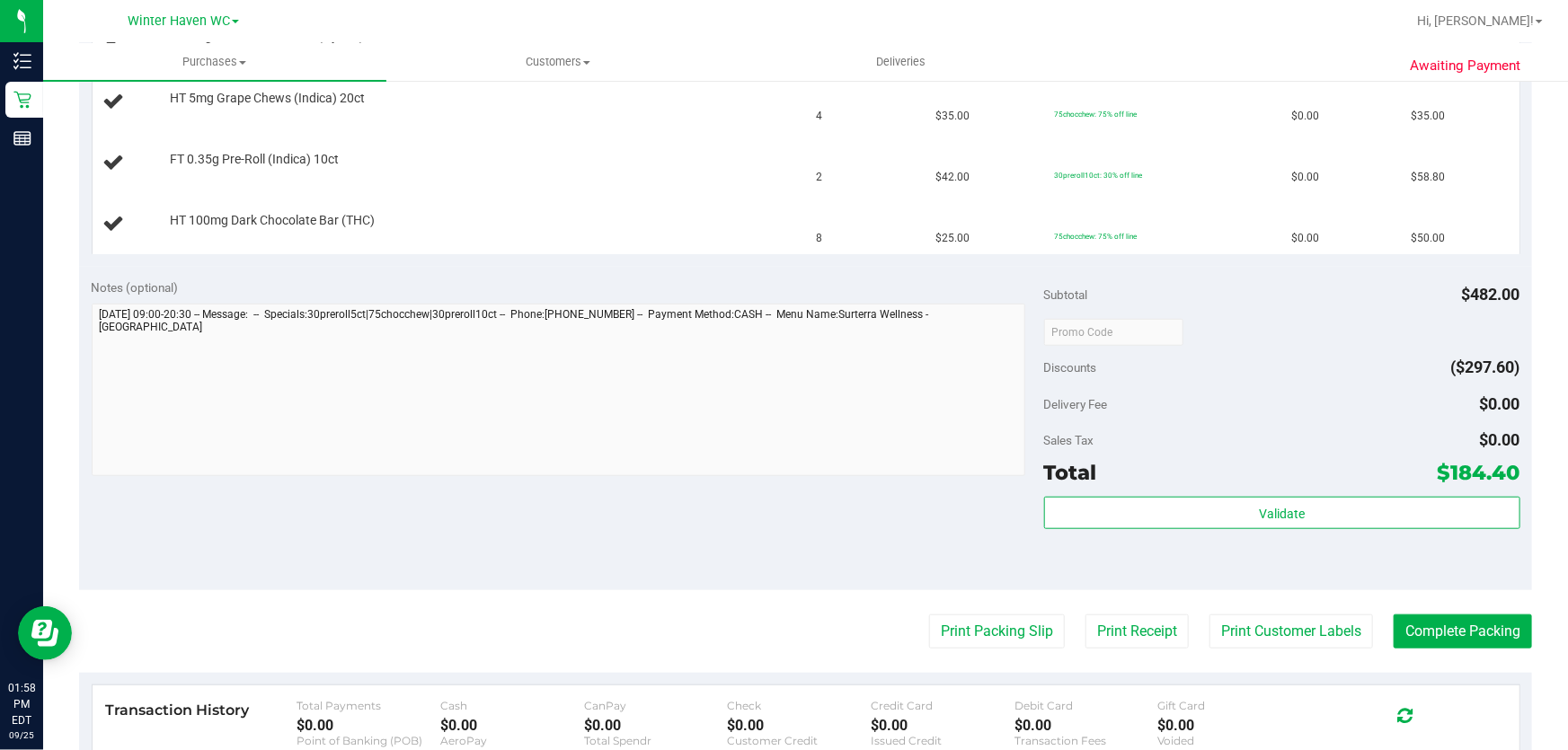
scroll to position [571, 0]
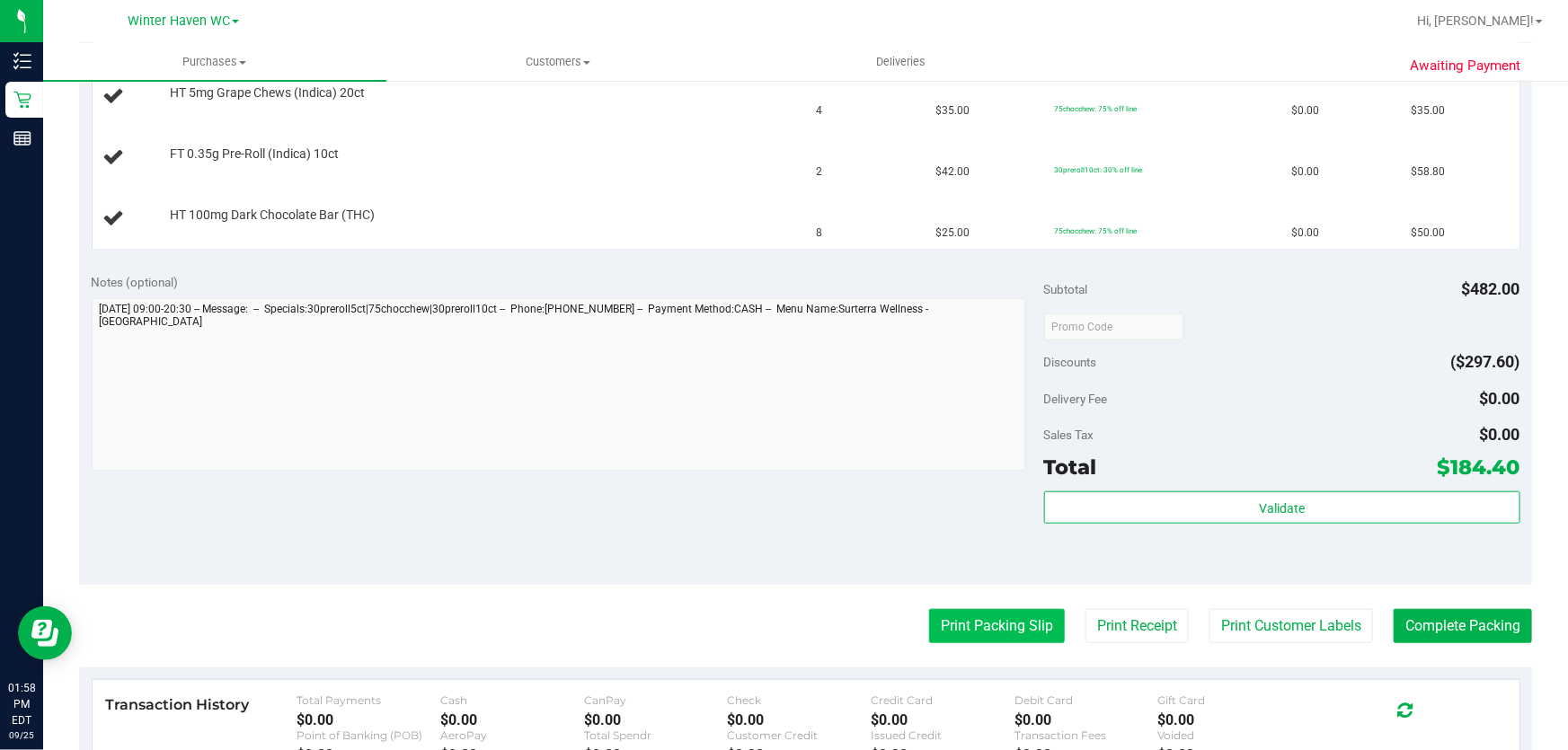
click at [953, 620] on button "Print Packing Slip" at bounding box center [997, 626] width 136 height 34
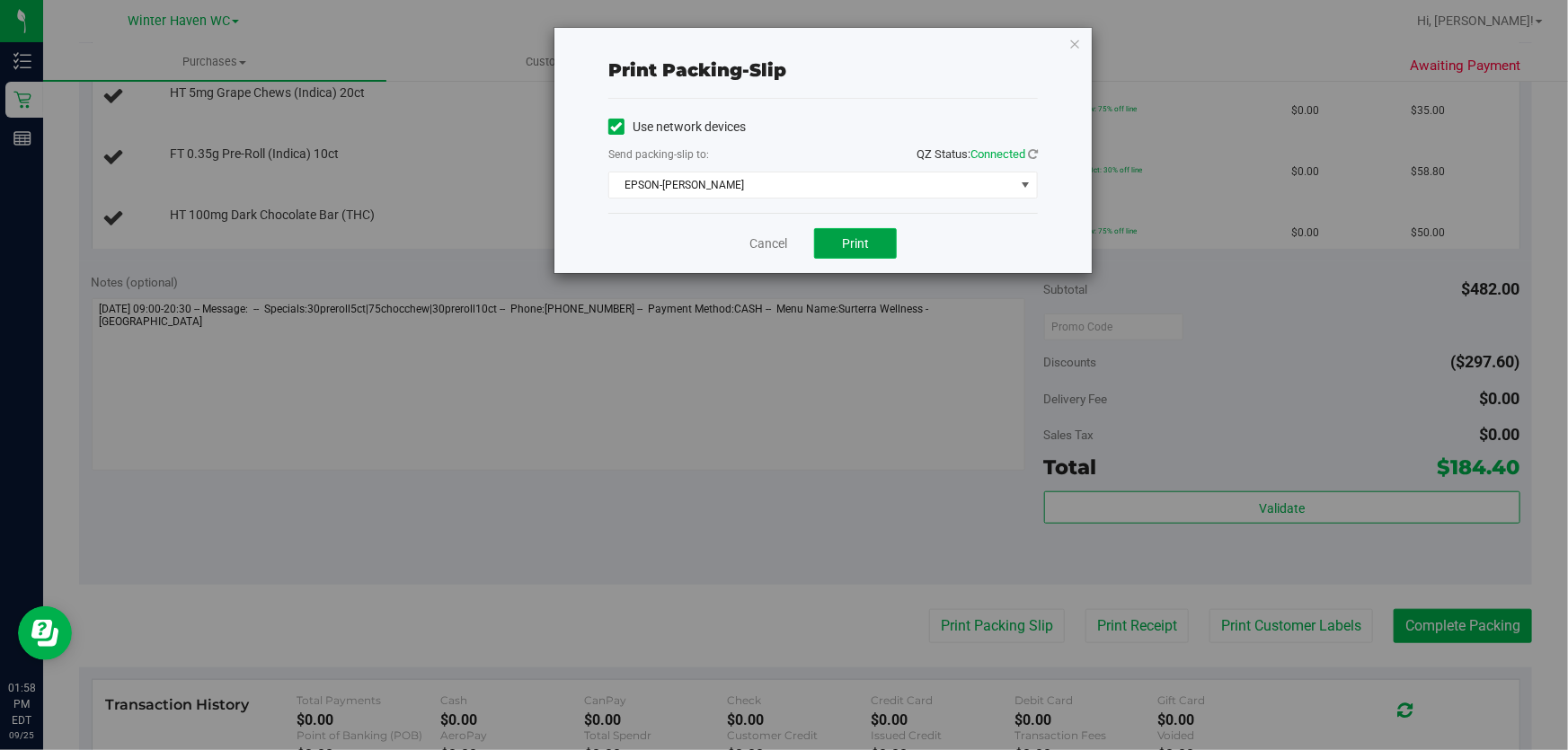
click at [858, 236] on span "Print" at bounding box center [856, 244] width 27 height 15
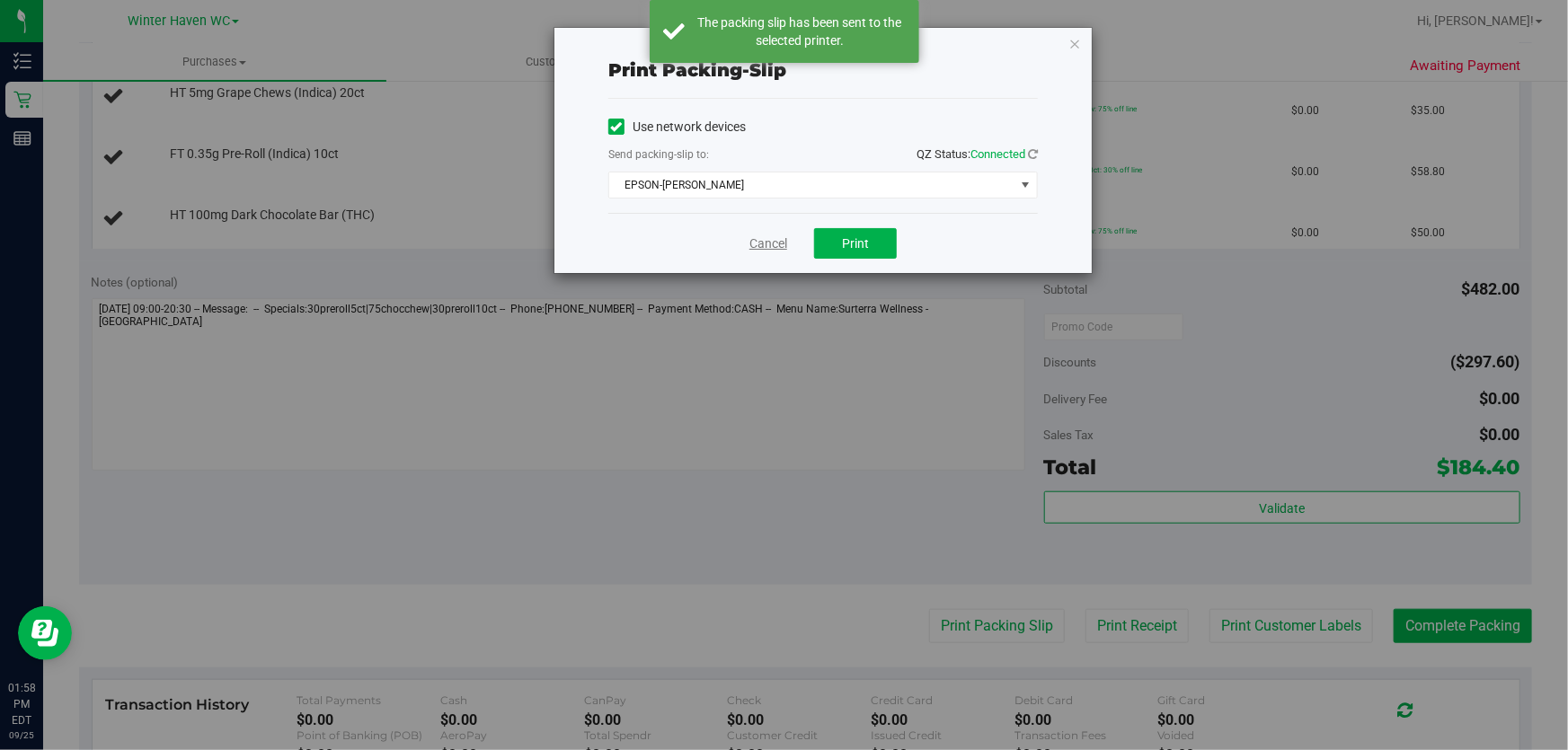
click at [762, 243] on link "Cancel" at bounding box center [768, 244] width 37 height 19
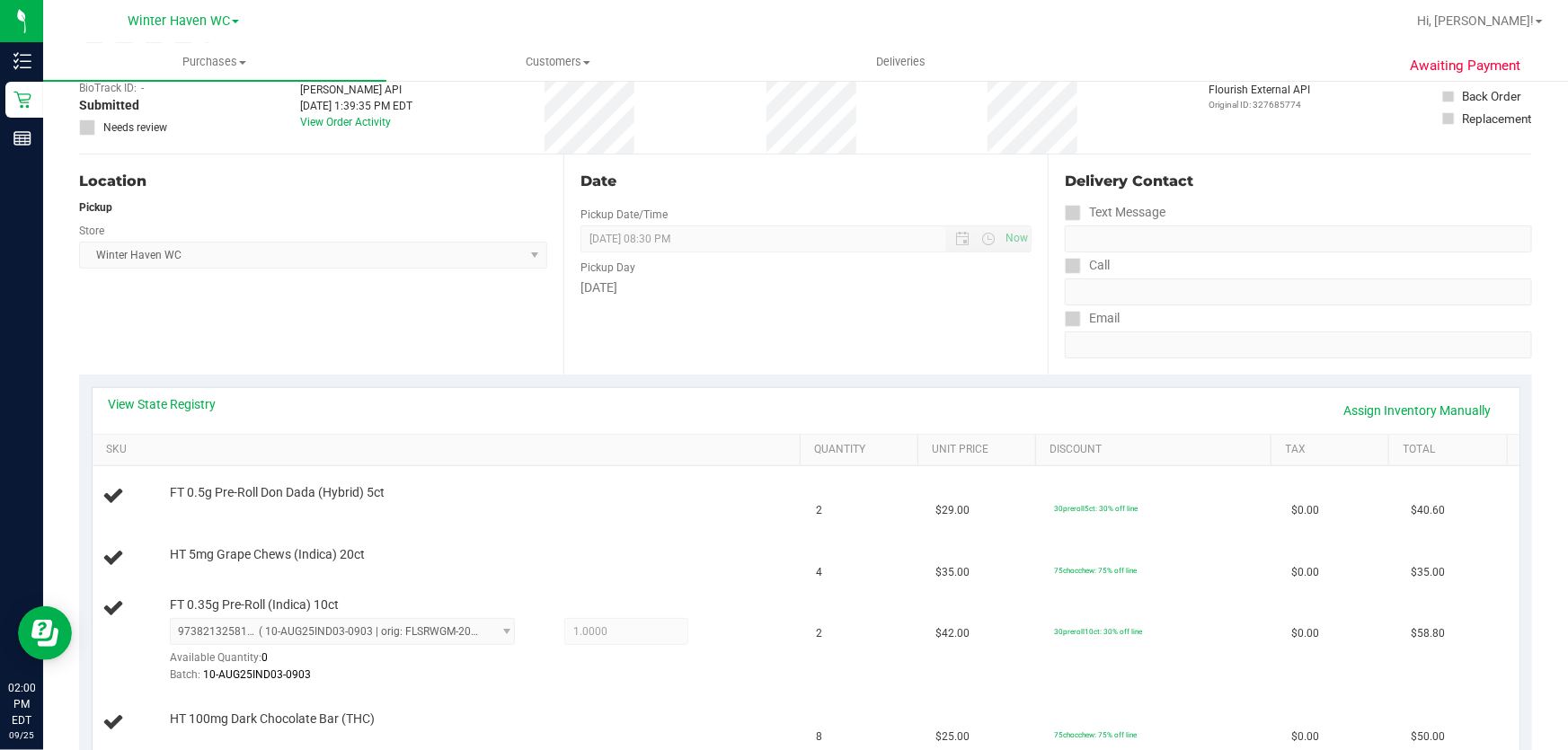
scroll to position [81, 0]
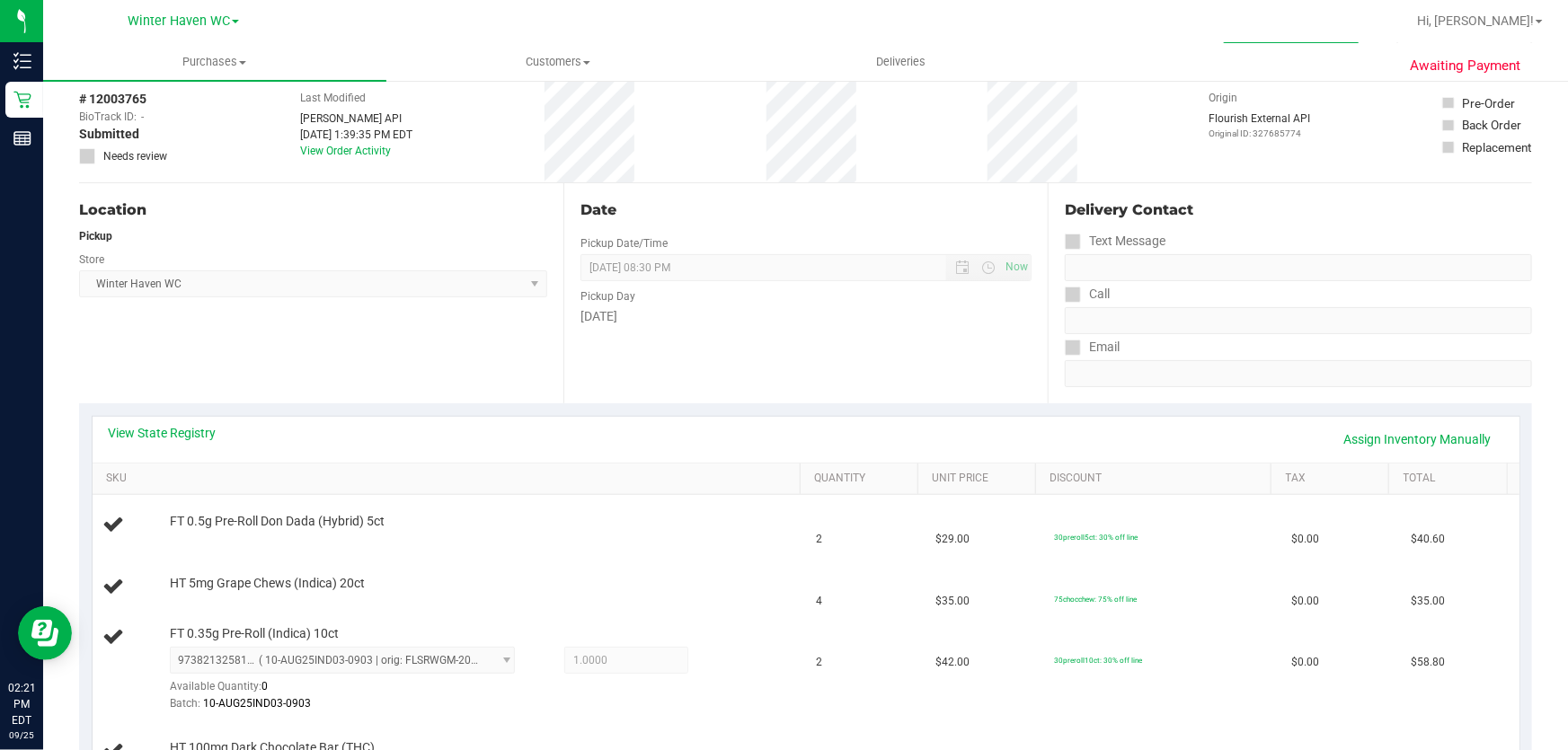
click at [883, 323] on div "[DATE]" at bounding box center [806, 317] width 451 height 19
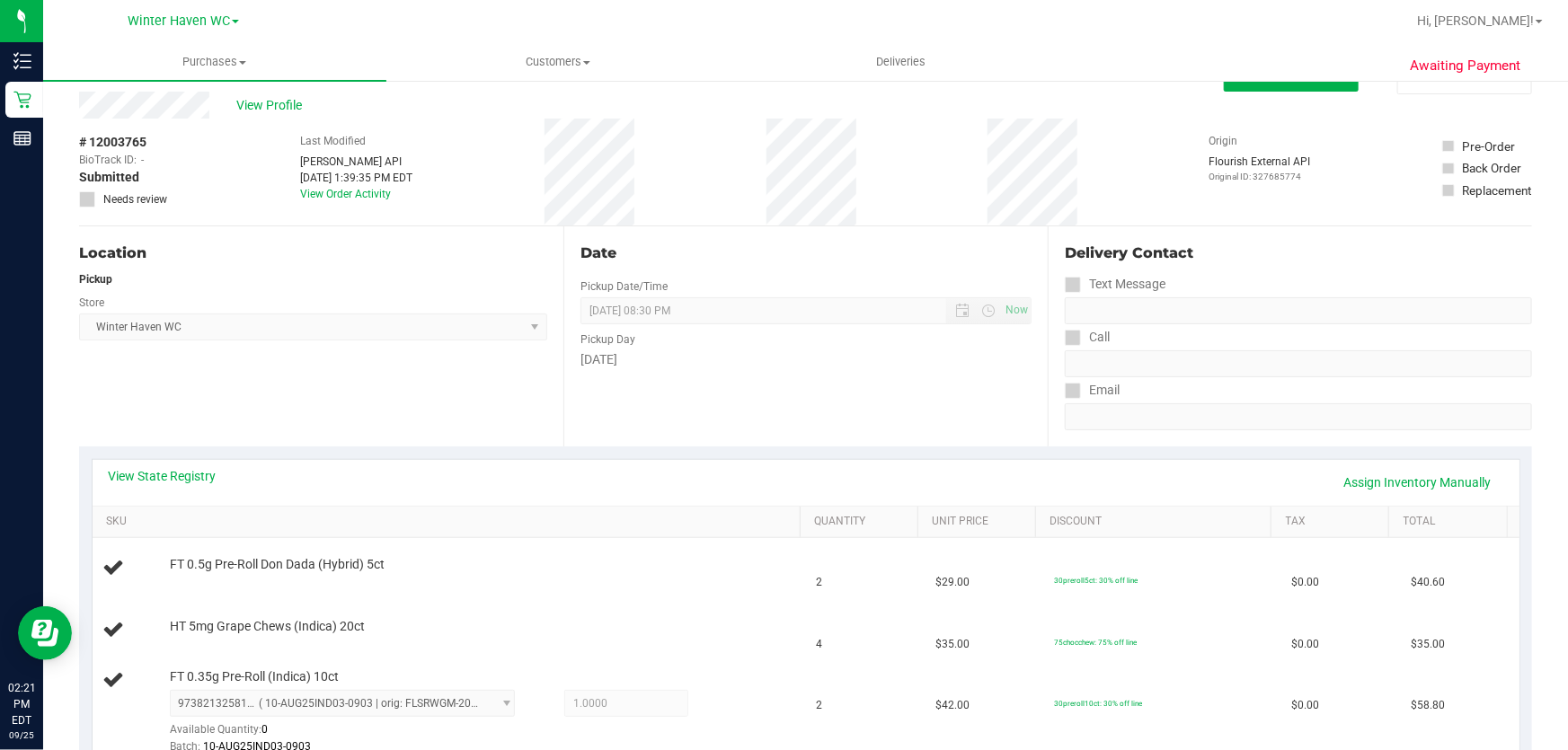
scroll to position [0, 0]
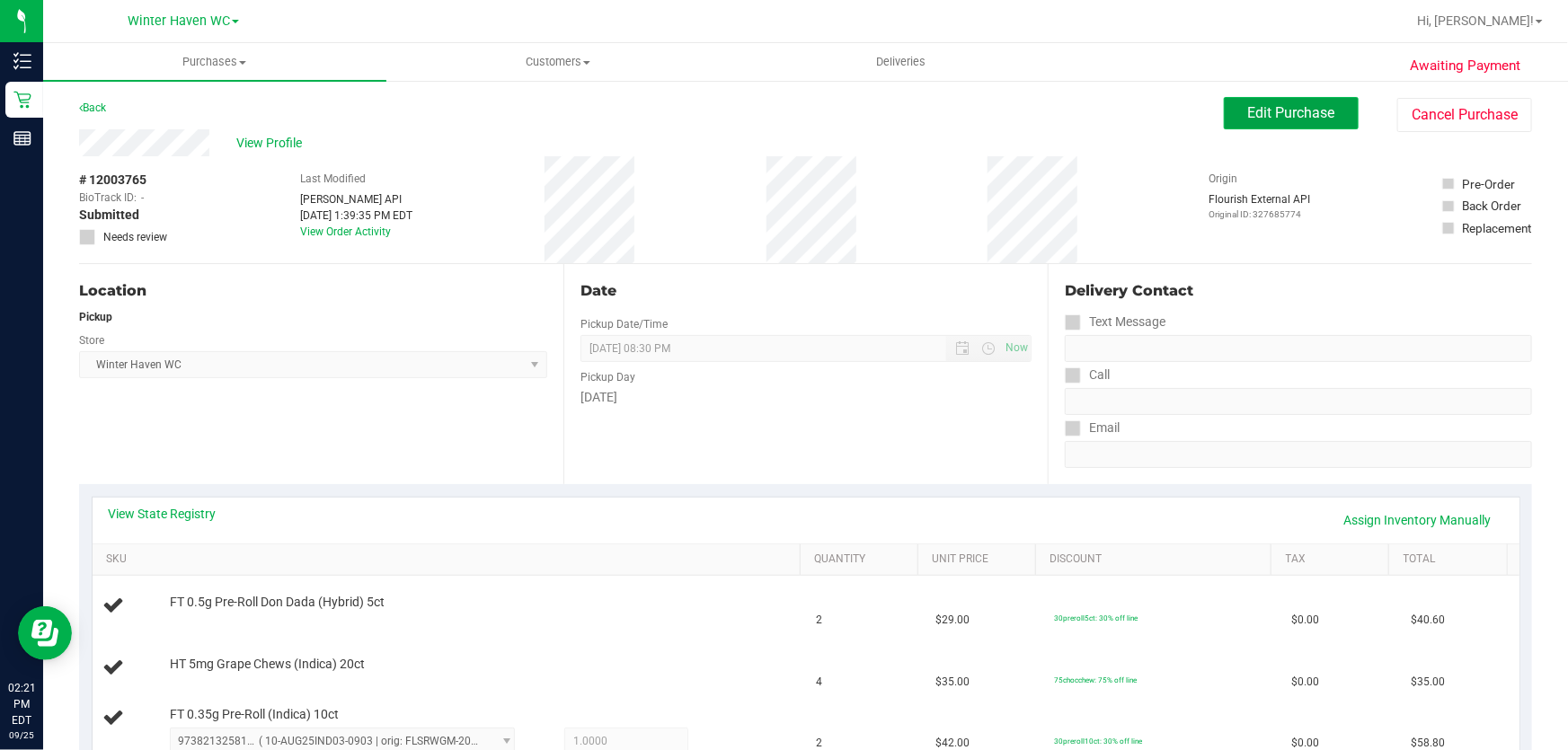
click at [1294, 109] on span "Edit Purchase" at bounding box center [1292, 112] width 88 height 17
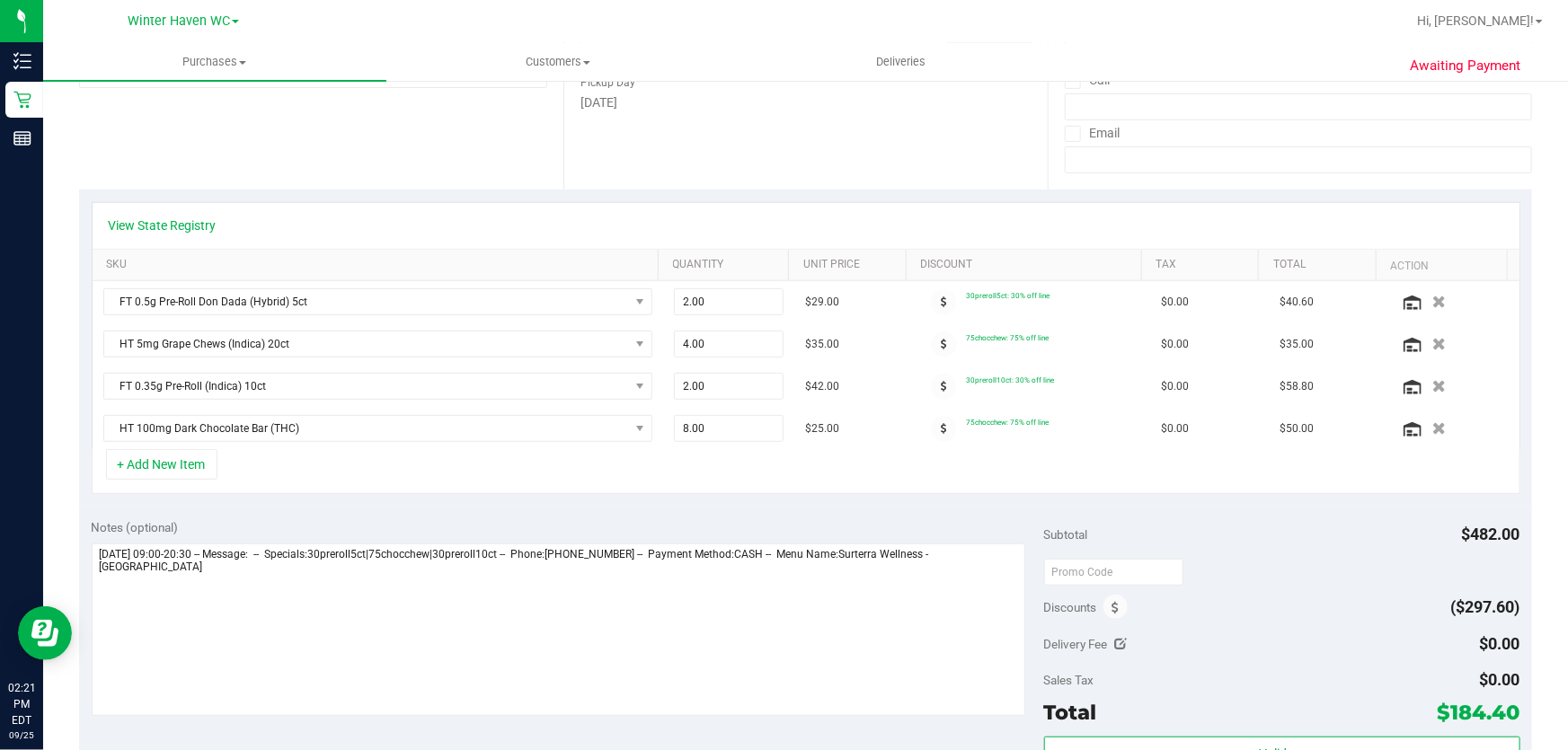
scroll to position [326, 0]
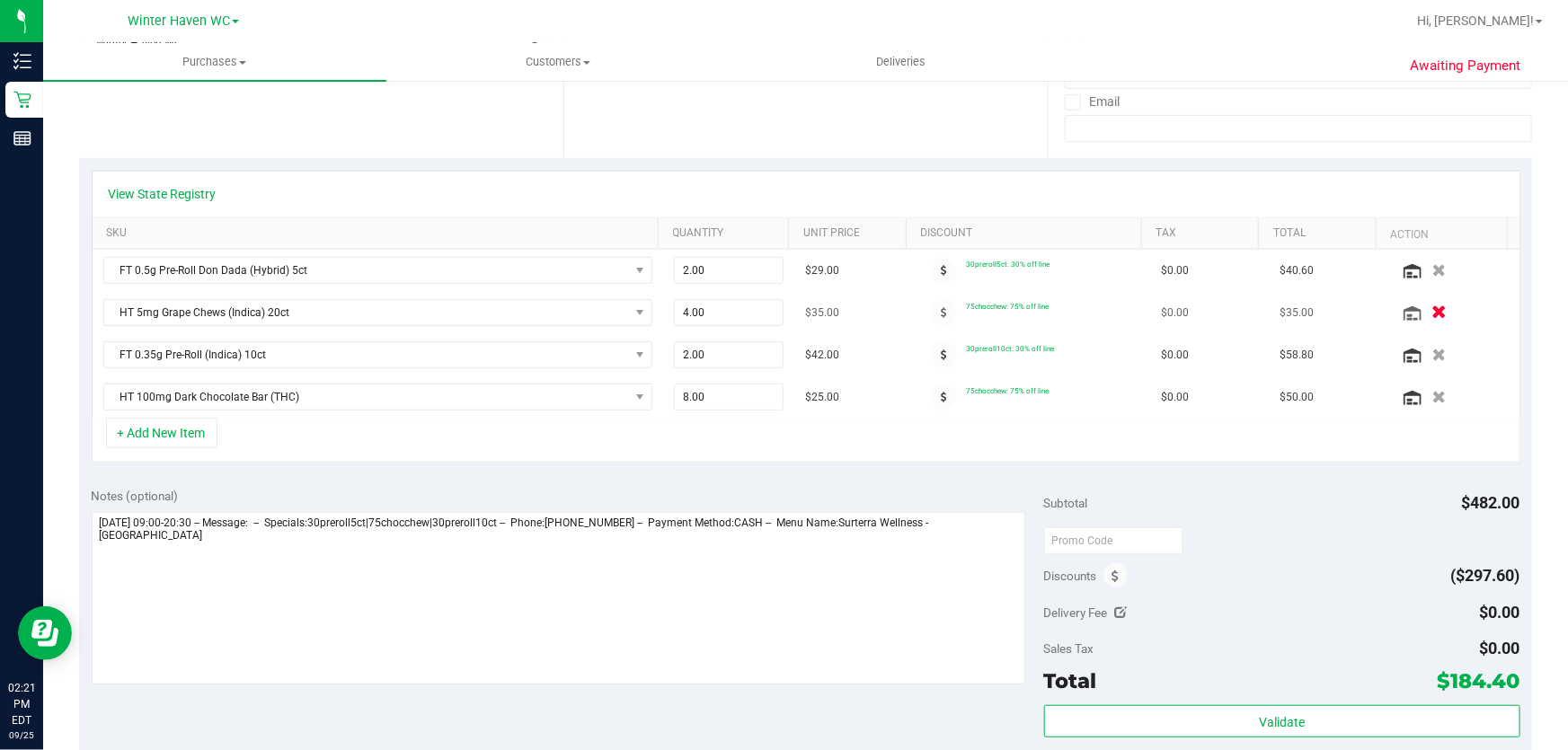
click at [1432, 307] on icon "button" at bounding box center [1439, 313] width 16 height 14
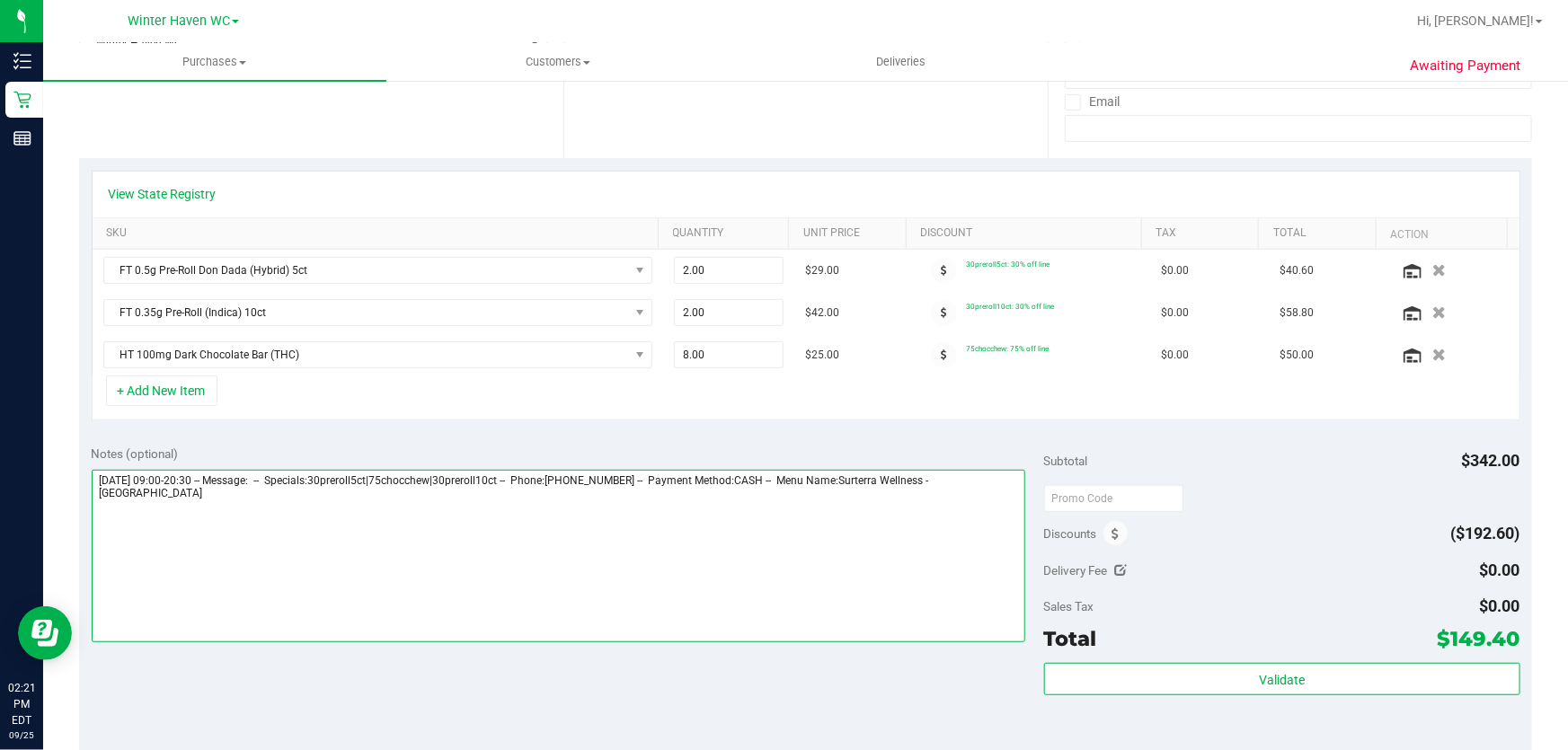
click at [235, 568] on textarea at bounding box center [559, 556] width 935 height 172
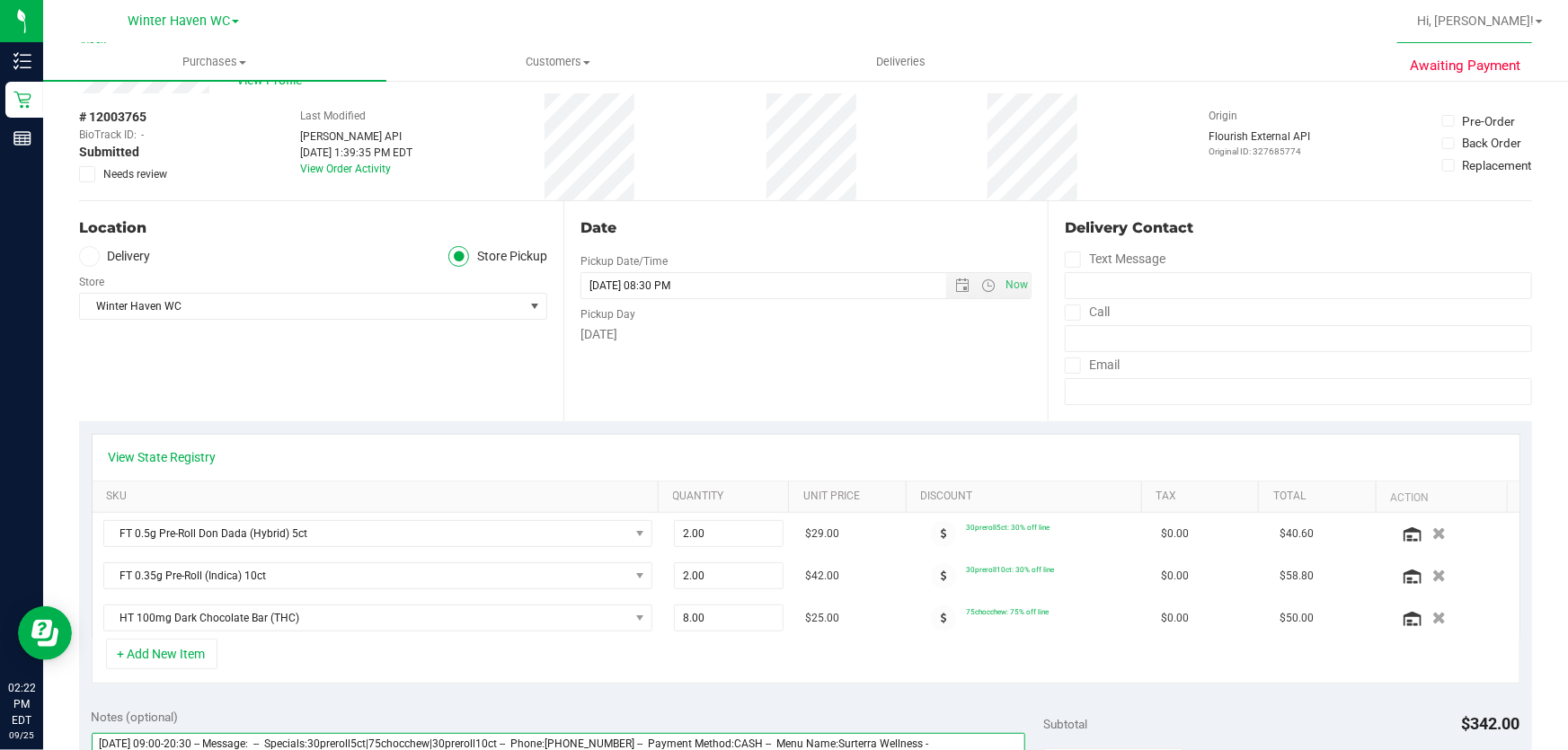
scroll to position [0, 0]
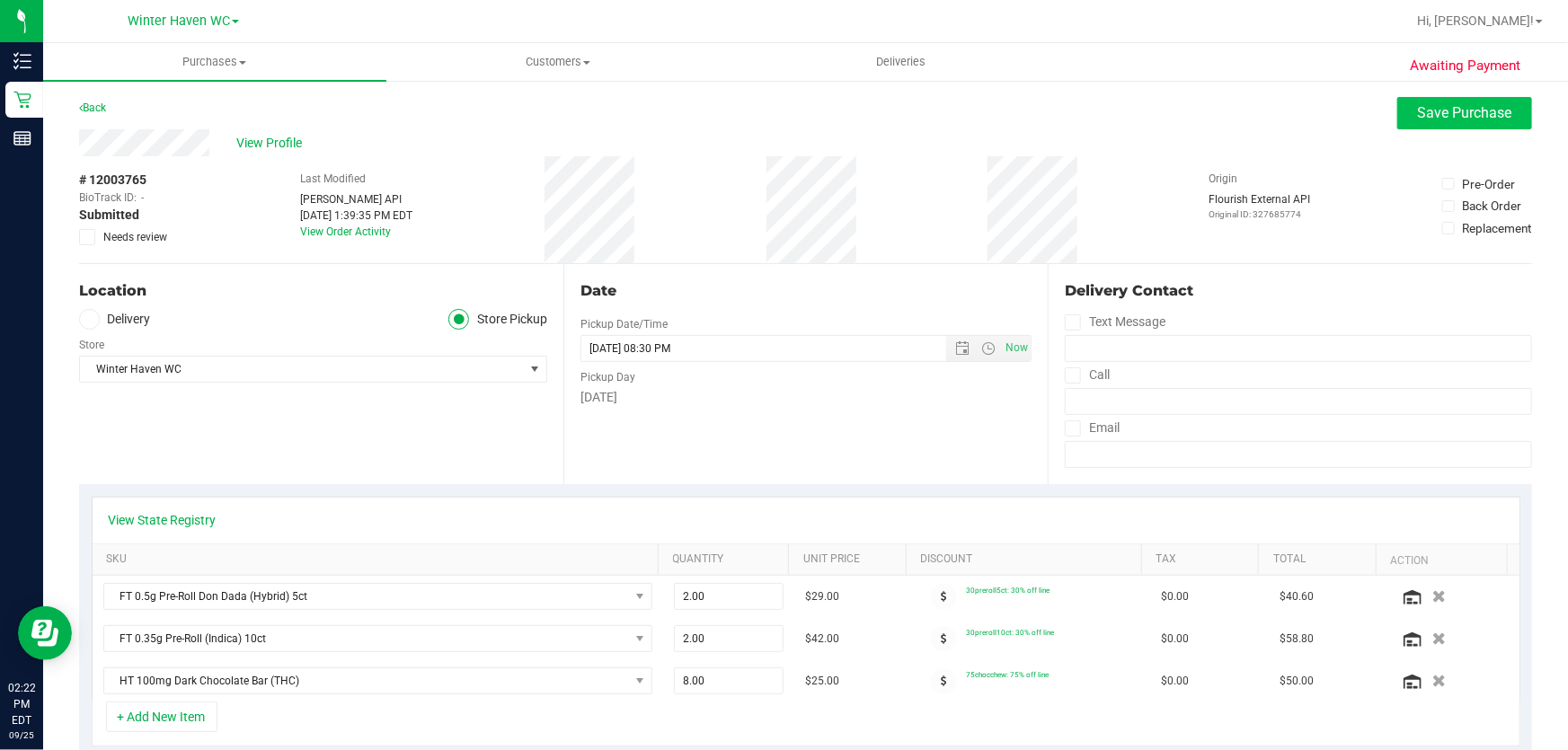
type textarea "Thursday 09/25/2025 09:00-20:30 -- Message: -- Specials:30preroll5ct|75chocchew…"
click at [1483, 104] on span "Save Purchase" at bounding box center [1465, 112] width 94 height 17
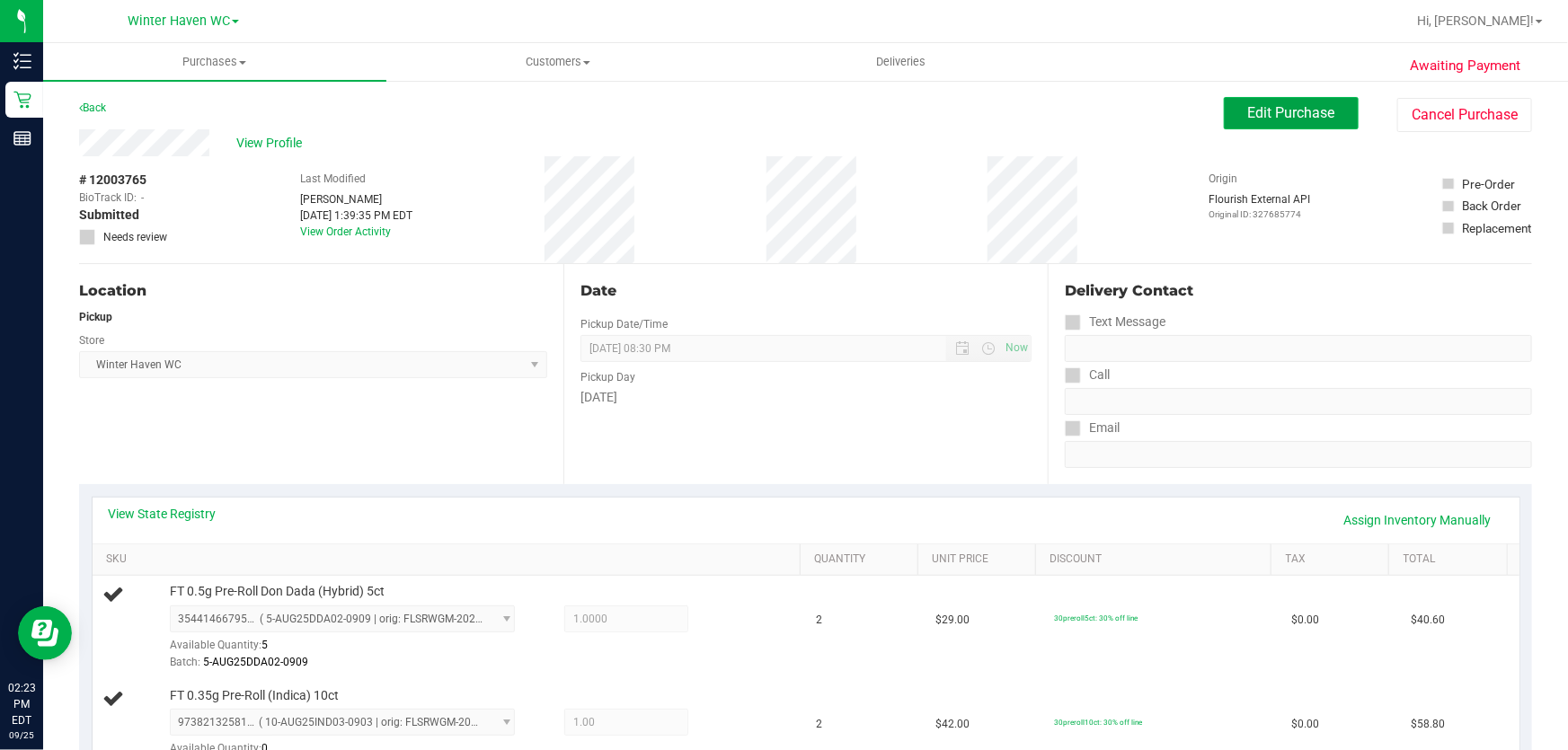
click at [1301, 118] on span "Edit Purchase" at bounding box center [1292, 112] width 88 height 17
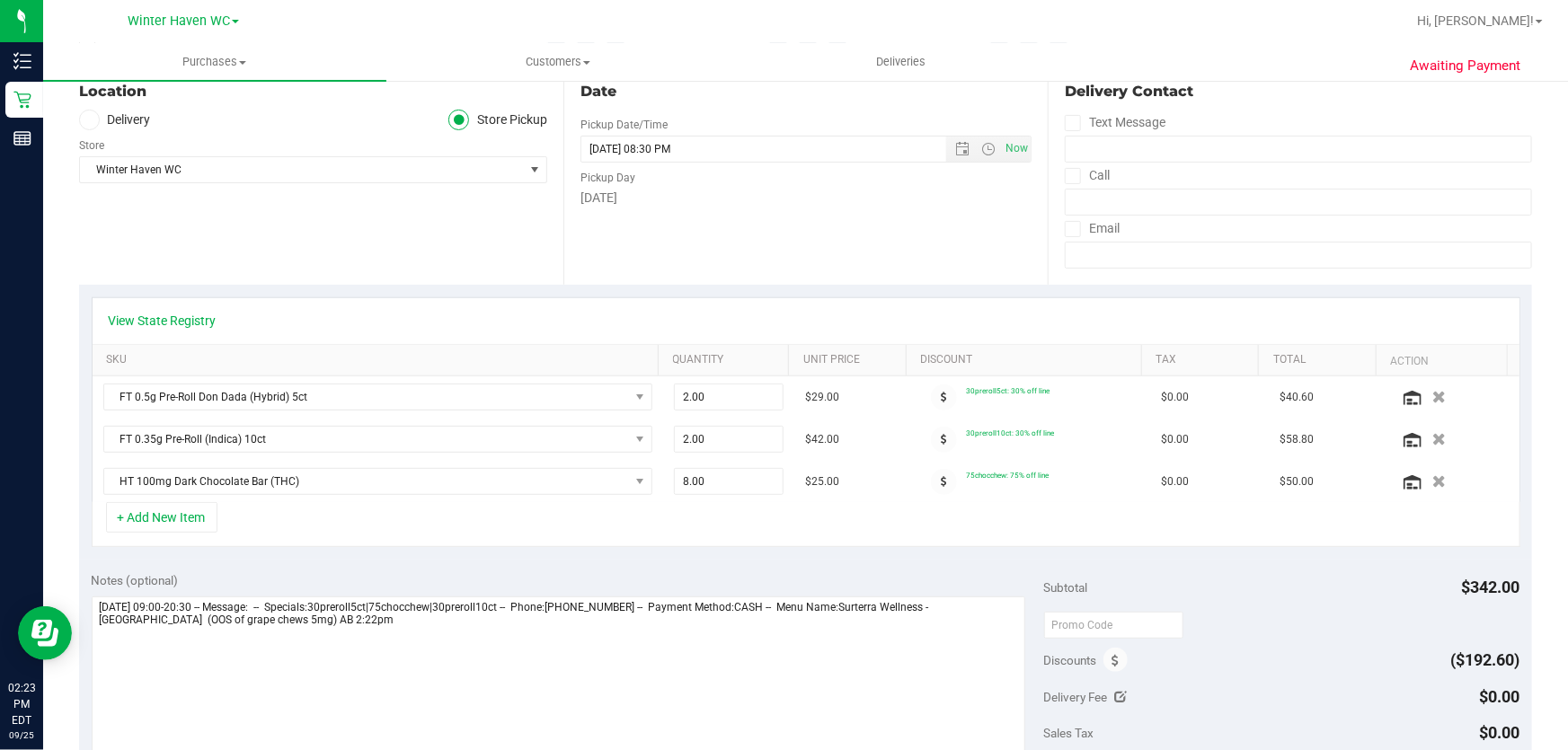
scroll to position [245, 0]
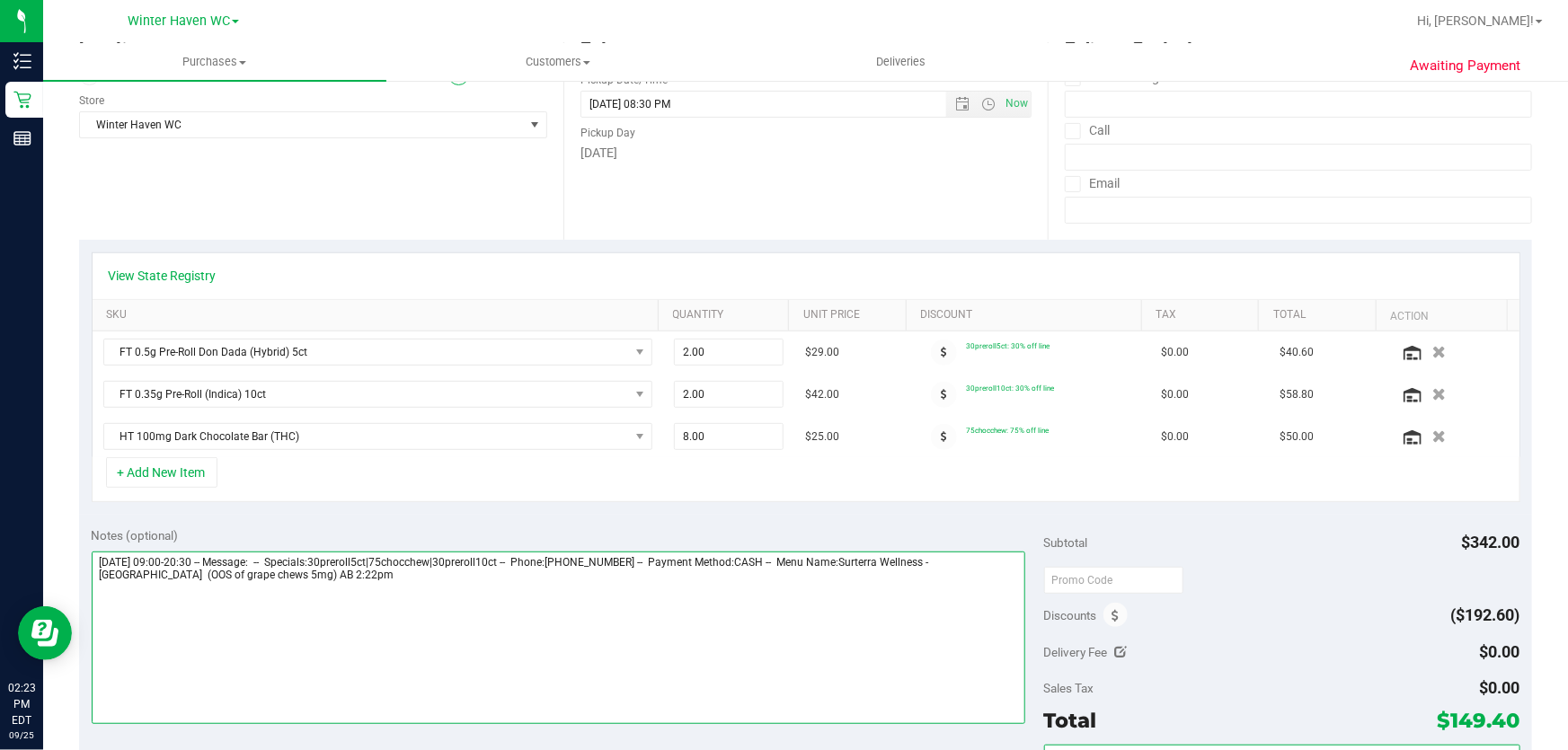
click at [137, 576] on textarea at bounding box center [559, 638] width 935 height 172
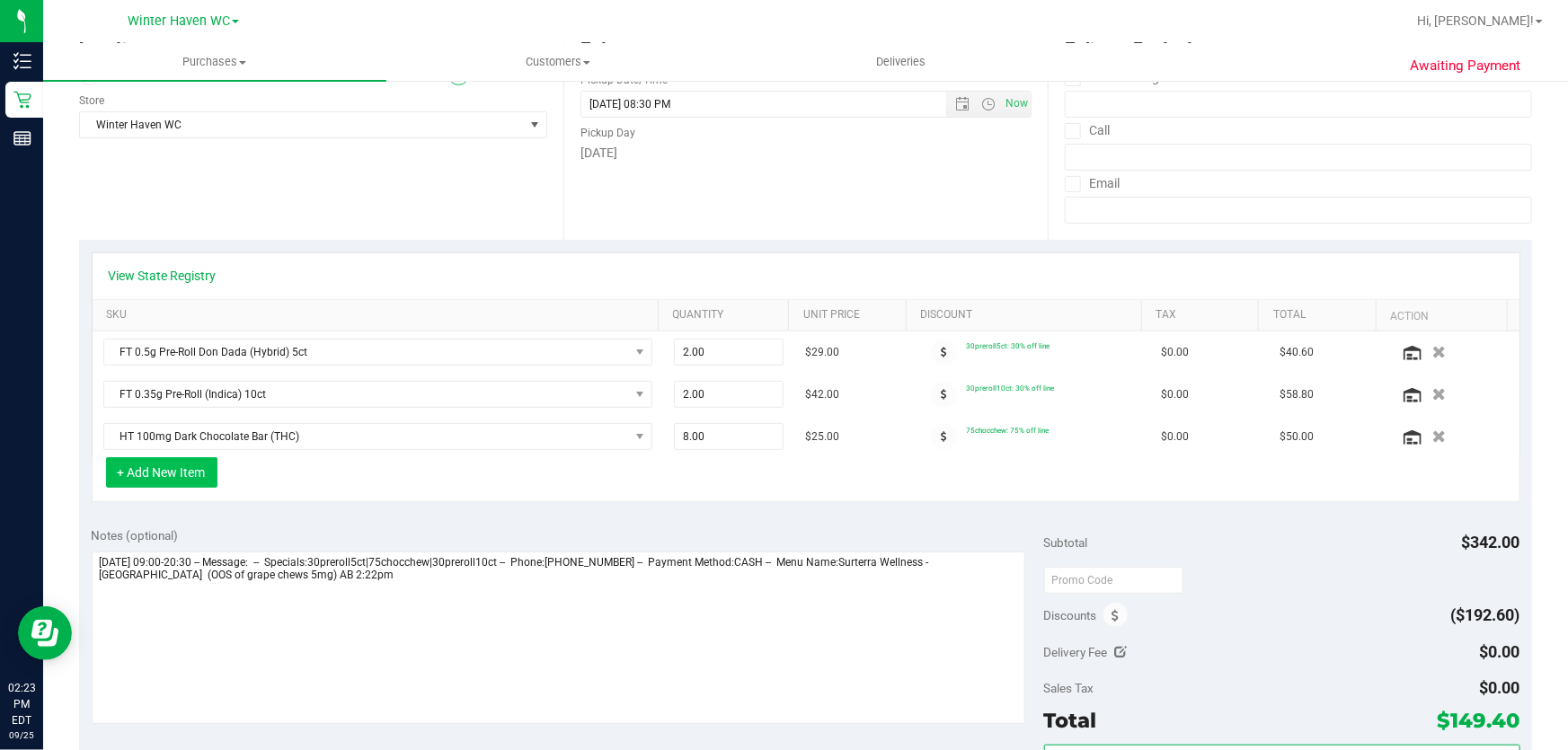
click at [153, 469] on button "+ Add New Item" at bounding box center [162, 472] width 111 height 30
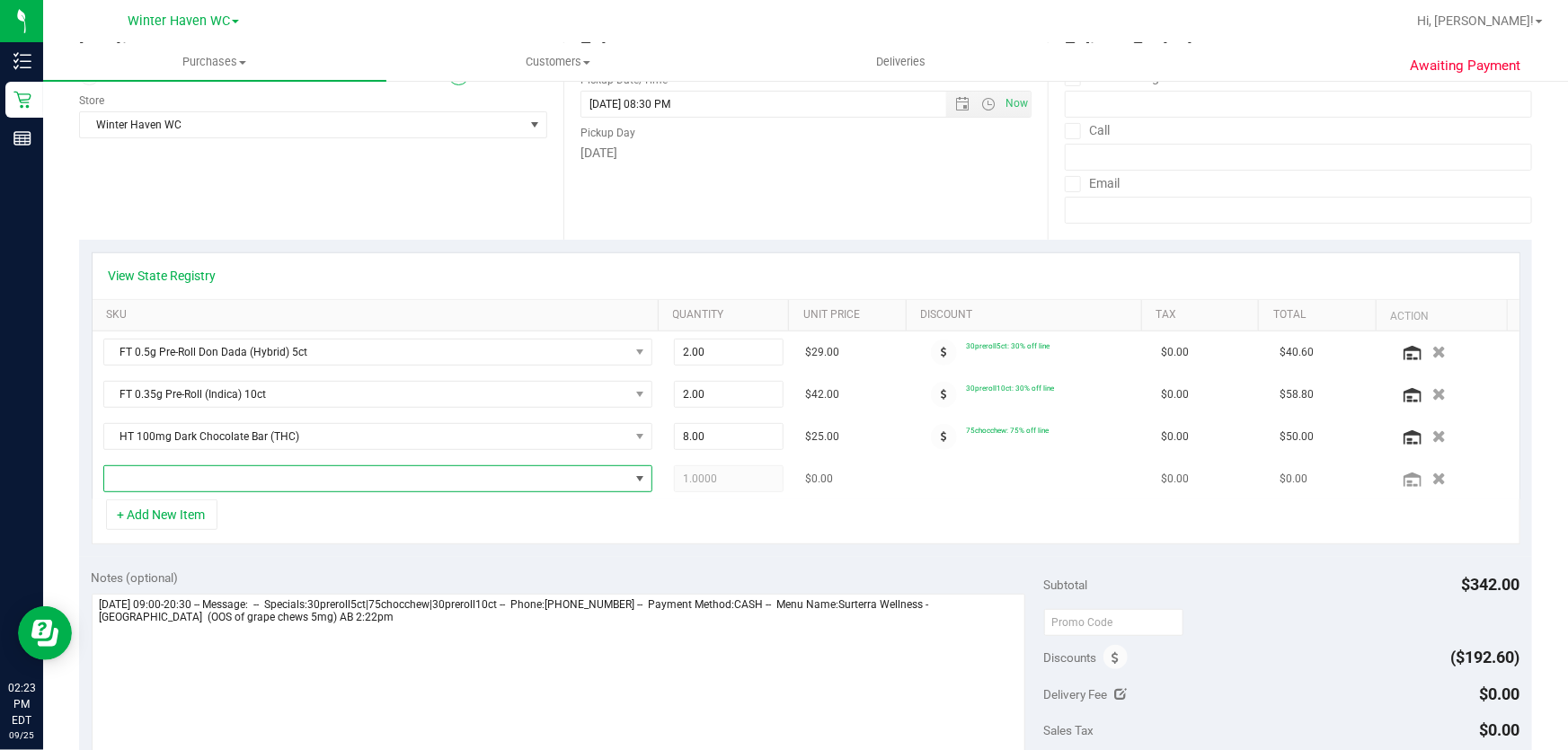
click at [292, 482] on span "NO DATA FOUND" at bounding box center [366, 479] width 525 height 26
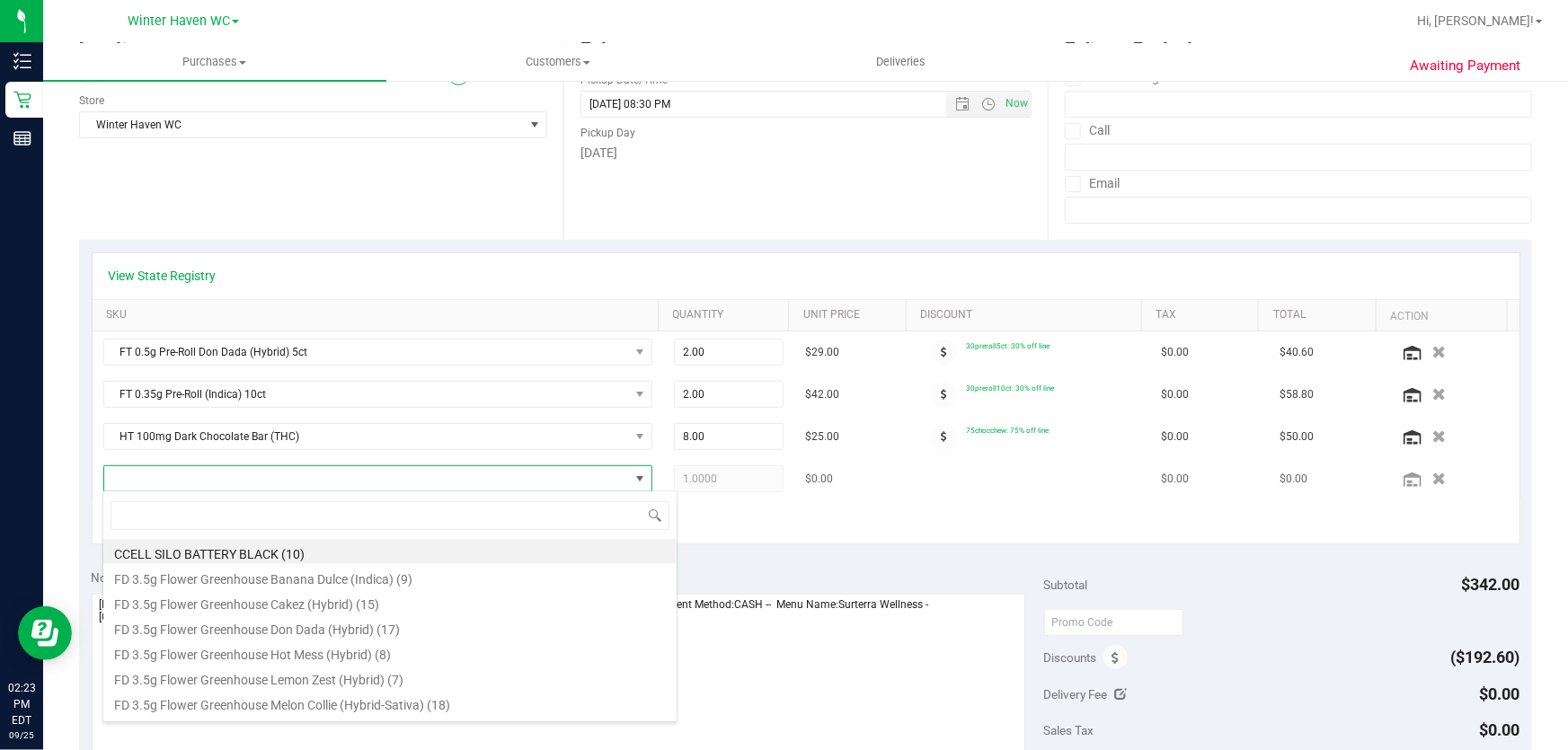
scroll to position [27, 534]
type input "grape"
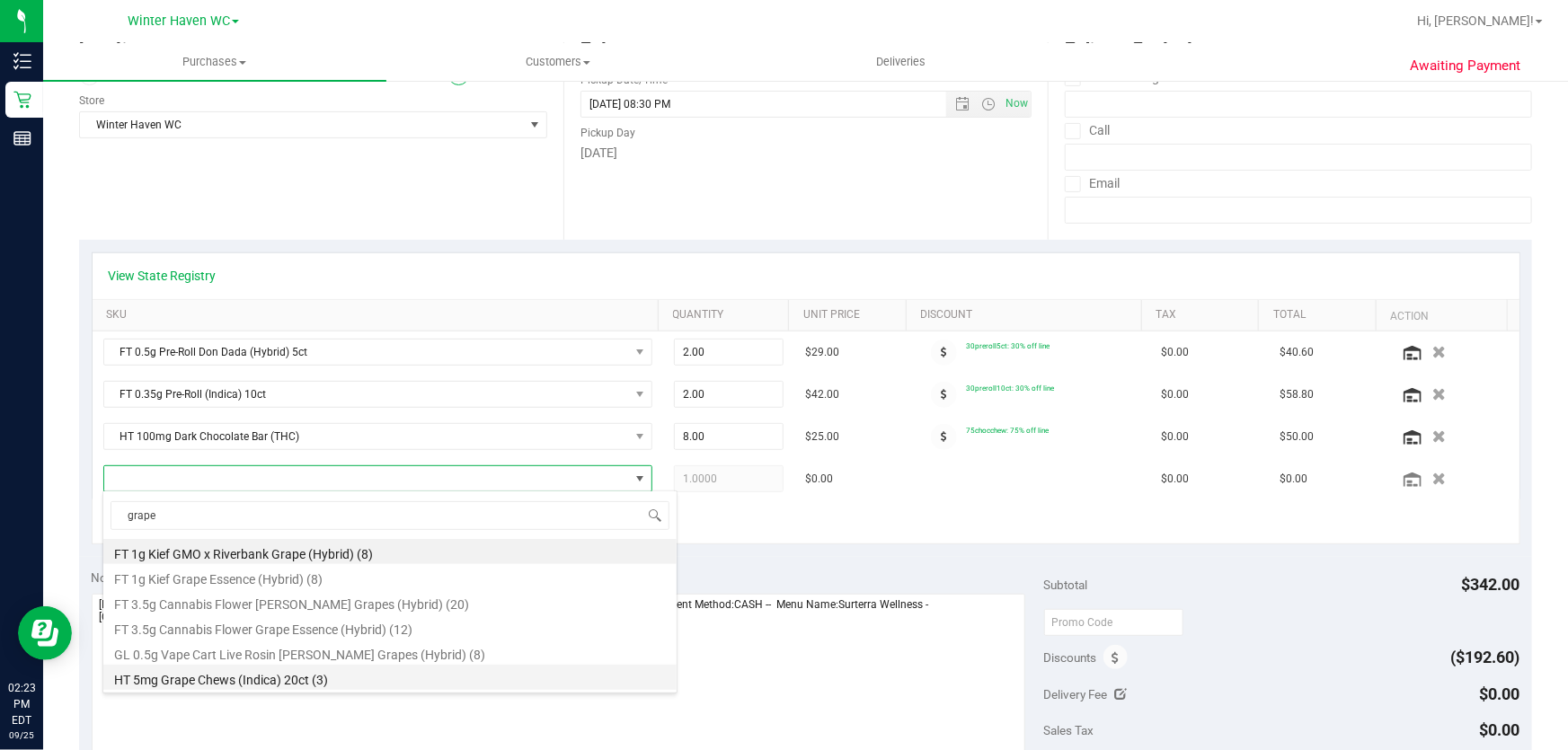
click at [329, 680] on li "HT 5mg Grape Chews (Indica) 20ct (3)" at bounding box center [390, 678] width 573 height 26
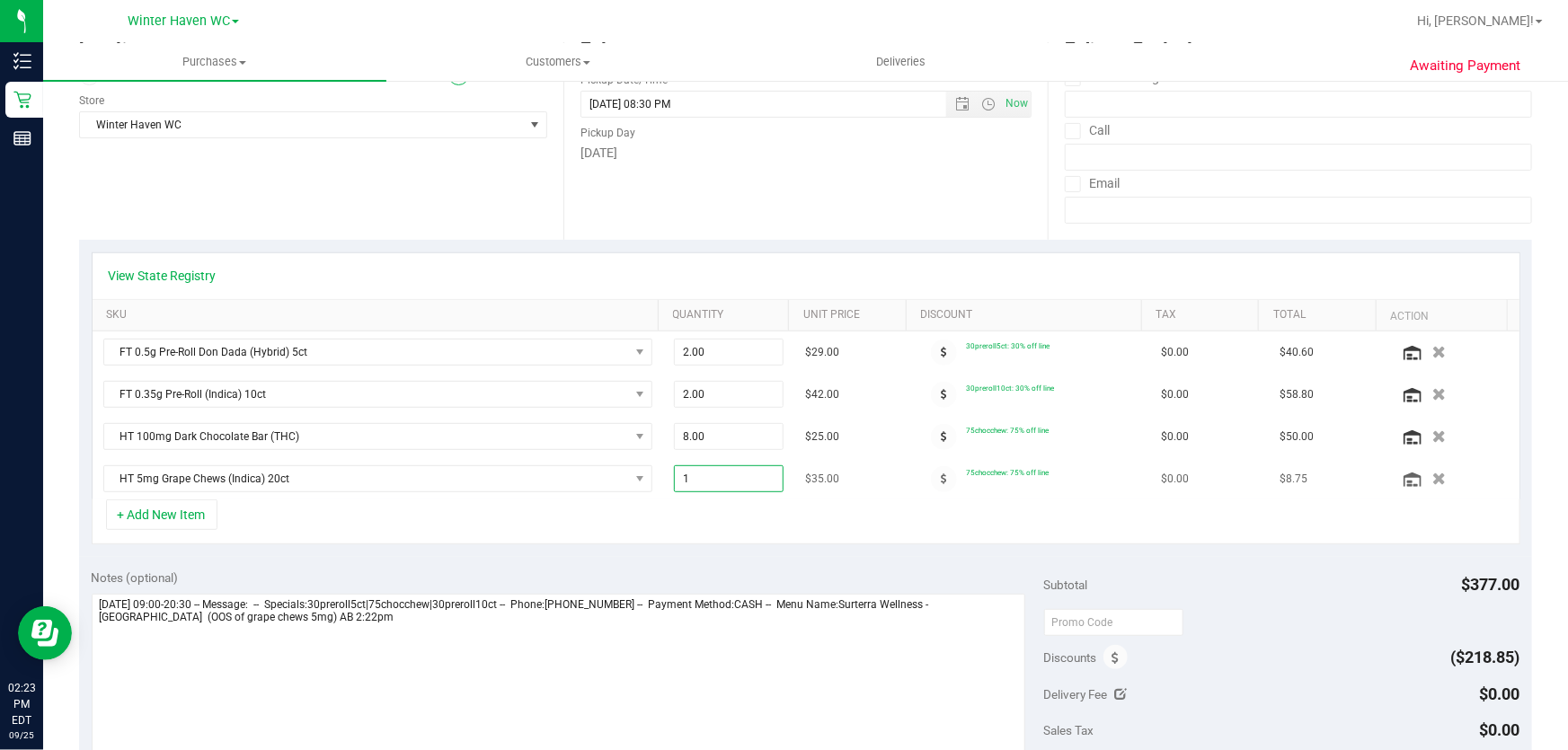
click at [731, 476] on span "1.00 1" at bounding box center [728, 479] width 110 height 27
type input "3"
type input "3.00"
click at [743, 534] on div "+ Add New Item" at bounding box center [806, 521] width 1429 height 45
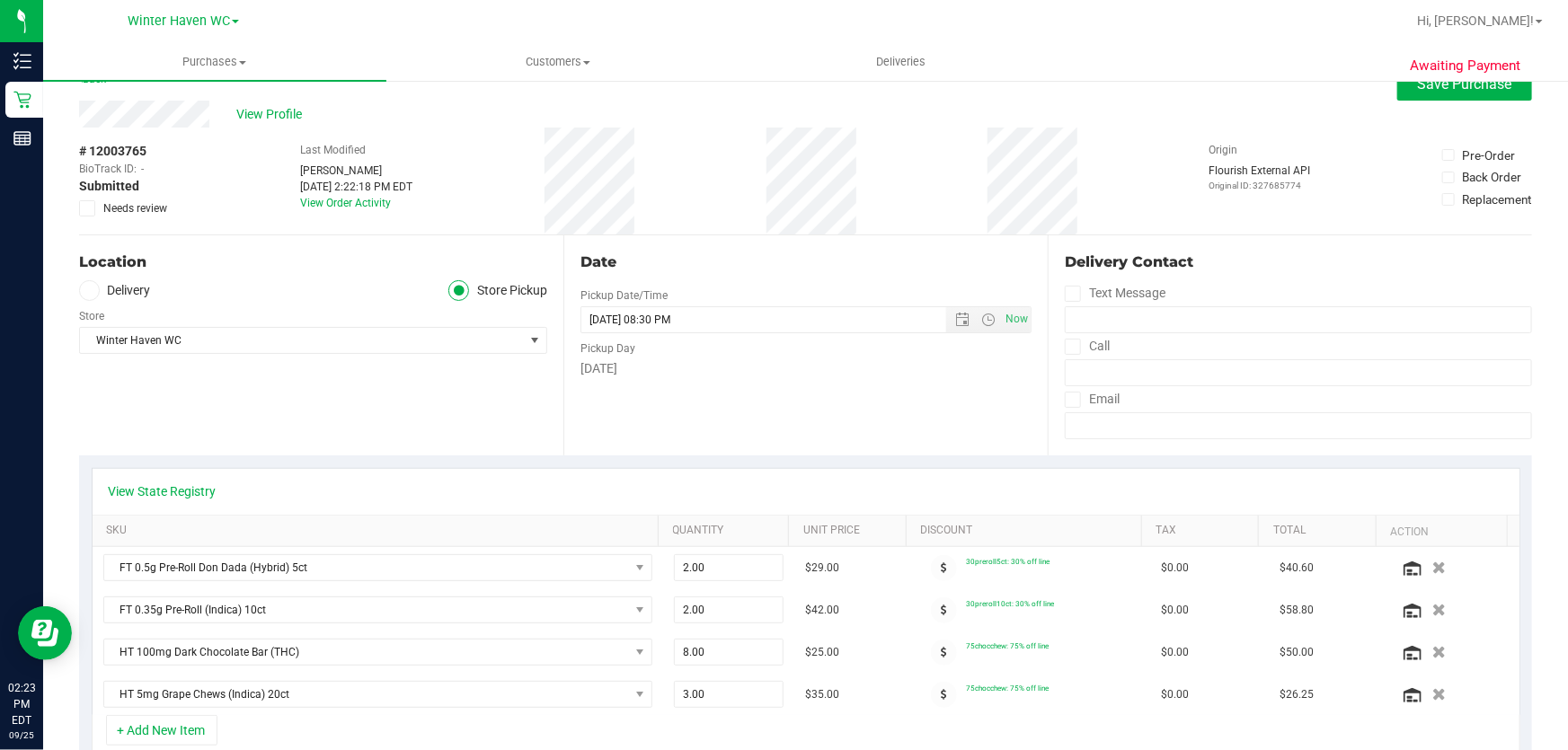
scroll to position [0, 0]
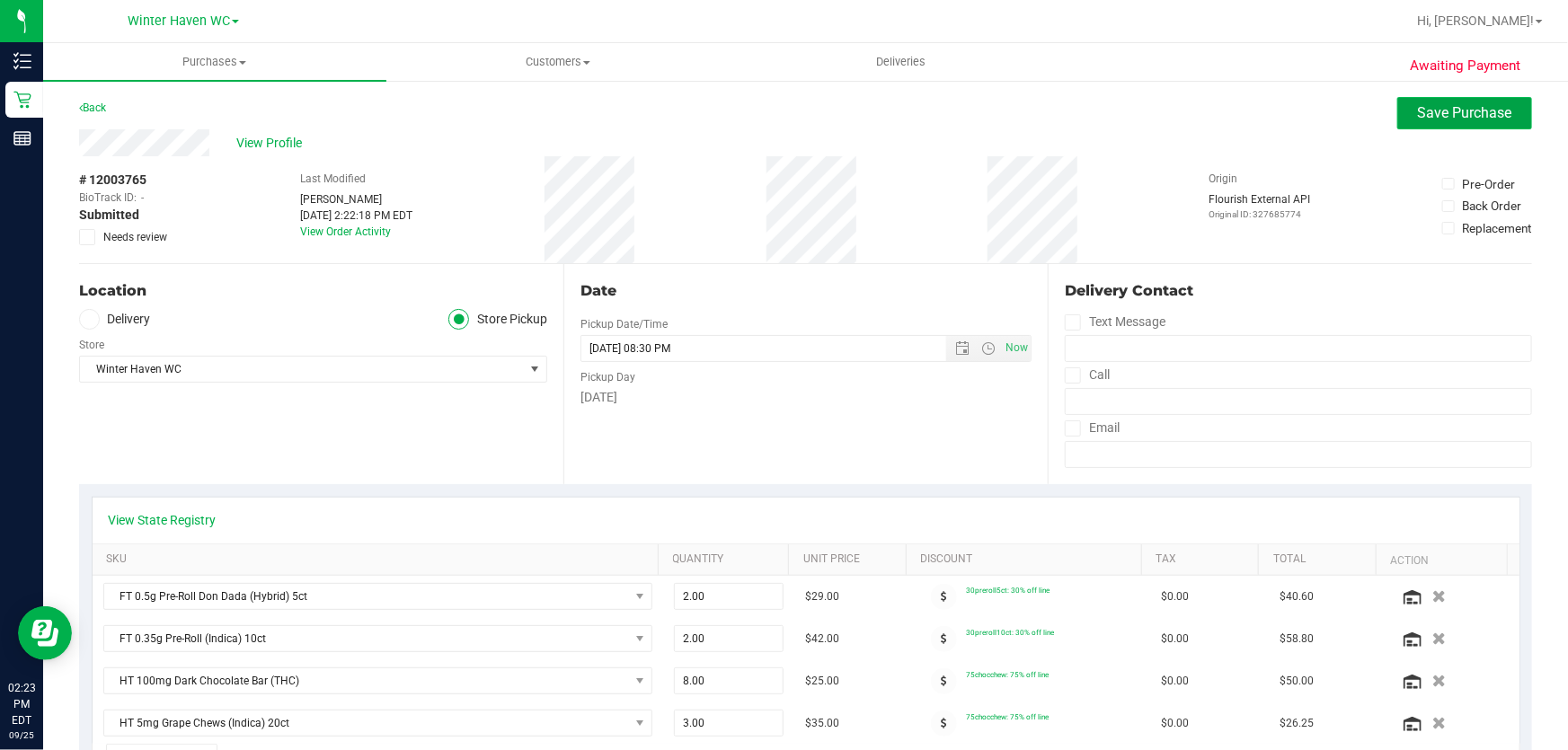
click at [1476, 107] on span "Save Purchase" at bounding box center [1465, 112] width 94 height 17
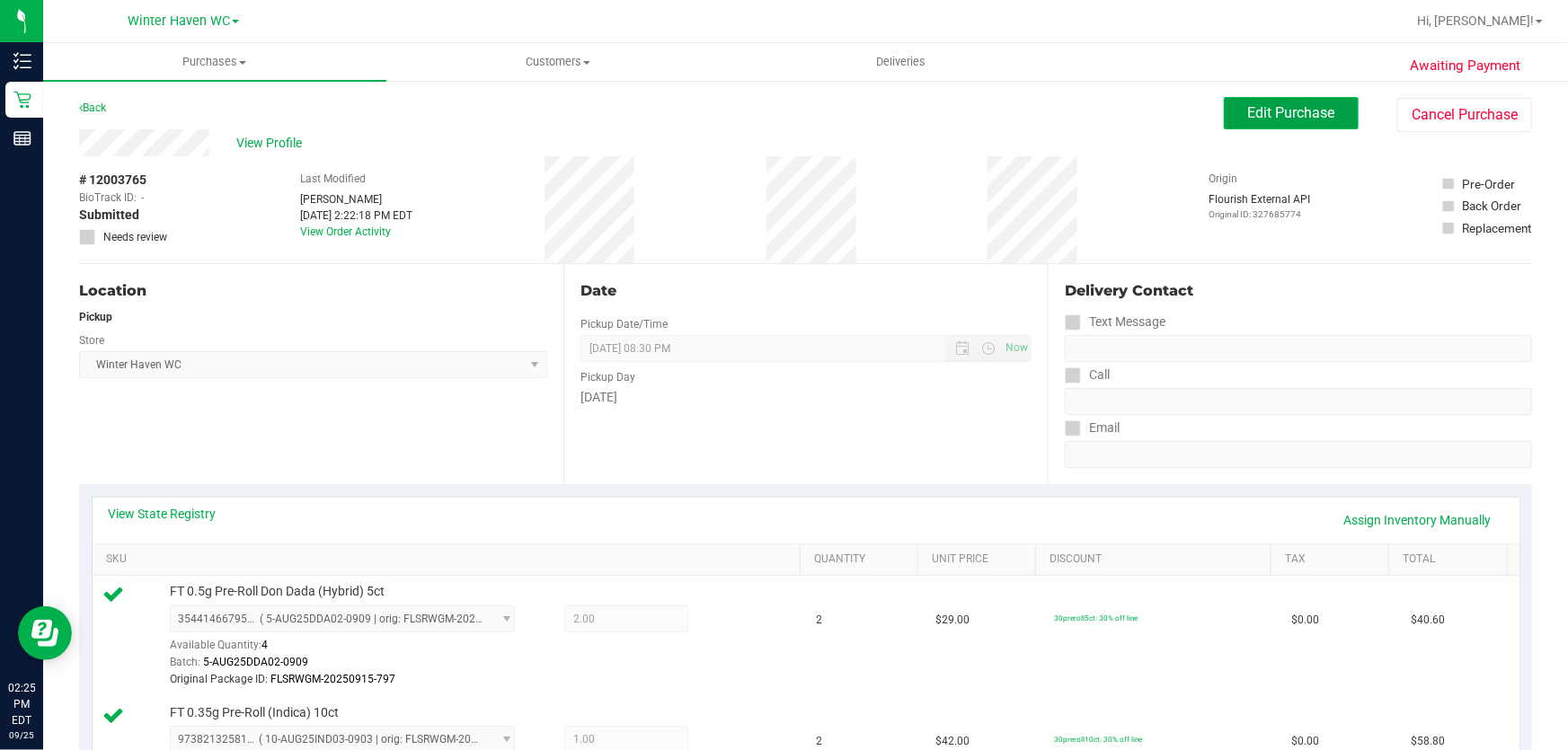
click at [1284, 117] on span "Edit Purchase" at bounding box center [1292, 112] width 88 height 17
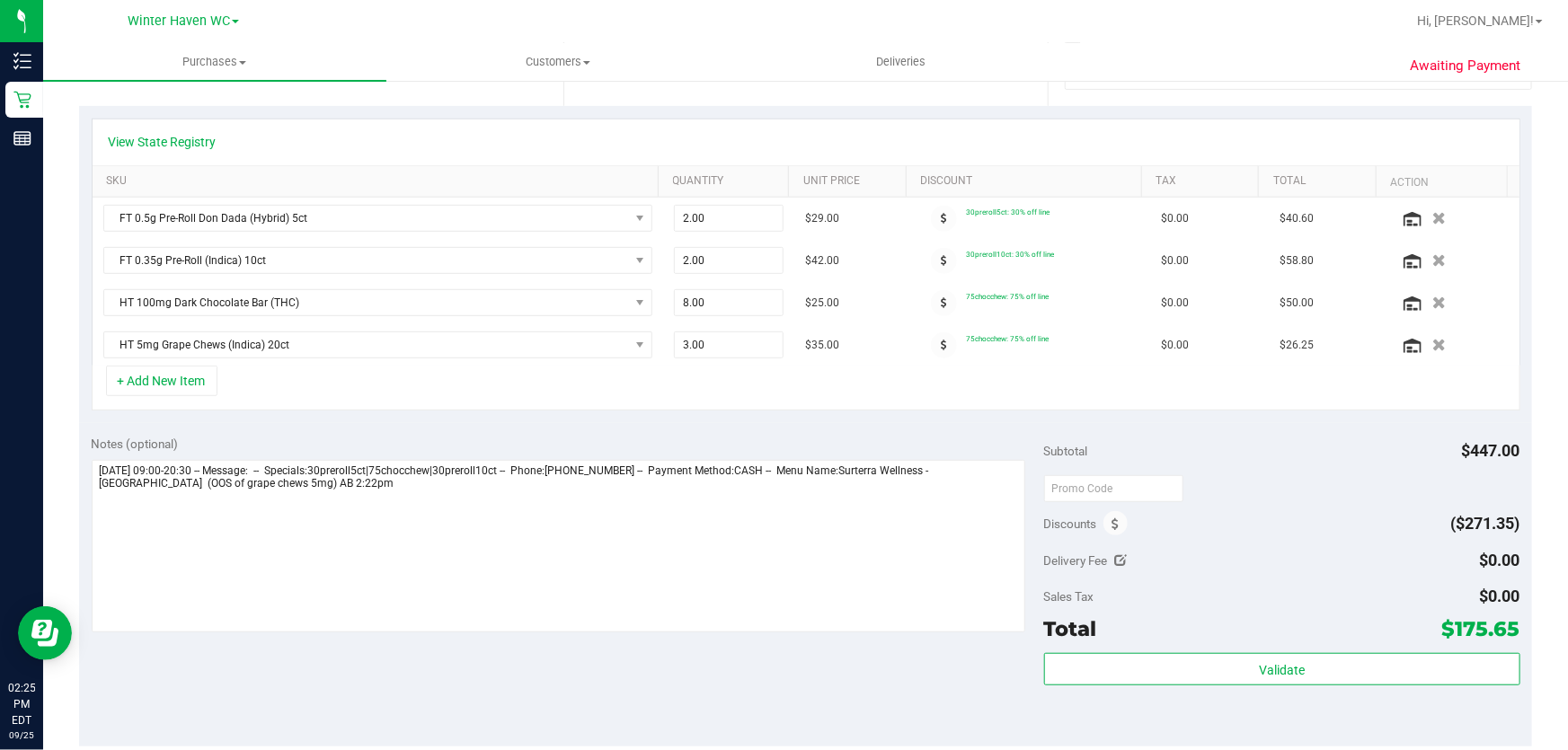
scroll to position [378, 0]
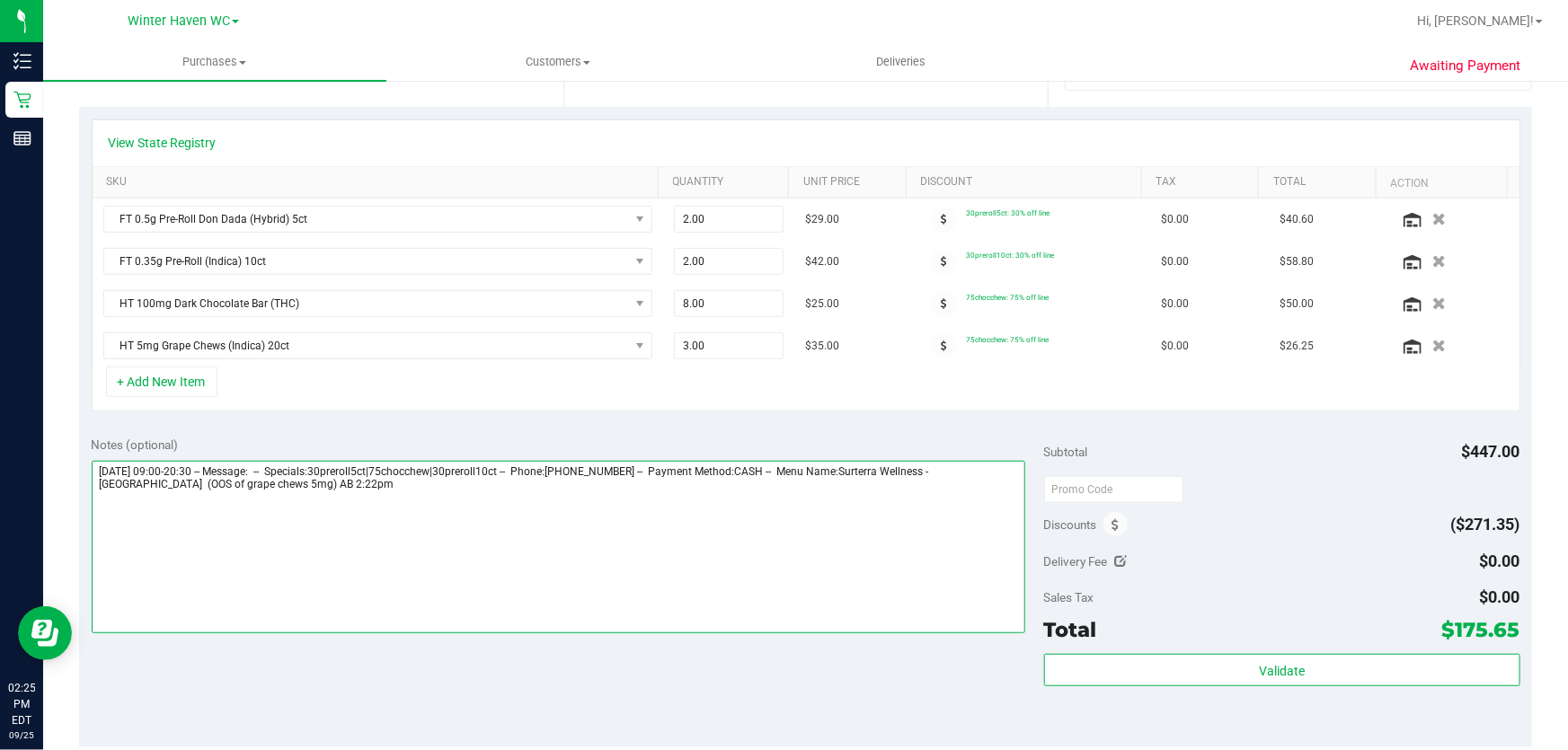
click at [360, 511] on textarea at bounding box center [559, 547] width 935 height 172
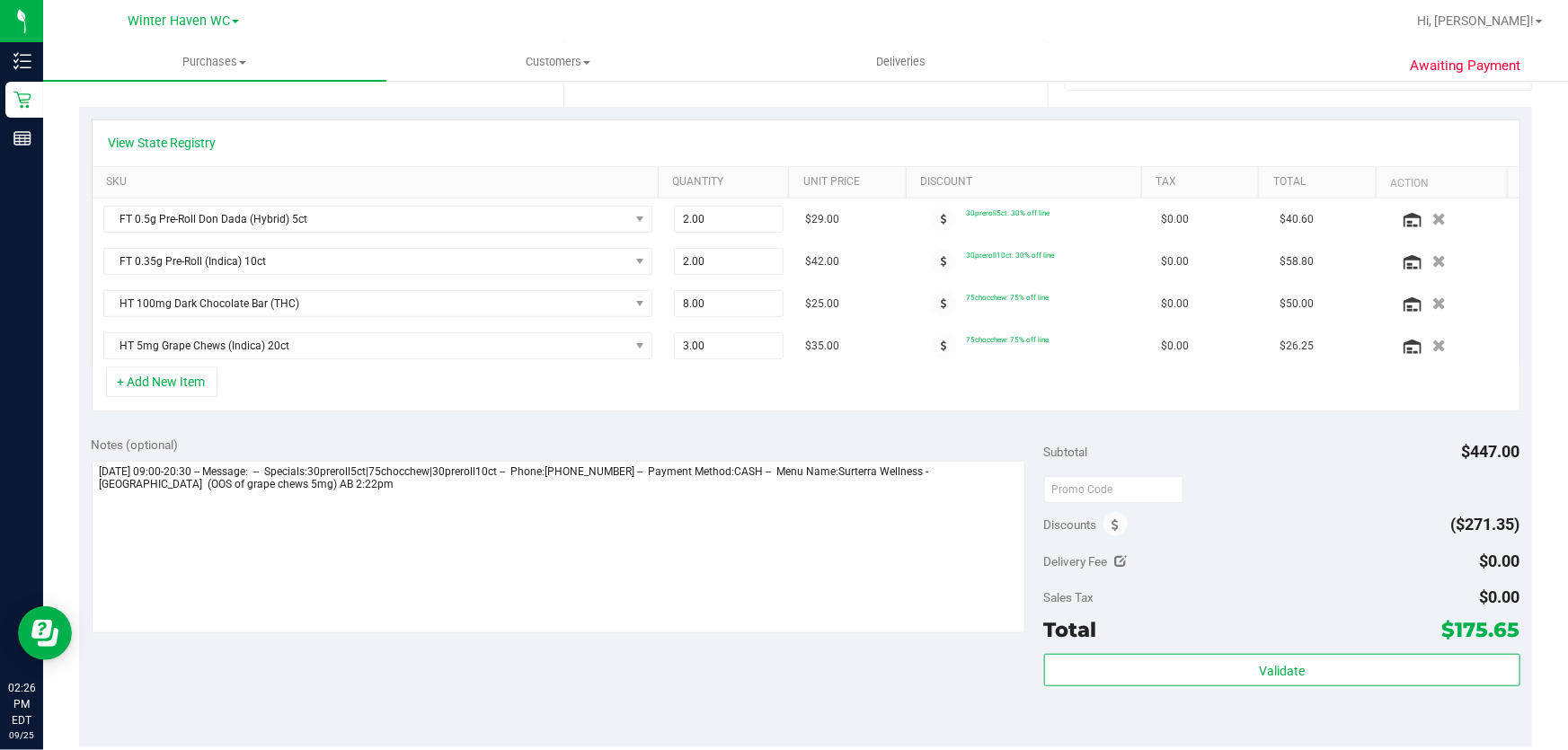
click at [1155, 412] on div "View State Registry SKU Quantity Unit Price Discount Tax Total Action FT 0.5g P…" at bounding box center [806, 266] width 1453 height 318
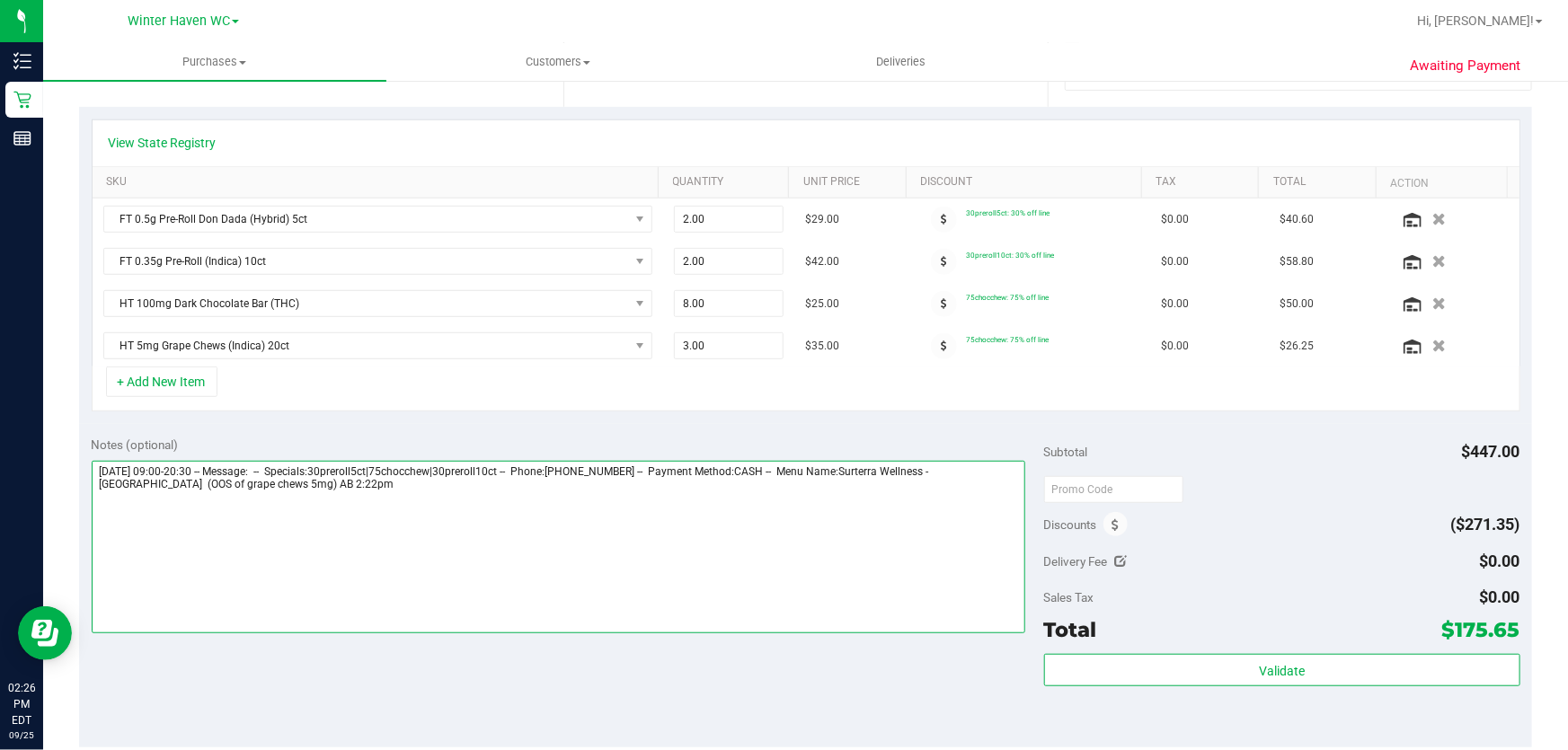
click at [140, 485] on textarea at bounding box center [559, 547] width 935 height 172
click at [144, 478] on textarea at bounding box center [559, 547] width 935 height 172
click at [366, 477] on textarea at bounding box center [559, 547] width 935 height 172
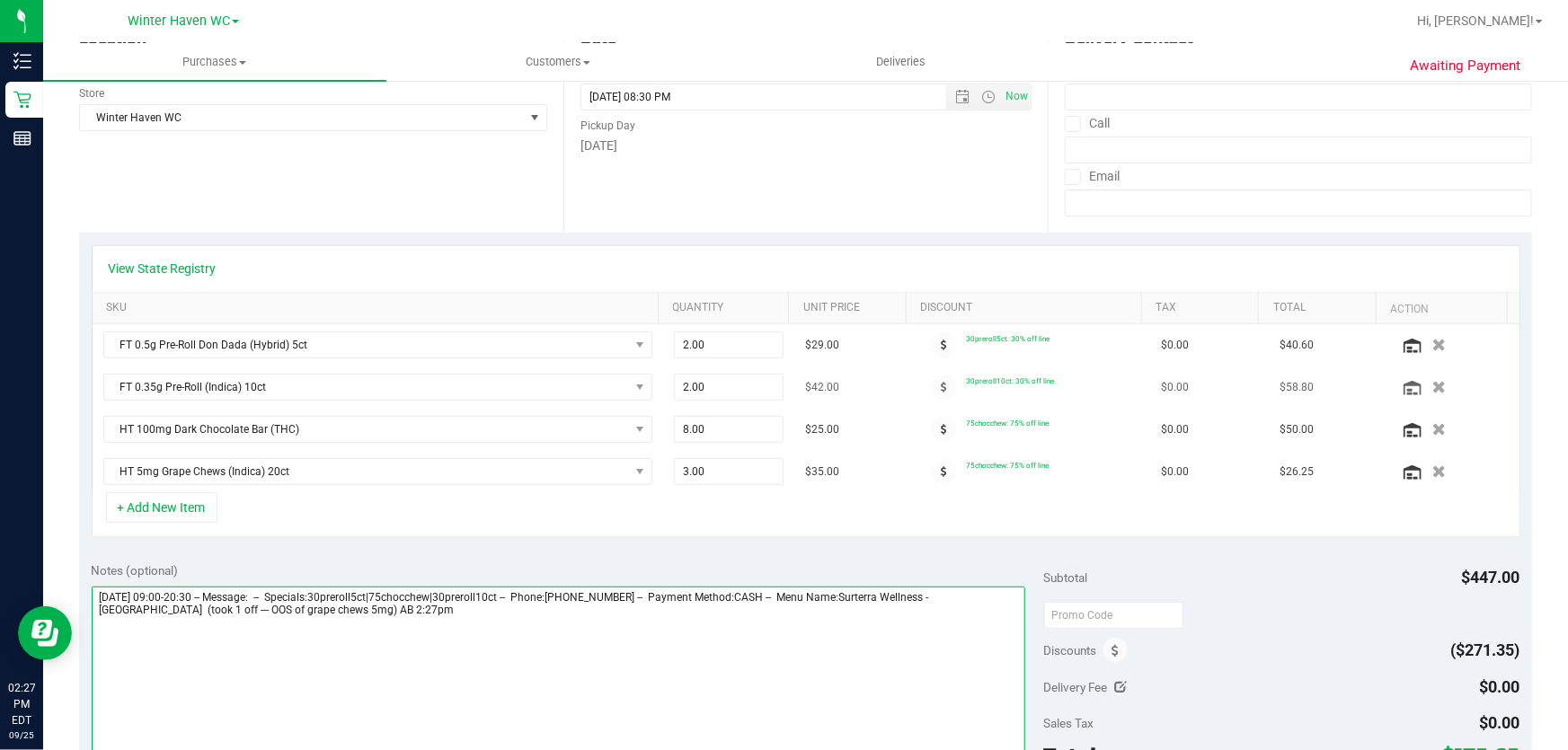
scroll to position [0, 0]
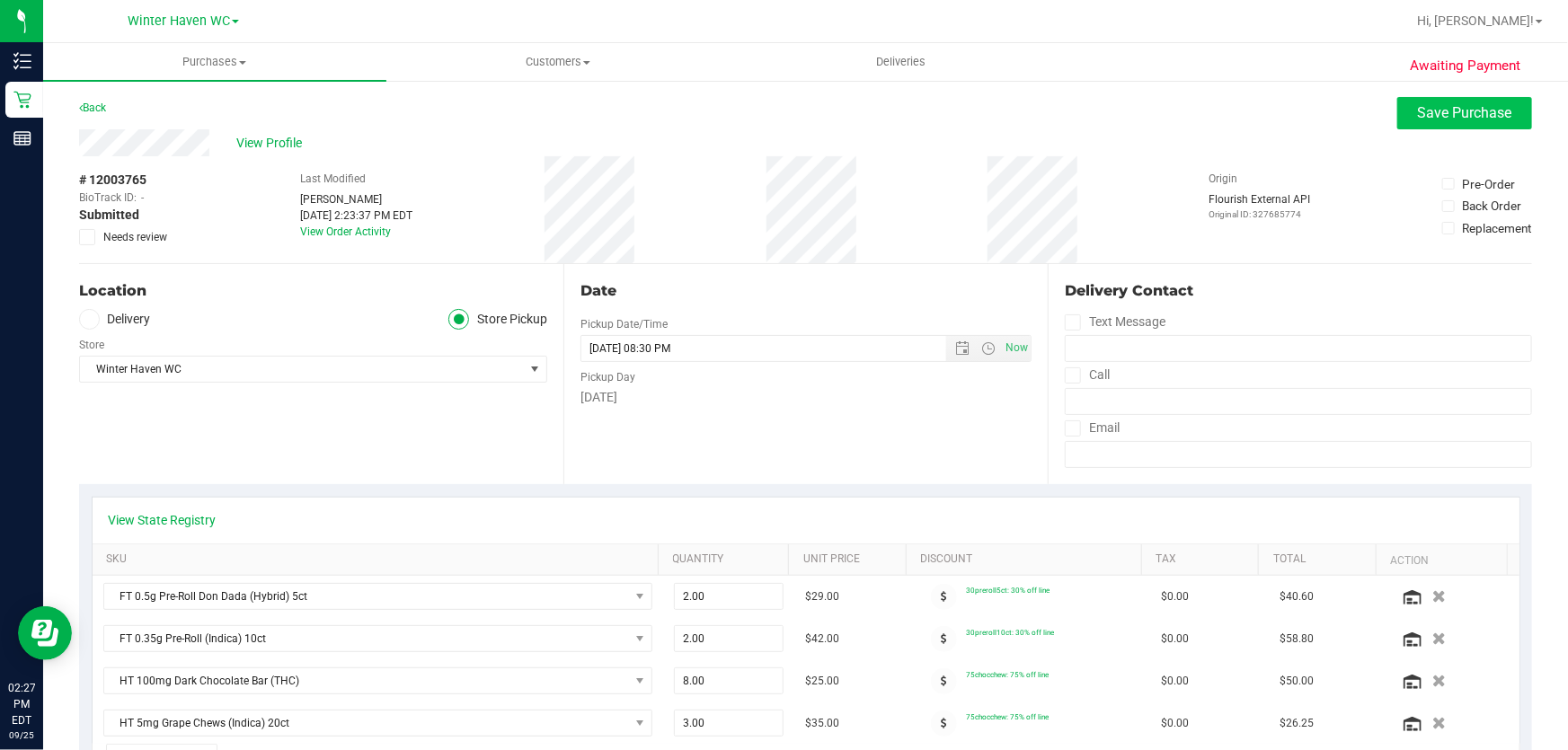
type textarea "Thursday 09/25/2025 09:00-20:30 -- Message: -- Specials:30preroll5ct|75chocchew…"
click at [1475, 109] on span "Save Purchase" at bounding box center [1465, 112] width 94 height 17
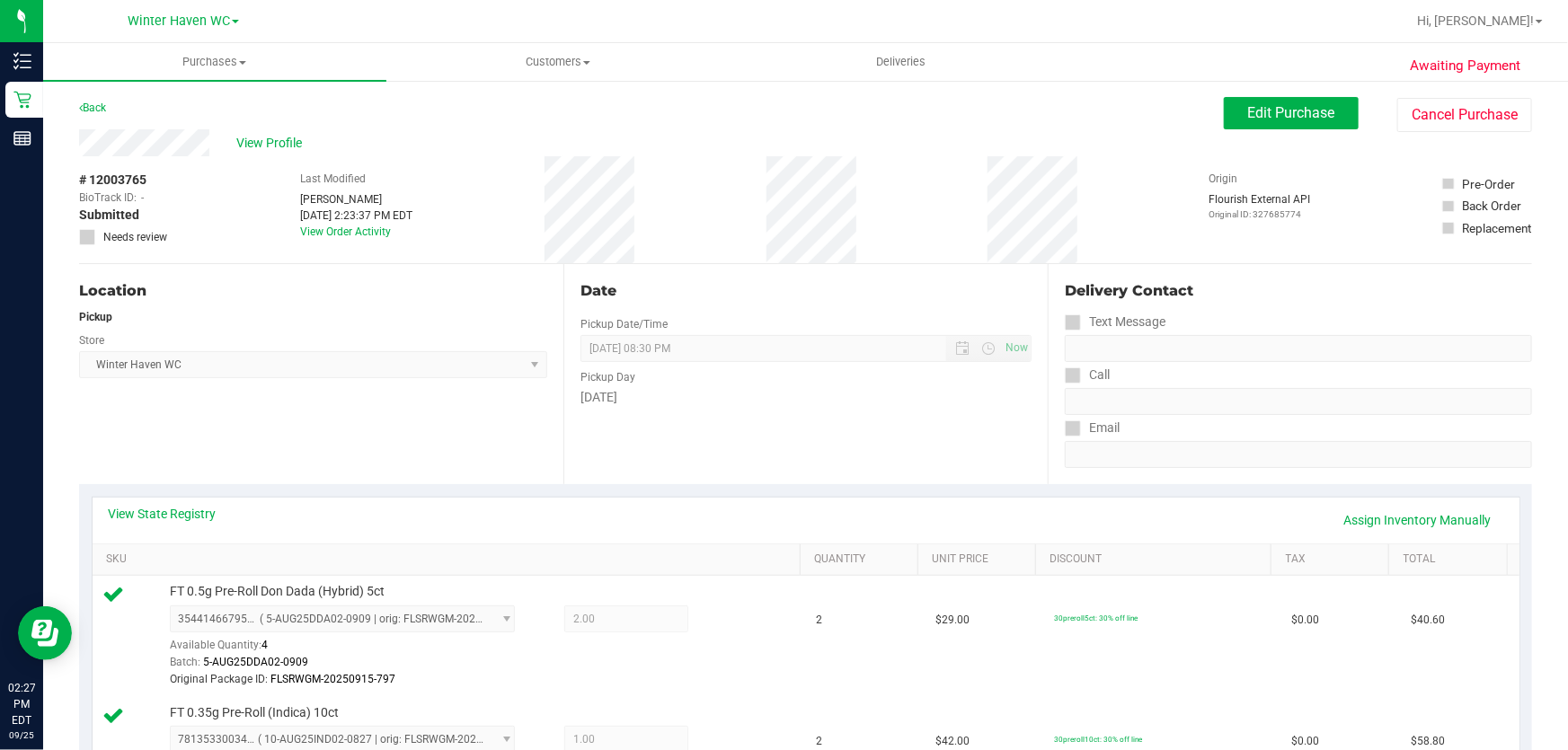
click at [922, 422] on div "Date Pickup Date/Time 09/25/2025 Now 09/25/2025 08:30 PM Now Pickup Day Thursday" at bounding box center [805, 373] width 485 height 220
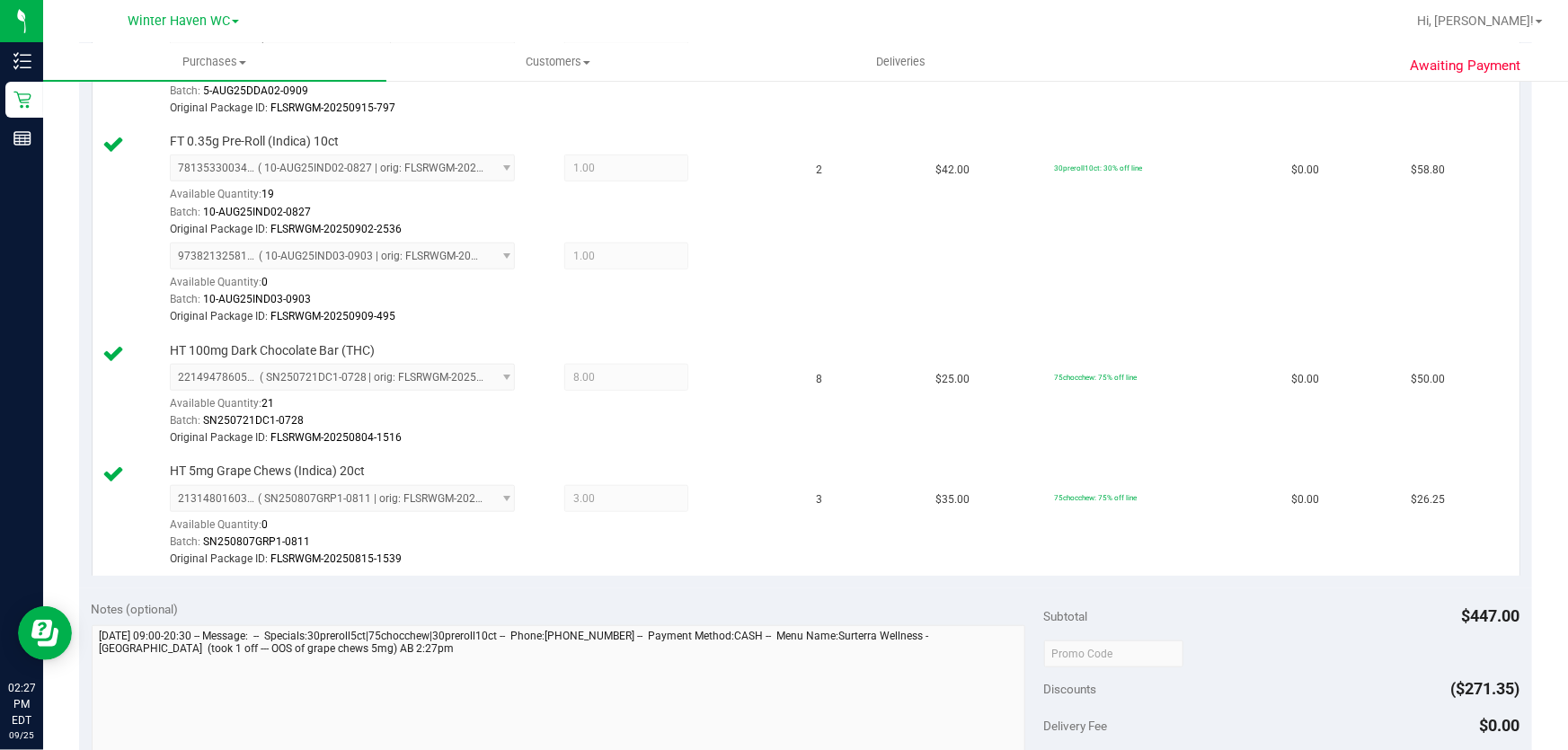
scroll to position [899, 0]
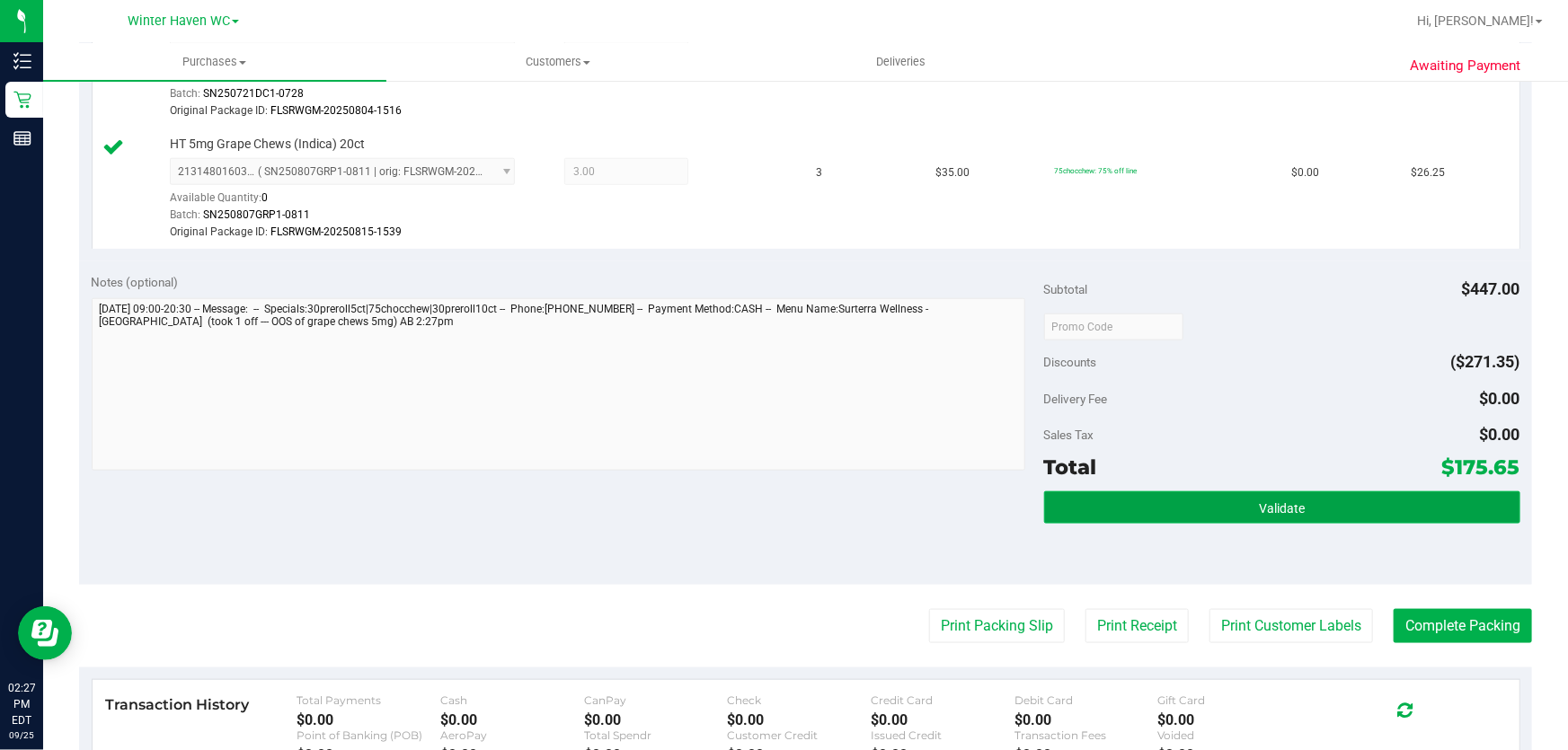
click at [1383, 495] on button "Validate" at bounding box center [1282, 507] width 476 height 32
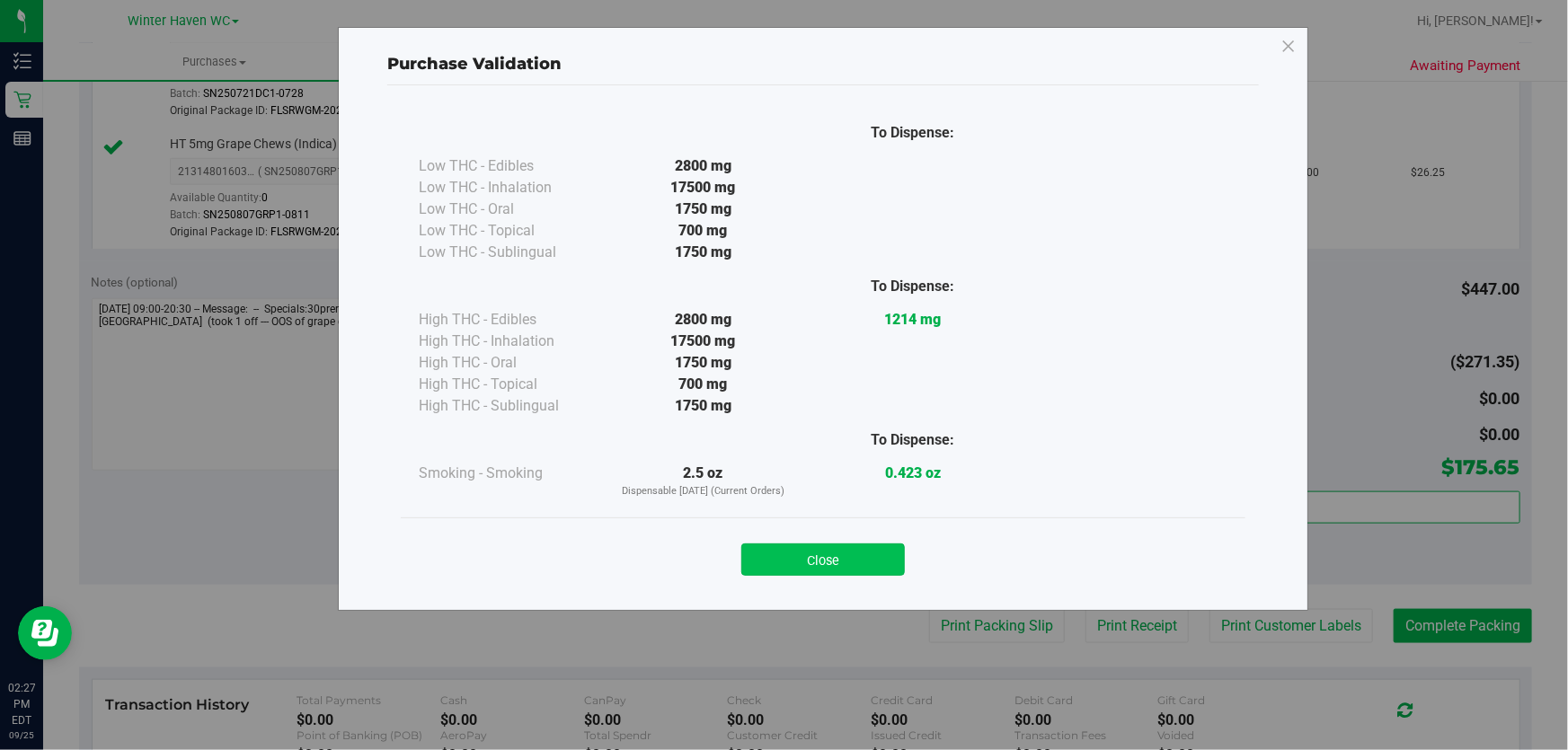
click at [851, 557] on button "Close" at bounding box center [822, 559] width 163 height 32
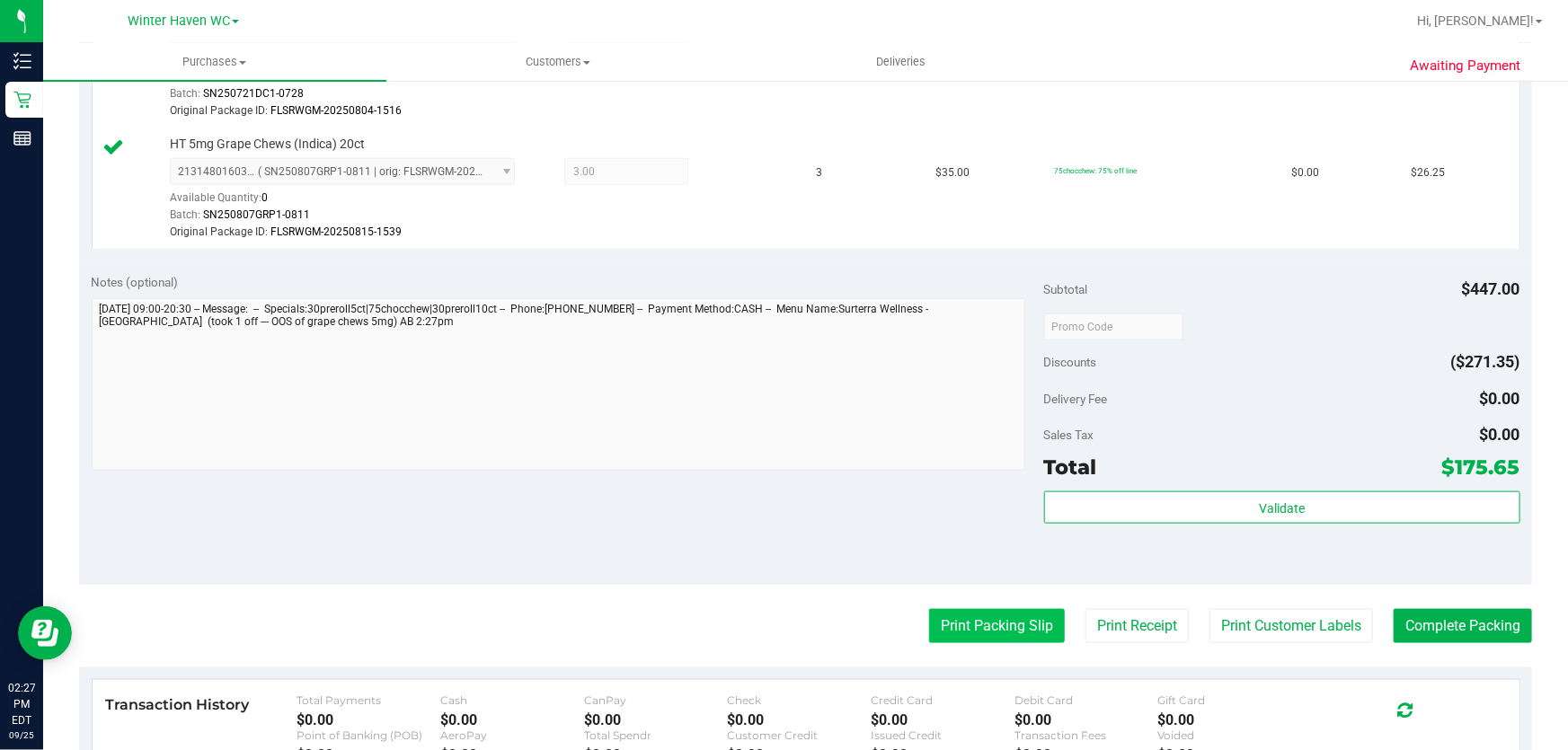
click at [971, 620] on button "Print Packing Slip" at bounding box center [997, 626] width 136 height 34
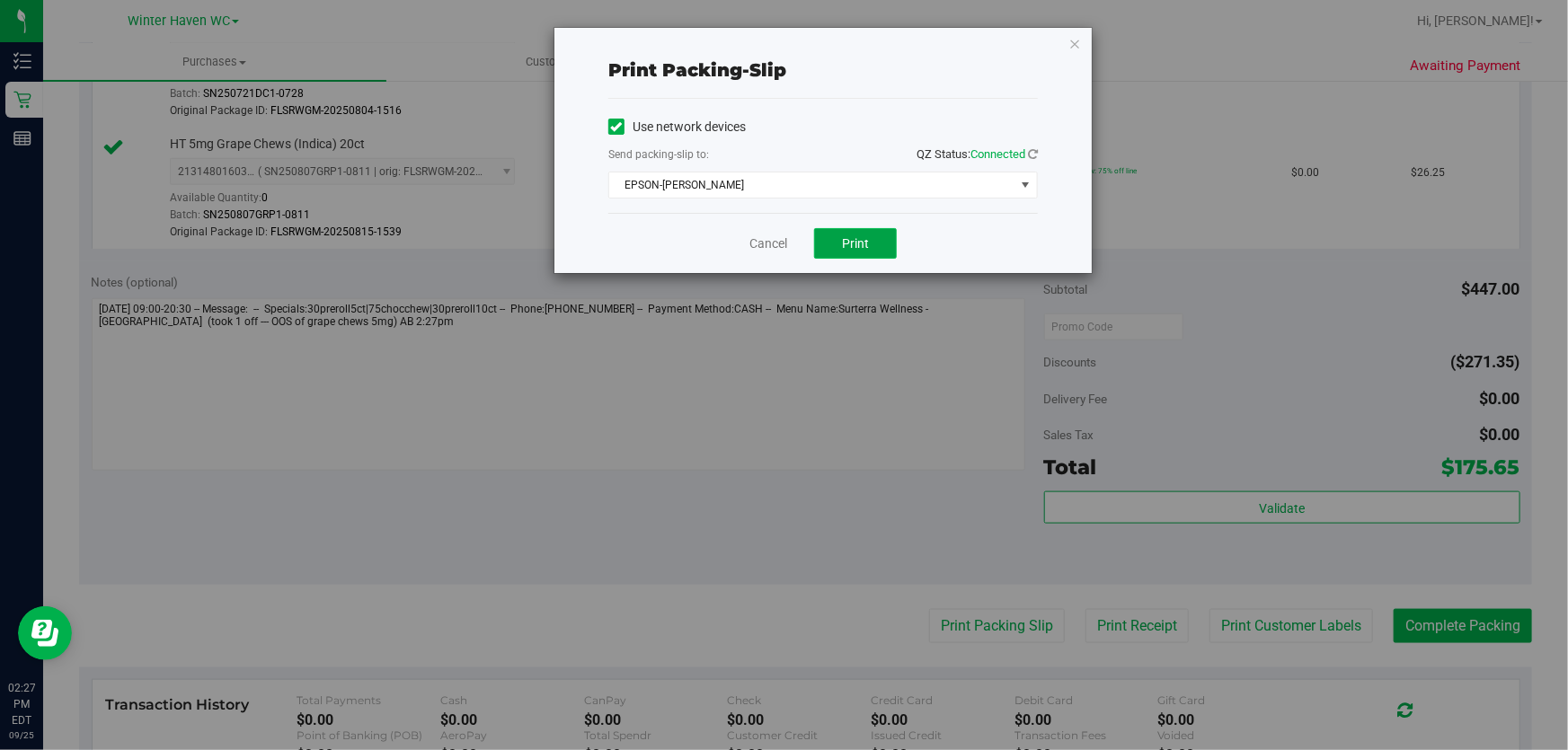
click at [862, 245] on span "Print" at bounding box center [856, 244] width 27 height 15
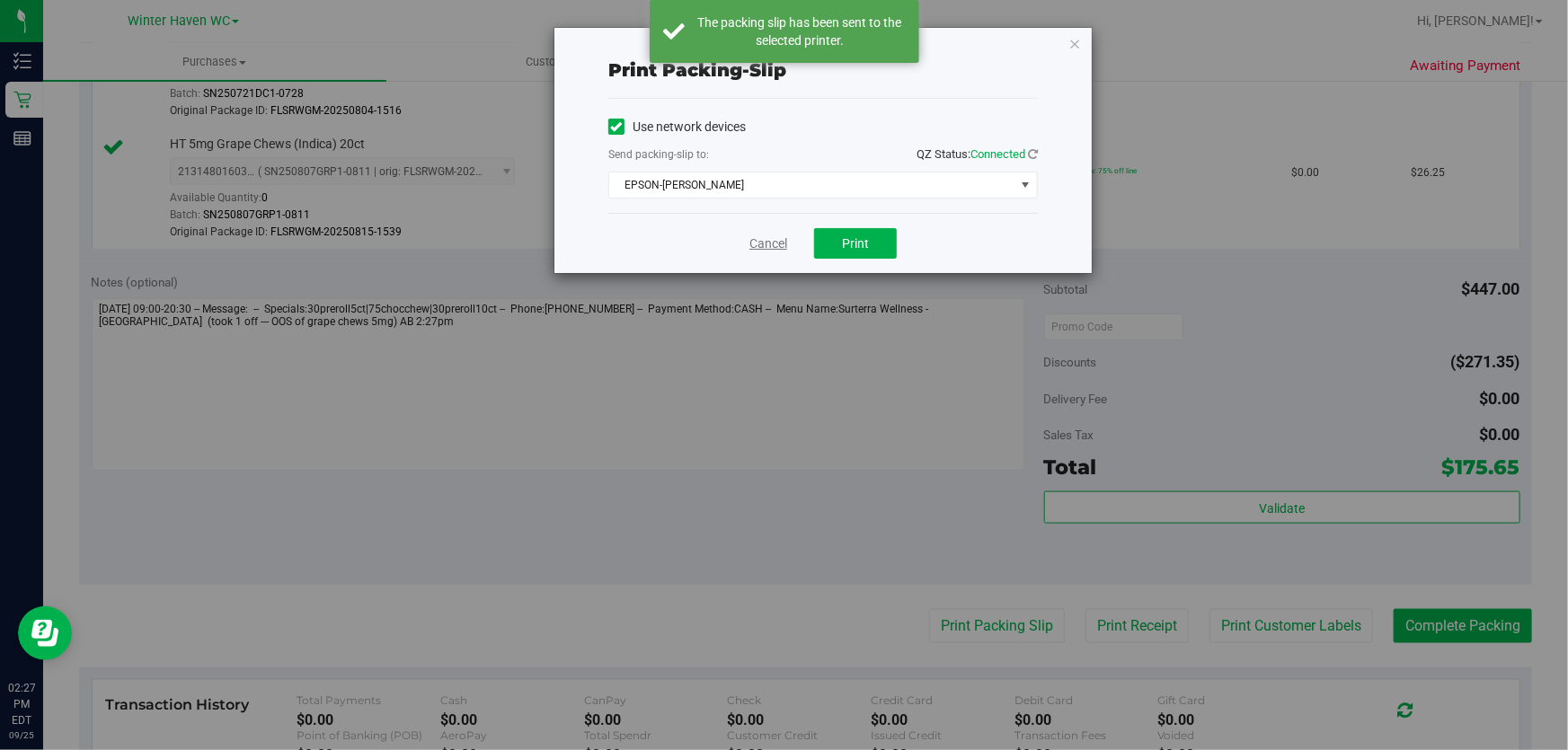
click at [773, 245] on link "Cancel" at bounding box center [768, 244] width 37 height 19
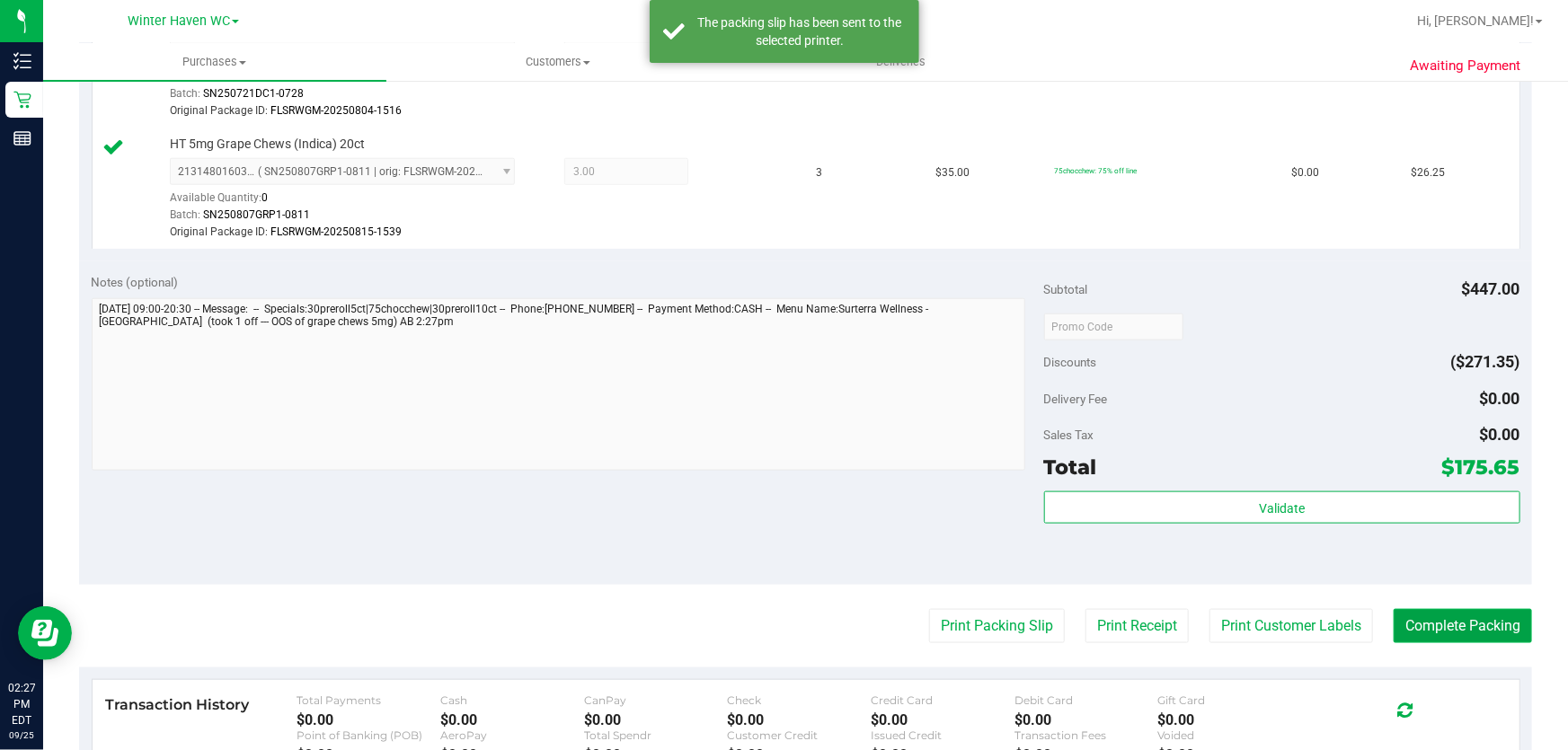
click at [1456, 632] on button "Complete Packing" at bounding box center [1463, 626] width 139 height 34
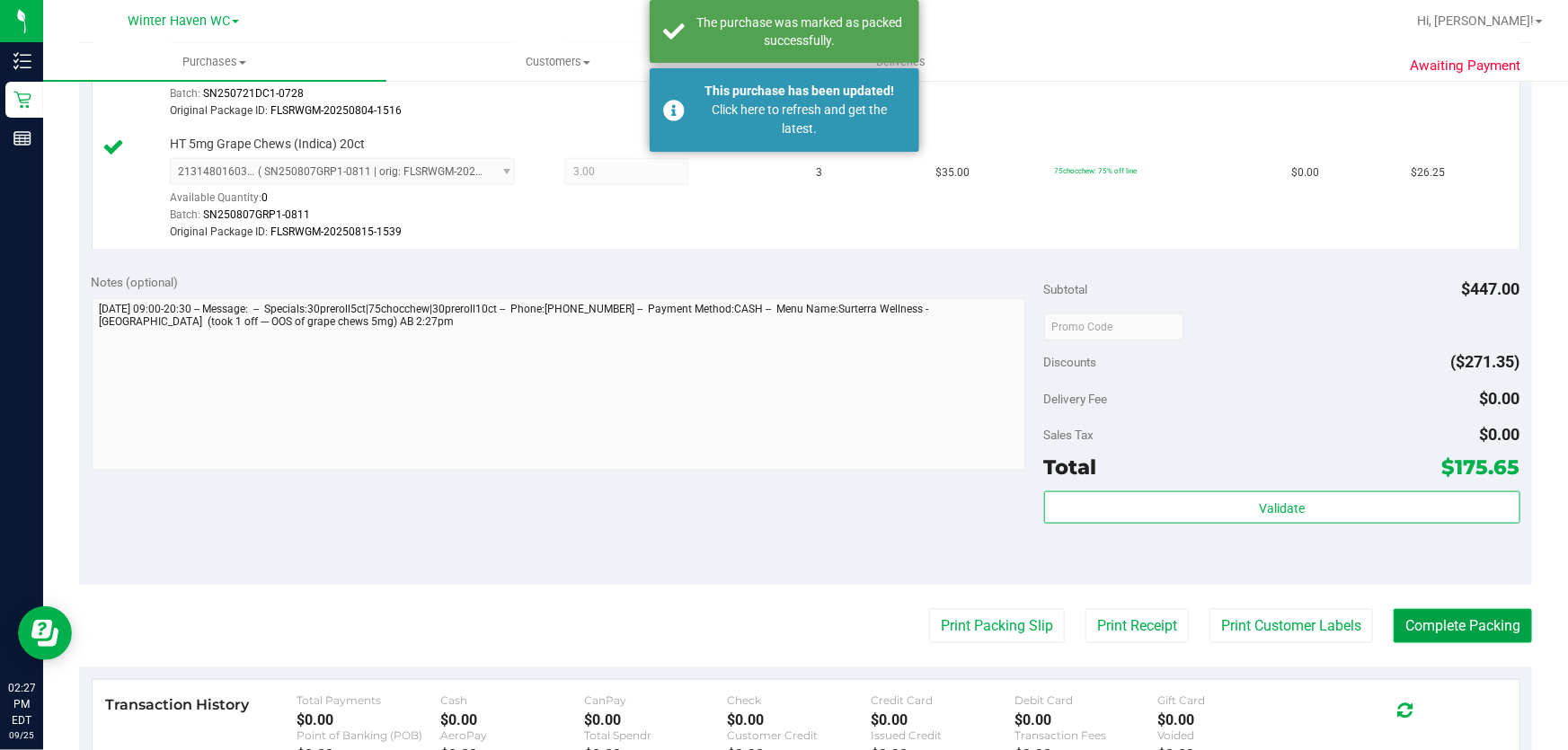
click at [1456, 632] on button "Complete Packing" at bounding box center [1463, 626] width 139 height 34
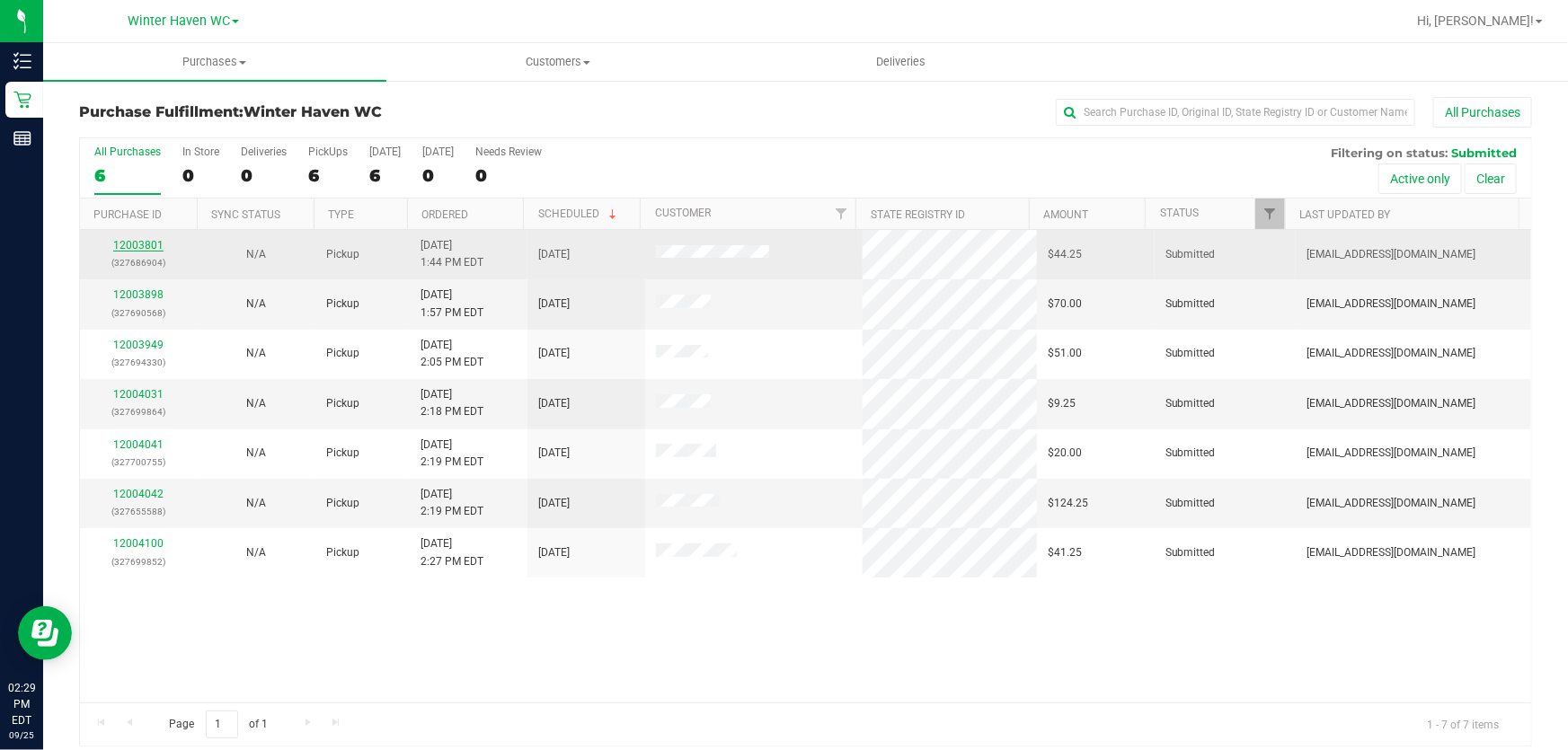
click at [152, 242] on link "12003801" at bounding box center [138, 245] width 50 height 13
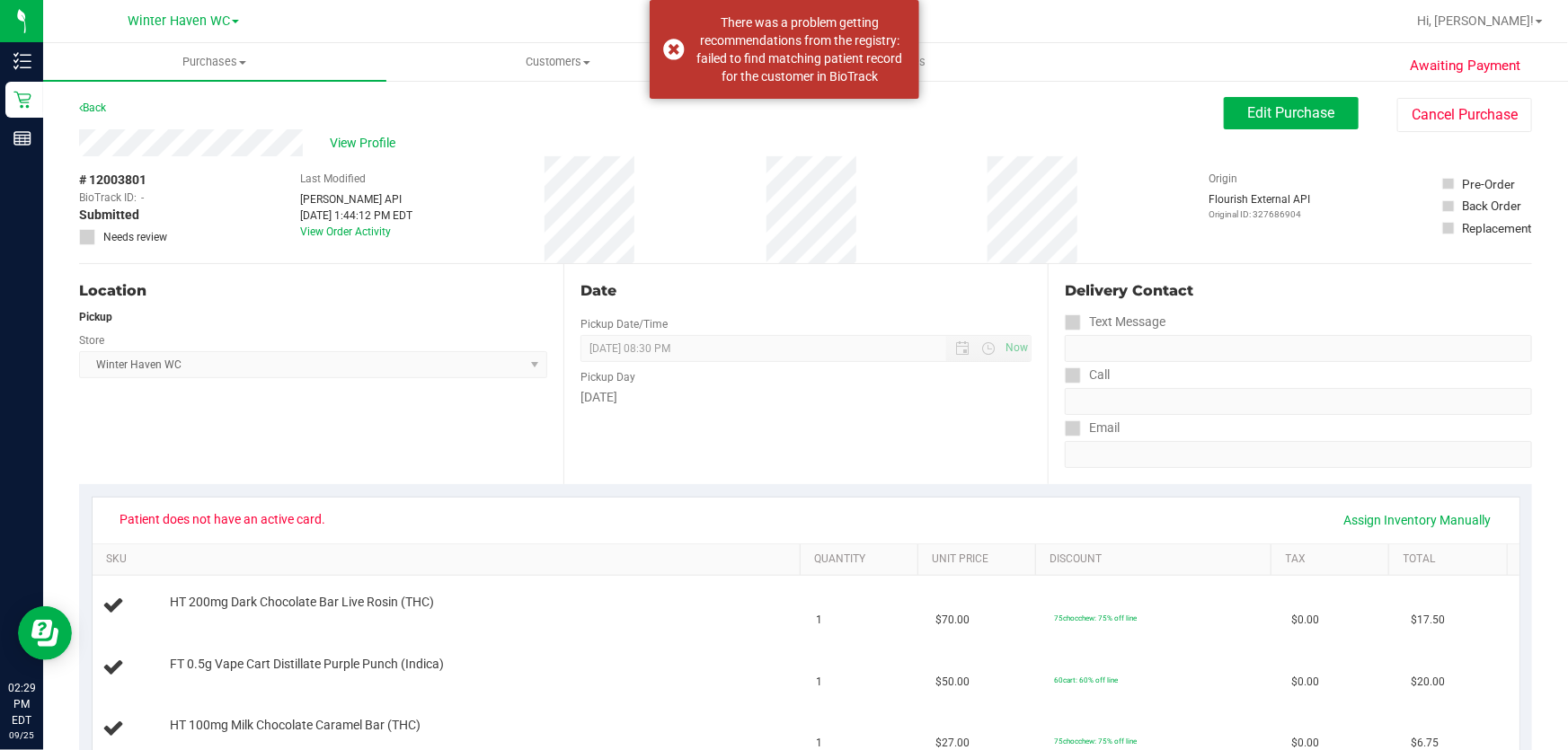
drag, startPoint x: 332, startPoint y: 351, endPoint x: 241, endPoint y: 234, distance: 148.2
click at [334, 344] on div "Location Pickup Store Winter Haven WC Select Store Bonita Springs WC Boynton Be…" at bounding box center [321, 373] width 485 height 220
click at [94, 98] on div "Back" at bounding box center [93, 108] width 27 height 22
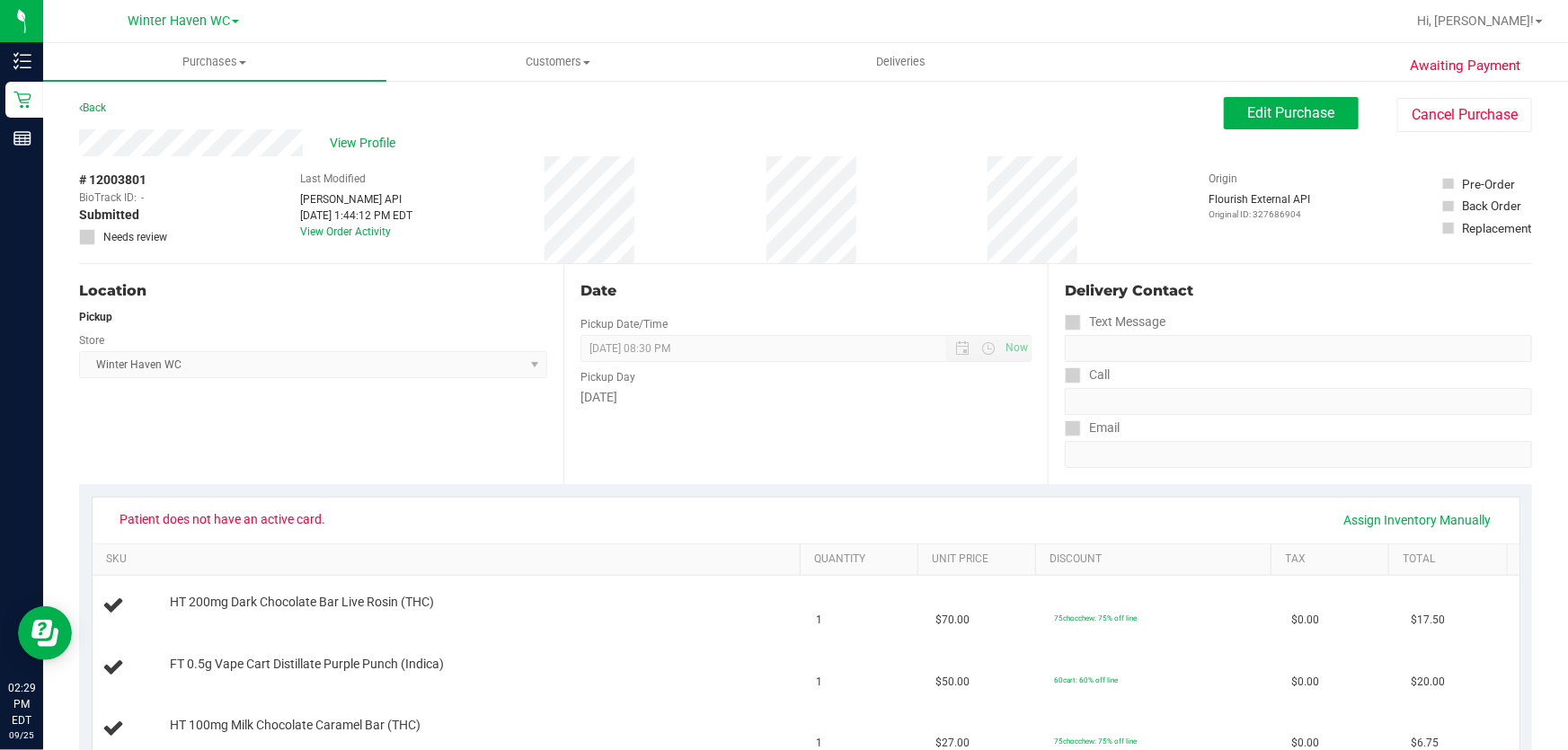
click at [665, 141] on div "View Profile" at bounding box center [652, 143] width 1145 height 27
click at [106, 107] on link "Back" at bounding box center [93, 108] width 27 height 13
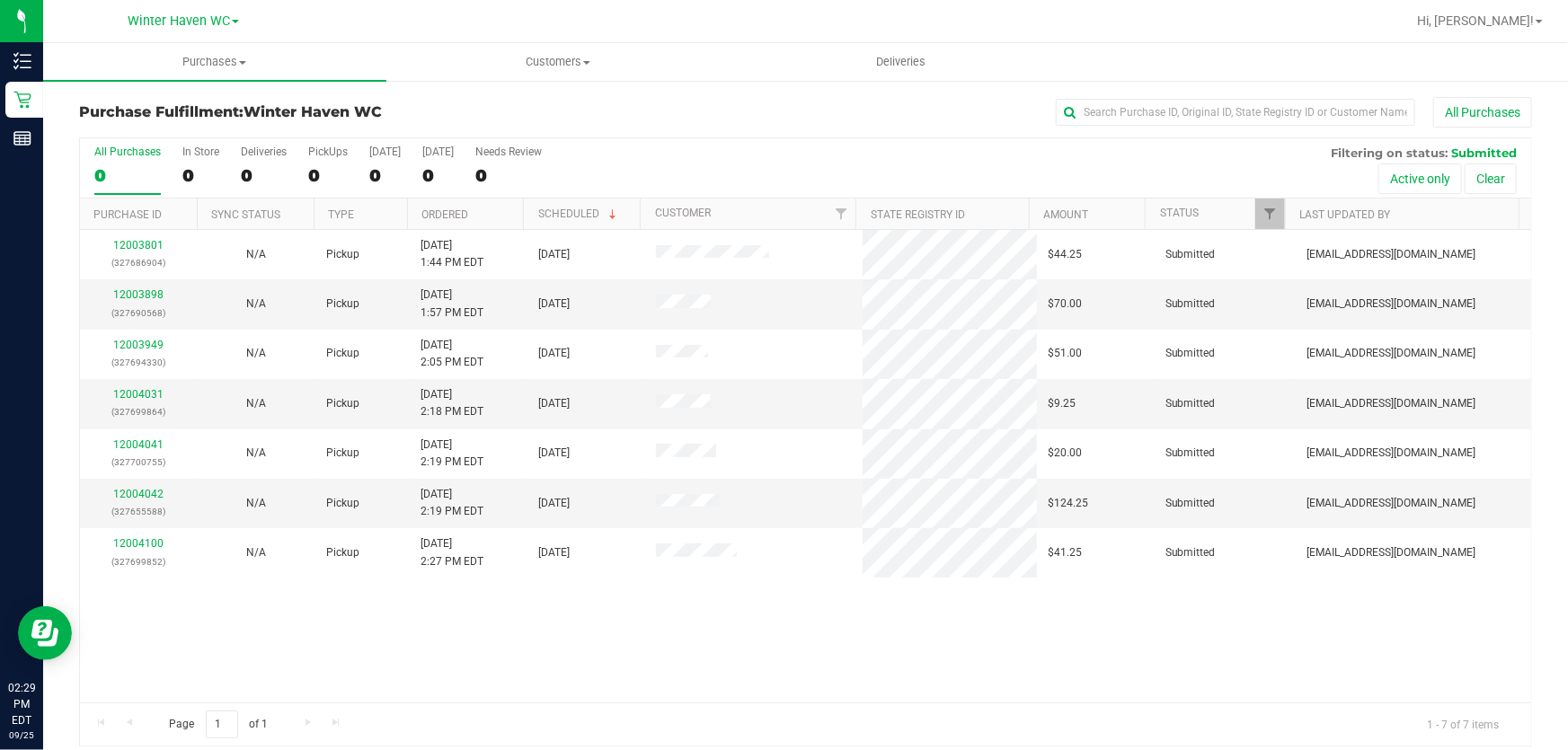
click at [768, 148] on div "All Purchases 0 In Store 0 Deliveries 0 PickUps 0 Today 0 Tomorrow 0 Needs Revi…" at bounding box center [806, 146] width 1451 height 15
click at [152, 296] on link "12003898" at bounding box center [138, 295] width 50 height 13
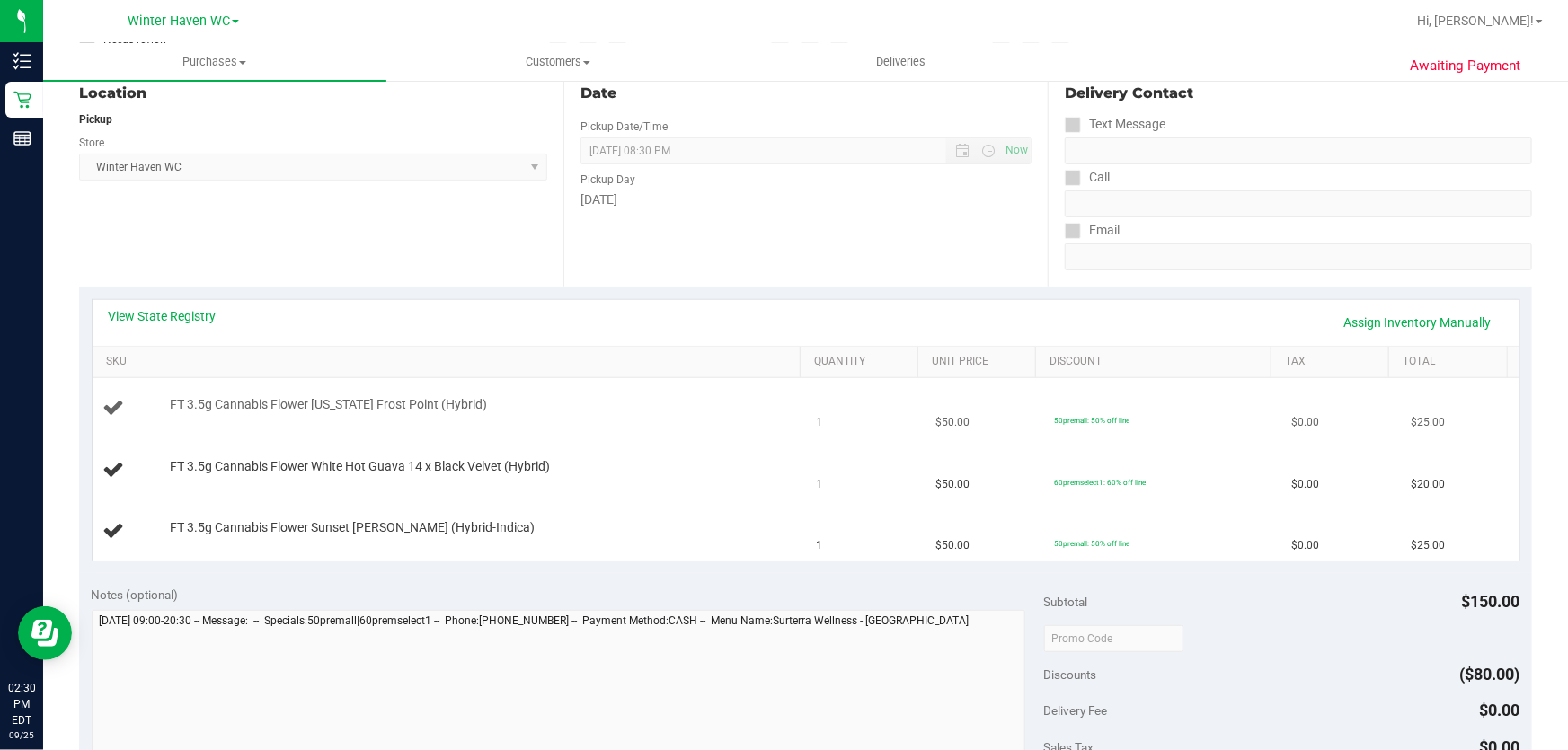
scroll to position [245, 0]
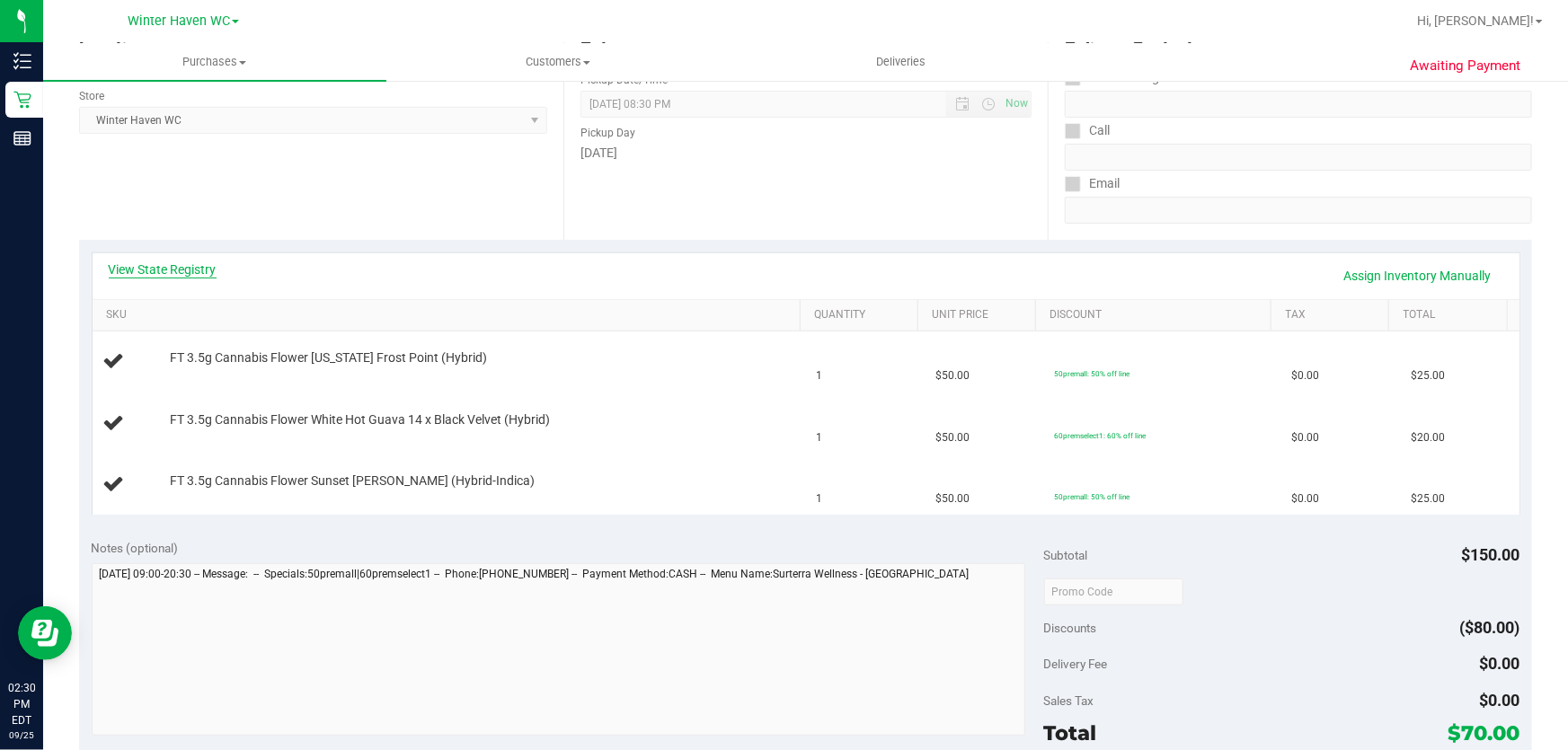
click at [172, 267] on link "View State Registry" at bounding box center [162, 270] width 108 height 18
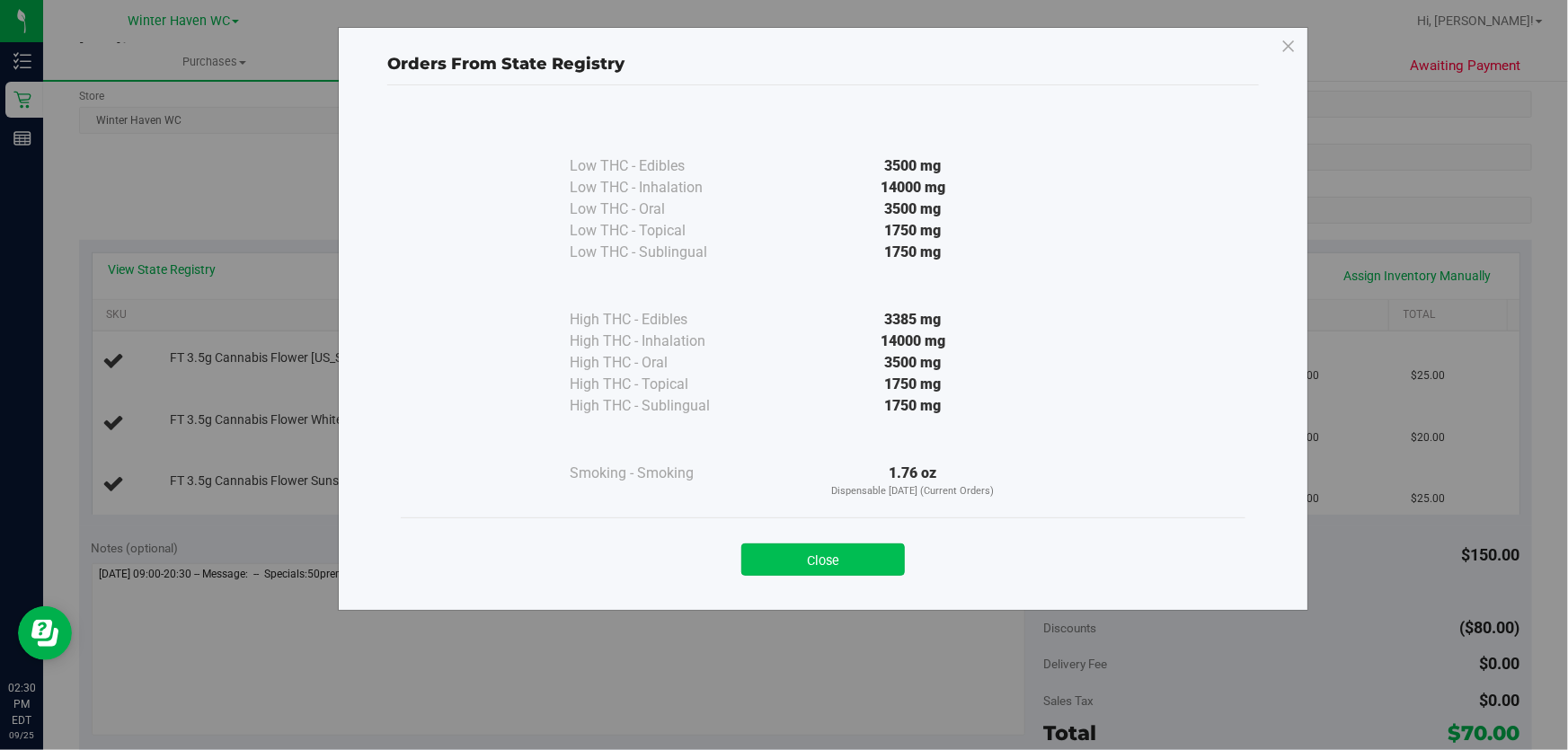
click at [840, 557] on button "Close" at bounding box center [822, 559] width 163 height 32
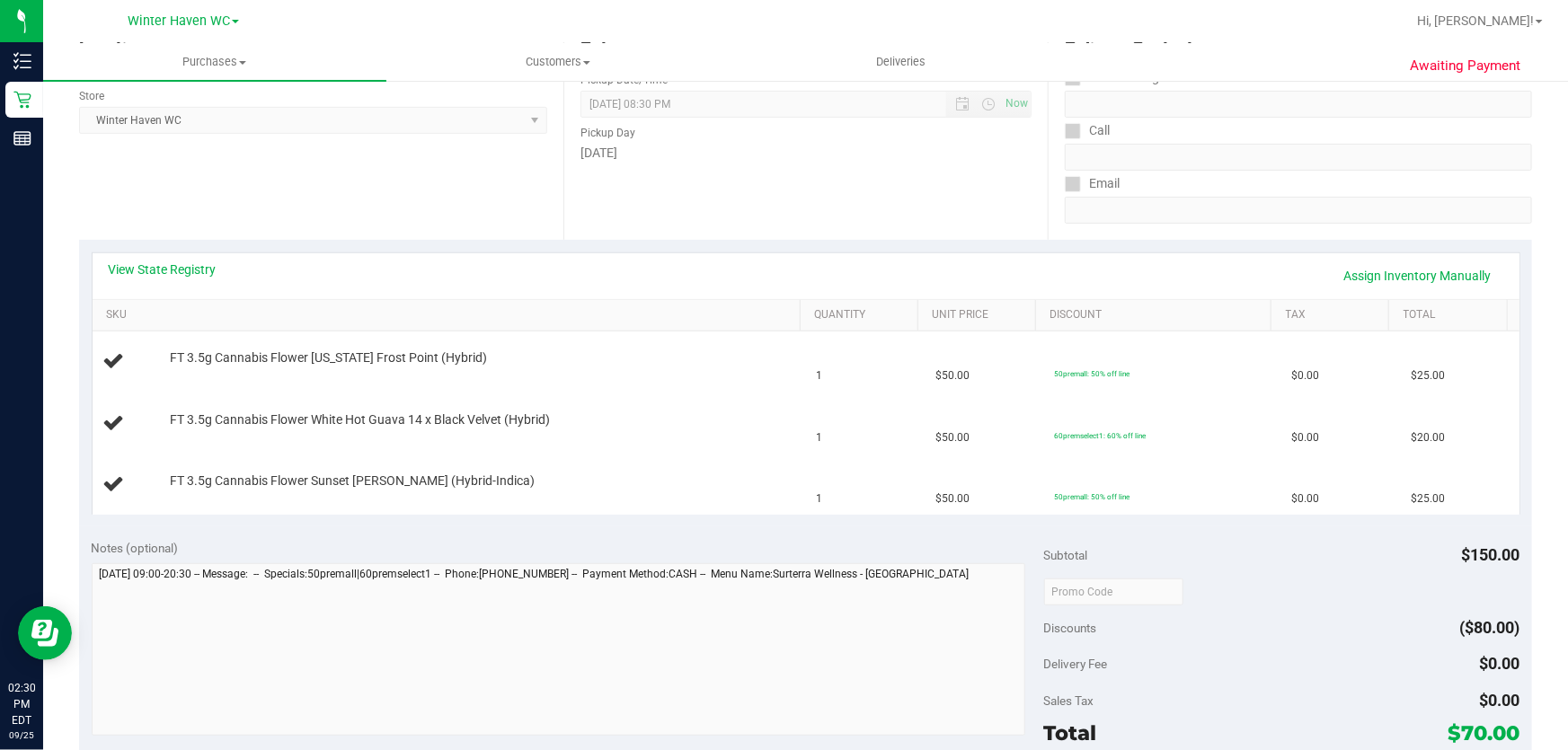
click at [617, 536] on div "Notes (optional) Subtotal $150.00 Discounts ($80.00) Delivery Fee $0.00 Sales T…" at bounding box center [806, 688] width 1453 height 323
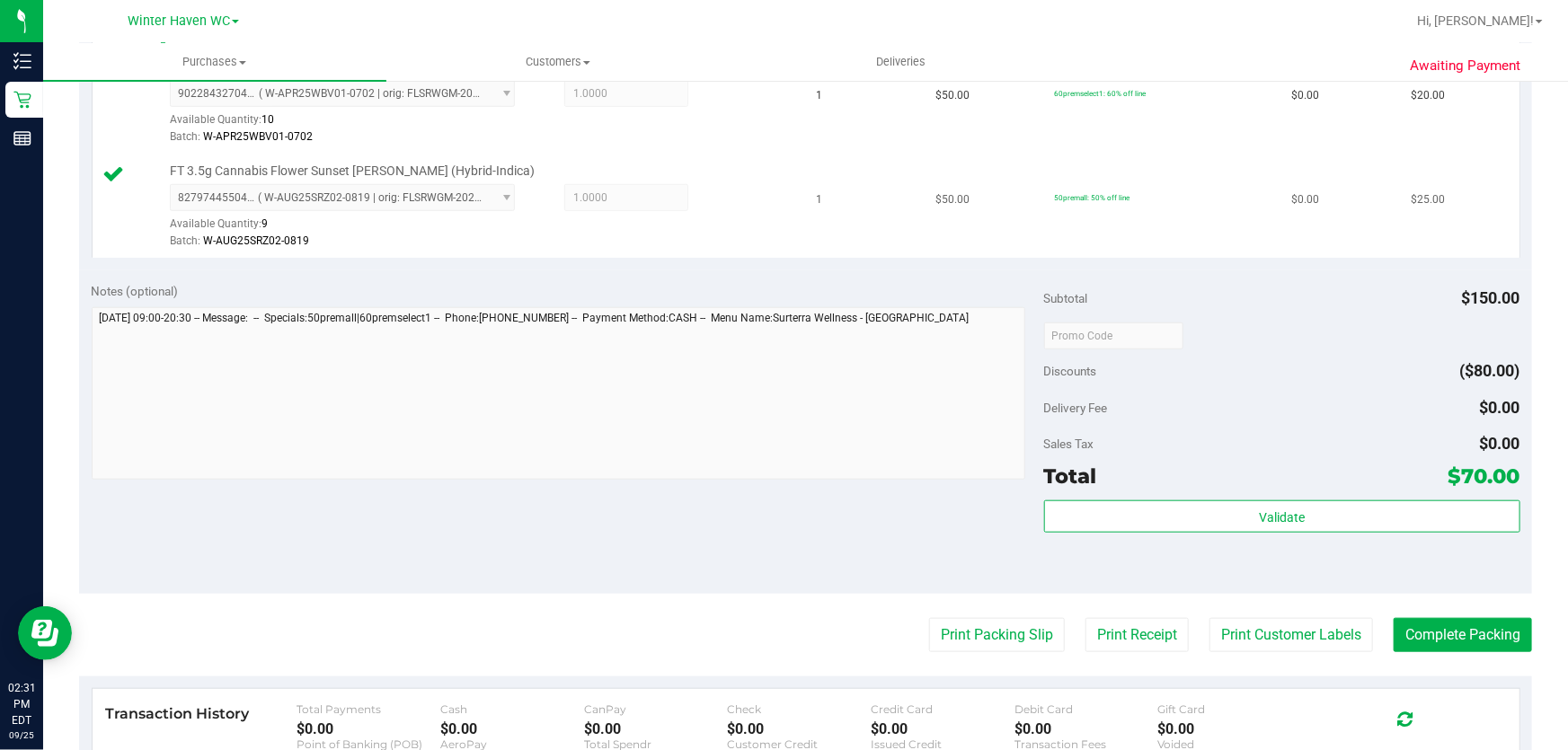
scroll to position [653, 0]
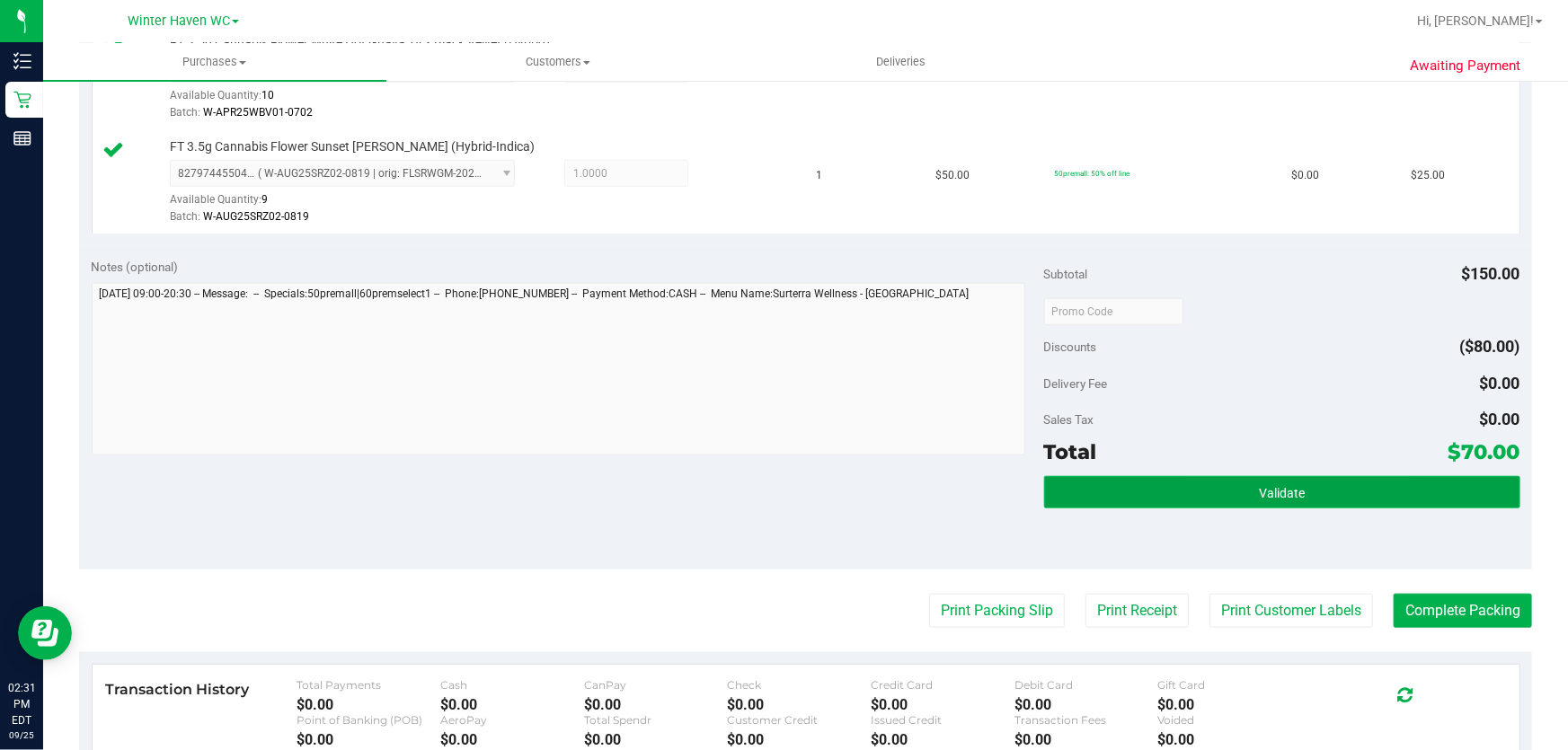
click at [1217, 485] on button "Validate" at bounding box center [1282, 492] width 476 height 32
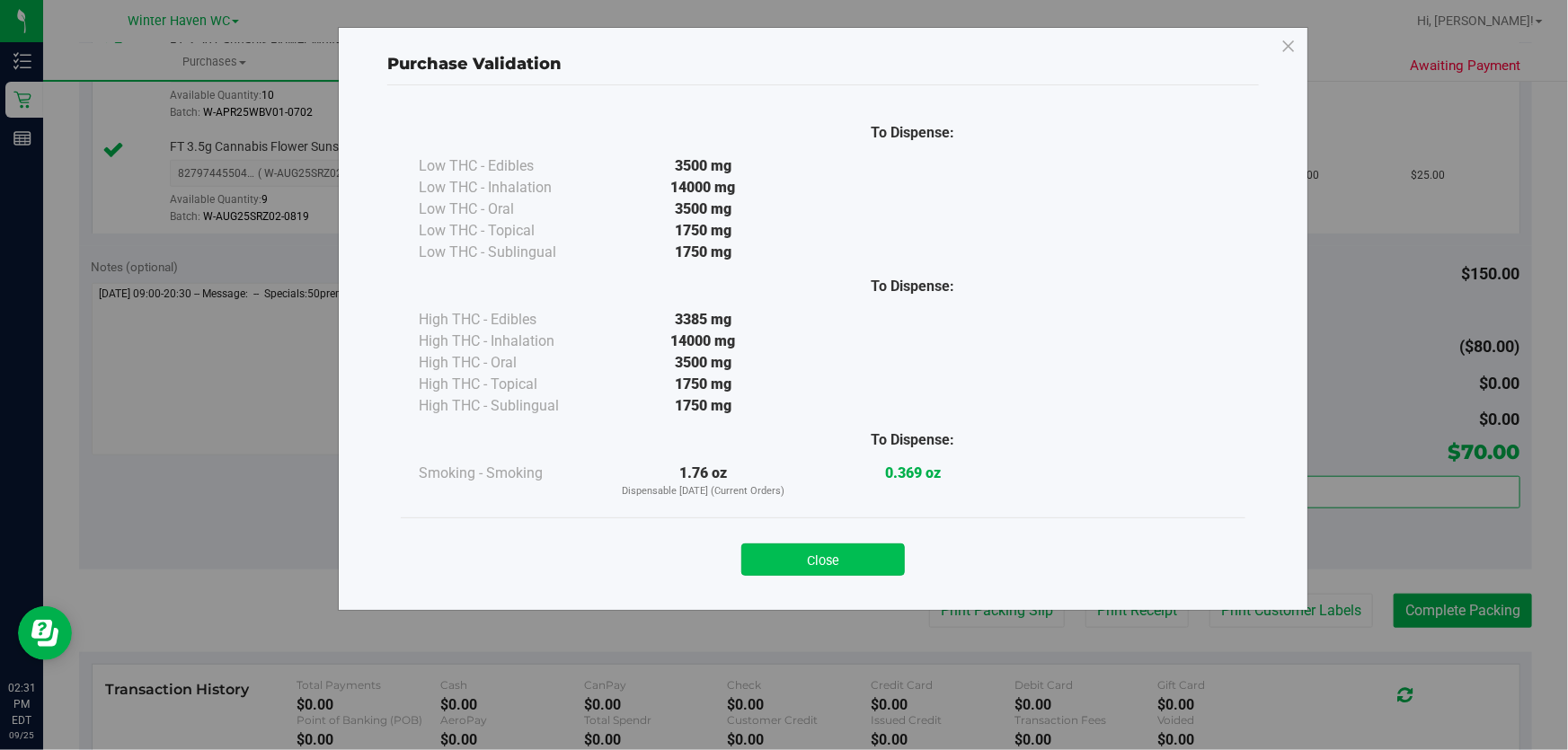
click at [867, 556] on button "Close" at bounding box center [822, 559] width 163 height 32
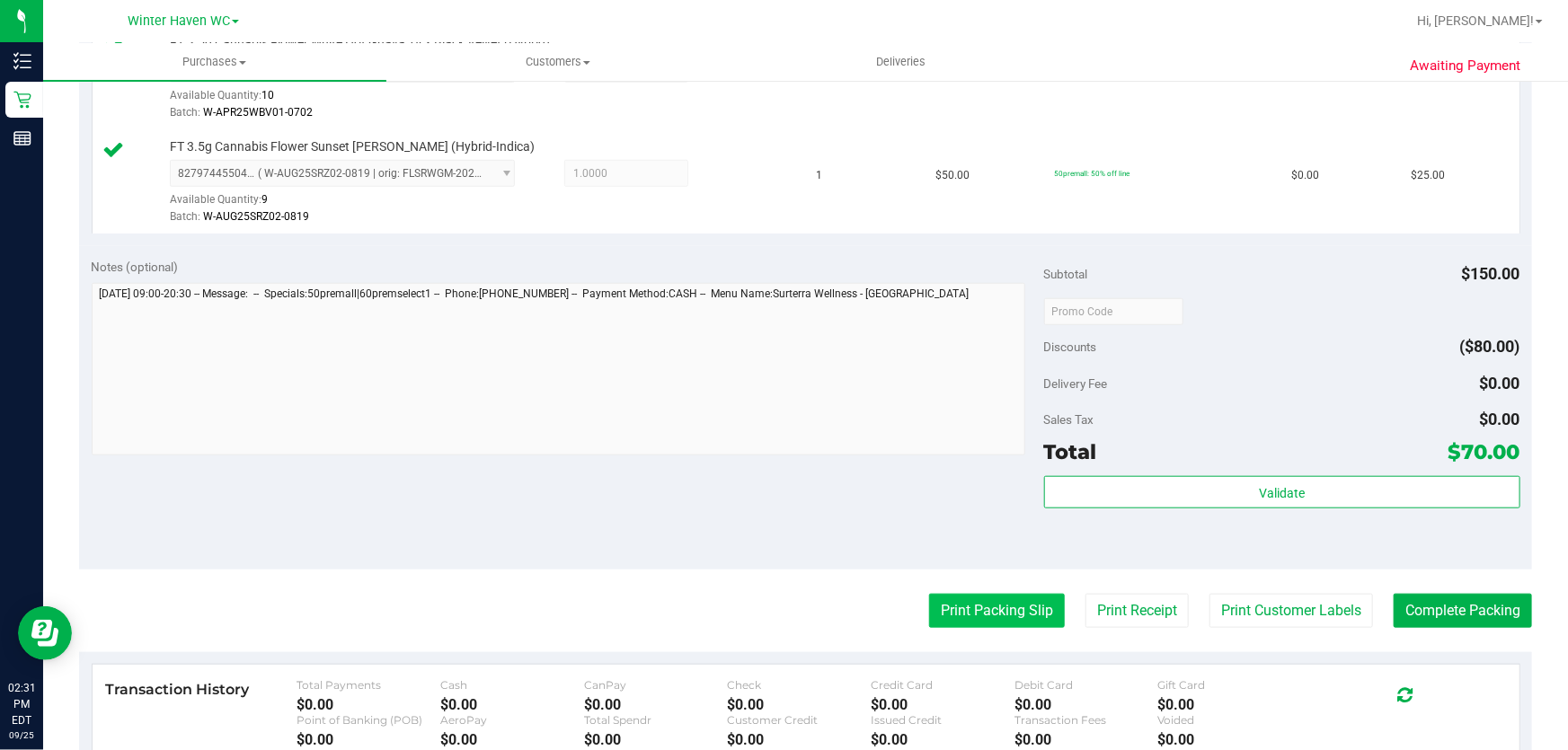
click at [962, 625] on button "Print Packing Slip" at bounding box center [997, 610] width 136 height 34
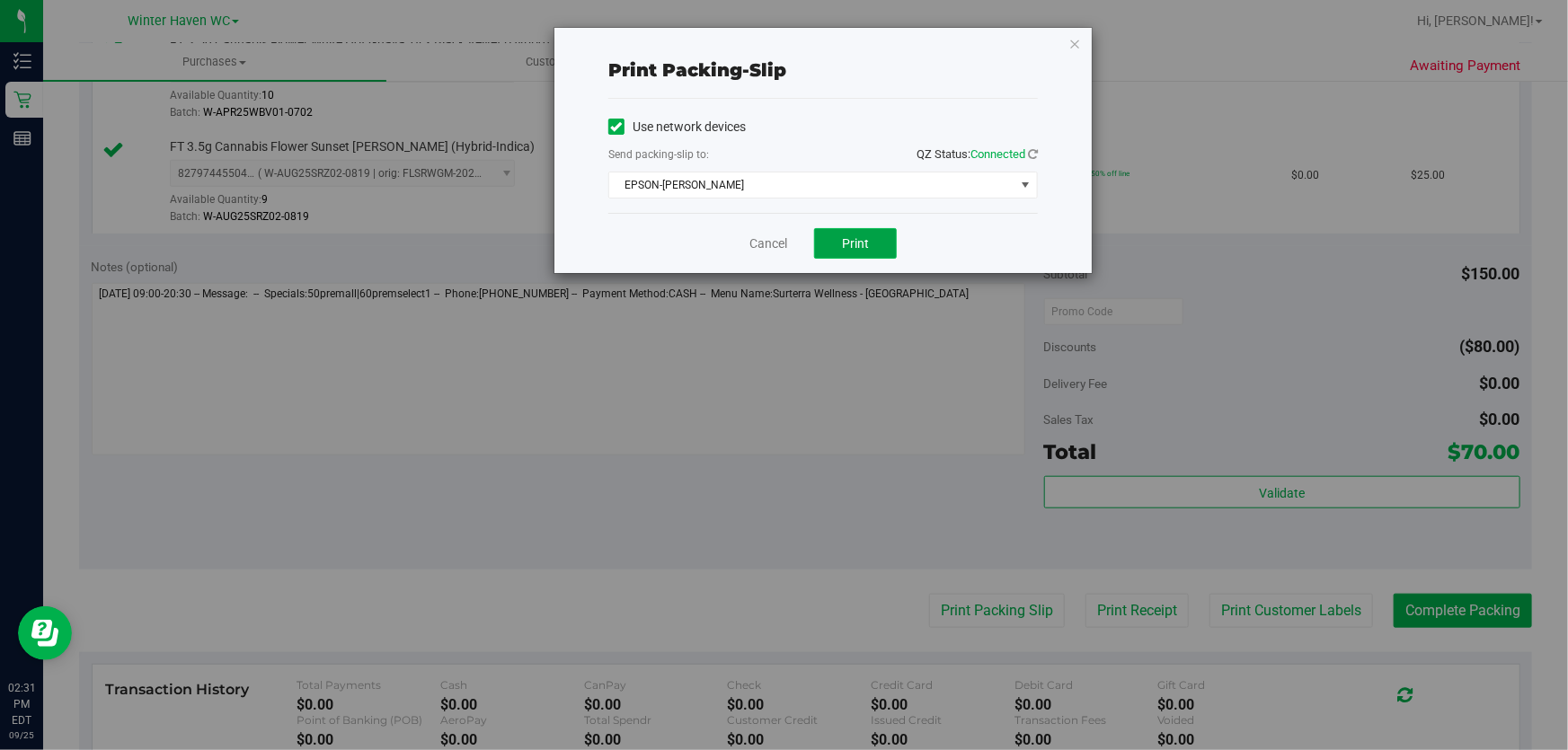
click at [871, 236] on button "Print" at bounding box center [855, 243] width 83 height 30
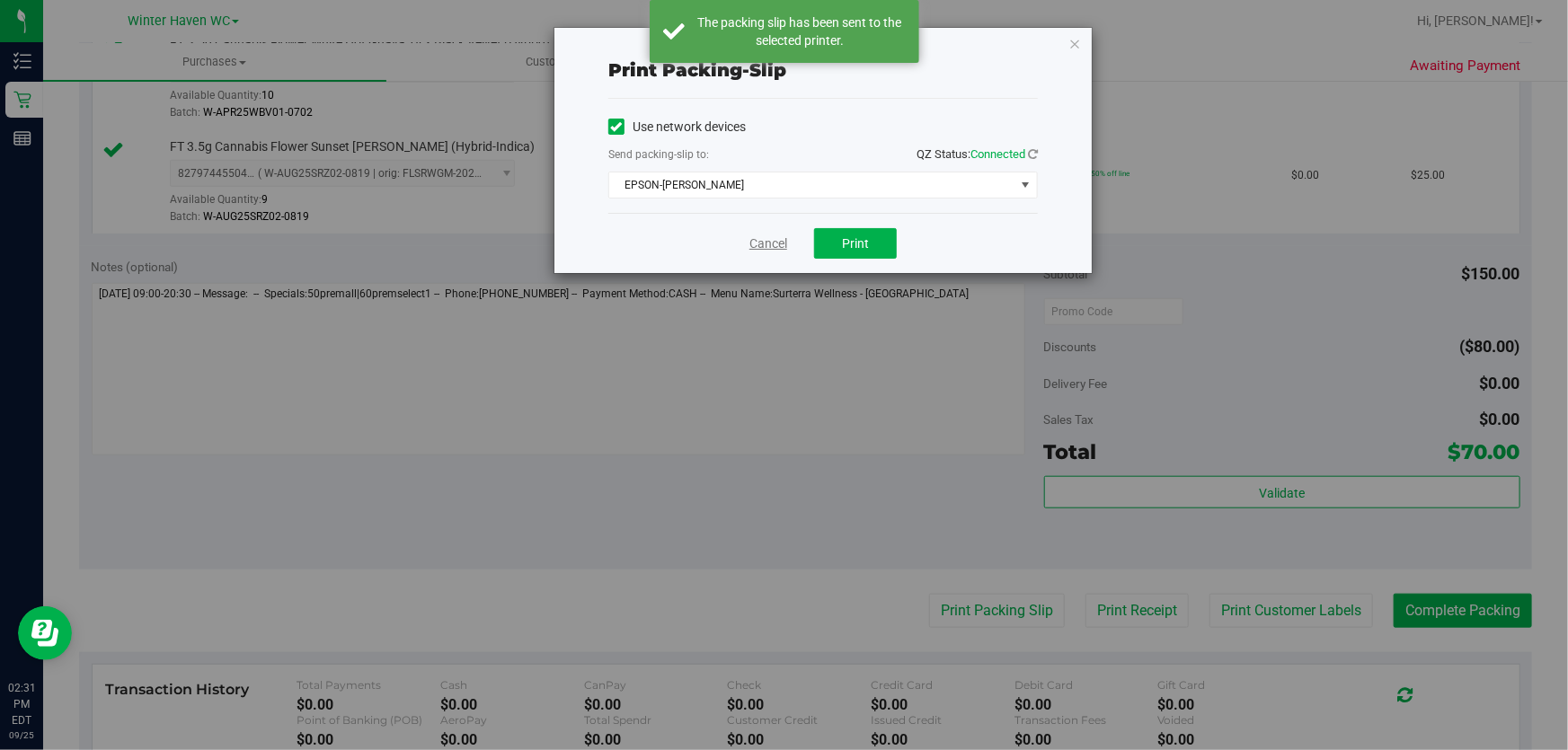
click at [760, 241] on link "Cancel" at bounding box center [768, 244] width 37 height 19
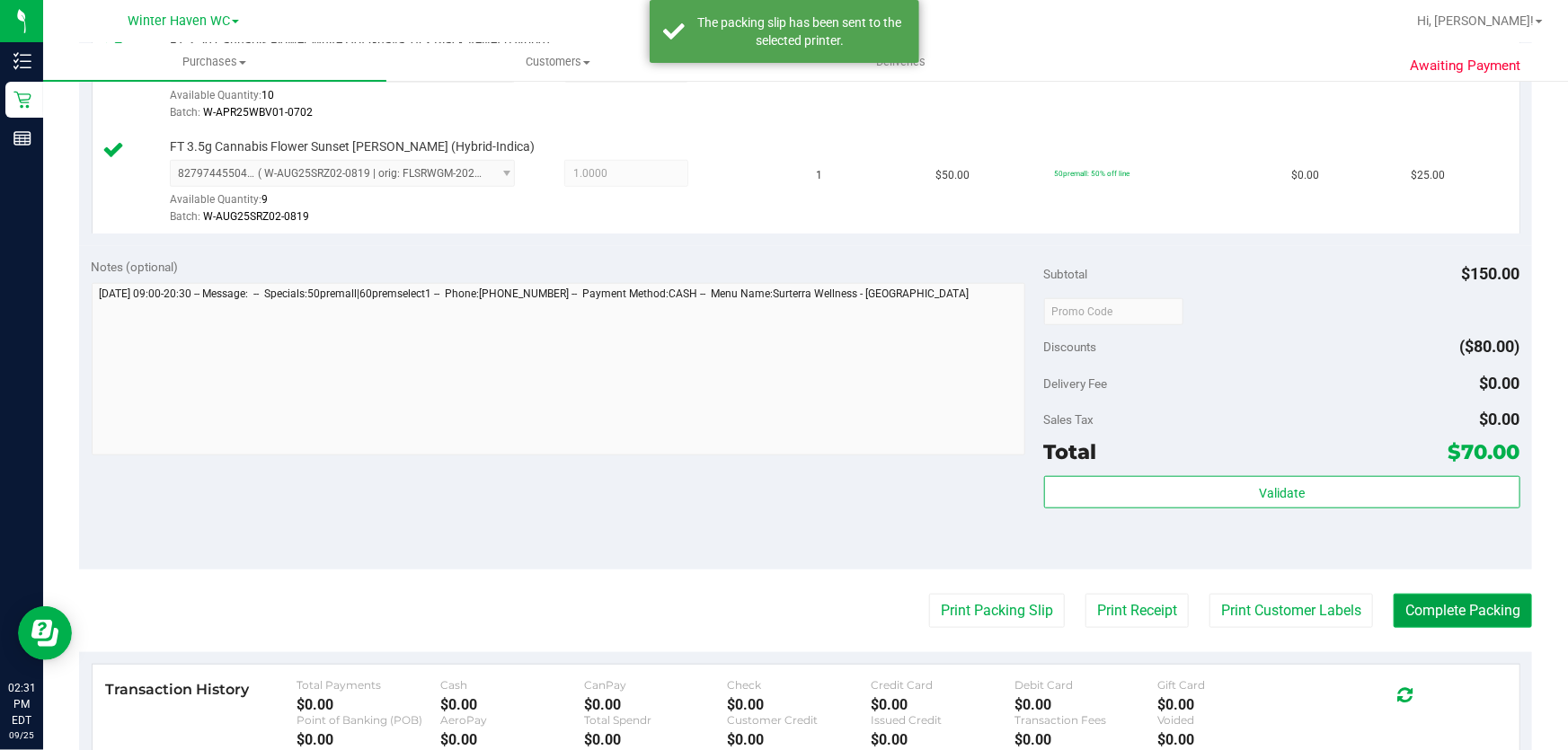
click at [1489, 611] on button "Complete Packing" at bounding box center [1463, 610] width 139 height 34
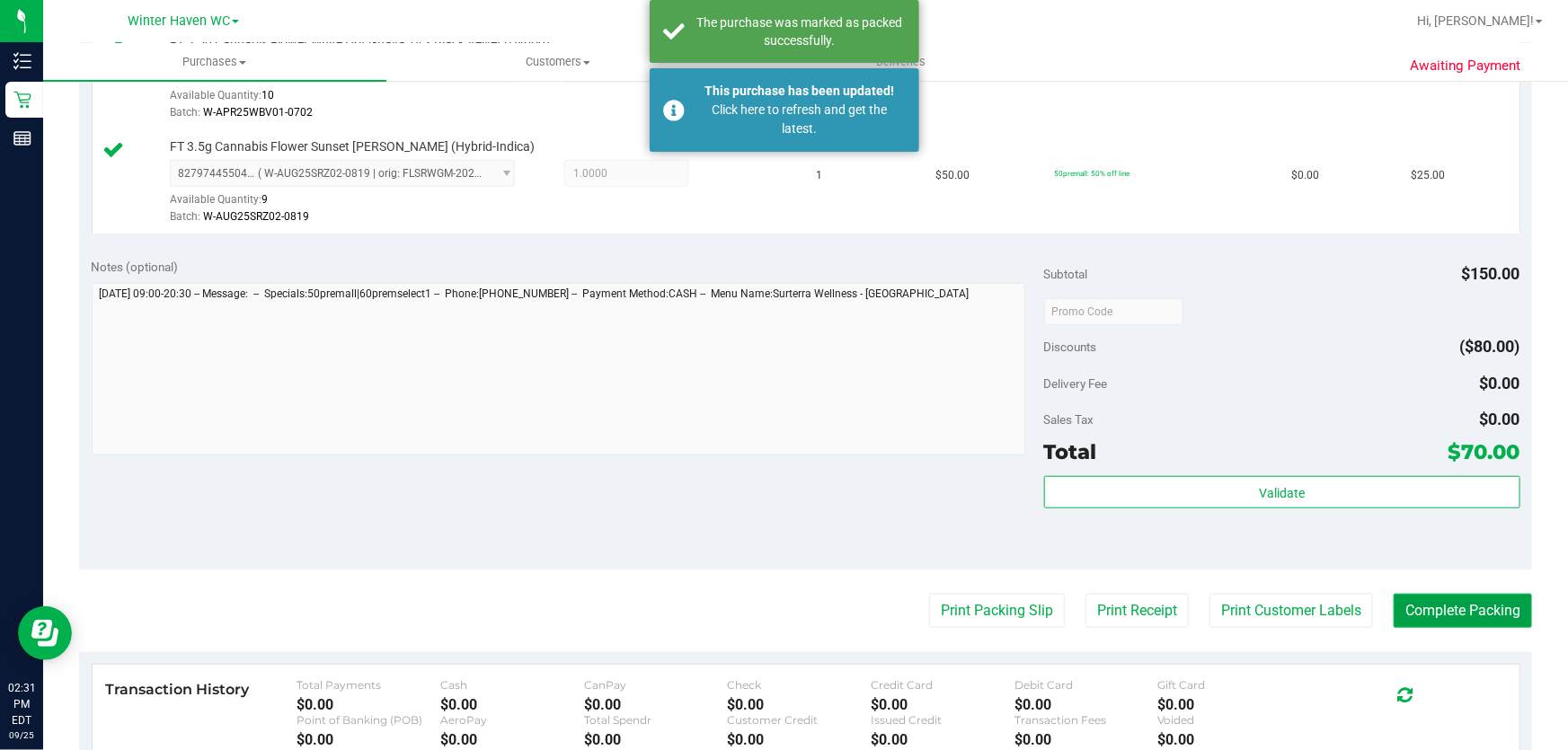
click at [1489, 611] on button "Complete Packing" at bounding box center [1463, 610] width 139 height 34
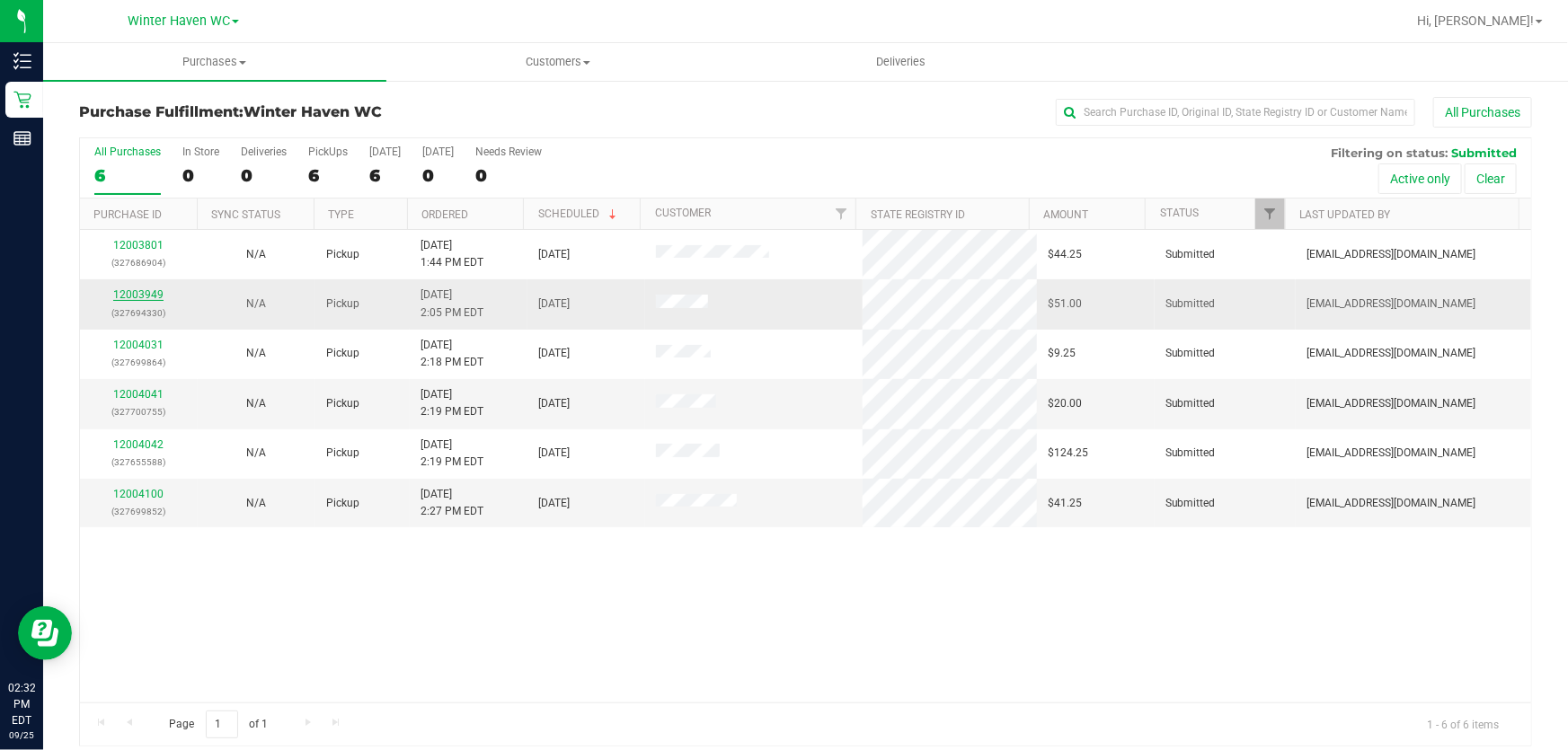
click at [147, 293] on link "12003949" at bounding box center [138, 295] width 50 height 13
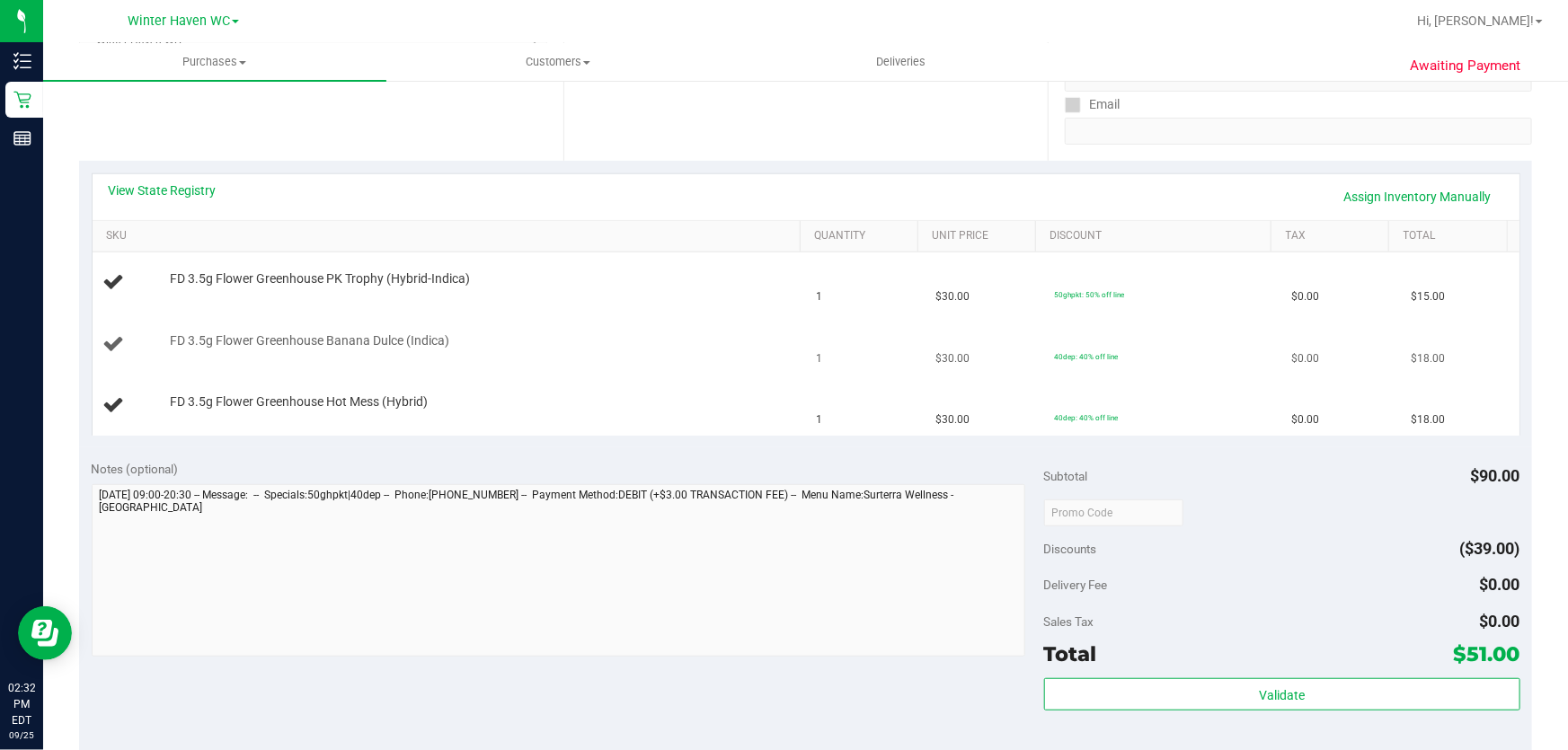
scroll to position [326, 0]
click at [186, 192] on link "View State Registry" at bounding box center [162, 188] width 108 height 18
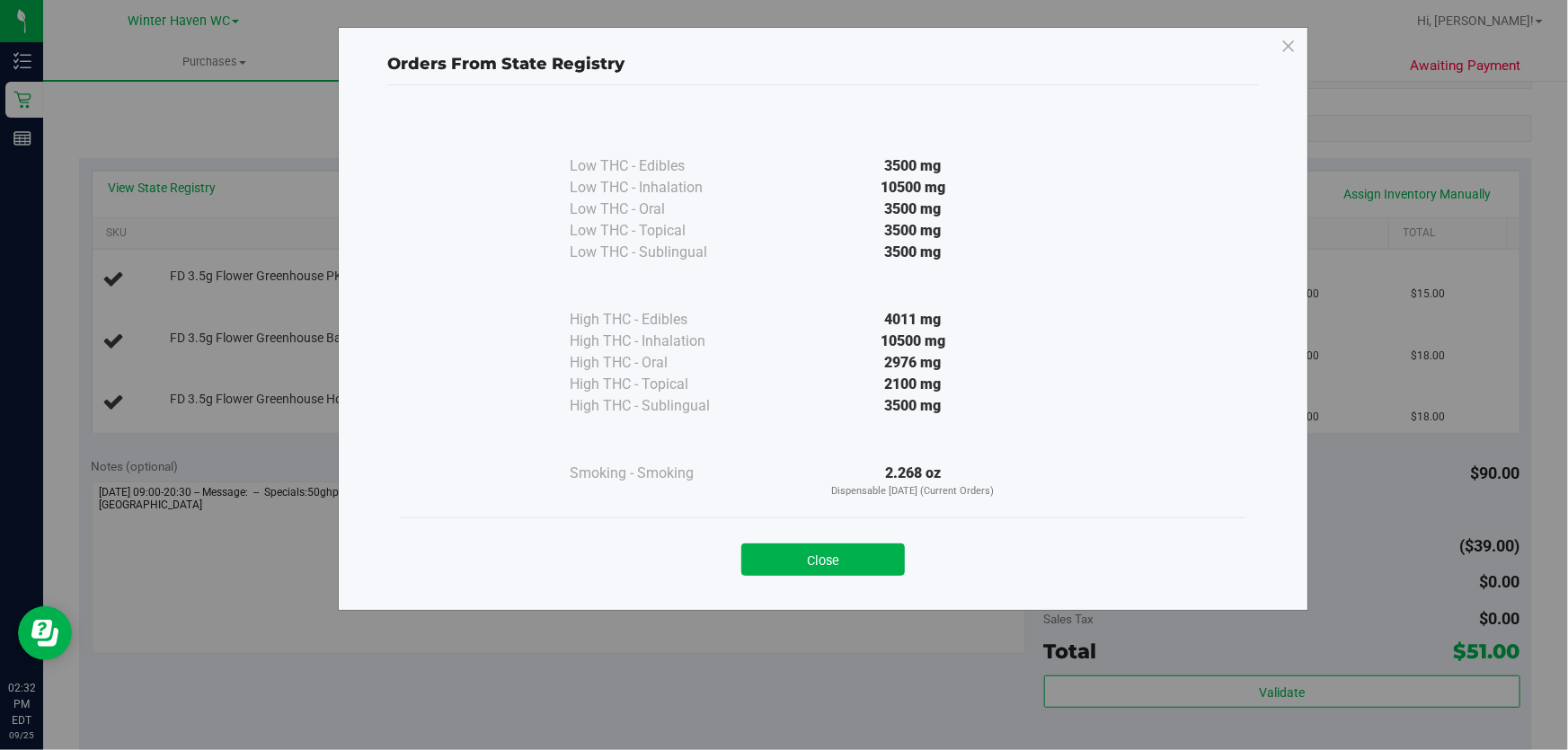
click at [823, 418] on div at bounding box center [913, 440] width 327 height 46
click at [843, 558] on button "Close" at bounding box center [822, 559] width 163 height 32
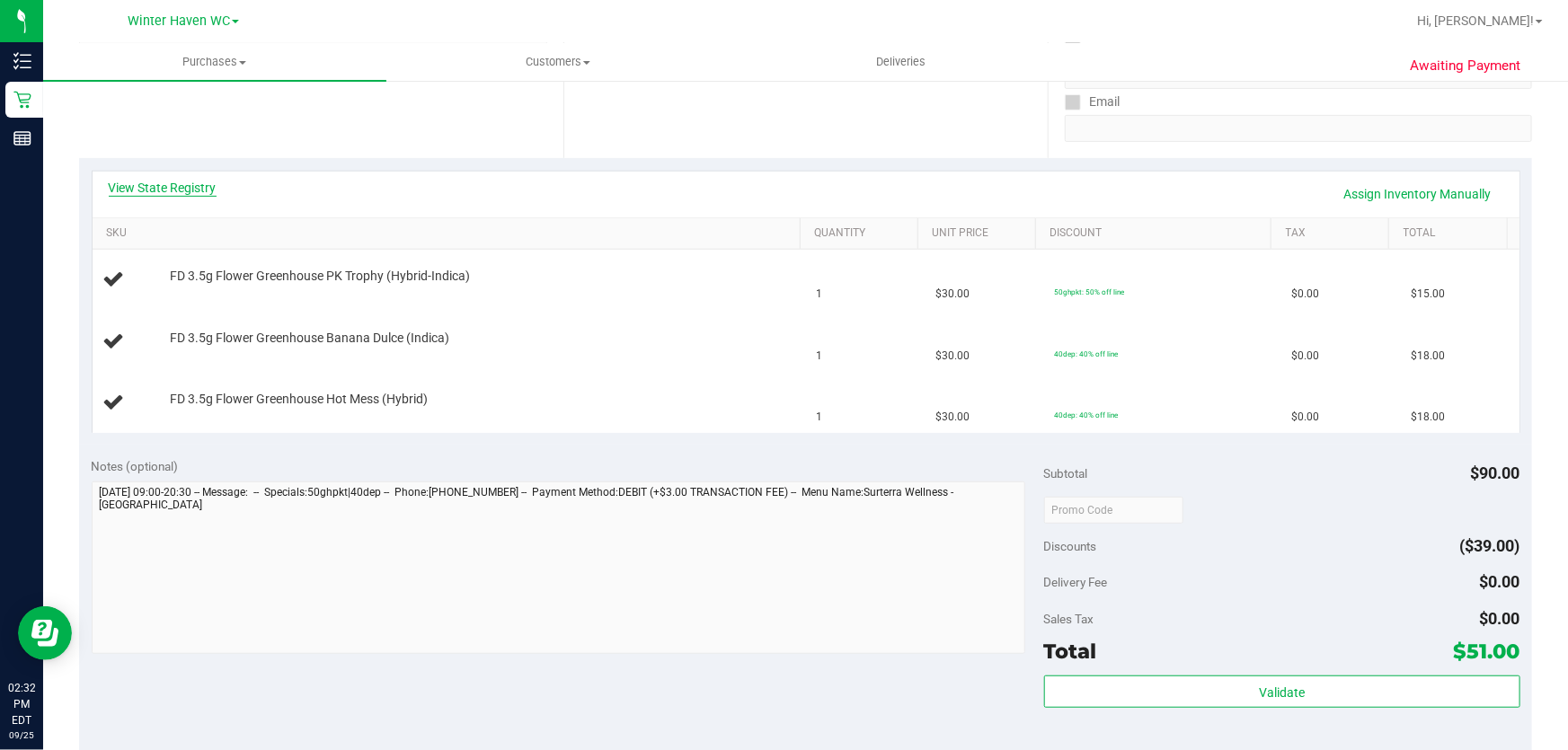
click at [162, 179] on link "View State Registry" at bounding box center [162, 188] width 108 height 18
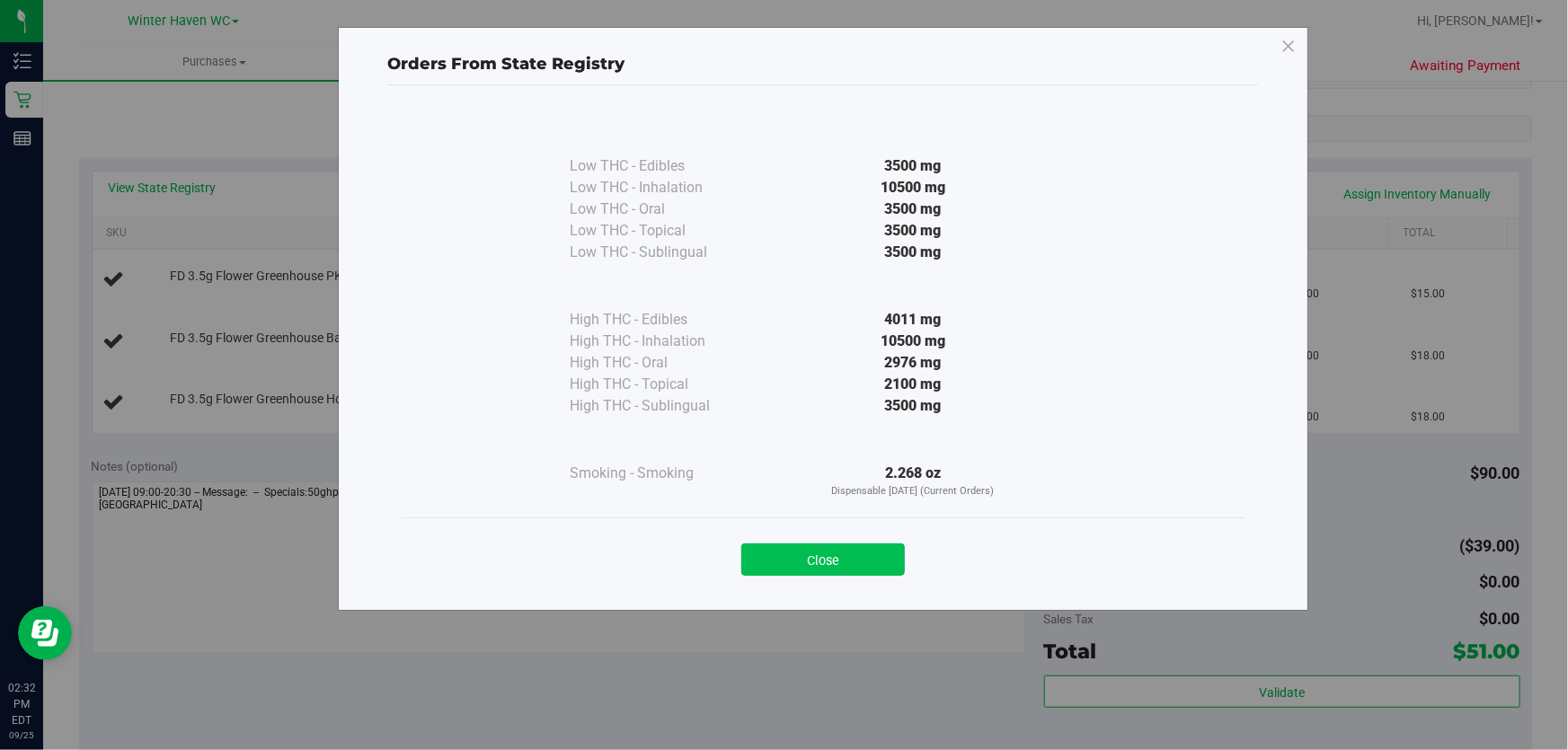
click at [844, 566] on button "Close" at bounding box center [822, 559] width 163 height 32
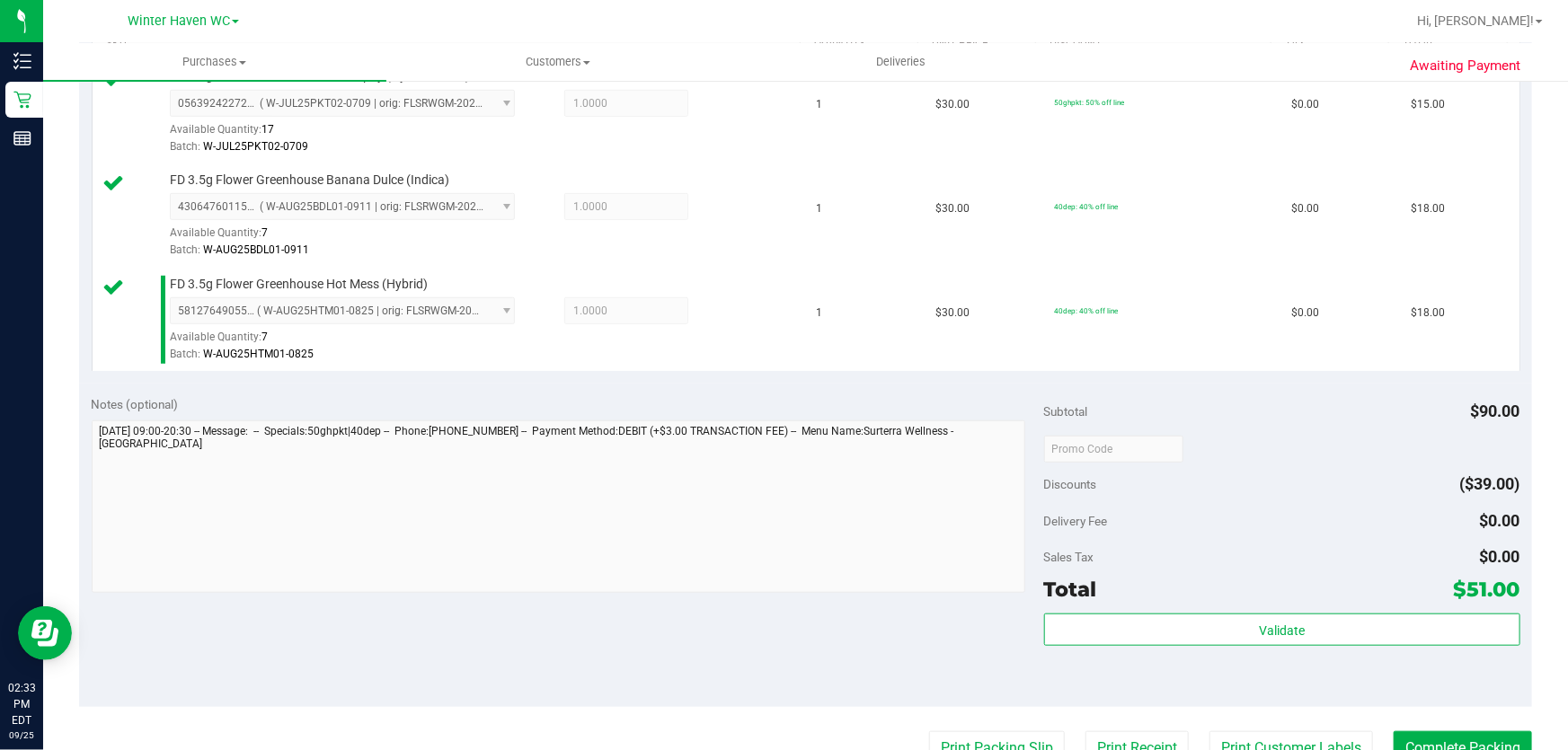
scroll to position [737, 0]
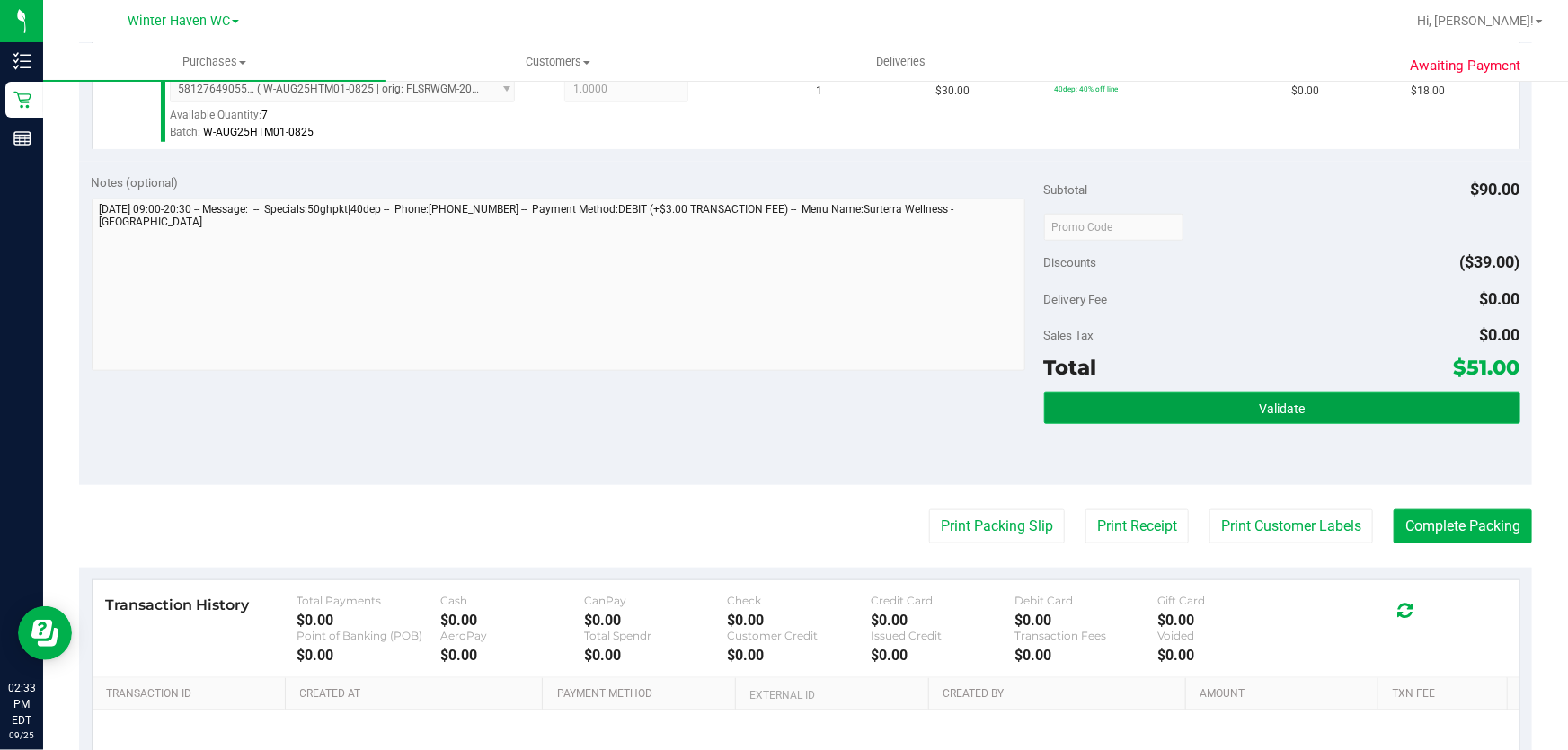
click at [1352, 401] on button "Validate" at bounding box center [1282, 407] width 476 height 32
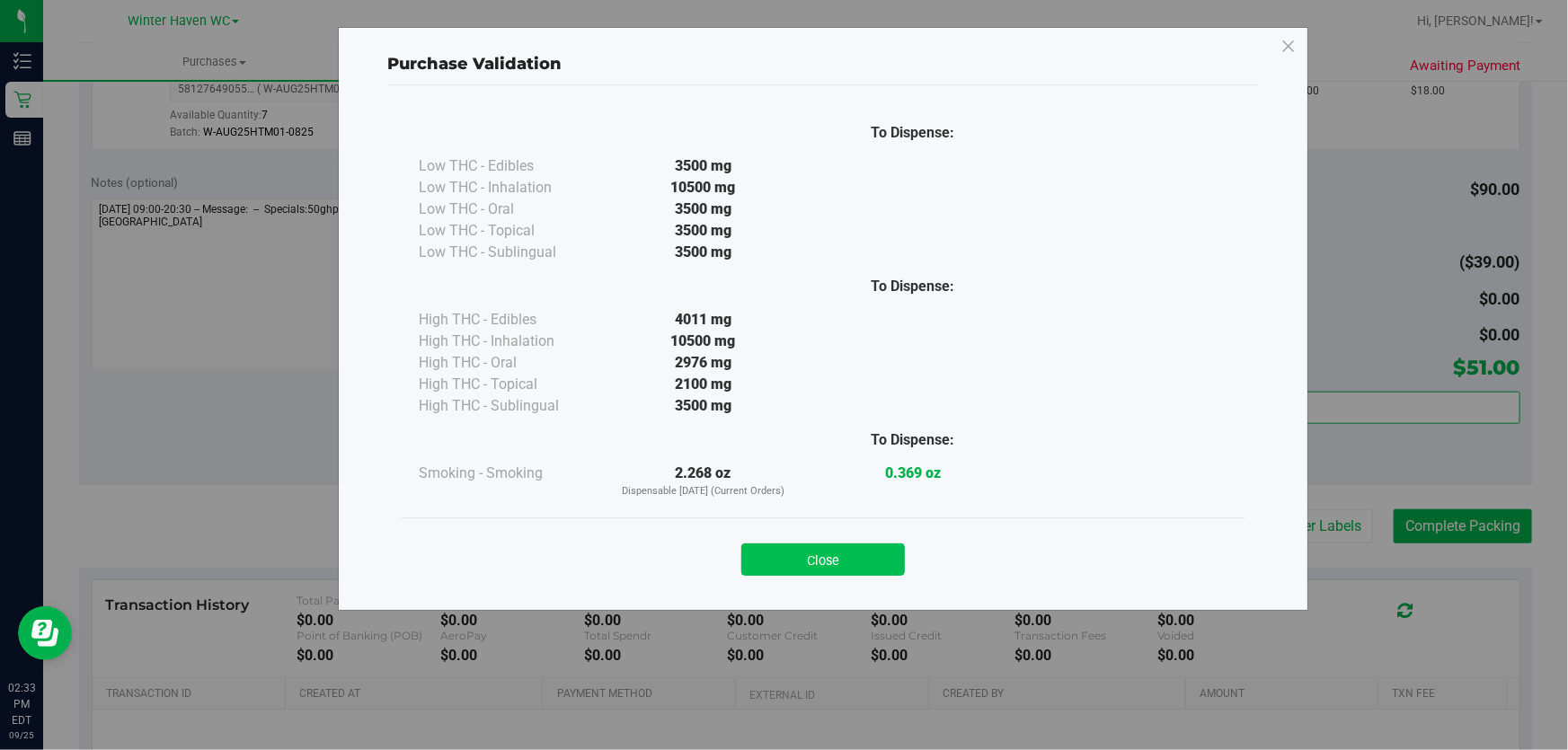
click at [852, 559] on button "Close" at bounding box center [822, 559] width 163 height 32
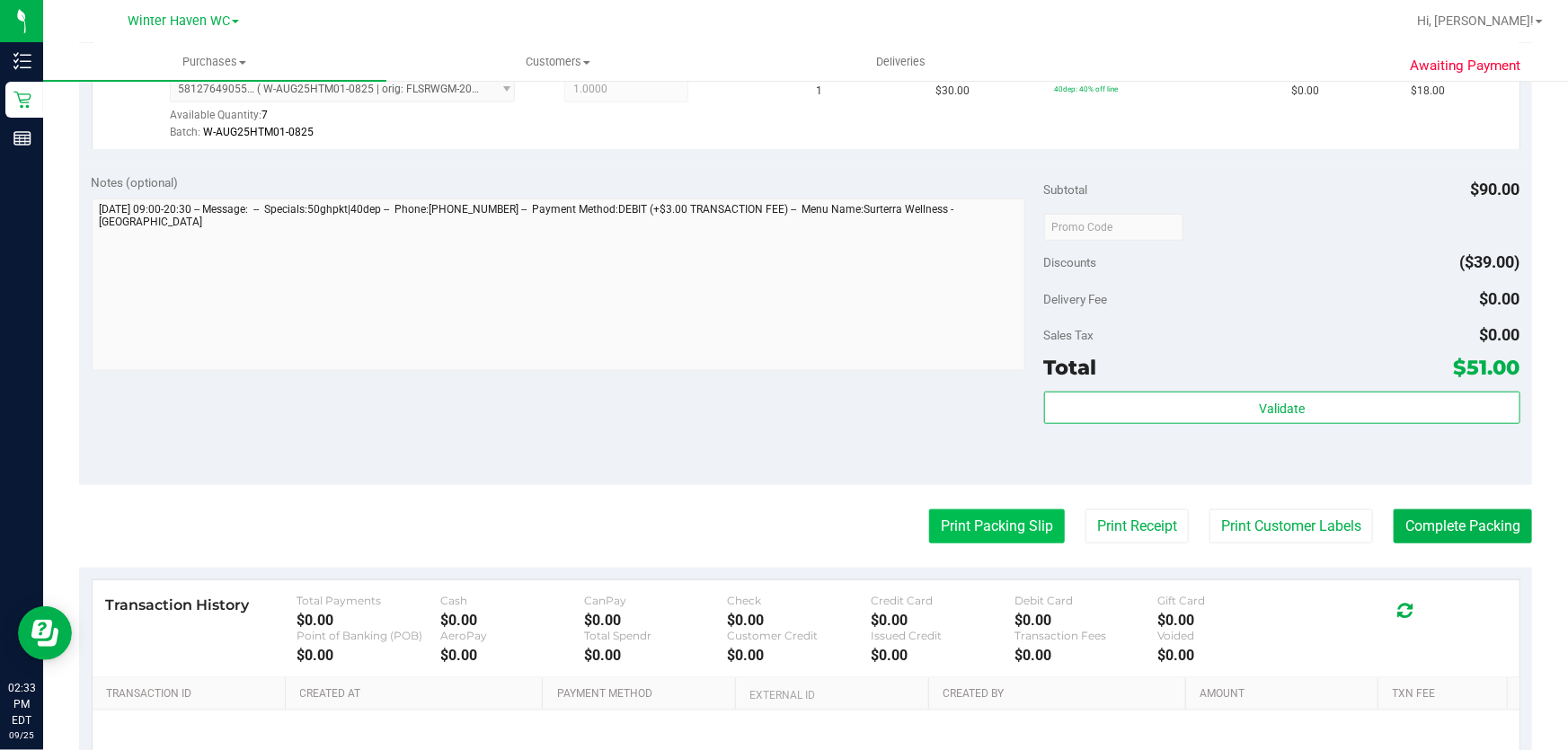
click at [961, 524] on button "Print Packing Slip" at bounding box center [997, 526] width 136 height 34
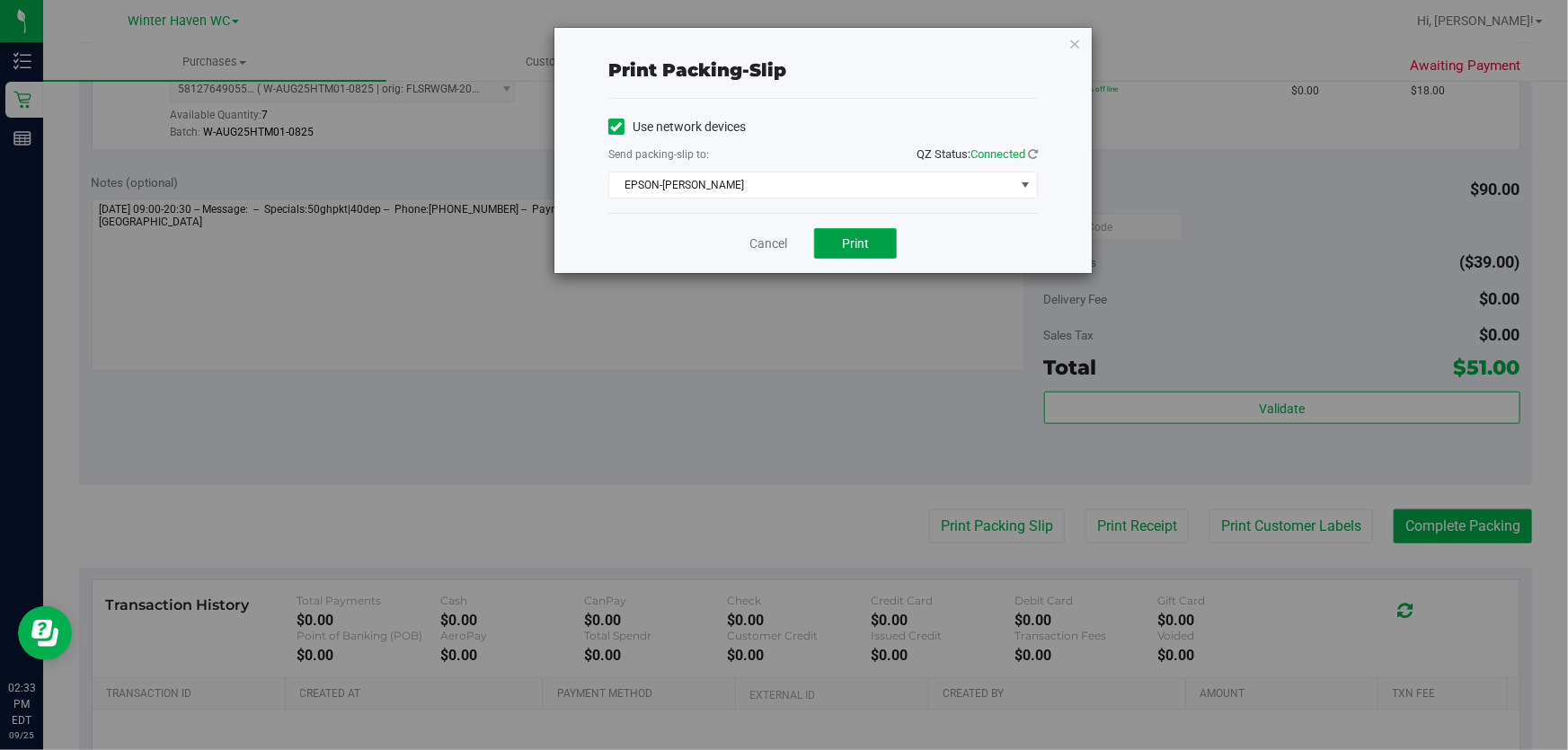
click at [852, 233] on button "Print" at bounding box center [855, 243] width 83 height 30
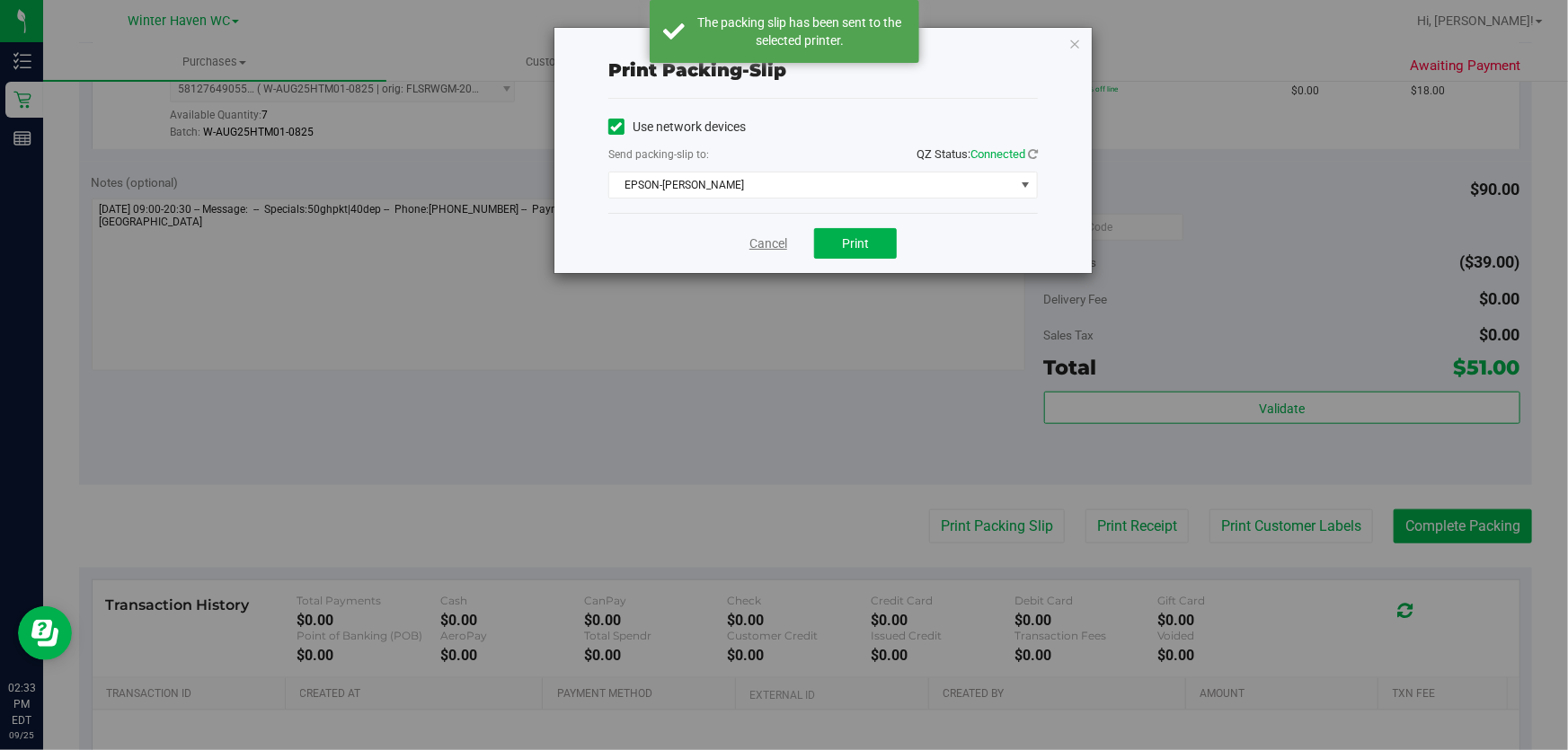
click at [774, 240] on link "Cancel" at bounding box center [768, 244] width 37 height 19
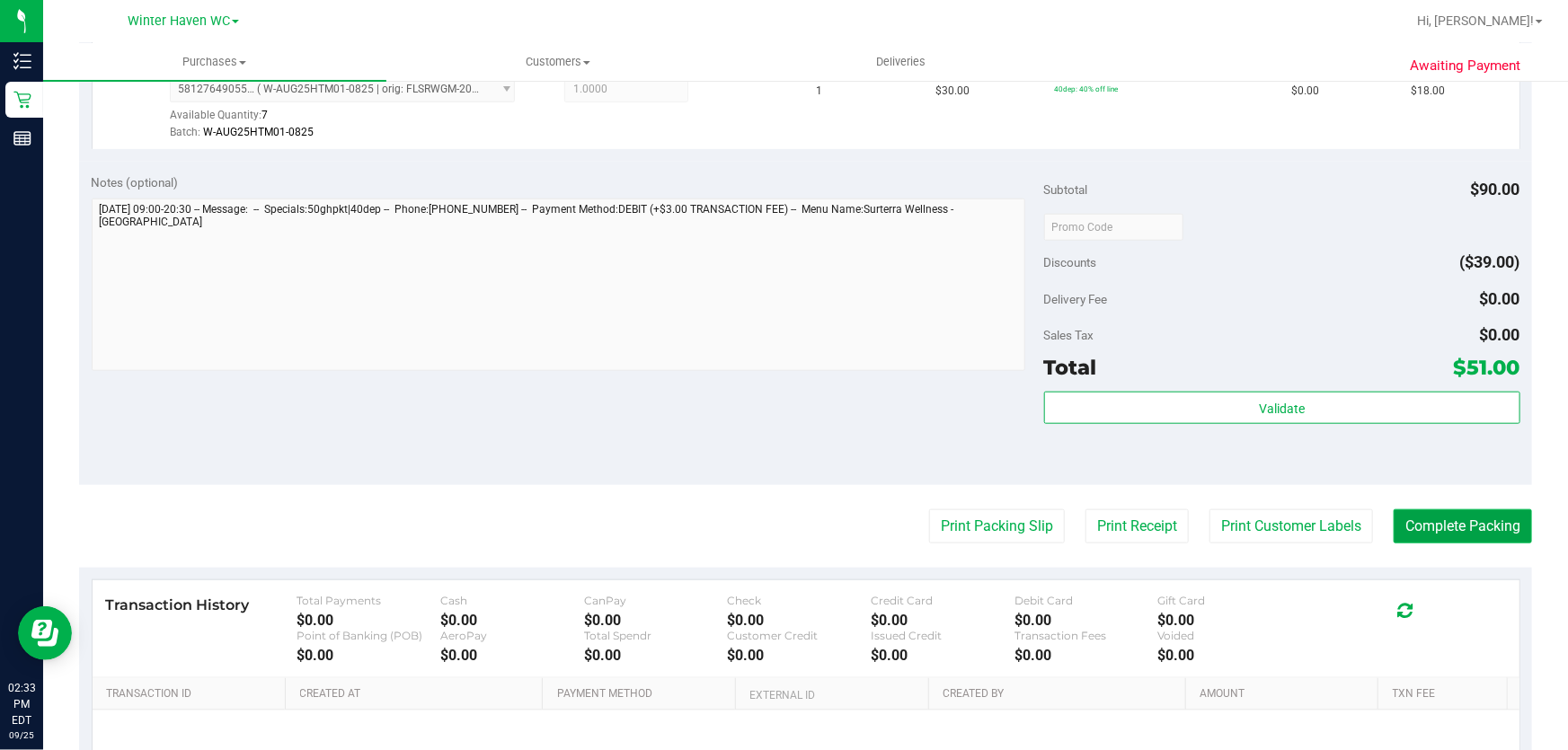
click at [1478, 531] on button "Complete Packing" at bounding box center [1463, 526] width 139 height 34
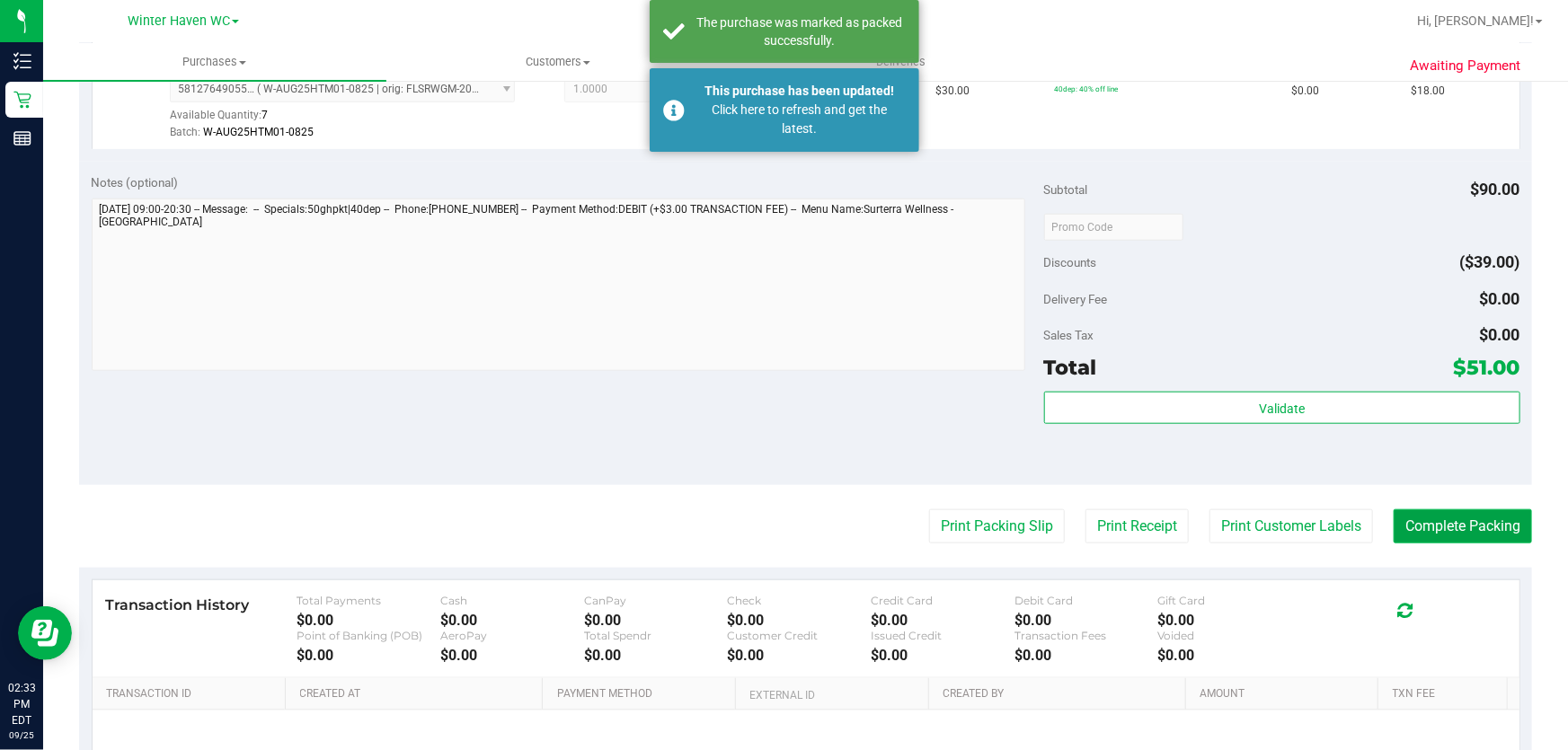
click at [1485, 537] on button "Complete Packing" at bounding box center [1463, 526] width 139 height 34
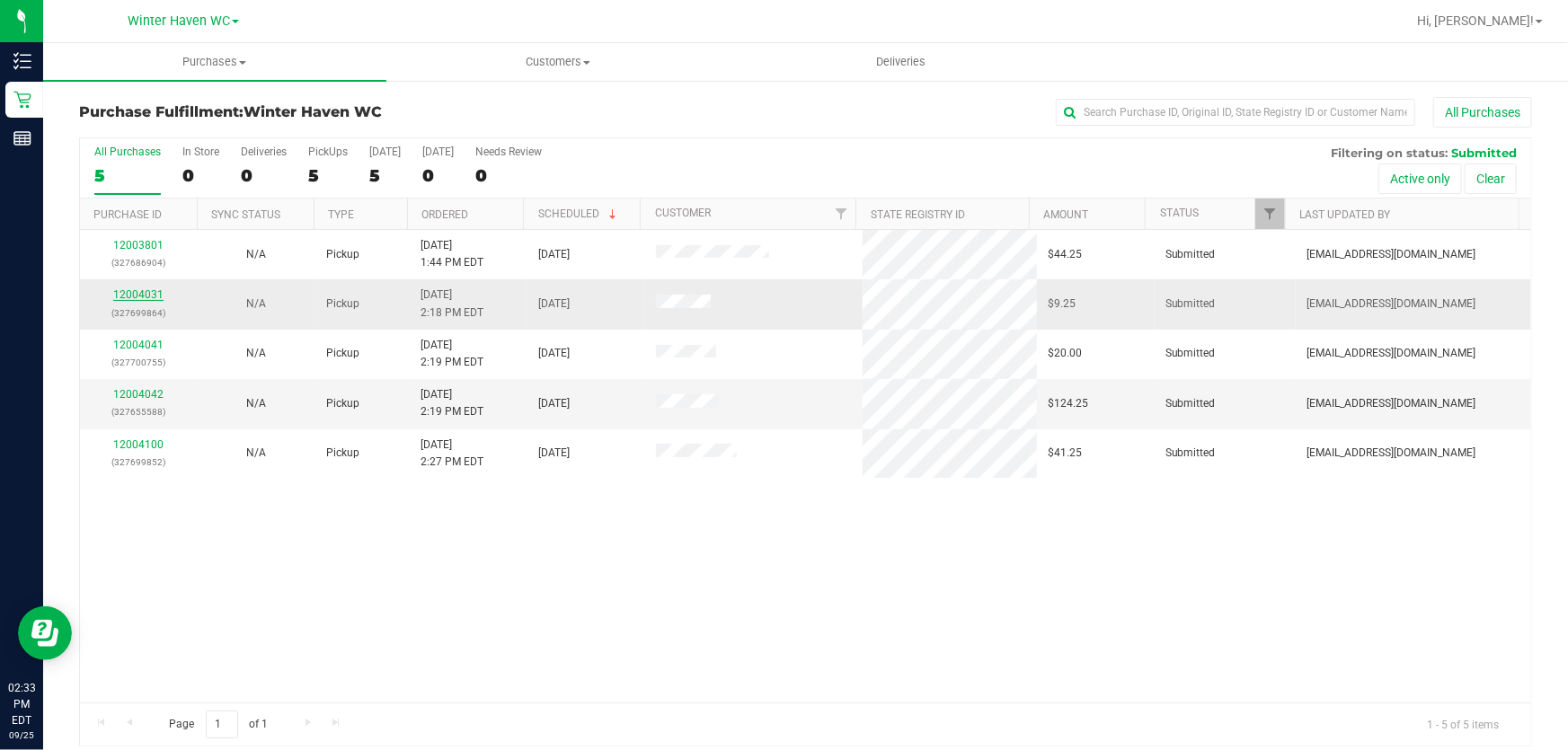
click at [128, 298] on link "12004031" at bounding box center [138, 295] width 50 height 13
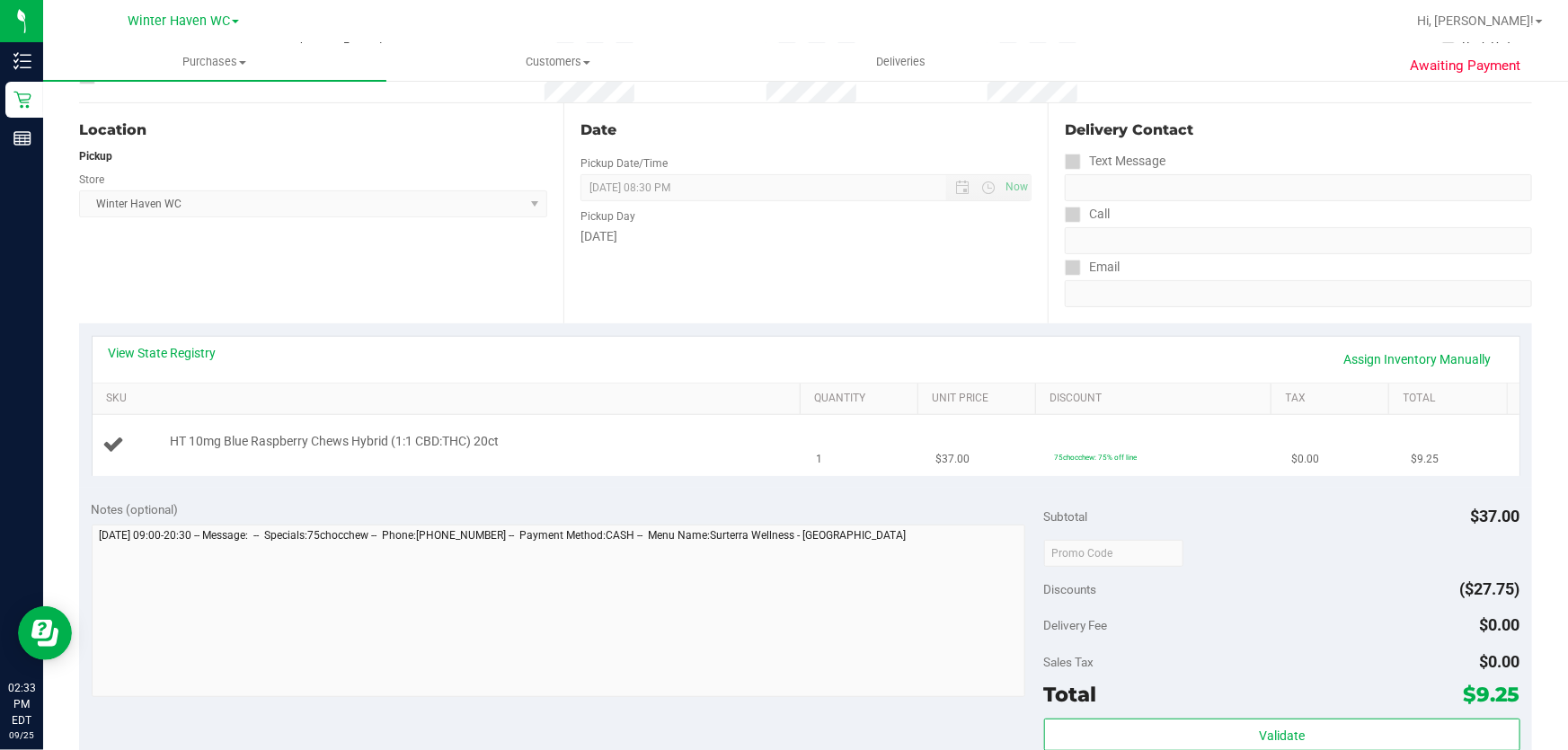
scroll to position [245, 0]
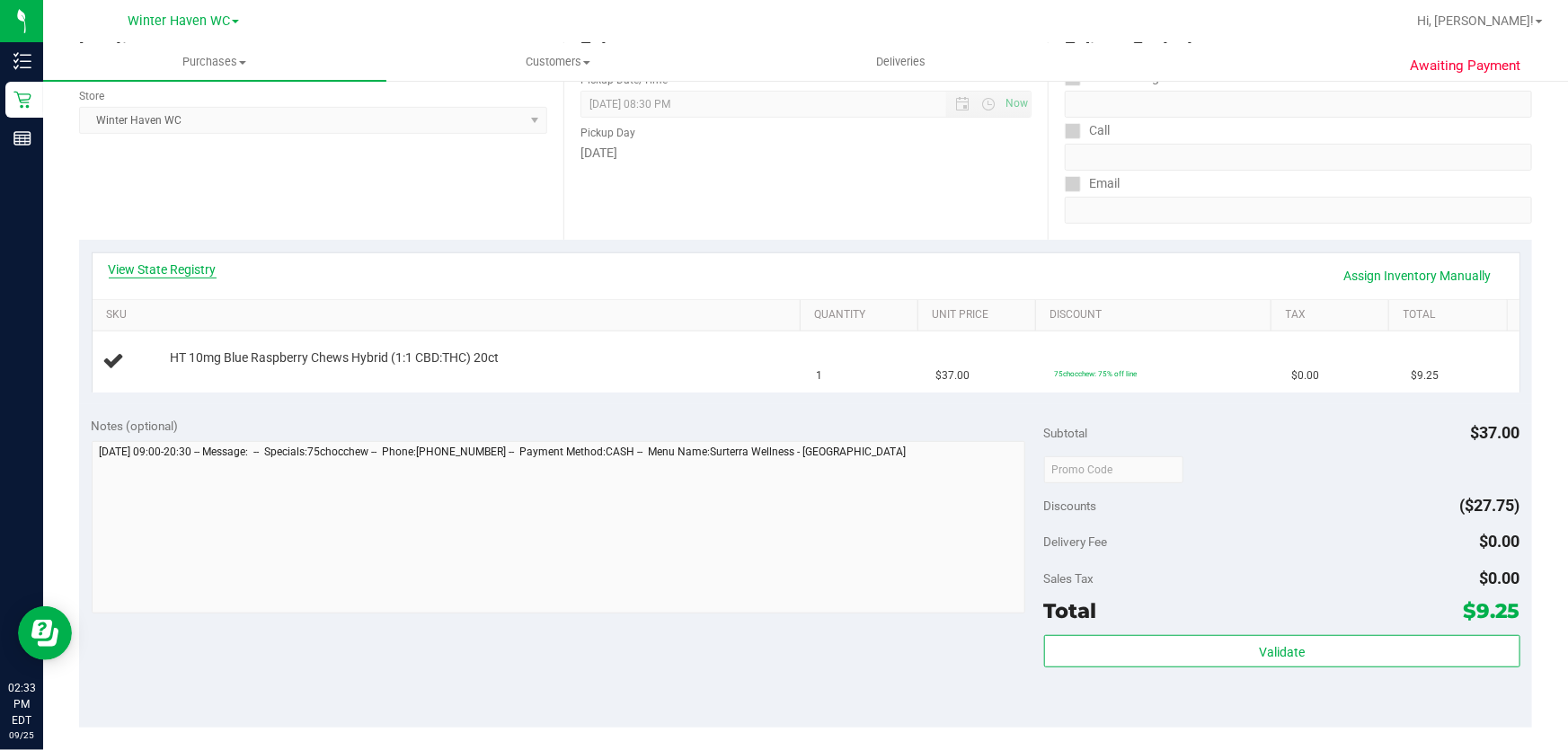
click at [160, 269] on link "View State Registry" at bounding box center [162, 270] width 108 height 18
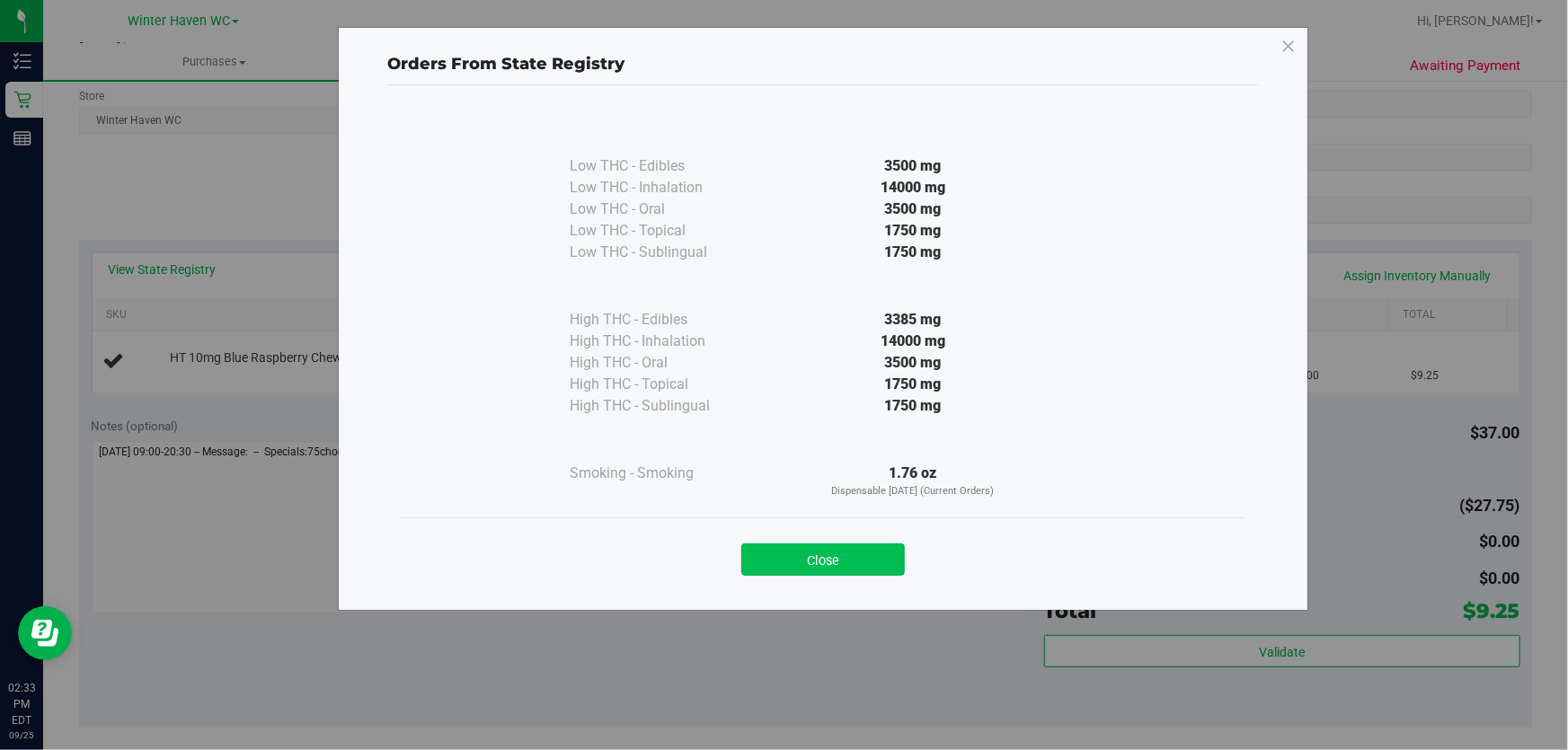
click at [832, 564] on button "Close" at bounding box center [822, 559] width 163 height 32
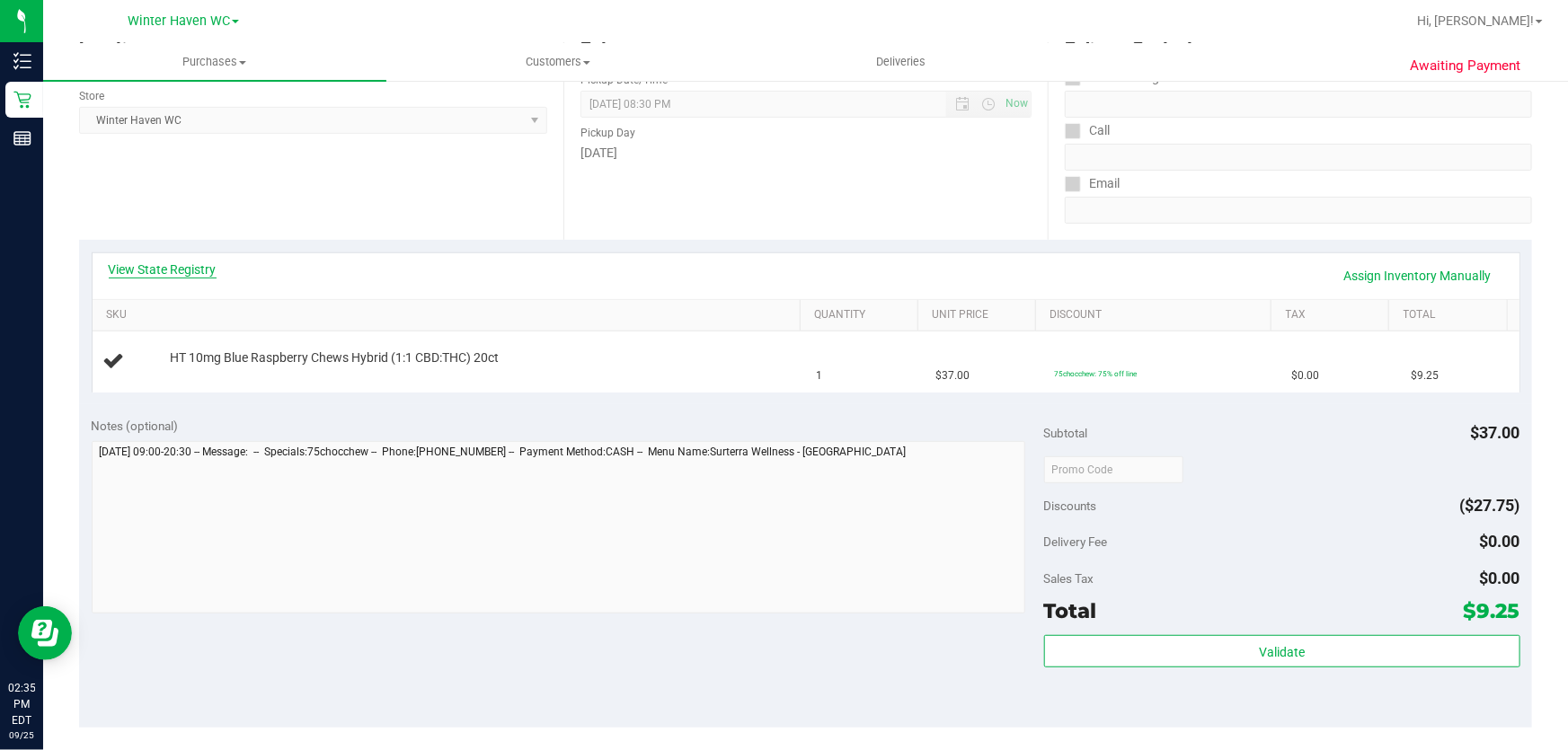
click at [174, 269] on link "View State Registry" at bounding box center [162, 270] width 108 height 18
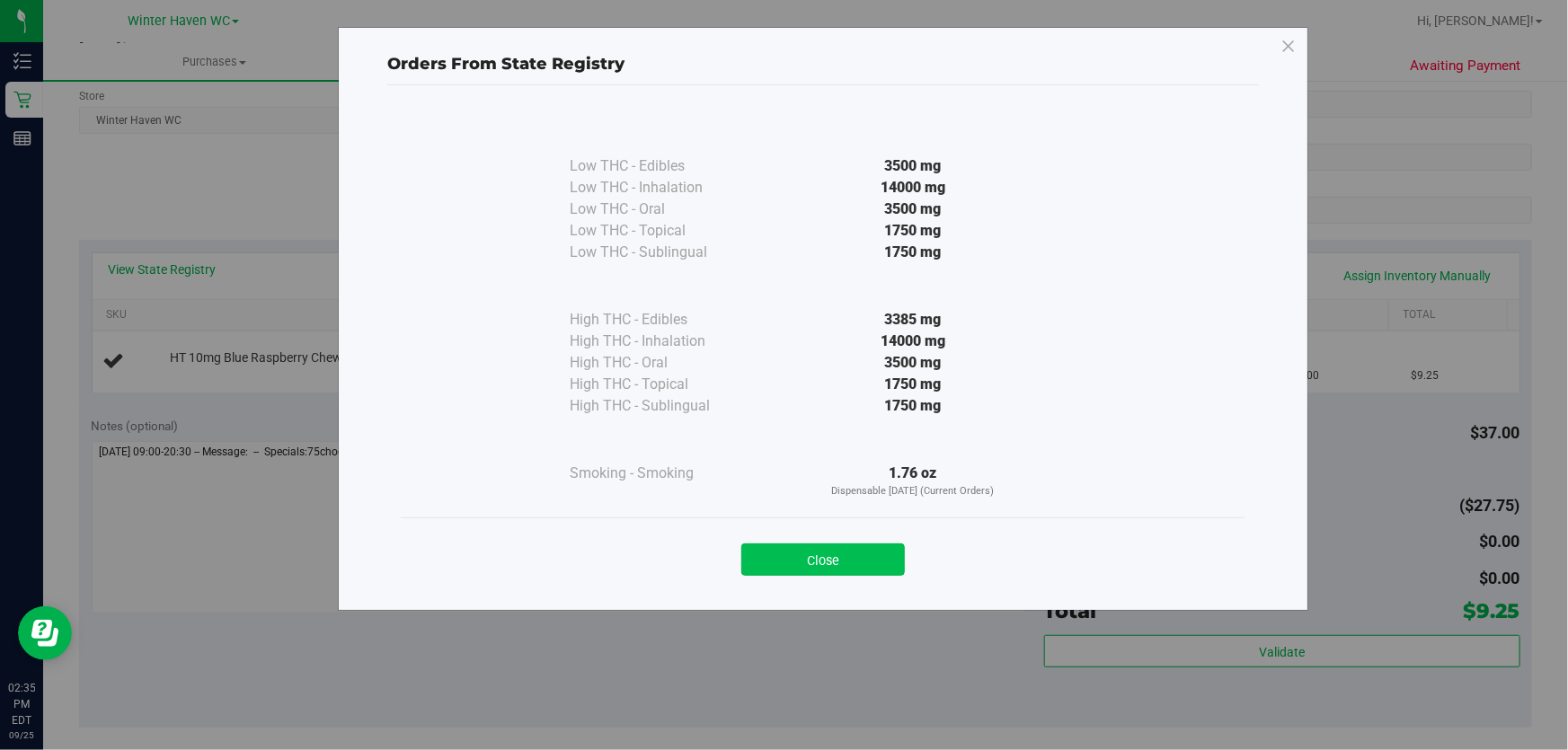
click at [874, 549] on button "Close" at bounding box center [822, 559] width 163 height 32
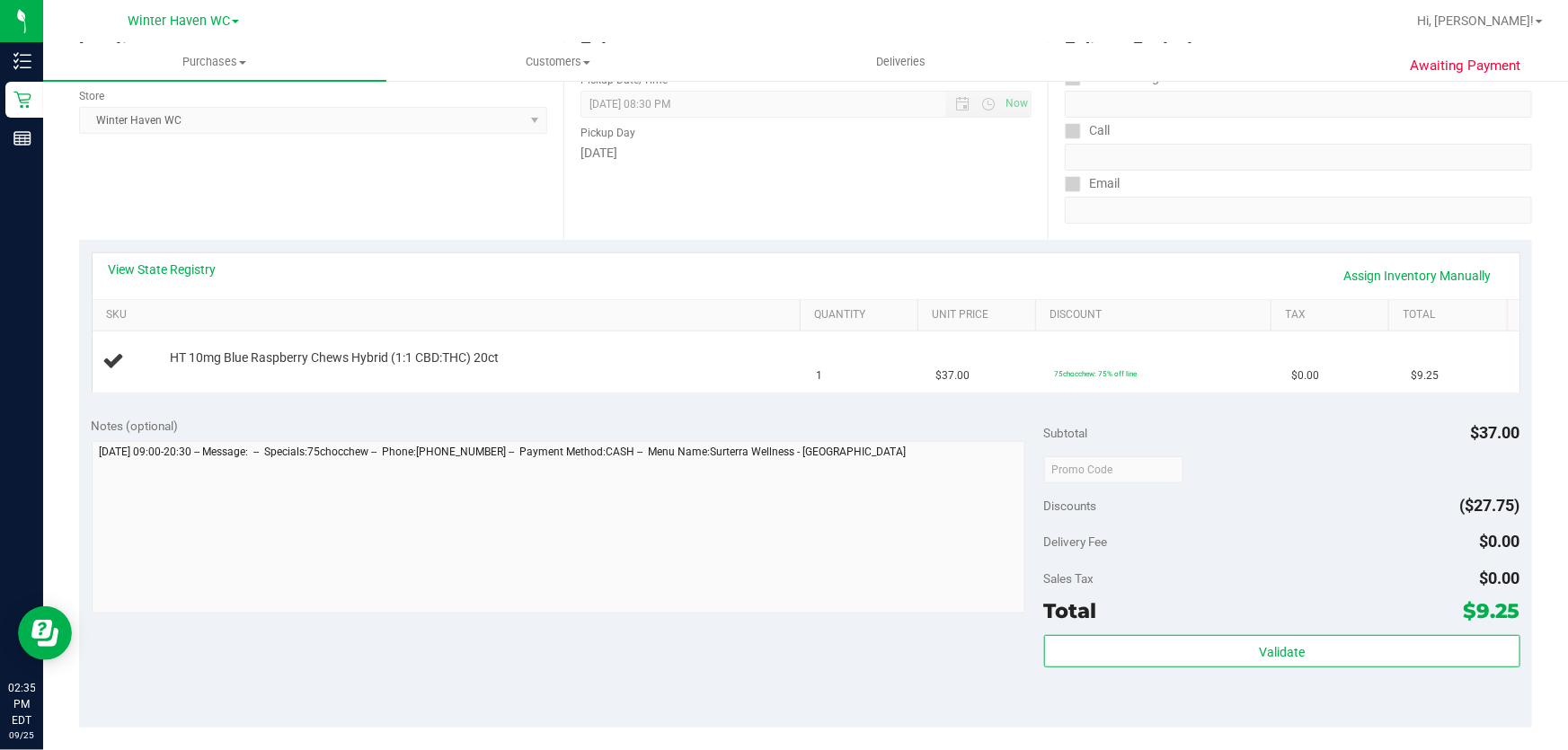
click at [595, 404] on div "Notes (optional) Subtotal $37.00 Discounts ($27.75) Delivery Fee $0.00 Sales Ta…" at bounding box center [806, 566] width 1453 height 323
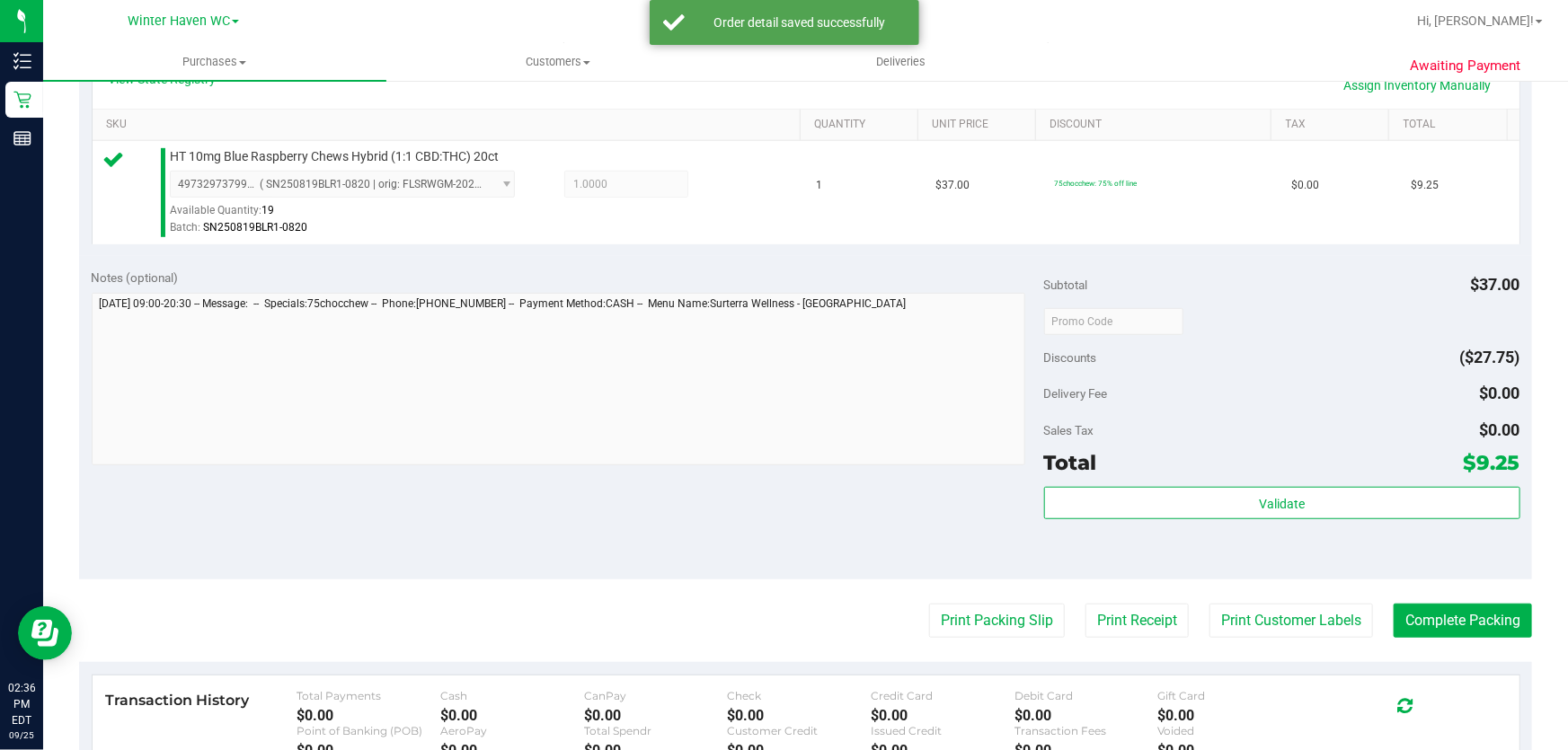
scroll to position [548, 0]
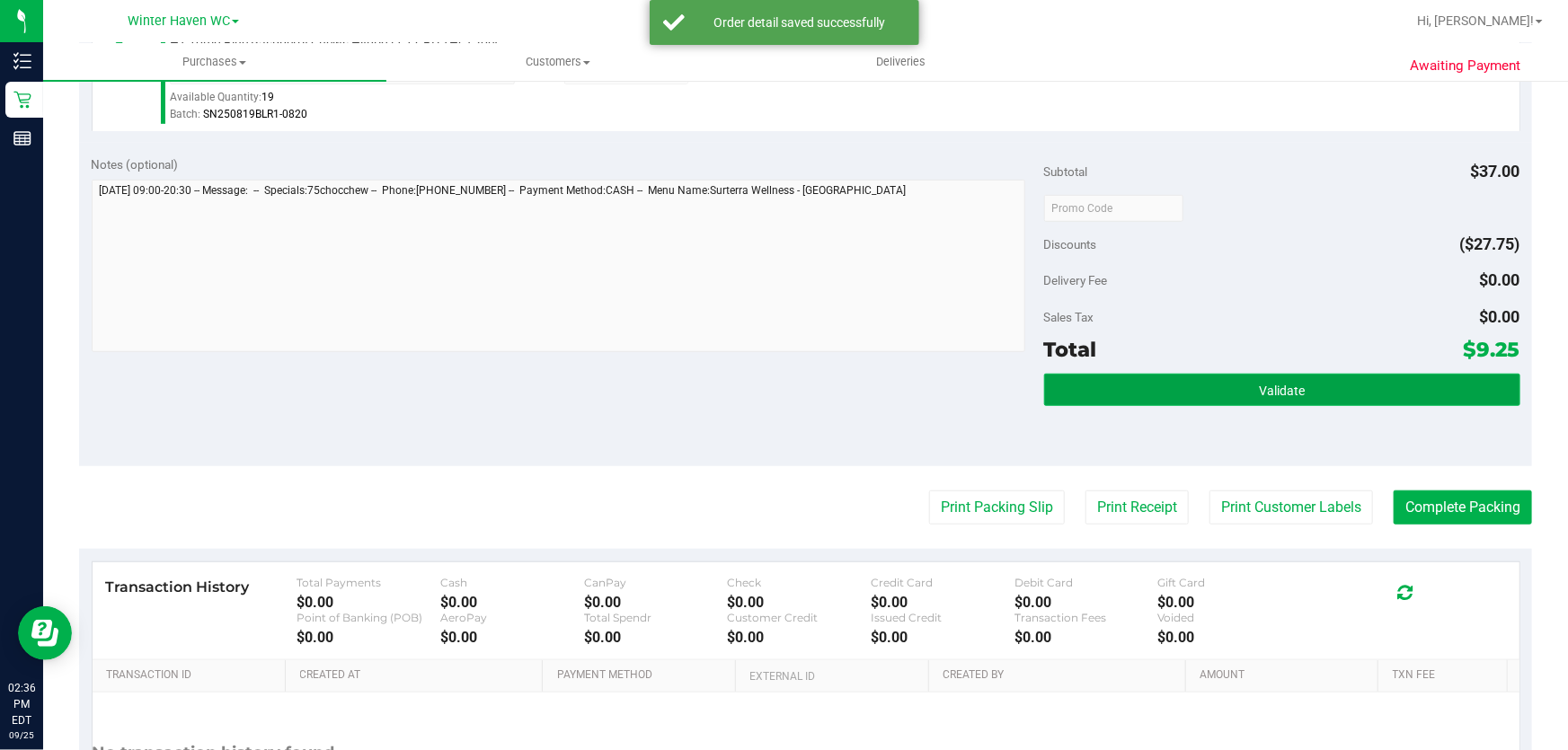
click at [1346, 394] on button "Validate" at bounding box center [1282, 390] width 476 height 32
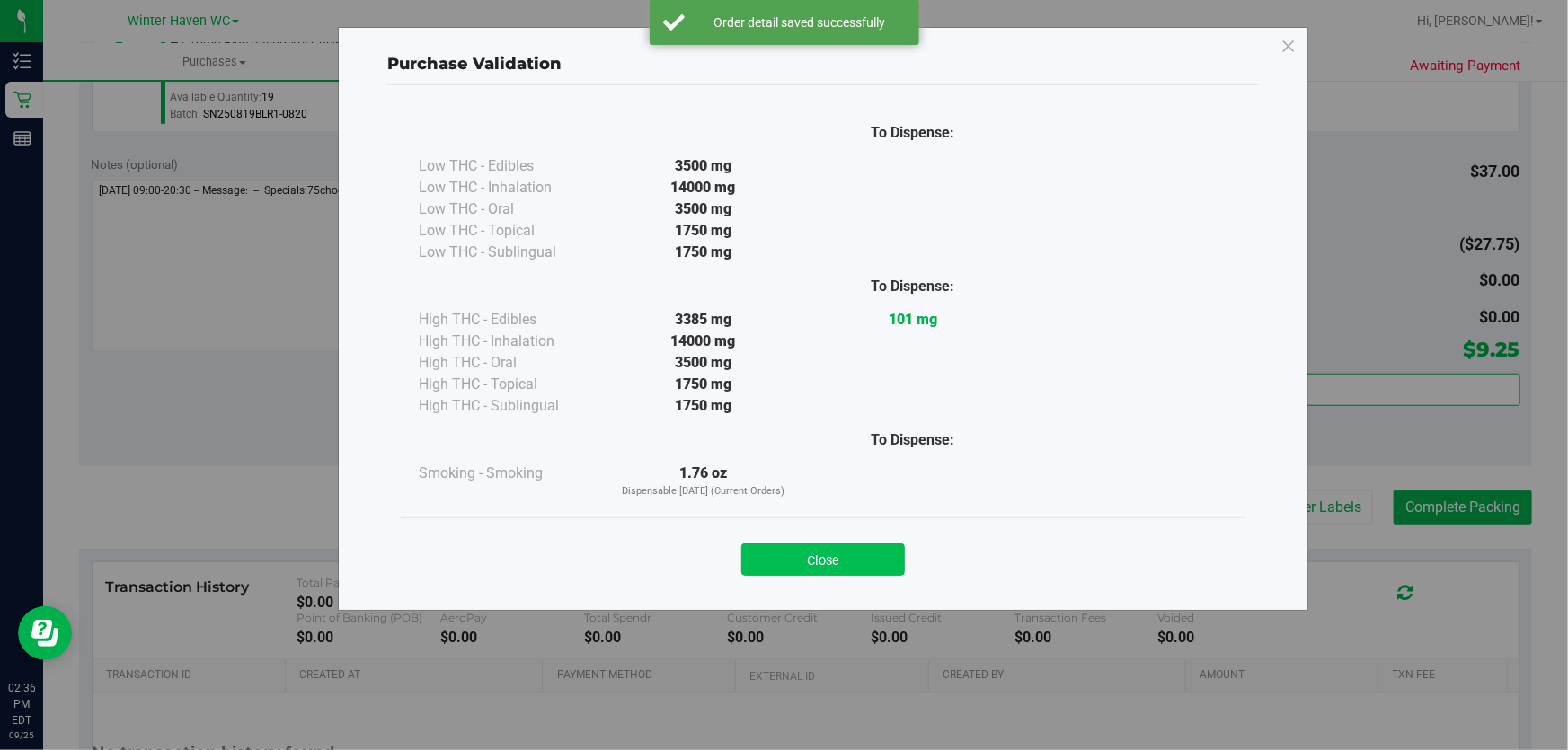
click at [827, 556] on button "Close" at bounding box center [822, 559] width 163 height 32
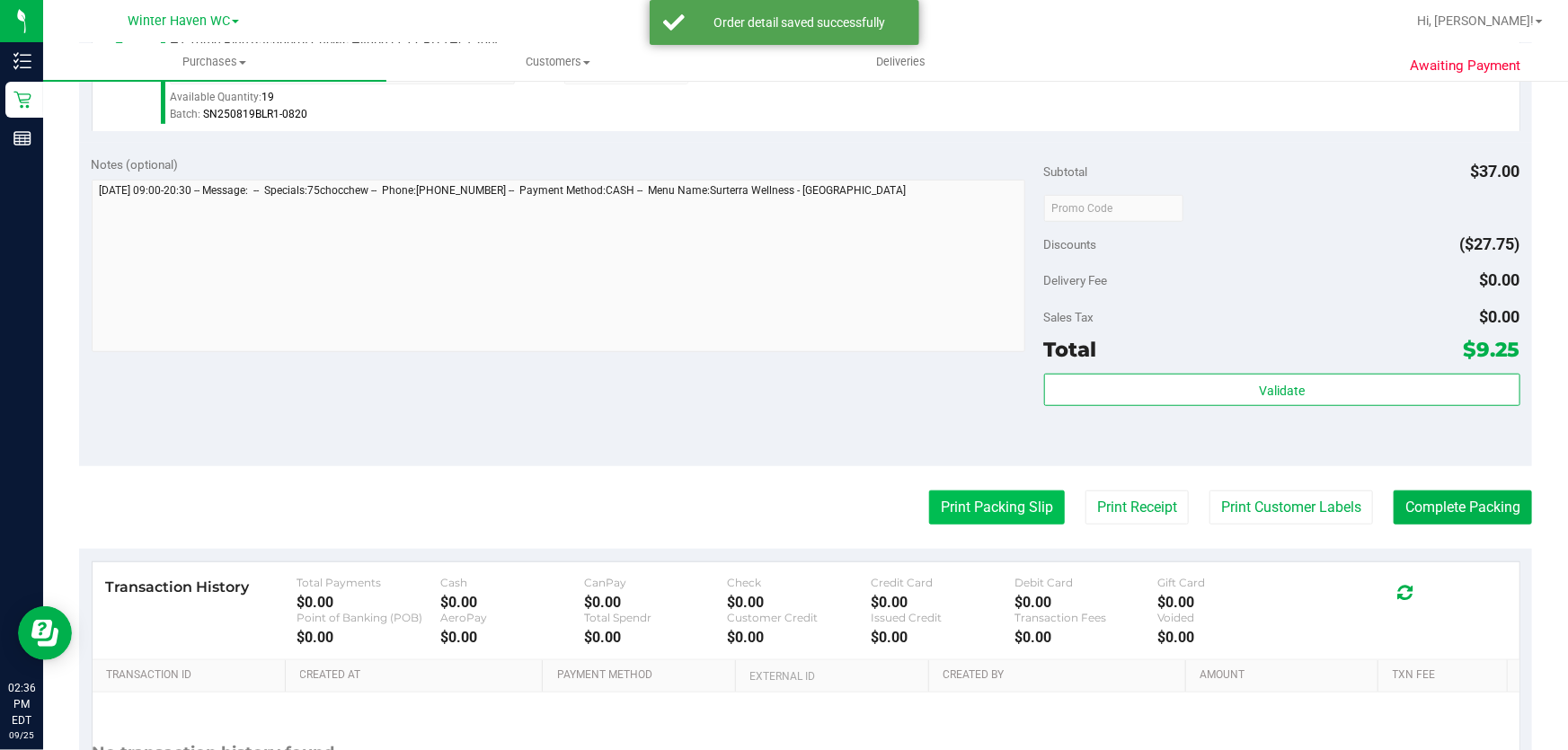
click at [987, 517] on button "Print Packing Slip" at bounding box center [997, 507] width 136 height 34
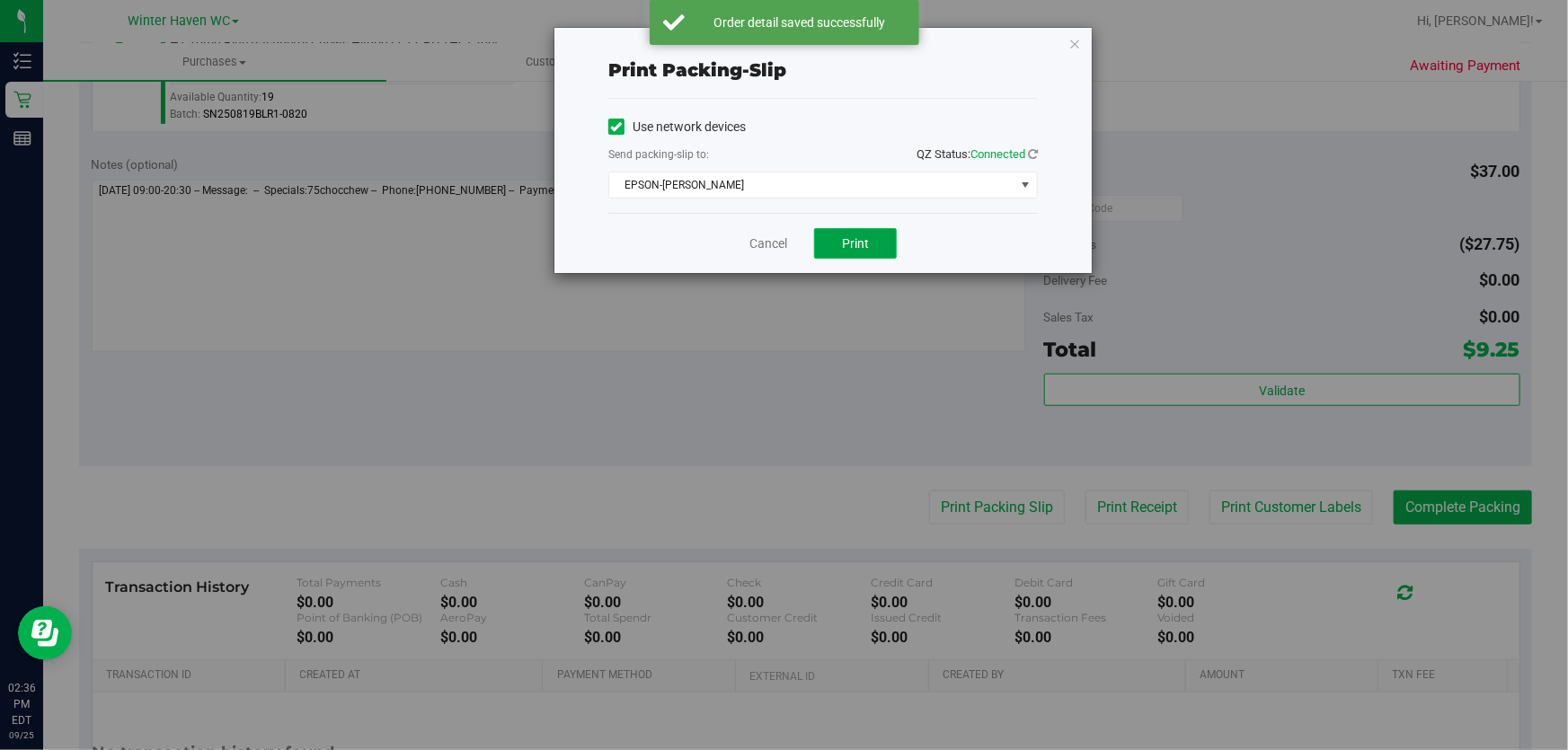
click at [852, 253] on button "Print" at bounding box center [855, 243] width 83 height 30
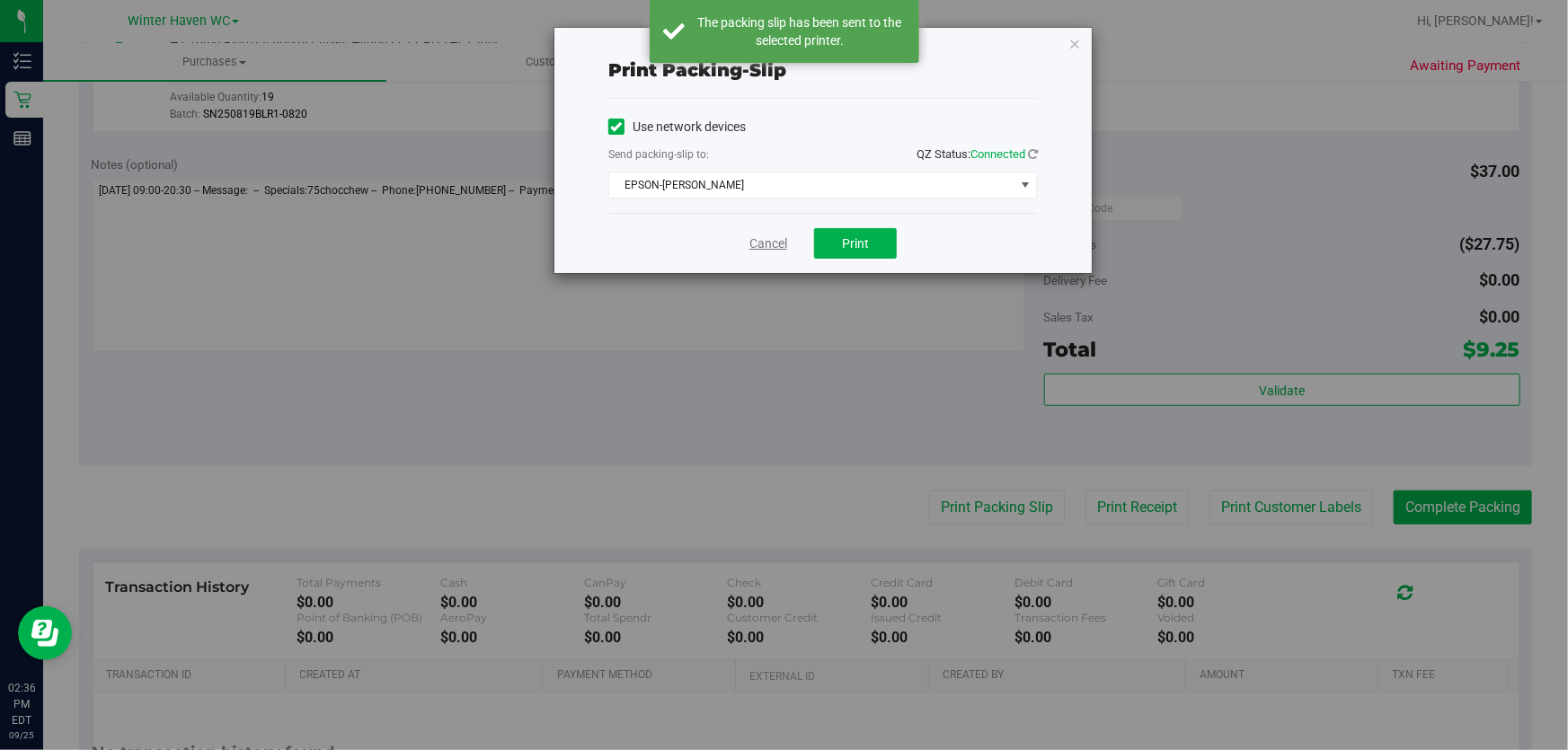
click at [756, 249] on link "Cancel" at bounding box center [768, 244] width 37 height 19
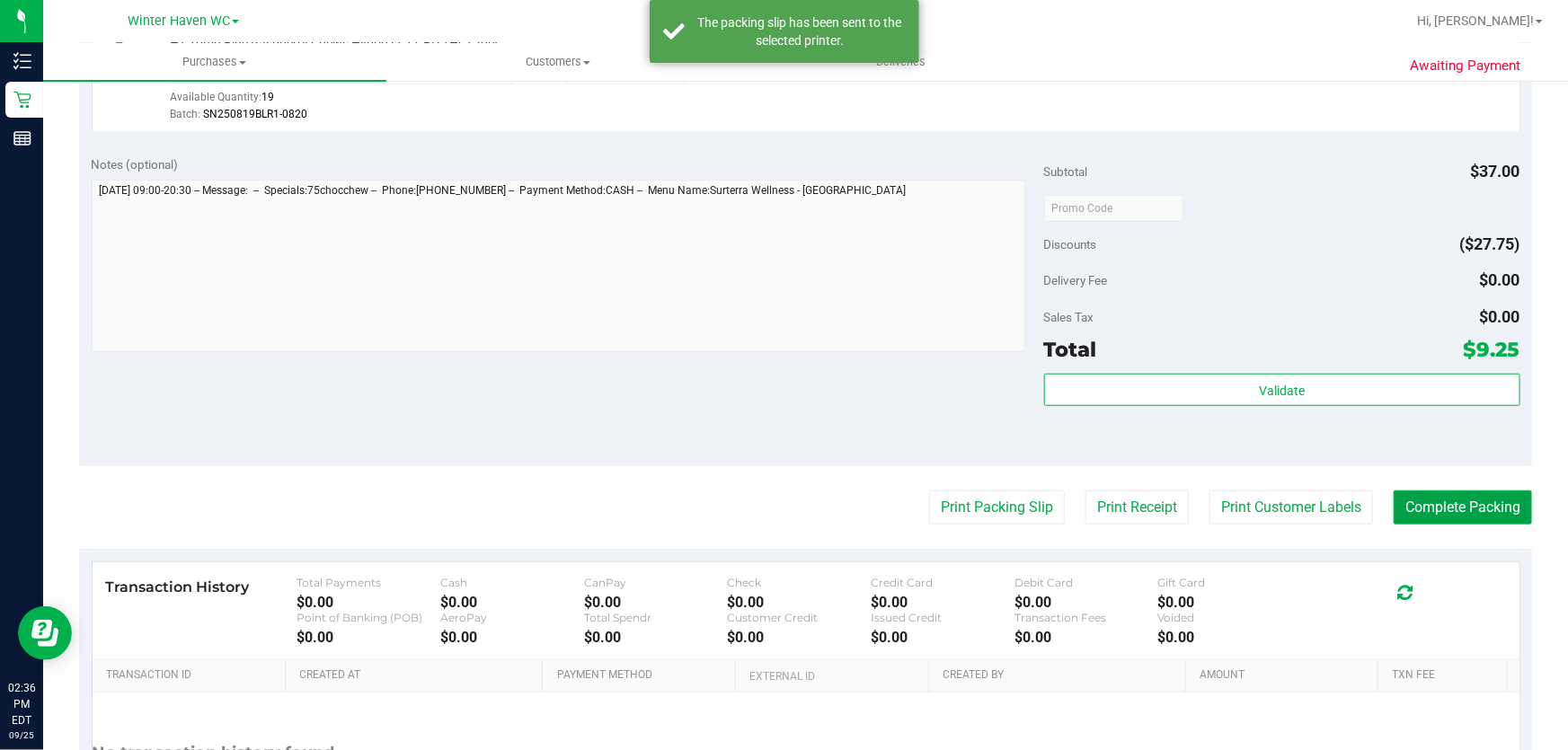
click at [1479, 514] on button "Complete Packing" at bounding box center [1463, 507] width 139 height 34
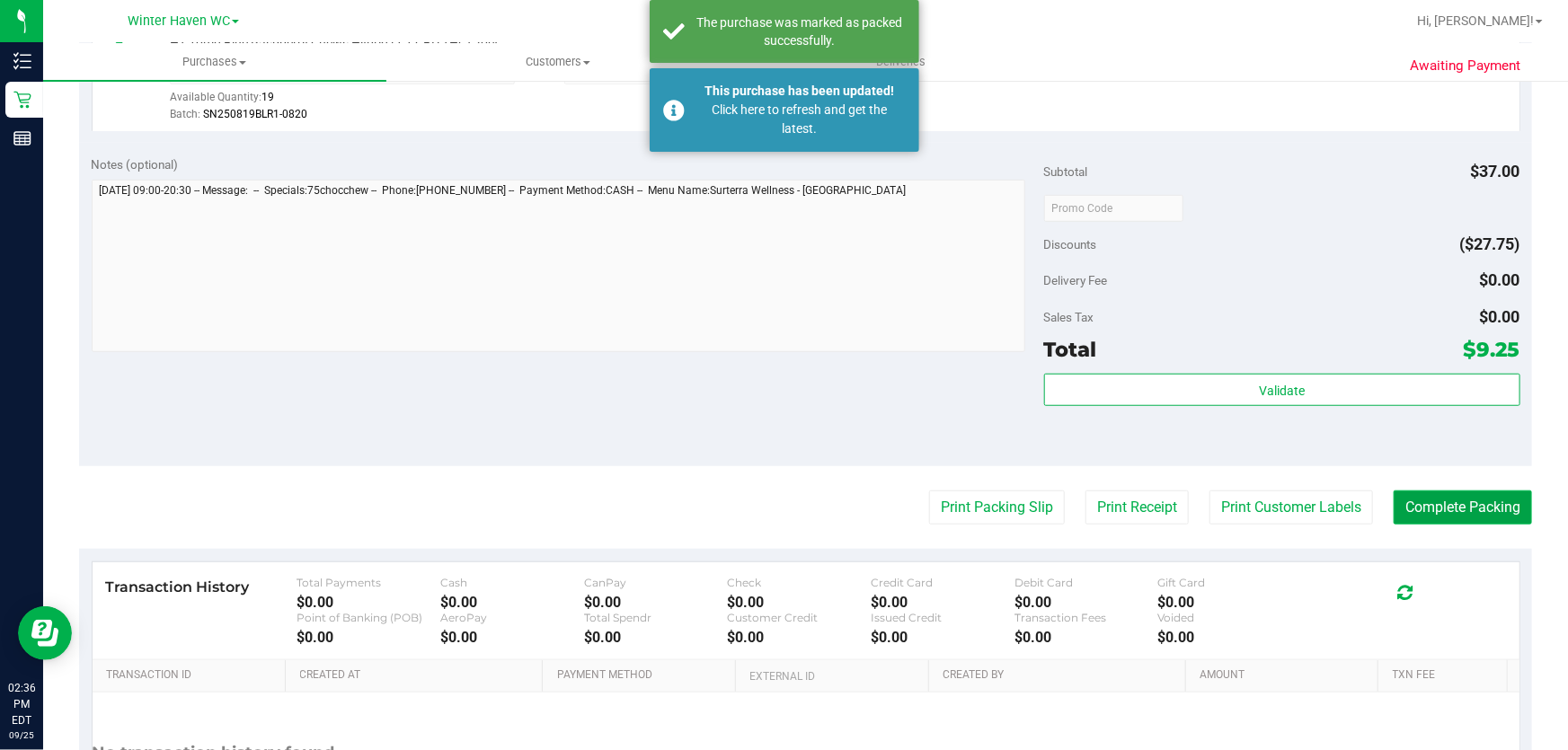
click at [1465, 505] on button "Complete Packing" at bounding box center [1463, 507] width 139 height 34
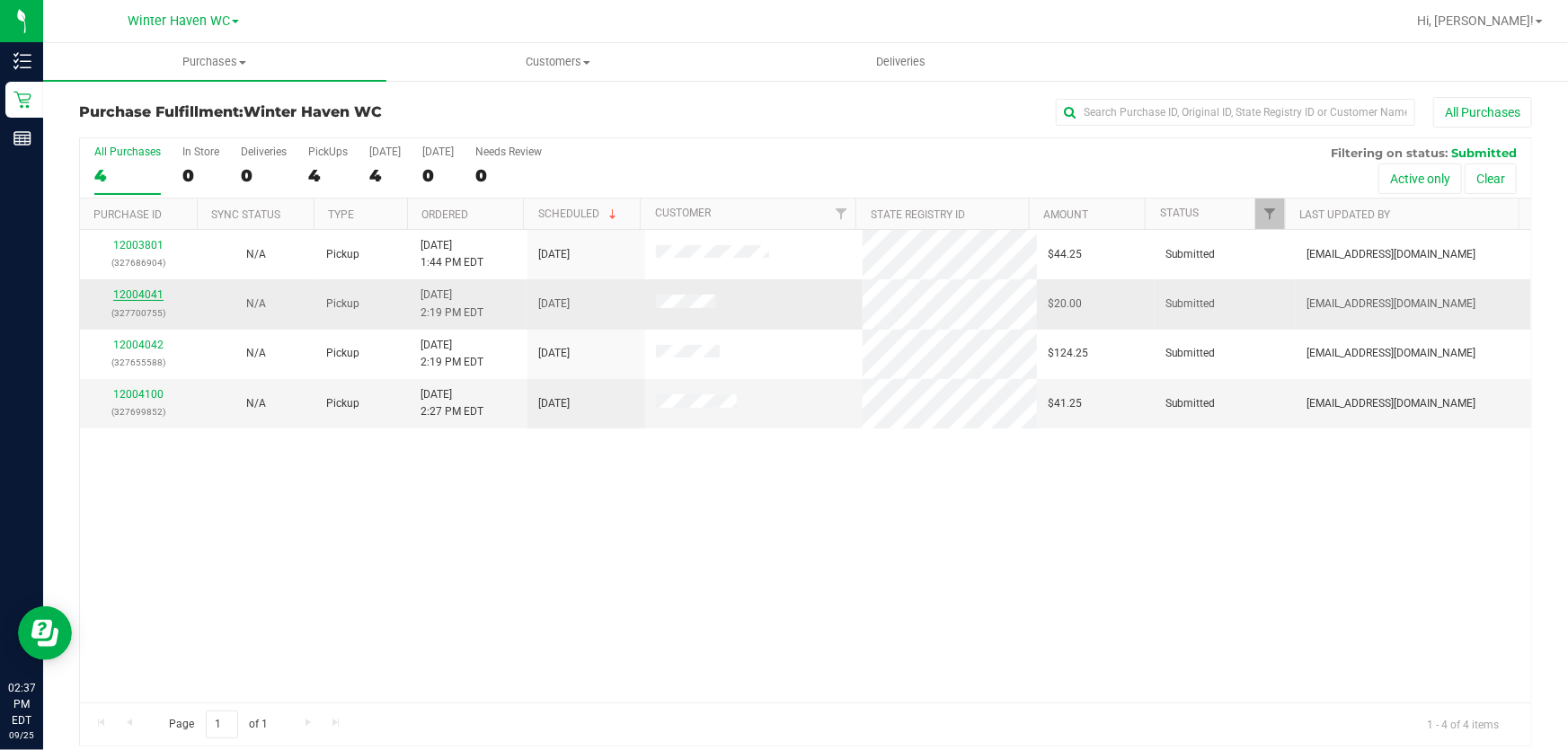
click at [126, 293] on link "12004041" at bounding box center [138, 295] width 50 height 13
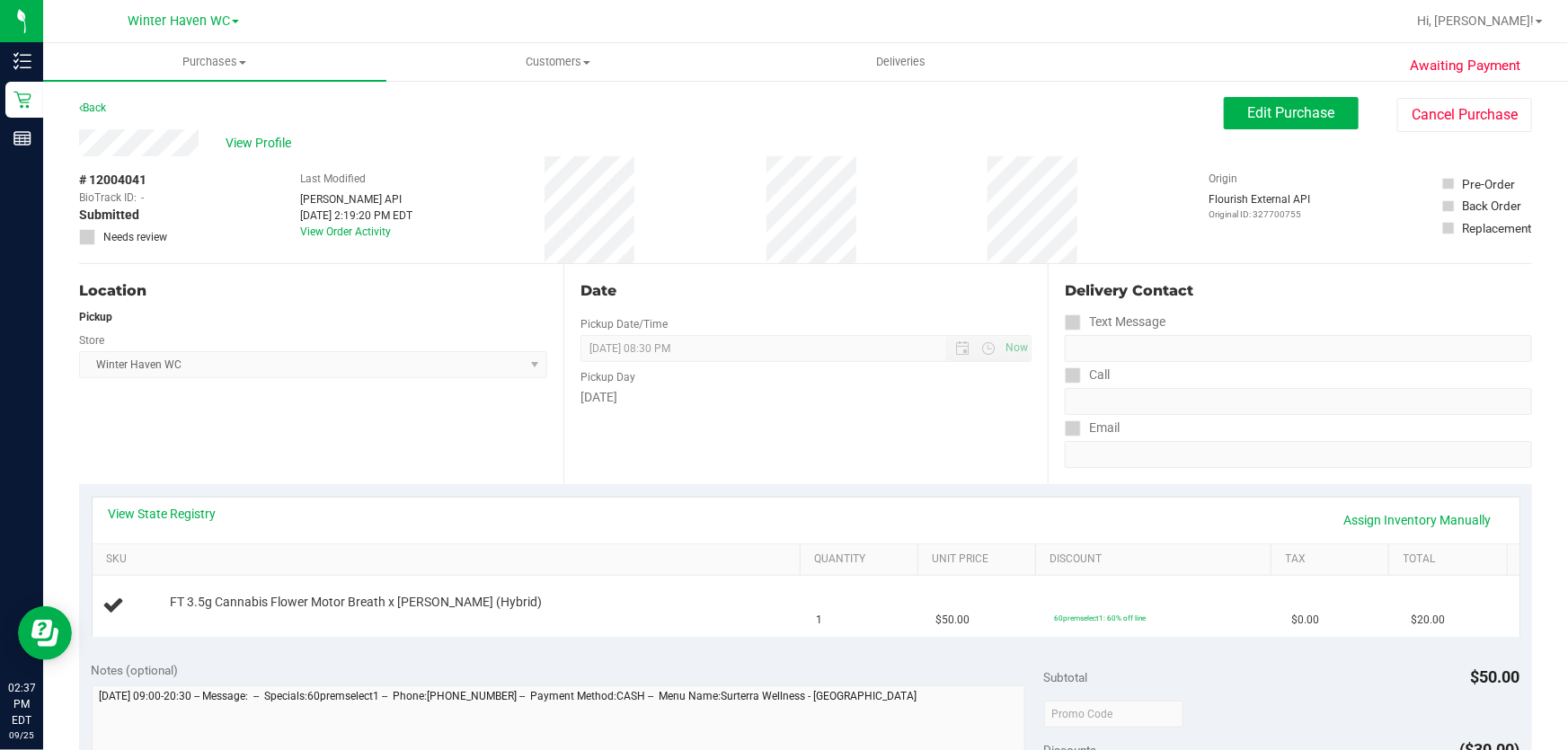
click at [731, 381] on div "Pickup Day" at bounding box center [806, 375] width 451 height 26
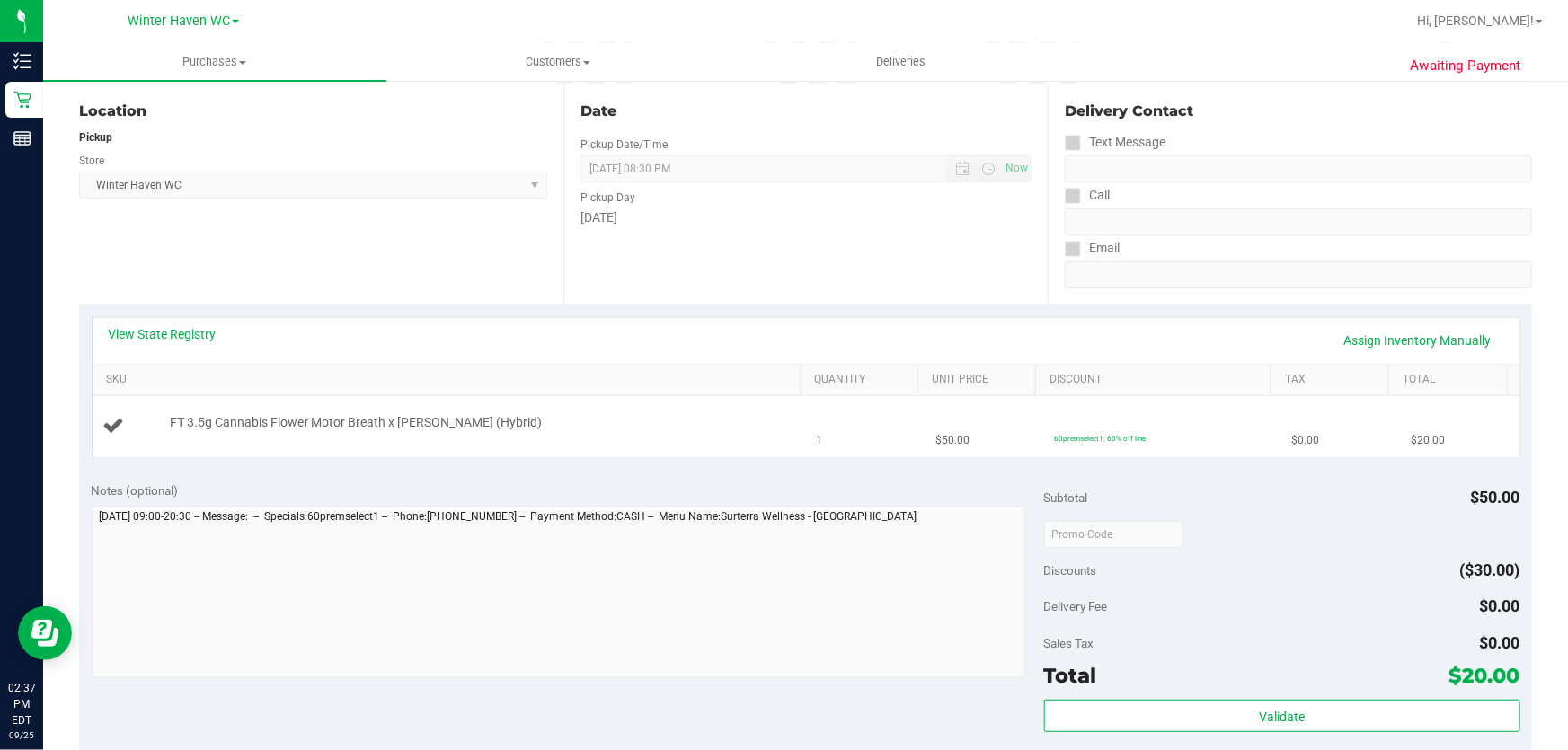
scroll to position [245, 0]
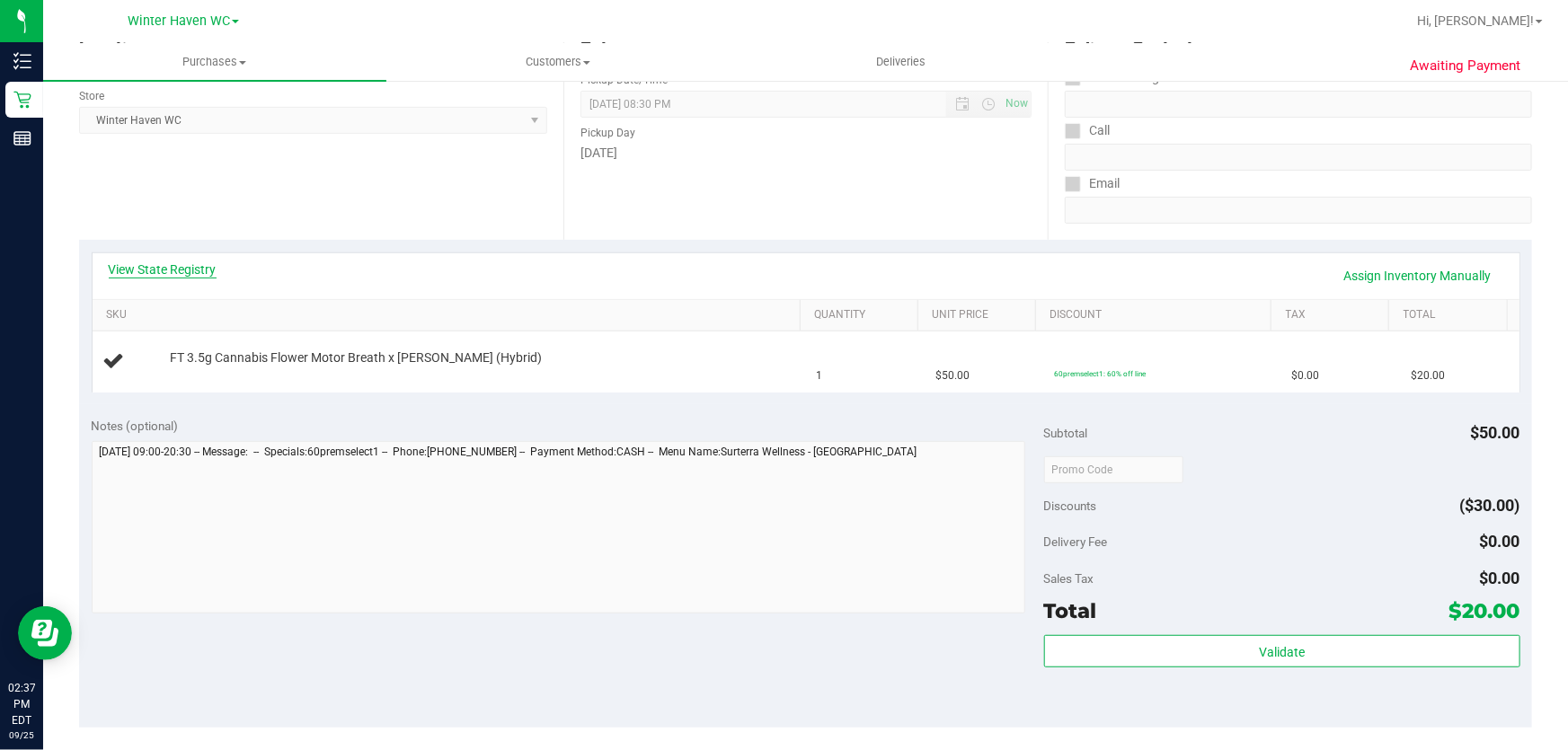
click at [194, 268] on link "View State Registry" at bounding box center [162, 270] width 108 height 18
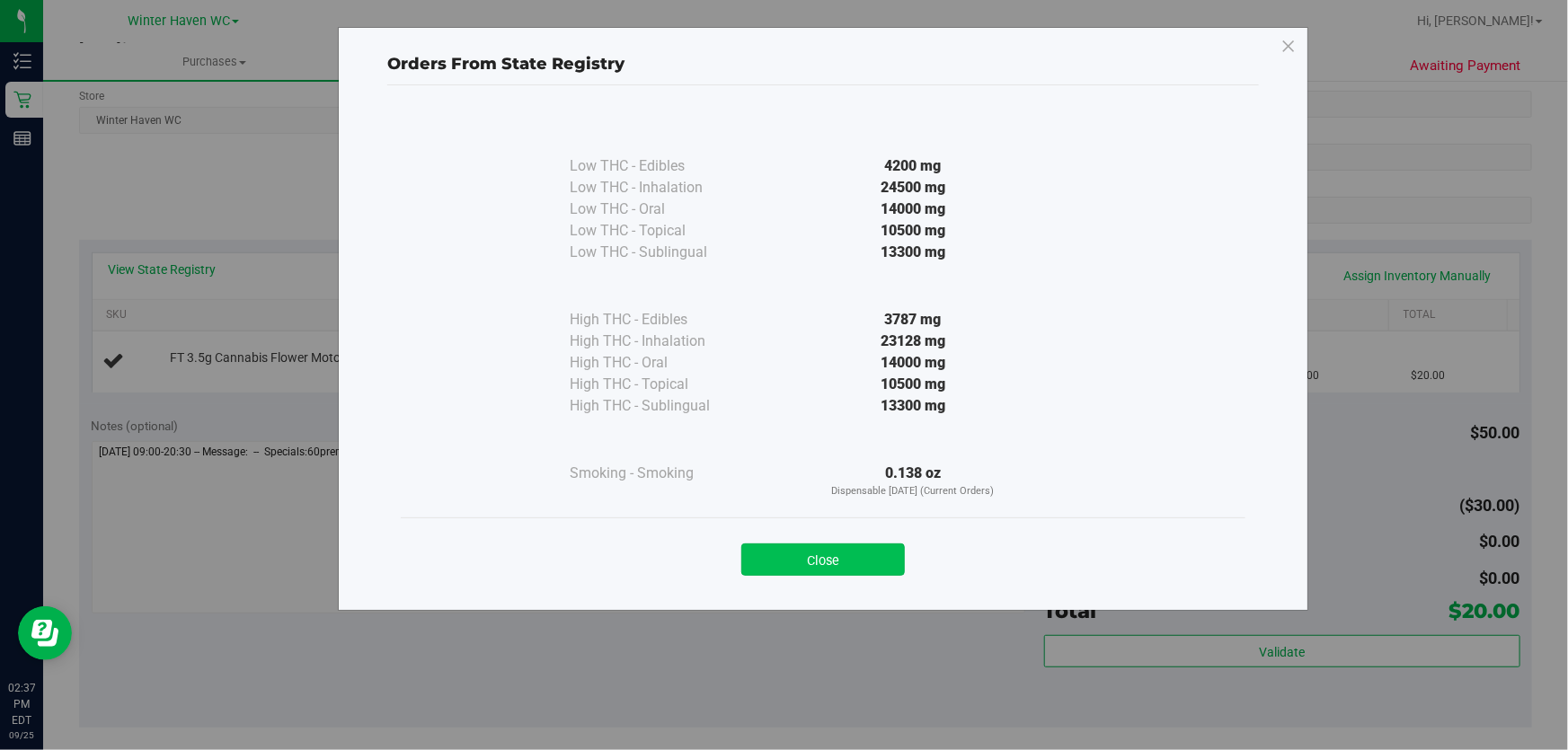
click at [829, 561] on button "Close" at bounding box center [822, 559] width 163 height 32
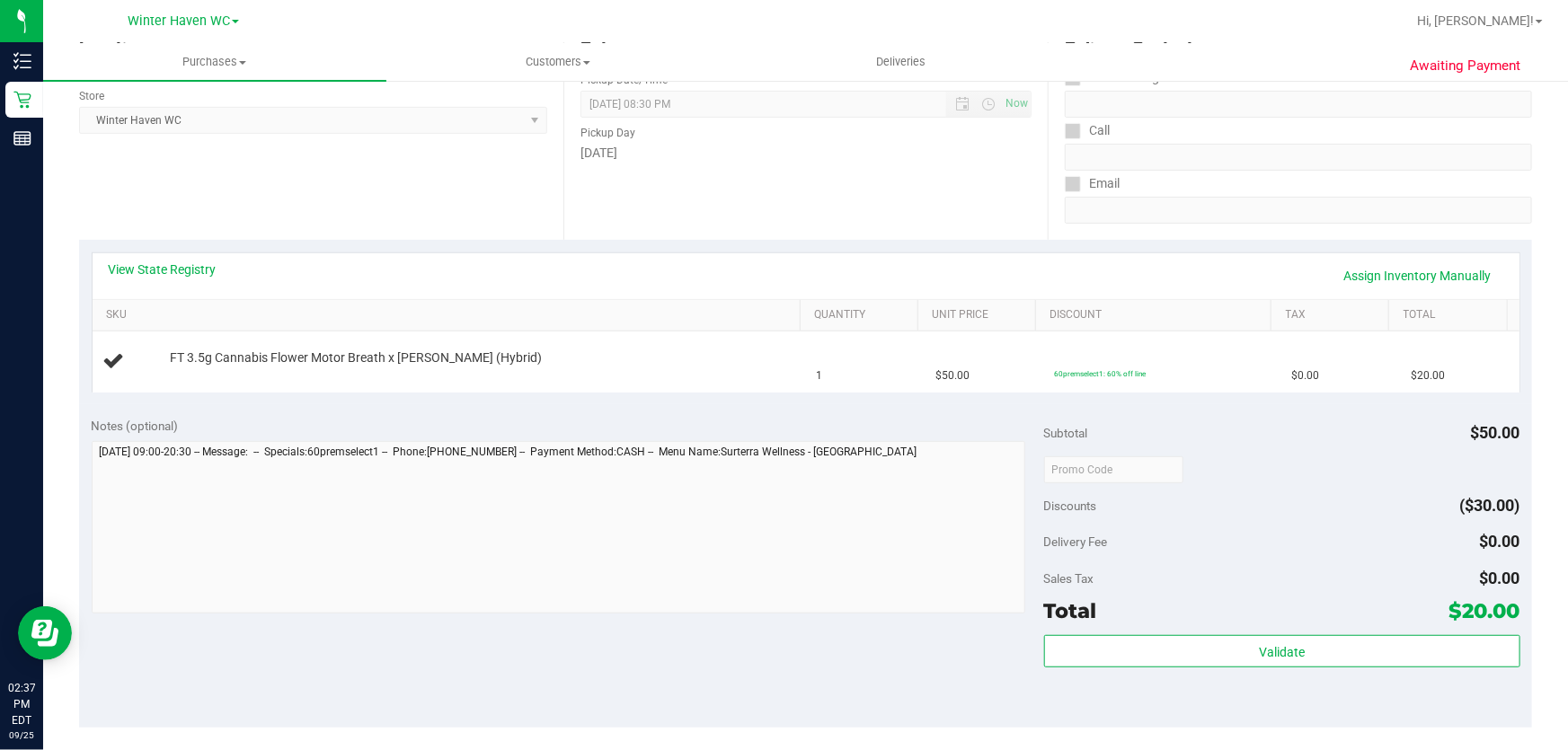
click at [637, 412] on div "Notes (optional) Subtotal $50.00 Discounts ($30.00) Delivery Fee $0.00 Sales Ta…" at bounding box center [806, 566] width 1453 height 323
click at [211, 278] on div "View State Registry Assign Inventory Manually" at bounding box center [806, 276] width 1395 height 30
click at [202, 268] on link "View State Registry" at bounding box center [162, 270] width 108 height 18
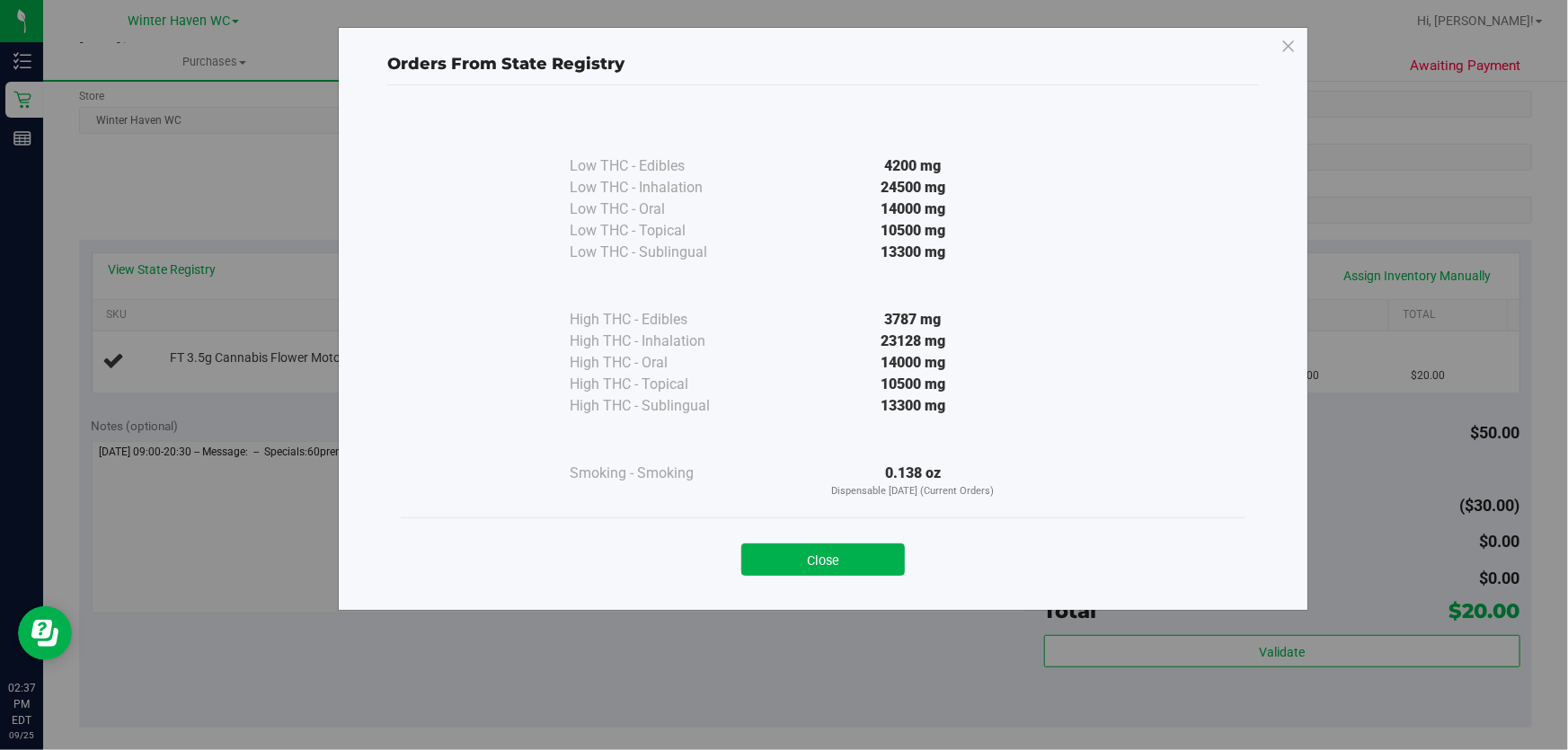
drag, startPoint x: 802, startPoint y: 348, endPoint x: 862, endPoint y: 592, distance: 251.3
click at [802, 350] on div "High THC - Edibles 3787 mg High THC - Inhalation 23128 mg" at bounding box center [822, 340] width 507 height 153
click at [866, 564] on button "Close" at bounding box center [822, 559] width 163 height 32
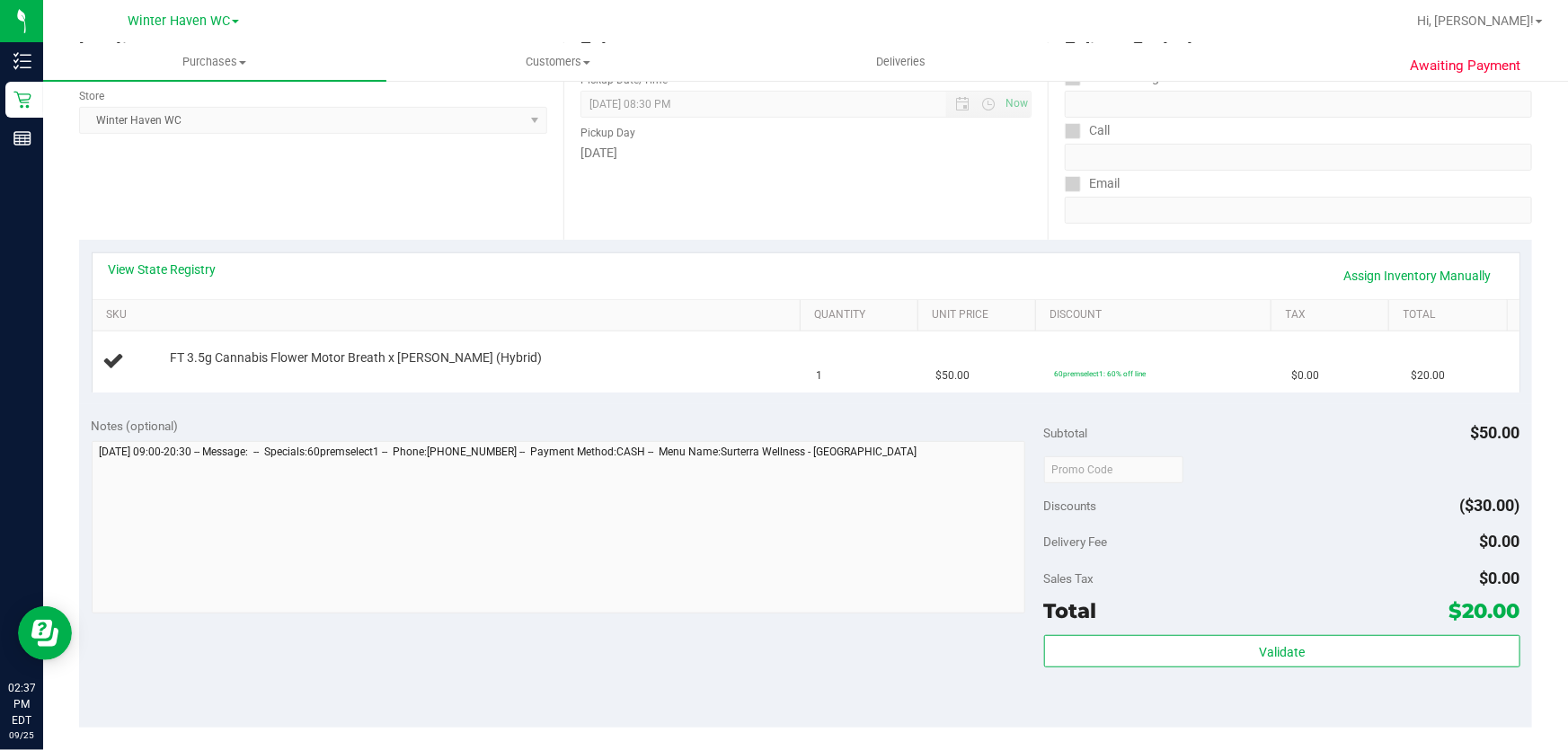
click at [715, 420] on div "Notes (optional)" at bounding box center [568, 426] width 953 height 18
click at [204, 274] on link "View State Registry" at bounding box center [162, 270] width 108 height 18
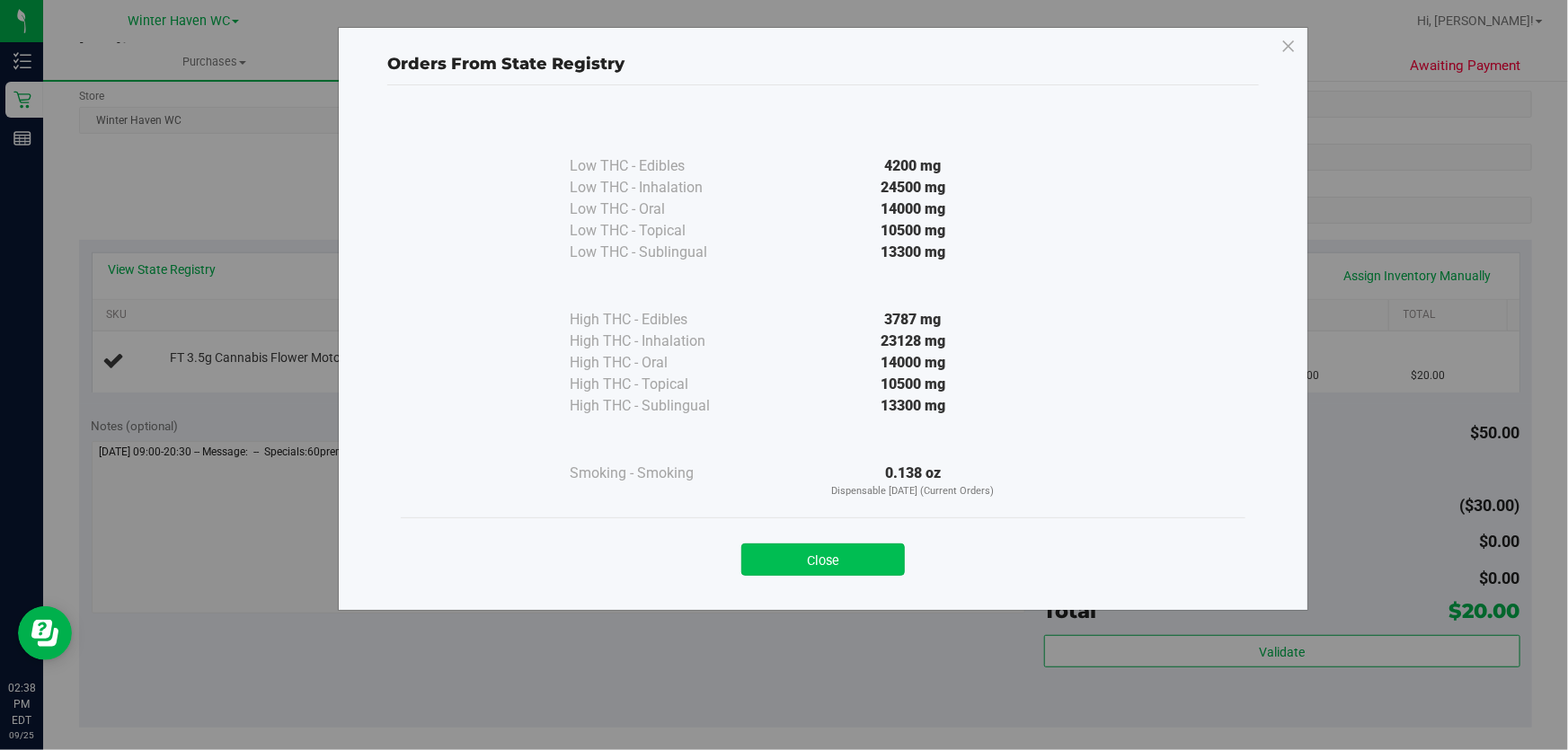
click at [862, 556] on button "Close" at bounding box center [822, 559] width 163 height 32
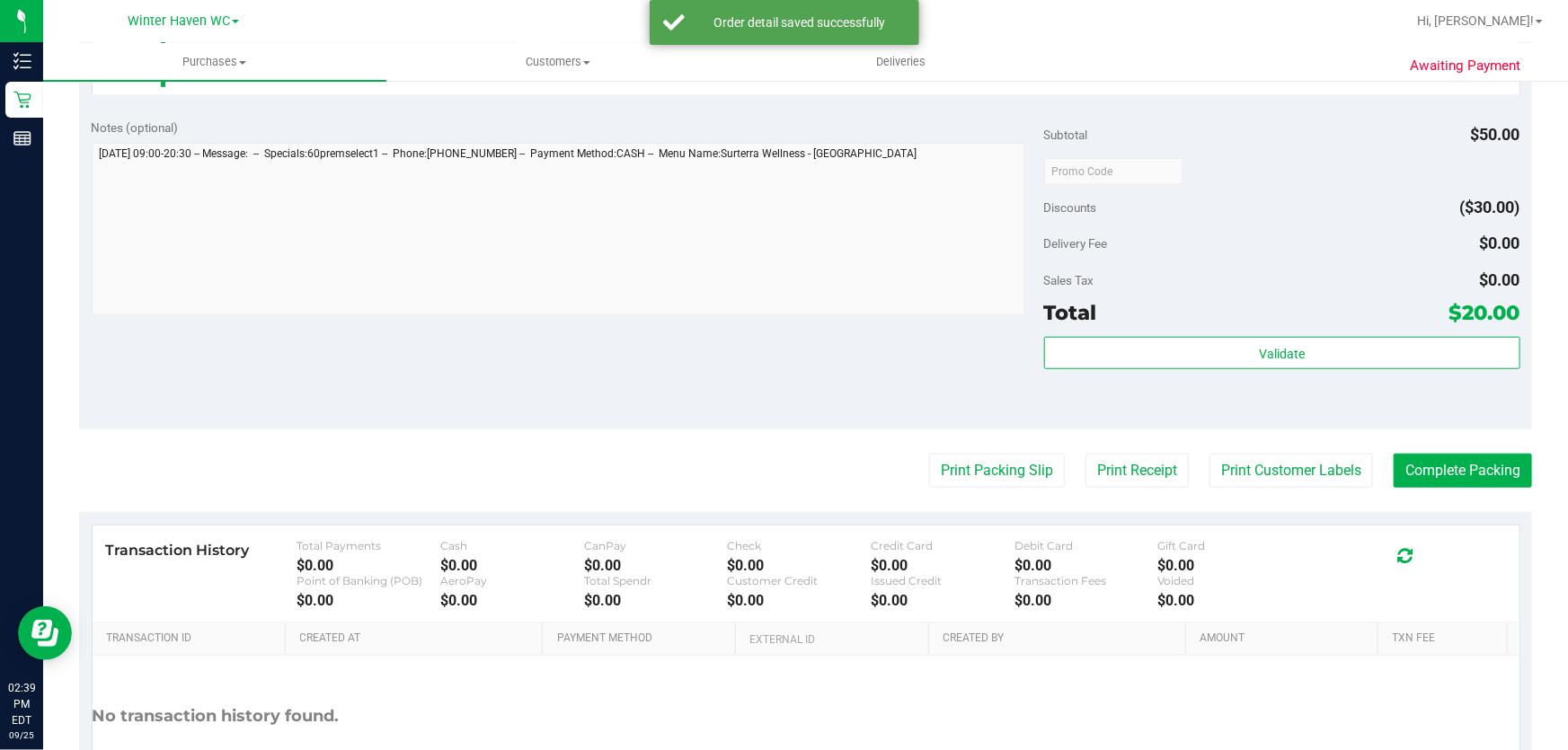
scroll to position [600, 0]
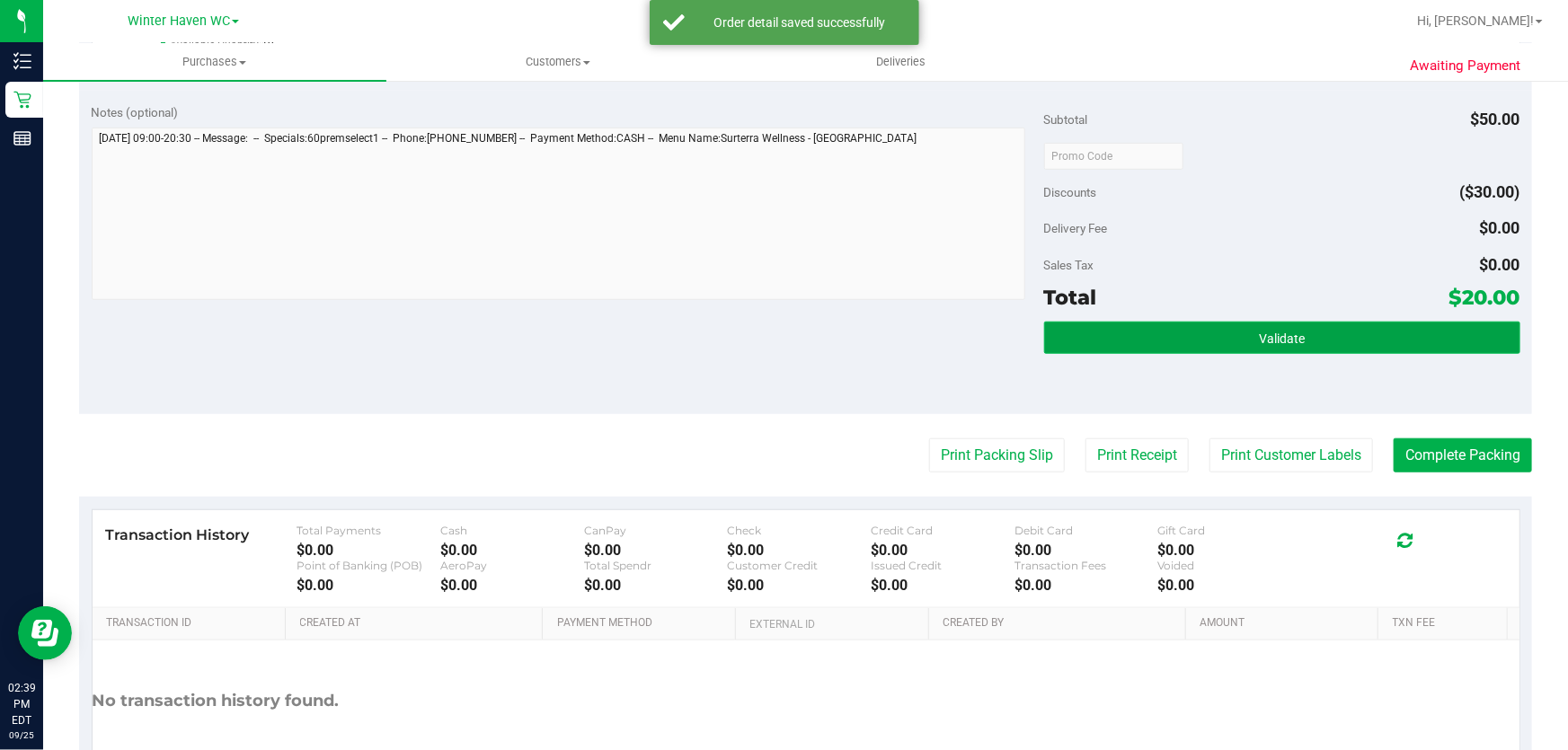
click at [1352, 323] on button "Validate" at bounding box center [1282, 338] width 476 height 32
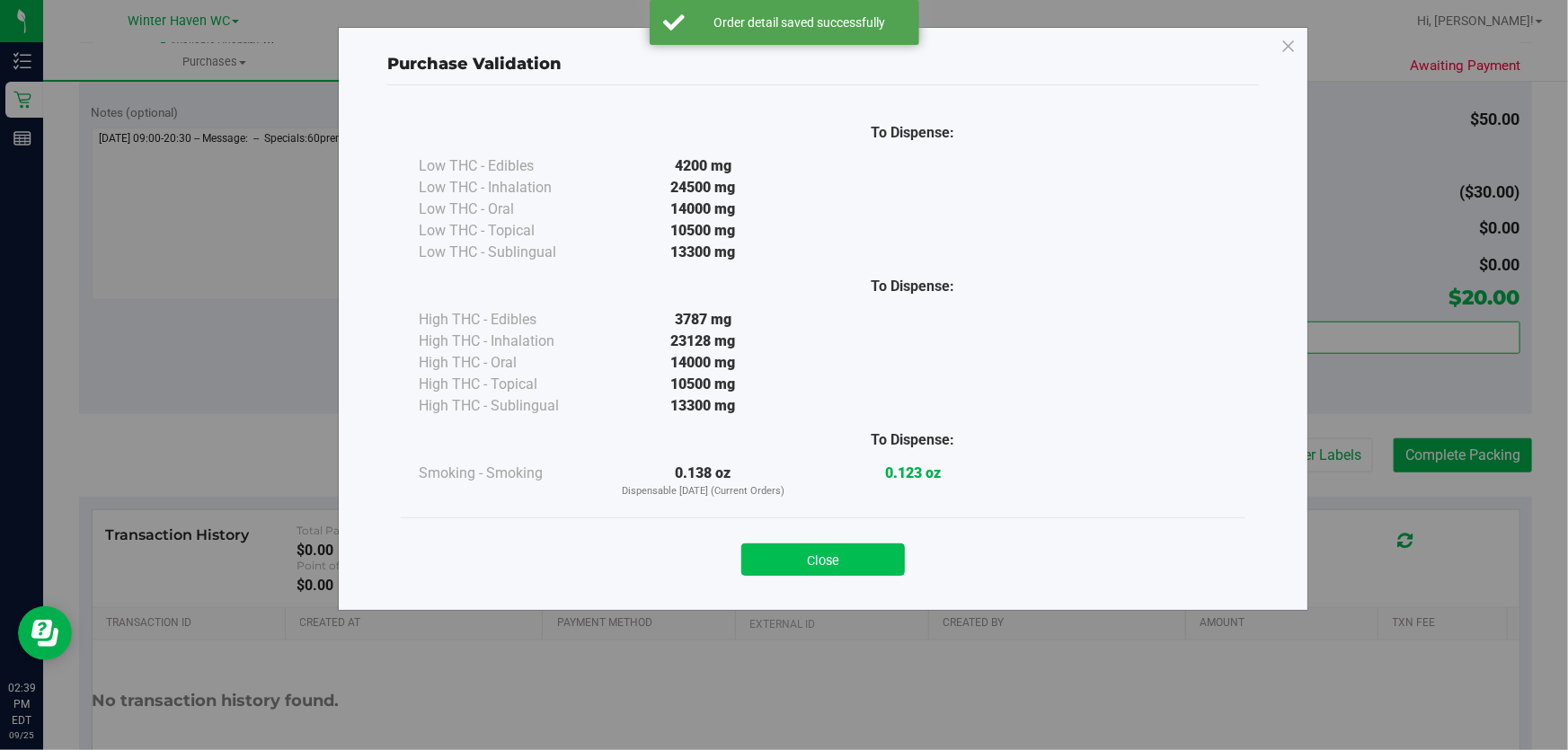
click at [842, 569] on button "Close" at bounding box center [822, 559] width 163 height 32
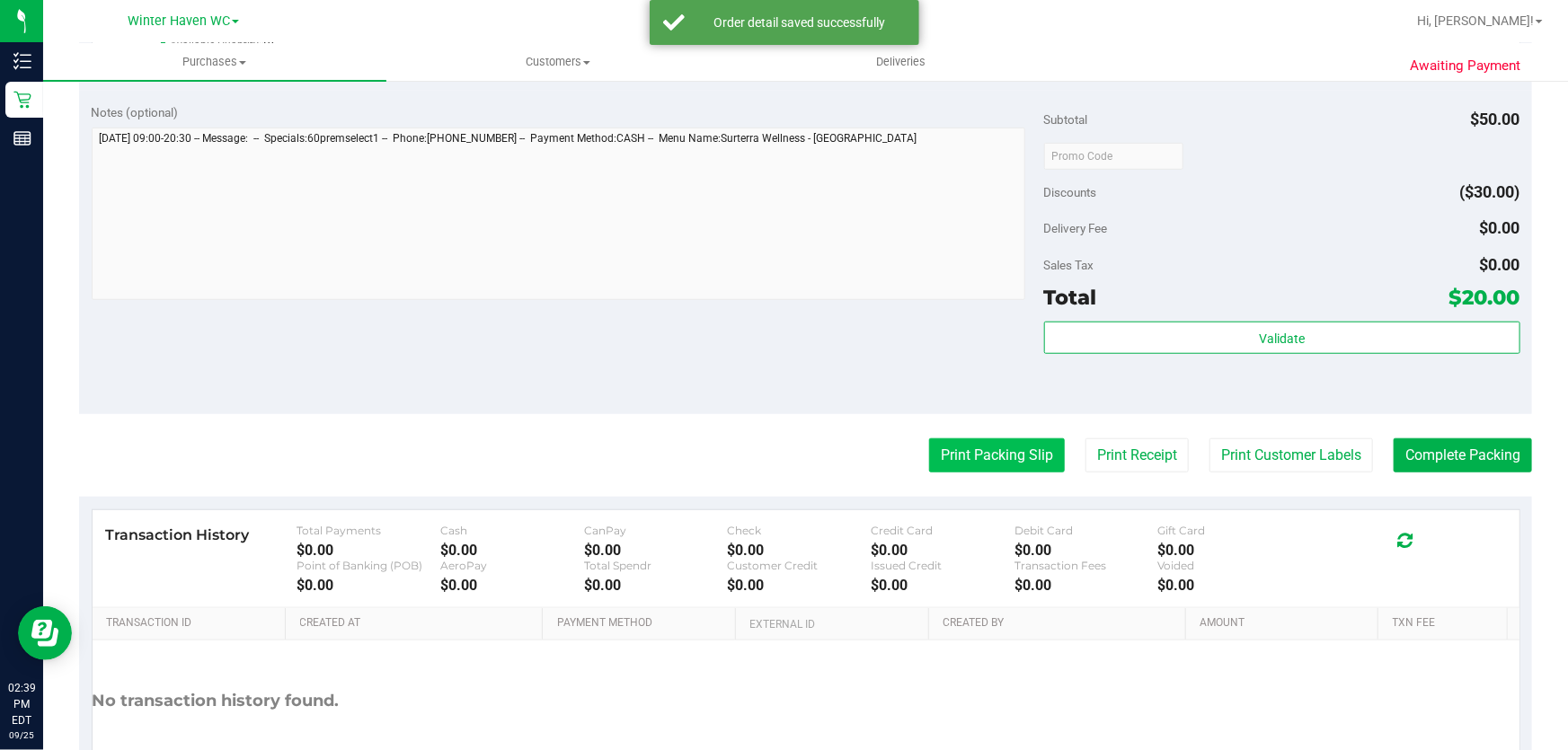
click at [958, 463] on button "Print Packing Slip" at bounding box center [997, 455] width 136 height 34
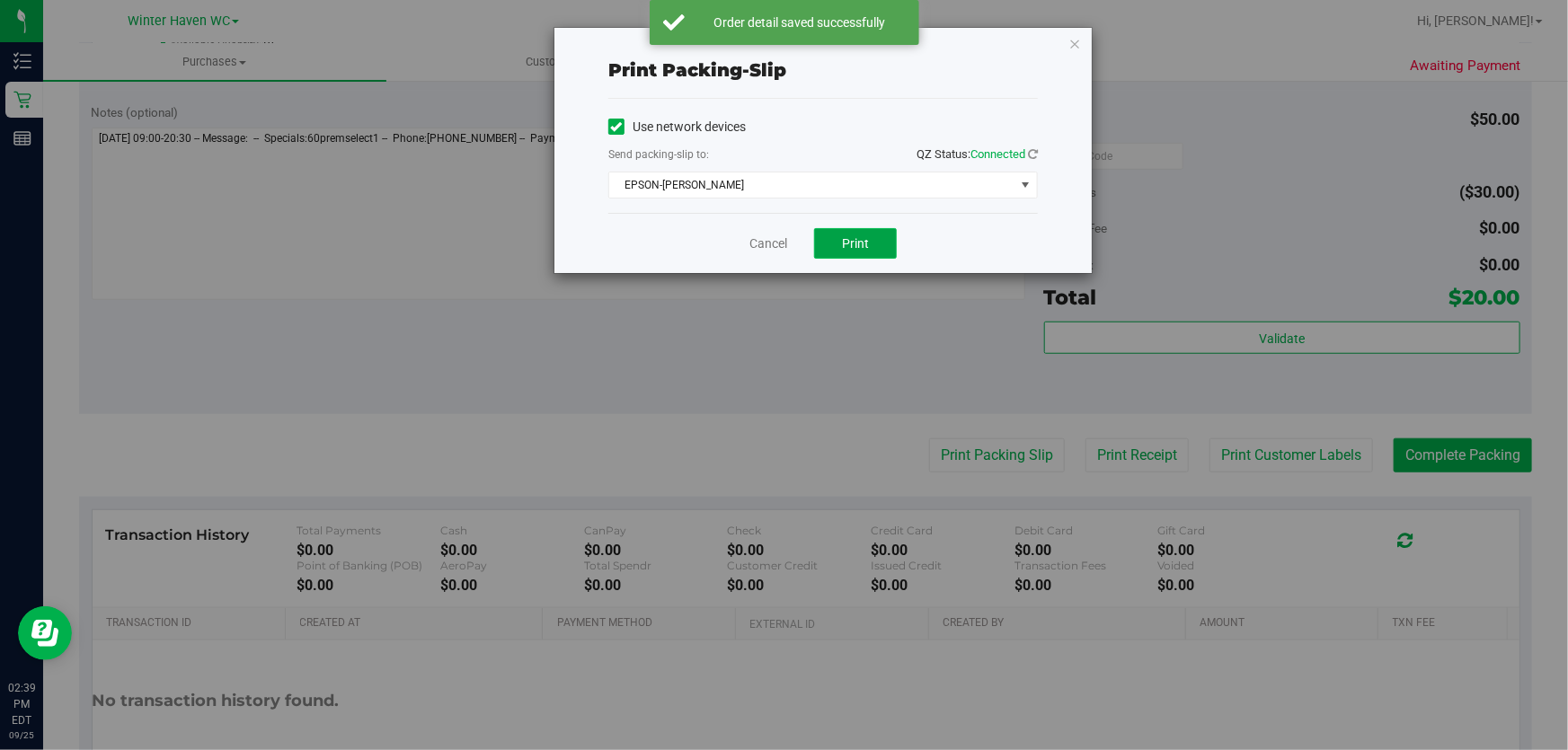
click at [850, 258] on button "Print" at bounding box center [855, 243] width 83 height 30
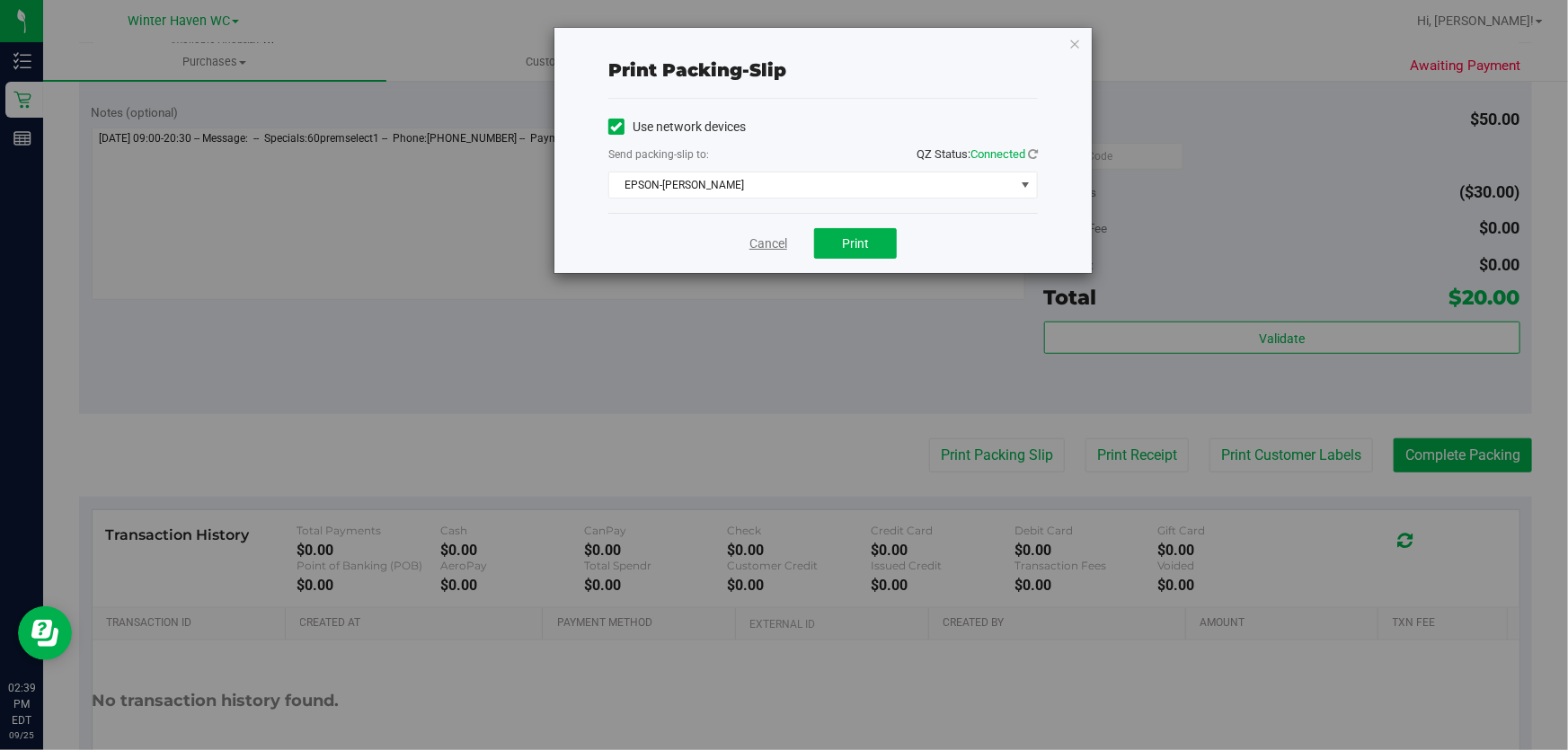
click at [779, 235] on link "Cancel" at bounding box center [768, 244] width 37 height 19
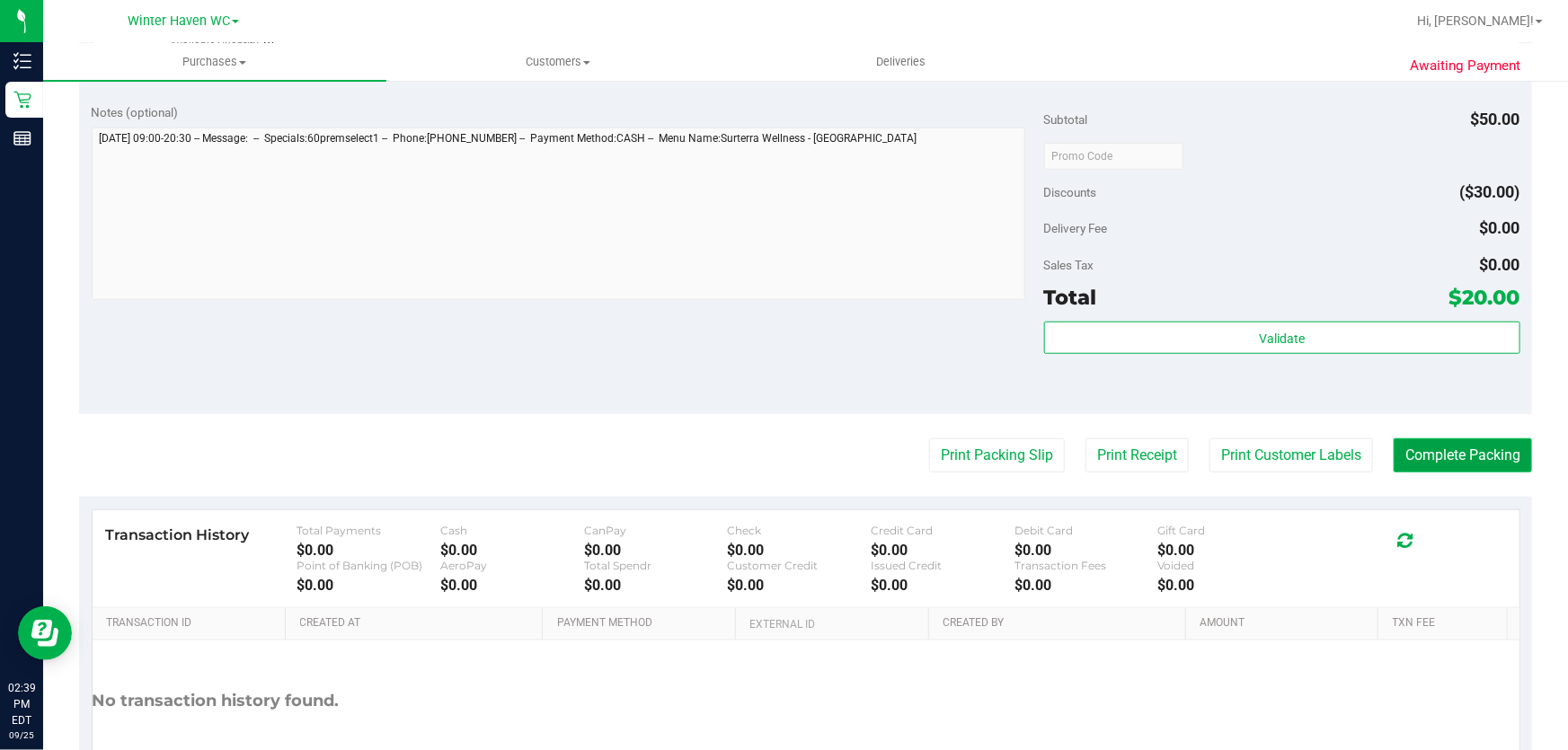
click at [1470, 469] on button "Complete Packing" at bounding box center [1463, 455] width 139 height 34
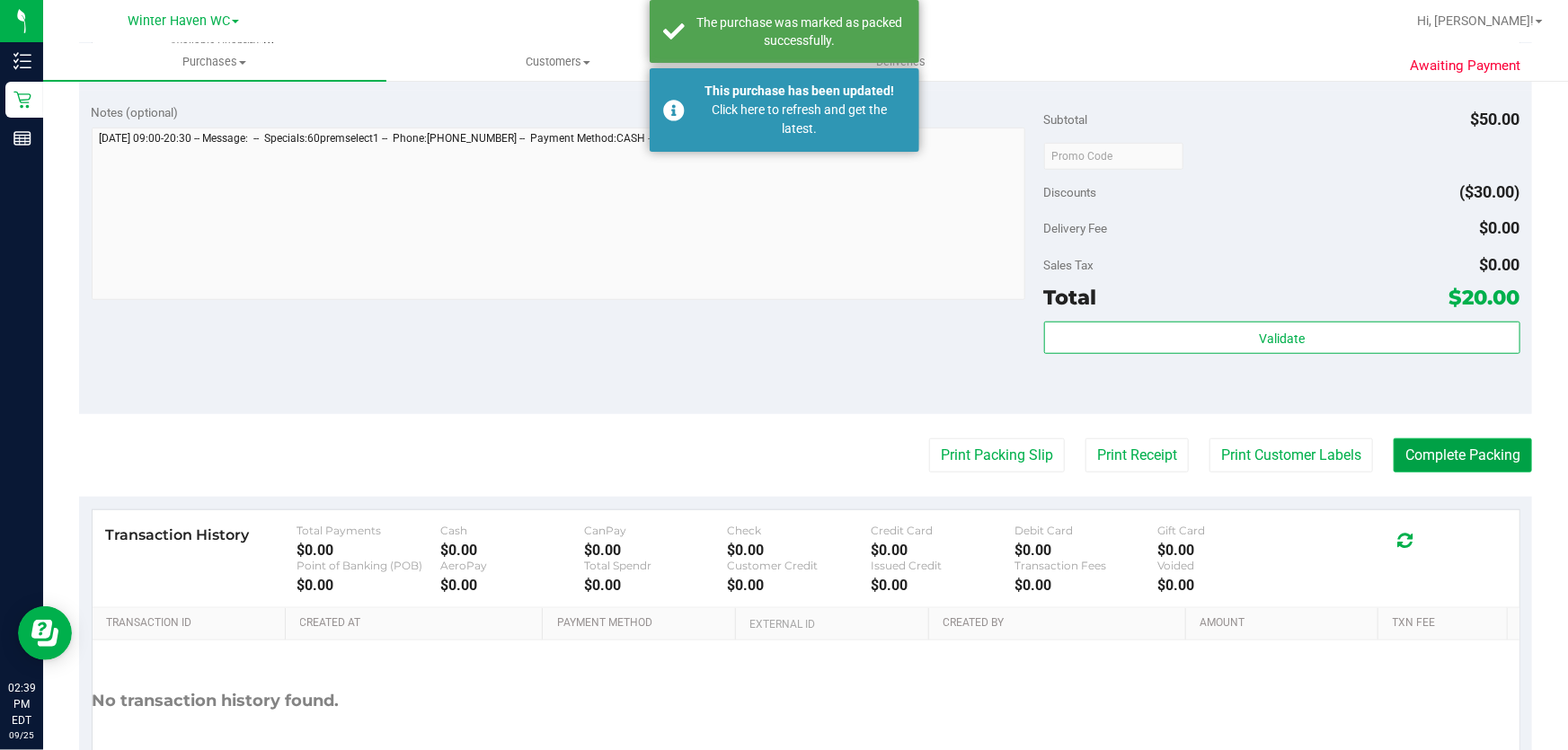
click at [1469, 458] on button "Complete Packing" at bounding box center [1463, 455] width 139 height 34
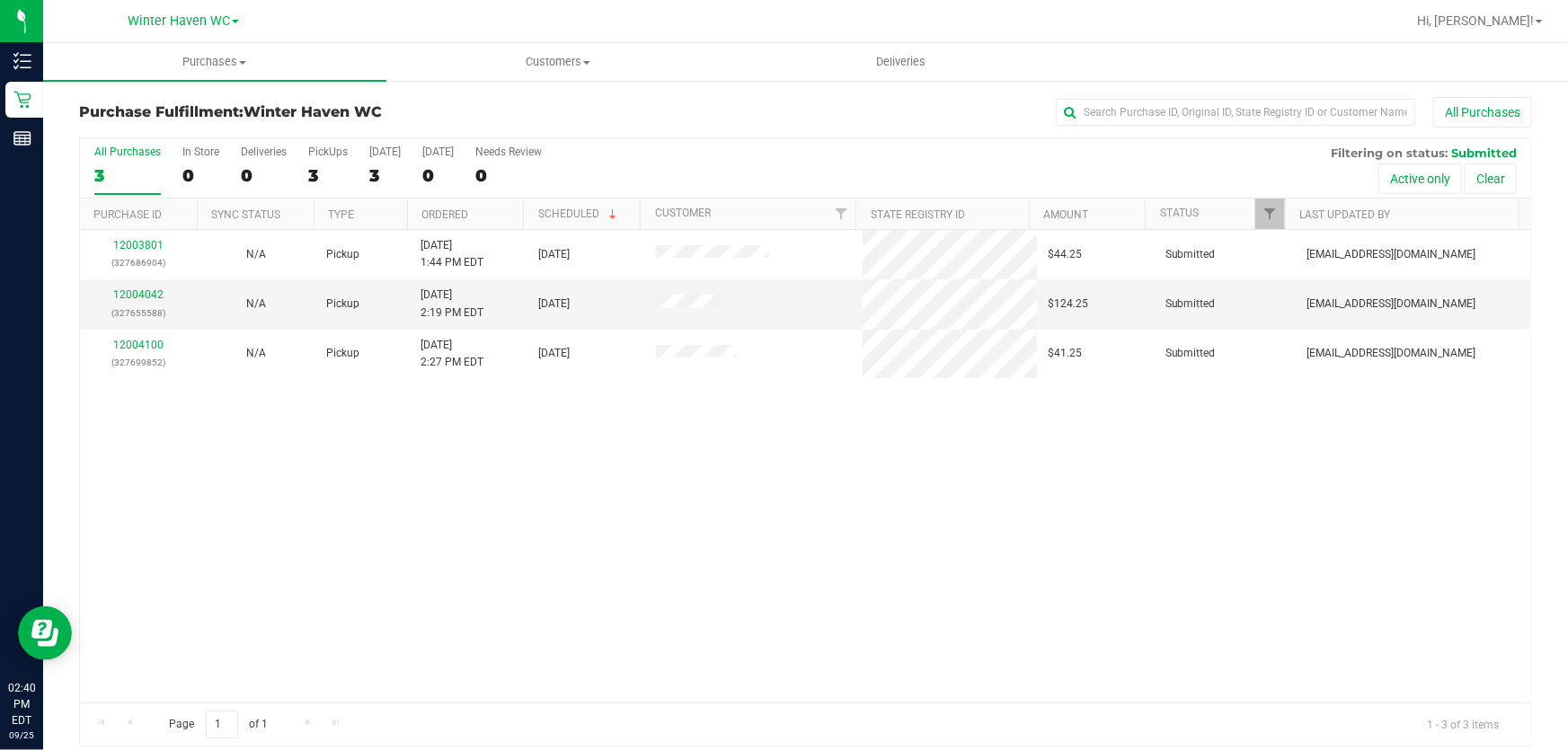
click at [1222, 586] on div "12003801 (327686904) N/A Pickup 9/25/2025 1:44 PM EDT 9/25/2025 $44.25 Submitte…" at bounding box center [806, 466] width 1451 height 473
click at [141, 297] on link "12004042" at bounding box center [138, 295] width 50 height 13
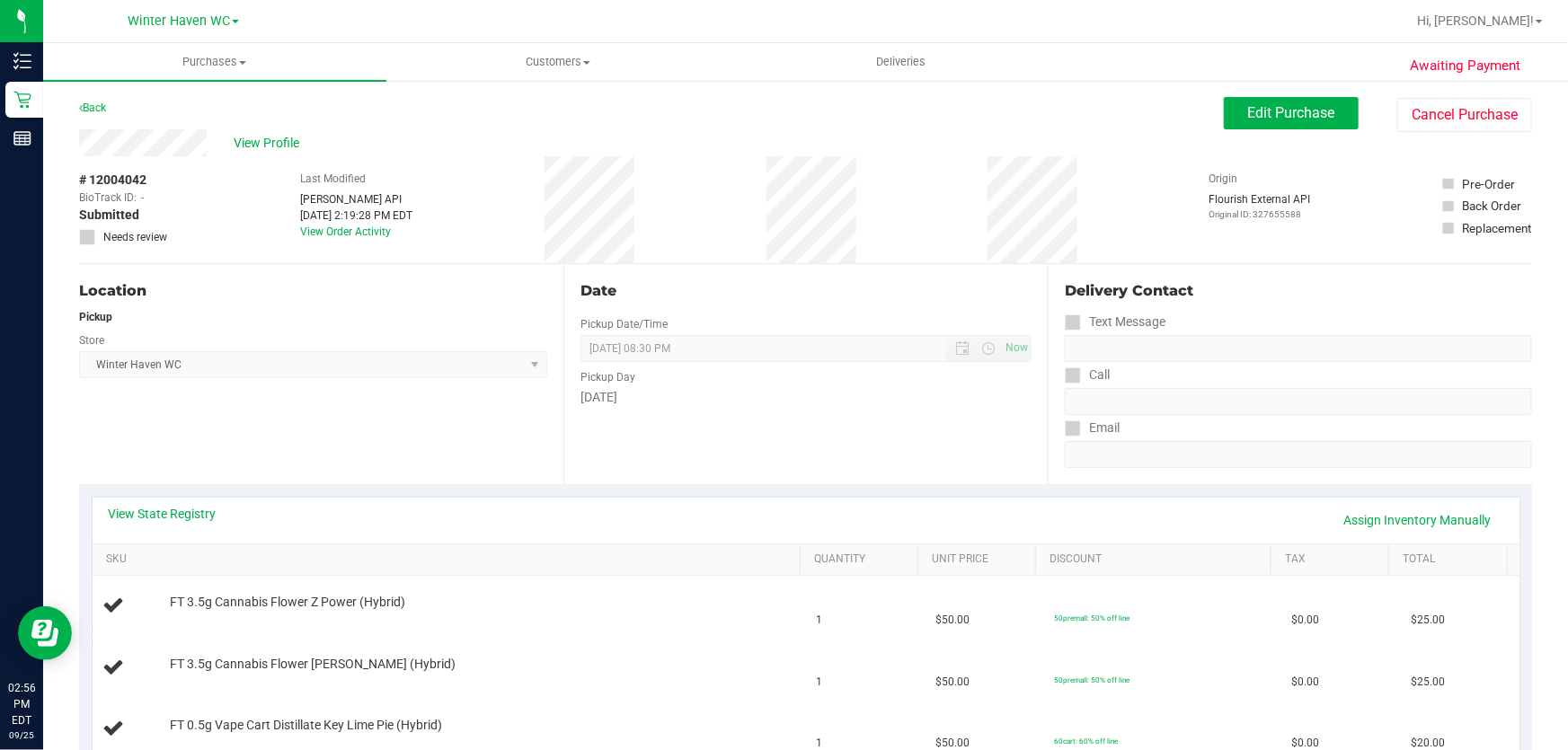
click at [922, 213] on div "# 12004042 BioTrack ID: - Submitted Needs review Last Modified Jane API Sep 25,…" at bounding box center [806, 209] width 1453 height 107
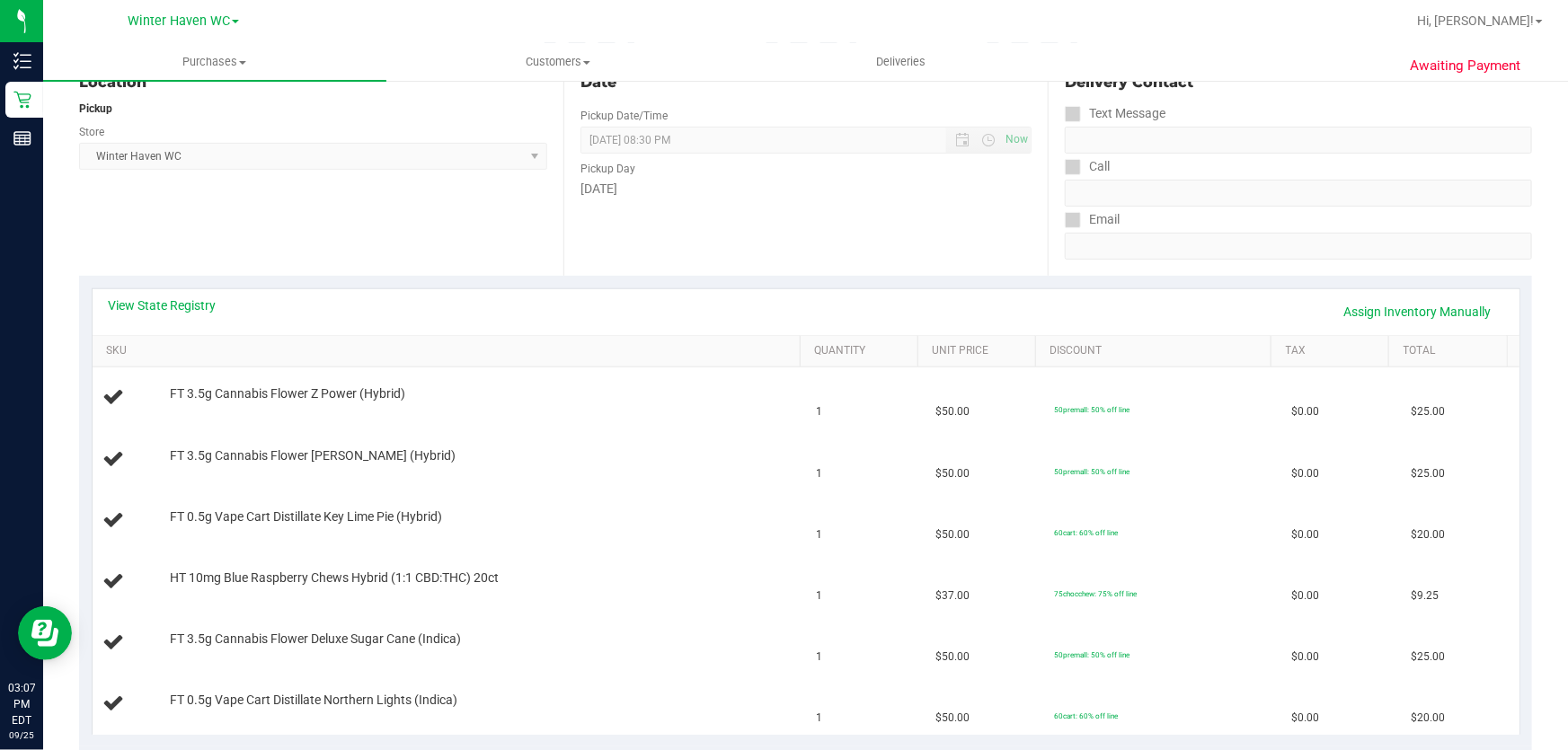
scroll to position [245, 0]
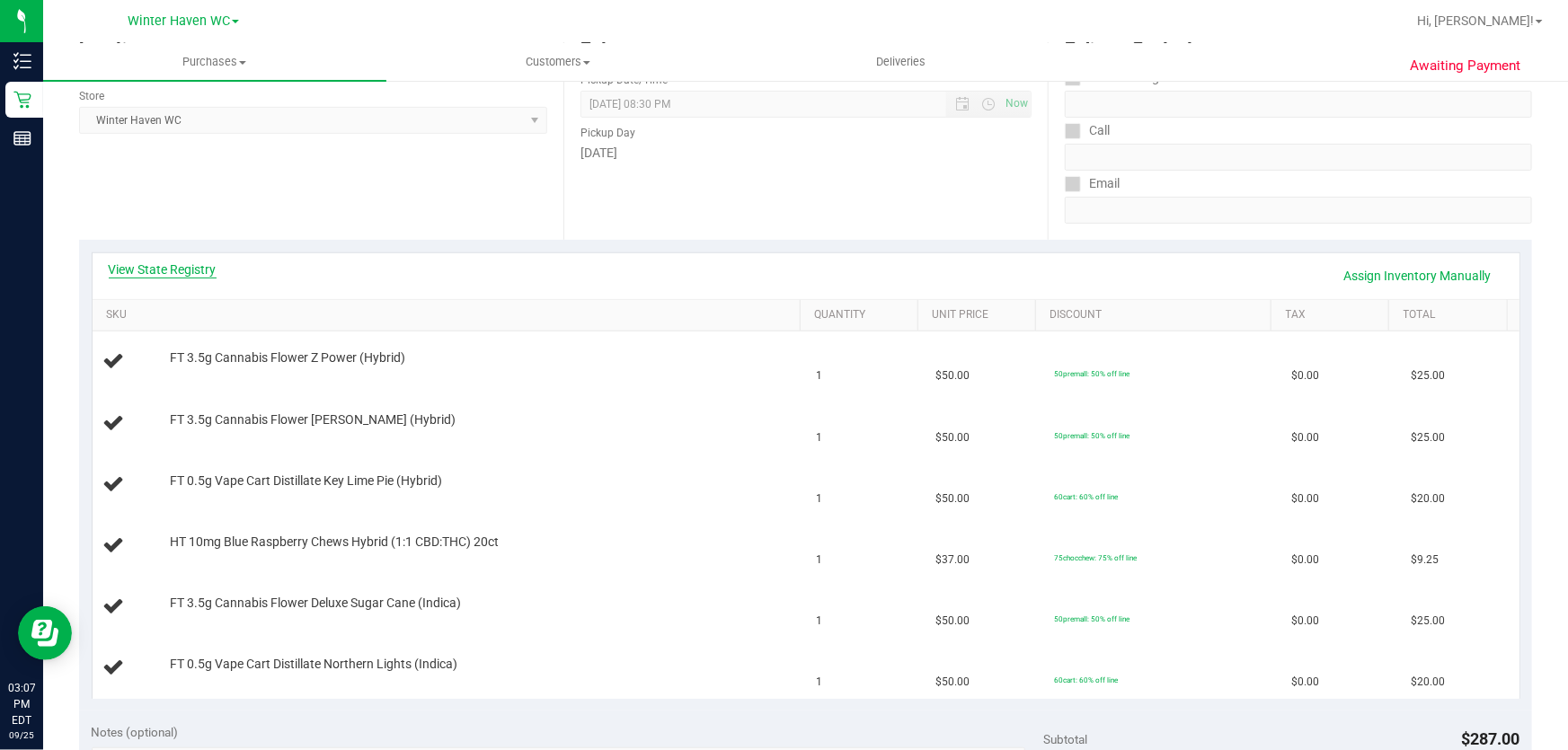
click at [198, 275] on link "View State Registry" at bounding box center [162, 270] width 108 height 18
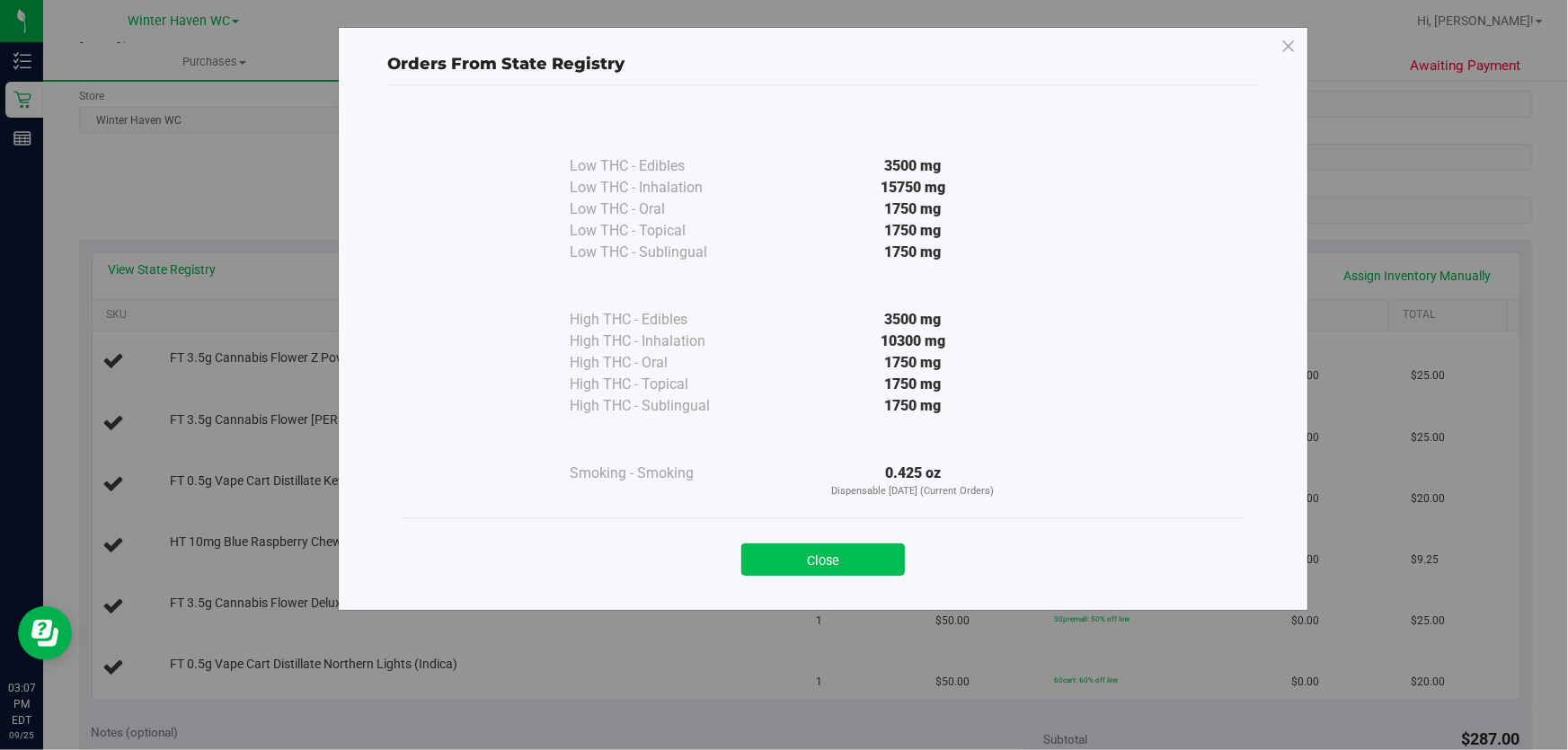
click at [809, 561] on button "Close" at bounding box center [822, 559] width 163 height 32
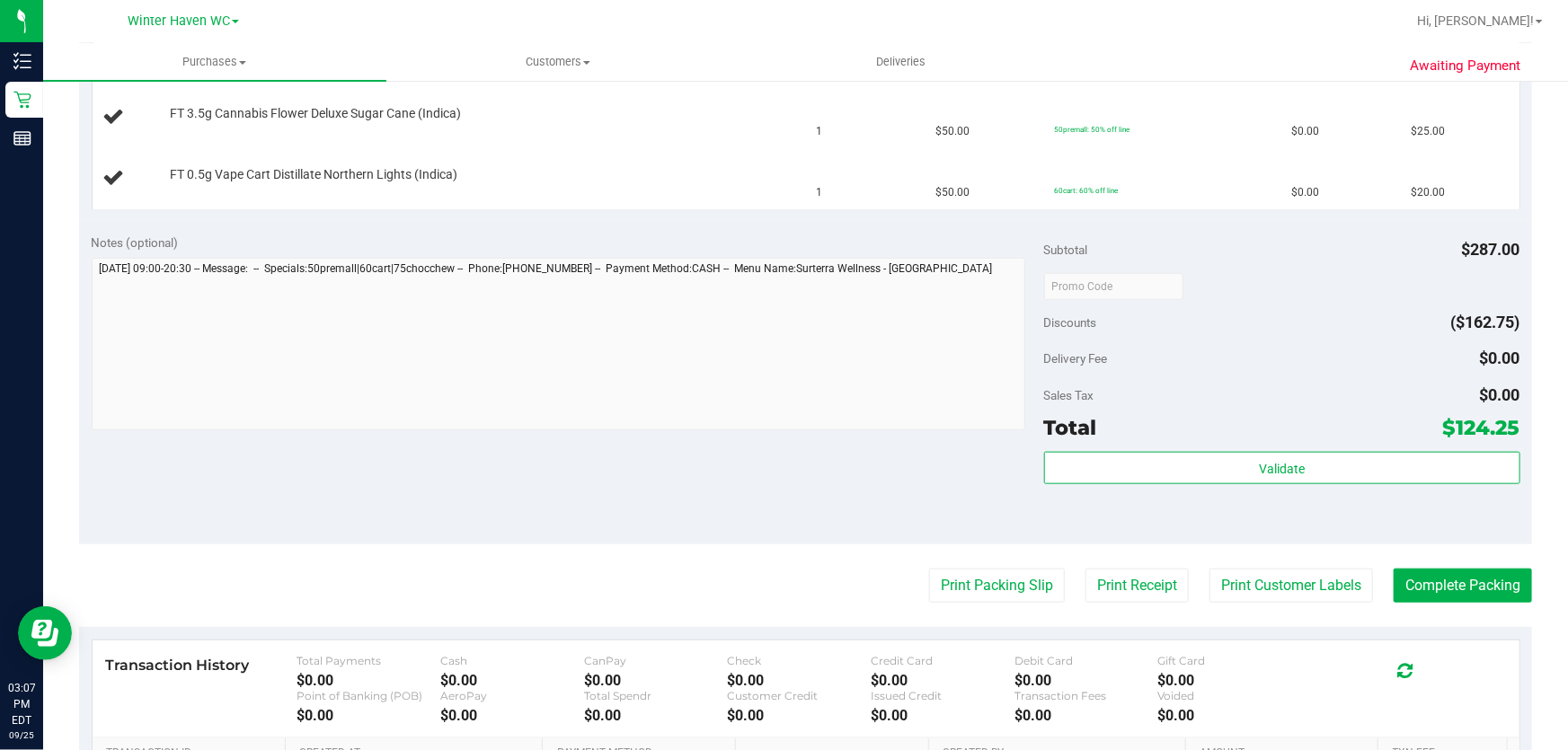
scroll to position [734, 0]
click at [1007, 575] on button "Print Packing Slip" at bounding box center [997, 584] width 136 height 34
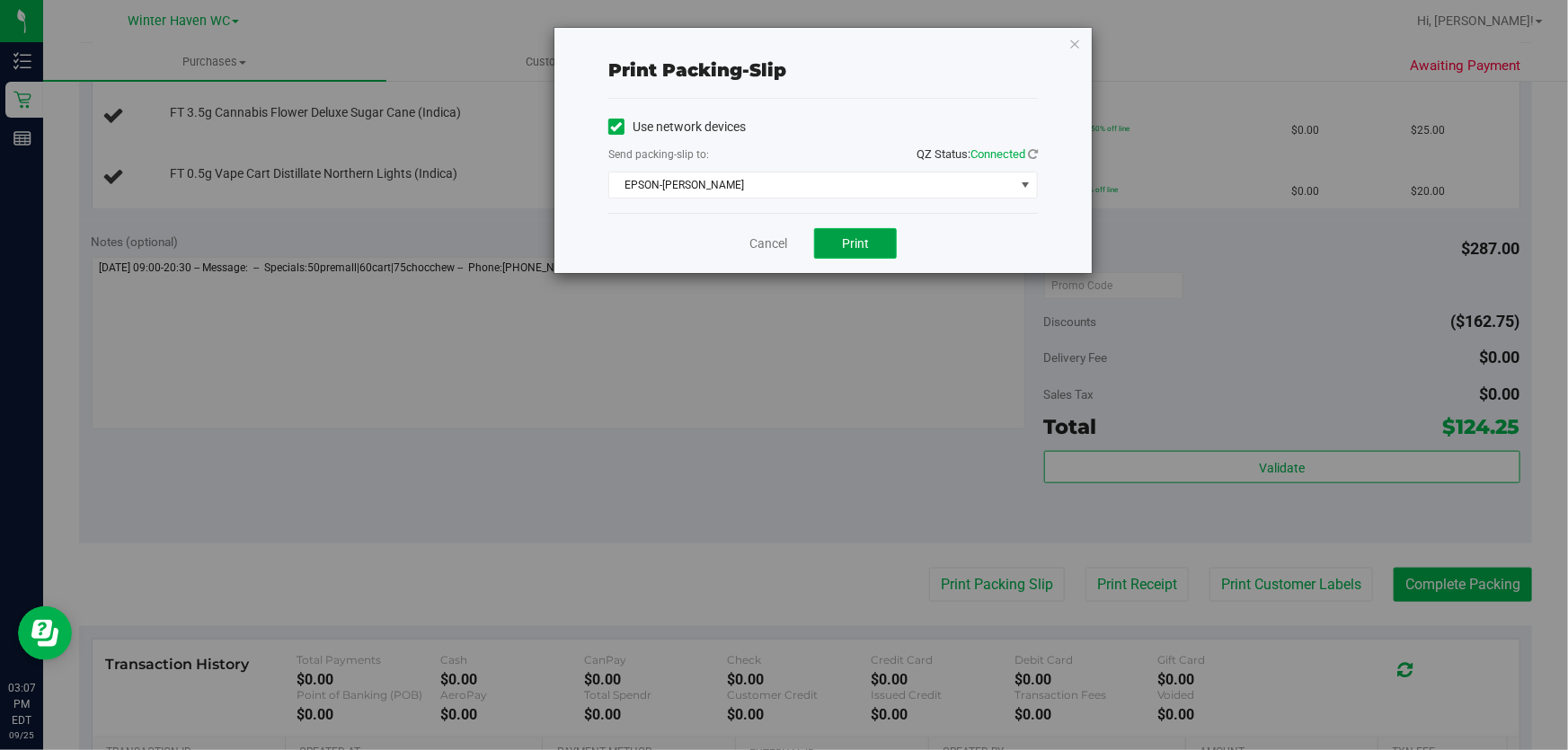
click at [867, 245] on button "Print" at bounding box center [855, 243] width 83 height 30
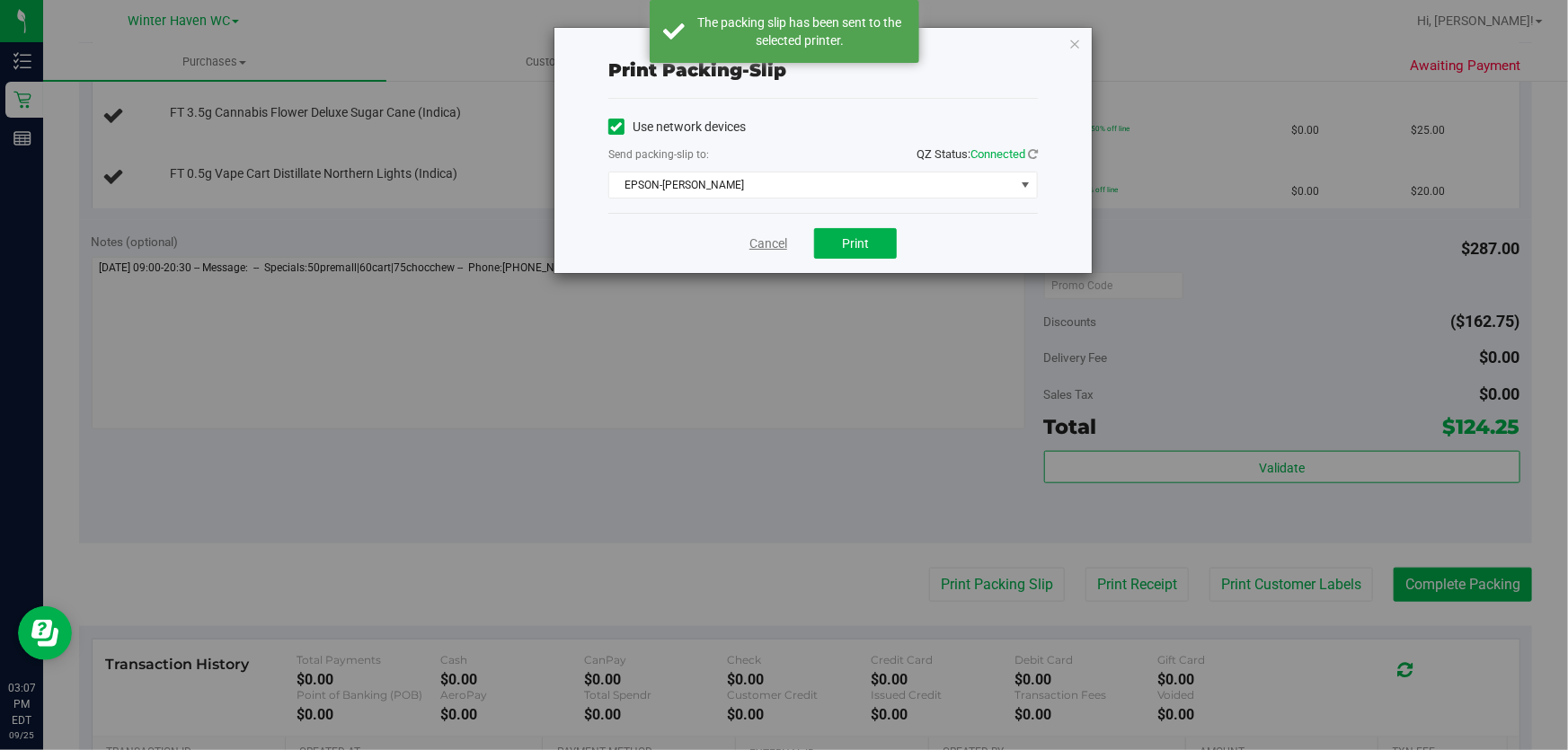
click at [777, 245] on link "Cancel" at bounding box center [768, 244] width 37 height 19
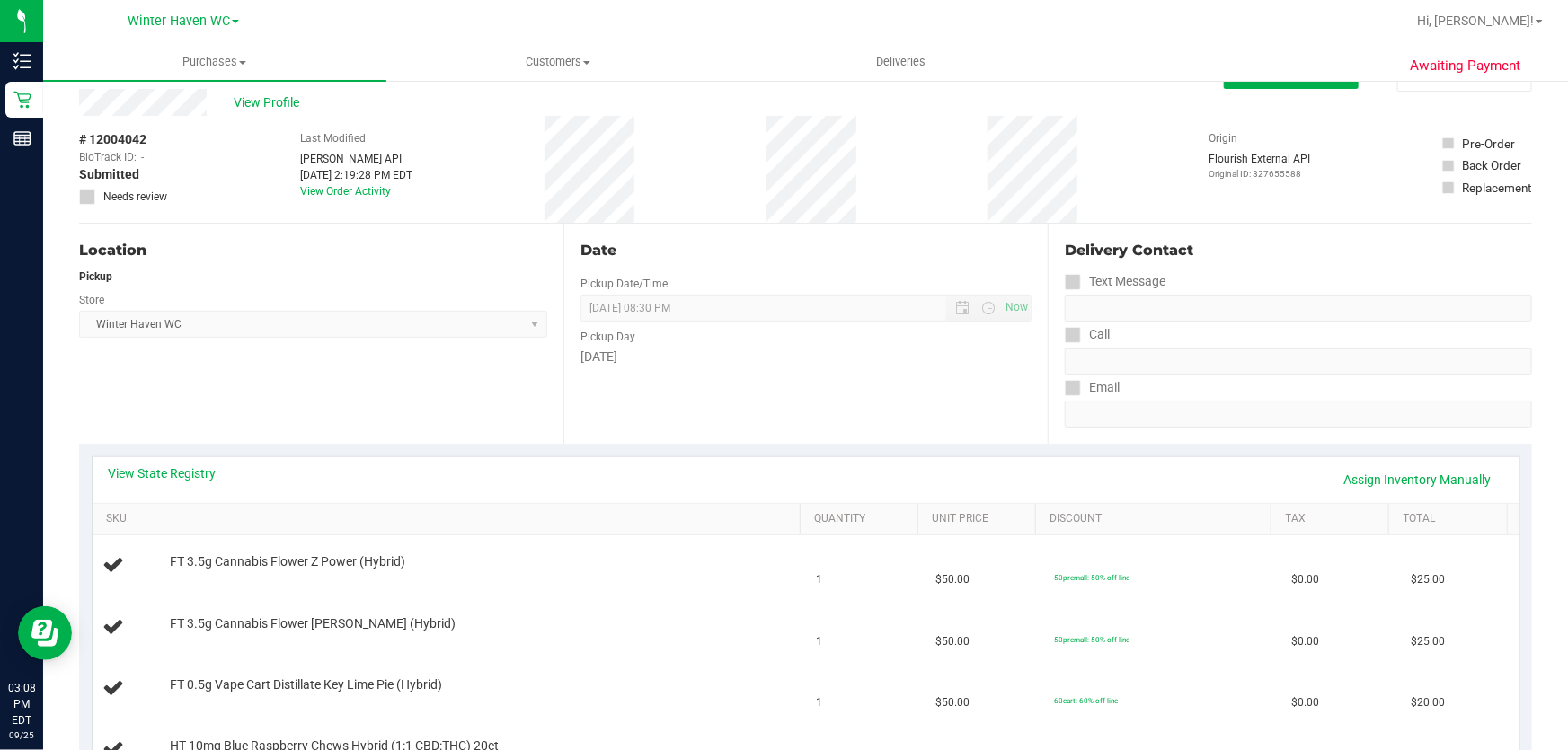
scroll to position [0, 0]
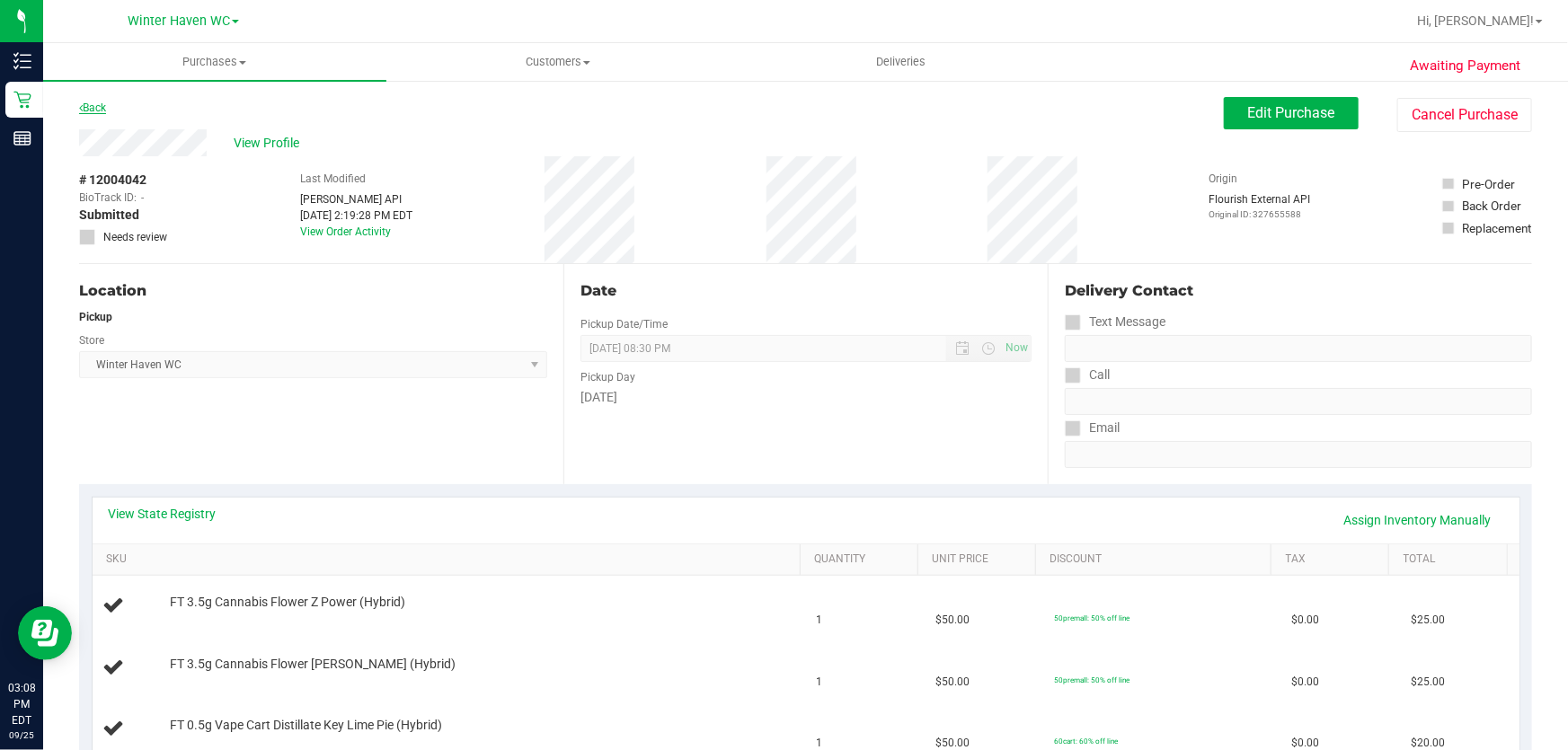
click at [89, 104] on link "Back" at bounding box center [93, 108] width 27 height 13
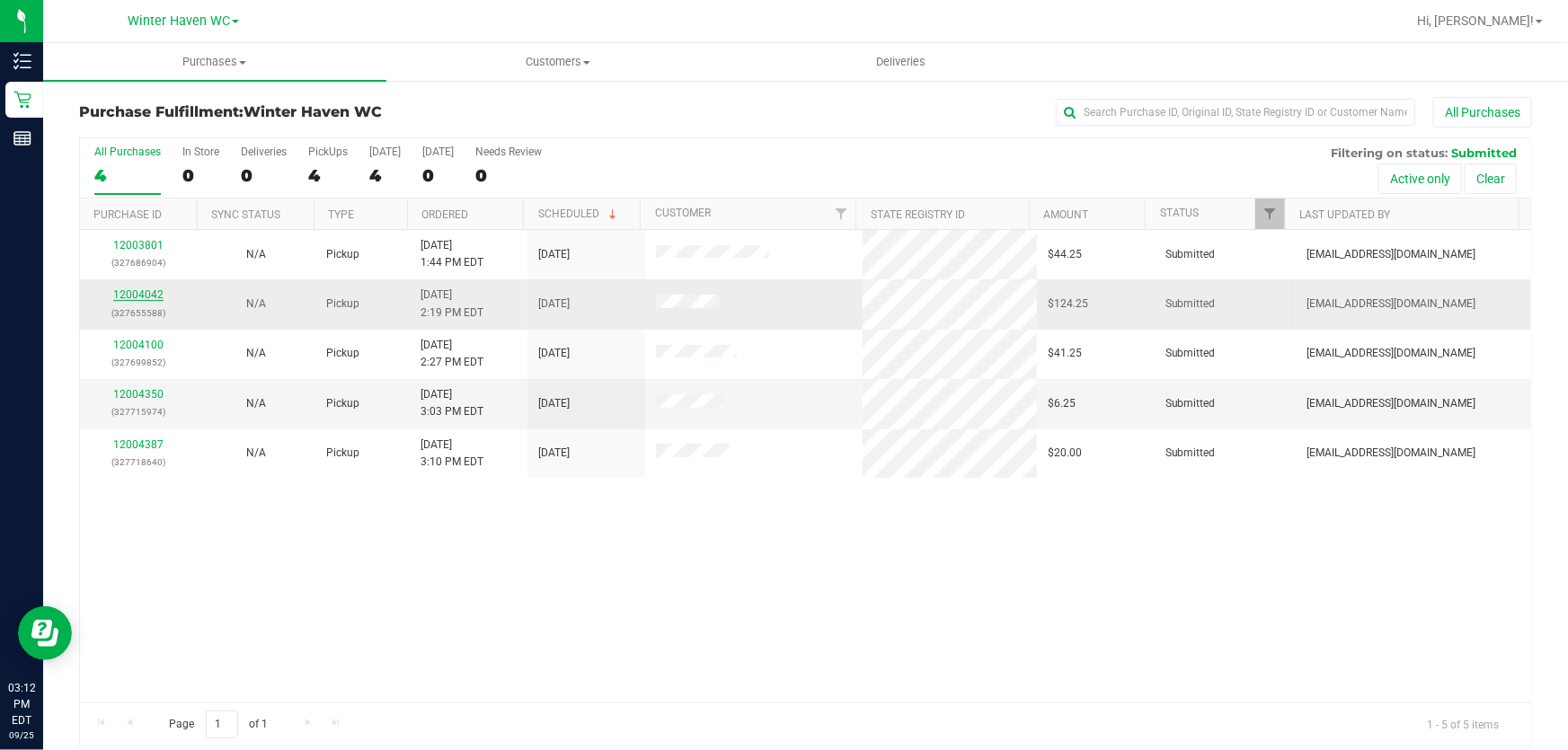
click at [145, 296] on link "12004042" at bounding box center [138, 295] width 50 height 13
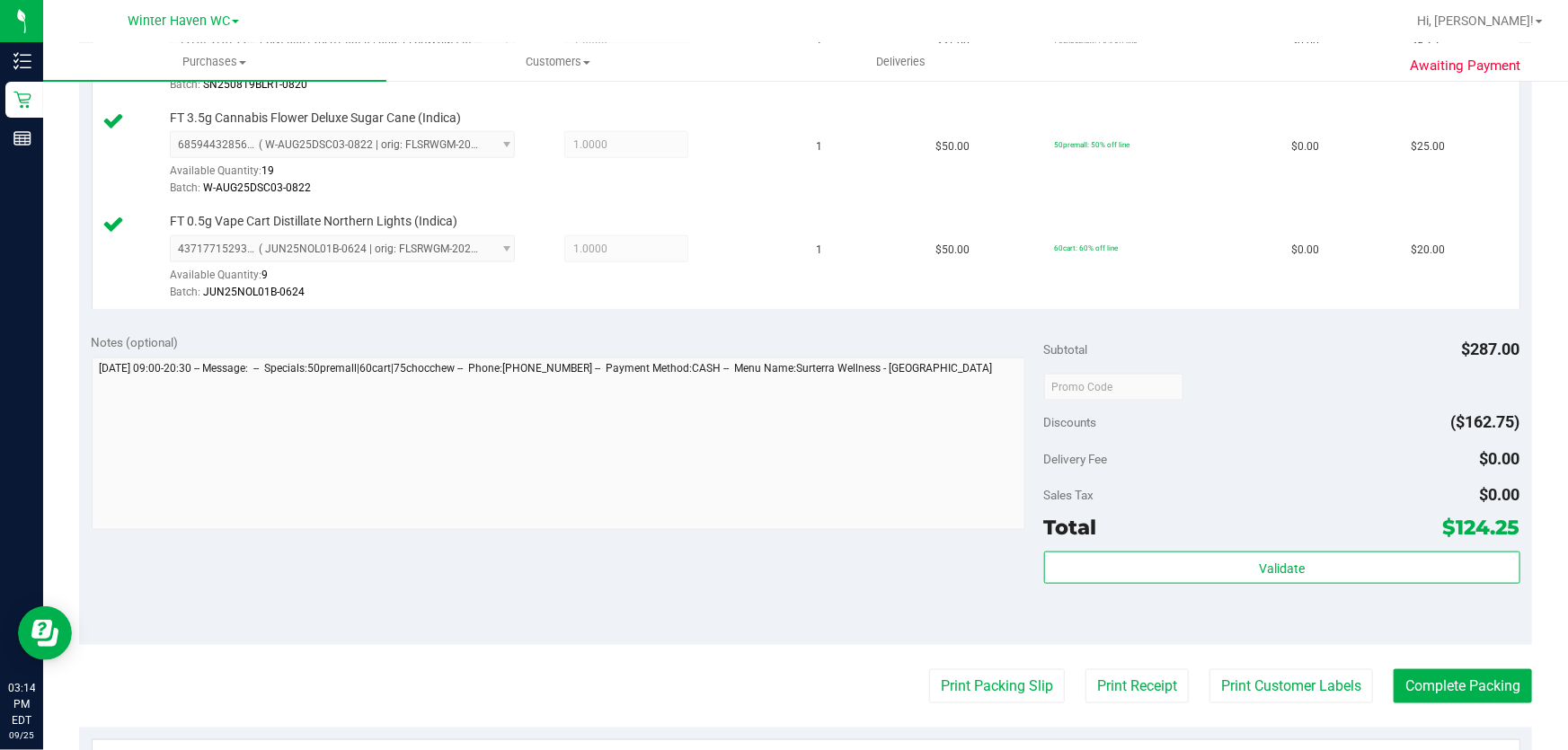
scroll to position [990, 0]
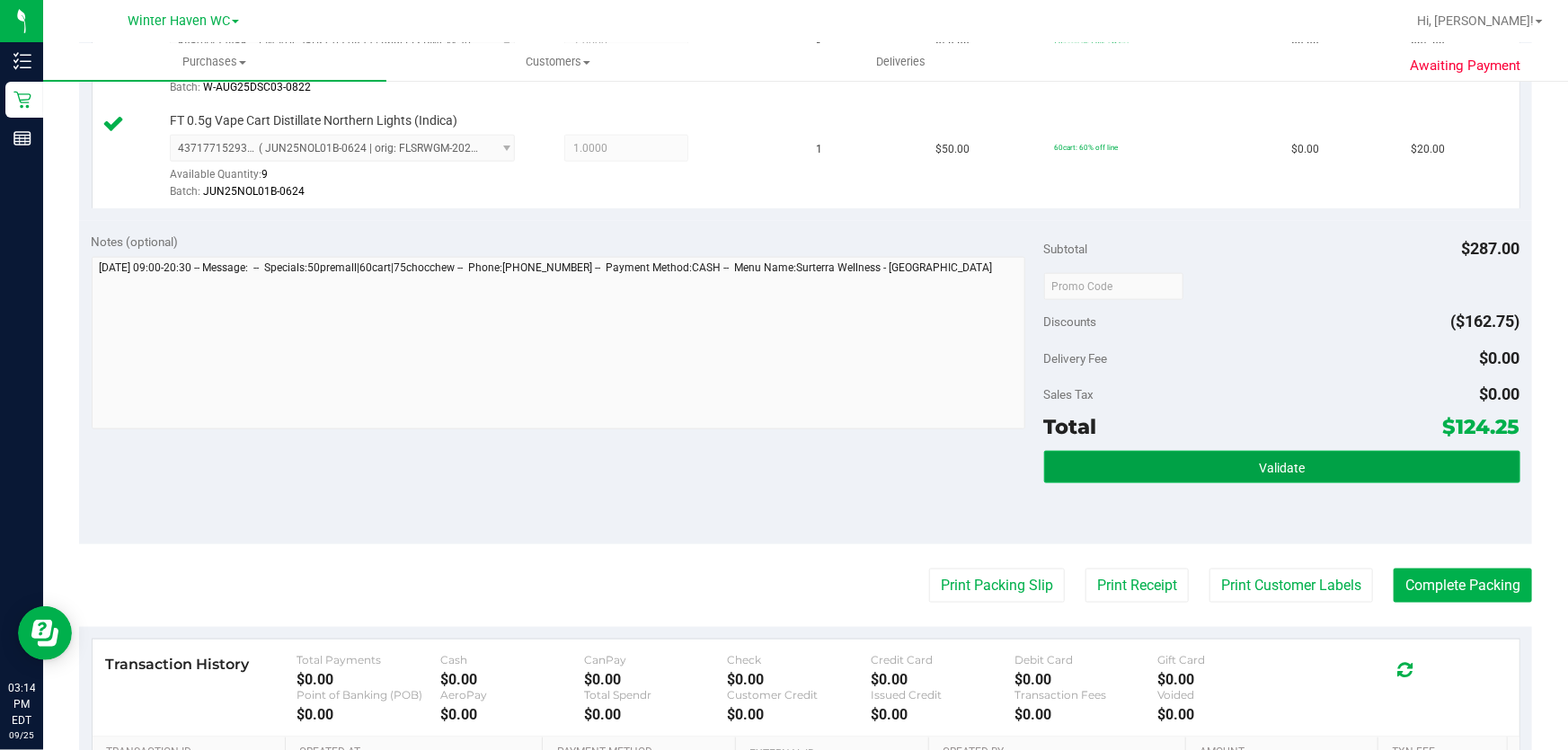
click at [1374, 461] on button "Validate" at bounding box center [1282, 466] width 476 height 32
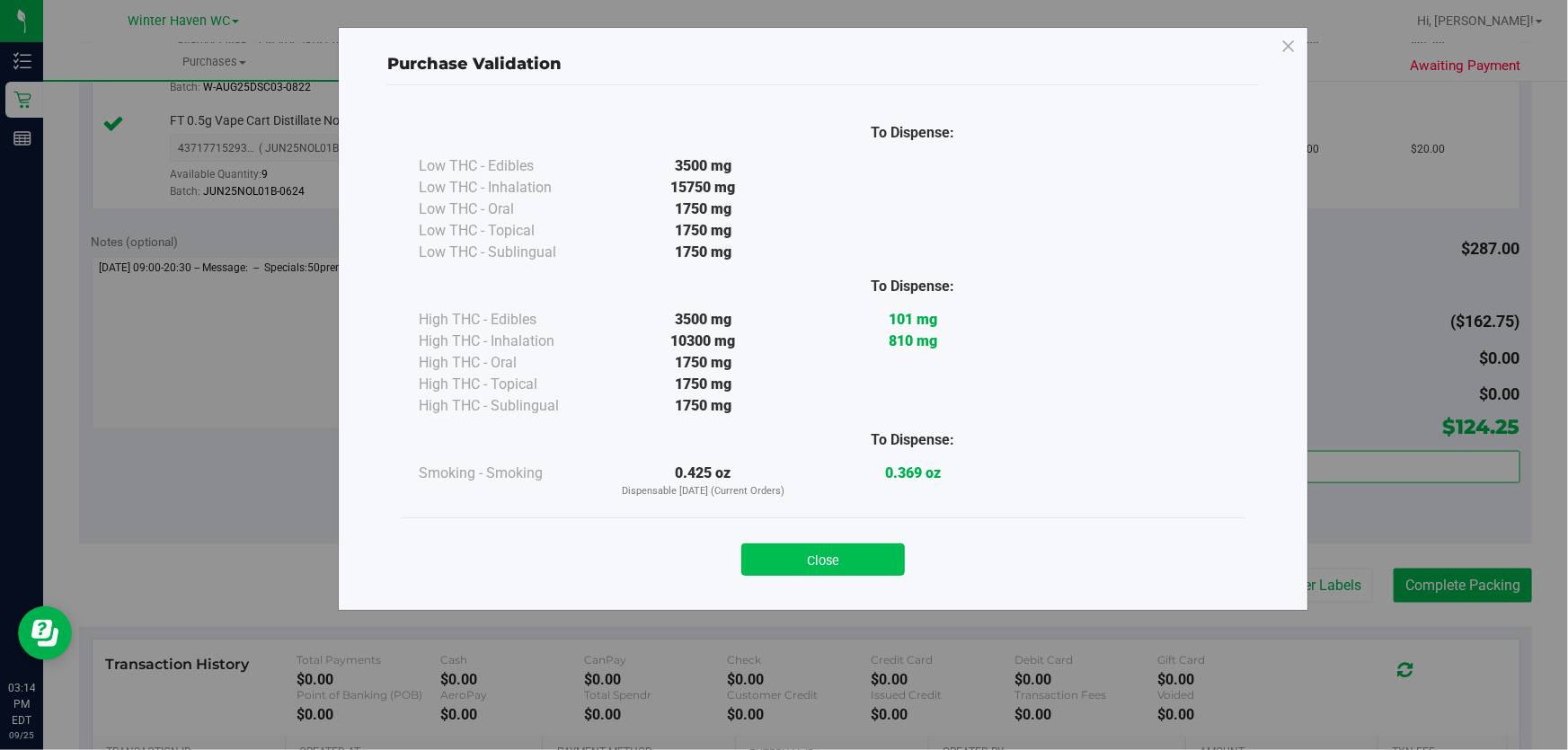
click at [834, 548] on button "Close" at bounding box center [822, 559] width 163 height 32
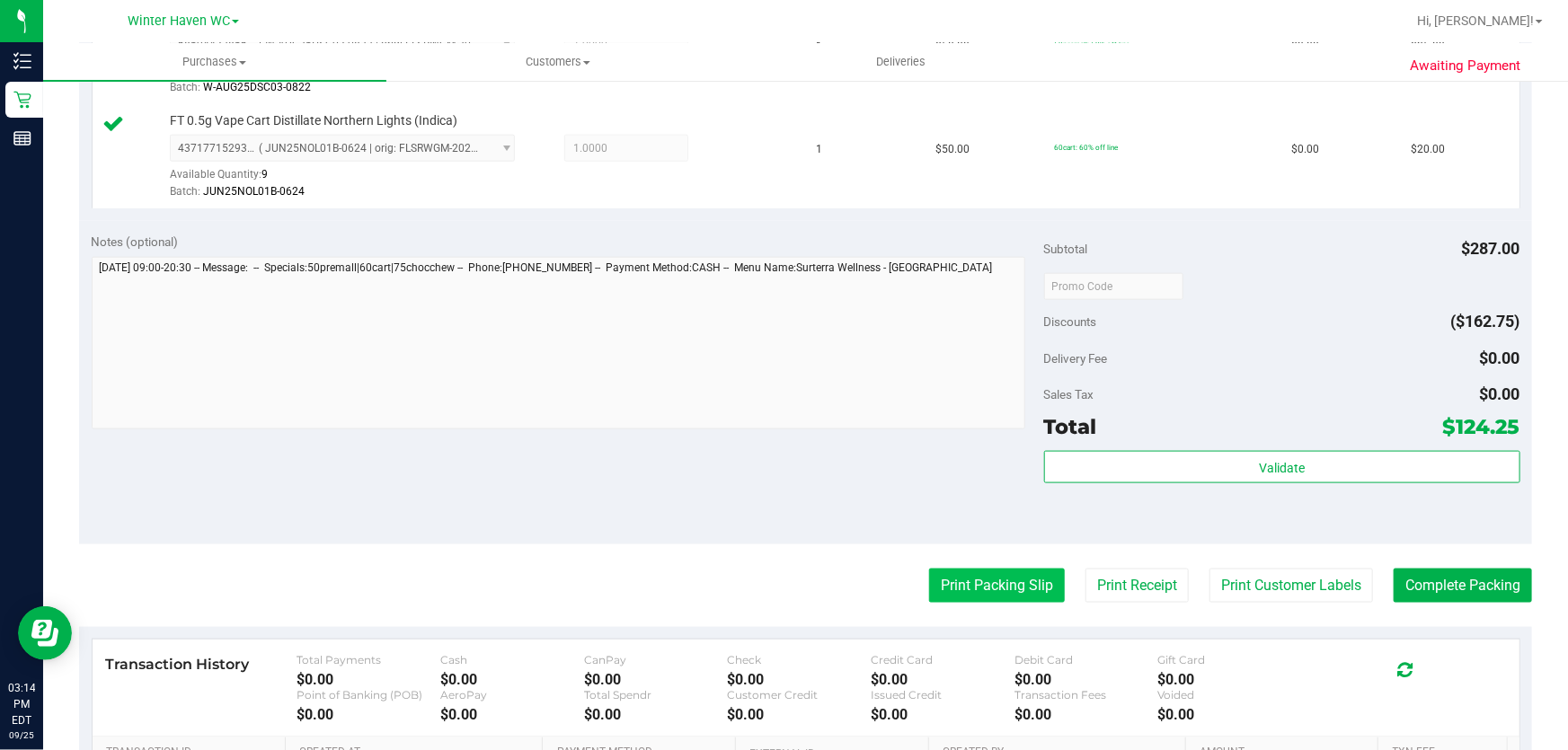
click at [1005, 575] on button "Print Packing Slip" at bounding box center [997, 585] width 136 height 34
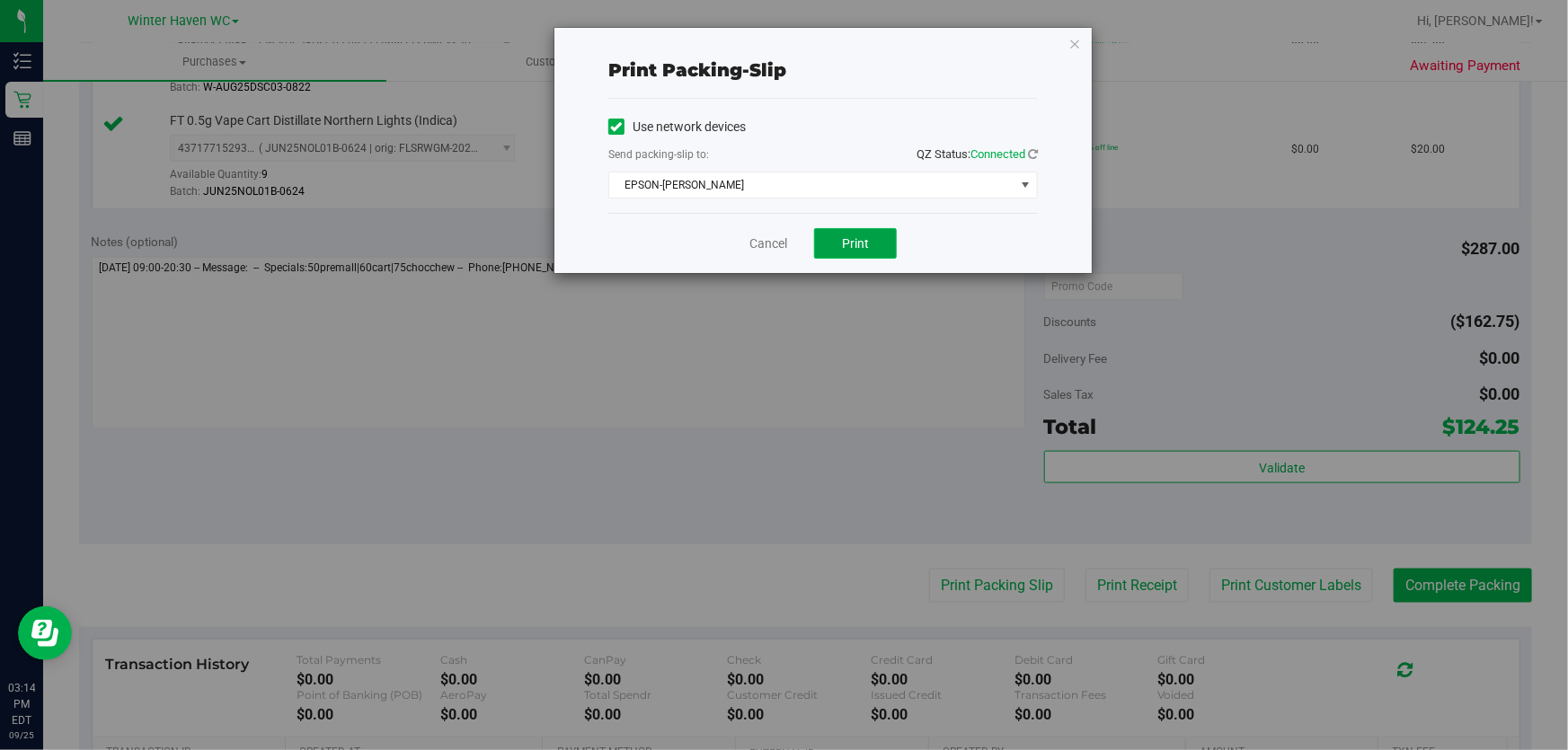
click at [835, 234] on button "Print" at bounding box center [855, 243] width 83 height 30
click at [764, 244] on link "Cancel" at bounding box center [768, 244] width 37 height 19
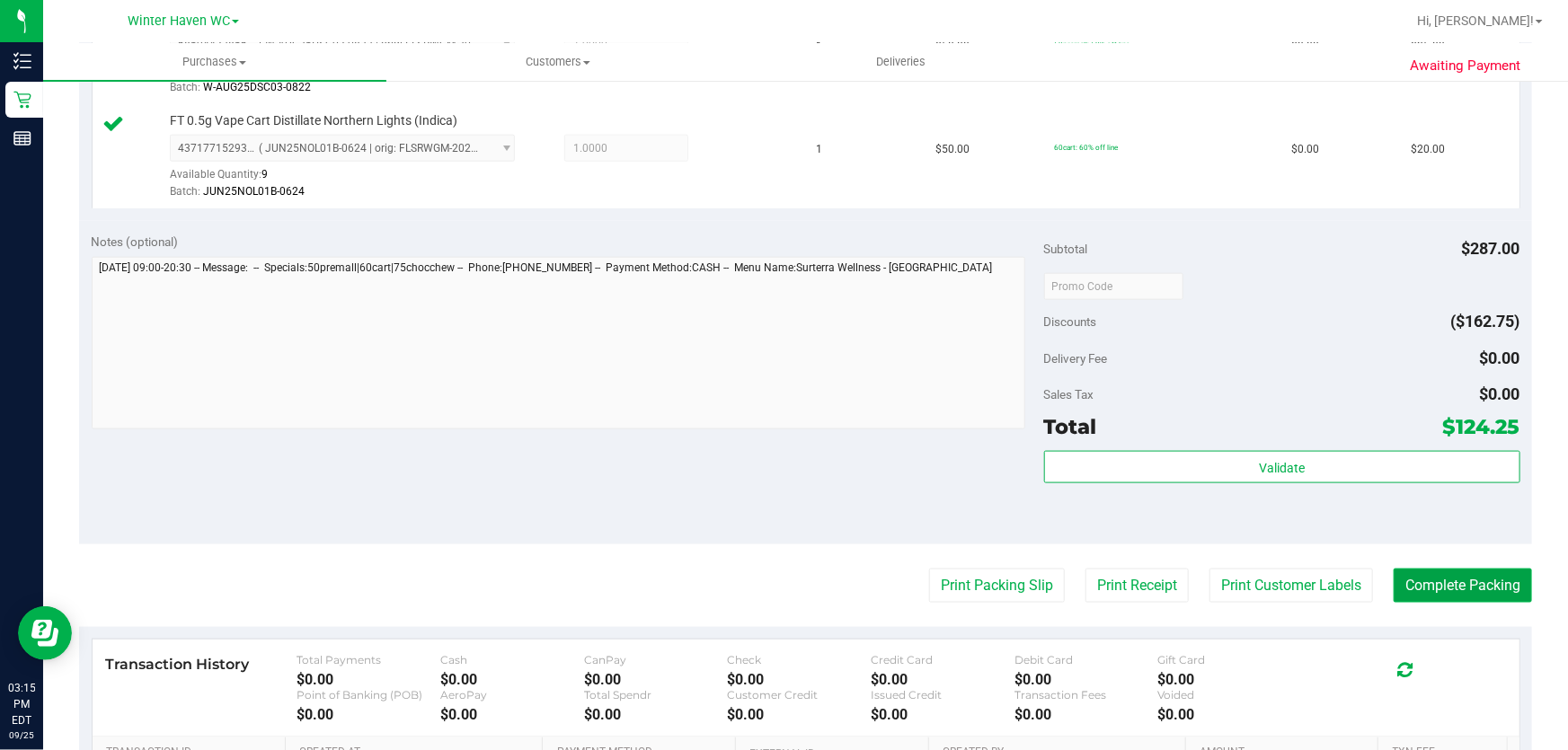
click at [1458, 570] on button "Complete Packing" at bounding box center [1463, 585] width 139 height 34
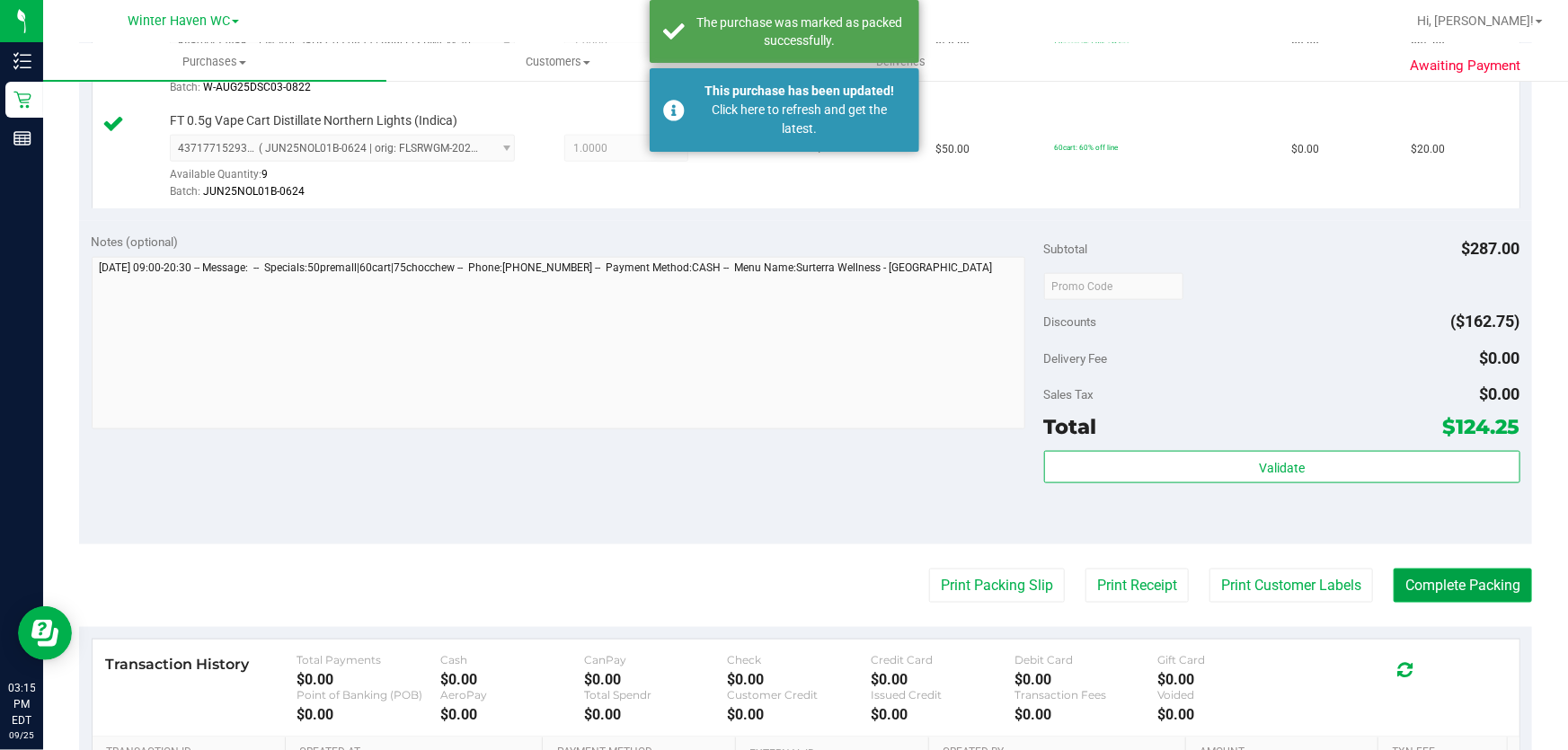
click at [1473, 578] on button "Complete Packing" at bounding box center [1463, 585] width 139 height 34
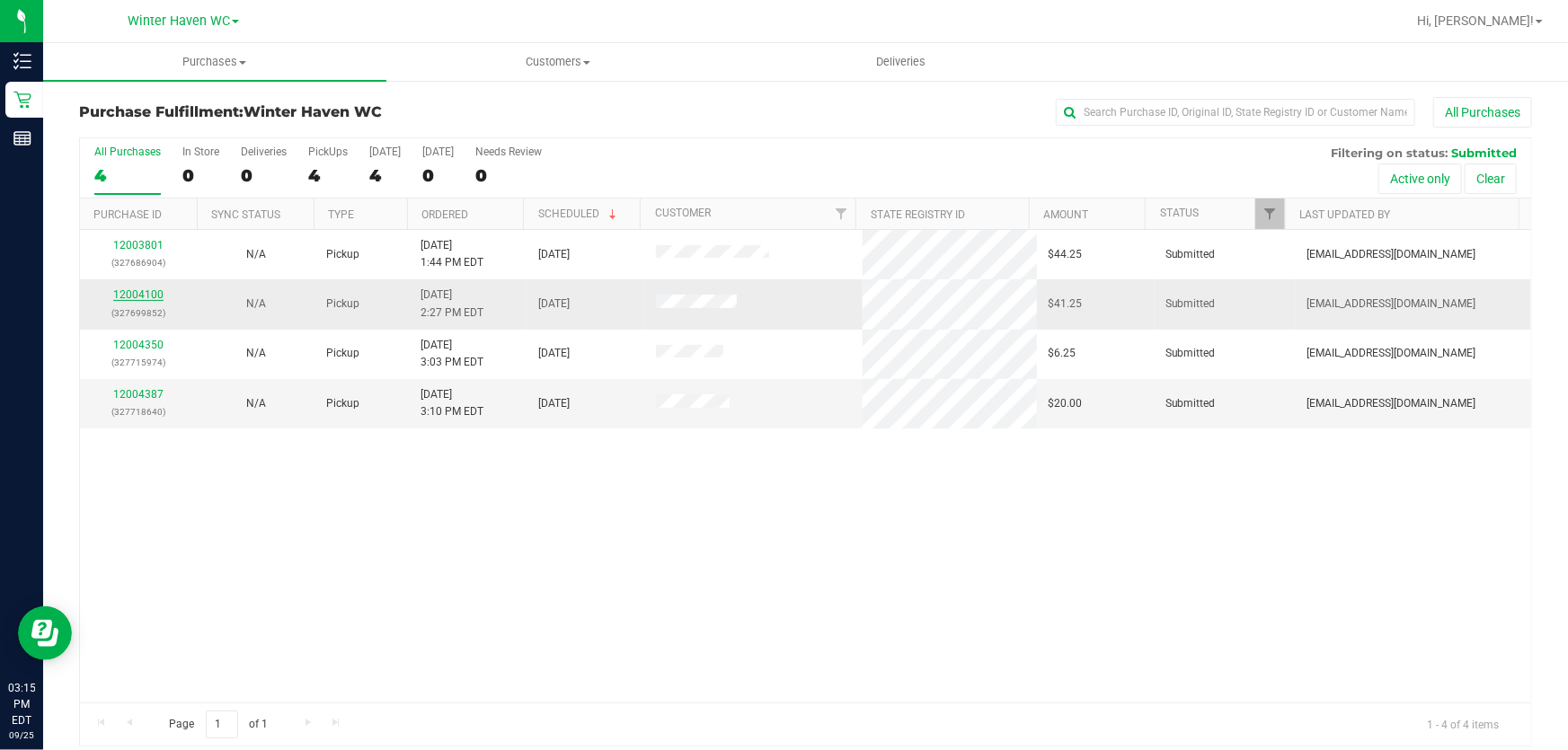
click at [147, 294] on link "12004100" at bounding box center [138, 295] width 50 height 13
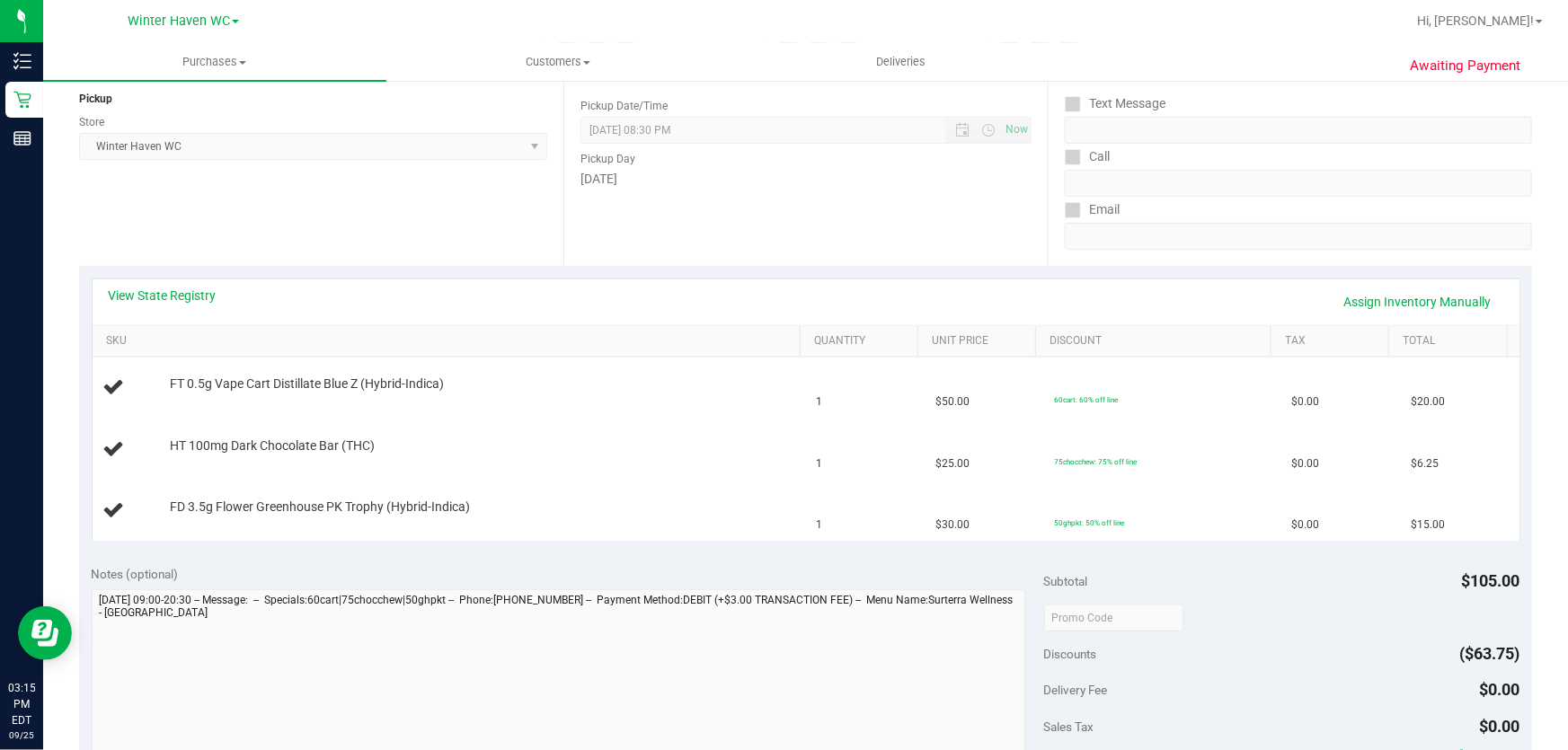
scroll to position [326, 0]
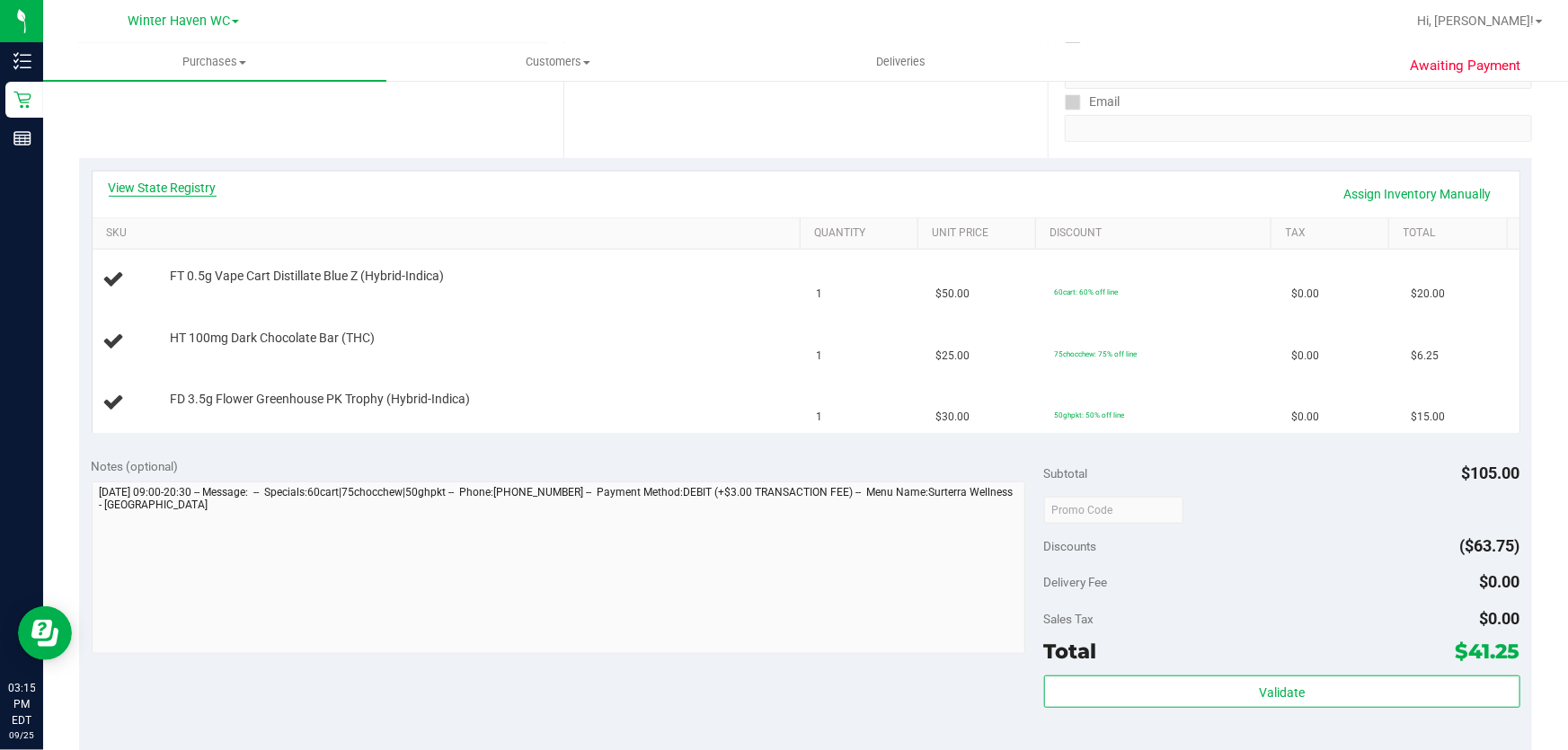
click at [192, 188] on link "View State Registry" at bounding box center [162, 188] width 108 height 18
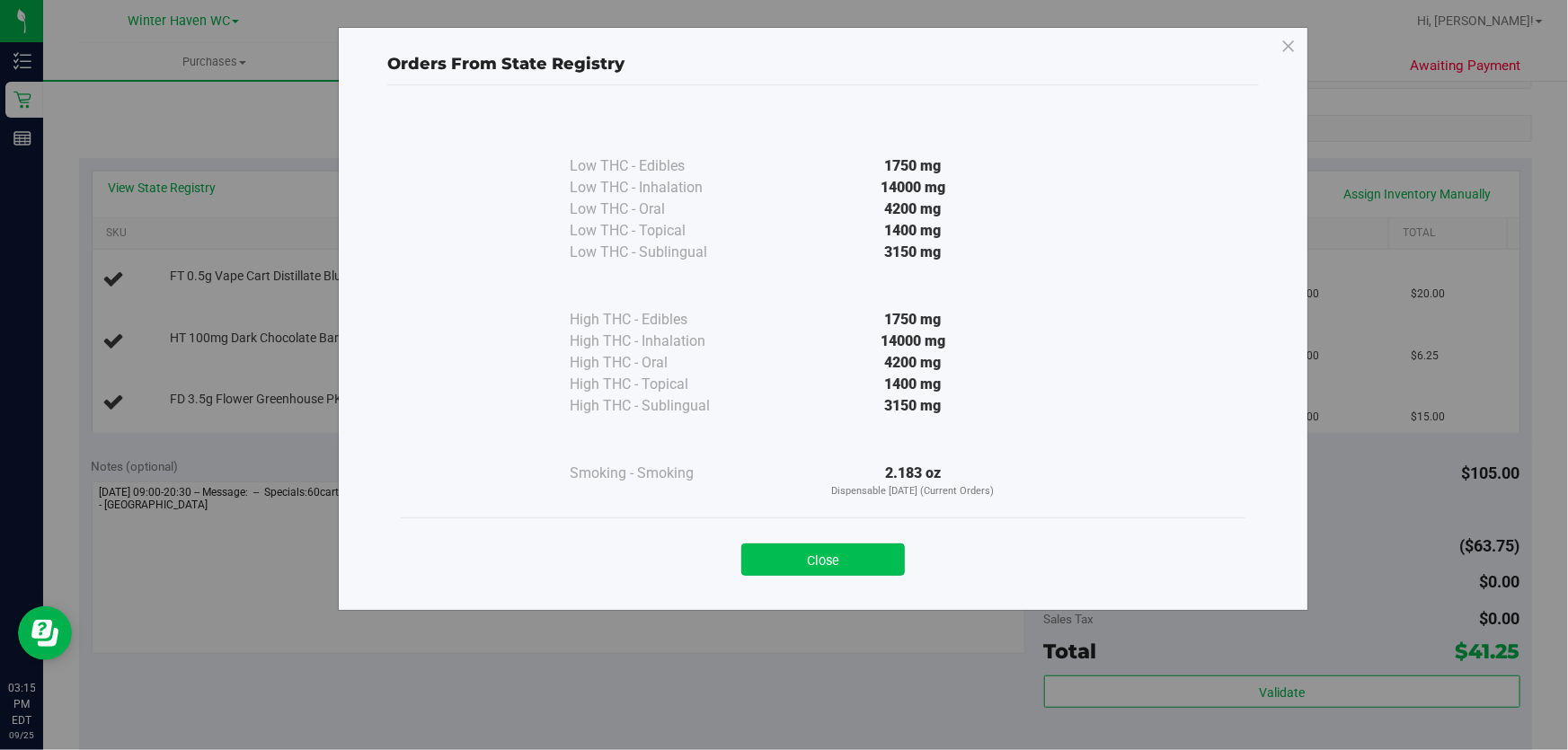
click at [821, 549] on button "Close" at bounding box center [822, 559] width 163 height 32
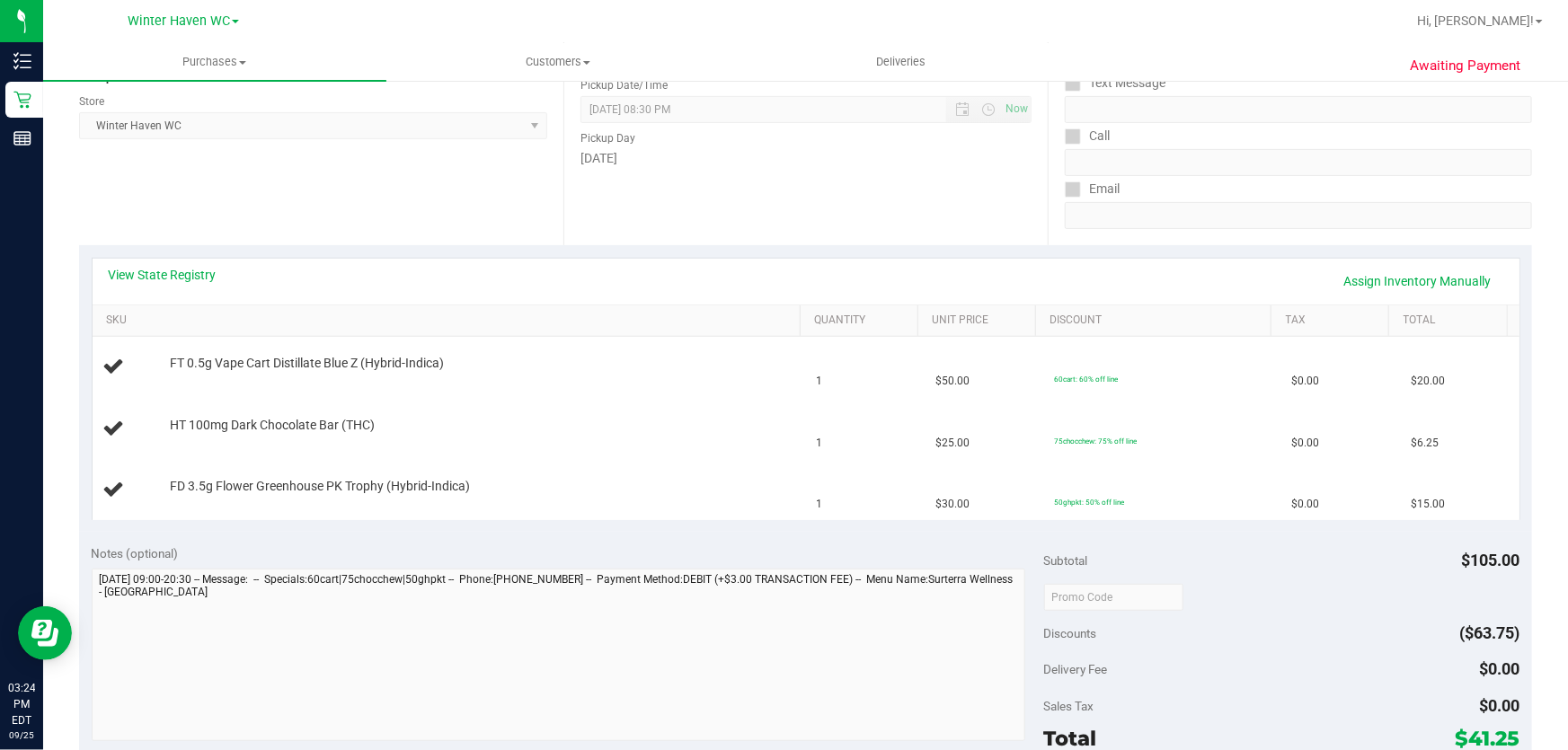
scroll to position [0, 0]
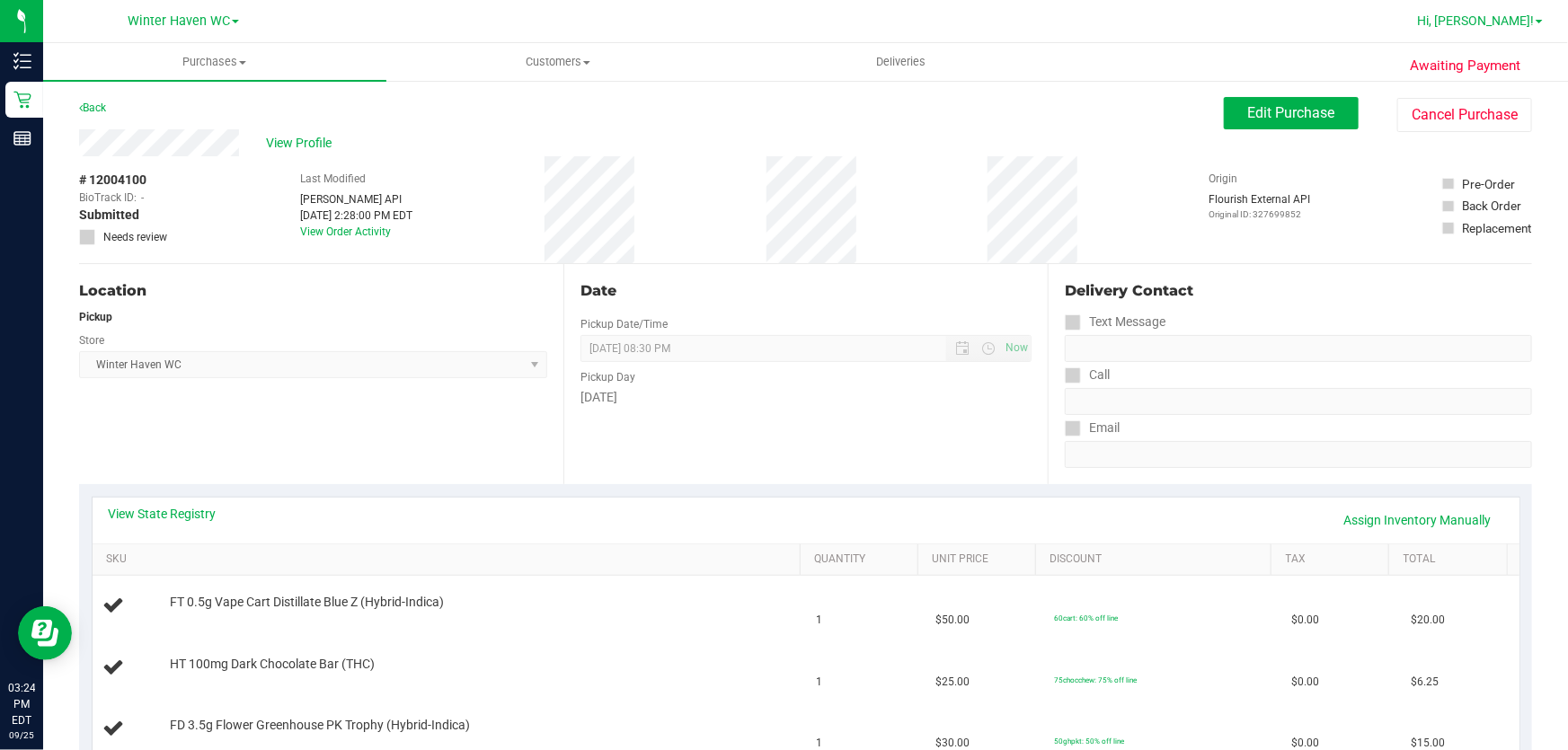
click at [1545, 19] on link "Hi, [PERSON_NAME]!" at bounding box center [1480, 21] width 141 height 19
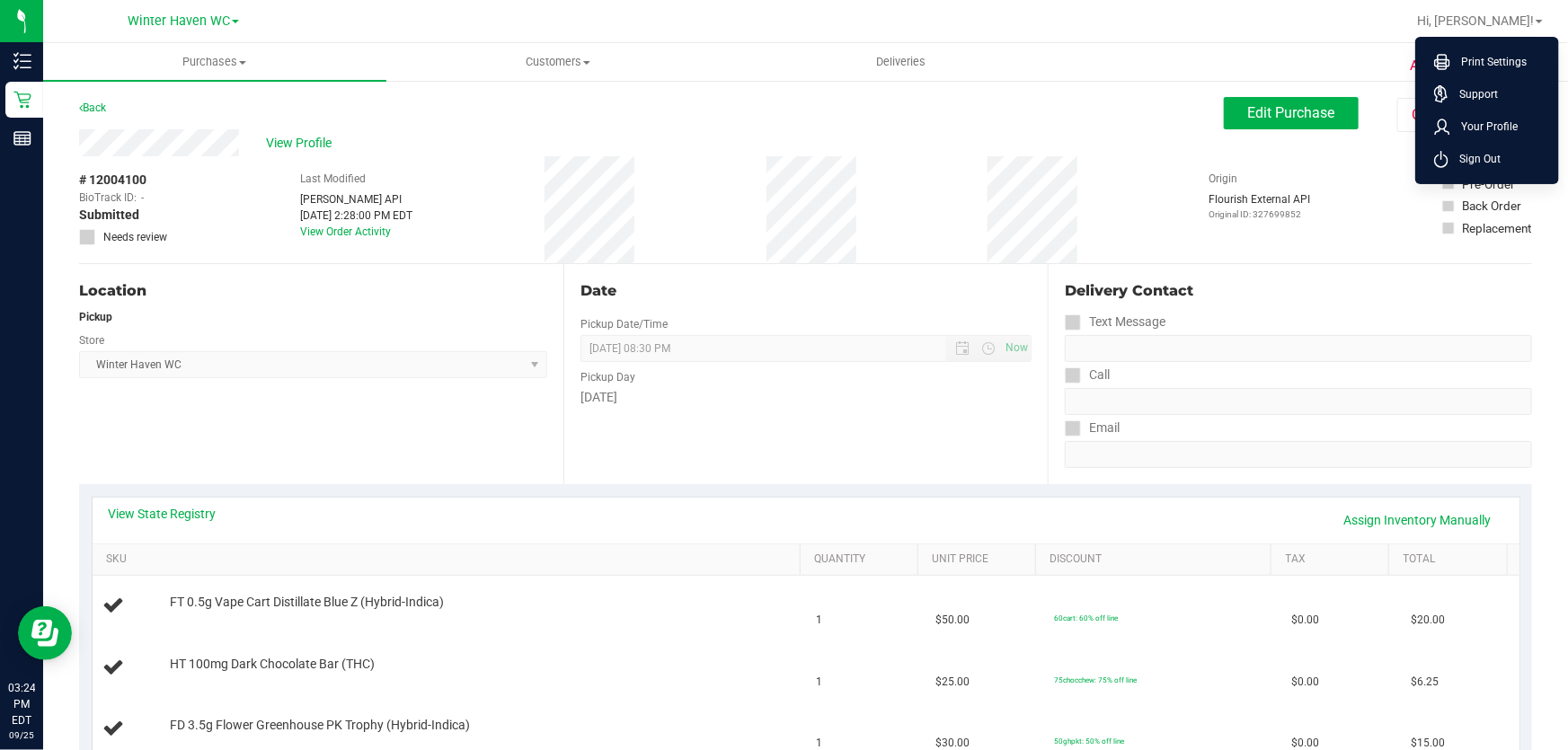
click at [758, 131] on div "View Profile" at bounding box center [652, 143] width 1145 height 27
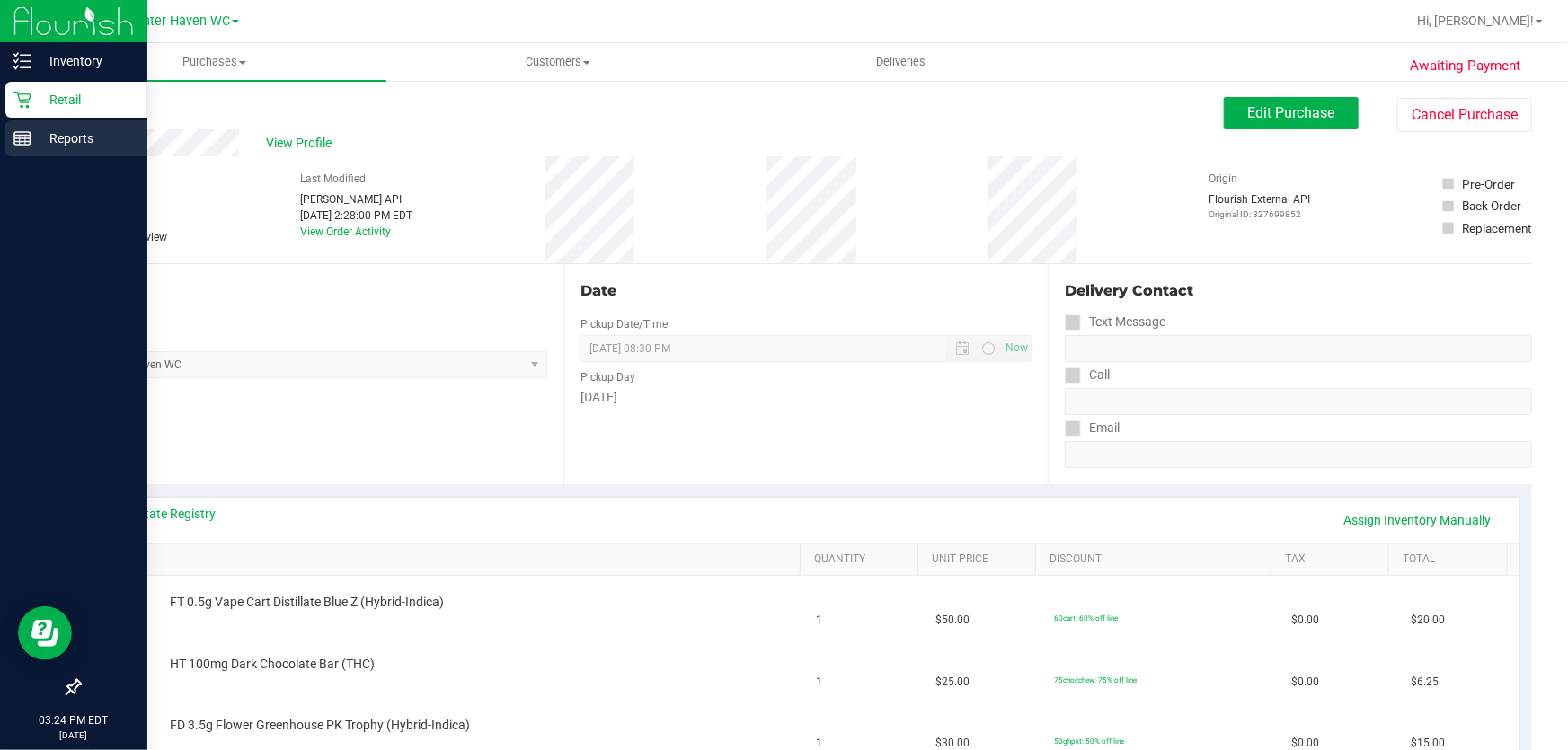
click at [79, 138] on p "Reports" at bounding box center [85, 139] width 108 height 22
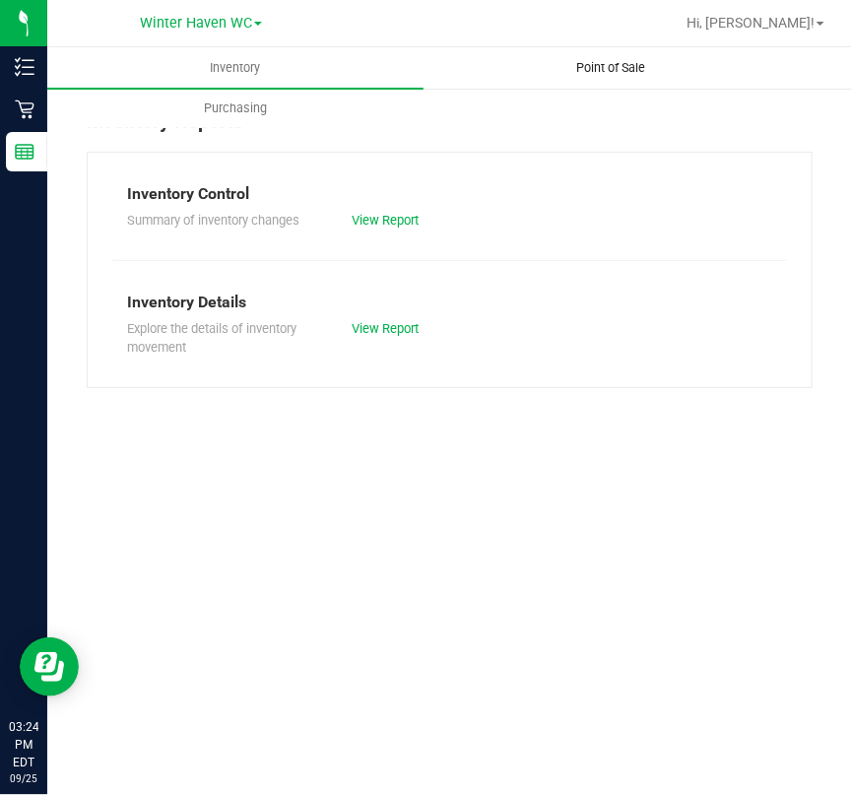
click at [589, 65] on span "Point of Sale" at bounding box center [611, 68] width 122 height 18
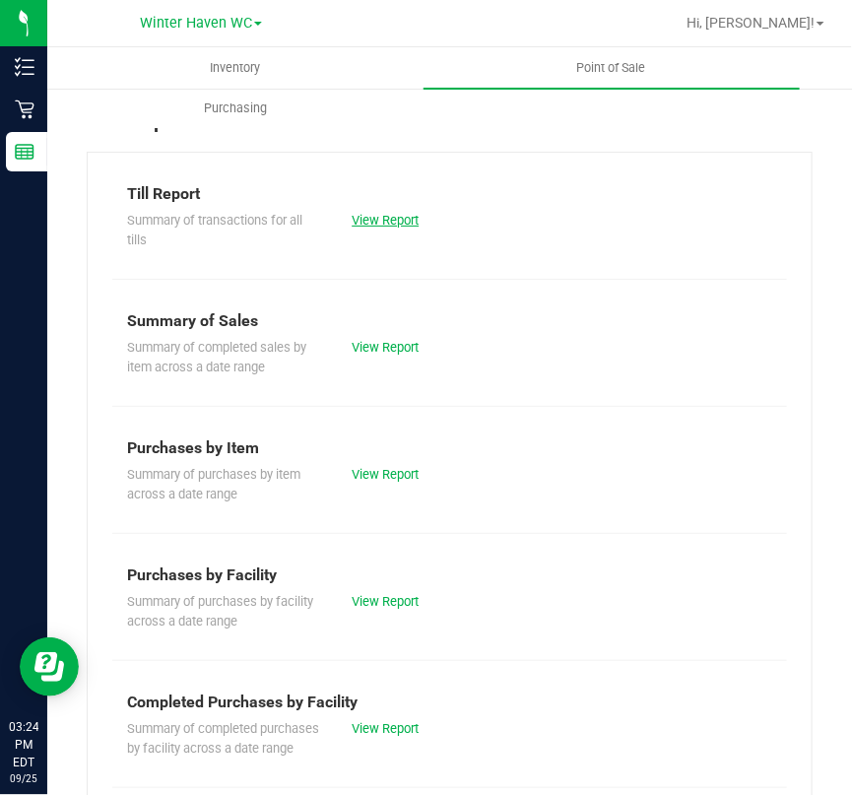
click at [366, 219] on link "View Report" at bounding box center [385, 220] width 67 height 15
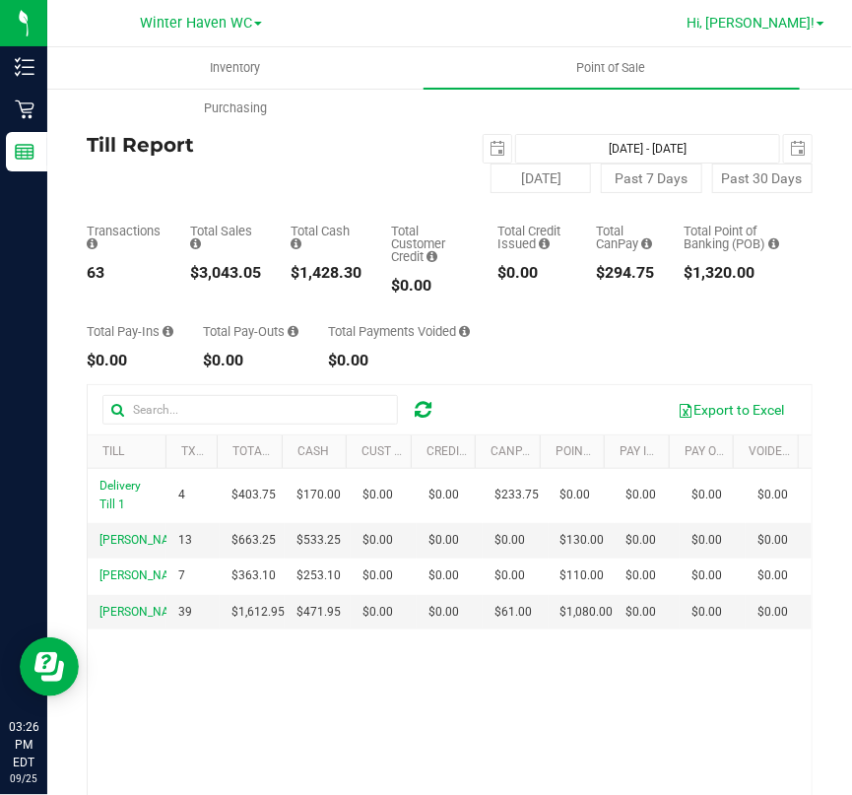
click at [820, 24] on span at bounding box center [820, 24] width 8 height 4
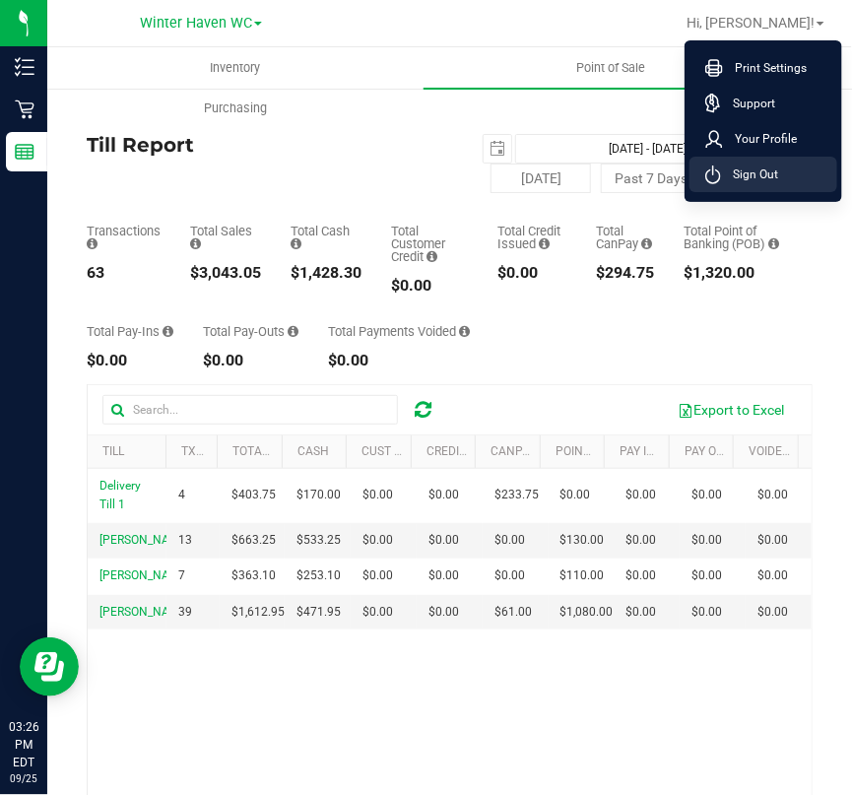
click at [764, 177] on span "Sign Out" at bounding box center [749, 174] width 57 height 20
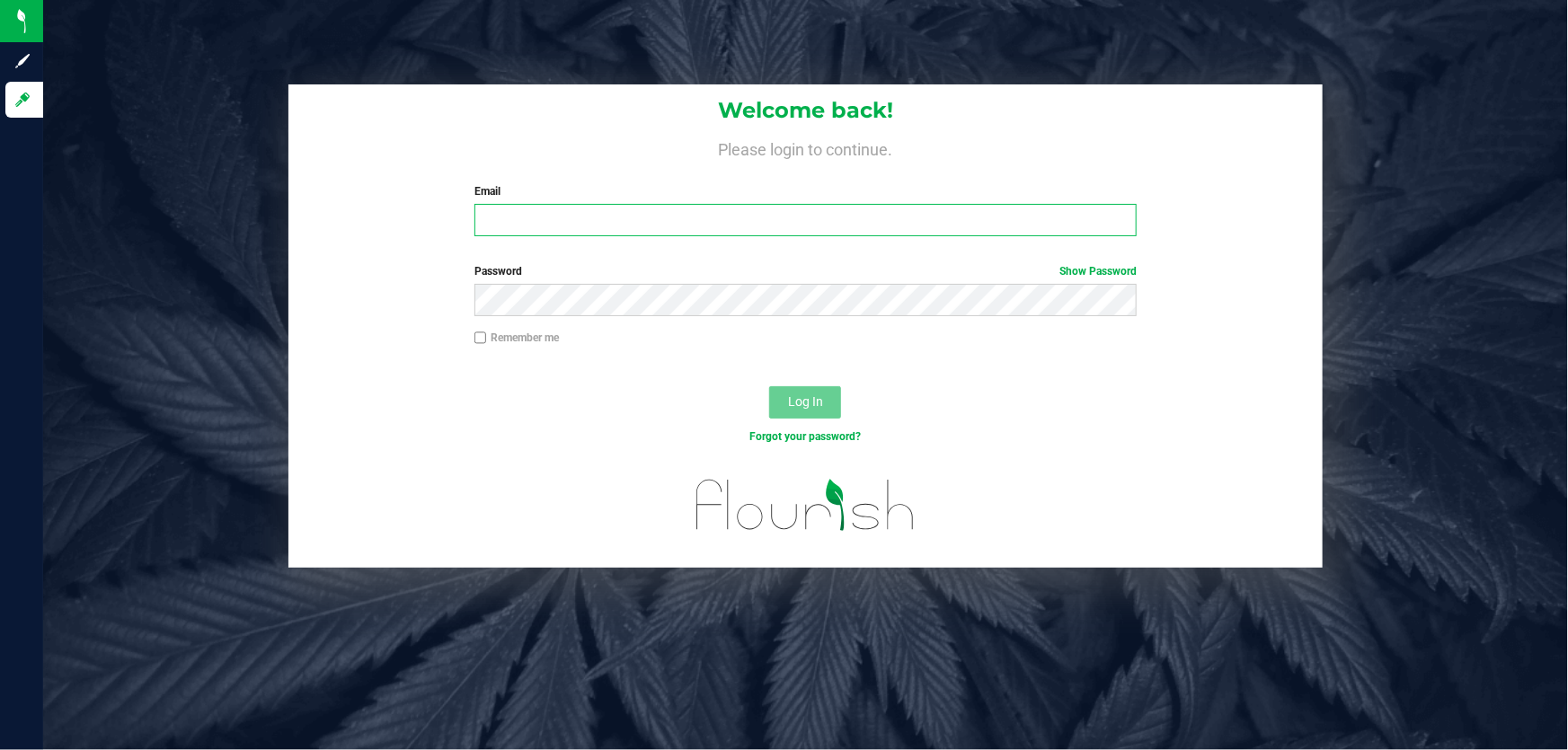
click at [550, 212] on input "Email" at bounding box center [806, 220] width 664 height 32
type input "[EMAIL_ADDRESS][DOMAIN_NAME]"
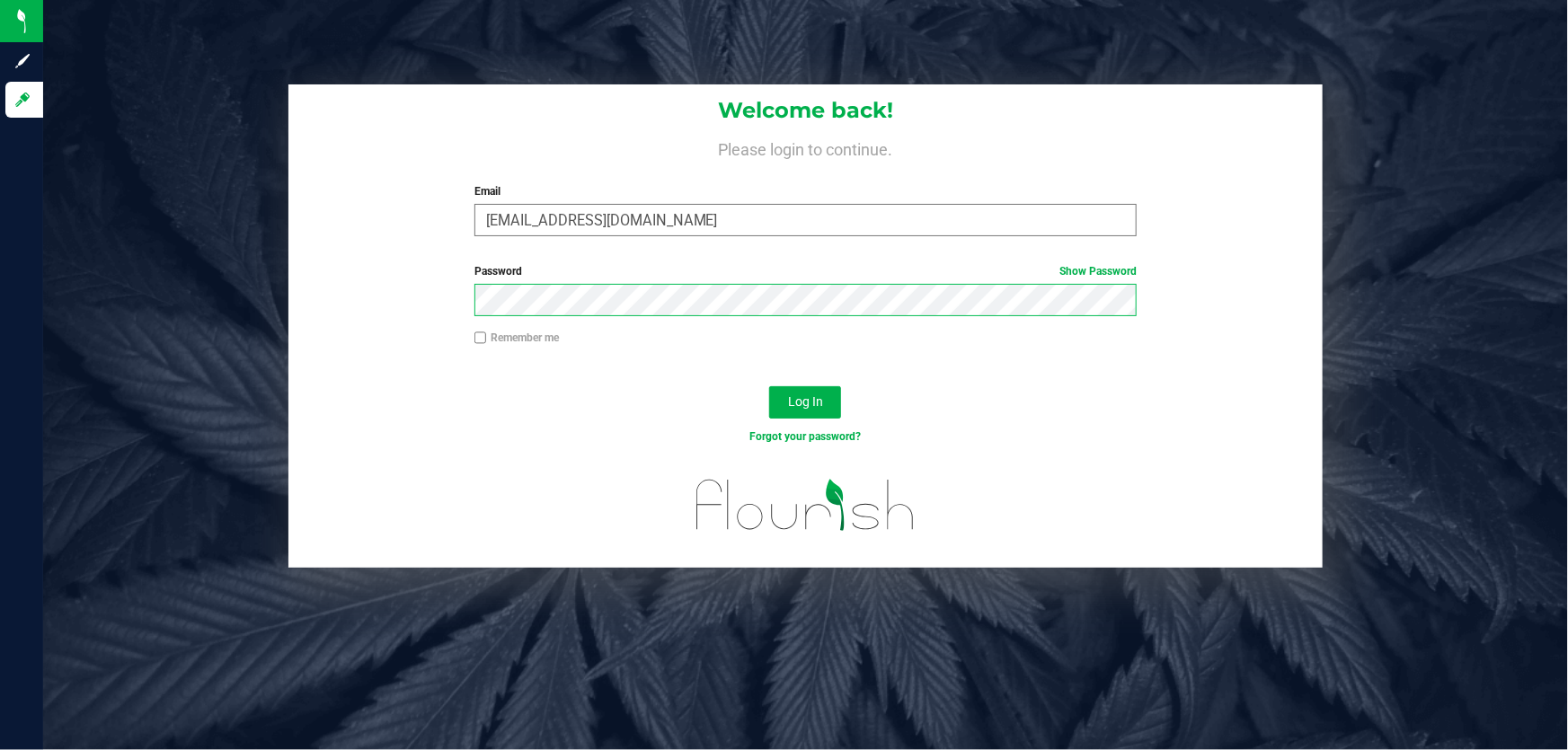
click at [769, 386] on button "Log In" at bounding box center [805, 401] width 72 height 32
